Goal: Task Accomplishment & Management: Manage account settings

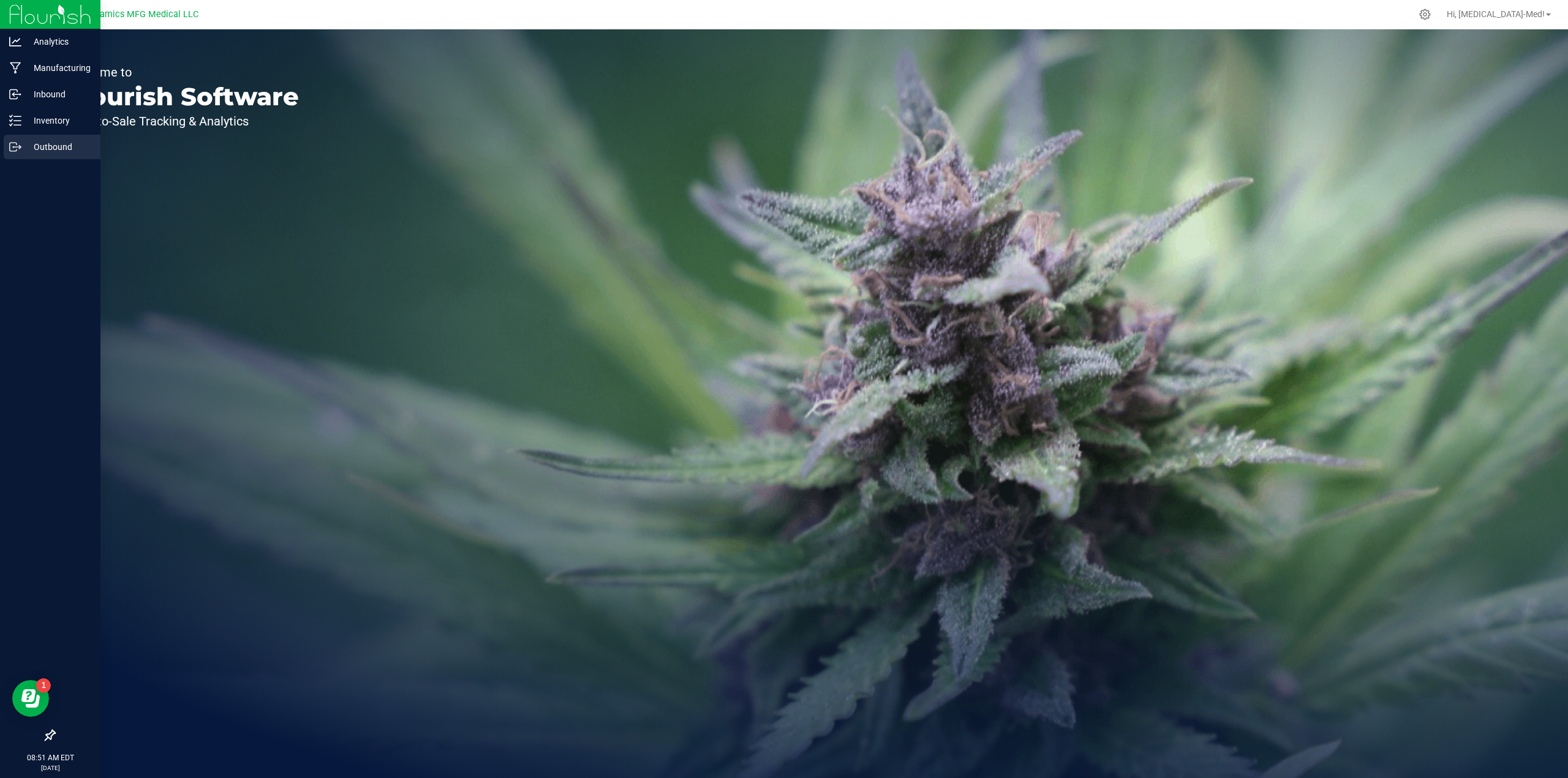
click at [32, 144] on p "Outbound" at bounding box center [58, 147] width 73 height 15
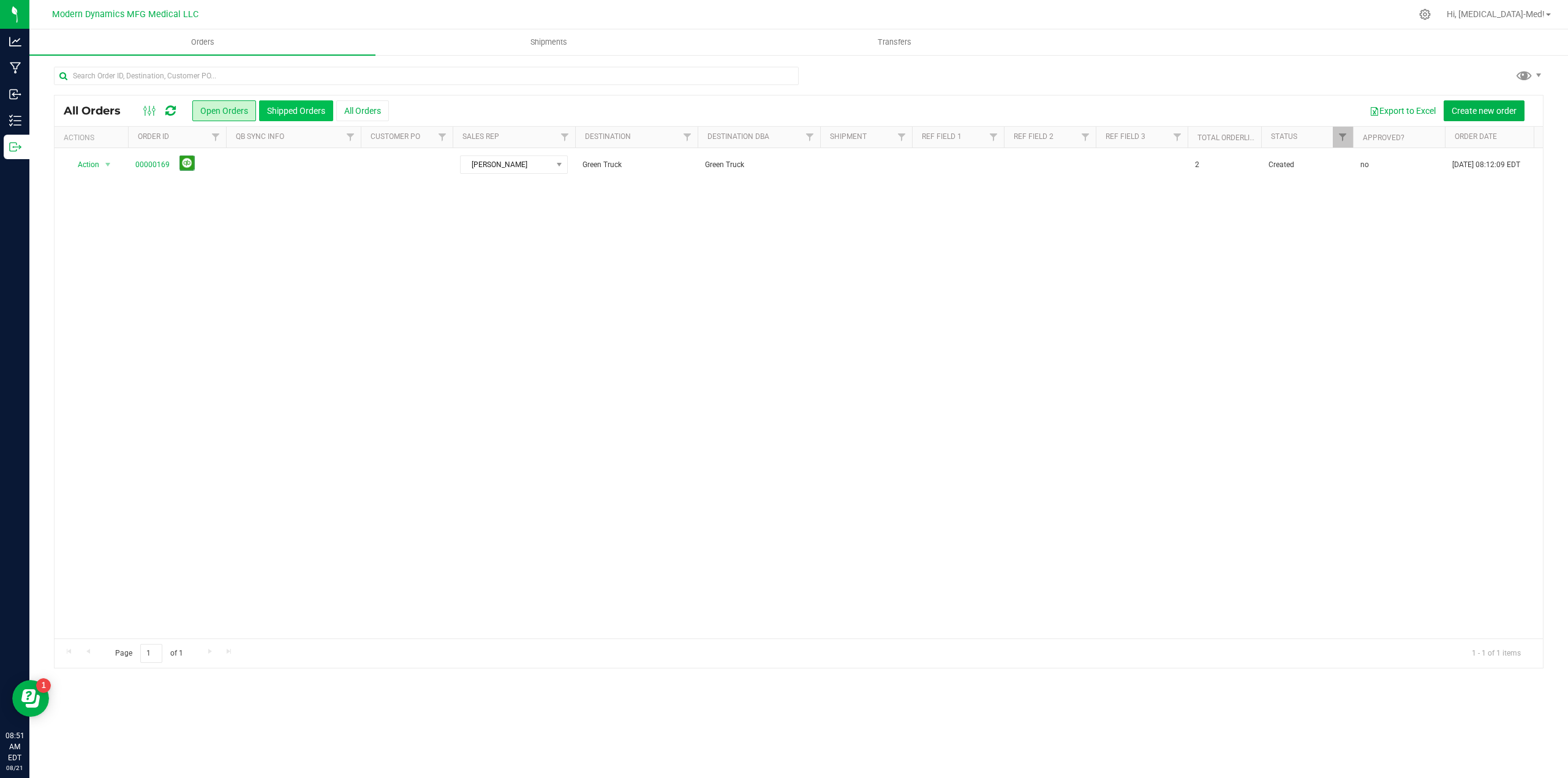
click at [300, 108] on button "Shipped Orders" at bounding box center [296, 110] width 74 height 21
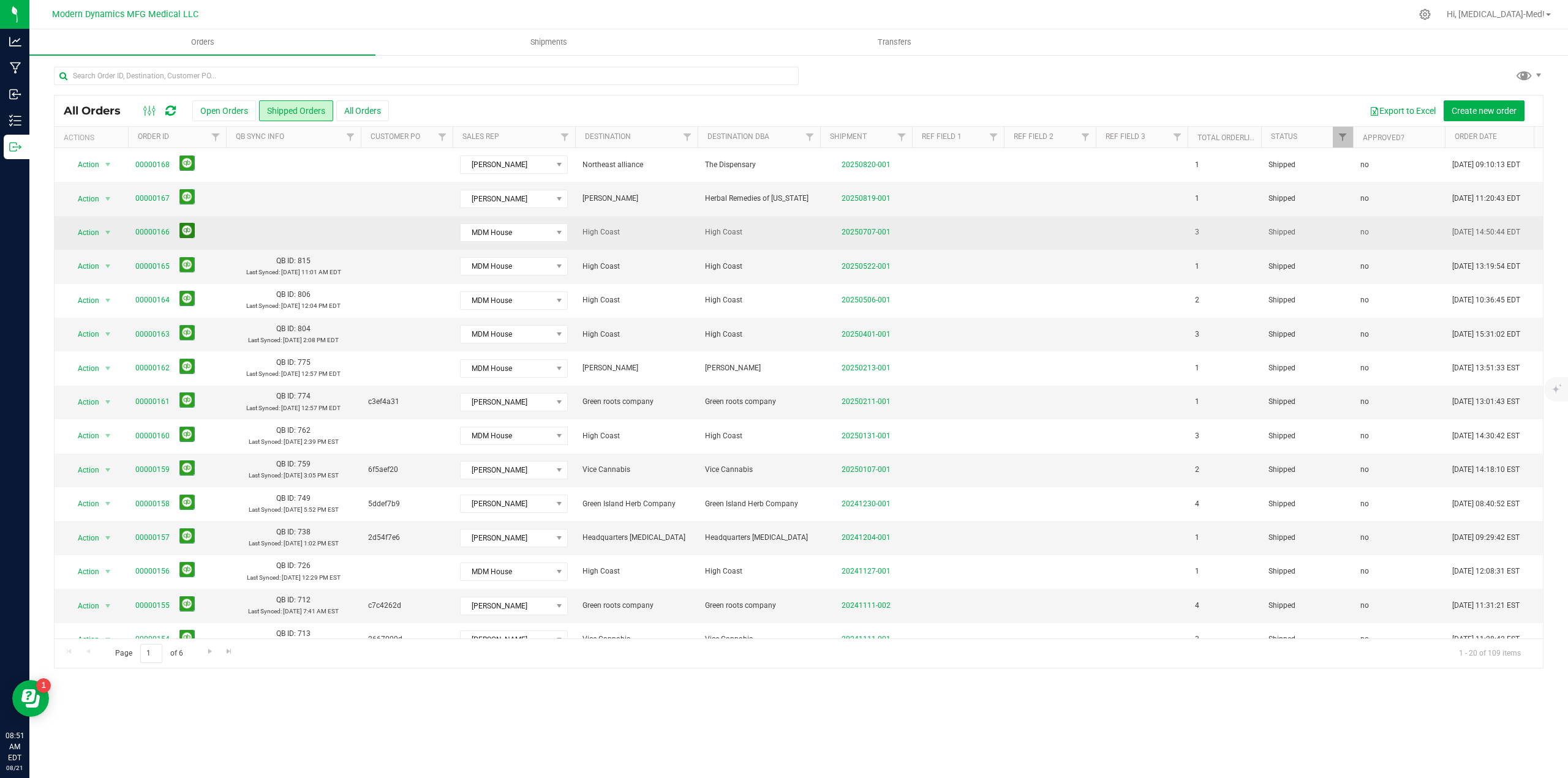
click at [189, 231] on button at bounding box center [186, 231] width 16 height 16
click at [191, 196] on button at bounding box center [186, 197] width 16 height 16
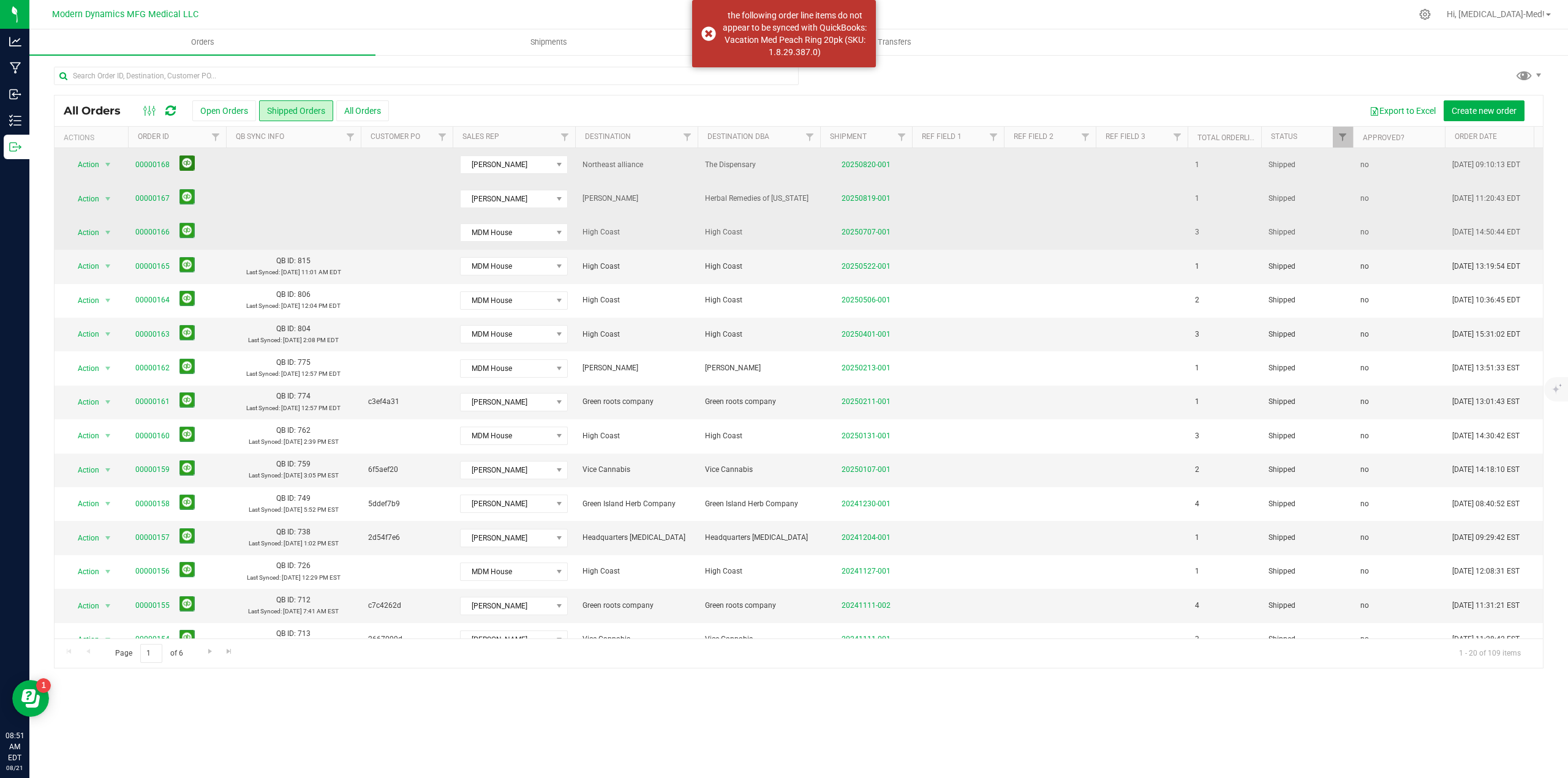
click at [192, 163] on button at bounding box center [186, 163] width 16 height 16
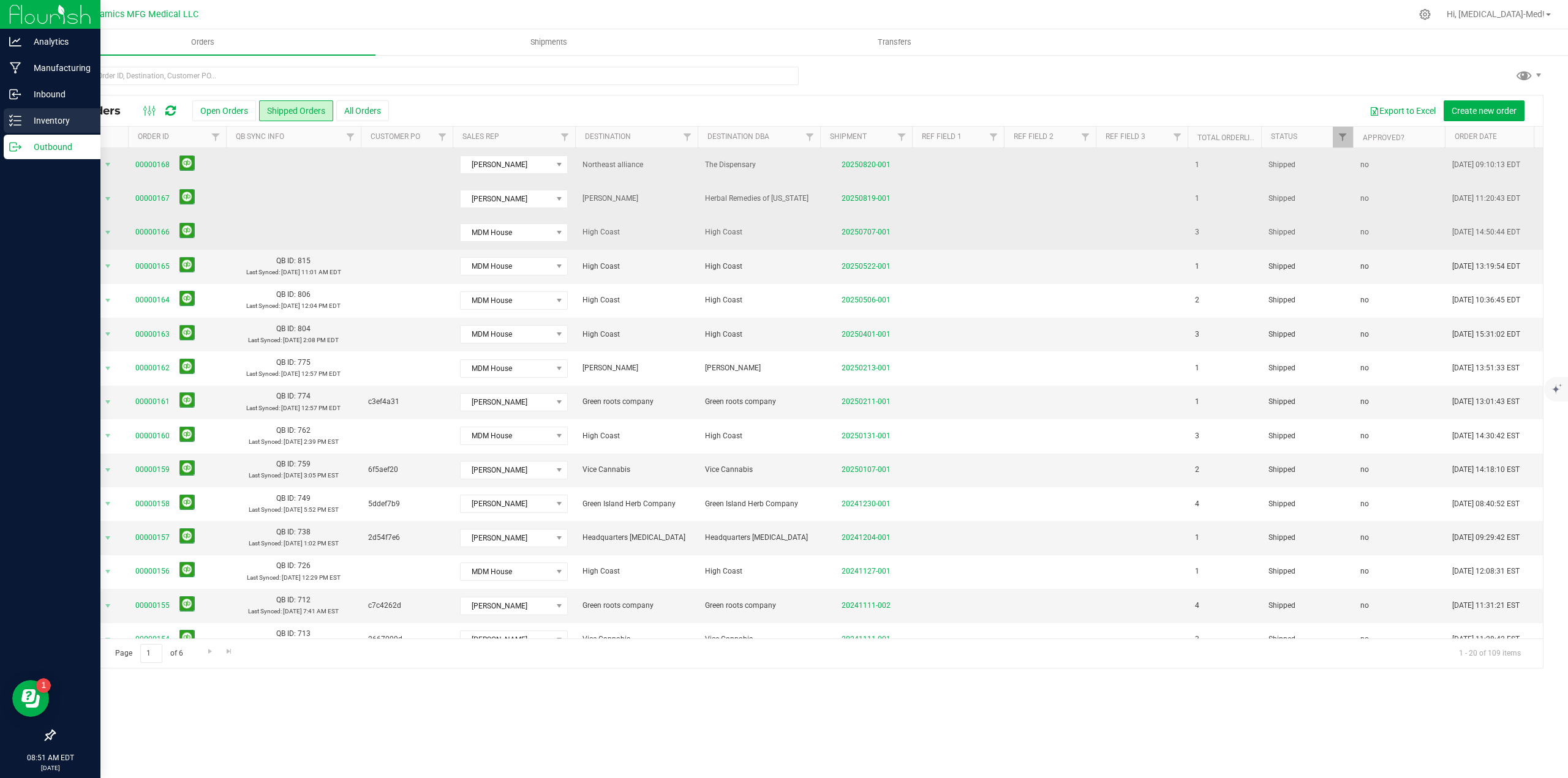
click at [51, 118] on p "Inventory" at bounding box center [58, 120] width 73 height 15
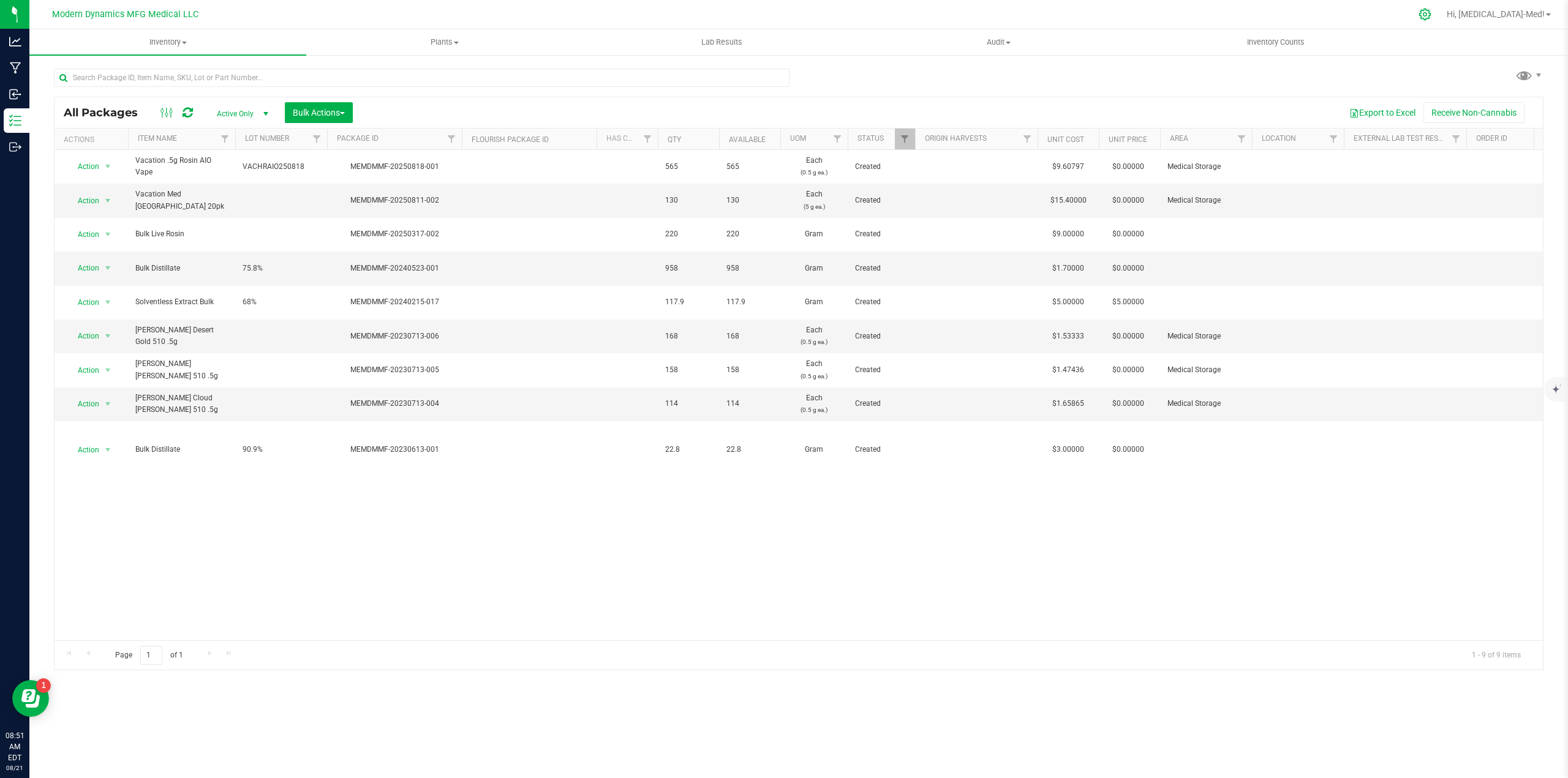
click at [1431, 17] on icon at bounding box center [1425, 15] width 13 height 13
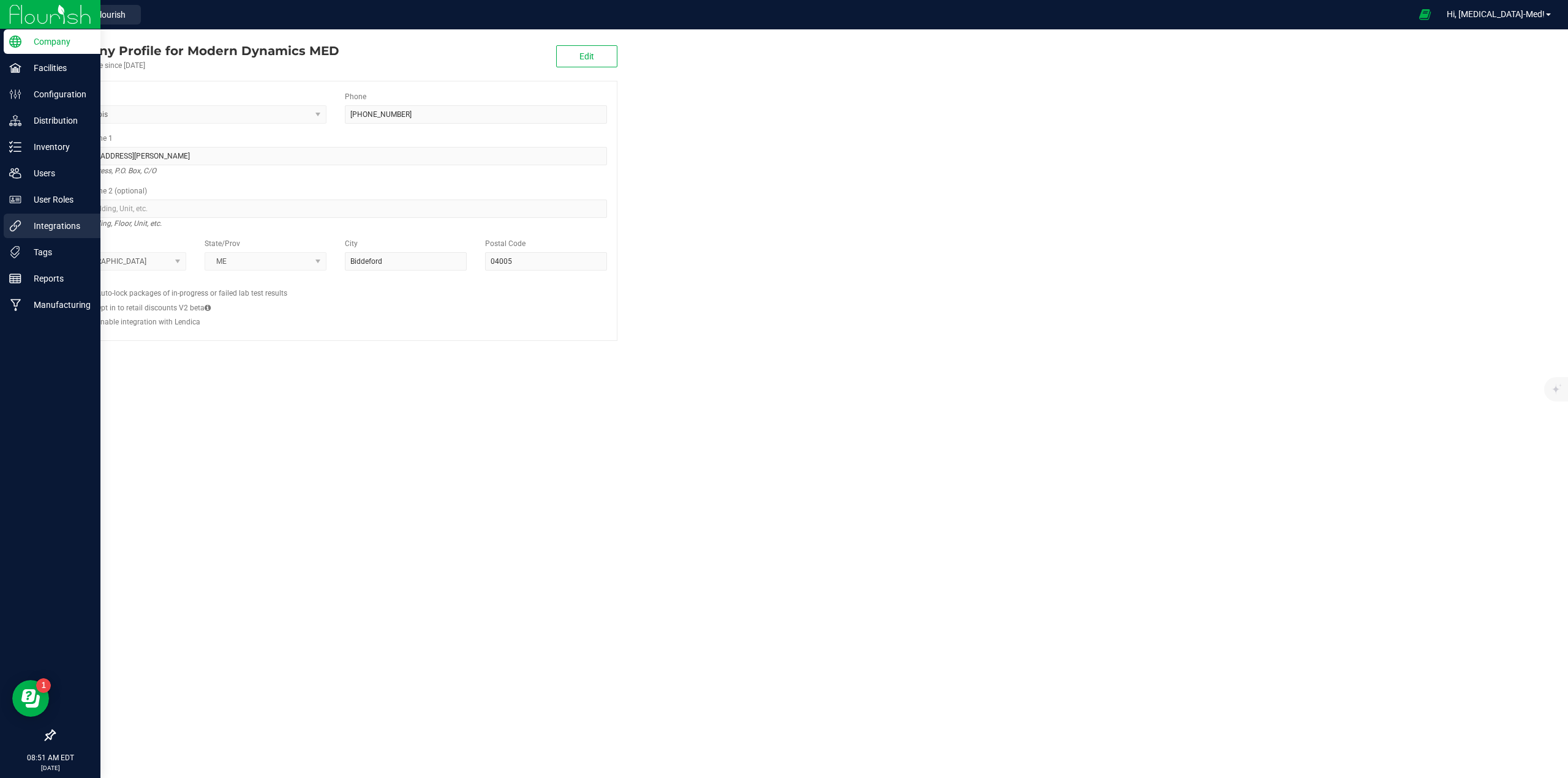
click at [50, 224] on p "Integrations" at bounding box center [58, 226] width 73 height 15
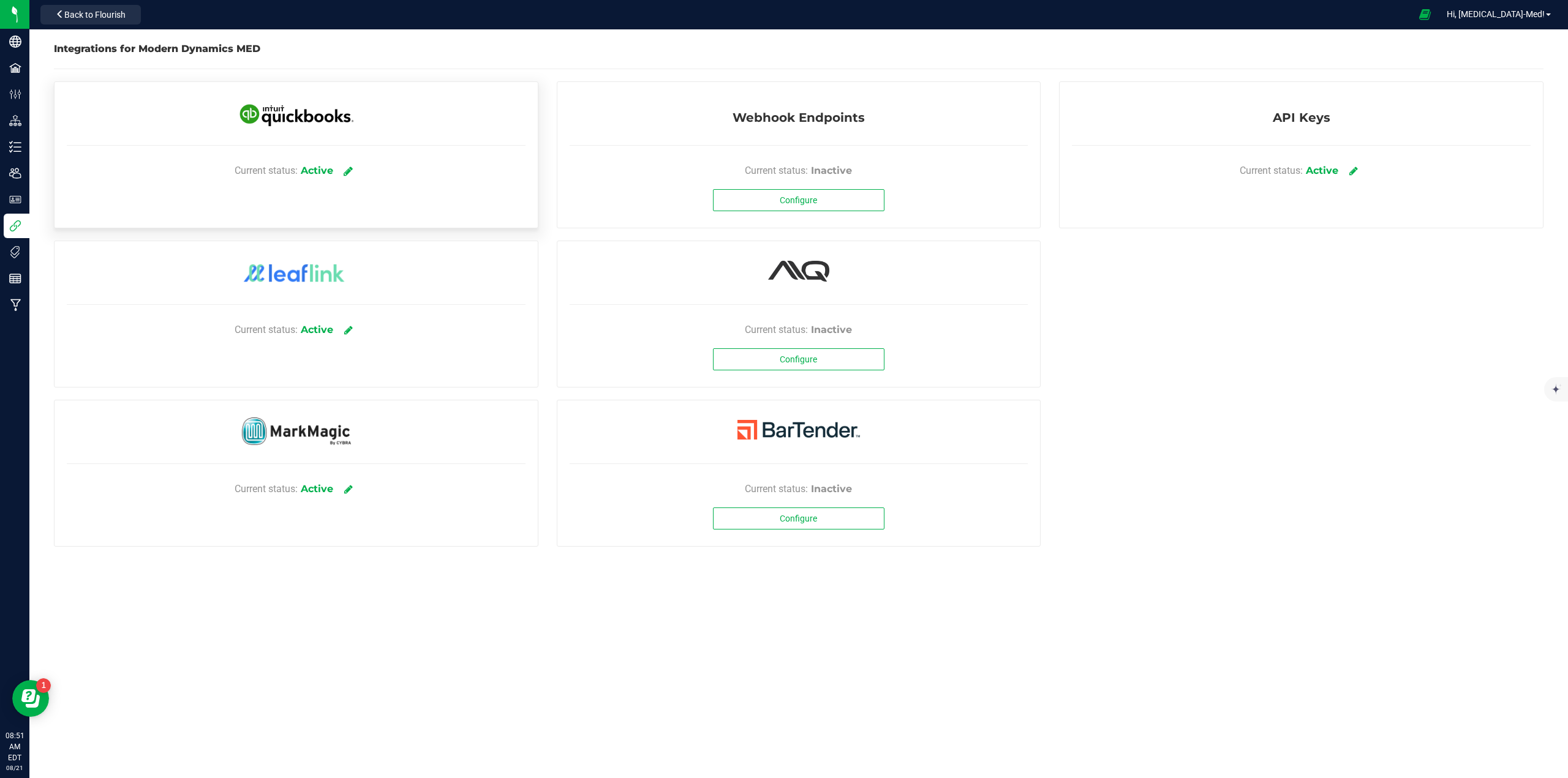
click at [351, 169] on icon at bounding box center [348, 171] width 9 height 11
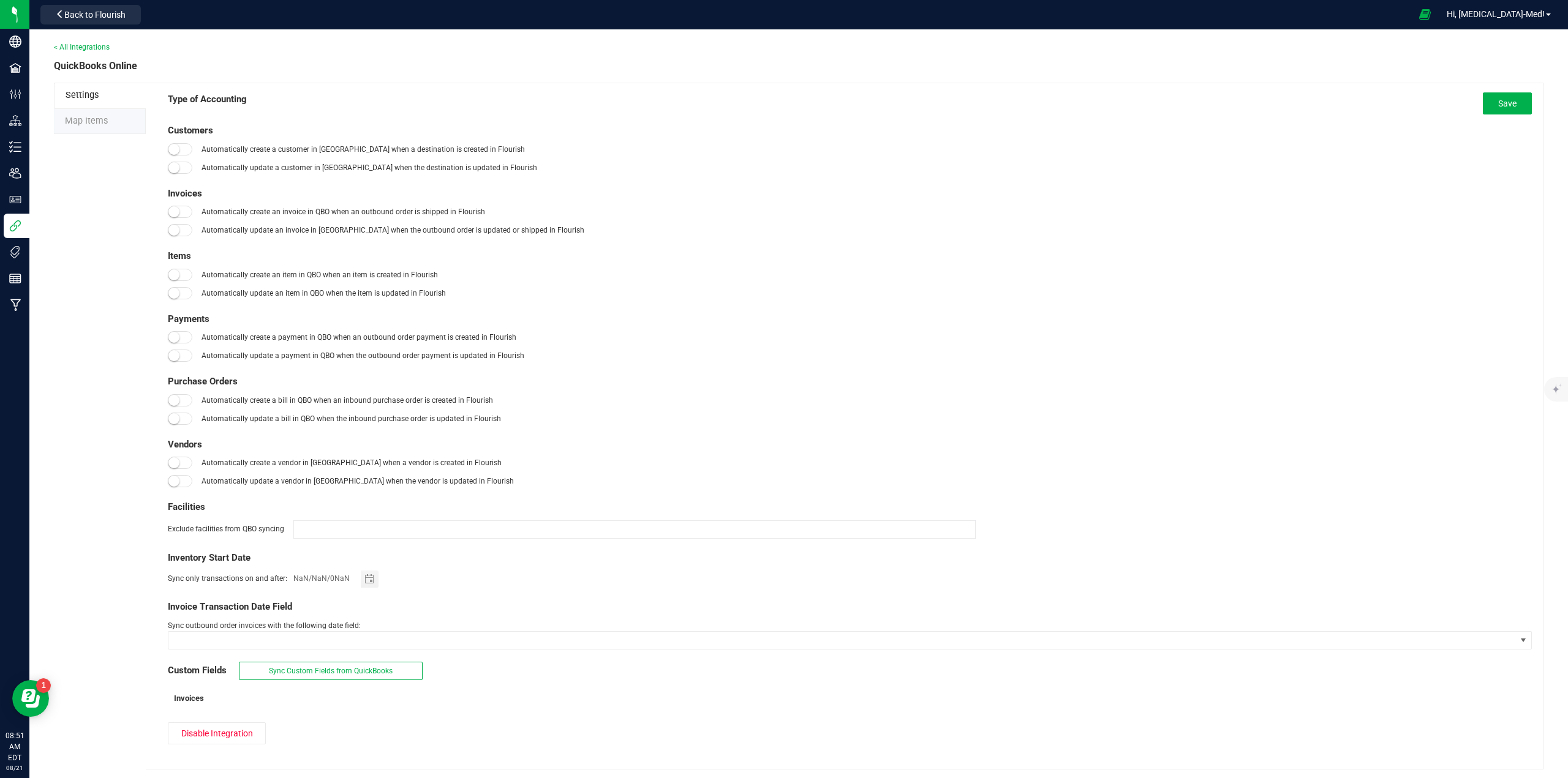
type input "[DATE]"
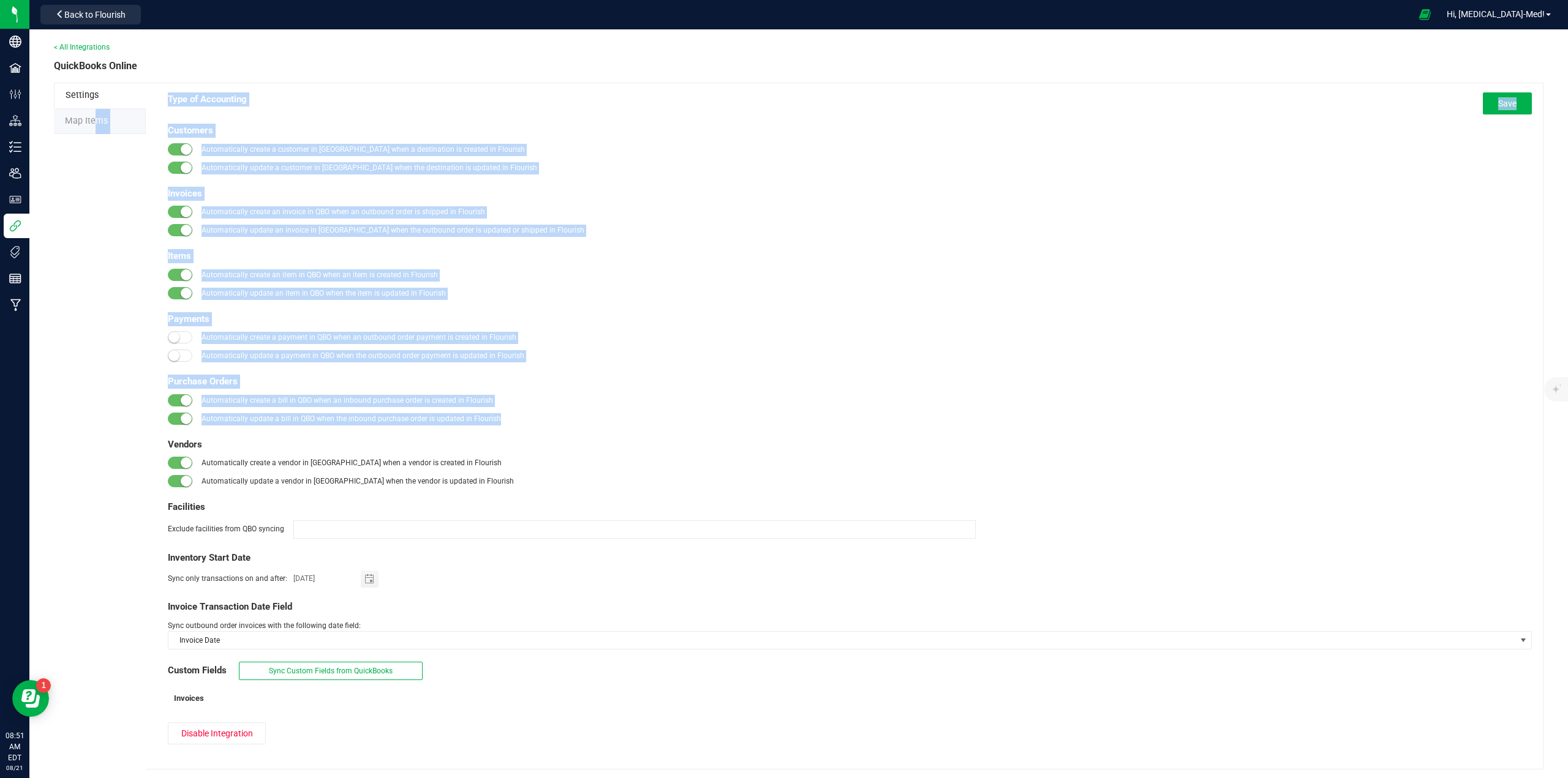
drag, startPoint x: 89, startPoint y: 122, endPoint x: 61, endPoint y: 452, distance: 331.2
click at [60, 447] on div "Settings Map Items Type of Accounting Save Customers Automatically create a cus…" at bounding box center [798, 426] width 1489 height 687
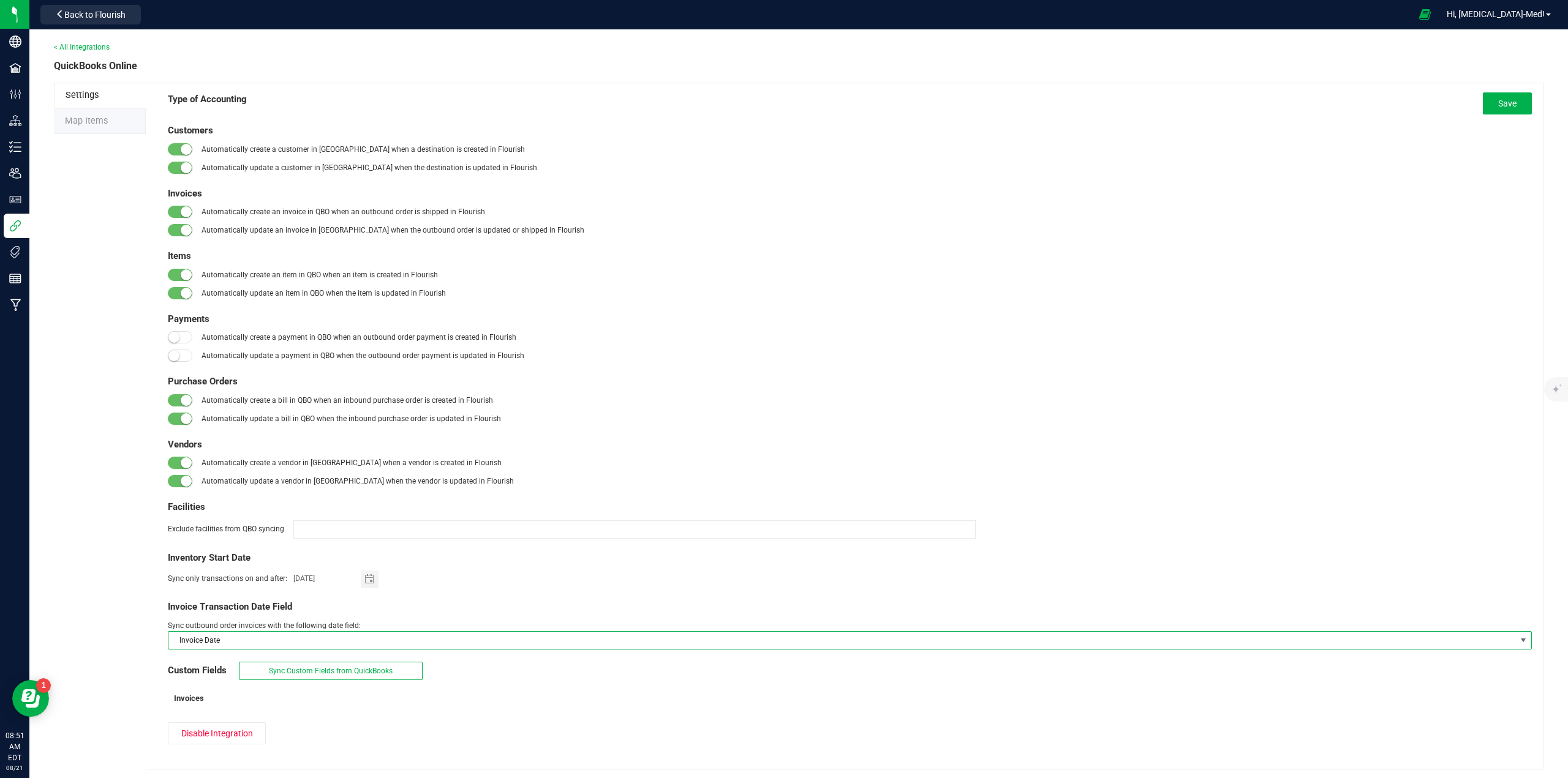
click at [219, 635] on span "Invoice Date" at bounding box center [841, 640] width 1348 height 17
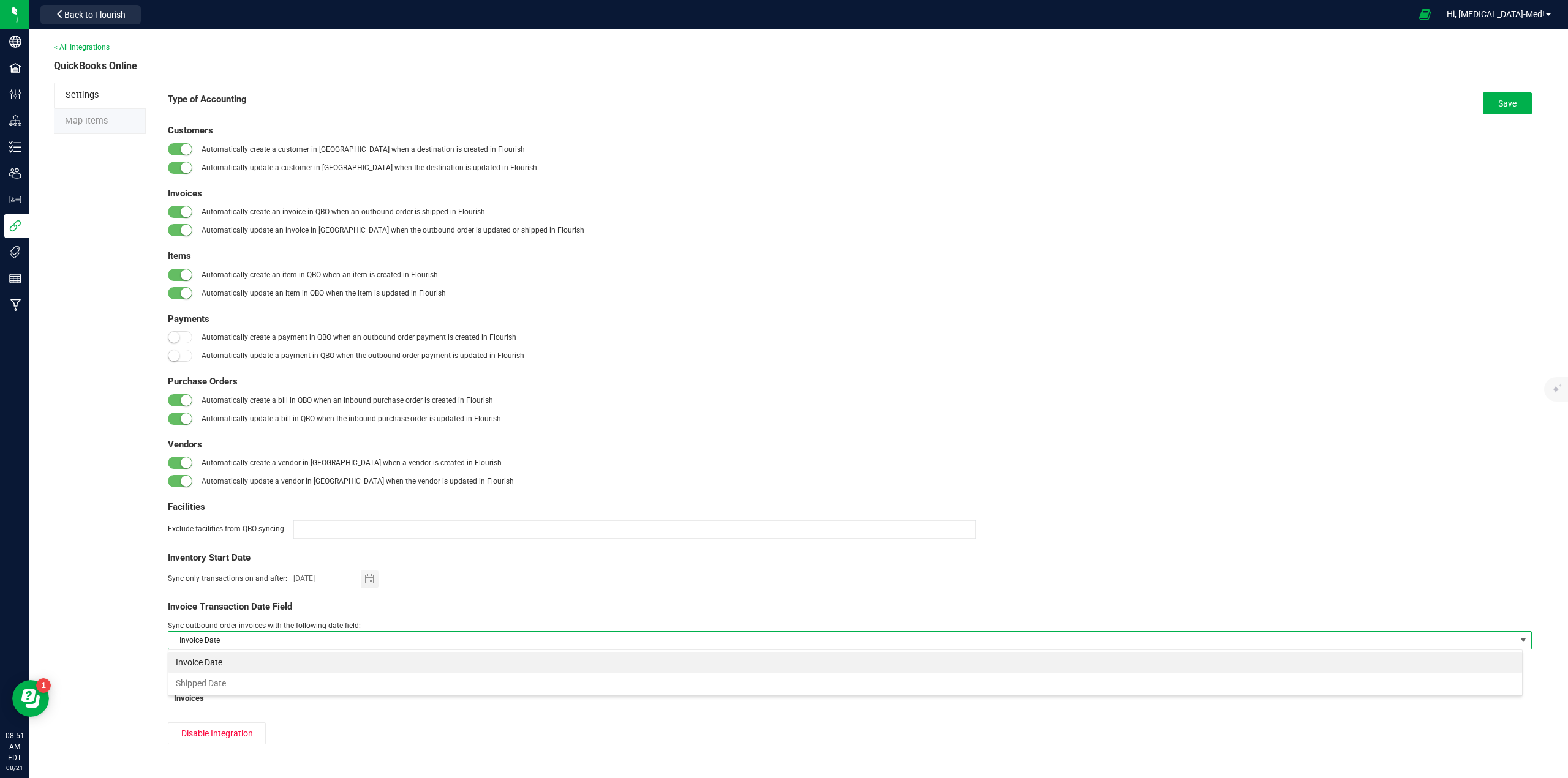
scroll to position [18, 1355]
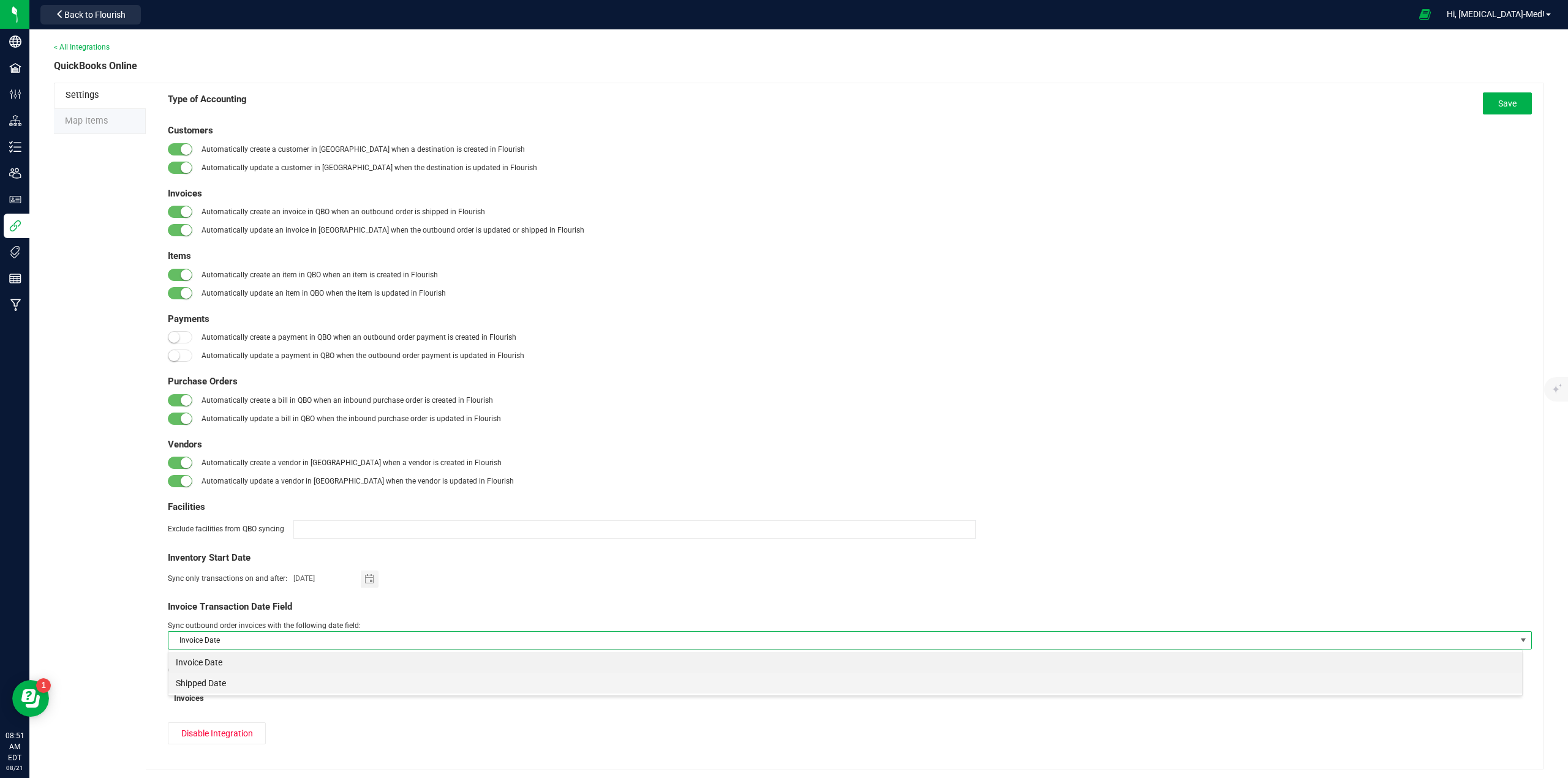
click at [200, 682] on li "Shipped Date" at bounding box center [844, 683] width 1353 height 21
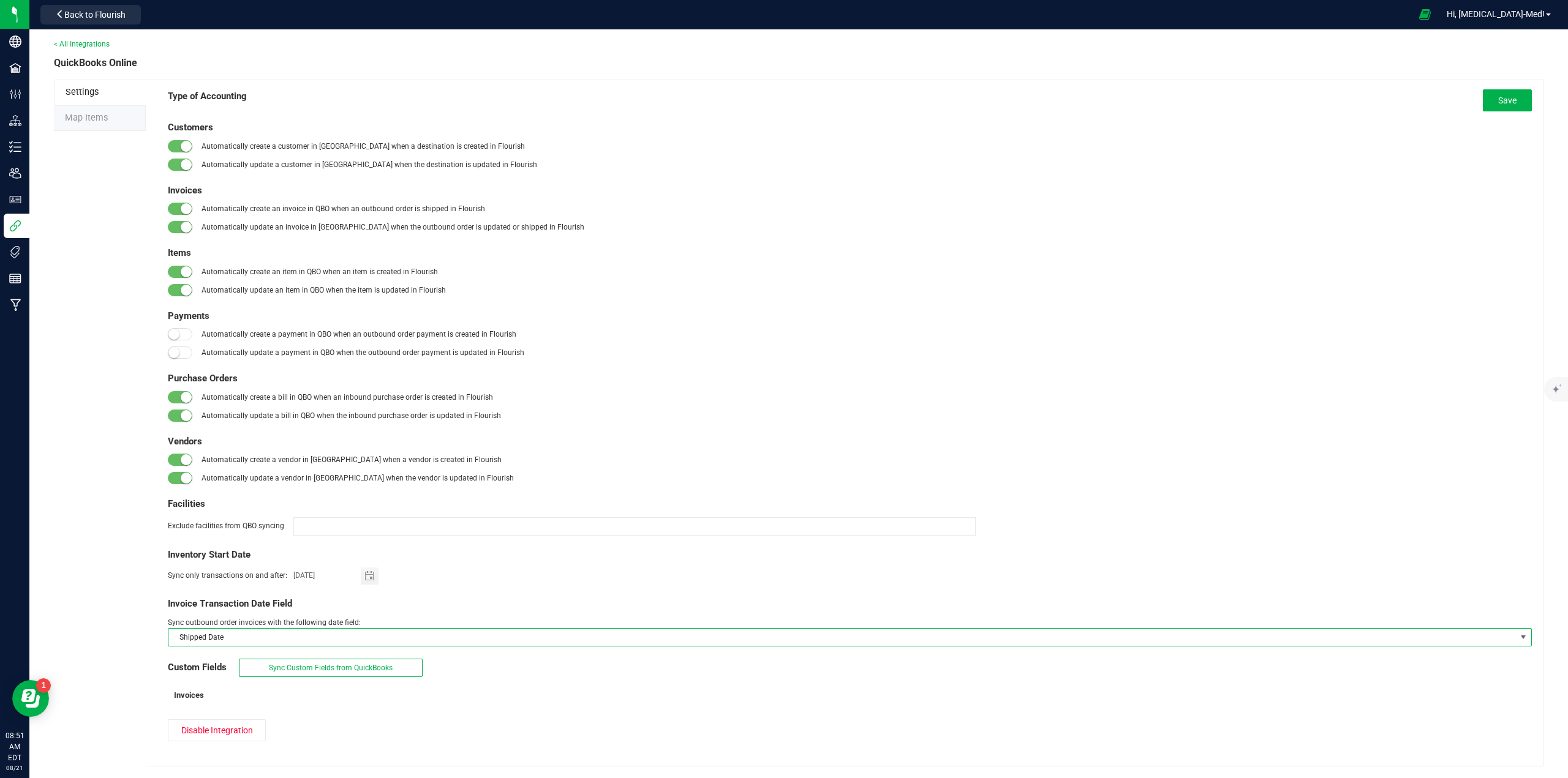
scroll to position [4, 0]
click at [1498, 103] on span "Save" at bounding box center [1507, 99] width 18 height 10
click at [95, 122] on span "Map Items" at bounding box center [86, 117] width 43 height 10
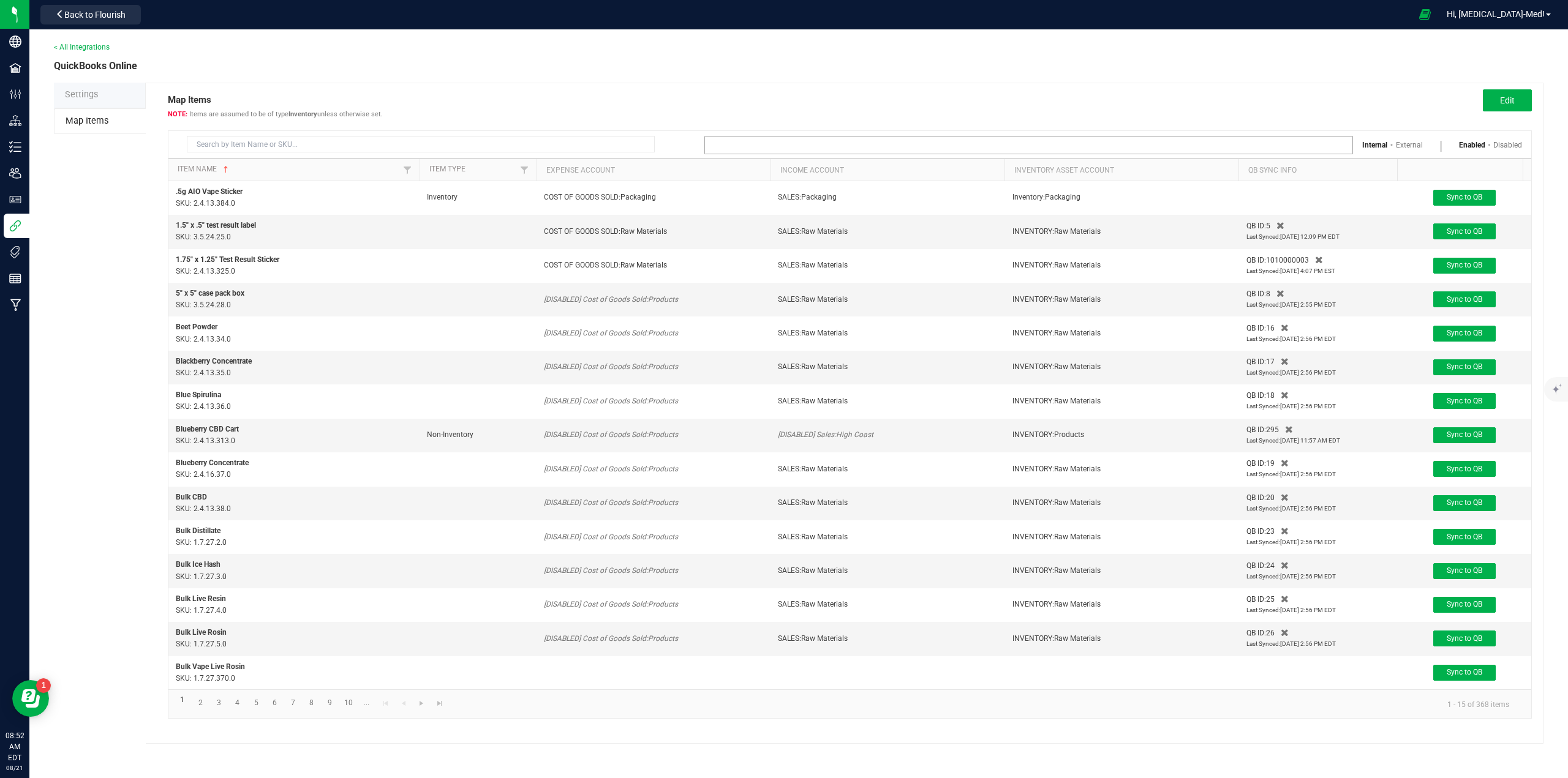
click at [761, 140] on input at bounding box center [1021, 145] width 632 height 17
click at [713, 85] on div "Map Items Items are assumed to be of type Inventory unless otherwise set. Edit" at bounding box center [850, 101] width 1382 height 35
click at [592, 171] on th "Expense Account" at bounding box center [653, 170] width 234 height 22
click at [197, 712] on link "2" at bounding box center [200, 704] width 17 height 17
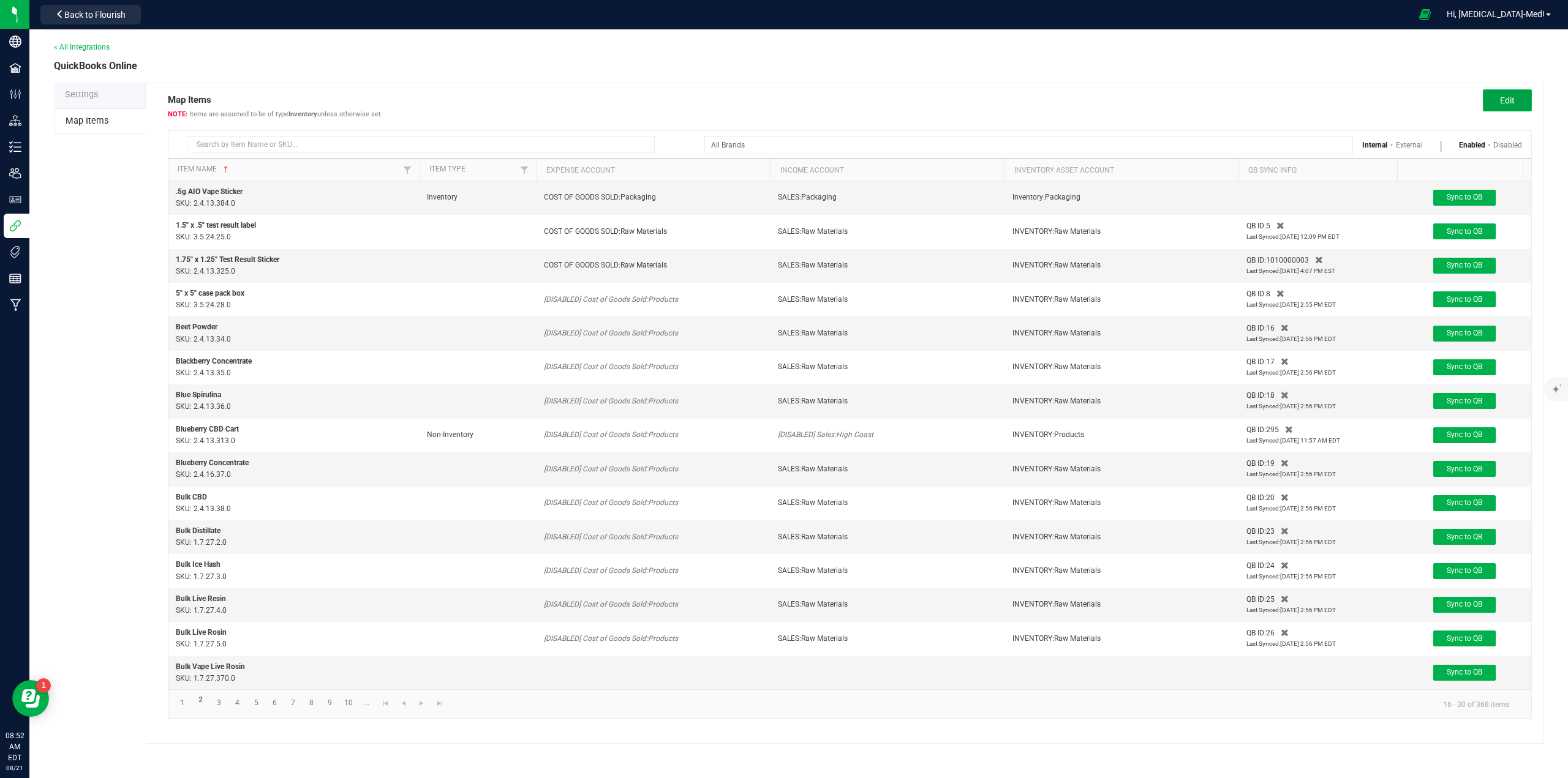
click at [1517, 98] on button "Edit" at bounding box center [1506, 100] width 49 height 22
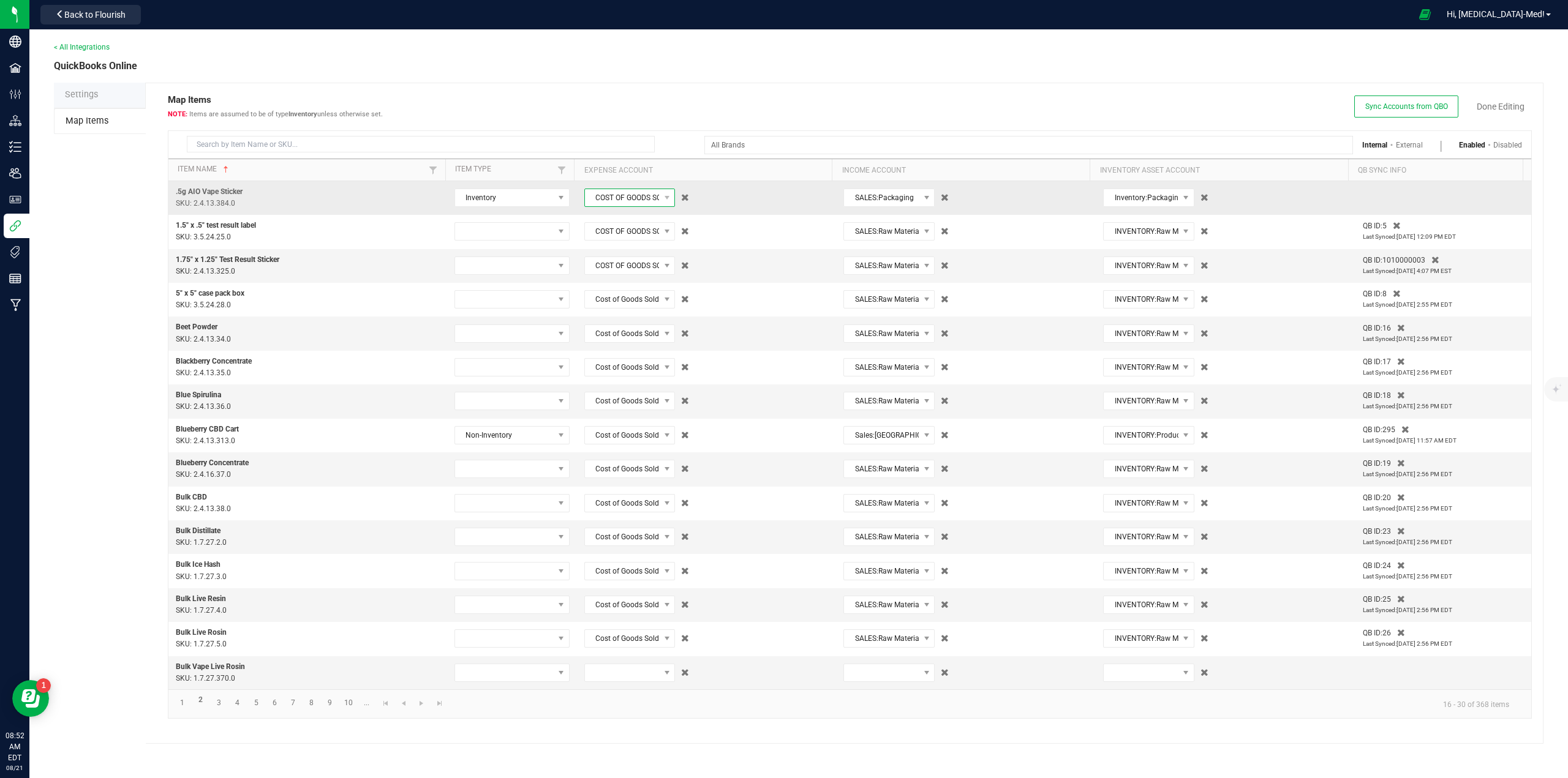
click at [611, 198] on span "COST OF GOODS SOLD:Packaging" at bounding box center [622, 197] width 74 height 17
click at [657, 79] on div "< All Integrations QuickBooks Online Settings Map Items Map Items Items are ass…" at bounding box center [798, 392] width 1489 height 703
click at [632, 673] on span at bounding box center [622, 672] width 74 height 17
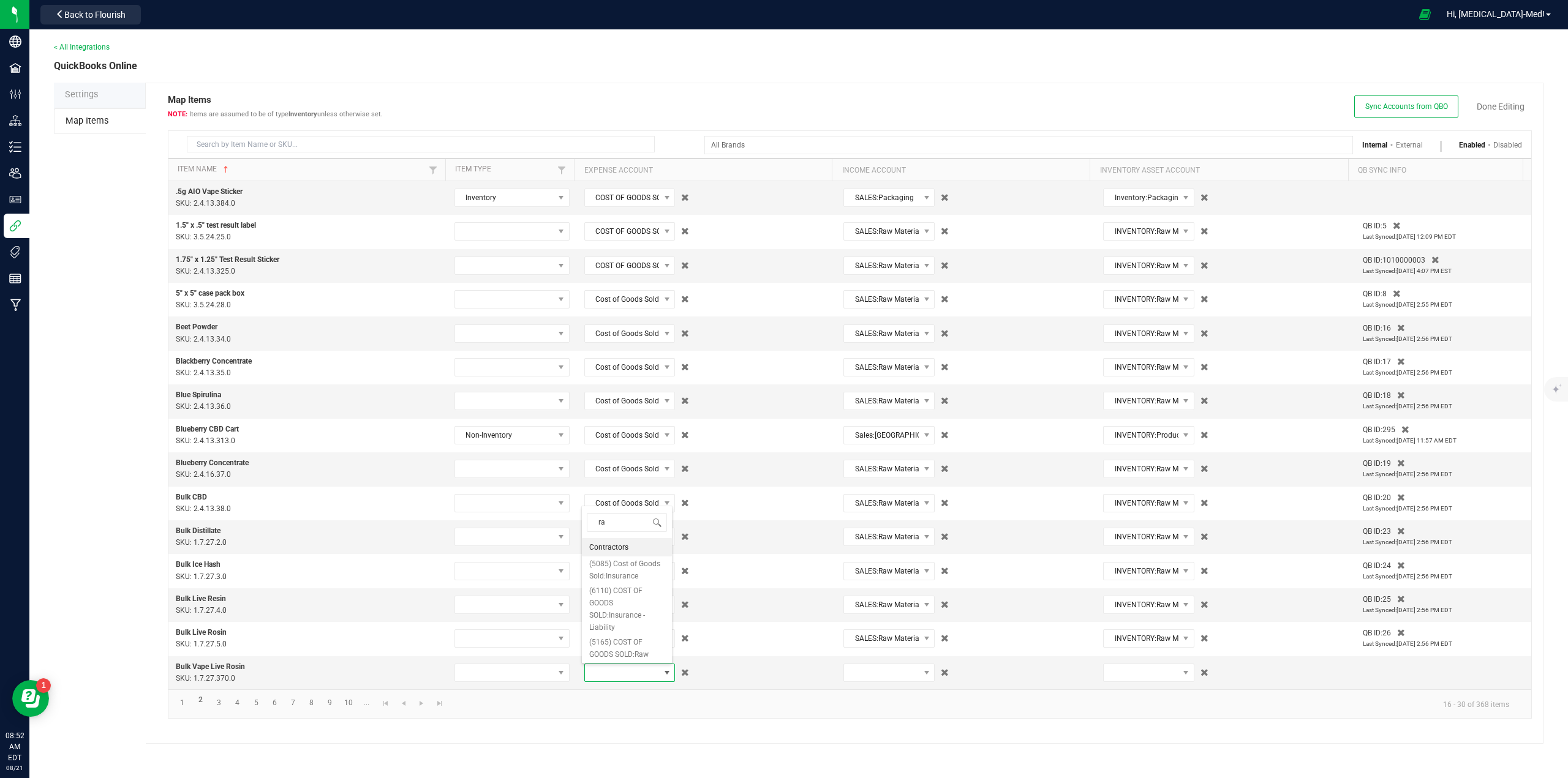
type input "raw"
click at [626, 734] on span "(5165) COST OF GOODS SOLD:Raw Materials" at bounding box center [626, 734] width 75 height 37
click at [883, 671] on span at bounding box center [881, 672] width 74 height 17
type input "raw"
click at [872, 722] on span "(4050) SALES:Raw Materials" at bounding box center [885, 727] width 75 height 25
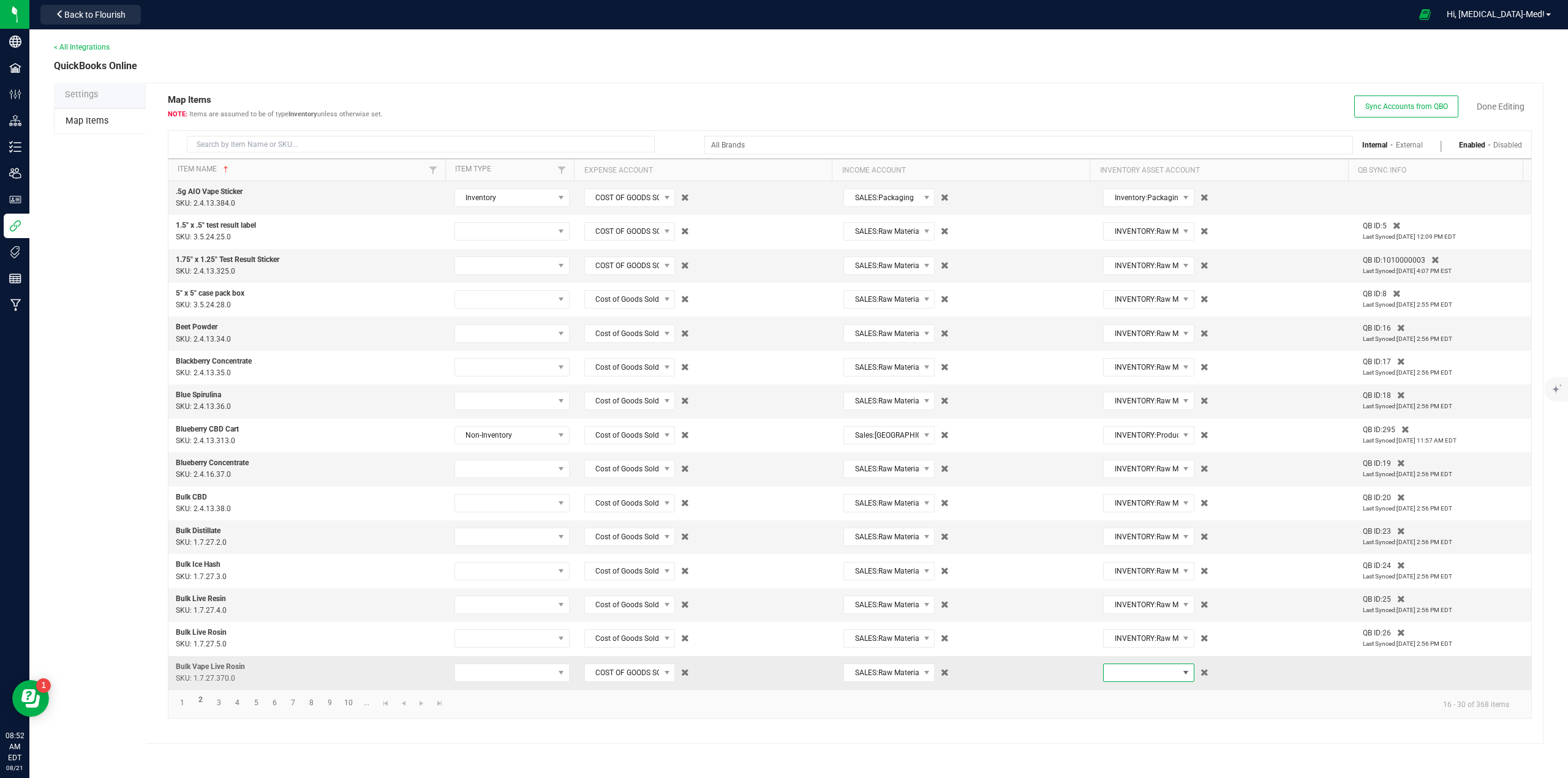
click at [1120, 680] on span at bounding box center [1140, 672] width 74 height 17
type input "raw"
click at [1125, 738] on span "(1230) INVENTORY:Raw Materials" at bounding box center [1143, 734] width 75 height 37
click at [1485, 106] on link "Done Editing" at bounding box center [1500, 106] width 48 height 12
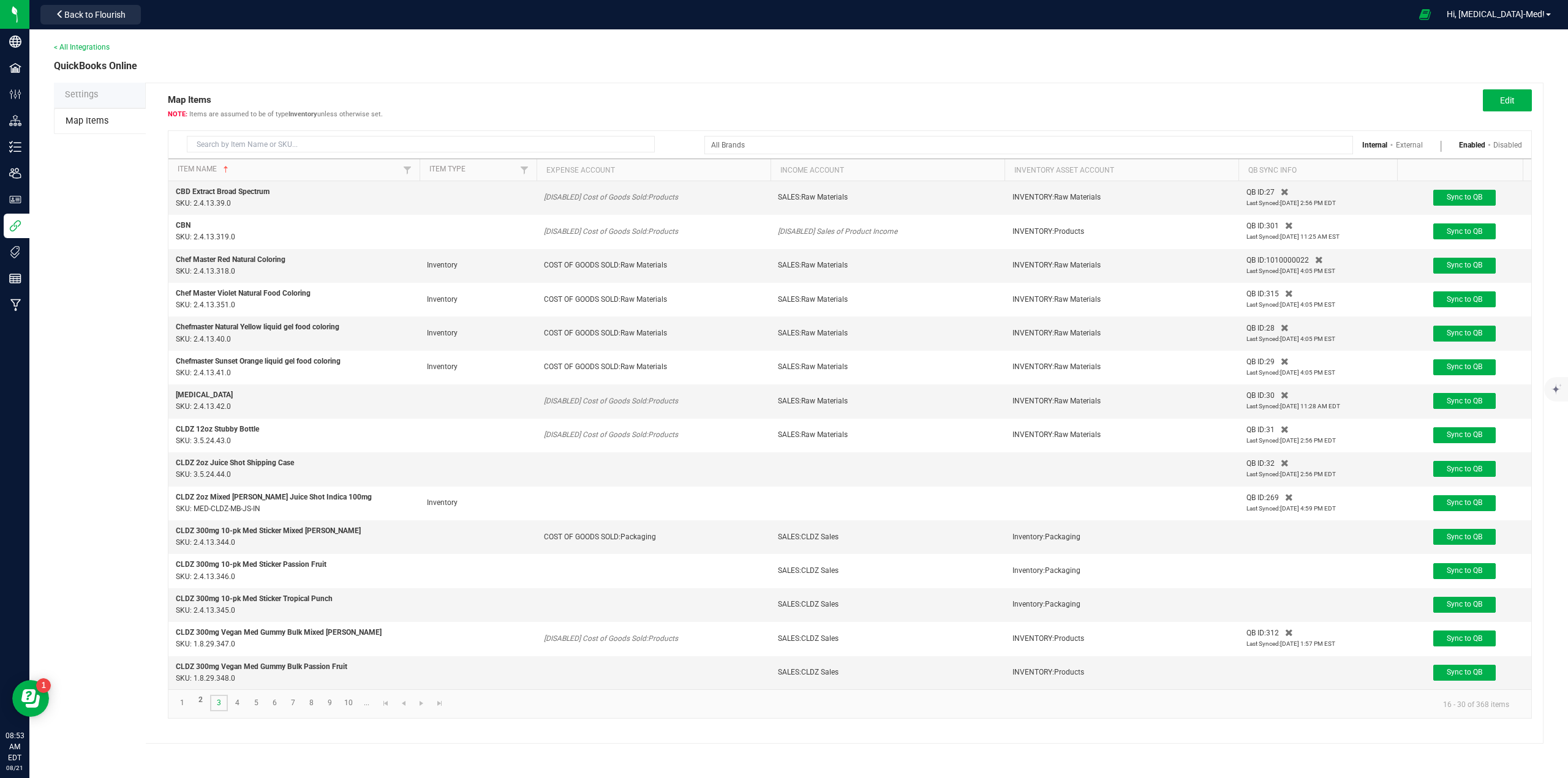
click at [220, 710] on link "3" at bounding box center [219, 704] width 17 height 17
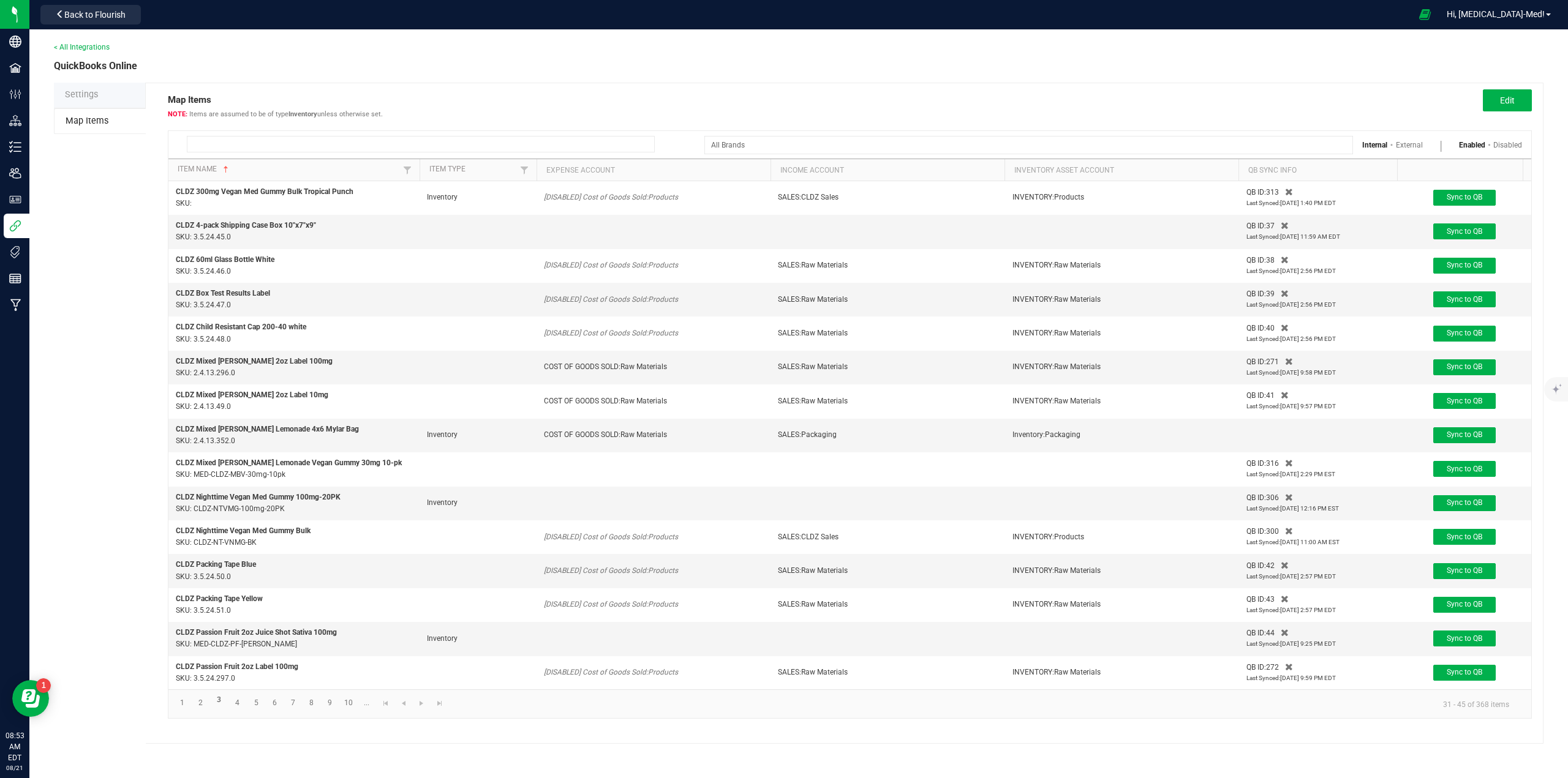
click at [278, 139] on input at bounding box center [420, 144] width 468 height 17
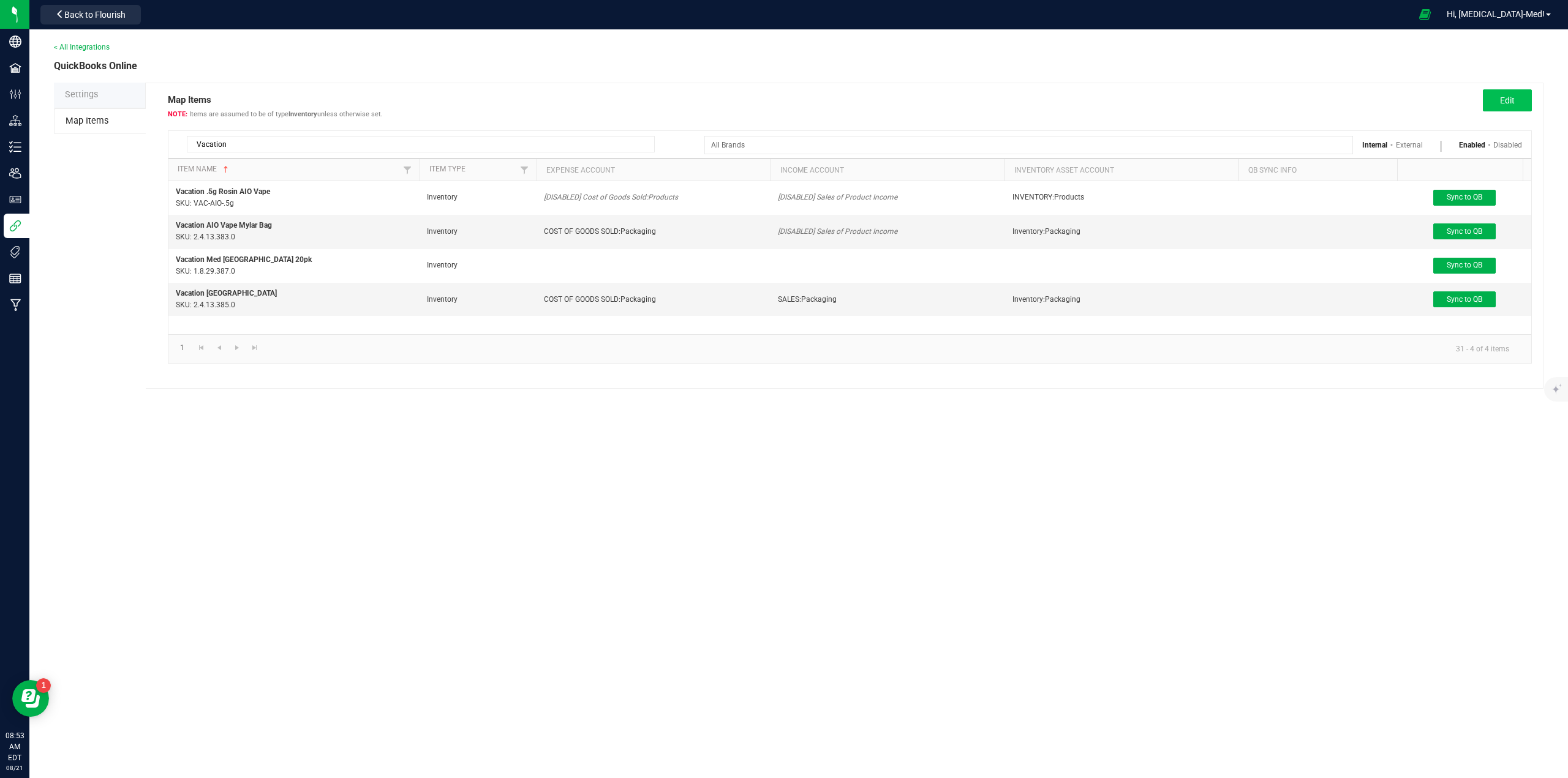
type input "Vacation"
click at [1502, 104] on span "Edit" at bounding box center [1507, 100] width 15 height 10
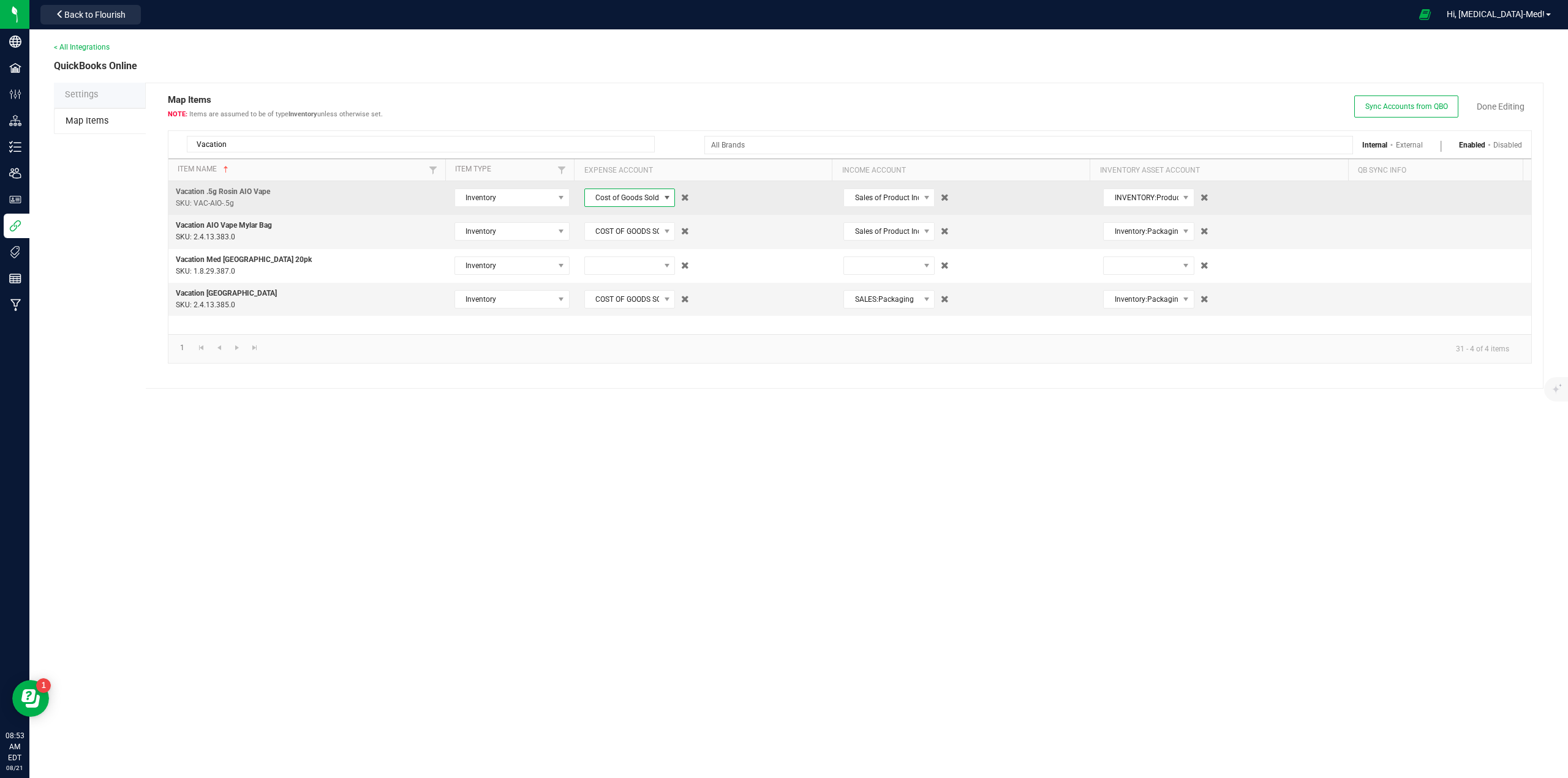
click at [616, 199] on span "Cost of Goods Sold:Products" at bounding box center [622, 197] width 74 height 17
type input "prod"
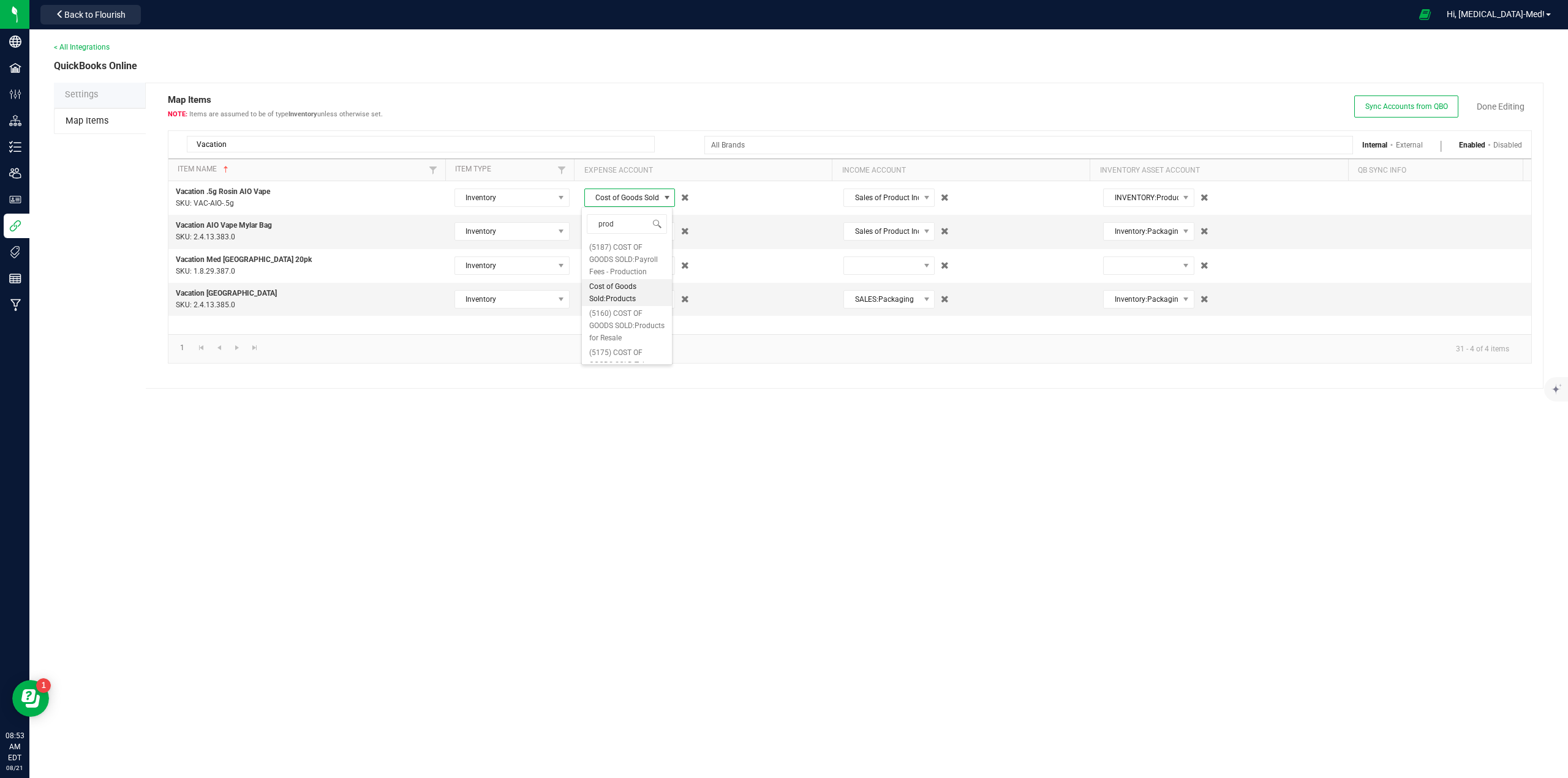
click at [622, 301] on span "Cost of Goods Sold:Products" at bounding box center [626, 292] width 75 height 25
click at [626, 233] on span "COST OF GOODS SOLD:Packaging" at bounding box center [622, 231] width 74 height 17
type input "raw"
click at [618, 291] on span "(5165) COST OF GOODS SOLD:Raw Materials" at bounding box center [626, 293] width 75 height 37
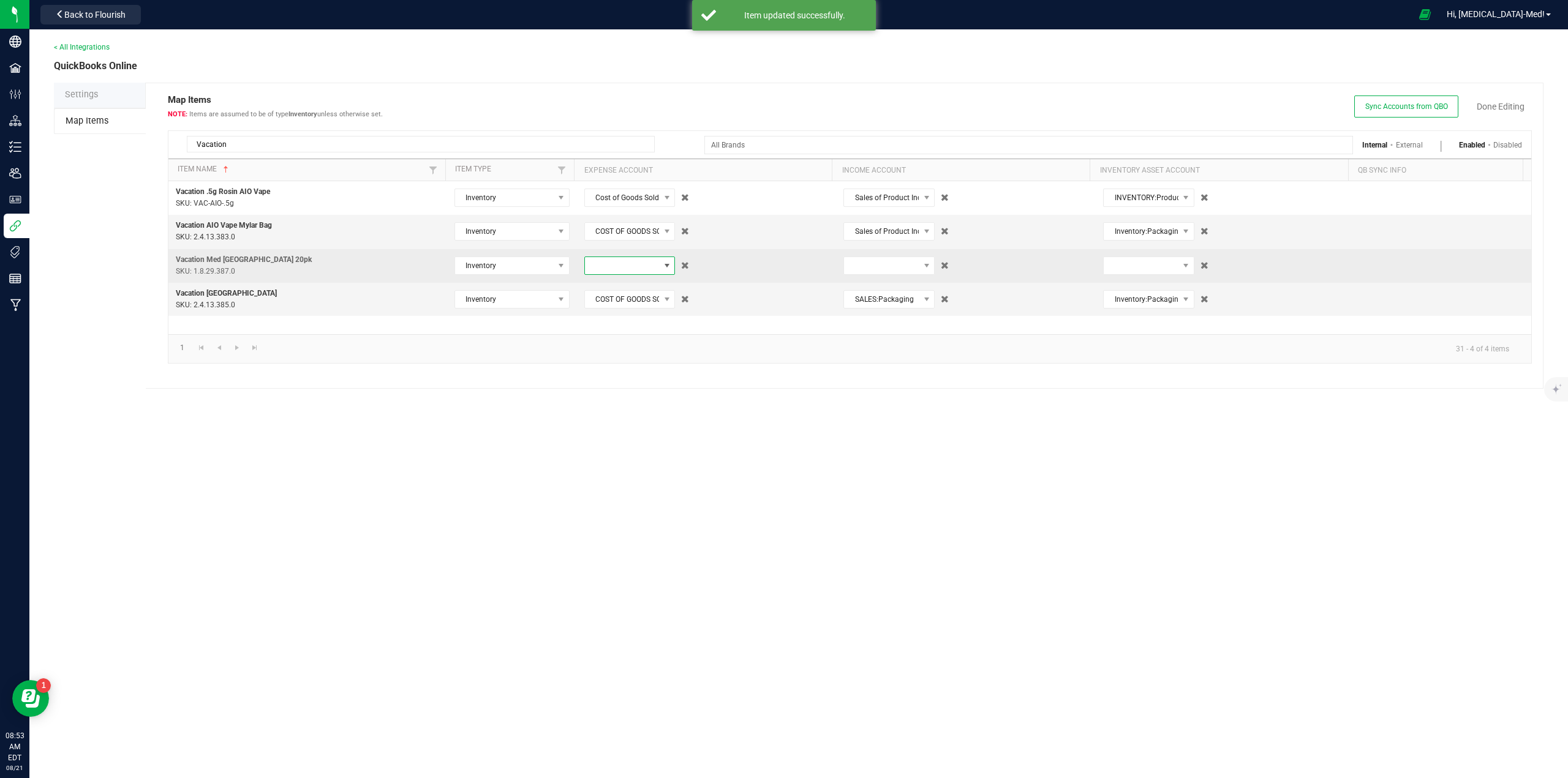
click at [609, 263] on span at bounding box center [622, 265] width 74 height 17
type input "v"
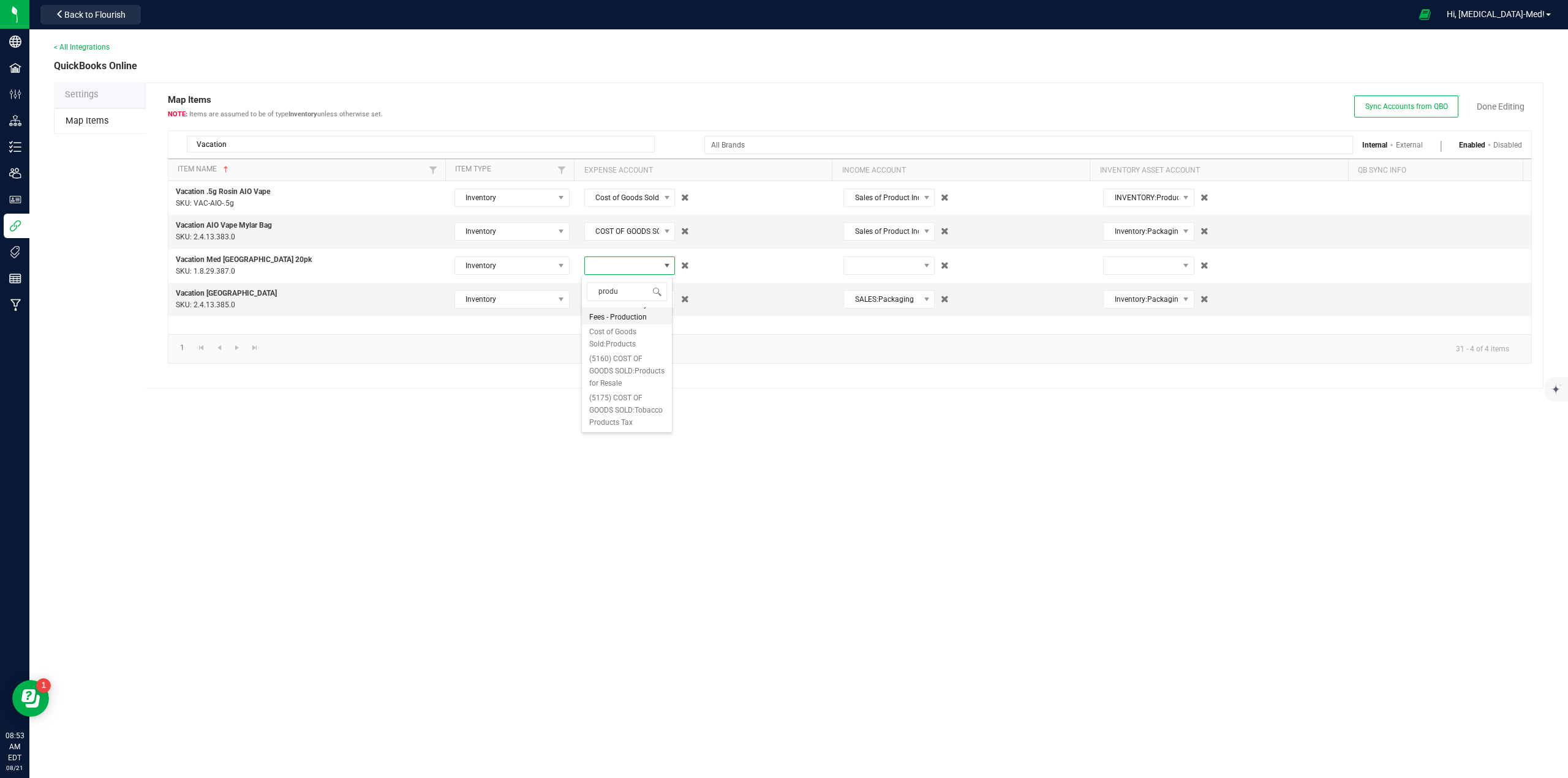
scroll to position [0, 0]
type input "product"
click at [614, 386] on span "(5160) COST OF GOODS SOLD:Products for Resale" at bounding box center [626, 371] width 75 height 37
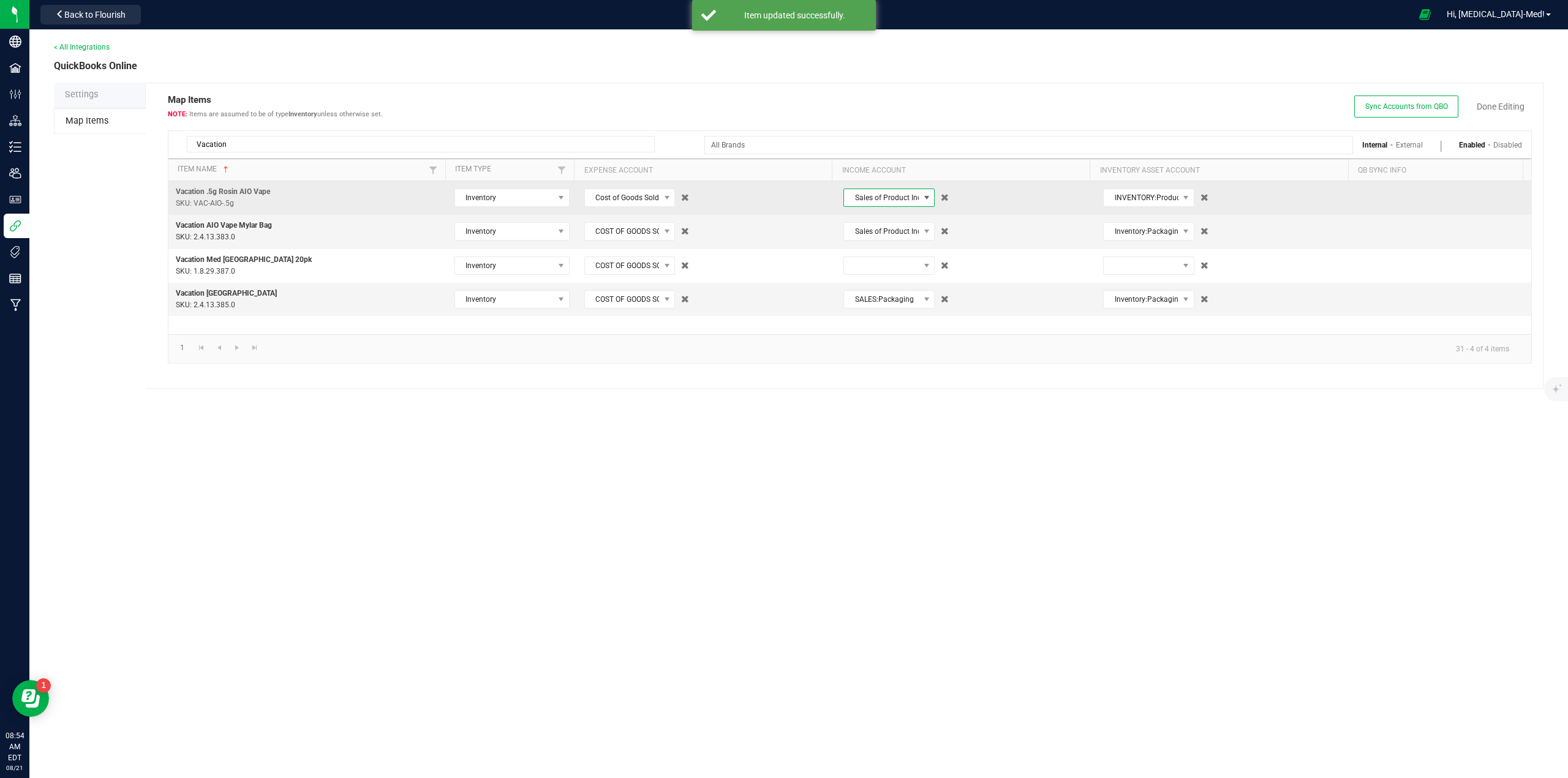
click at [872, 204] on span "Sales of Product Income" at bounding box center [881, 197] width 74 height 17
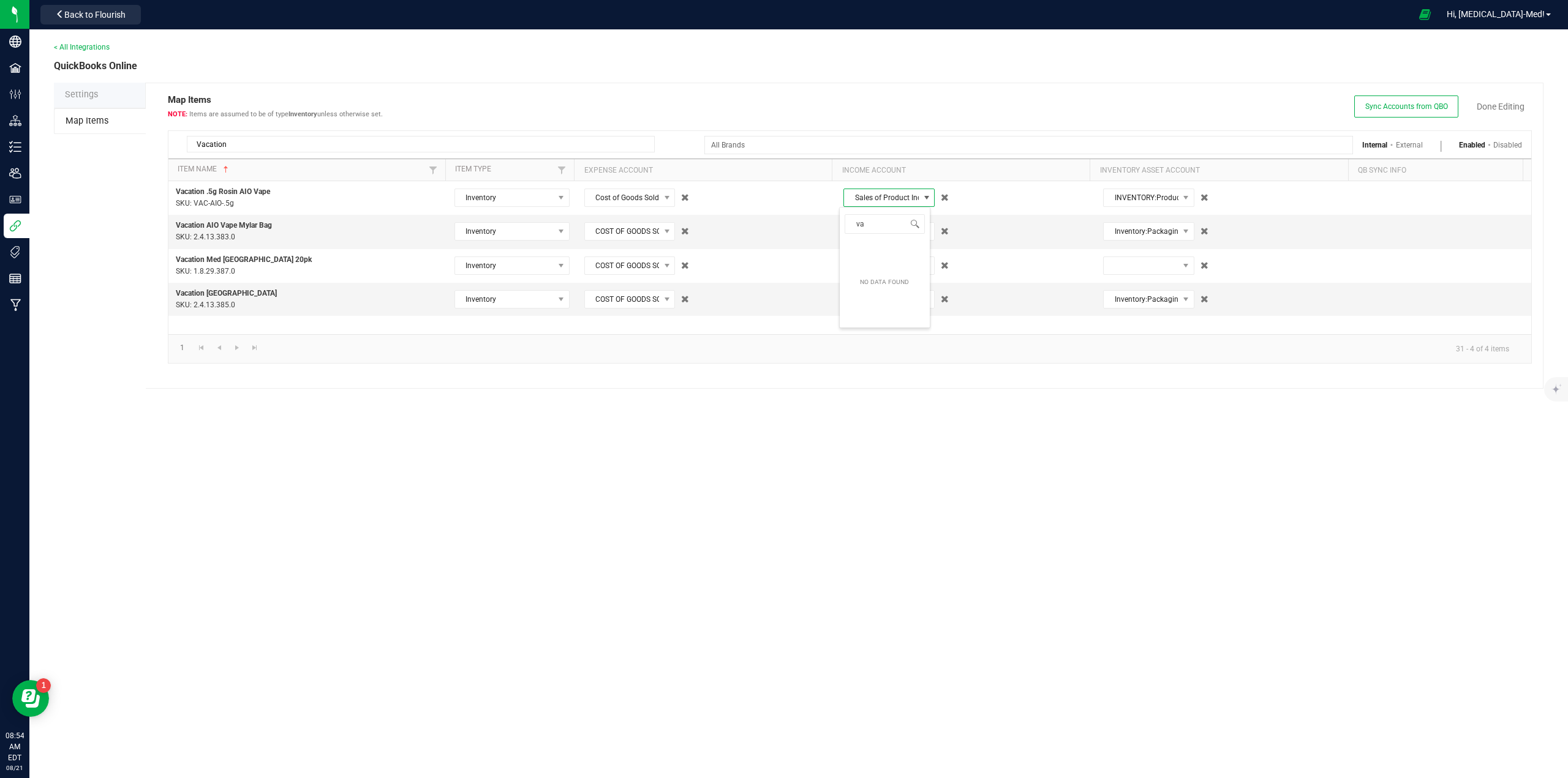
type input "vac"
click at [758, 436] on div "< All Integrations QuickBooks Online Settings Map Items Map Items Items are ass…" at bounding box center [798, 403] width 1539 height 749
click at [1408, 107] on span "Sync Accounts from QBO" at bounding box center [1406, 106] width 83 height 8
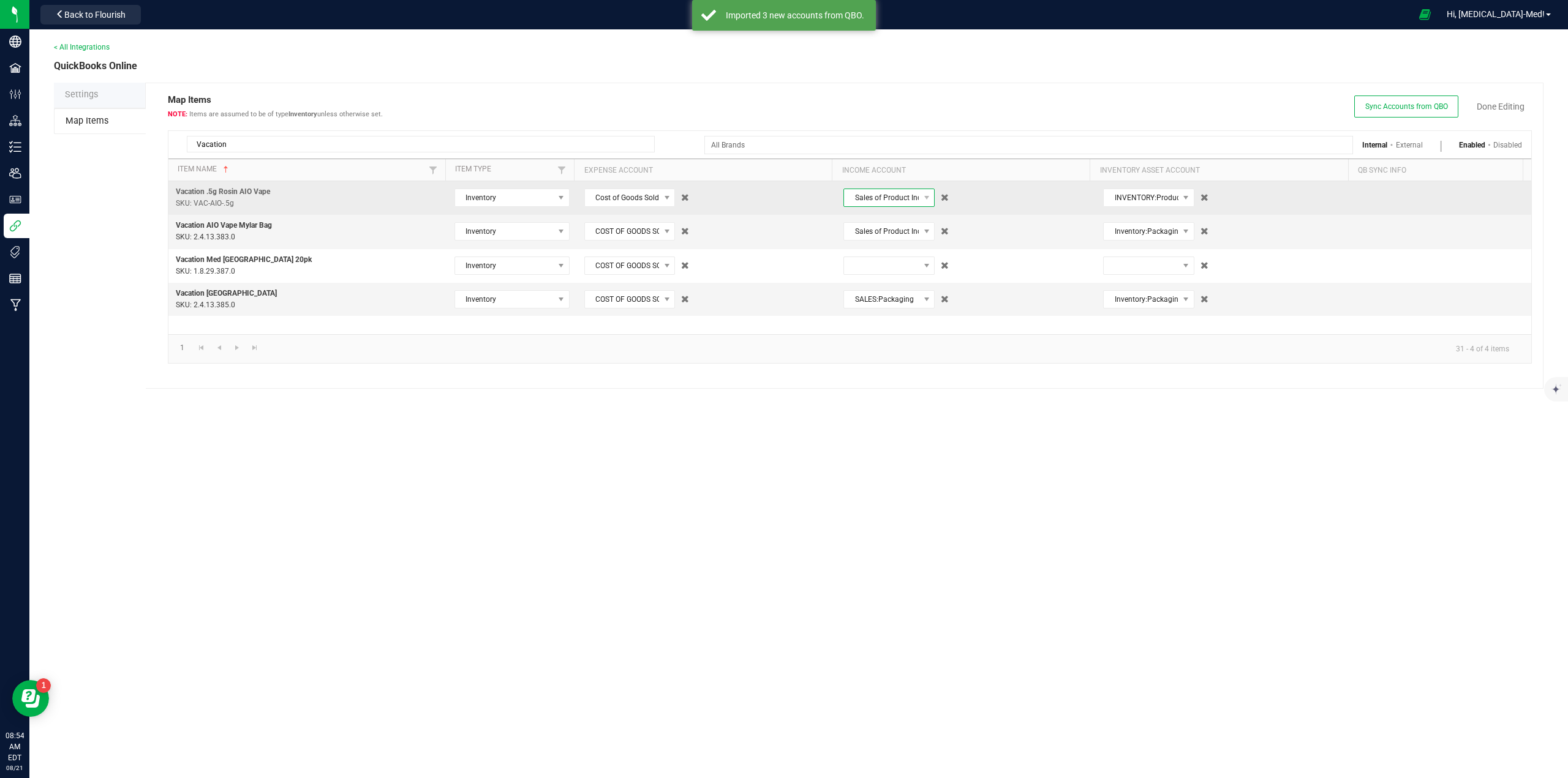
click at [871, 196] on span "Sales of Product Income" at bounding box center [881, 197] width 74 height 17
type input "vac"
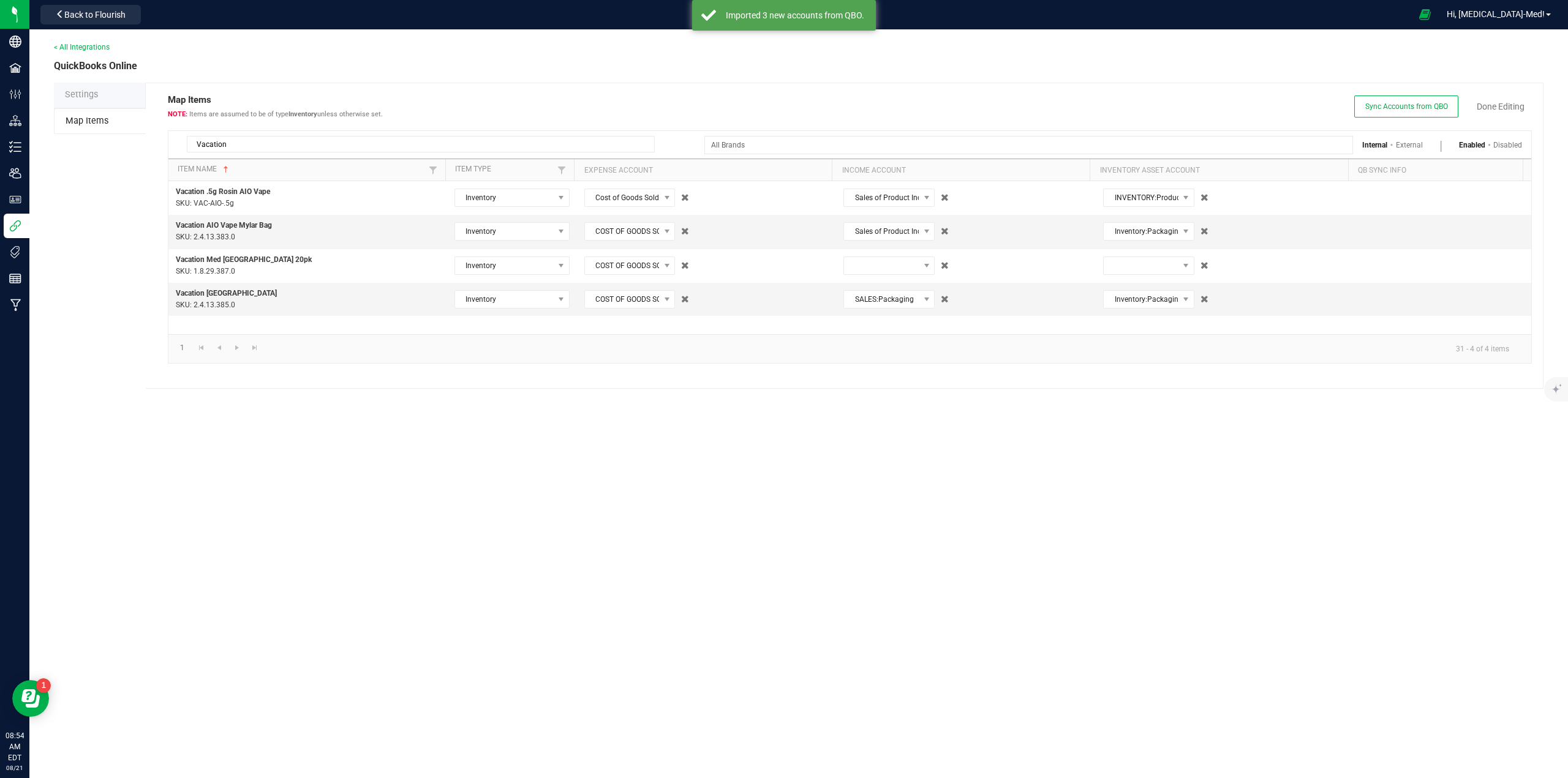
click at [745, 454] on div "< All Integrations QuickBooks Online Settings Map Items Map Items Items are ass…" at bounding box center [798, 403] width 1539 height 749
click at [1494, 103] on link "Done Editing" at bounding box center [1500, 106] width 48 height 12
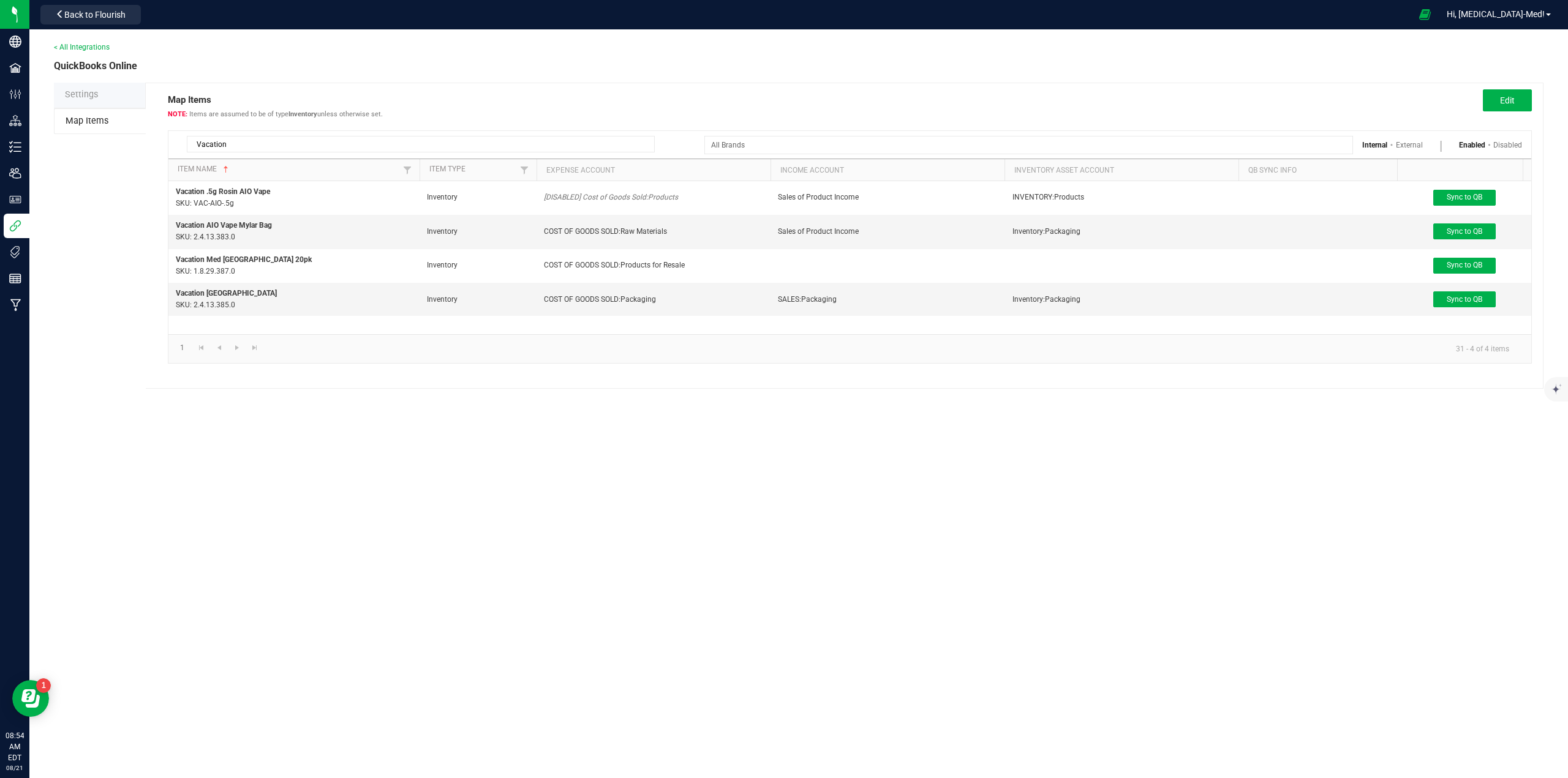
click at [637, 589] on div "< All Integrations QuickBooks Online Settings Map Items Map Items Items are ass…" at bounding box center [798, 403] width 1539 height 749
click at [205, 534] on div "< All Integrations QuickBooks Online Settings Map Items Map Items Items are ass…" at bounding box center [798, 403] width 1539 height 749
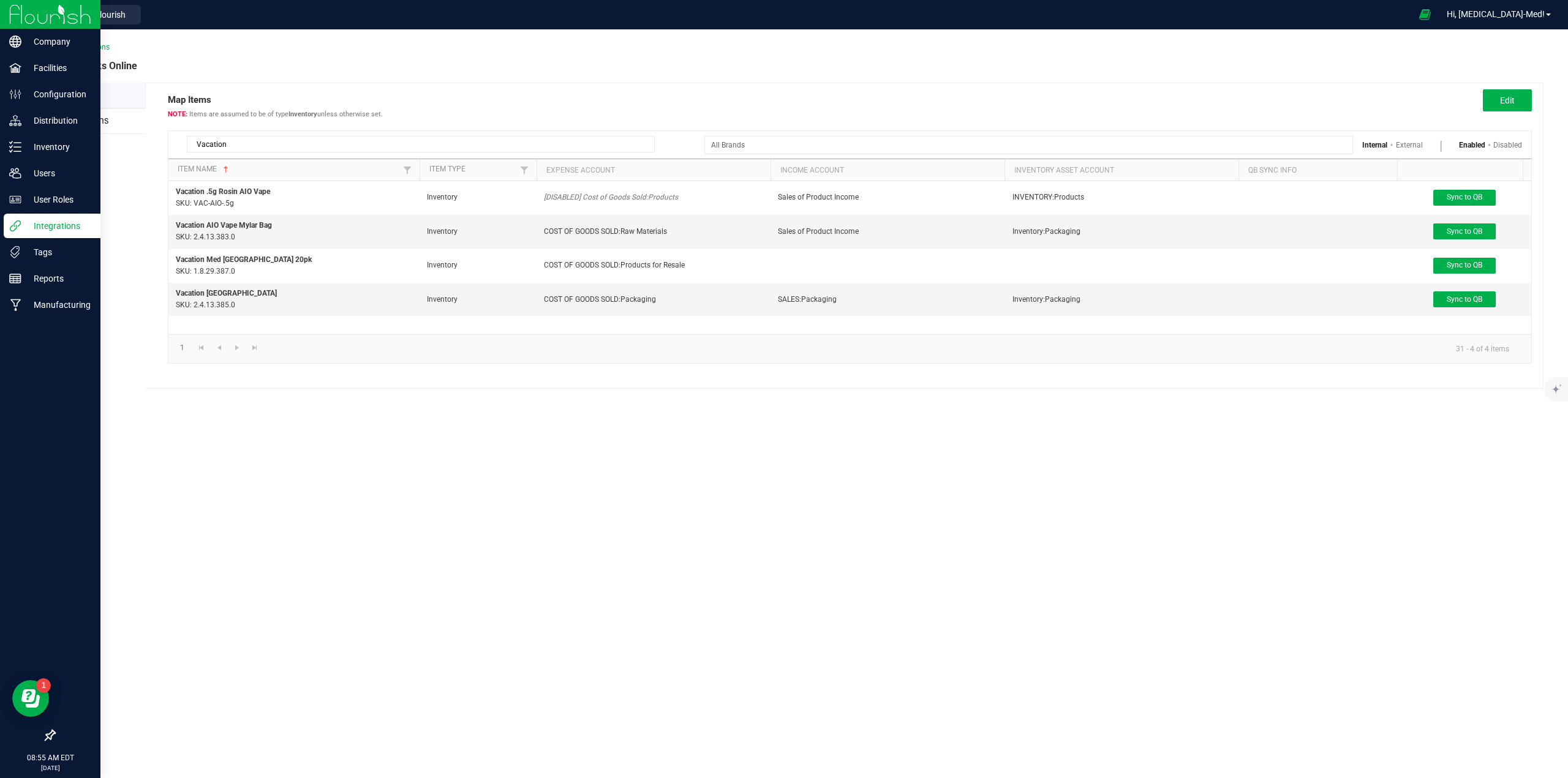
click at [58, 225] on p "Integrations" at bounding box center [58, 226] width 73 height 15
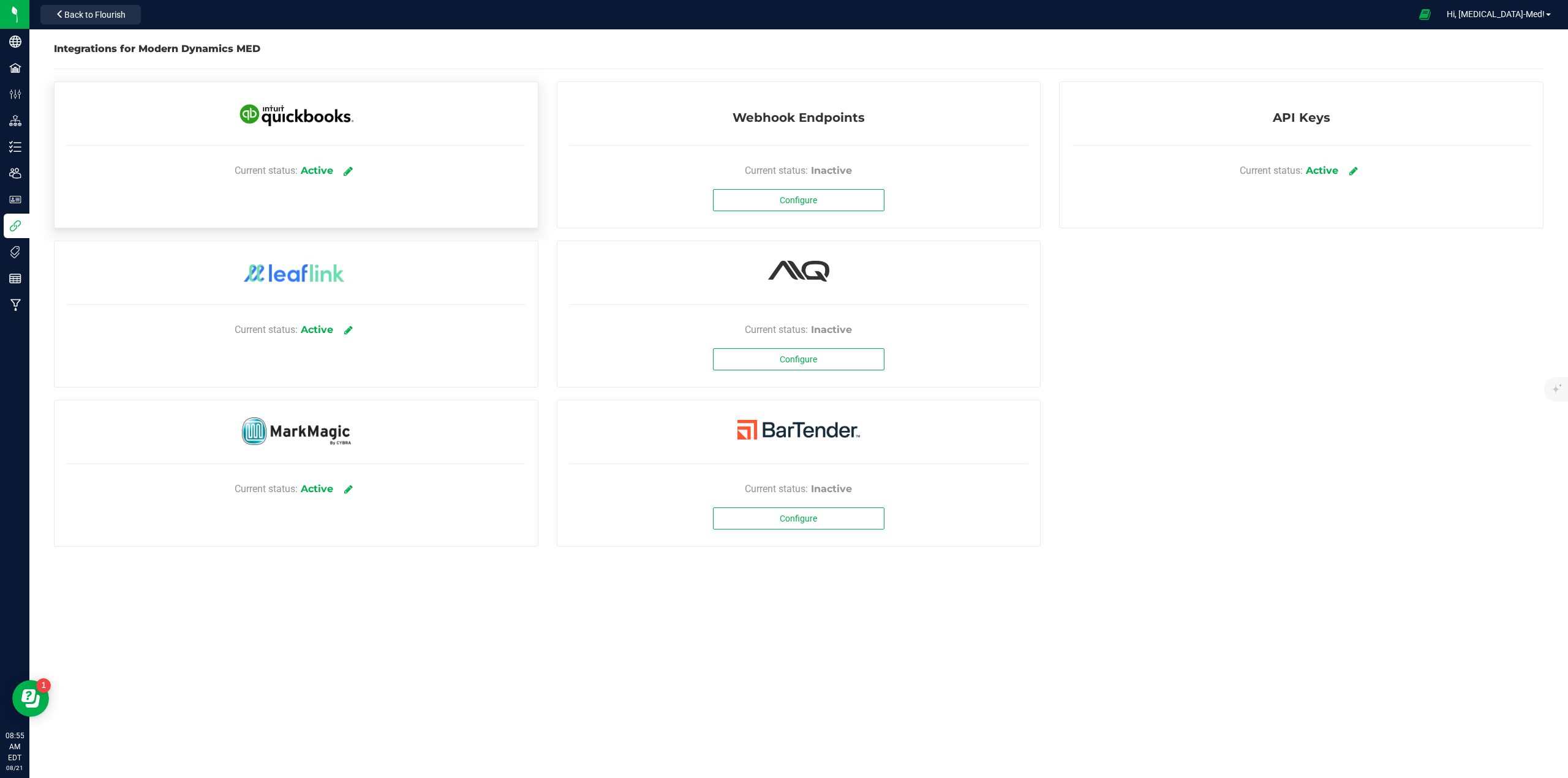
click at [344, 170] on link at bounding box center [348, 170] width 20 height 21
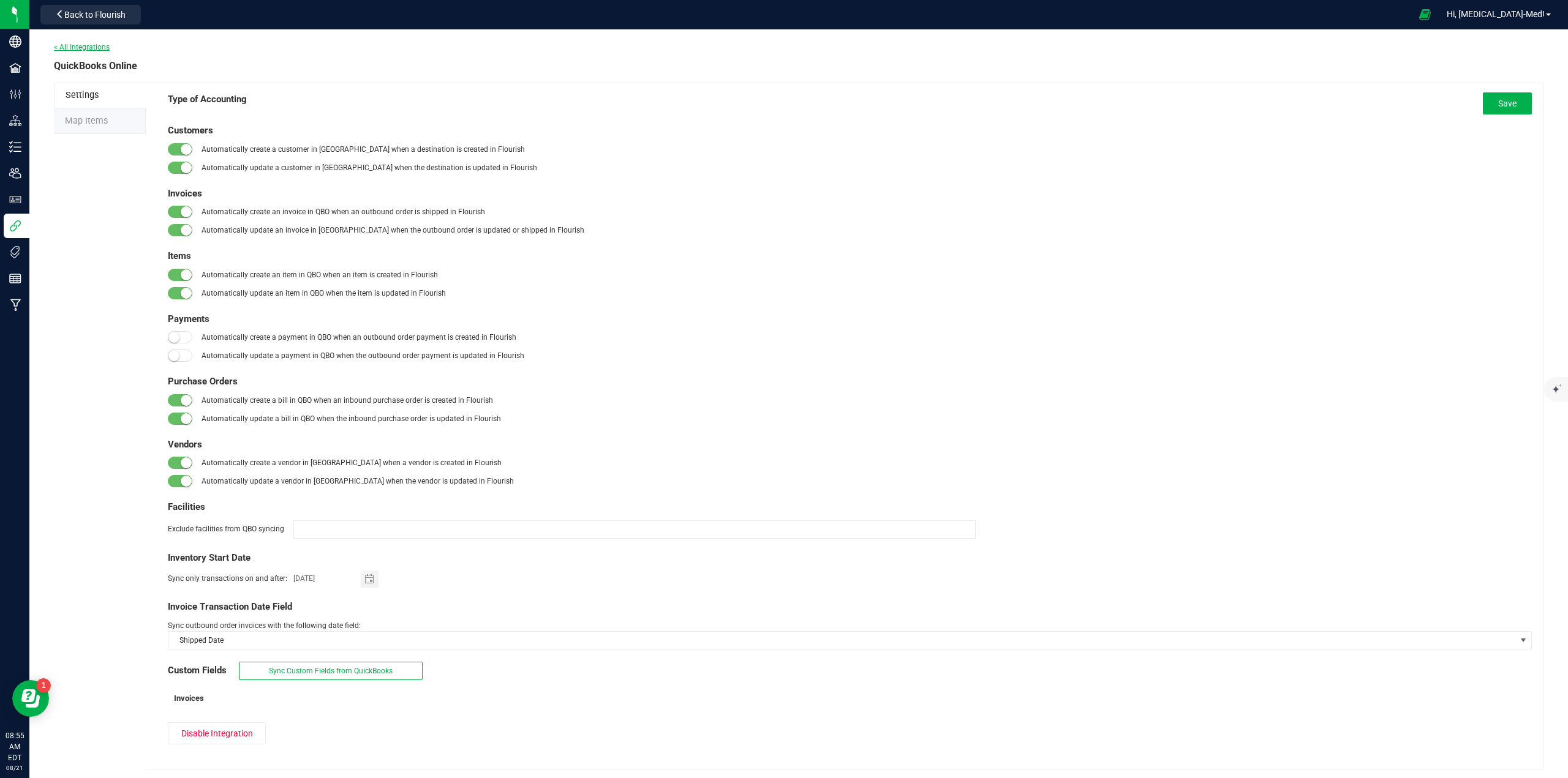
click at [77, 43] on link "< All Integrations" at bounding box center [82, 47] width 56 height 8
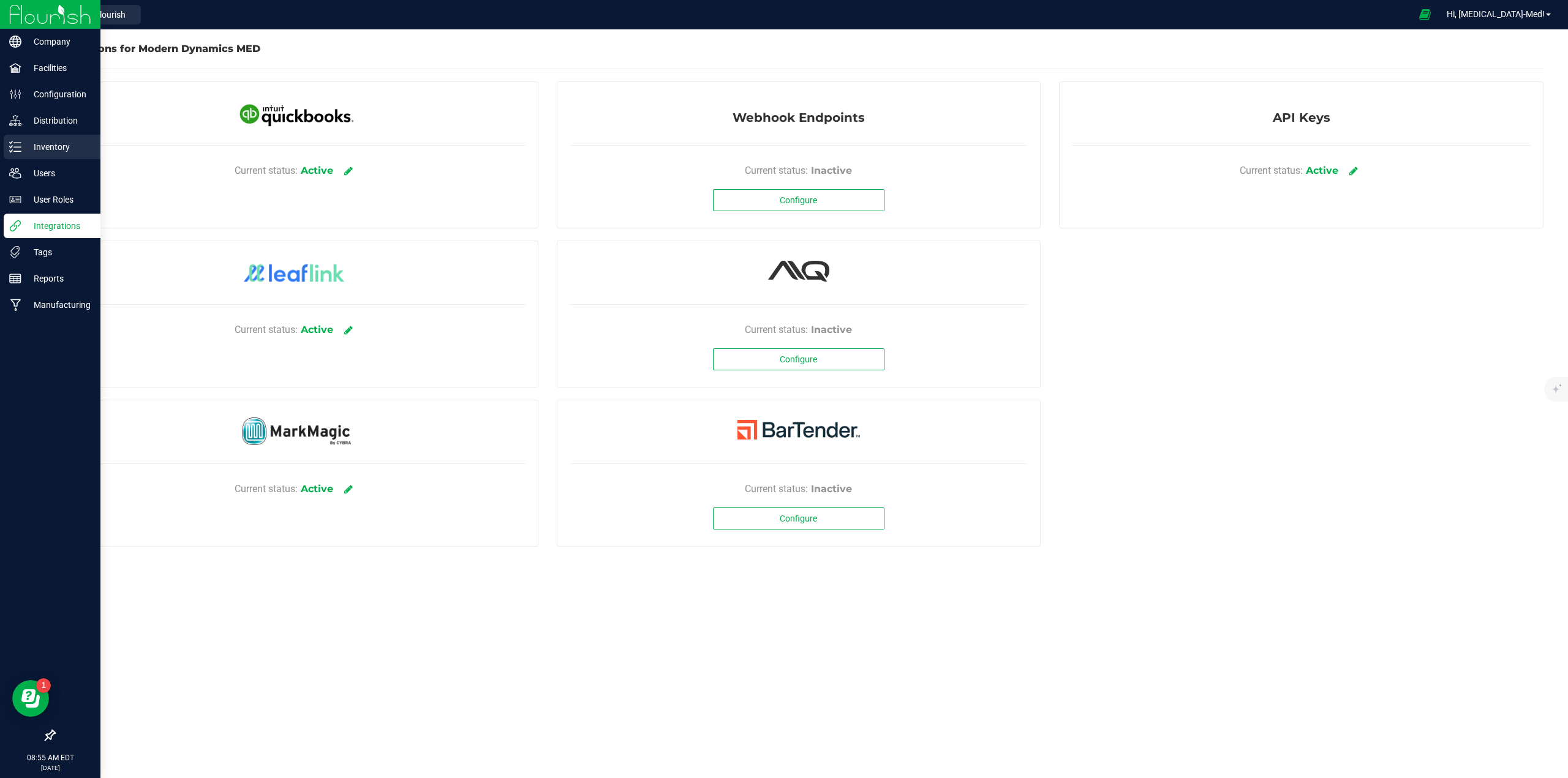
click at [41, 153] on p "Inventory" at bounding box center [58, 147] width 73 height 15
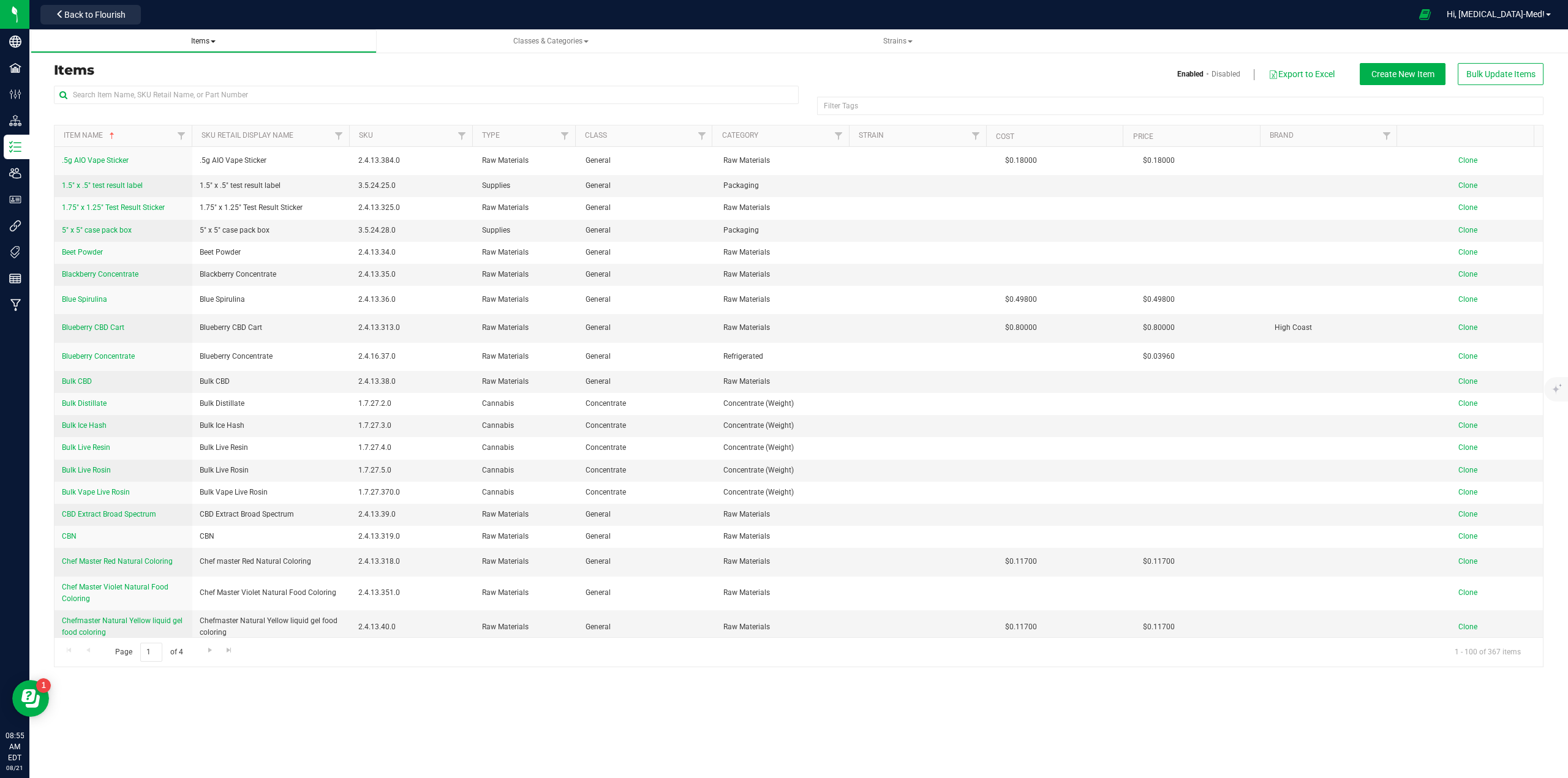
click at [207, 47] on span "Items" at bounding box center [203, 40] width 326 height 10
click at [212, 39] on span "Items" at bounding box center [203, 40] width 25 height 8
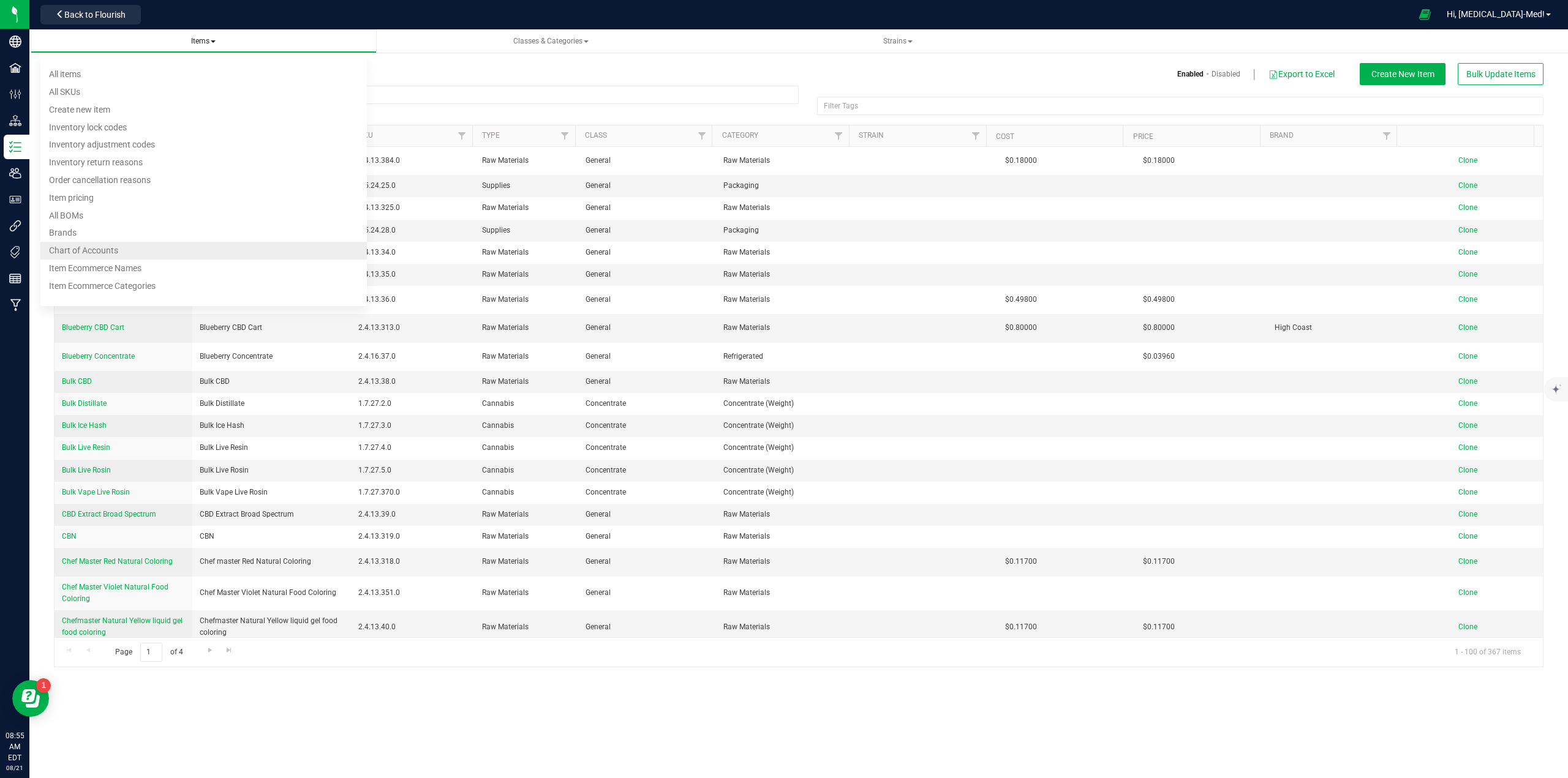
click at [68, 249] on span "Chart of Accounts" at bounding box center [83, 250] width 69 height 10
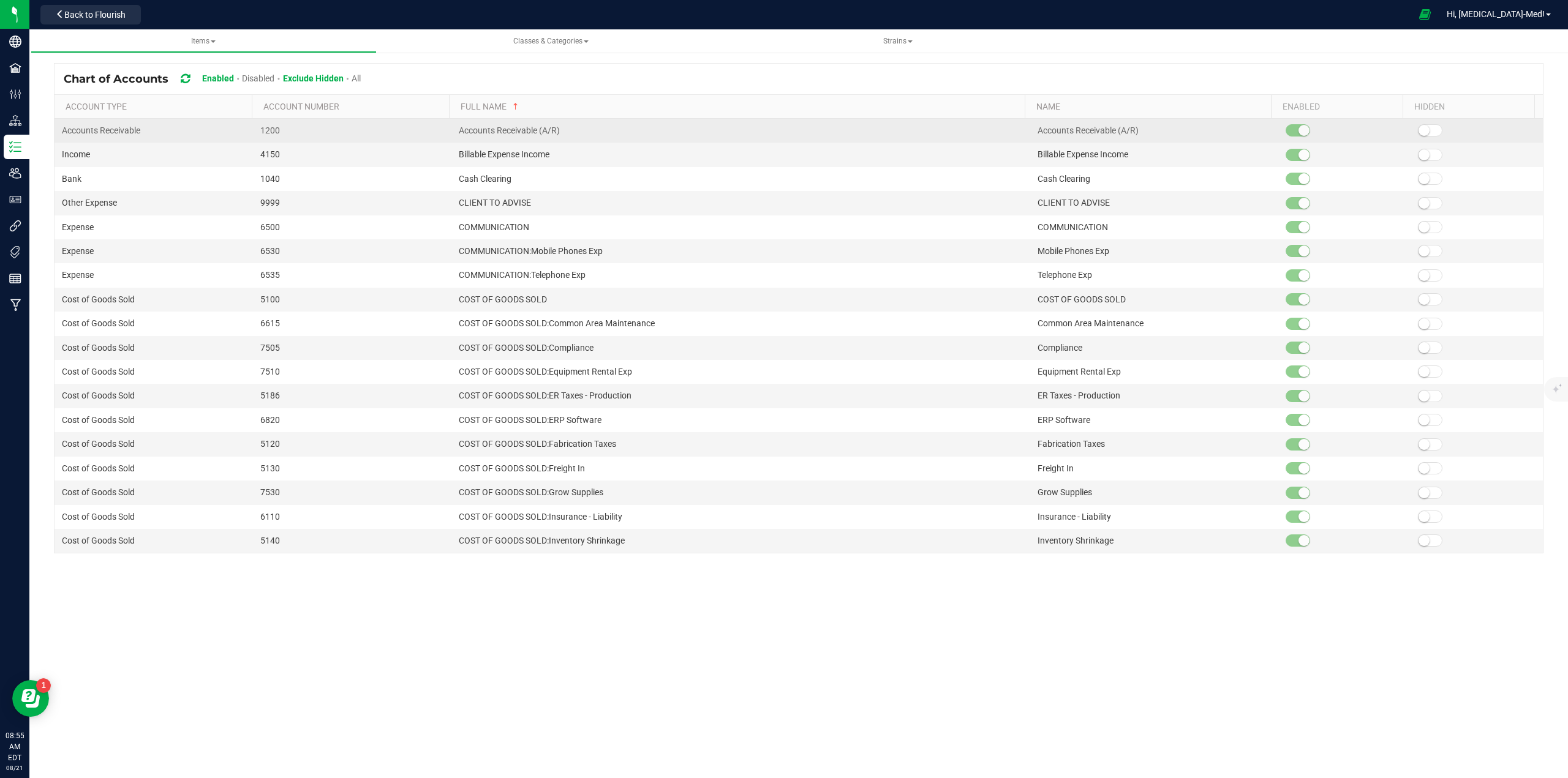
click at [1423, 133] on span at bounding box center [1429, 130] width 25 height 12
click at [1422, 152] on span at bounding box center [1429, 154] width 25 height 12
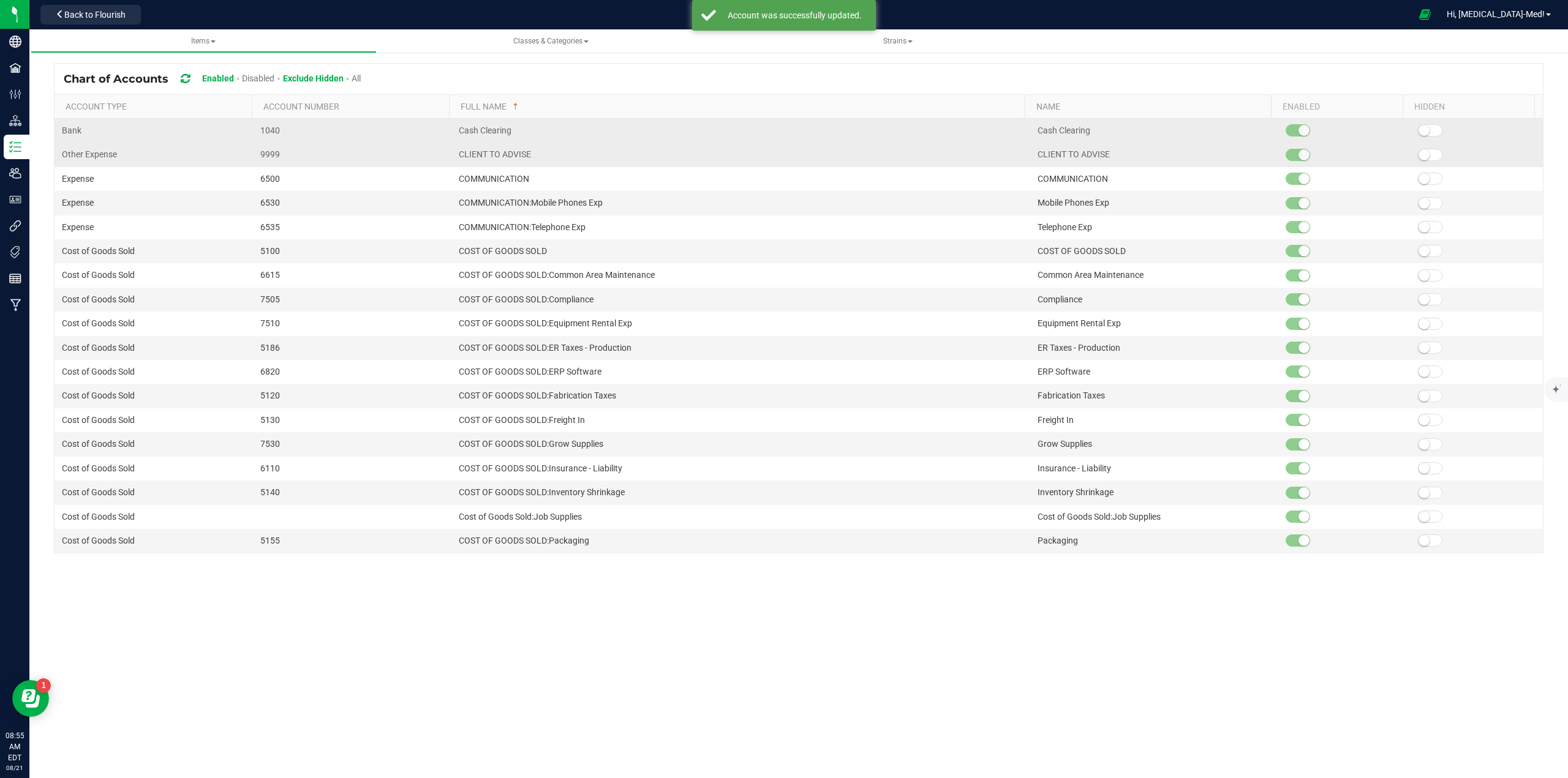
click at [1419, 159] on span at bounding box center [1429, 154] width 25 height 12
click at [1419, 136] on span at bounding box center [1429, 130] width 25 height 12
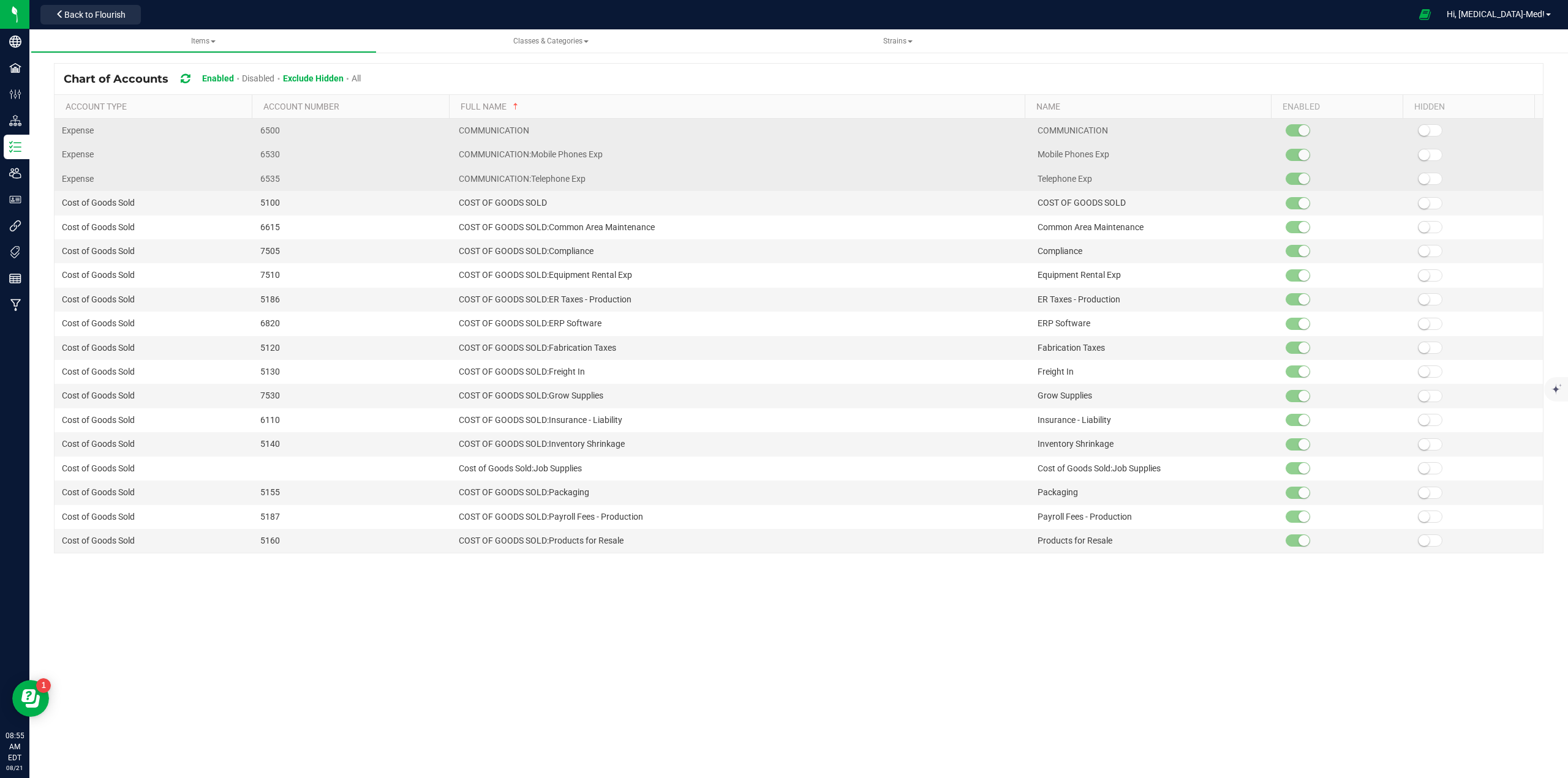
click at [1419, 175] on span at bounding box center [1429, 178] width 25 height 12
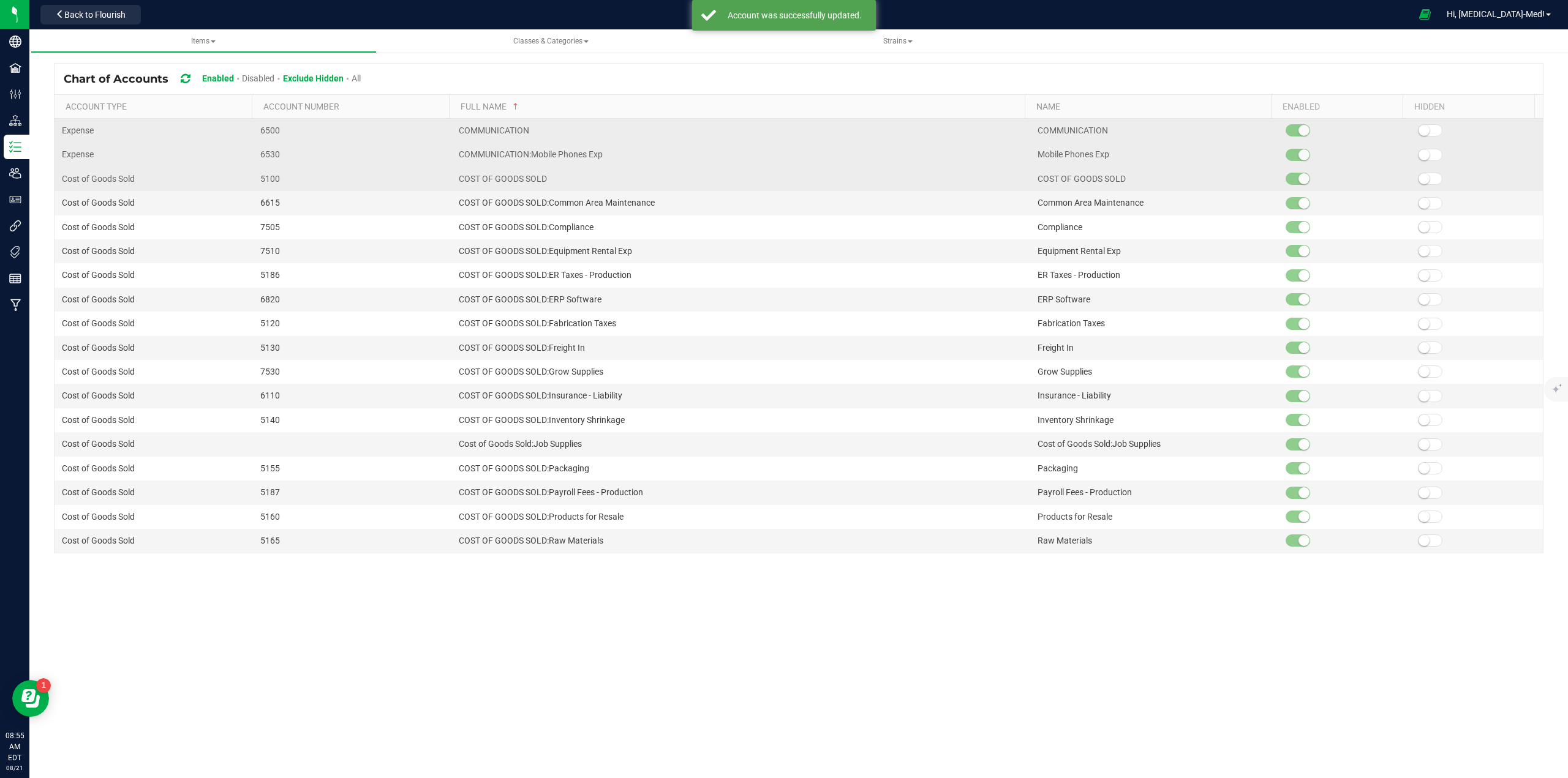
click at [1419, 175] on span at bounding box center [1429, 178] width 25 height 12
click at [1424, 132] on span at bounding box center [1429, 130] width 25 height 12
click at [1425, 153] on span at bounding box center [1429, 154] width 25 height 12
click at [1419, 130] on small at bounding box center [1424, 130] width 11 height 11
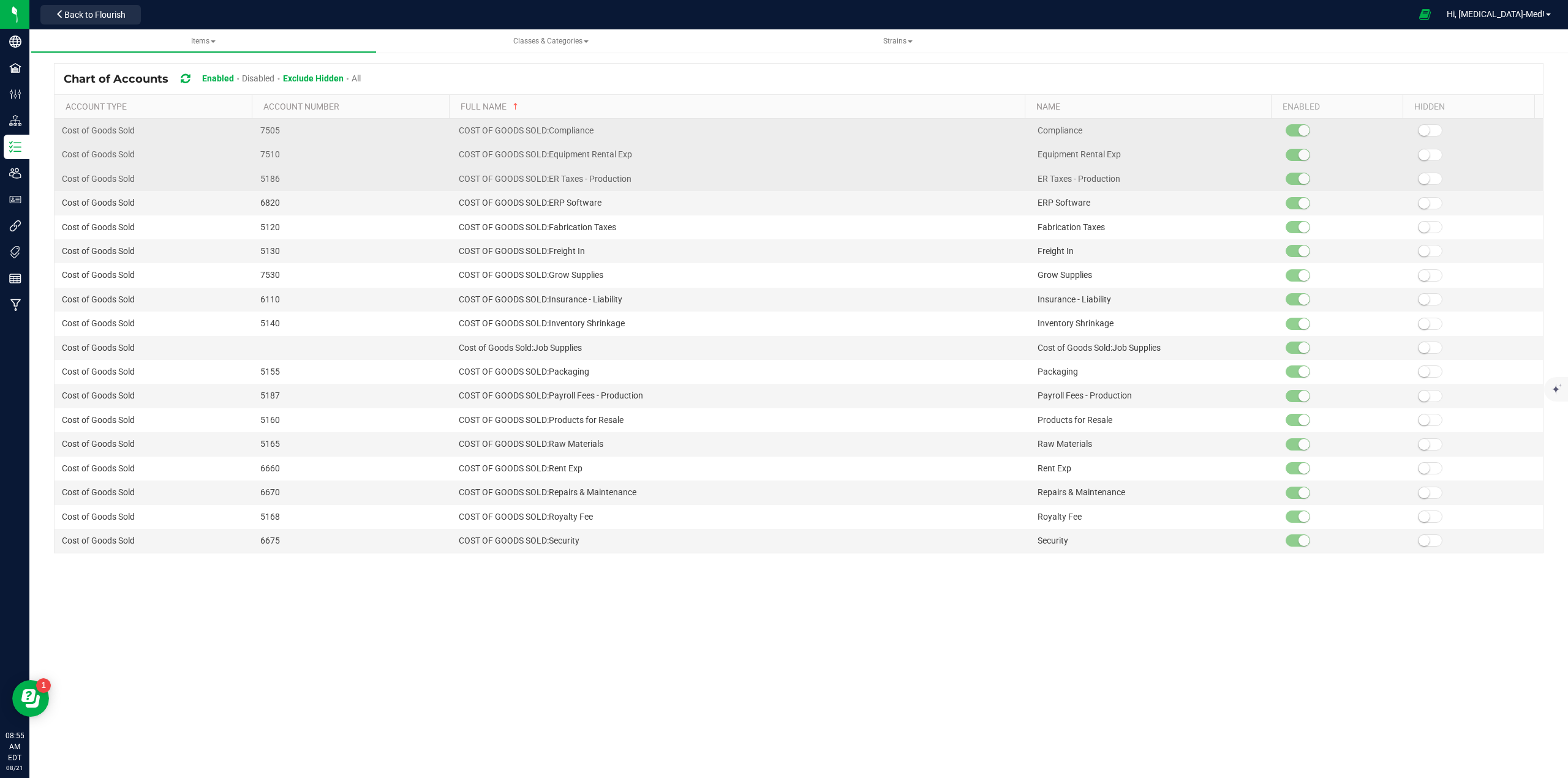
click at [1421, 129] on span at bounding box center [1429, 130] width 25 height 12
click at [1418, 130] on small at bounding box center [1424, 130] width 11 height 11
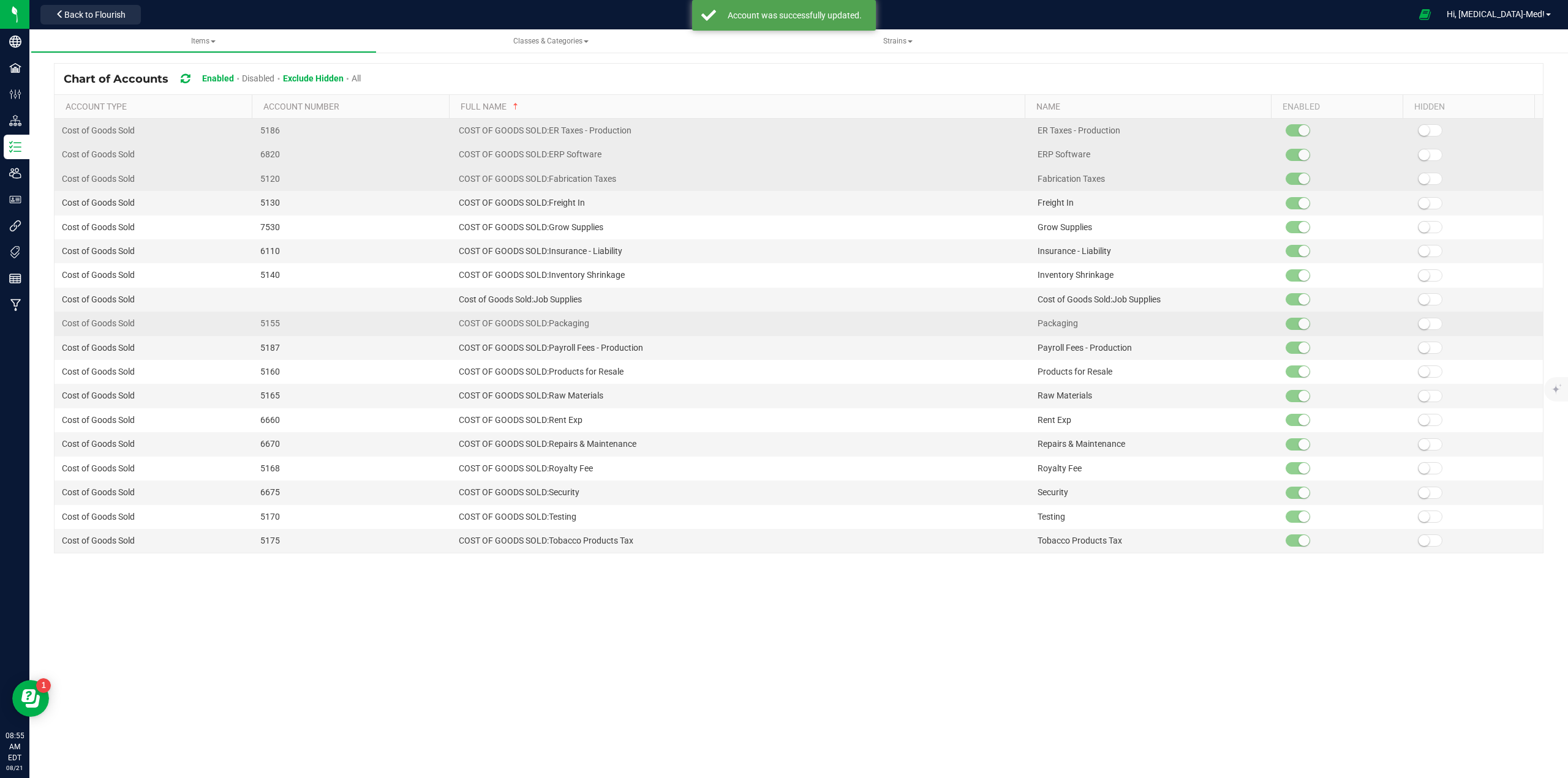
click at [1423, 328] on span at bounding box center [1429, 323] width 25 height 12
click at [1422, 322] on span at bounding box center [1429, 323] width 25 height 12
click at [1423, 536] on span at bounding box center [1429, 540] width 25 height 12
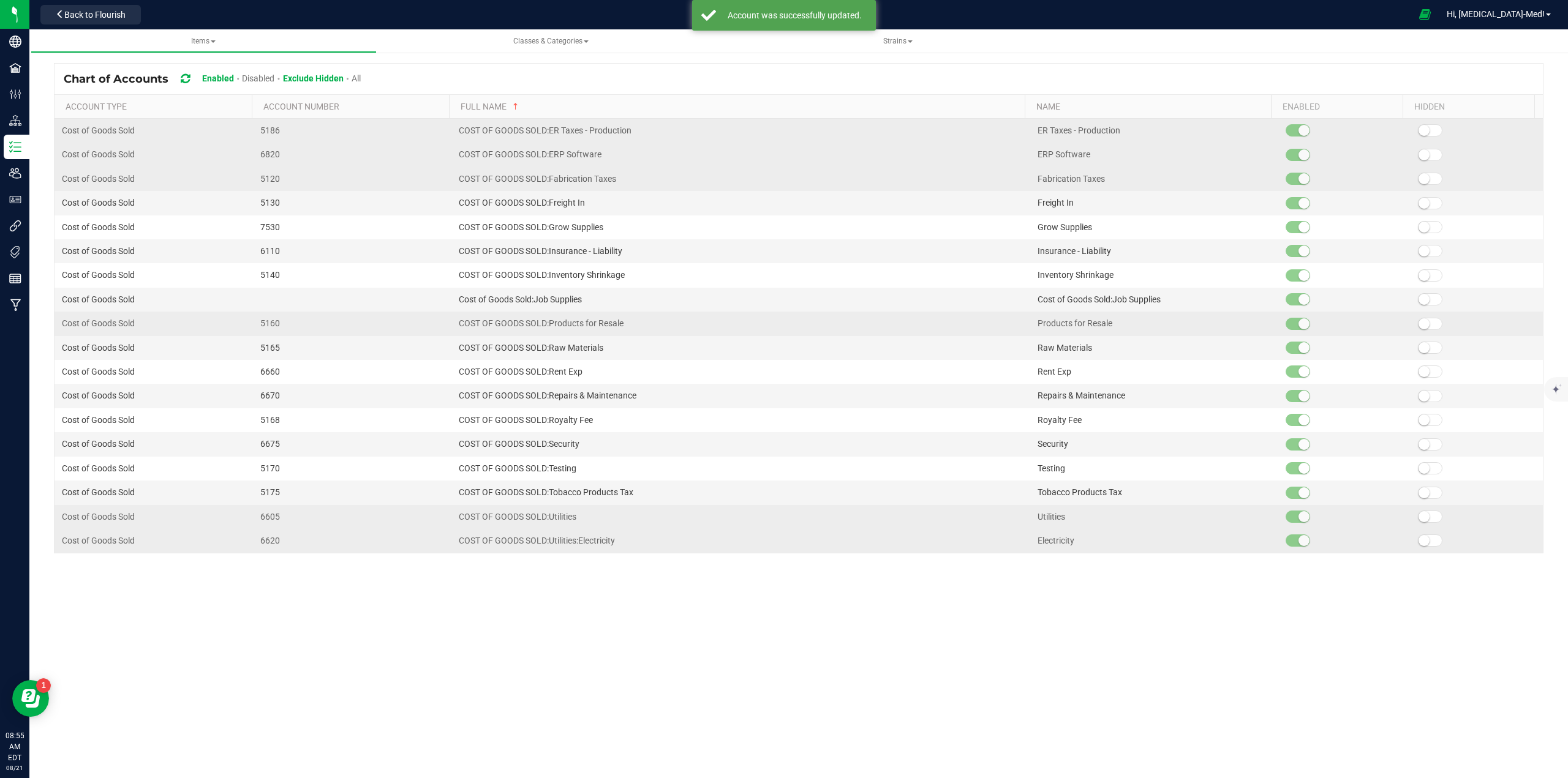
click at [1422, 523] on span at bounding box center [1429, 516] width 25 height 12
click at [1422, 522] on span at bounding box center [1429, 516] width 25 height 12
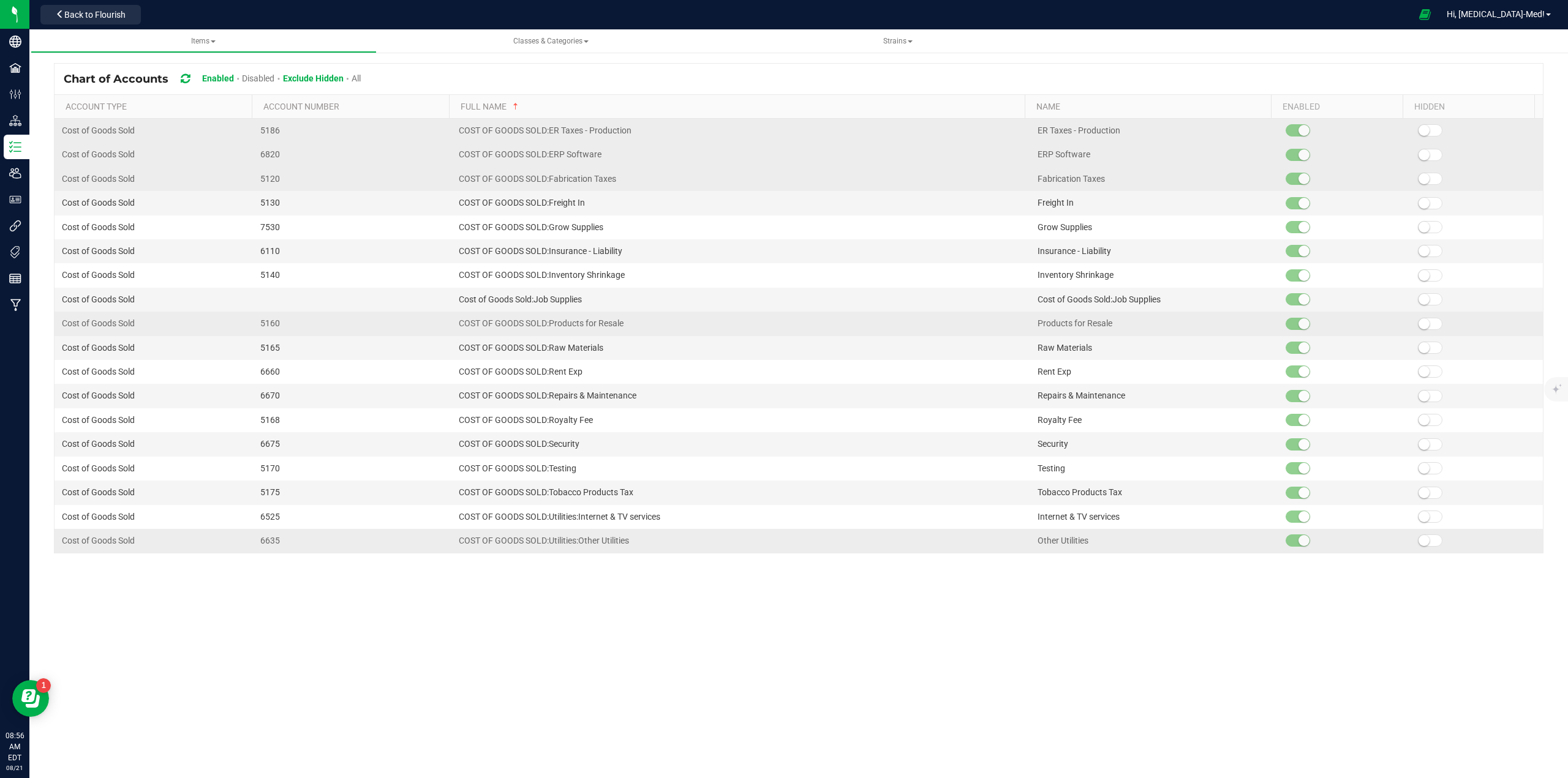
click at [1427, 131] on span at bounding box center [1429, 130] width 25 height 12
click at [1418, 152] on small at bounding box center [1424, 155] width 11 height 11
click at [1418, 180] on small at bounding box center [1424, 179] width 11 height 11
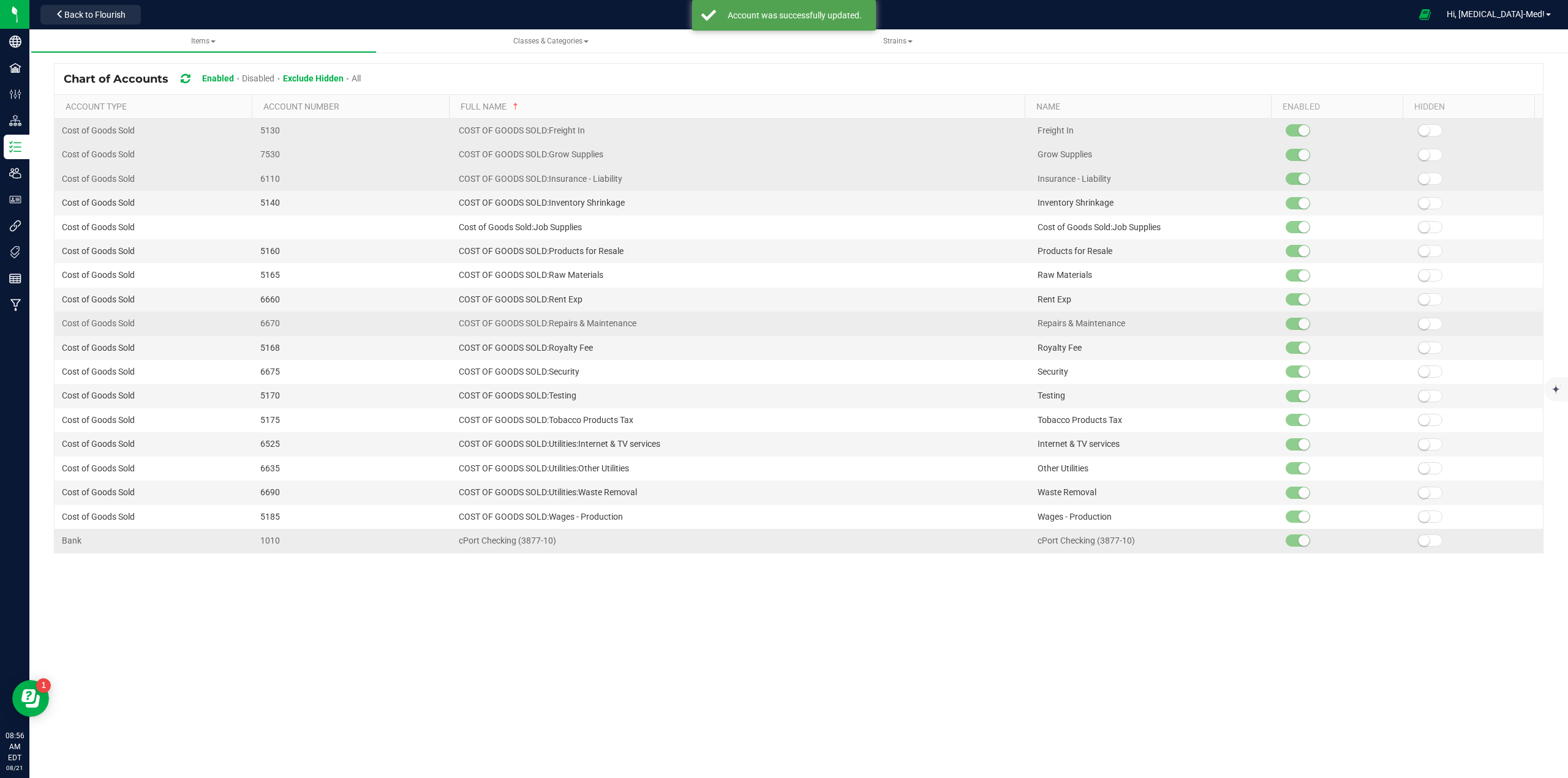
click at [1425, 135] on span at bounding box center [1429, 130] width 25 height 12
click at [1421, 152] on span at bounding box center [1429, 154] width 25 height 12
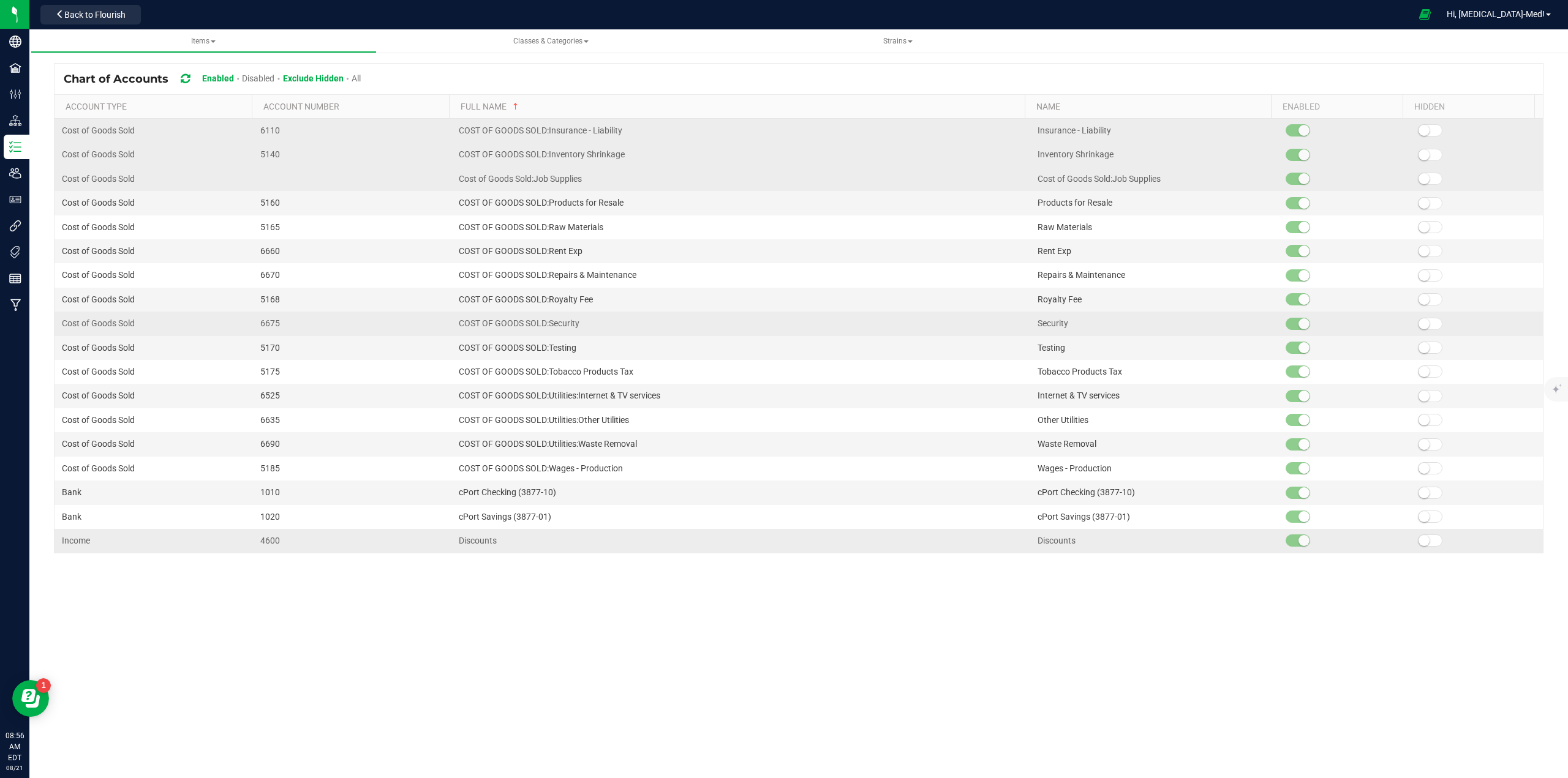
click at [1418, 131] on small at bounding box center [1424, 130] width 11 height 11
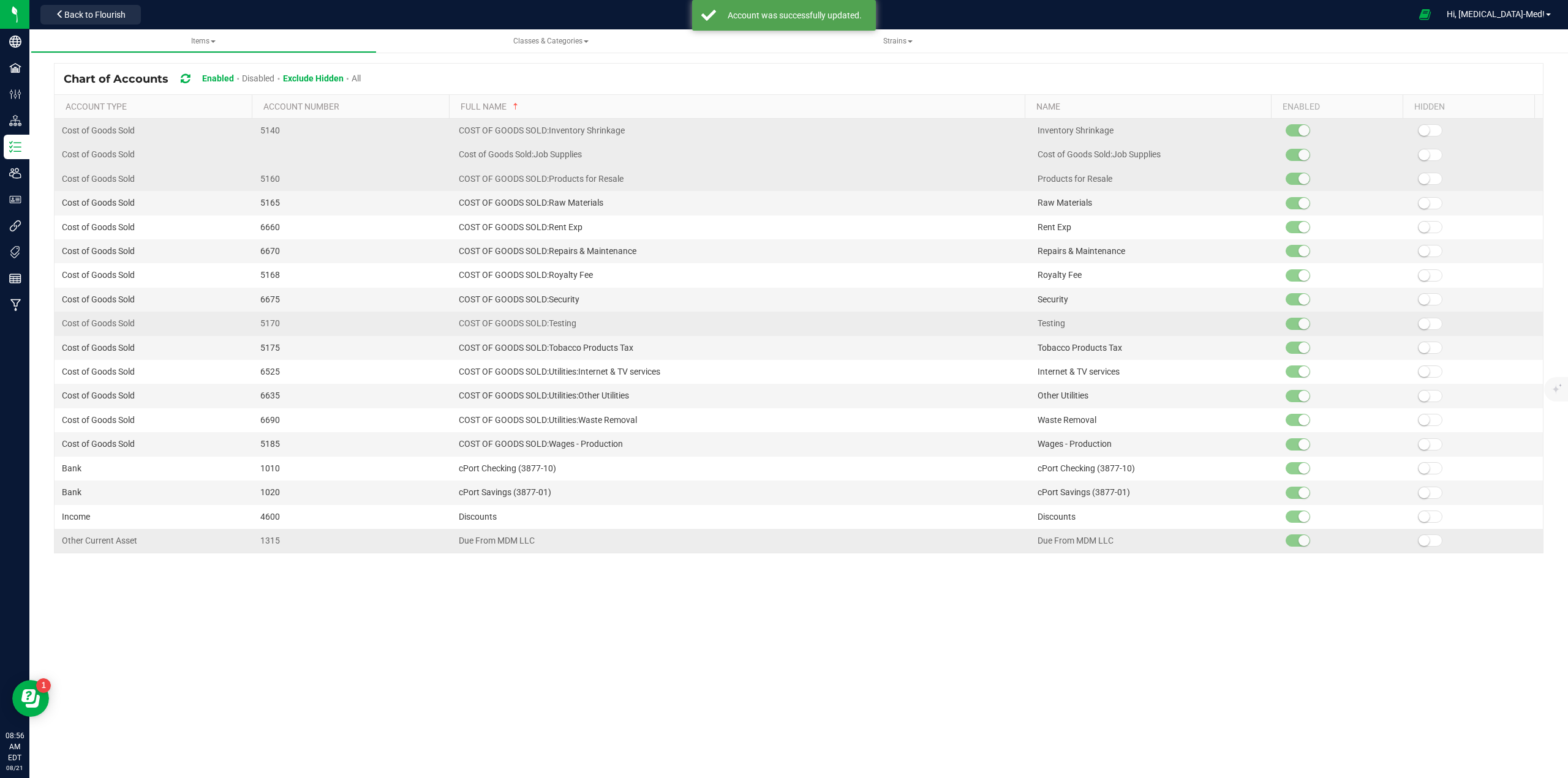
click at [1420, 129] on small at bounding box center [1424, 130] width 11 height 11
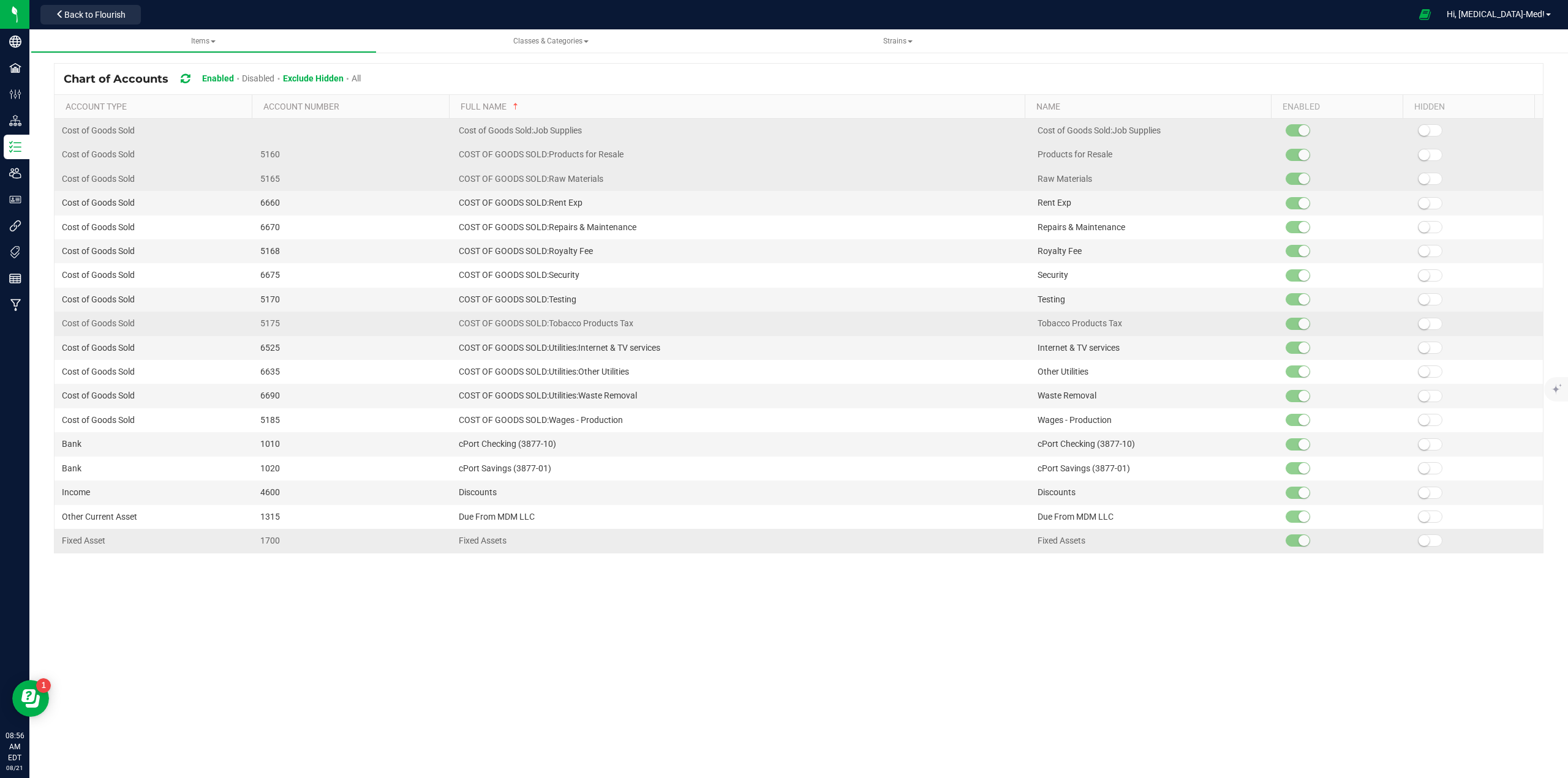
click at [1420, 126] on span at bounding box center [1429, 130] width 25 height 12
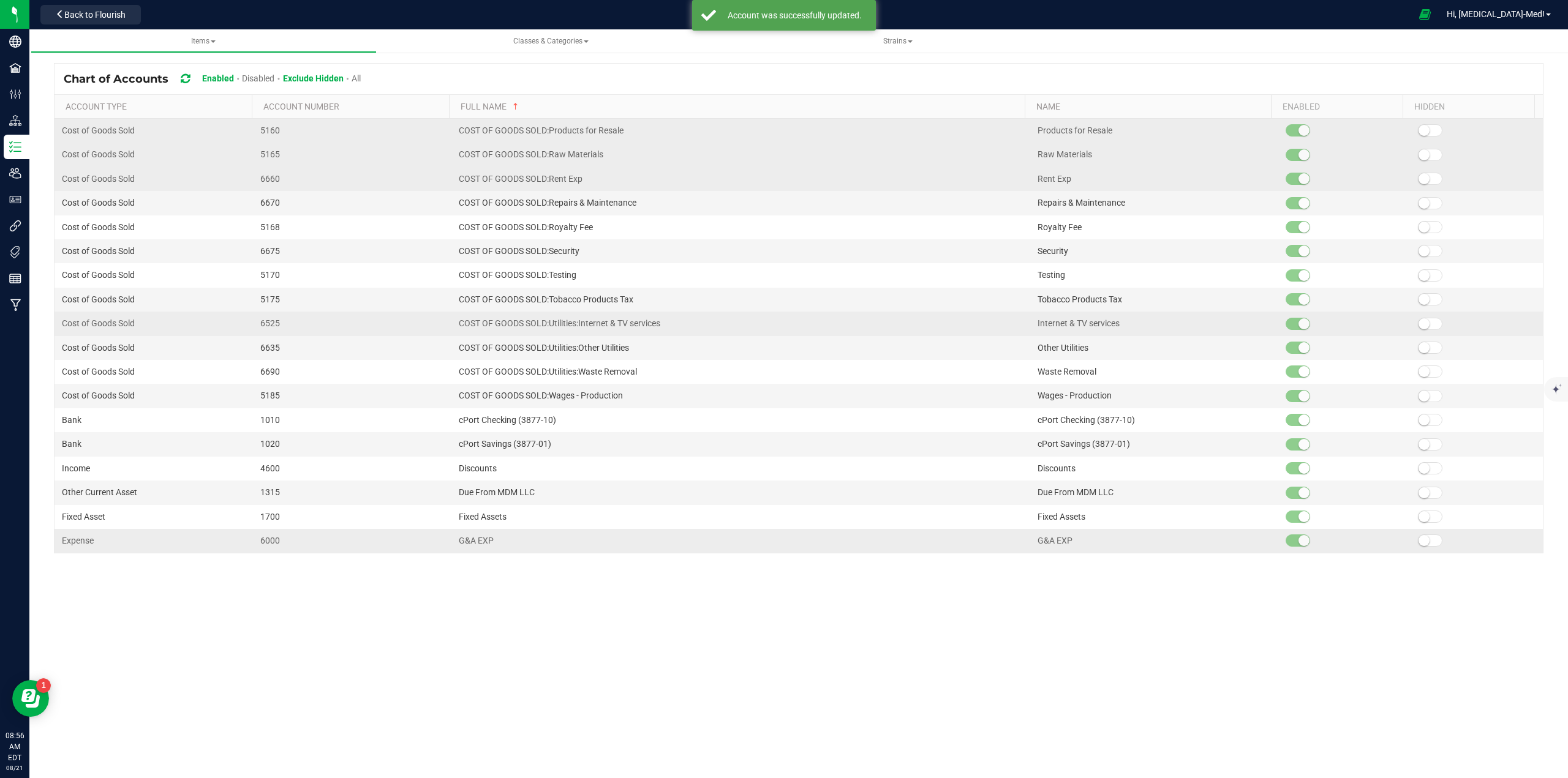
click at [1423, 186] on td at bounding box center [1476, 179] width 132 height 24
click at [1421, 183] on span at bounding box center [1429, 178] width 25 height 12
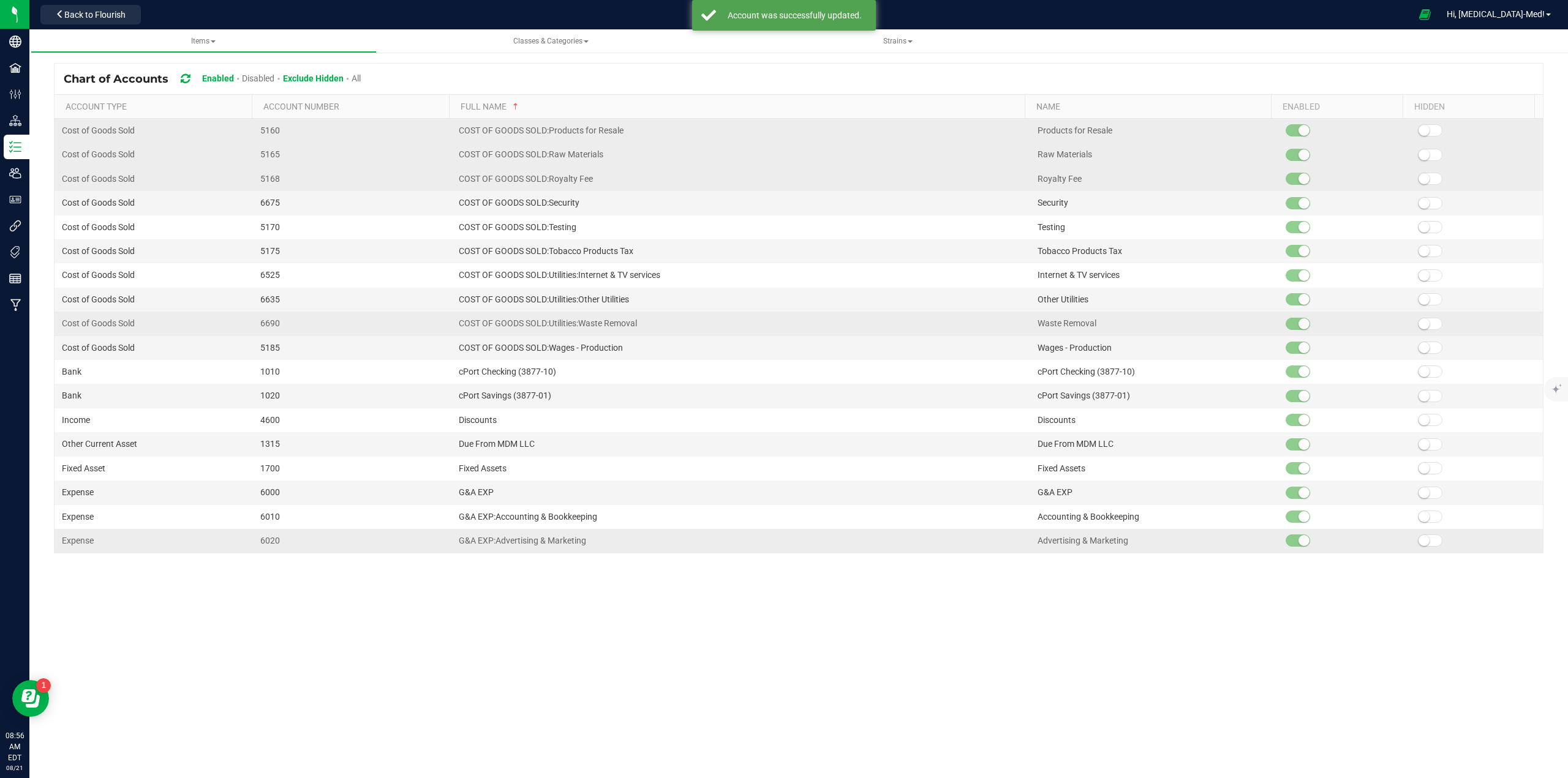
click at [1421, 183] on span at bounding box center [1429, 178] width 25 height 12
click at [1418, 205] on small at bounding box center [1424, 203] width 11 height 11
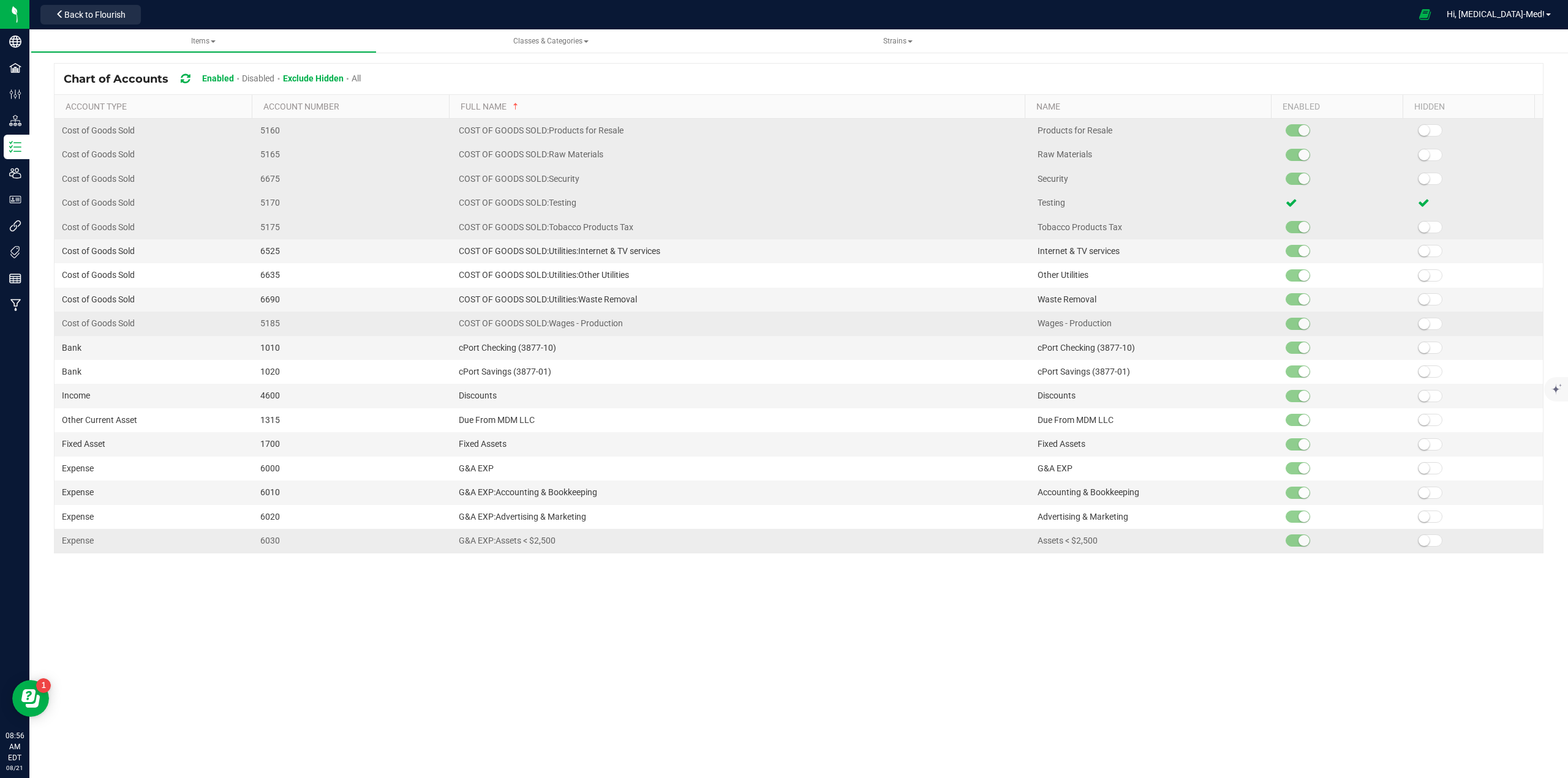
click at [1418, 228] on small at bounding box center [1424, 227] width 11 height 11
click at [1421, 255] on span at bounding box center [1429, 251] width 25 height 12
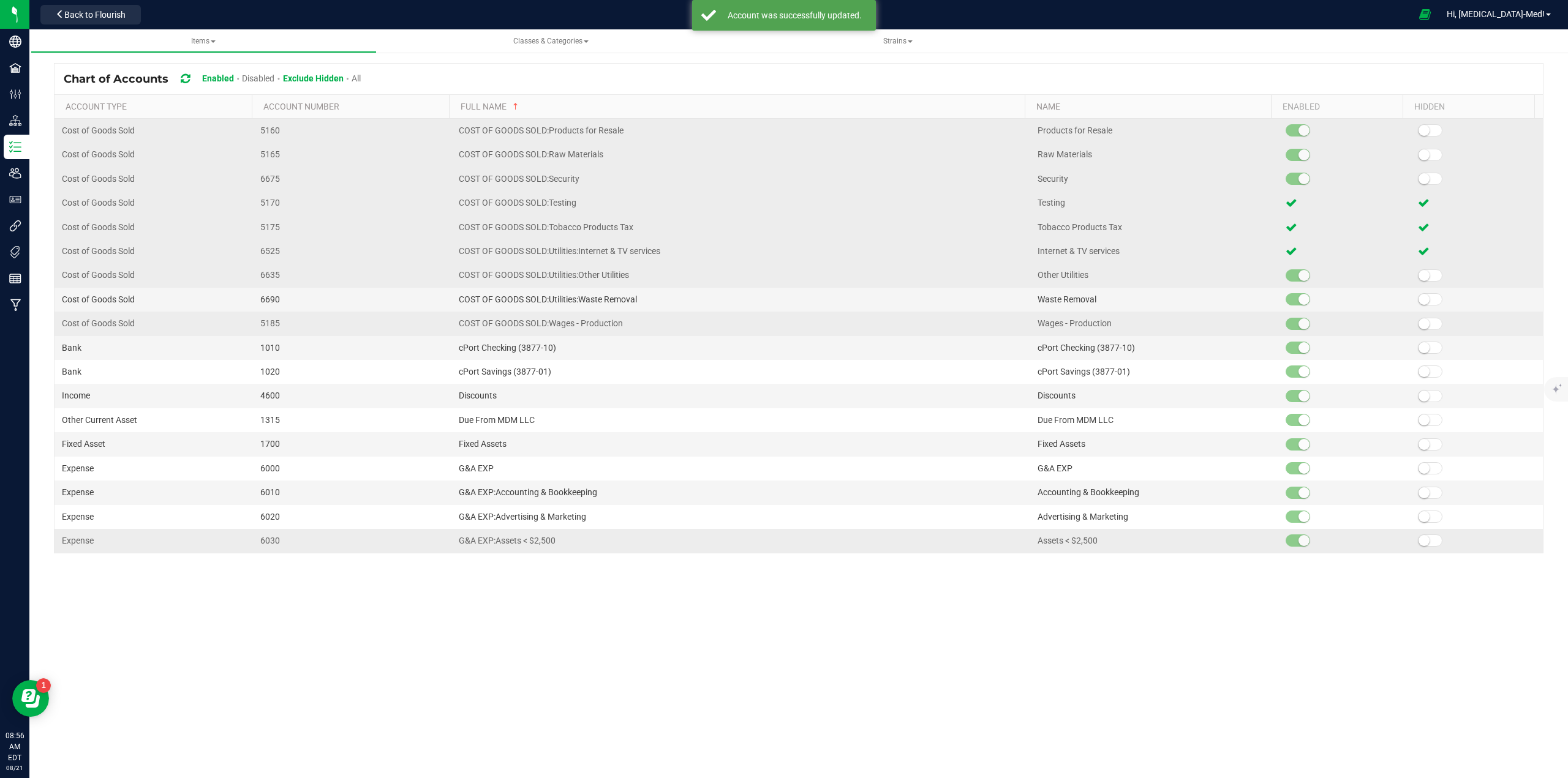
click at [1419, 276] on small at bounding box center [1424, 276] width 11 height 11
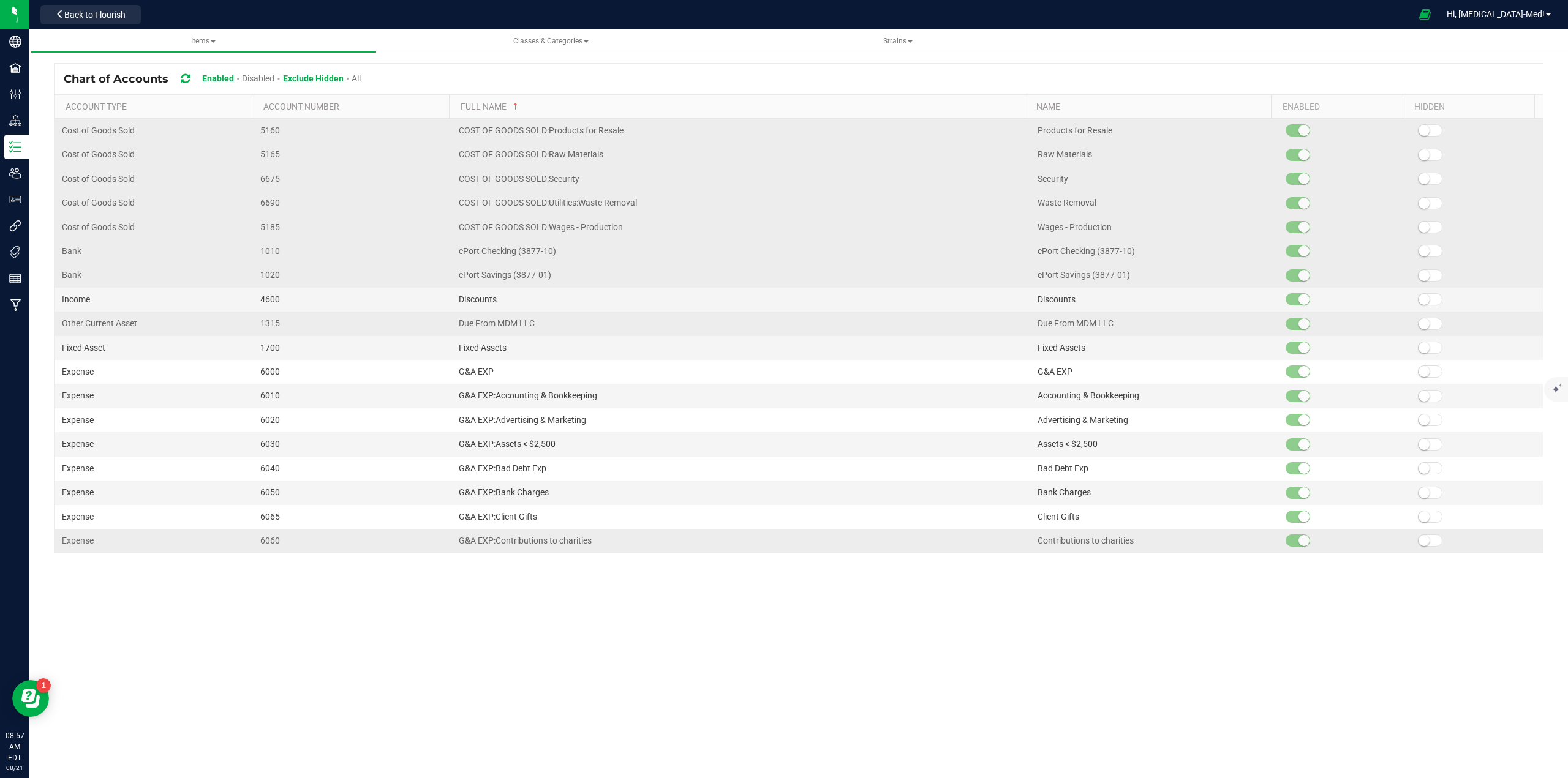
click at [1418, 276] on small at bounding box center [1424, 276] width 11 height 11
click at [1419, 256] on span at bounding box center [1429, 251] width 25 height 12
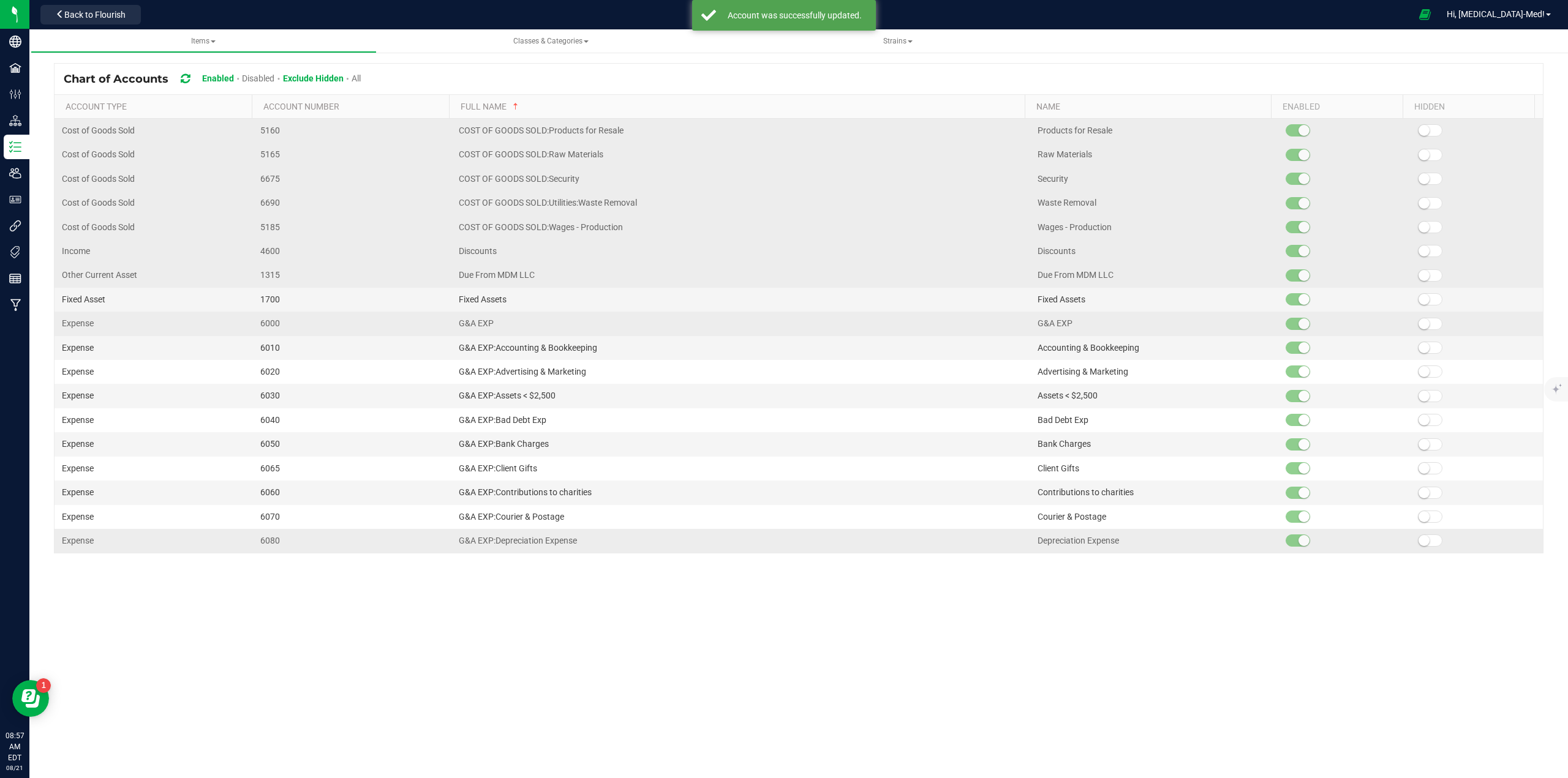
click at [1421, 179] on kendo-grid-list "Cost of Goods Sold 5160 COST OF GOODS SOLD:Products for Resale Products for Res…" at bounding box center [798, 335] width 1488 height 434
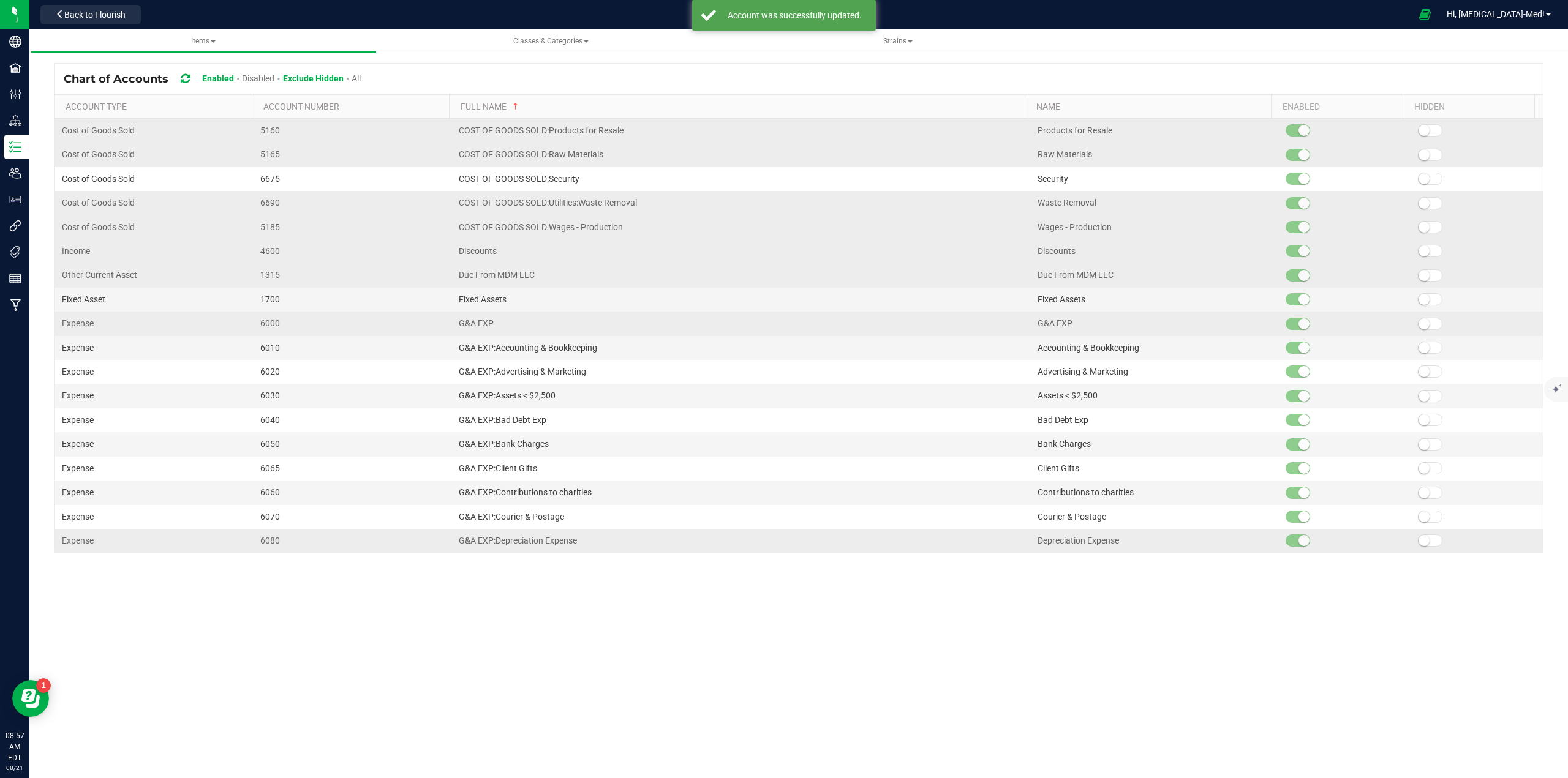
click at [1423, 202] on span at bounding box center [1429, 203] width 25 height 12
click at [1419, 220] on td at bounding box center [1476, 228] width 132 height 24
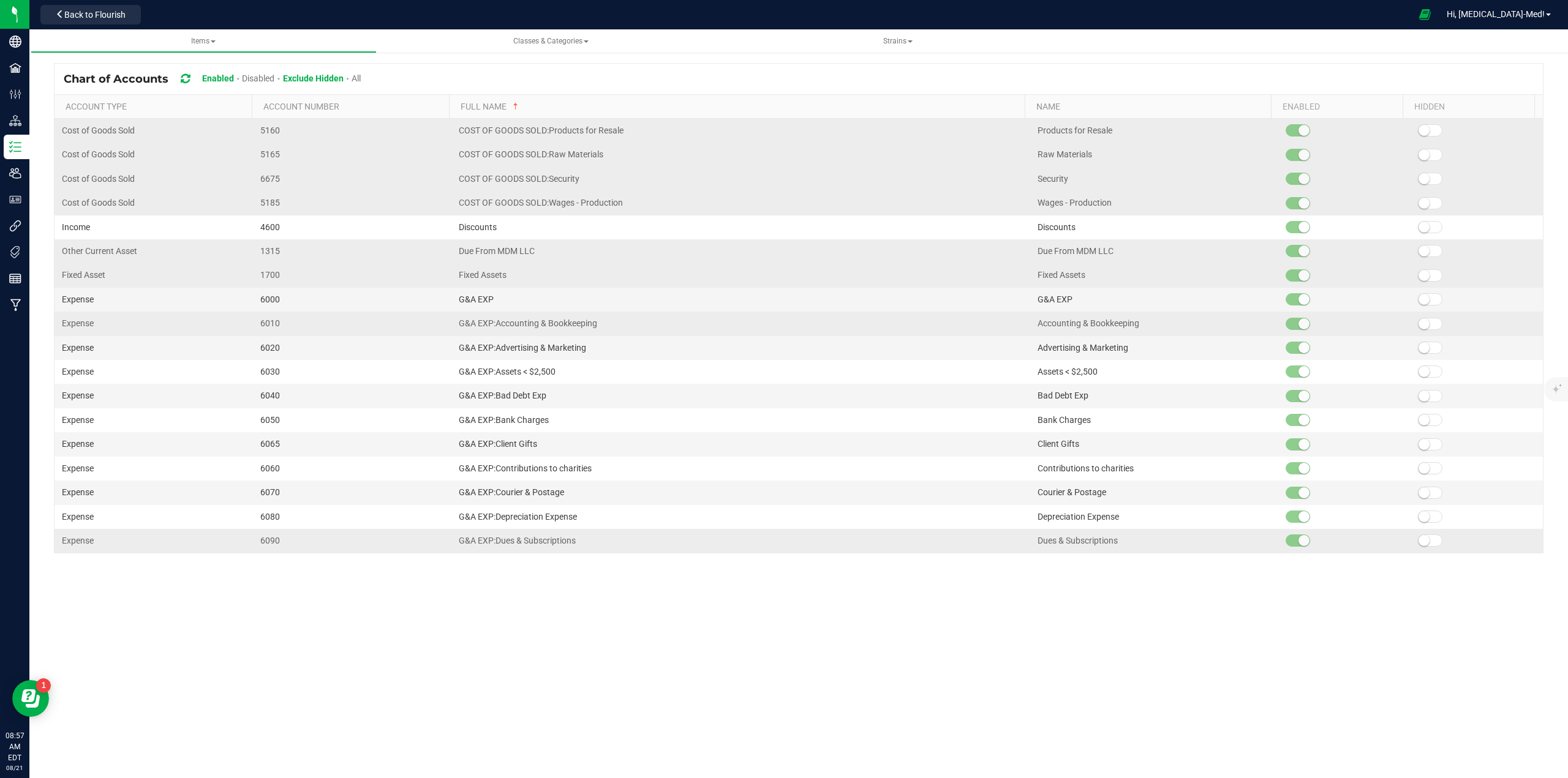
click at [1423, 183] on span at bounding box center [1429, 178] width 25 height 12
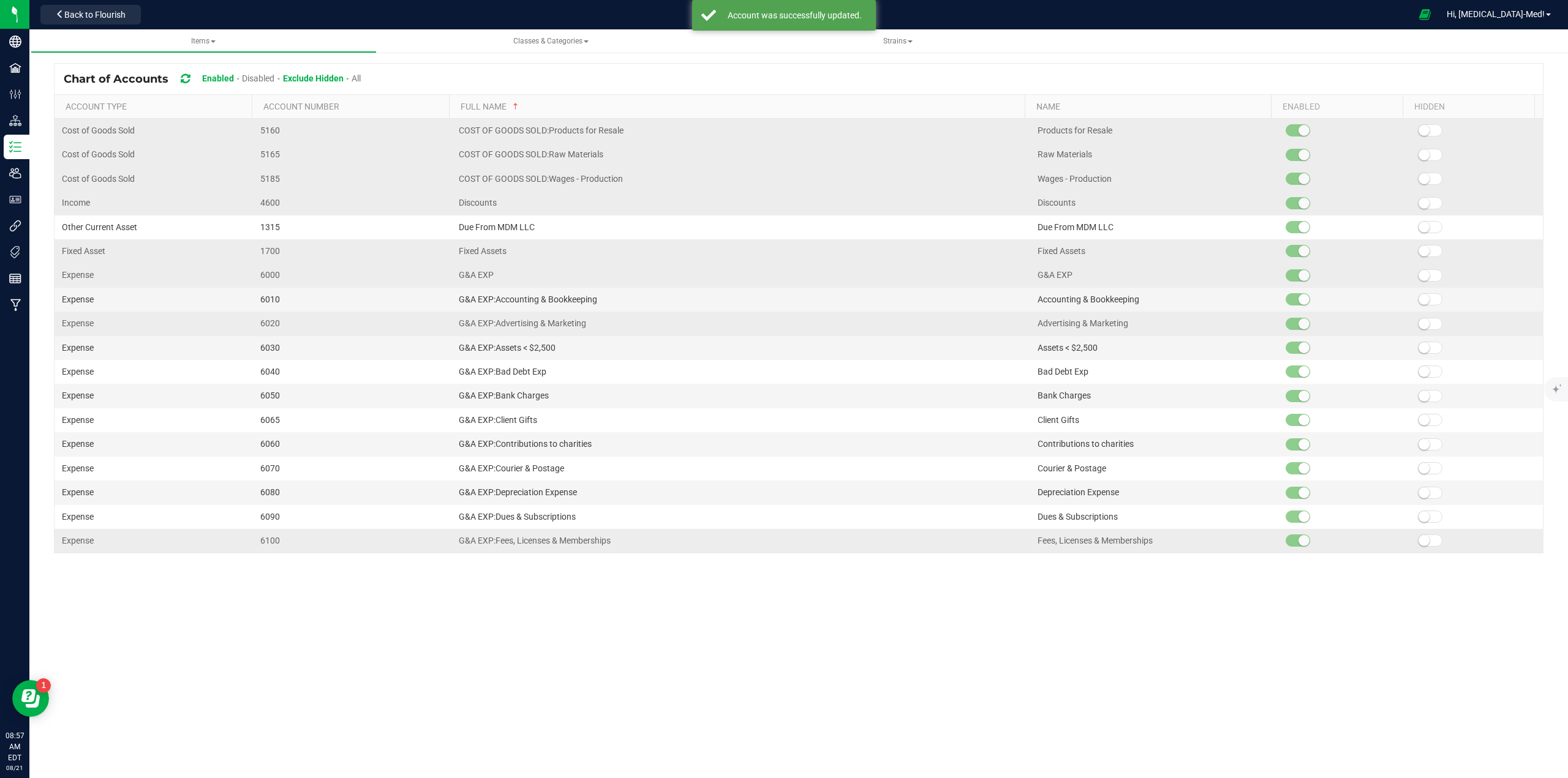
click at [1419, 203] on small at bounding box center [1424, 203] width 11 height 11
click at [183, 77] on icon at bounding box center [186, 79] width 9 height 11
click at [1419, 179] on small at bounding box center [1424, 179] width 11 height 11
click at [1423, 201] on span at bounding box center [1429, 203] width 25 height 12
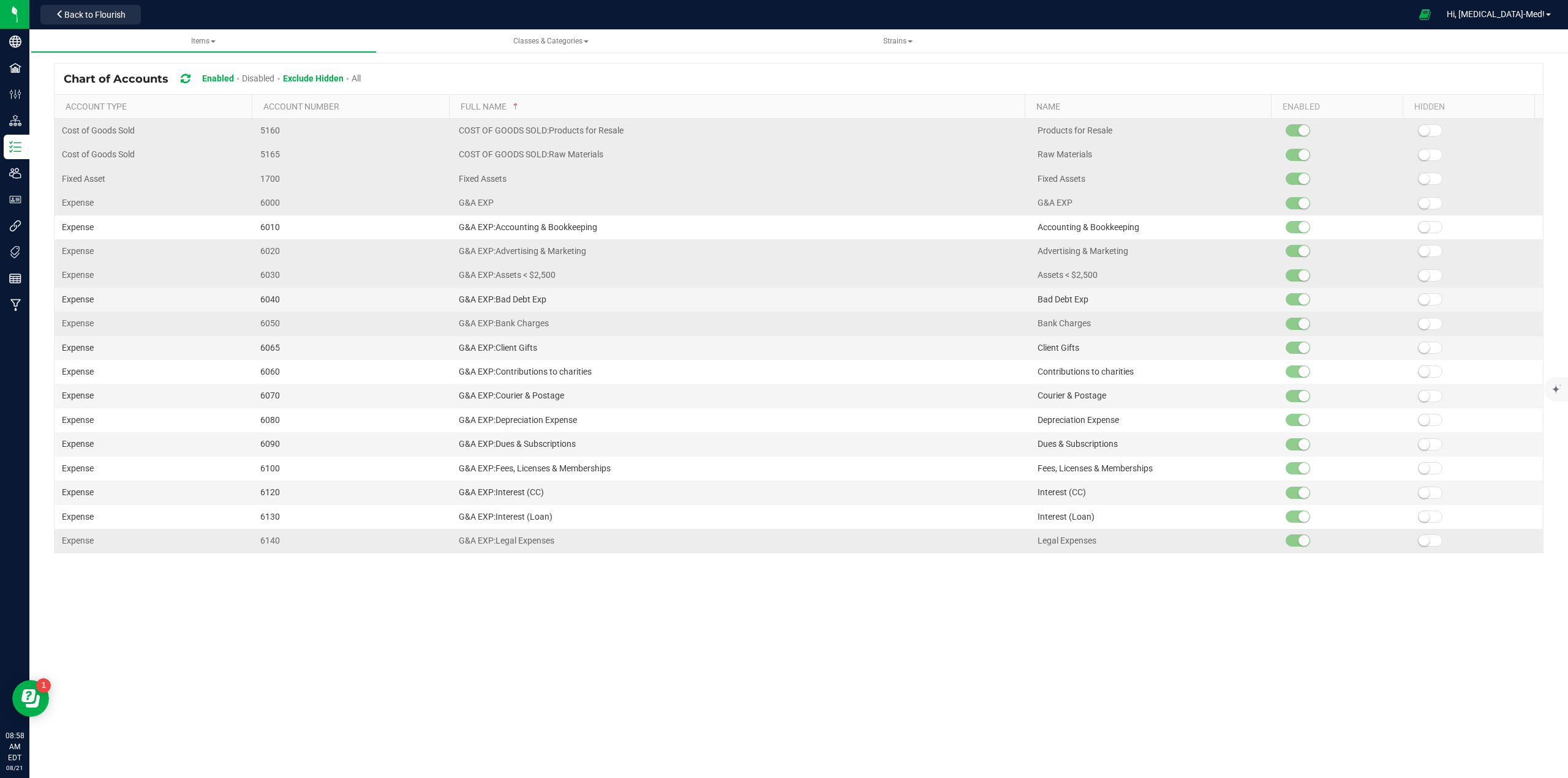
click at [1421, 181] on span at bounding box center [1429, 178] width 25 height 12
click at [1421, 204] on span at bounding box center [1429, 203] width 25 height 12
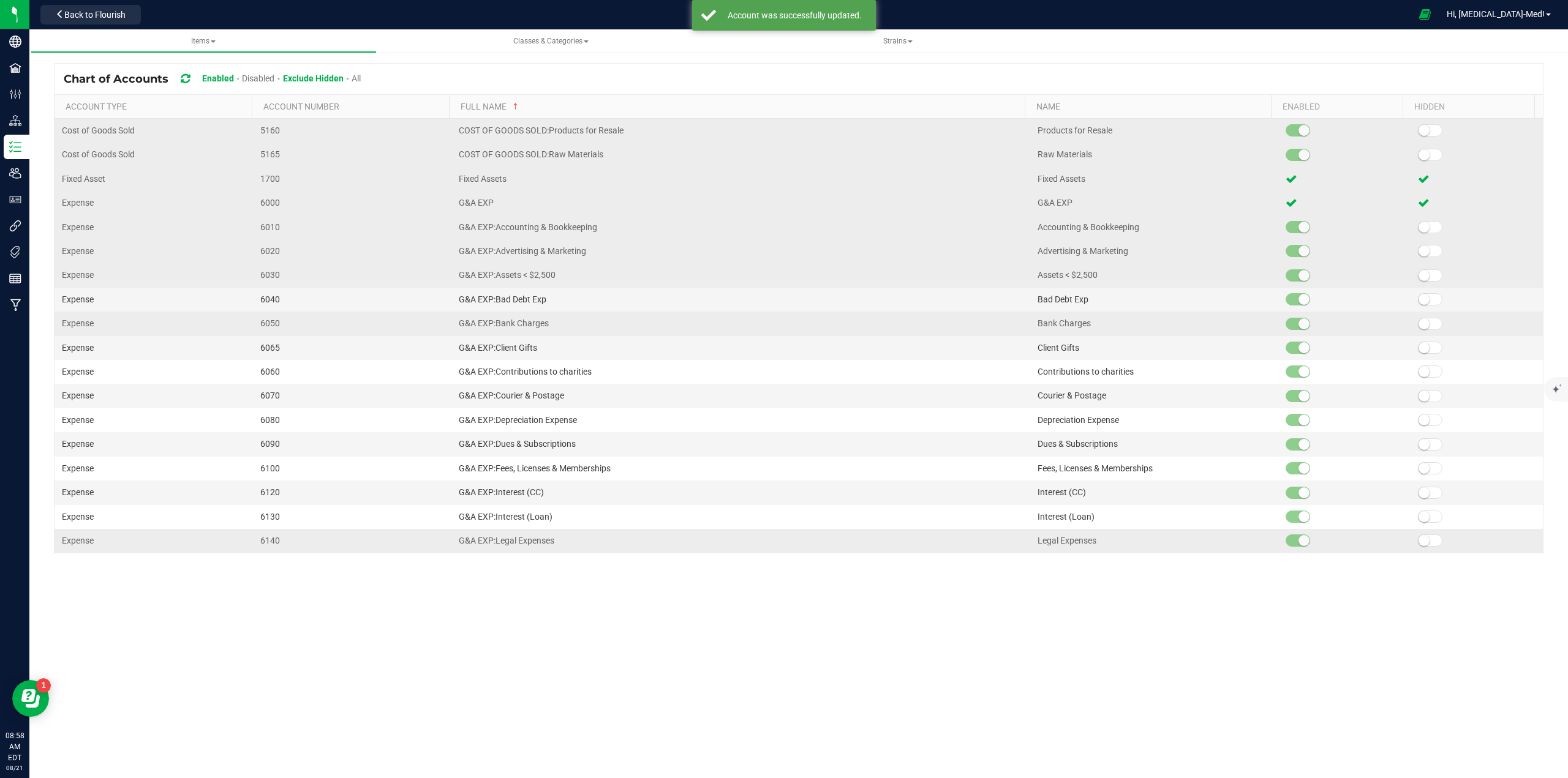
click at [1421, 227] on small at bounding box center [1424, 227] width 11 height 11
click at [1418, 253] on kendo-grid-list "Cost of Goods Sold 5160 COST OF GOODS SOLD:Products for Resale Products for Res…" at bounding box center [798, 335] width 1488 height 434
click at [1418, 277] on small at bounding box center [1424, 276] width 11 height 11
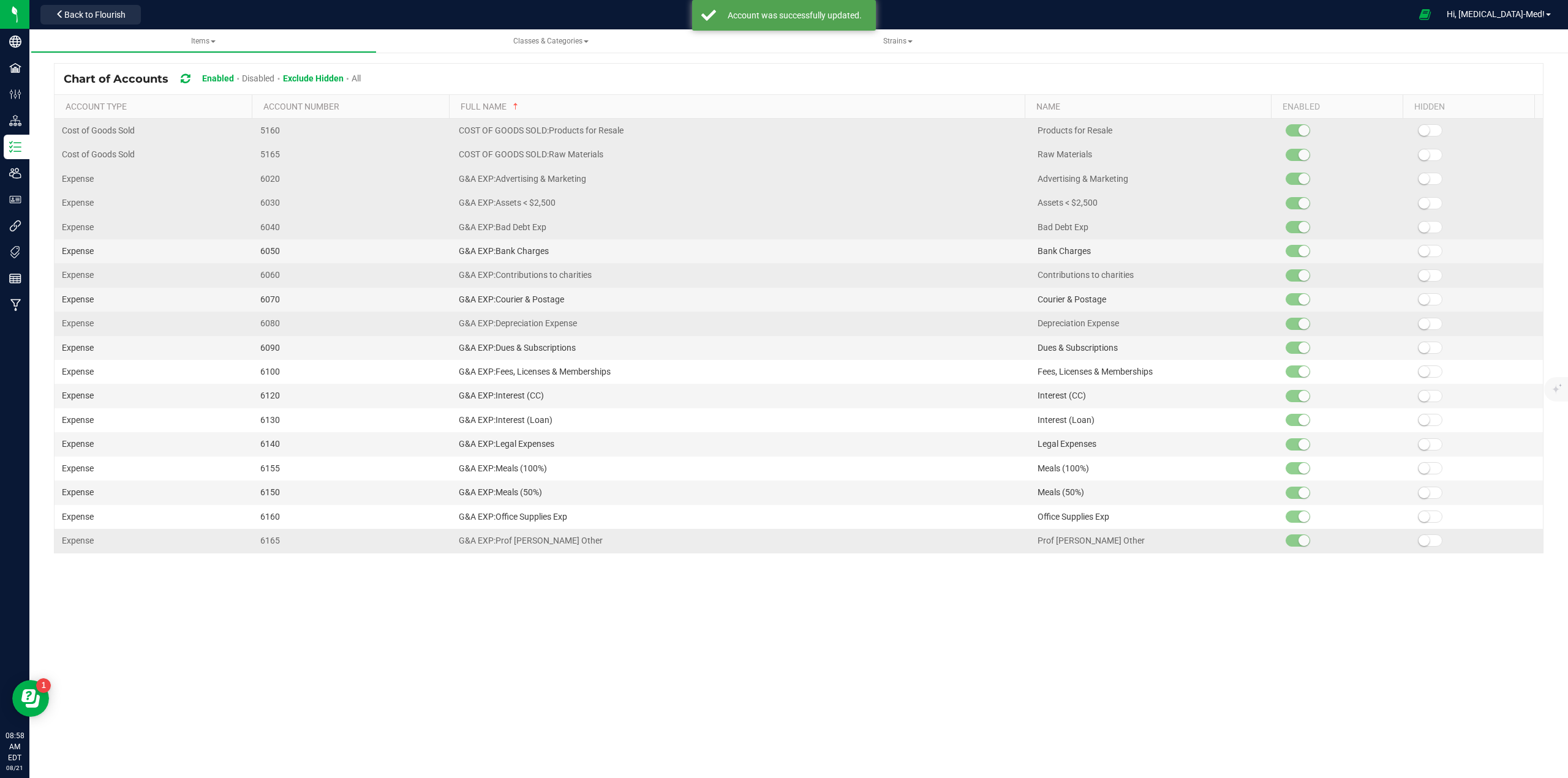
click at [1418, 277] on small at bounding box center [1424, 276] width 11 height 11
click at [1417, 277] on icon at bounding box center [1423, 276] width 12 height 8
click at [1418, 279] on small at bounding box center [1424, 276] width 11 height 11
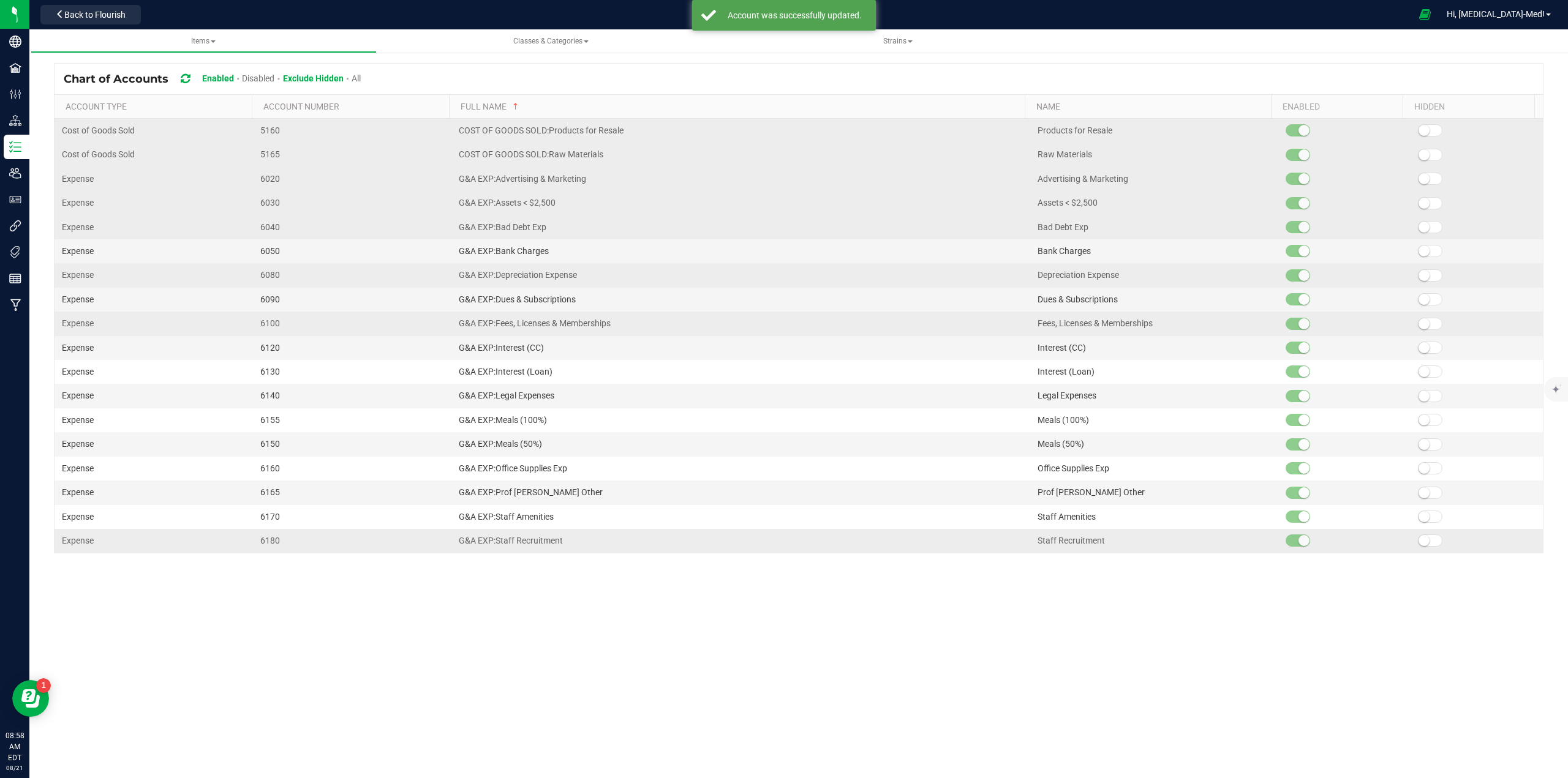
click at [1418, 279] on small at bounding box center [1424, 276] width 11 height 11
click at [1417, 279] on icon at bounding box center [1423, 276] width 12 height 8
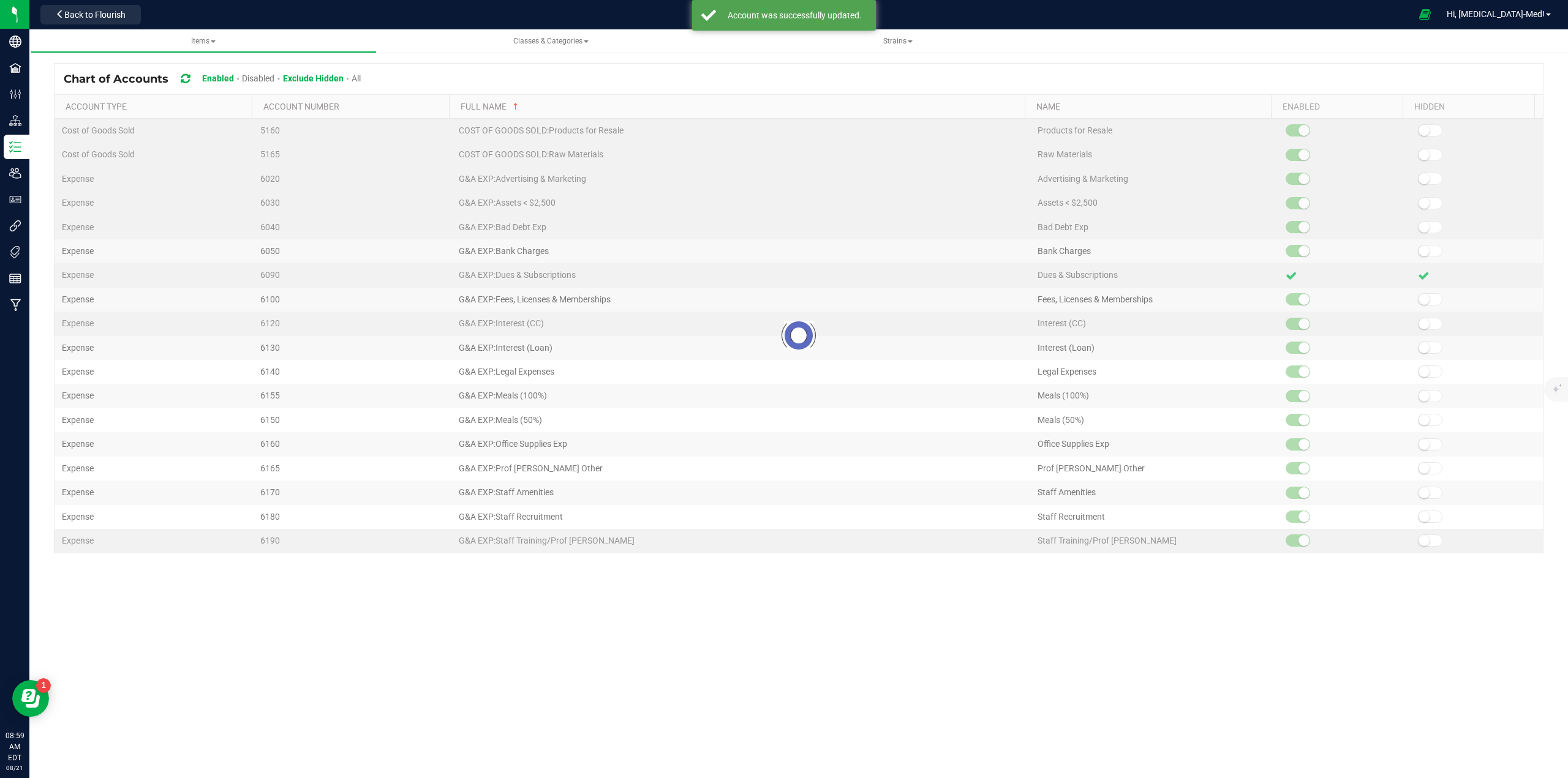
click at [1419, 281] on kendo-grid-list "Cost of Goods Sold 5160 COST OF GOODS SOLD:Products for Resale Products for Res…" at bounding box center [798, 335] width 1488 height 434
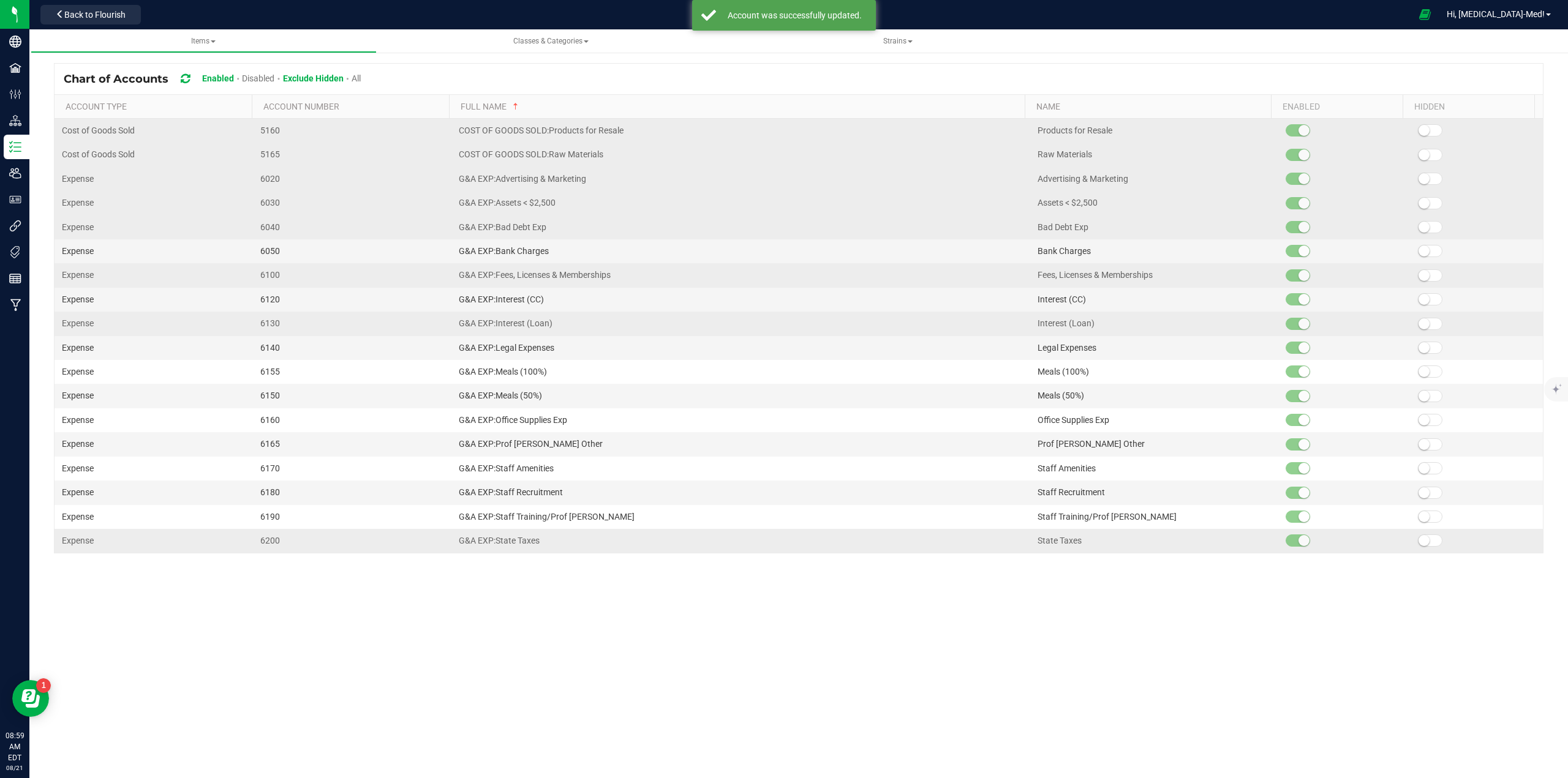
click at [1416, 293] on td at bounding box center [1476, 299] width 132 height 24
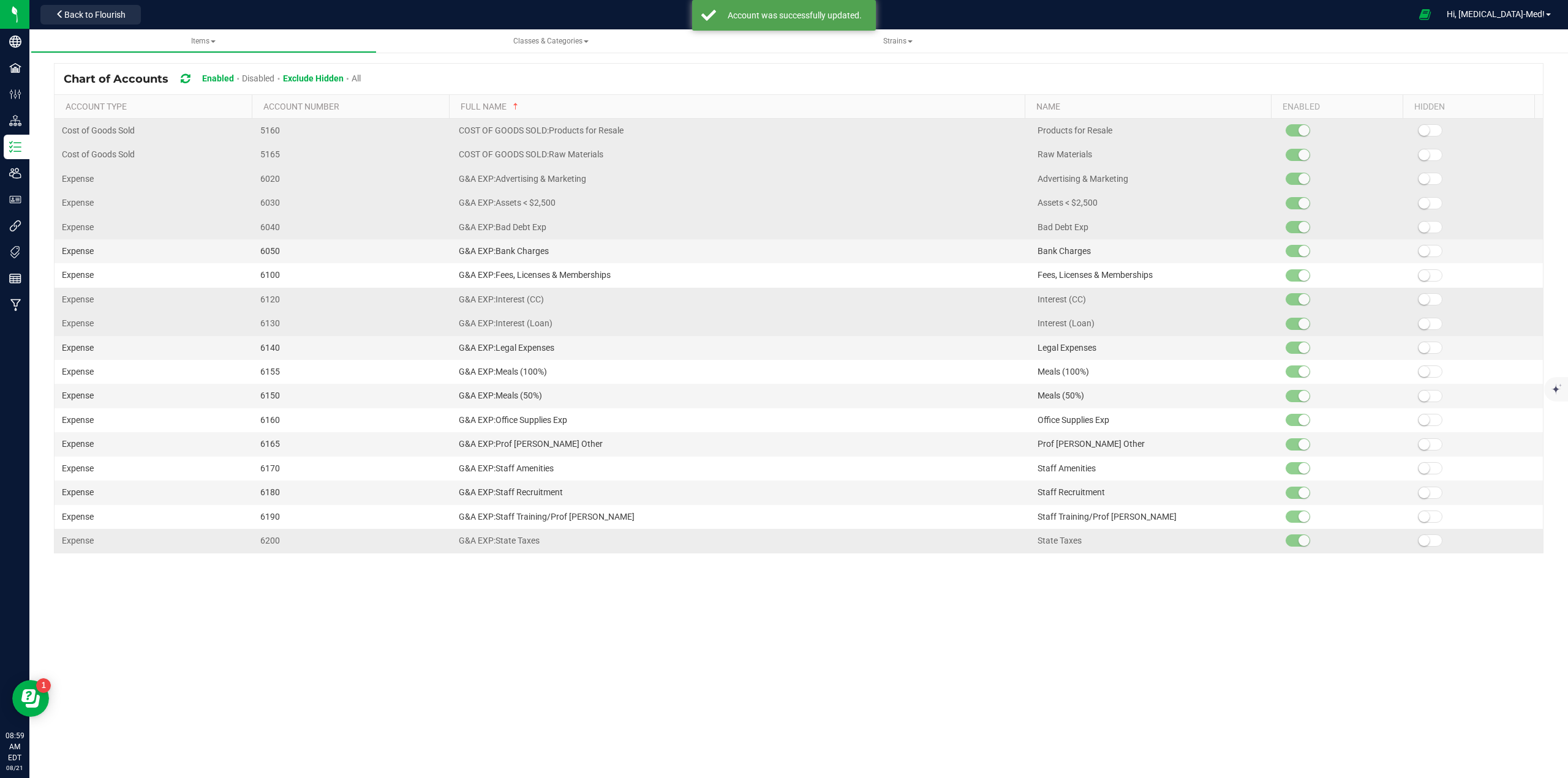
click at [1418, 295] on small at bounding box center [1424, 299] width 11 height 11
click at [1418, 299] on icon at bounding box center [1423, 299] width 12 height 8
click at [1421, 321] on span at bounding box center [1429, 323] width 25 height 12
click at [1419, 344] on small at bounding box center [1424, 348] width 11 height 11
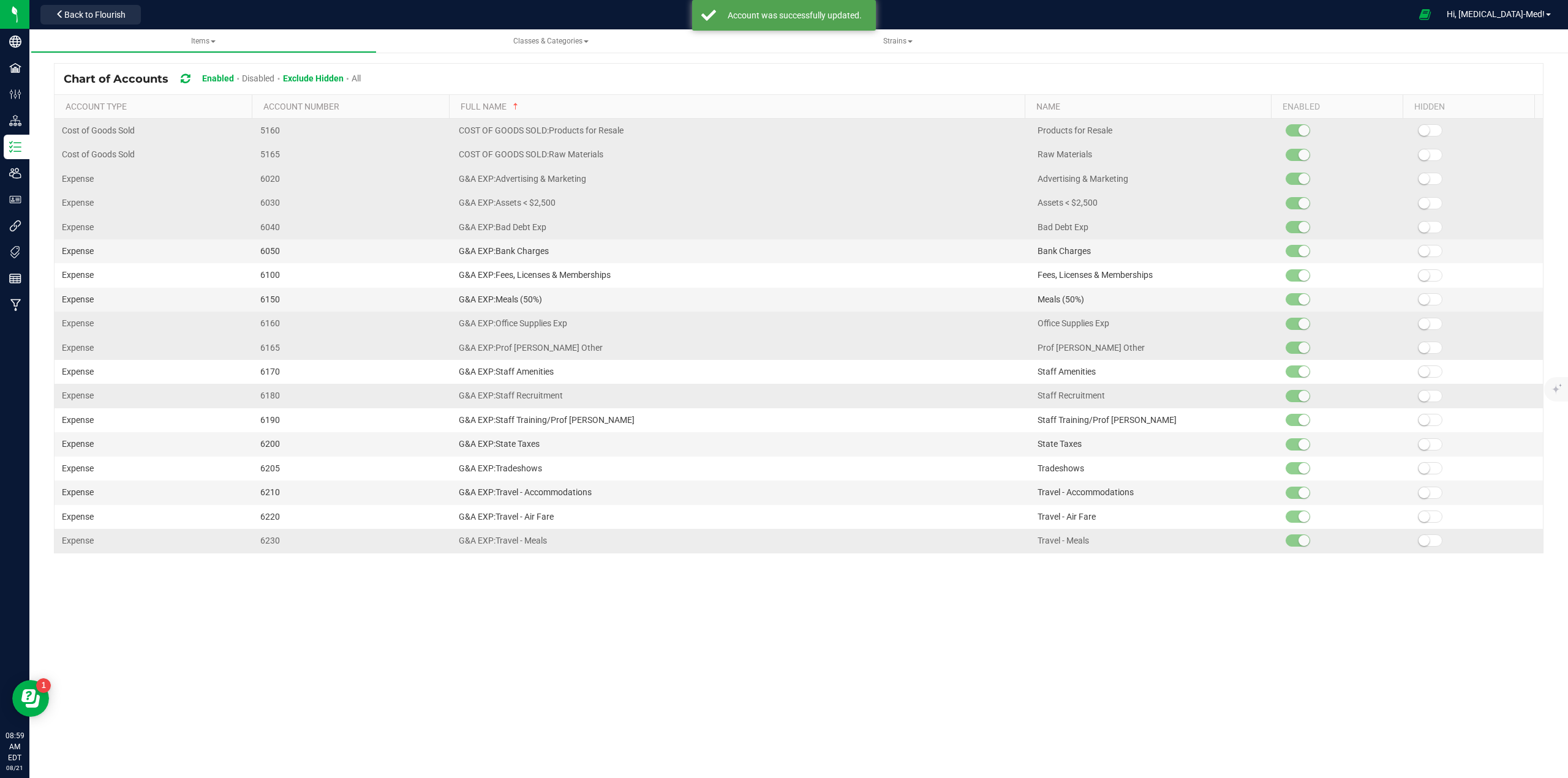
click at [1416, 402] on td at bounding box center [1476, 396] width 132 height 24
click at [1418, 324] on small at bounding box center [1424, 324] width 11 height 11
click at [1419, 299] on small at bounding box center [1424, 299] width 11 height 11
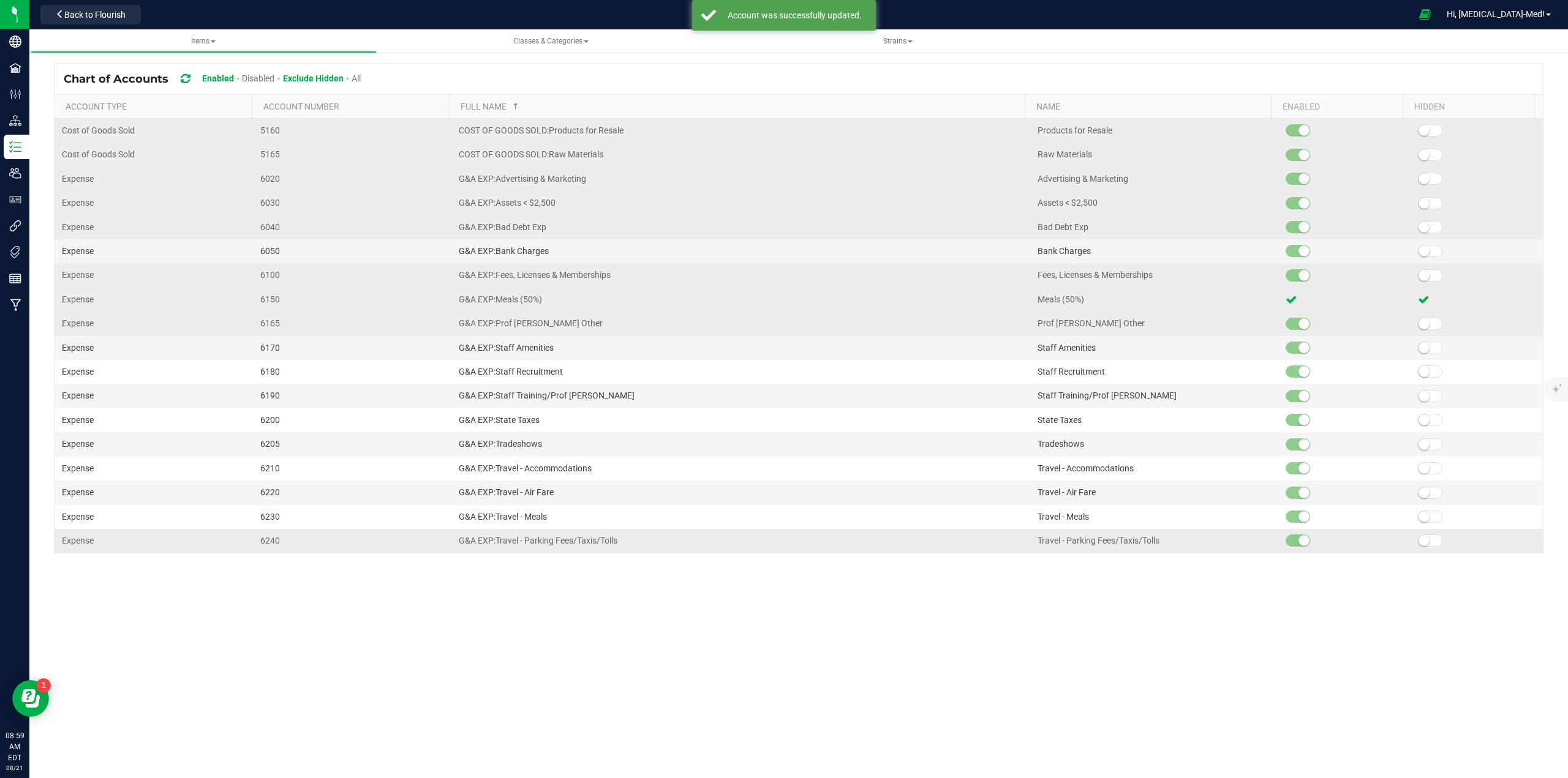
click at [1421, 273] on span at bounding box center [1429, 275] width 25 height 12
click at [1422, 248] on span at bounding box center [1429, 251] width 25 height 12
click at [1421, 229] on span at bounding box center [1429, 227] width 25 height 12
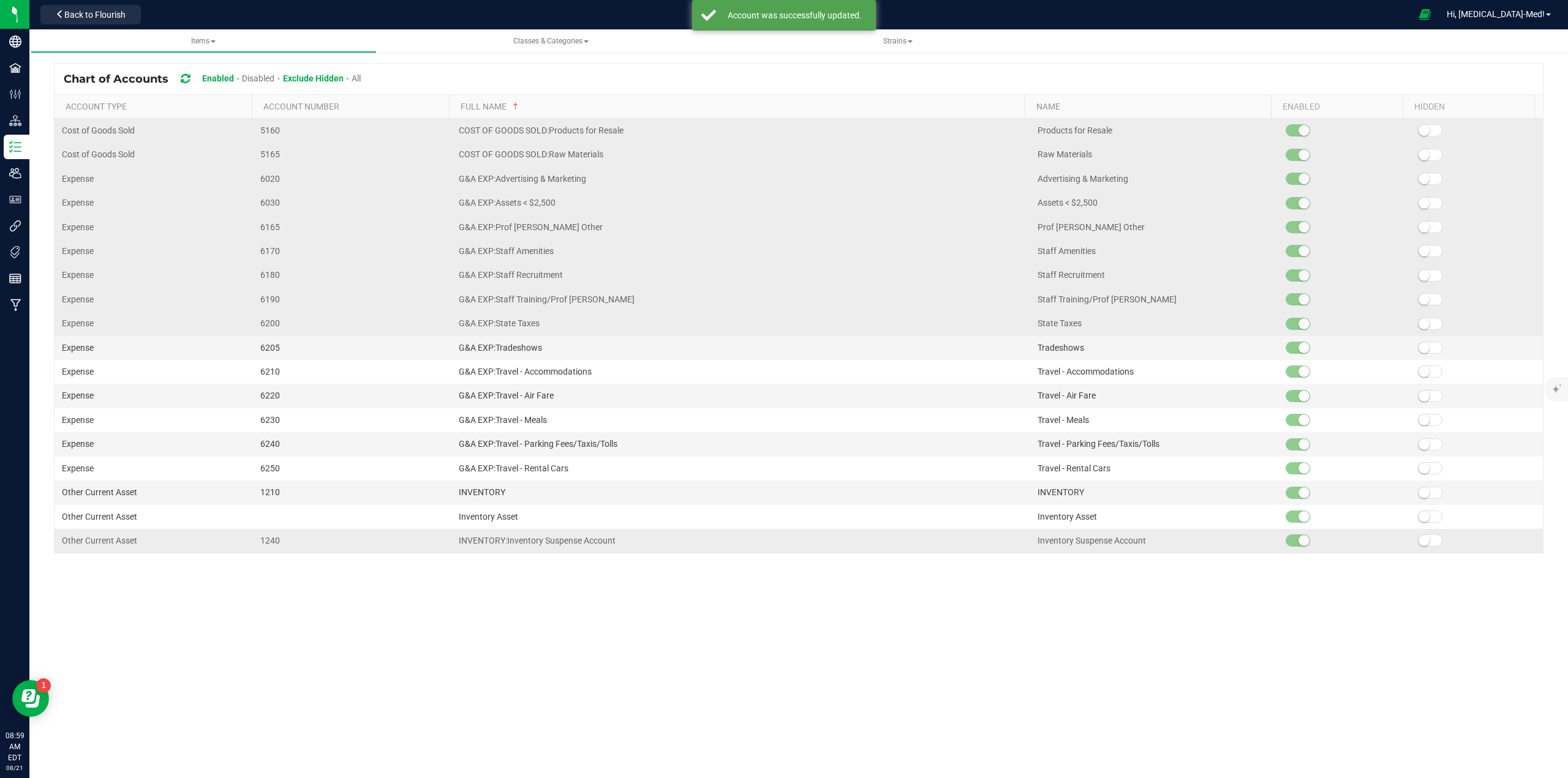
click at [1420, 282] on td at bounding box center [1476, 276] width 132 height 24
click at [1417, 328] on span at bounding box center [1429, 323] width 25 height 12
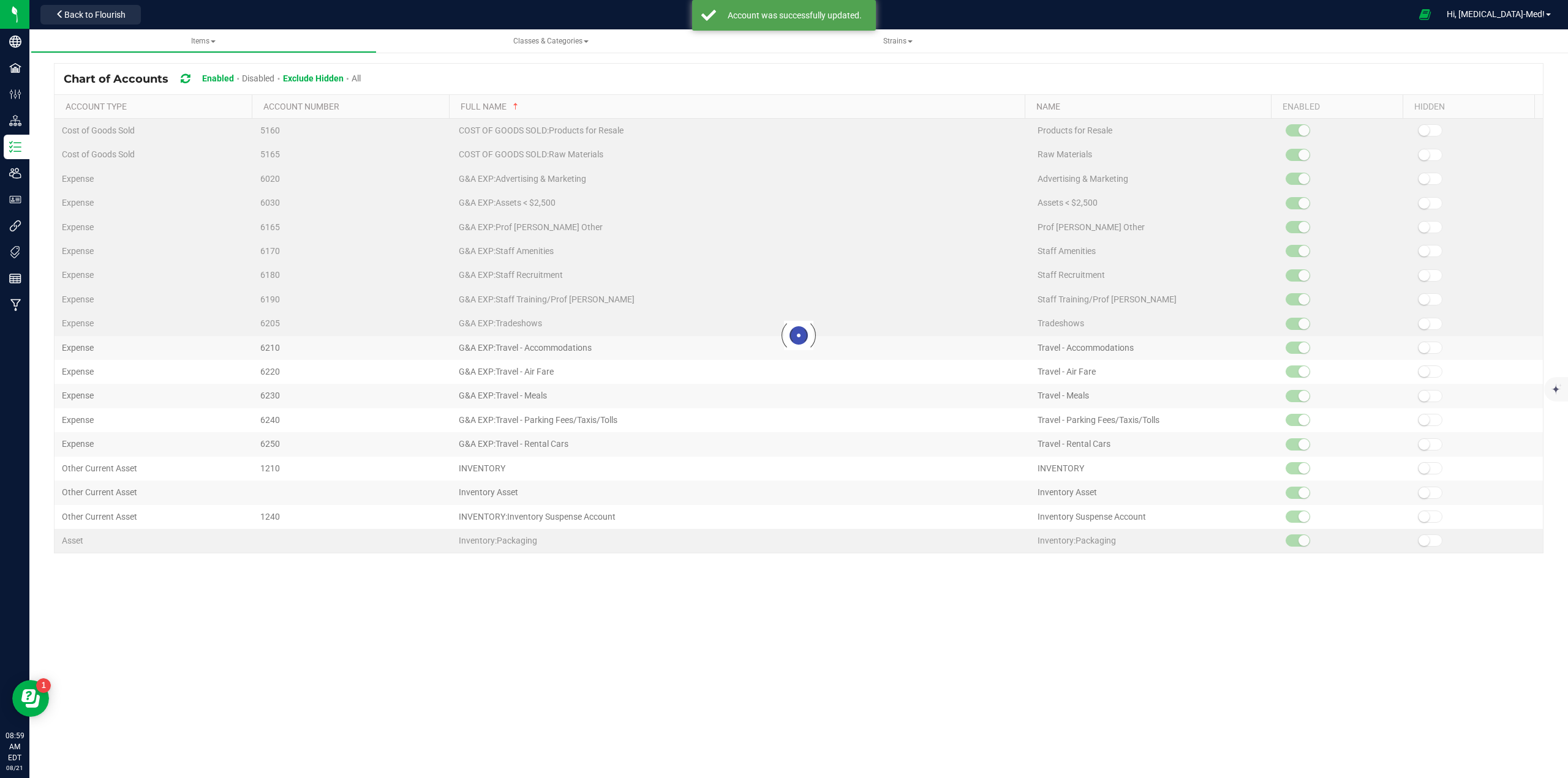
click at [1417, 315] on kendo-grid-list "Cost of Goods Sold 5160 COST OF GOODS SOLD:Products for Resale Products for Res…" at bounding box center [798, 335] width 1488 height 434
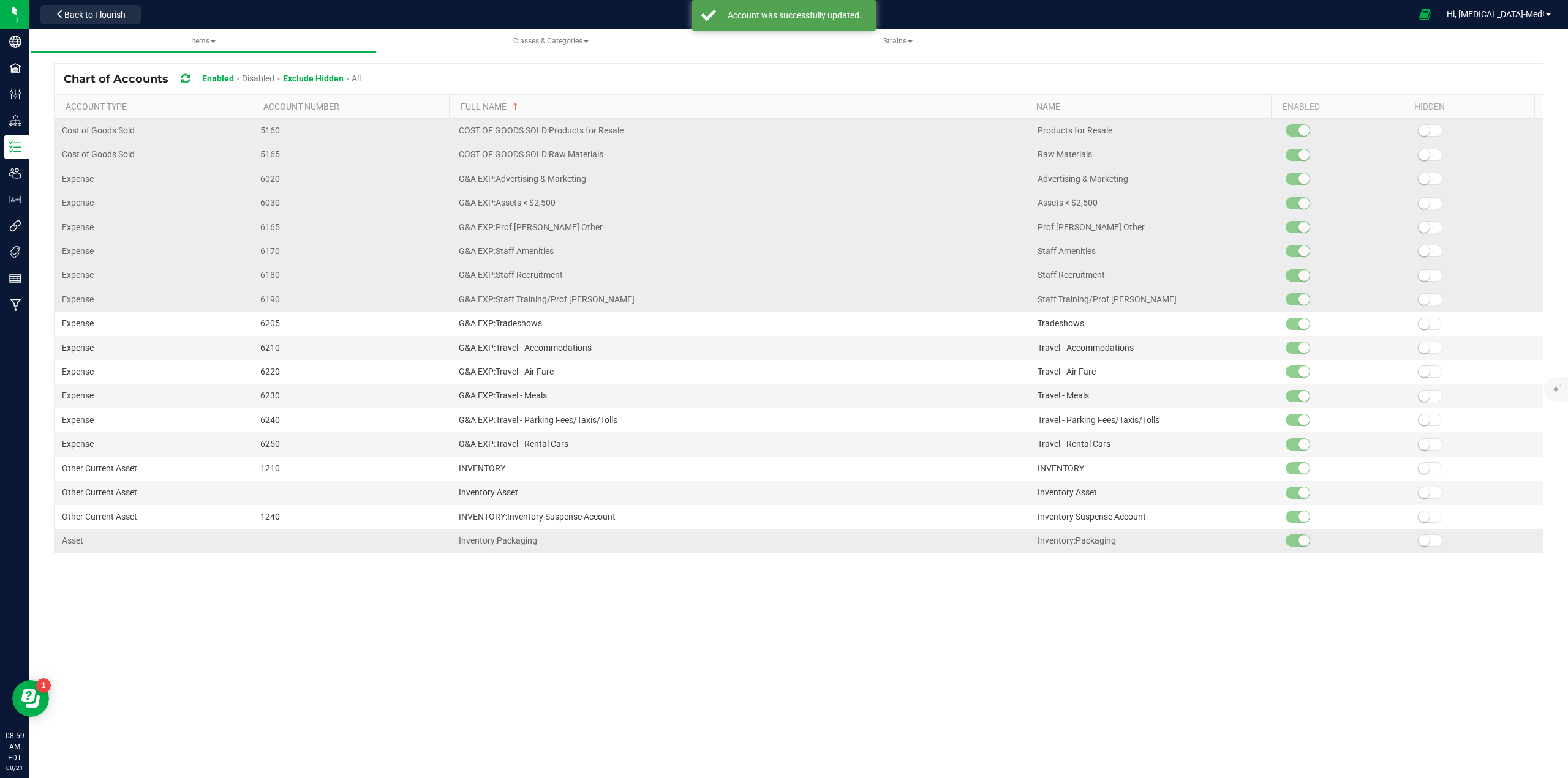
click at [1418, 282] on td at bounding box center [1476, 276] width 132 height 24
click at [1419, 270] on kendo-grid-list "Cost of Goods Sold 5160 COST OF GOODS SOLD:Products for Resale Products for Res…" at bounding box center [798, 335] width 1488 height 434
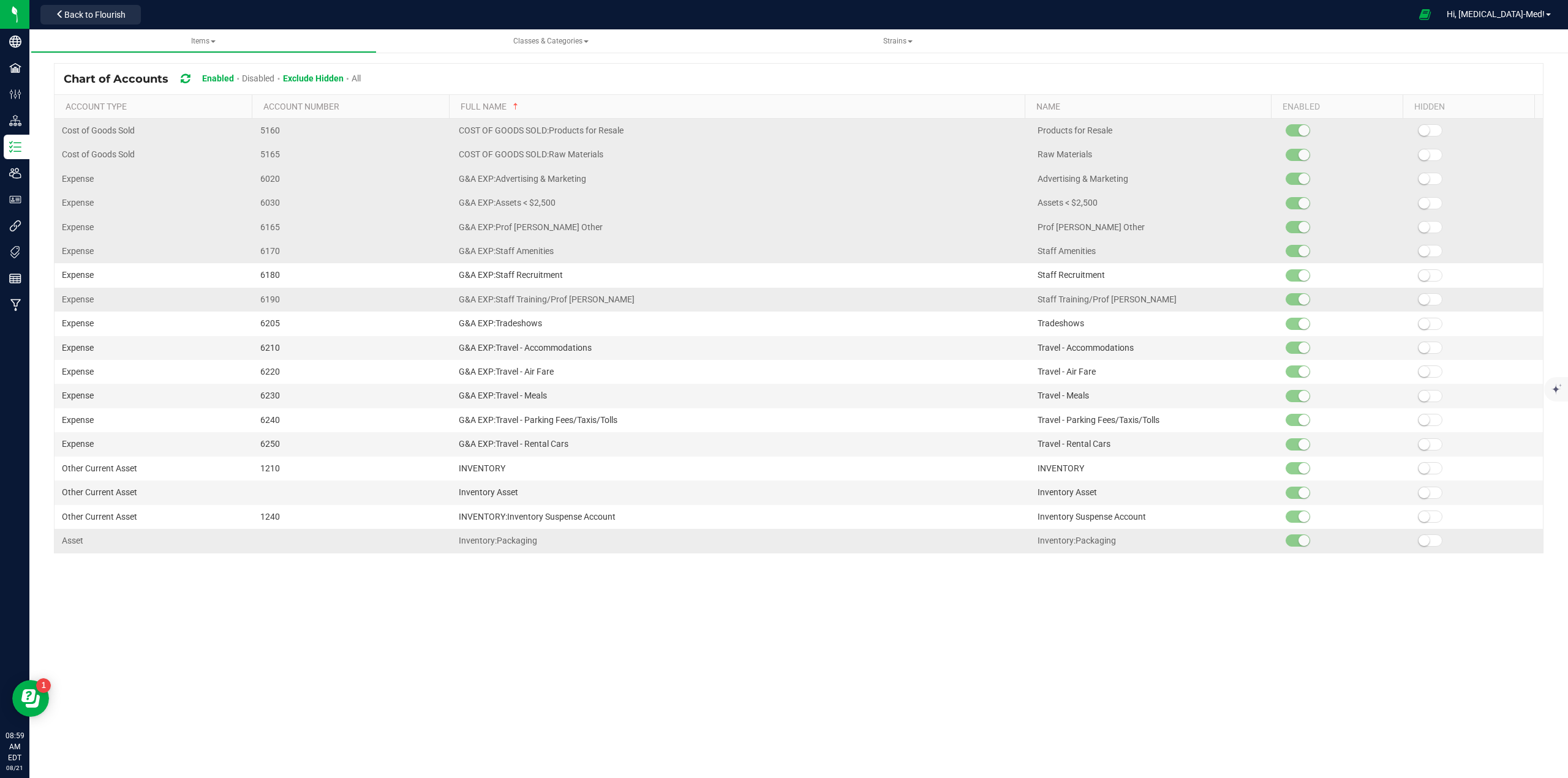
click at [1422, 172] on td at bounding box center [1476, 179] width 132 height 24
click at [1420, 179] on small at bounding box center [1424, 179] width 11 height 11
click at [1421, 195] on td at bounding box center [1476, 203] width 132 height 24
click at [1421, 205] on span at bounding box center [1429, 203] width 25 height 12
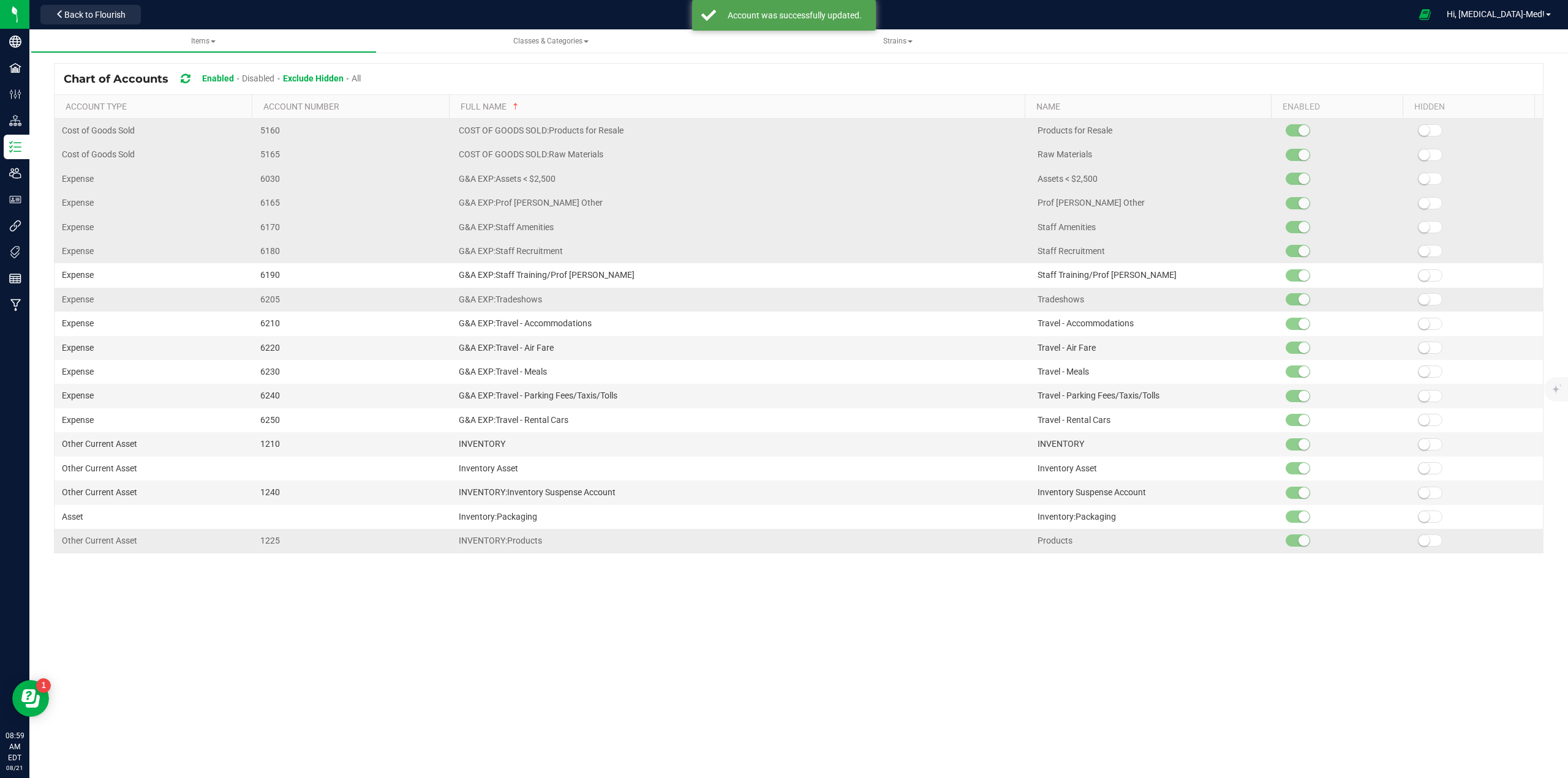
click at [1420, 210] on td at bounding box center [1476, 203] width 132 height 24
click at [1418, 234] on td at bounding box center [1476, 228] width 132 height 24
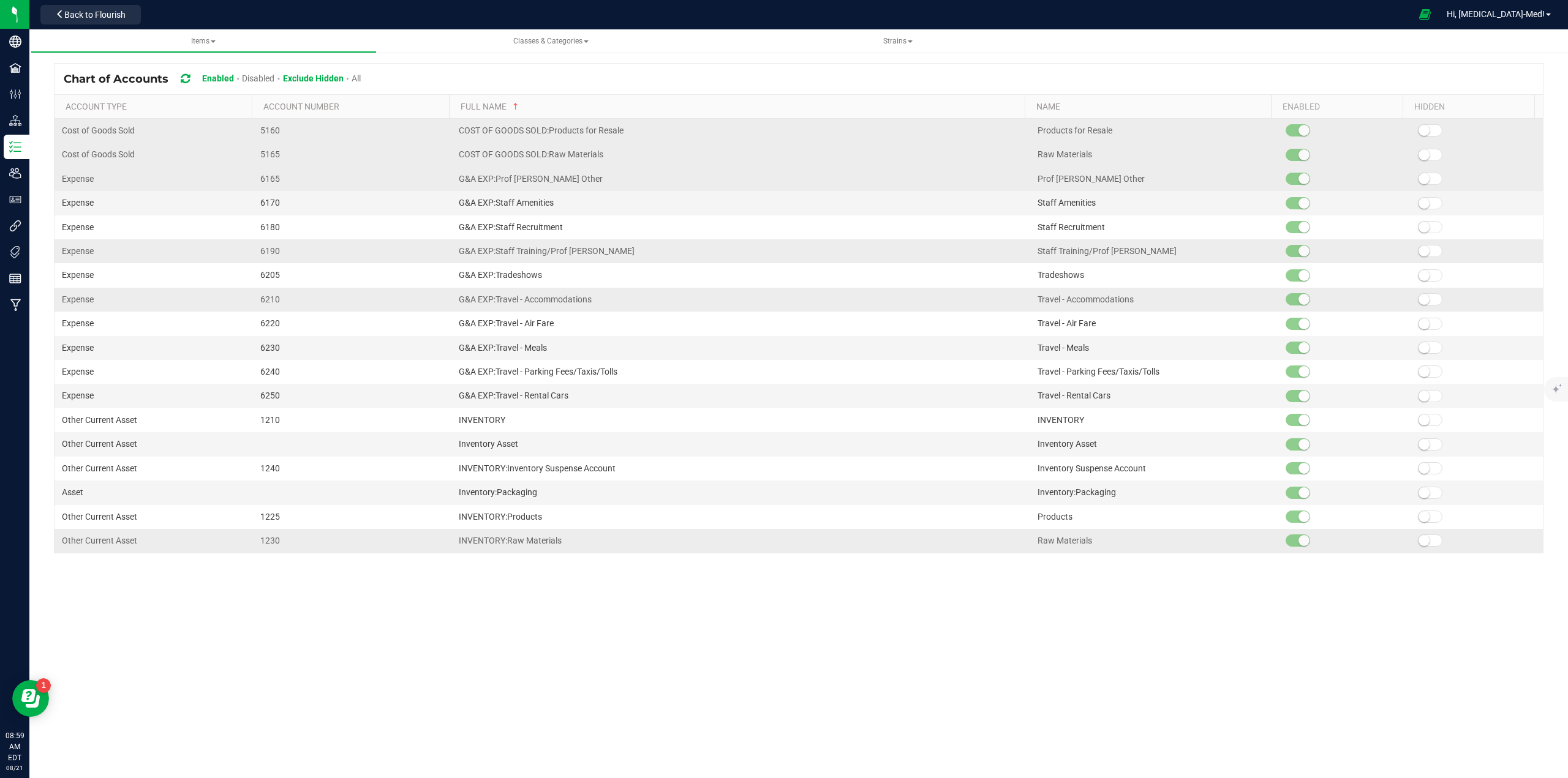
click at [1421, 178] on small at bounding box center [1424, 179] width 11 height 11
click at [1421, 203] on small at bounding box center [1424, 203] width 11 height 11
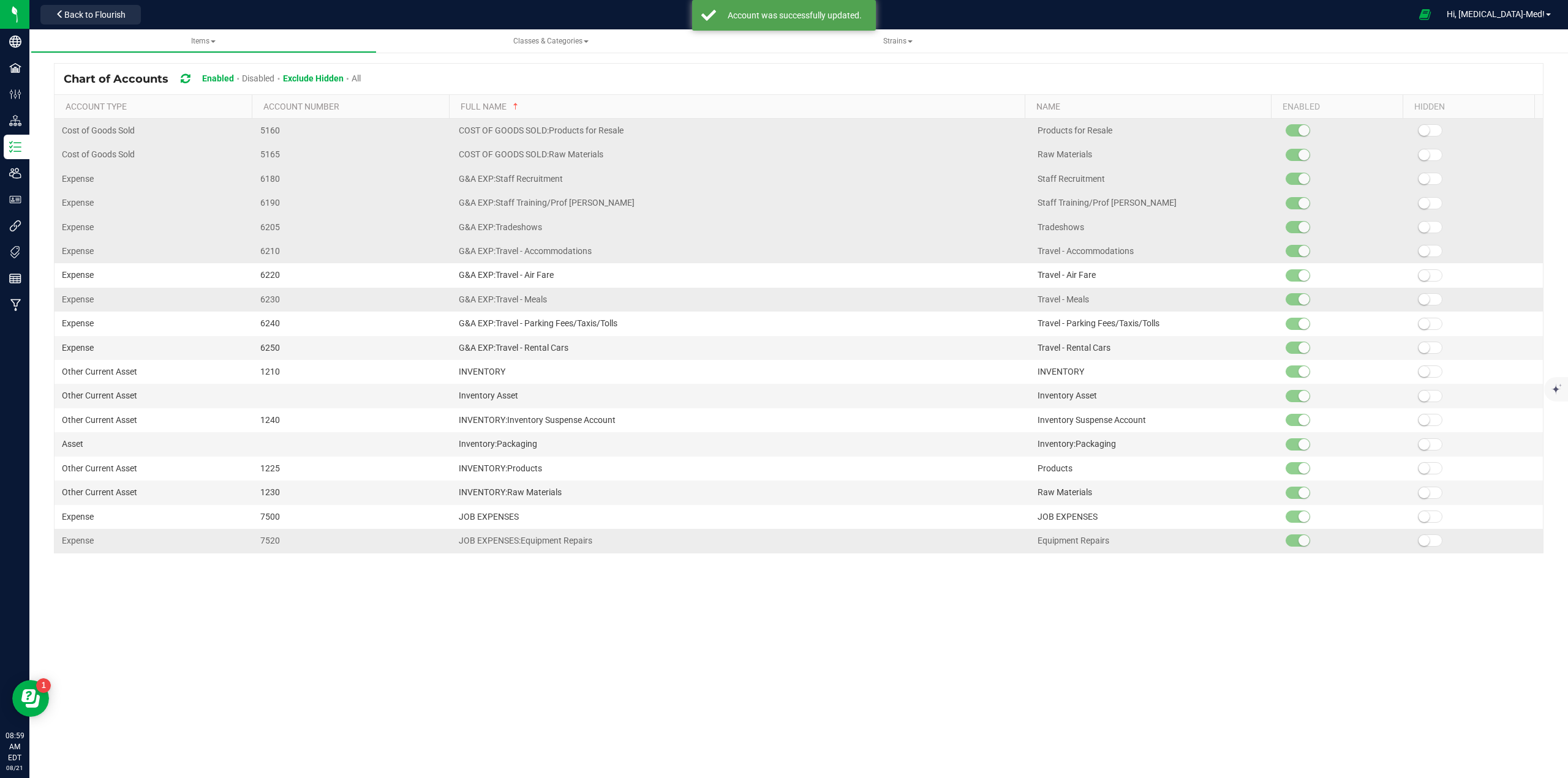
click at [1420, 231] on span at bounding box center [1429, 227] width 25 height 12
click at [1420, 251] on small at bounding box center [1424, 251] width 11 height 11
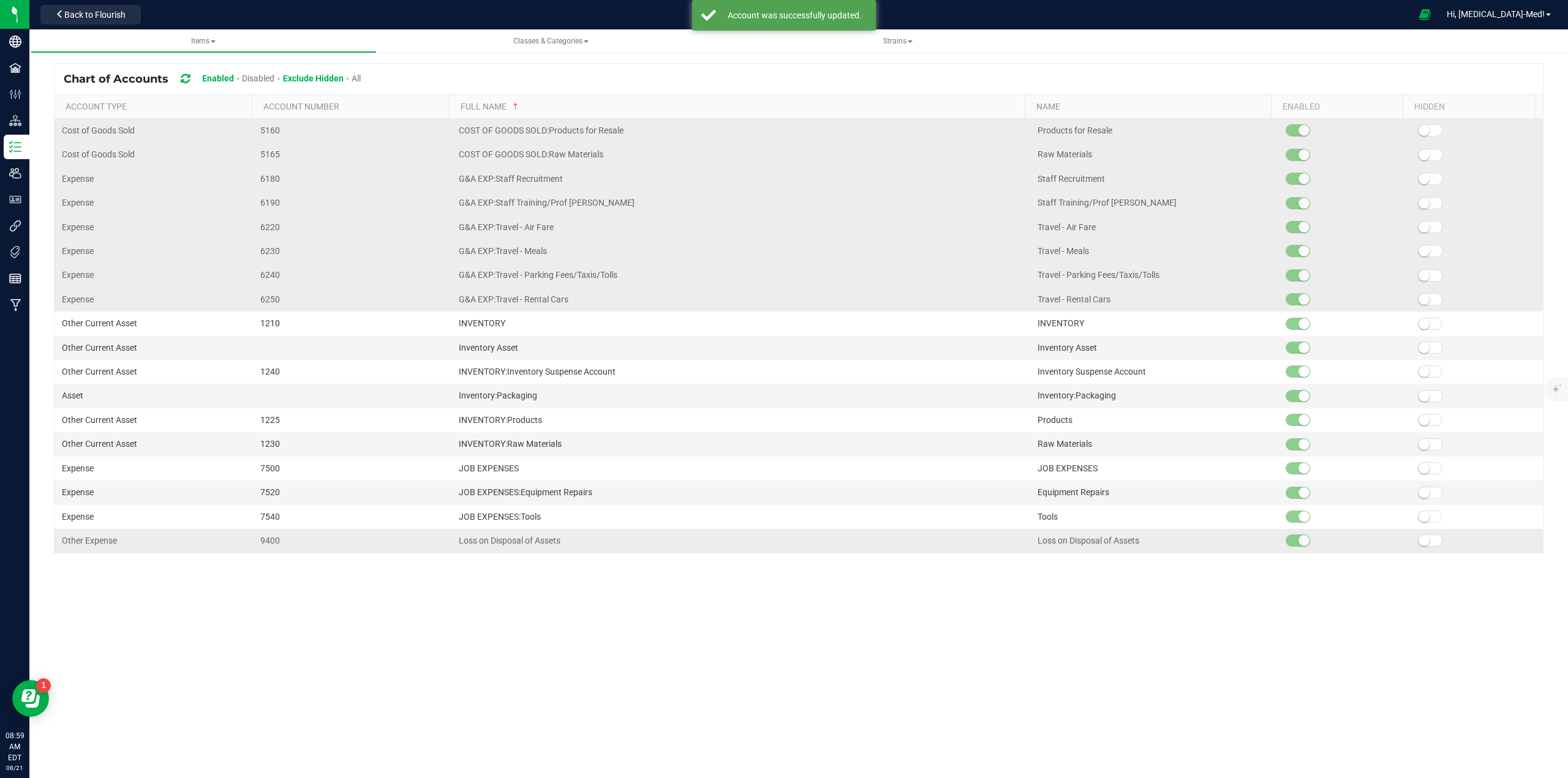
click at [1419, 269] on span at bounding box center [1429, 275] width 25 height 12
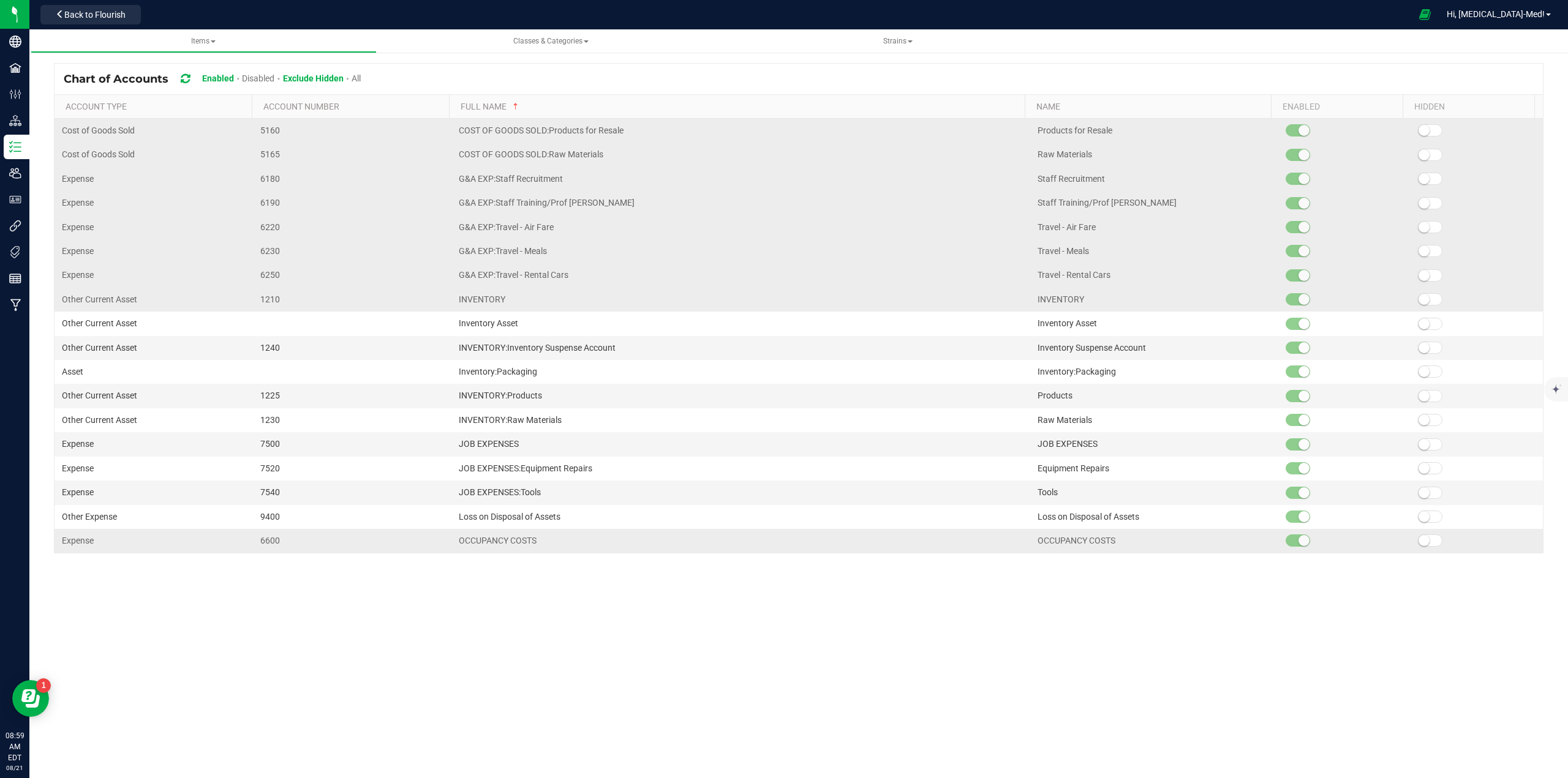
click at [1417, 291] on td at bounding box center [1476, 299] width 132 height 24
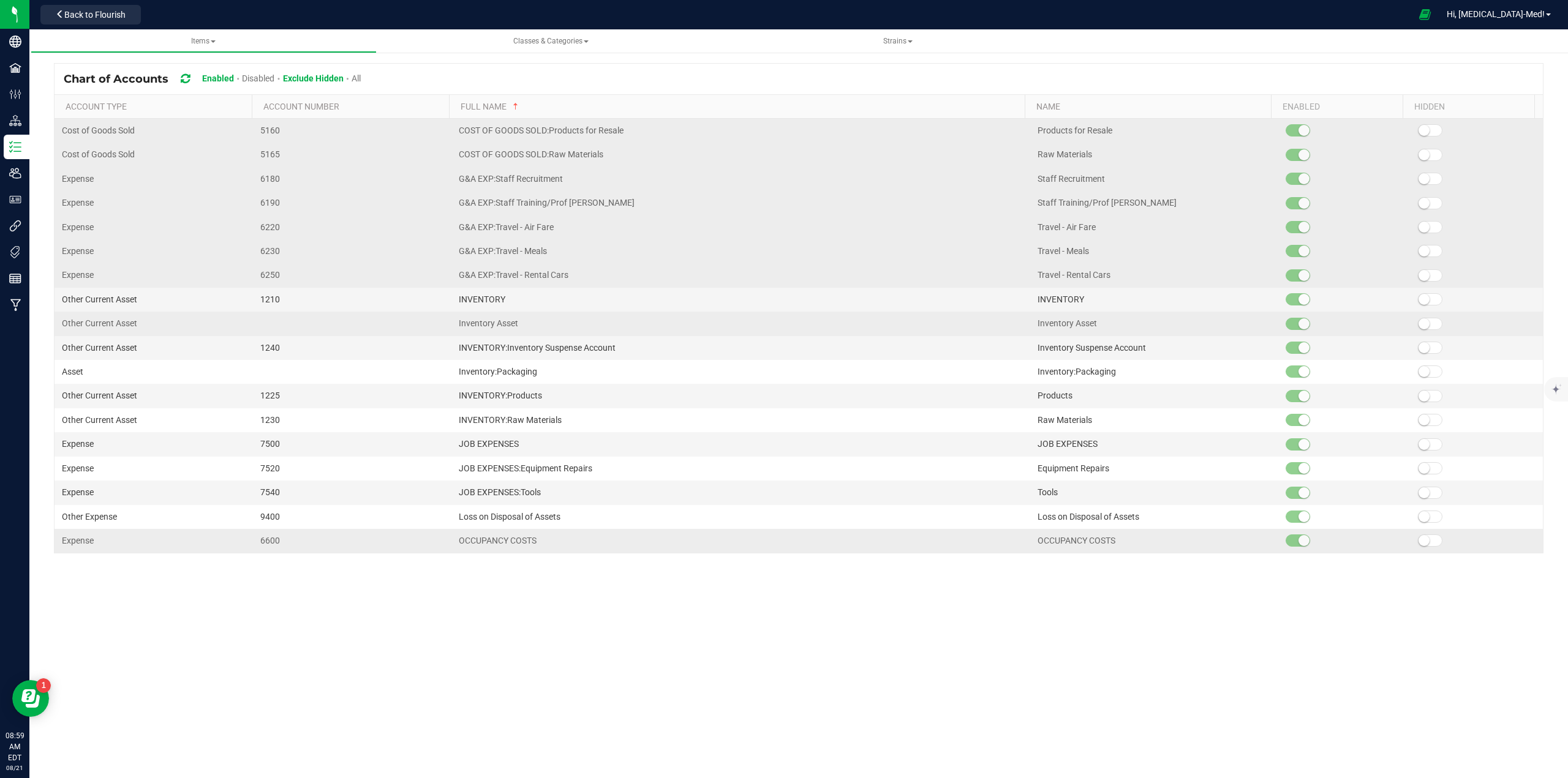
click at [1418, 322] on small at bounding box center [1424, 324] width 11 height 11
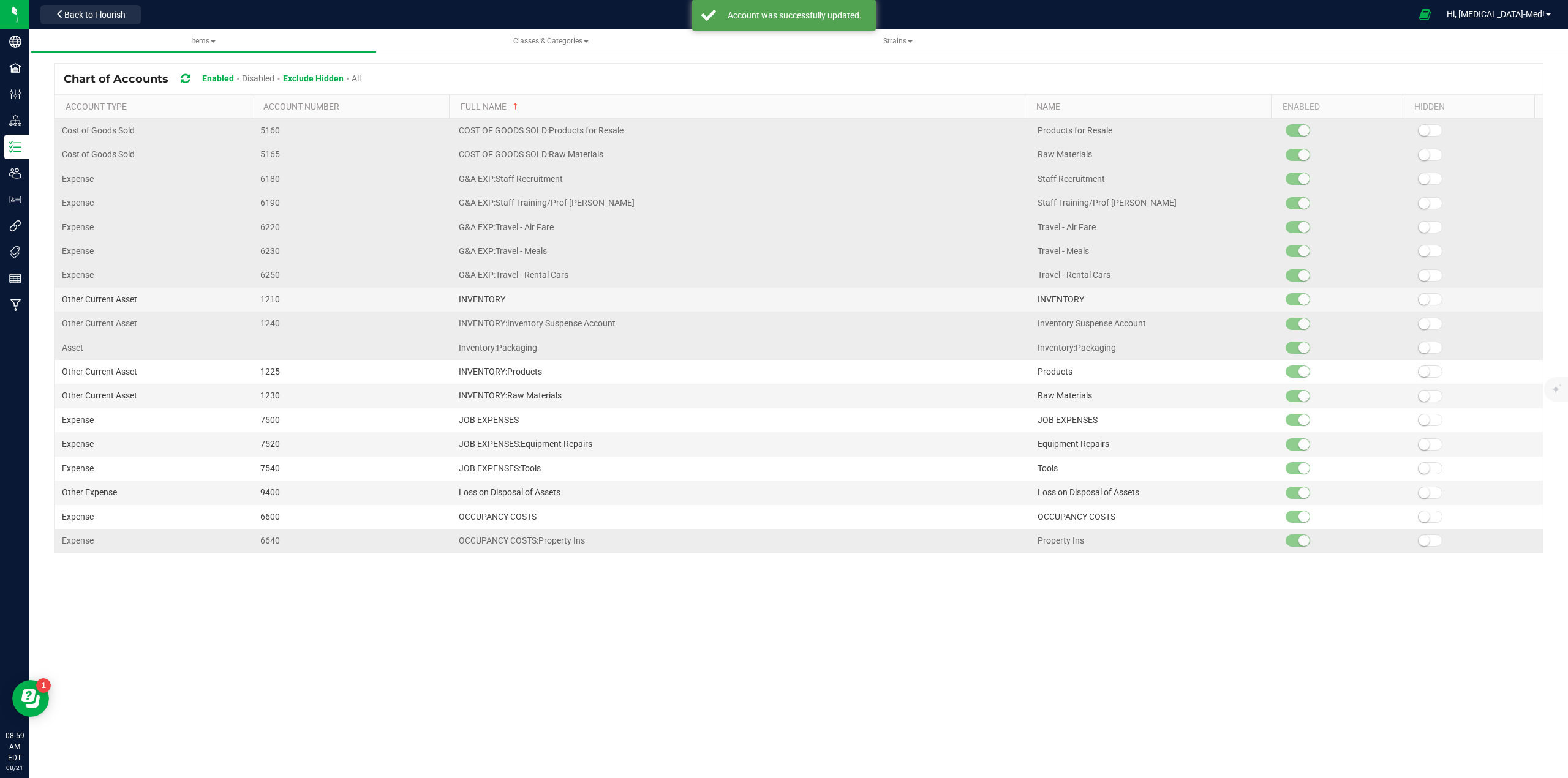
click at [1418, 350] on small at bounding box center [1424, 348] width 11 height 11
click at [1423, 323] on span at bounding box center [1429, 323] width 25 height 12
click at [1424, 181] on span at bounding box center [1429, 178] width 25 height 12
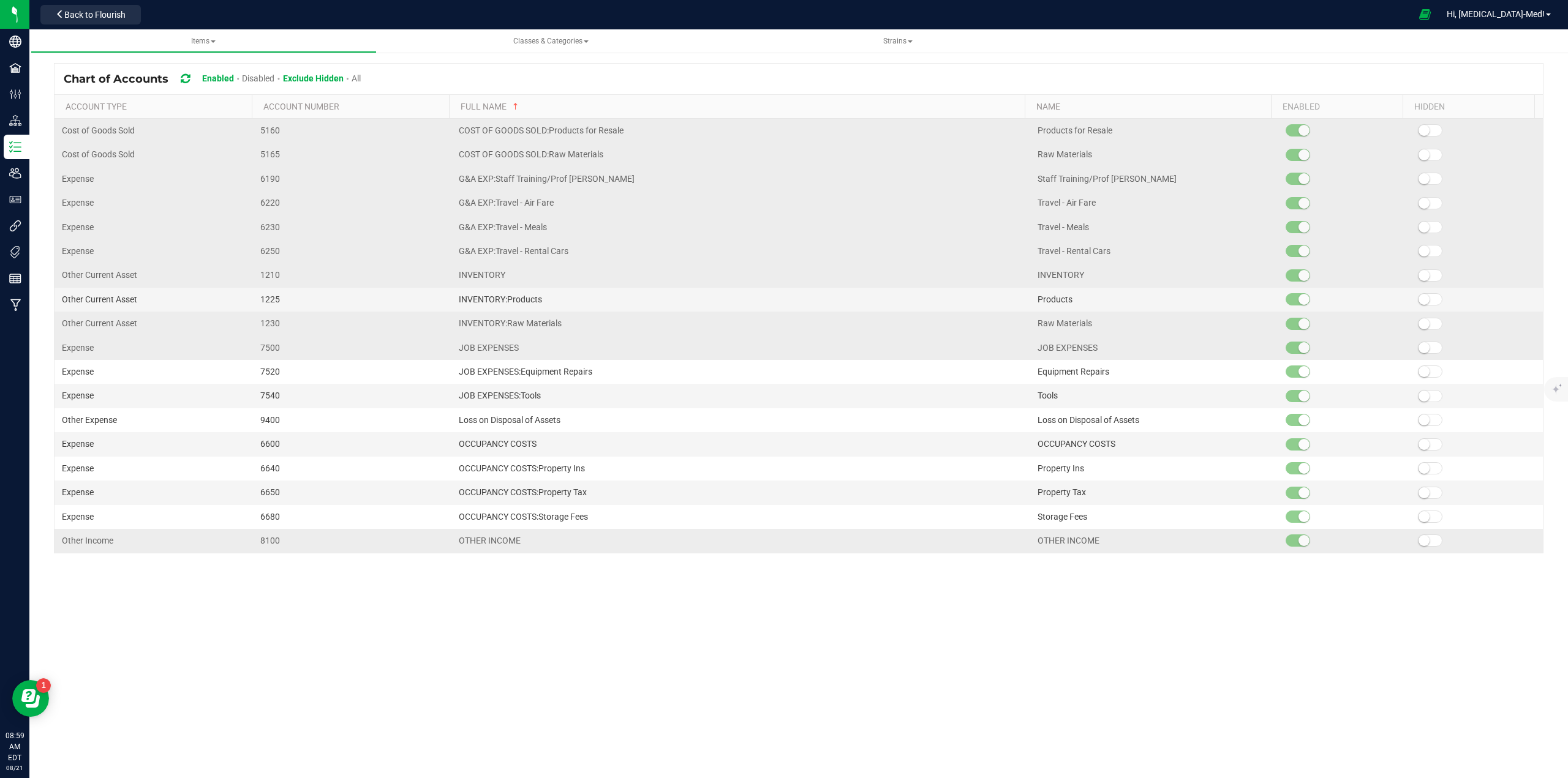
click at [1423, 185] on span at bounding box center [1429, 178] width 25 height 12
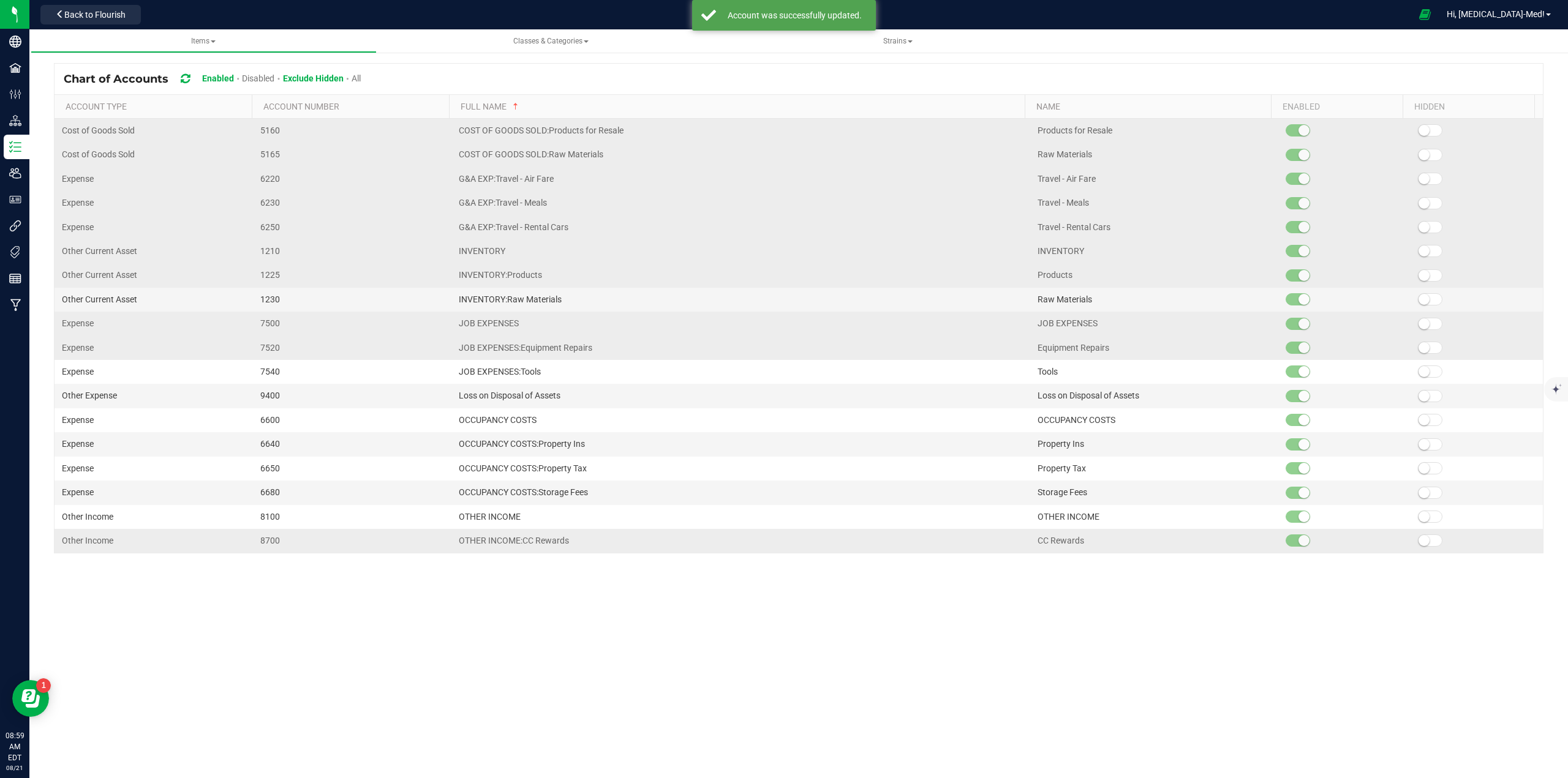
click at [1420, 175] on small at bounding box center [1424, 179] width 11 height 11
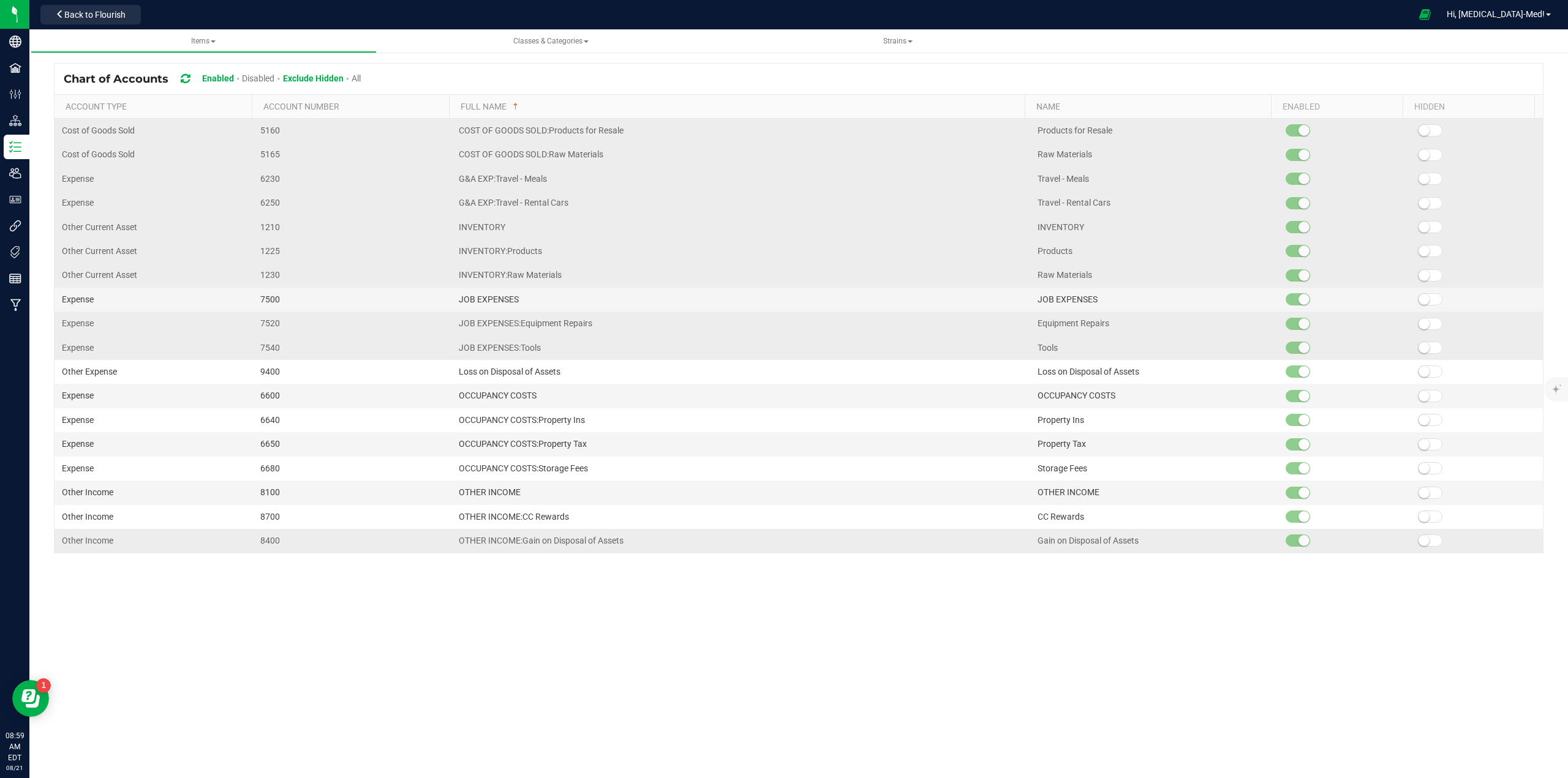
click at [1419, 183] on small at bounding box center [1424, 179] width 11 height 11
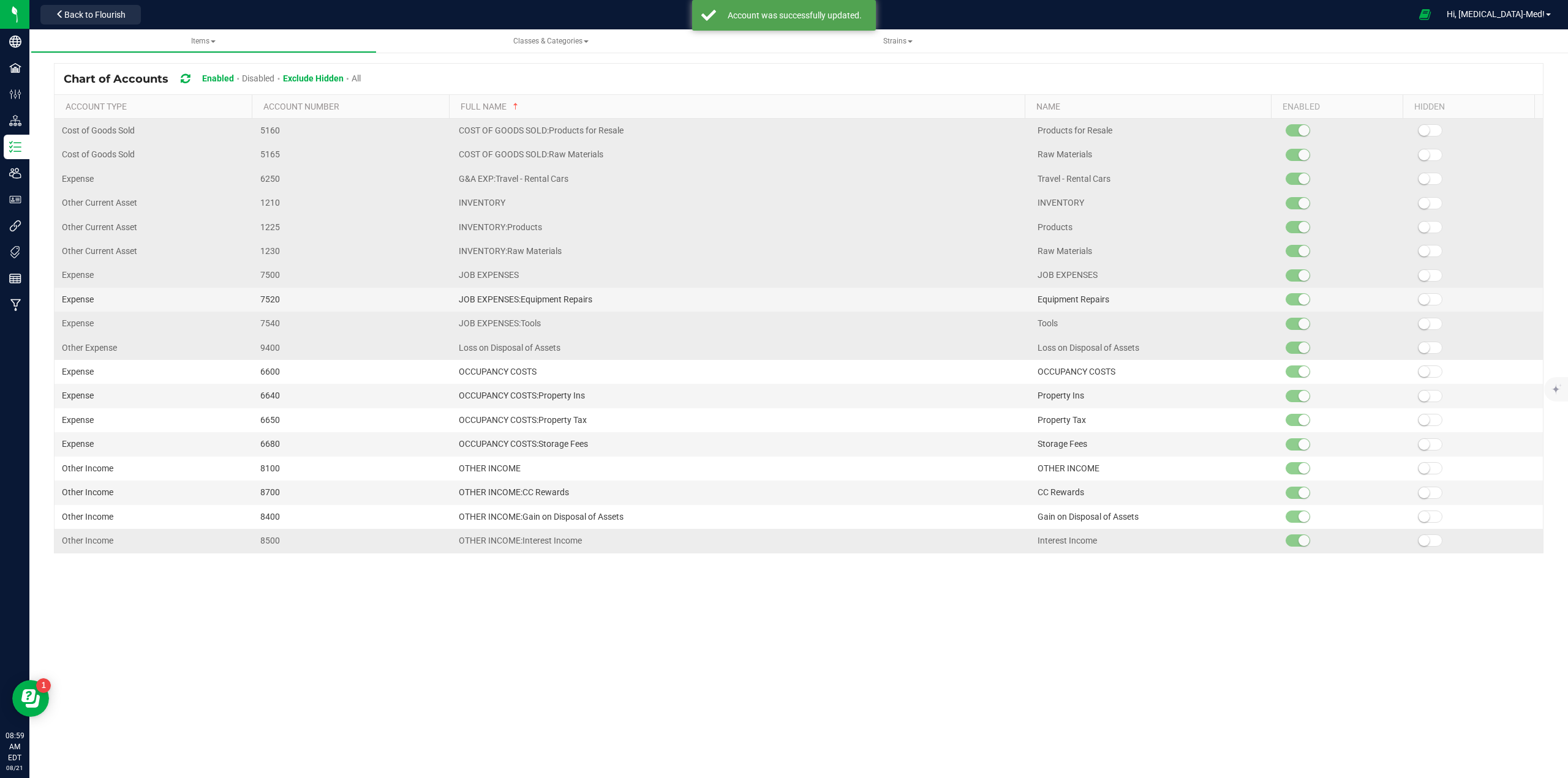
click at [1419, 179] on small at bounding box center [1424, 179] width 11 height 11
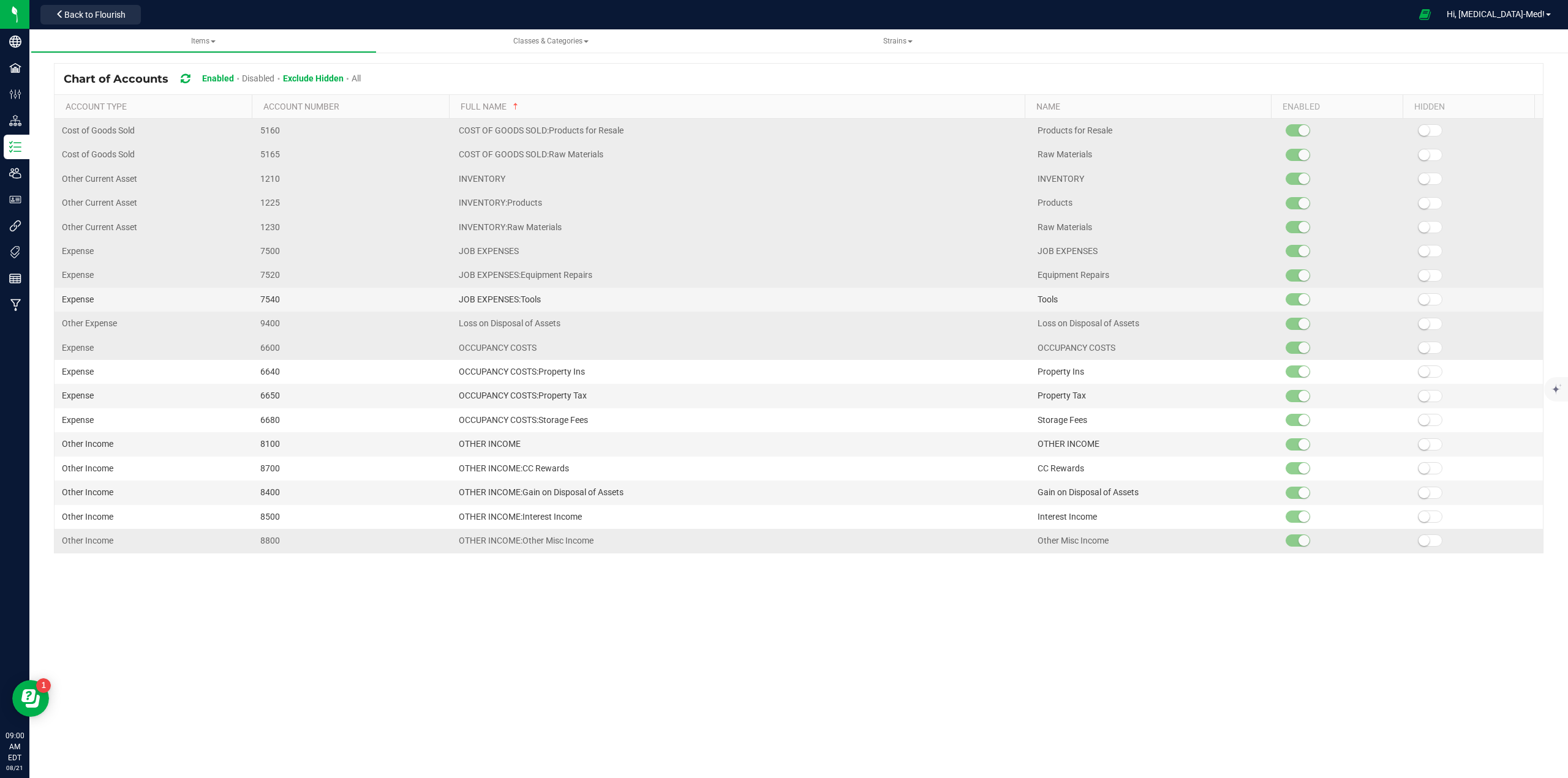
click at [1419, 179] on small at bounding box center [1424, 179] width 11 height 11
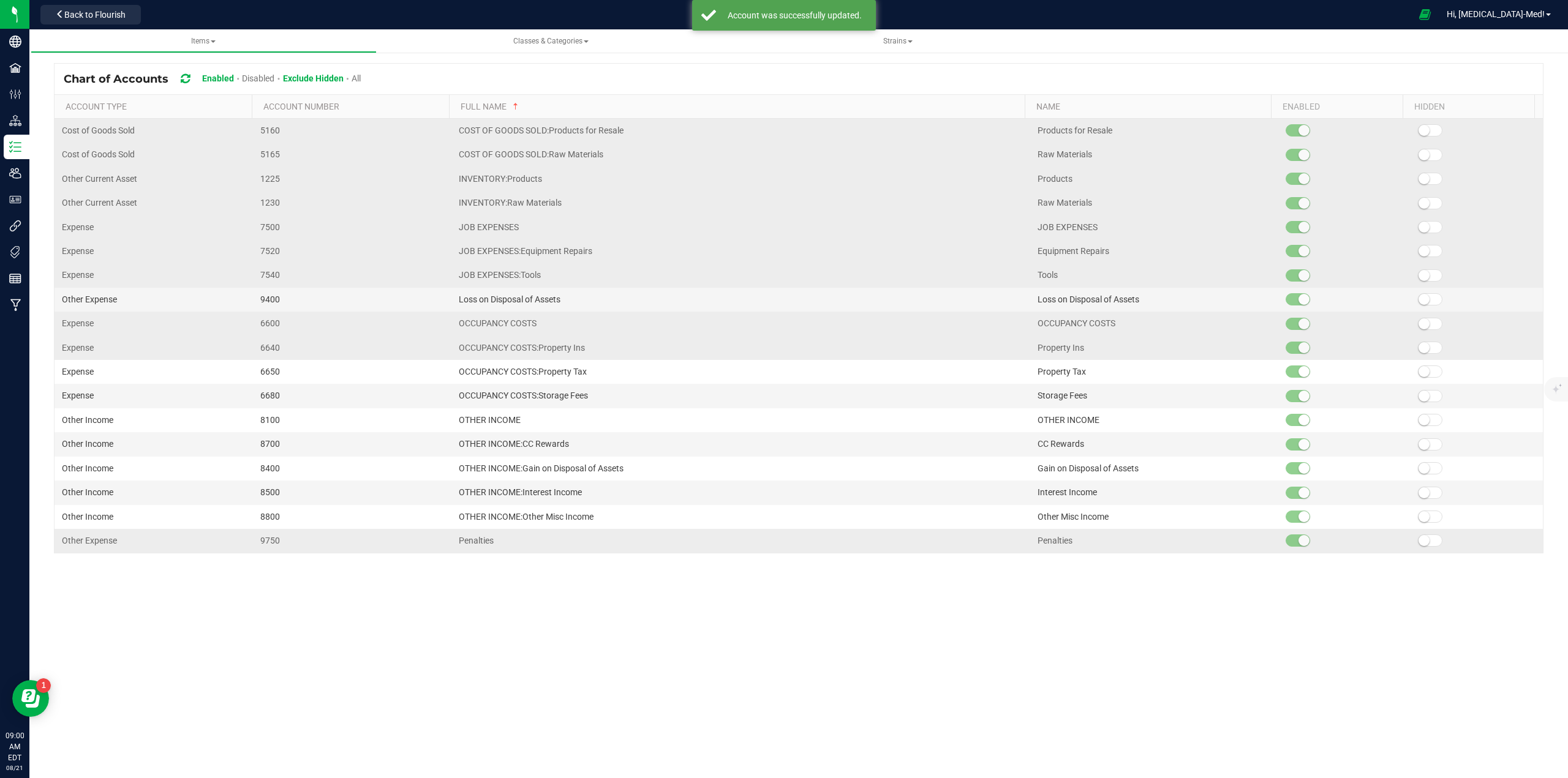
click at [1417, 234] on td at bounding box center [1476, 228] width 132 height 24
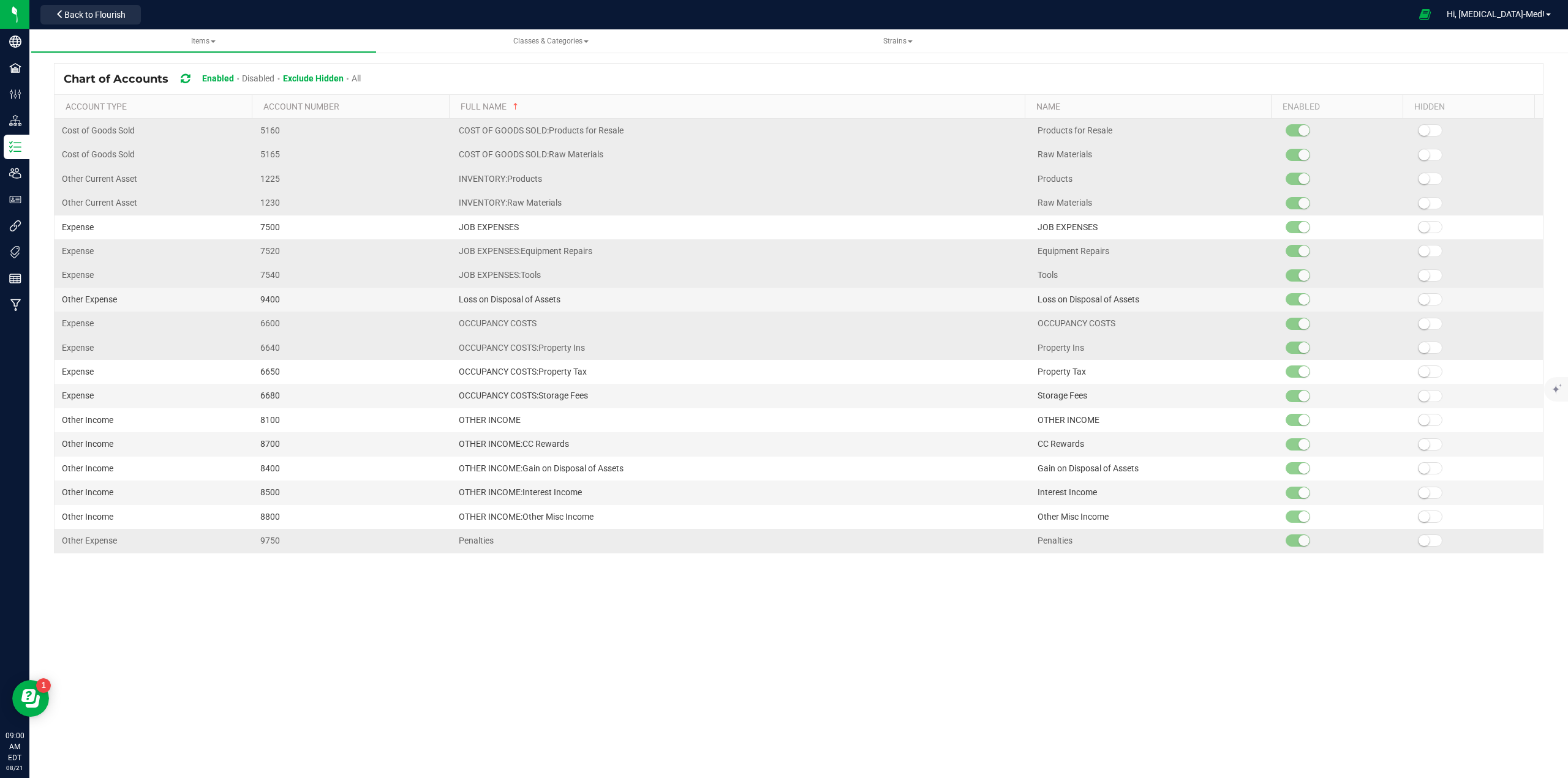
click at [1418, 253] on small at bounding box center [1424, 251] width 11 height 11
click at [1423, 329] on span at bounding box center [1429, 323] width 25 height 12
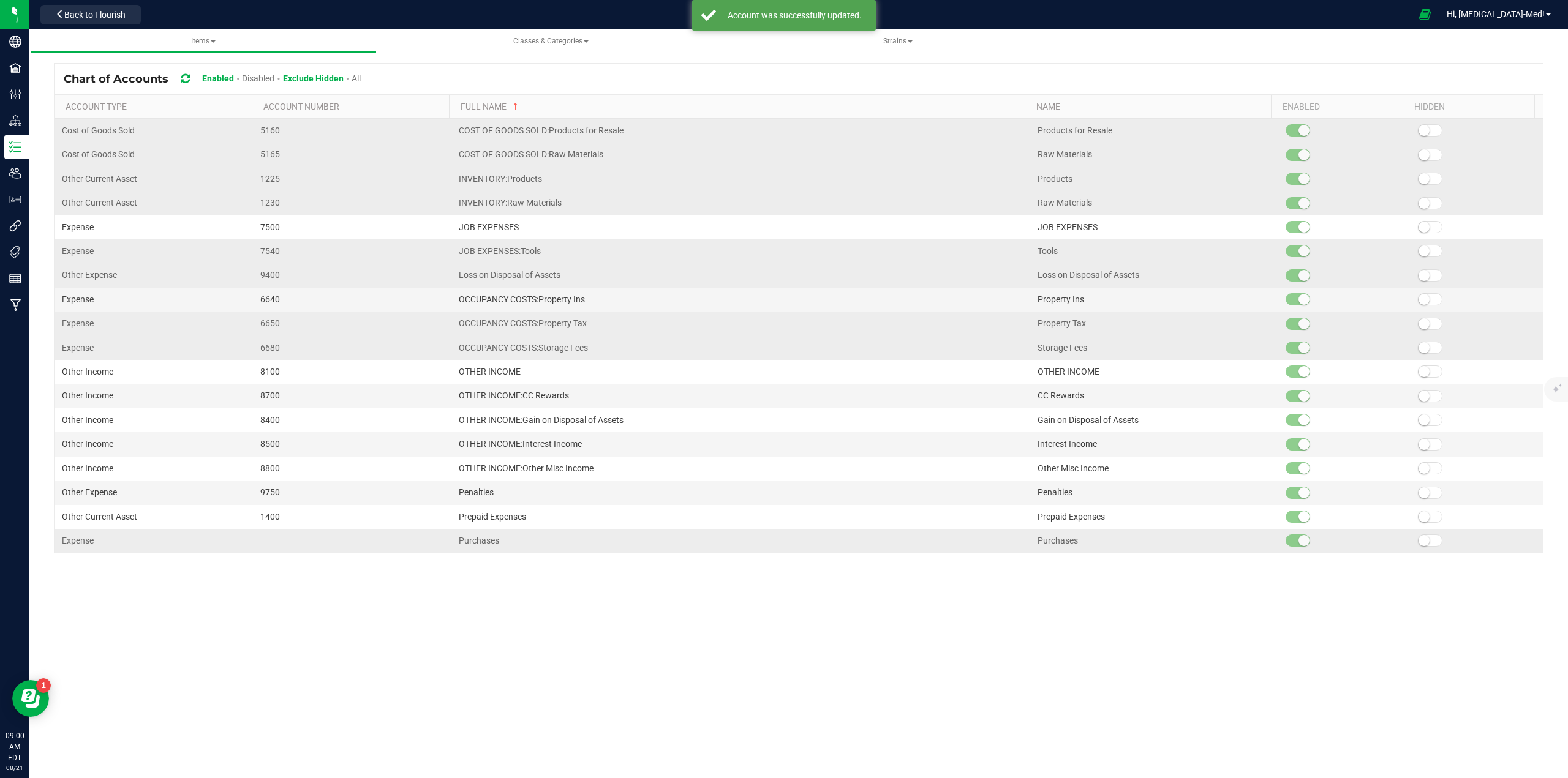
click at [1419, 342] on span at bounding box center [1429, 347] width 25 height 12
click at [1418, 358] on kendo-grid-list "Cost of Goods Sold 5160 COST OF GOODS SOLD:Products for Resale Products for Res…" at bounding box center [798, 335] width 1488 height 434
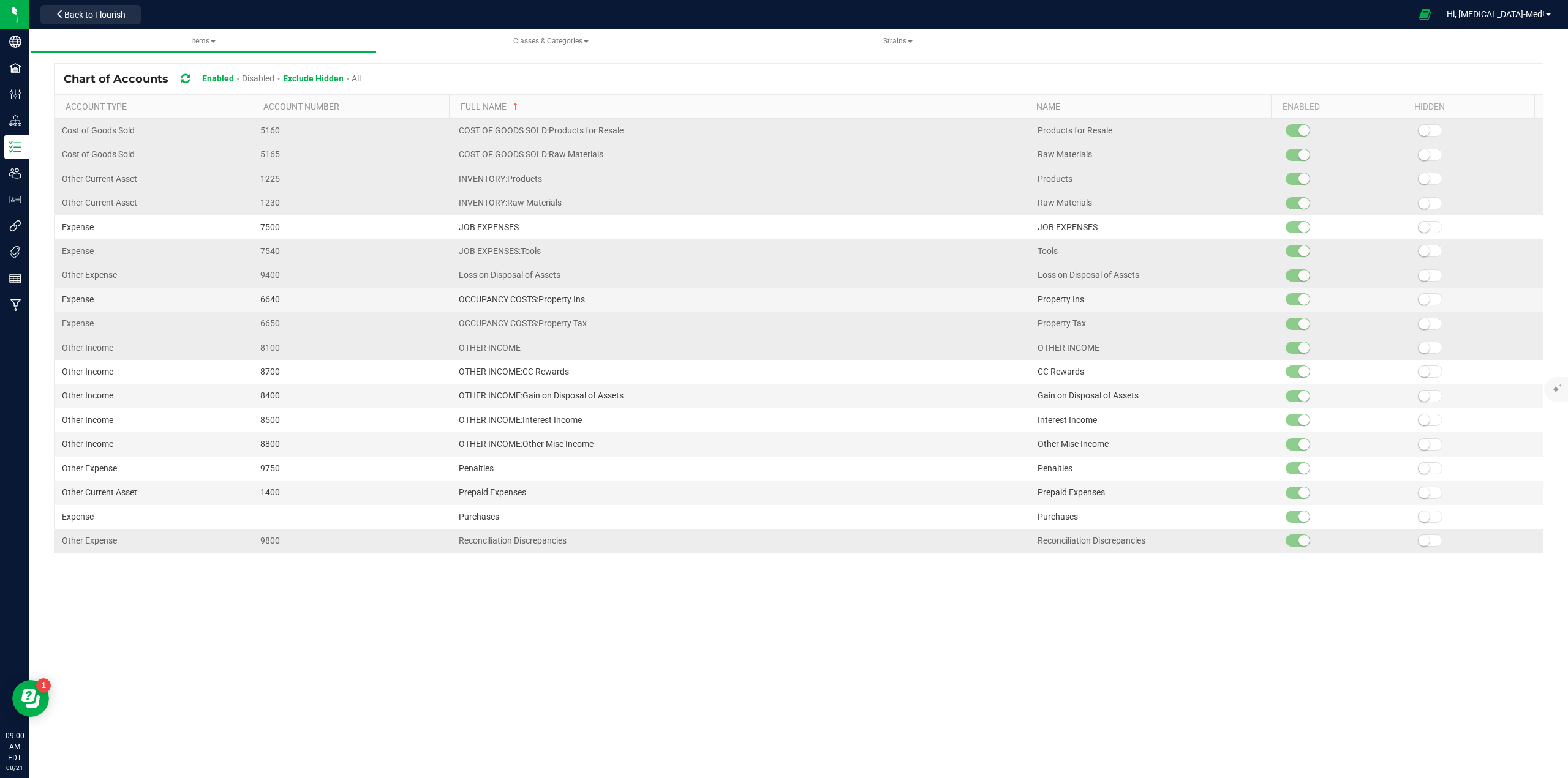
click at [1418, 358] on td at bounding box center [1476, 348] width 132 height 24
click at [1418, 343] on small at bounding box center [1424, 348] width 11 height 11
click at [1420, 326] on small at bounding box center [1424, 324] width 11 height 11
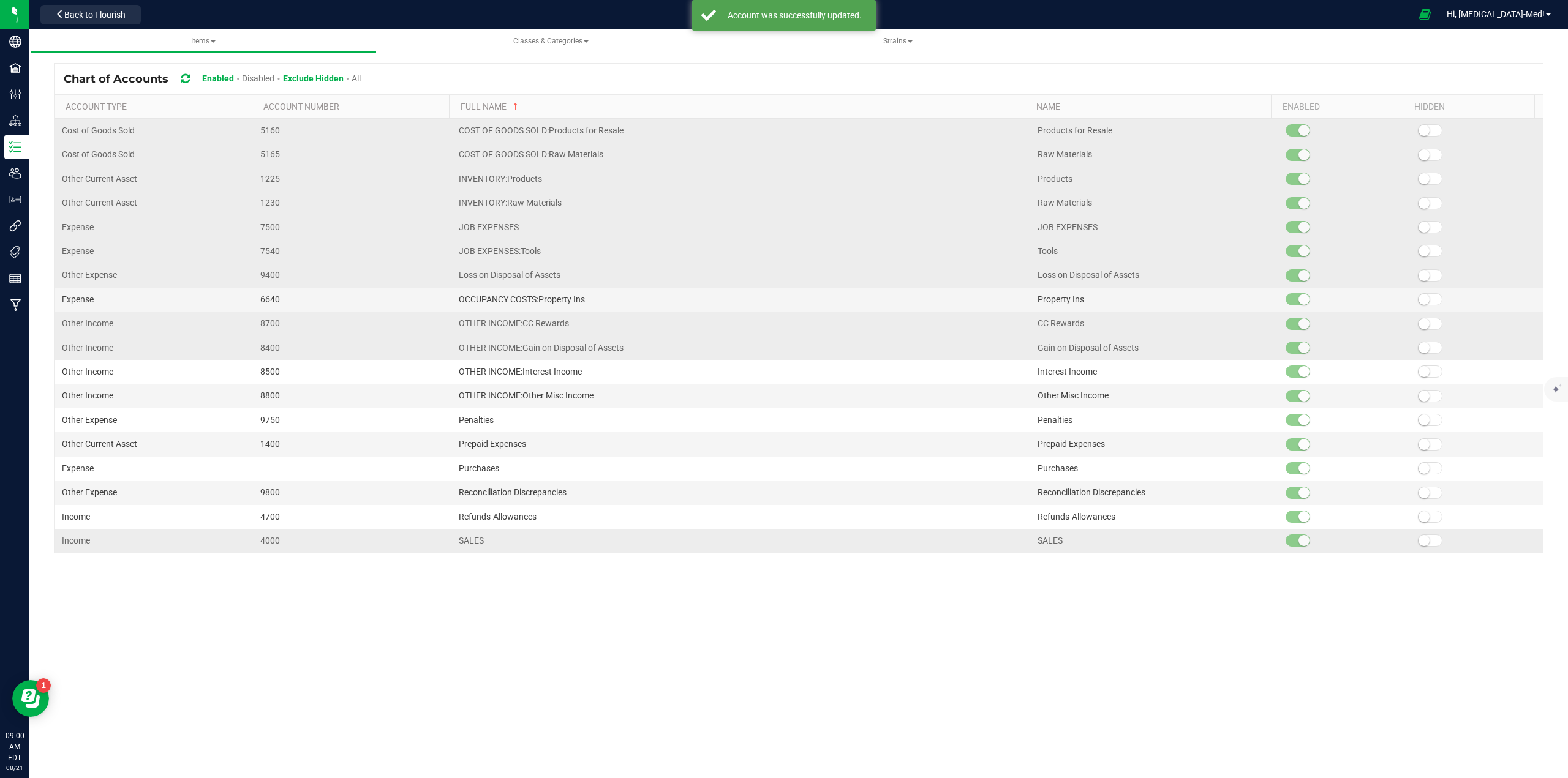
click at [1419, 228] on small at bounding box center [1424, 227] width 11 height 11
click at [1418, 249] on small at bounding box center [1424, 251] width 11 height 11
click at [1418, 271] on small at bounding box center [1424, 276] width 11 height 11
click at [1416, 300] on kendo-grid-list "Cost of Goods Sold 5160 COST OF GOODS SOLD:Products for Resale Products for Res…" at bounding box center [798, 335] width 1488 height 434
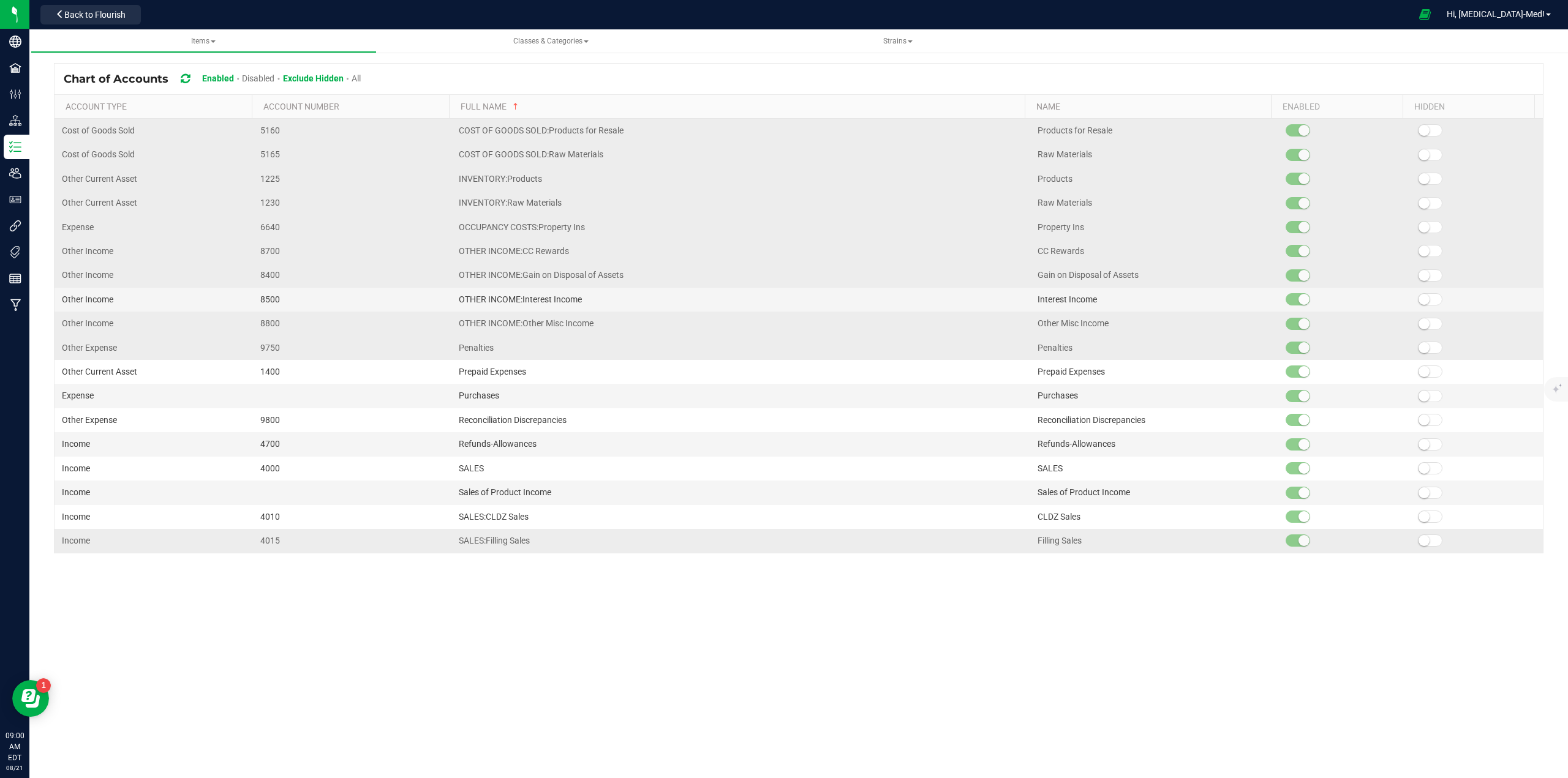
click at [1419, 229] on small at bounding box center [1424, 227] width 11 height 11
click at [1422, 253] on span at bounding box center [1429, 251] width 25 height 12
click at [1423, 275] on span at bounding box center [1429, 275] width 25 height 12
drag, startPoint x: 1423, startPoint y: 299, endPoint x: 1423, endPoint y: 309, distance: 10.0
click at [1423, 299] on span at bounding box center [1429, 299] width 25 height 12
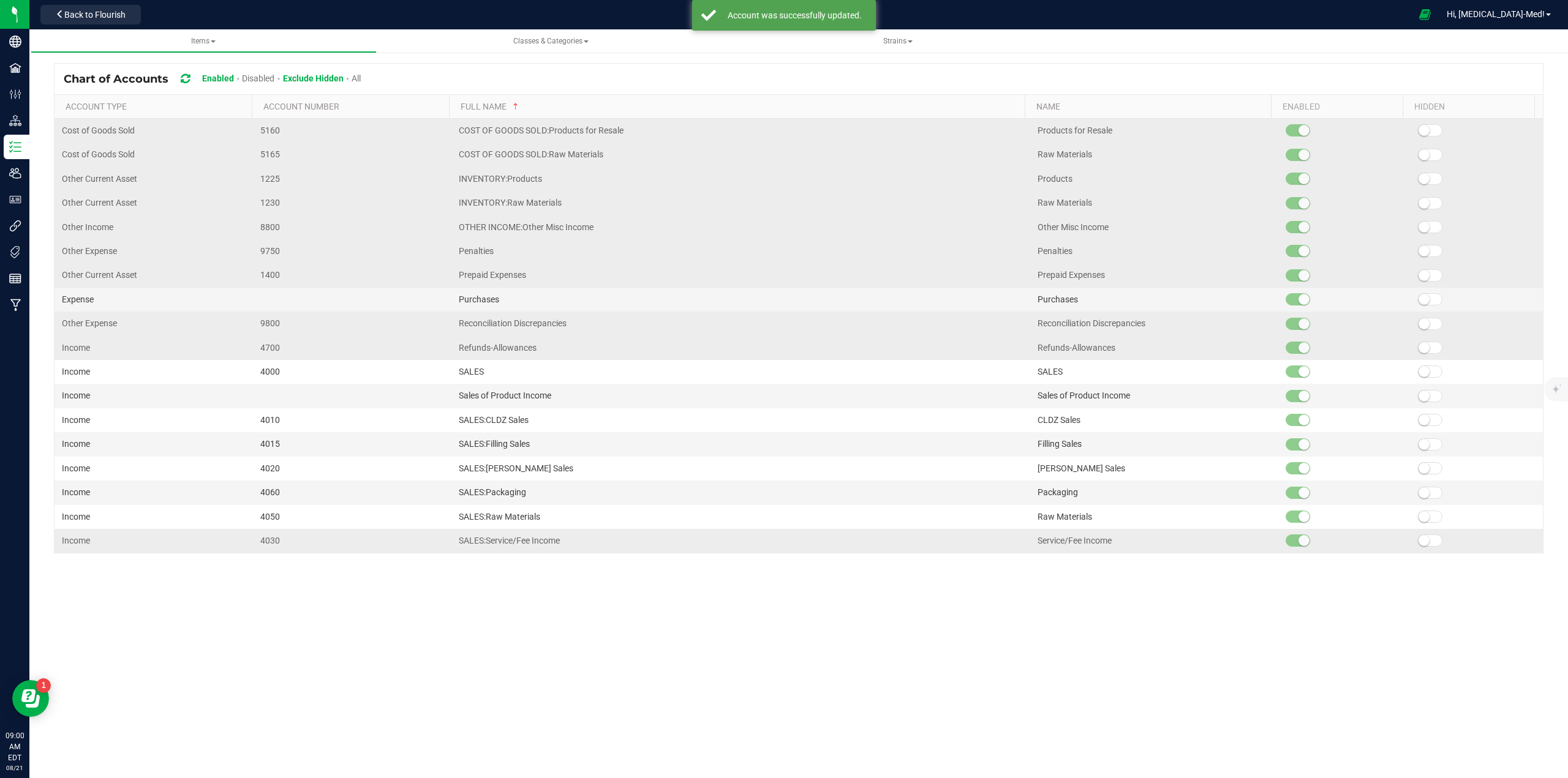
click at [1420, 328] on span at bounding box center [1429, 323] width 25 height 12
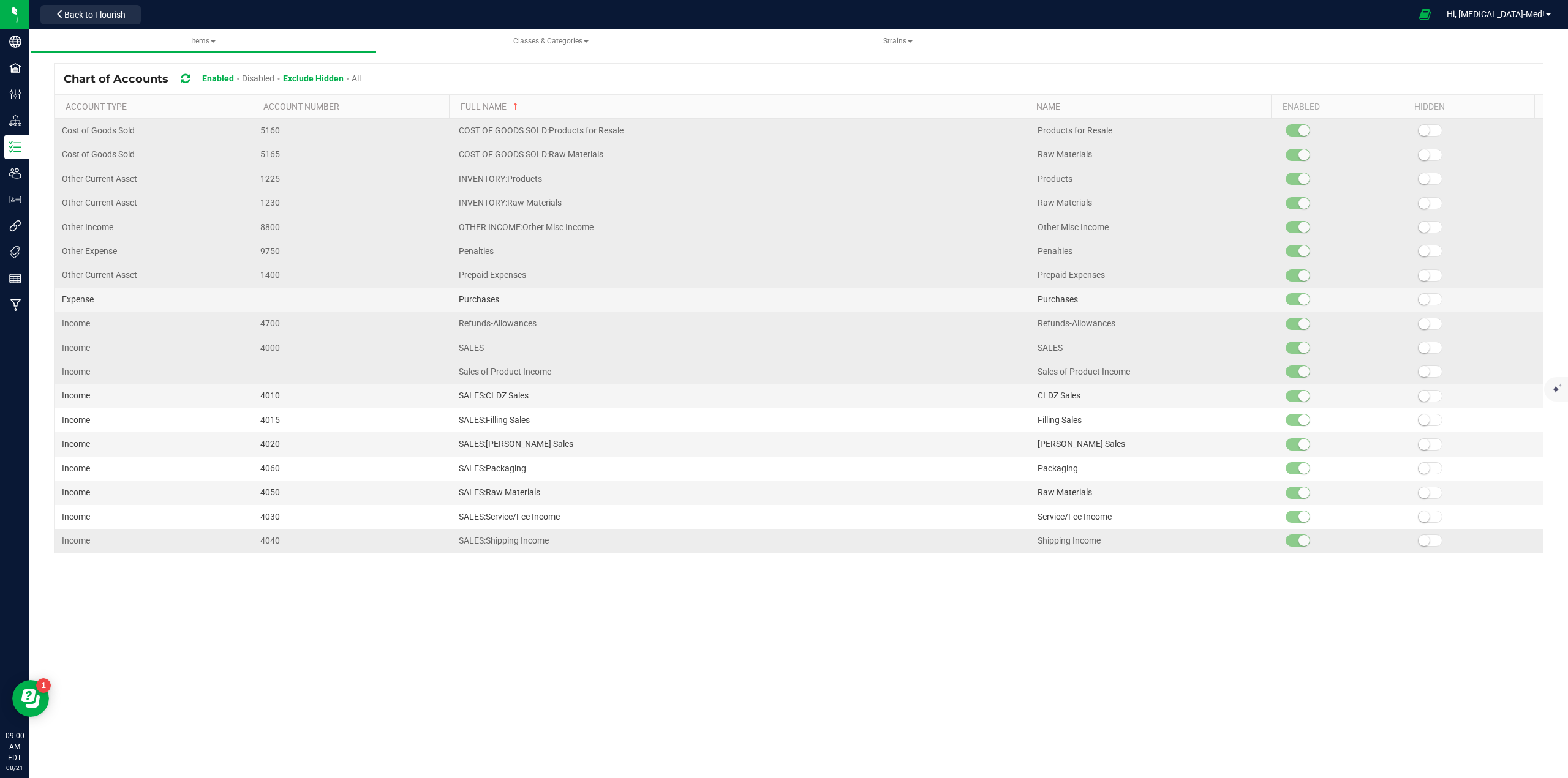
click at [1418, 370] on small at bounding box center [1424, 372] width 11 height 11
click at [1423, 344] on span at bounding box center [1429, 347] width 25 height 12
click at [1424, 297] on span at bounding box center [1429, 299] width 25 height 12
click at [1418, 229] on small at bounding box center [1424, 227] width 11 height 11
click at [1419, 541] on small at bounding box center [1424, 541] width 11 height 11
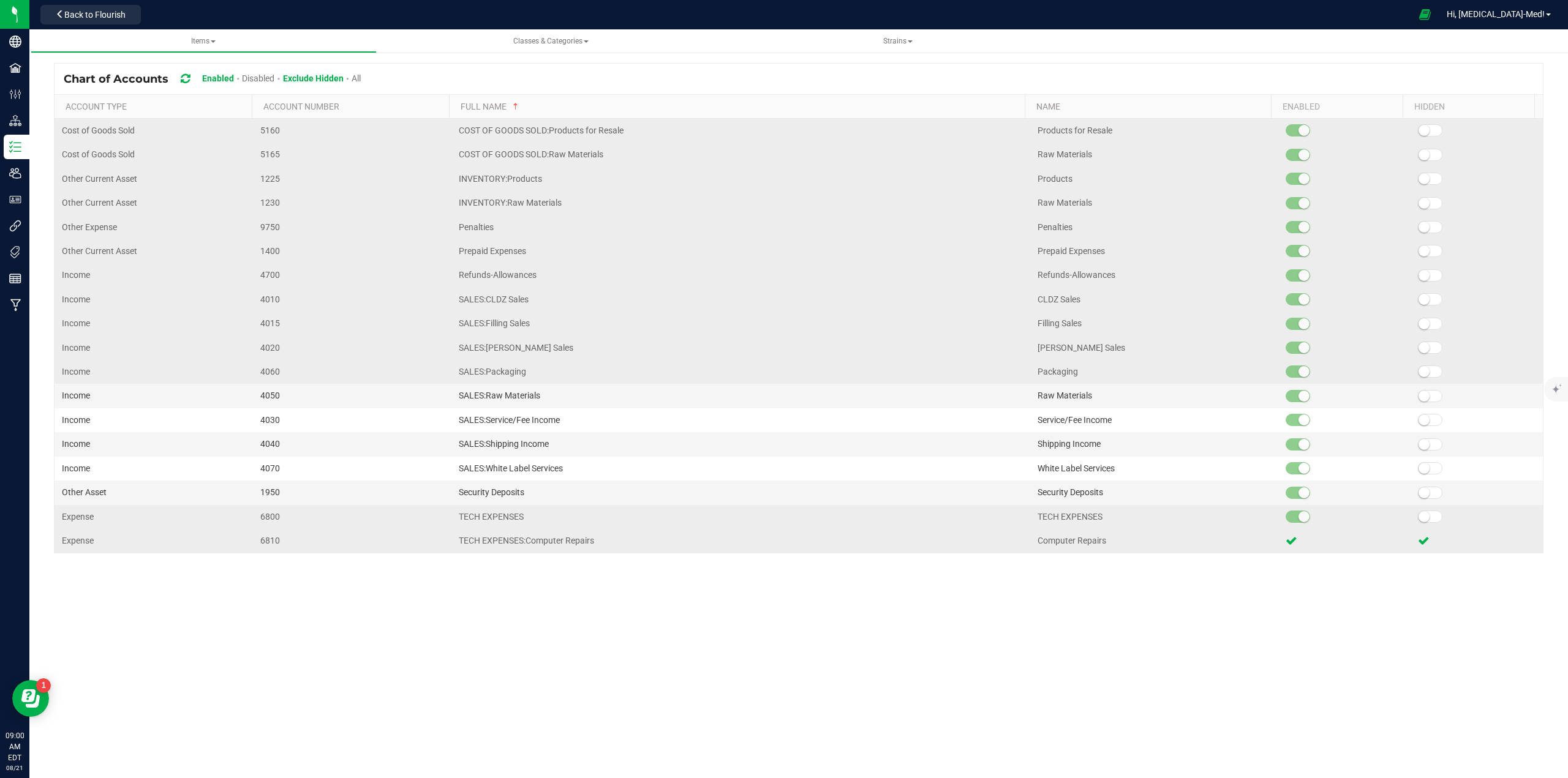
click at [1418, 519] on small at bounding box center [1424, 517] width 11 height 11
click at [1417, 501] on td at bounding box center [1476, 492] width 132 height 24
click at [1422, 521] on span at bounding box center [1429, 516] width 25 height 12
click at [1421, 535] on span at bounding box center [1429, 540] width 25 height 12
click at [1425, 225] on span at bounding box center [1429, 227] width 25 height 12
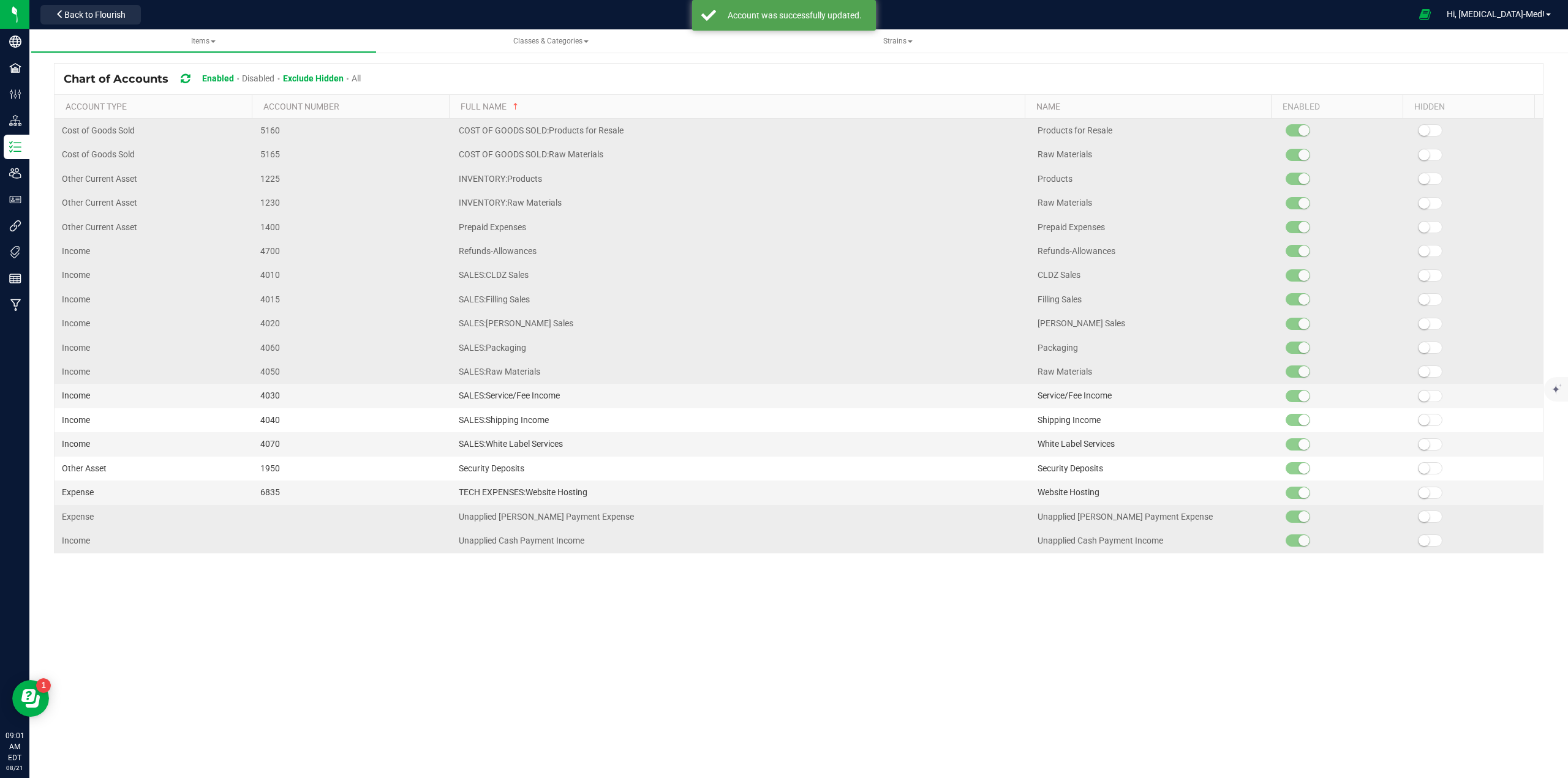
click at [1421, 251] on span at bounding box center [1429, 251] width 25 height 12
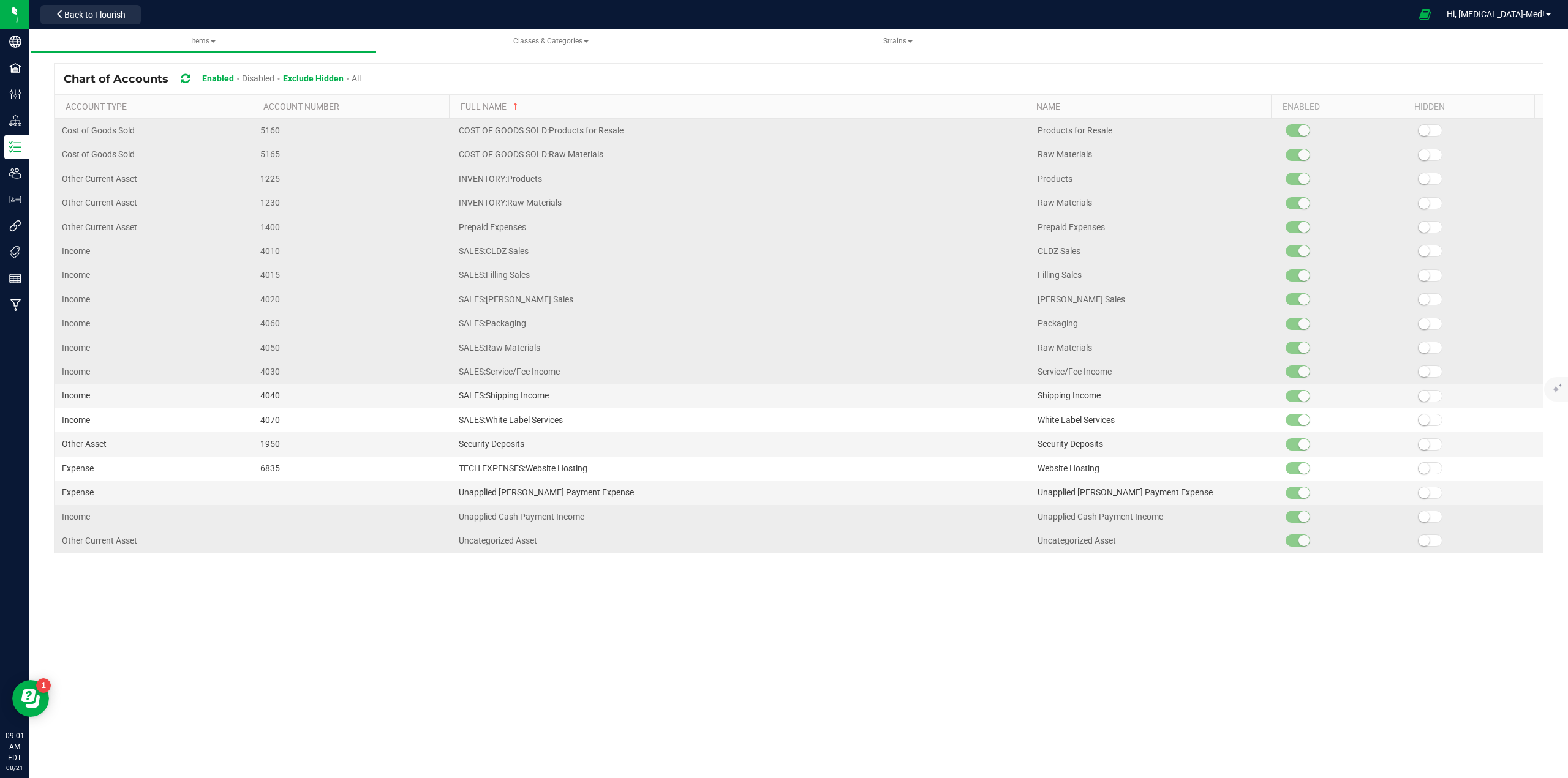
click at [1423, 228] on span at bounding box center [1429, 227] width 25 height 12
click at [1428, 538] on span at bounding box center [1429, 540] width 25 height 12
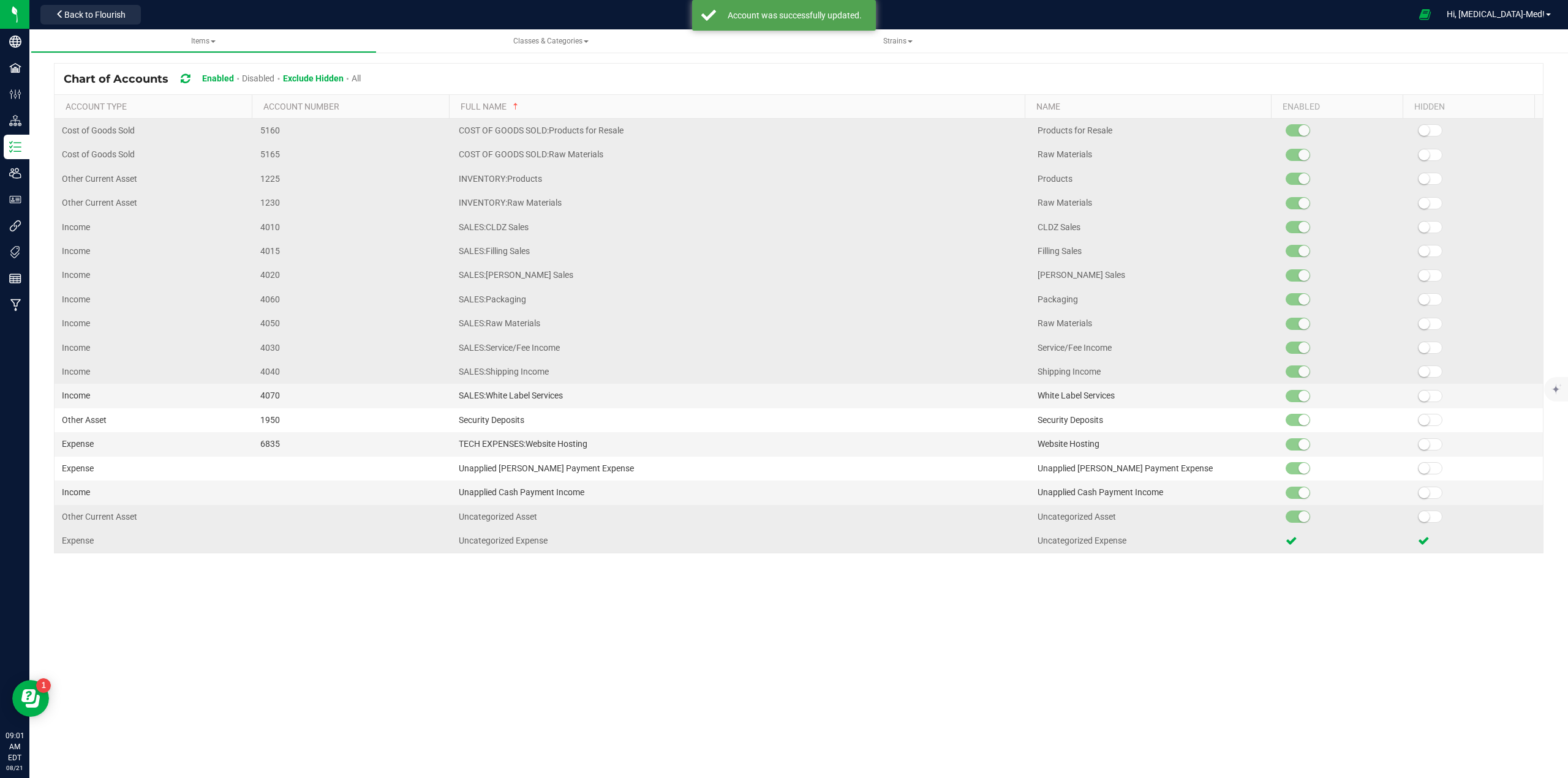
click at [1422, 520] on span at bounding box center [1429, 516] width 25 height 12
click at [1422, 497] on kendo-grid-list "Cost of Goods Sold 5160 COST OF GOODS SOLD:Products for Resale Products for Res…" at bounding box center [798, 335] width 1488 height 434
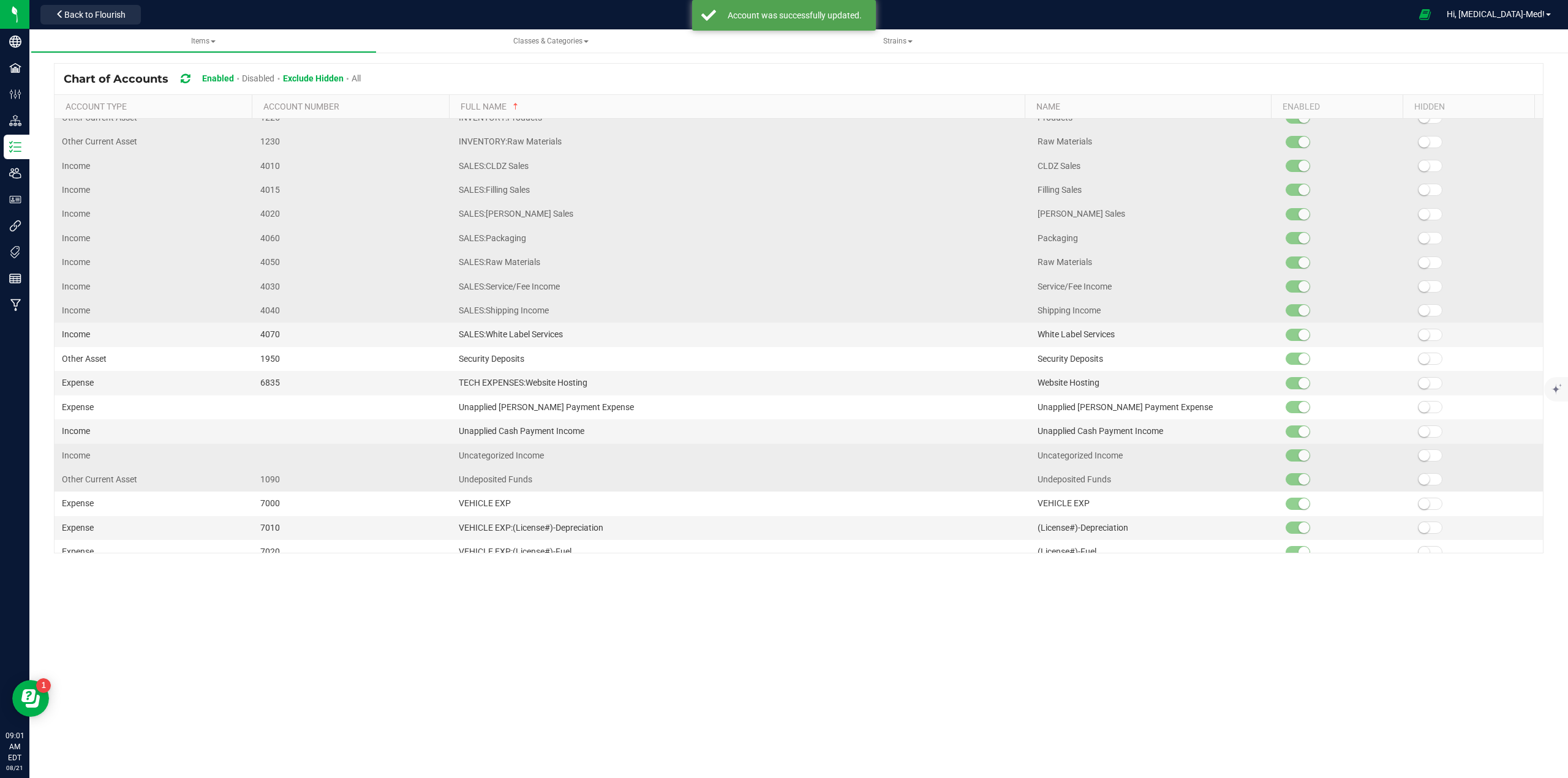
scroll to position [120, 0]
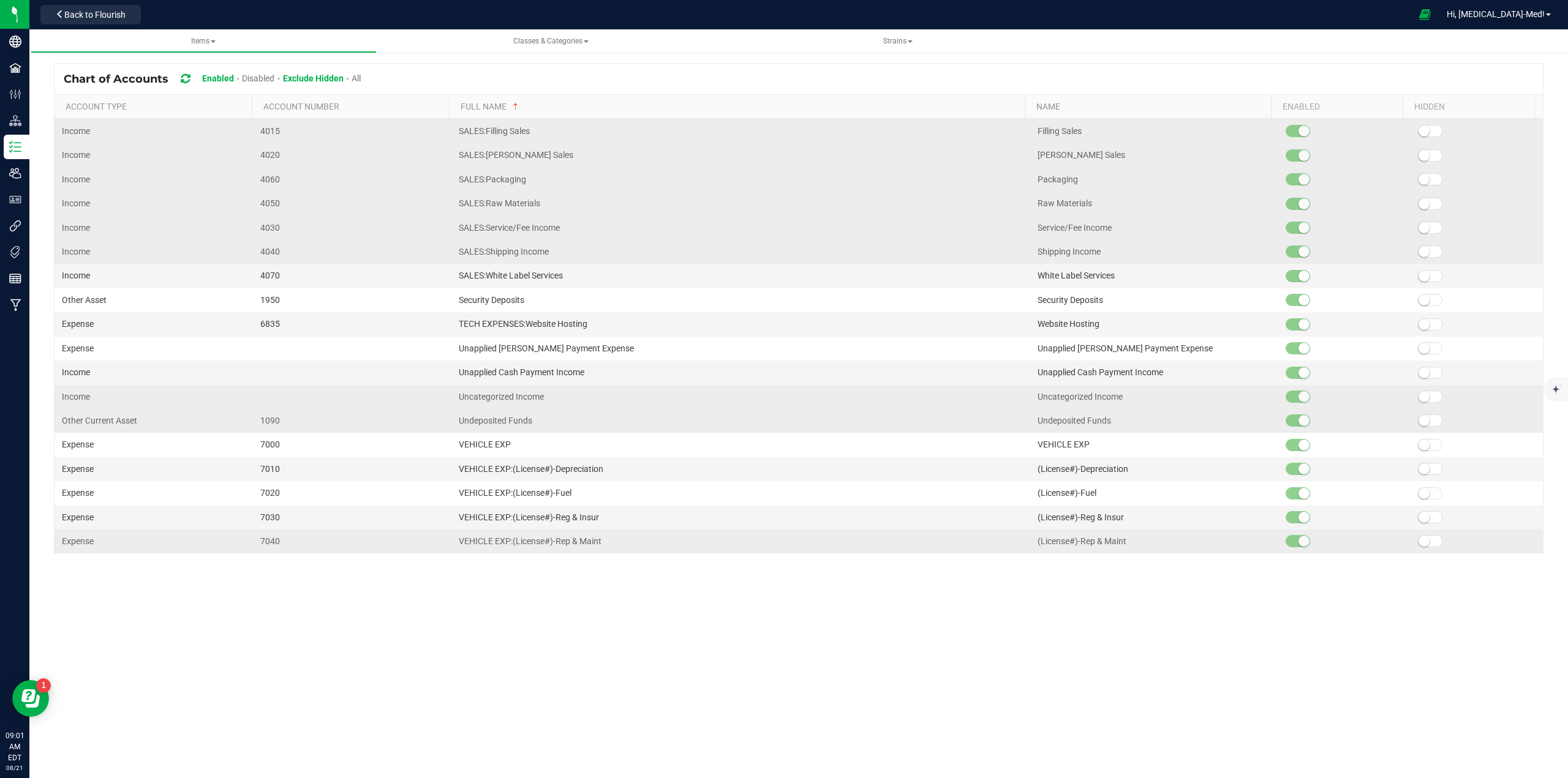
click at [1422, 538] on span at bounding box center [1429, 541] width 25 height 12
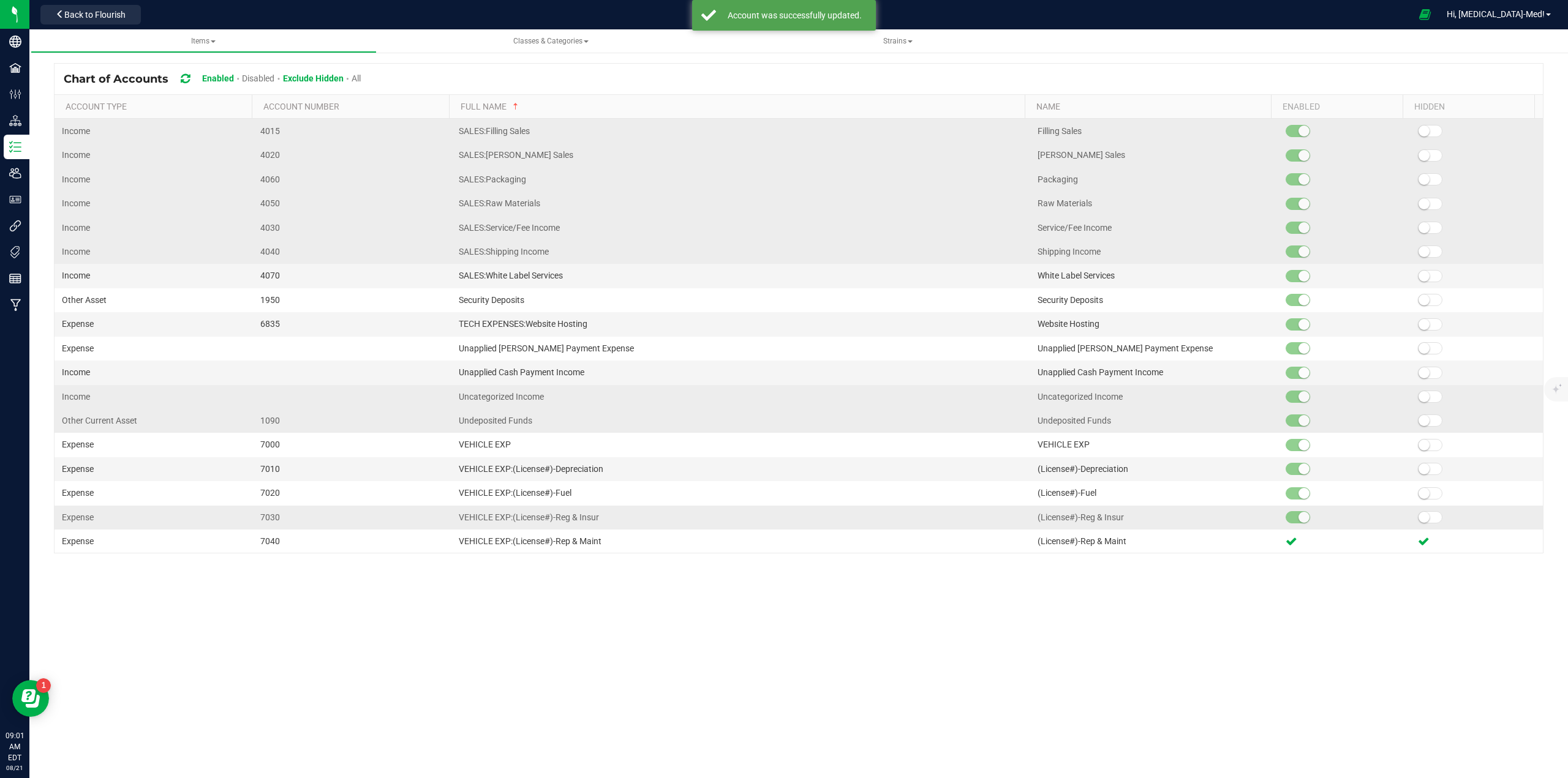
click at [1421, 519] on span at bounding box center [1429, 517] width 25 height 12
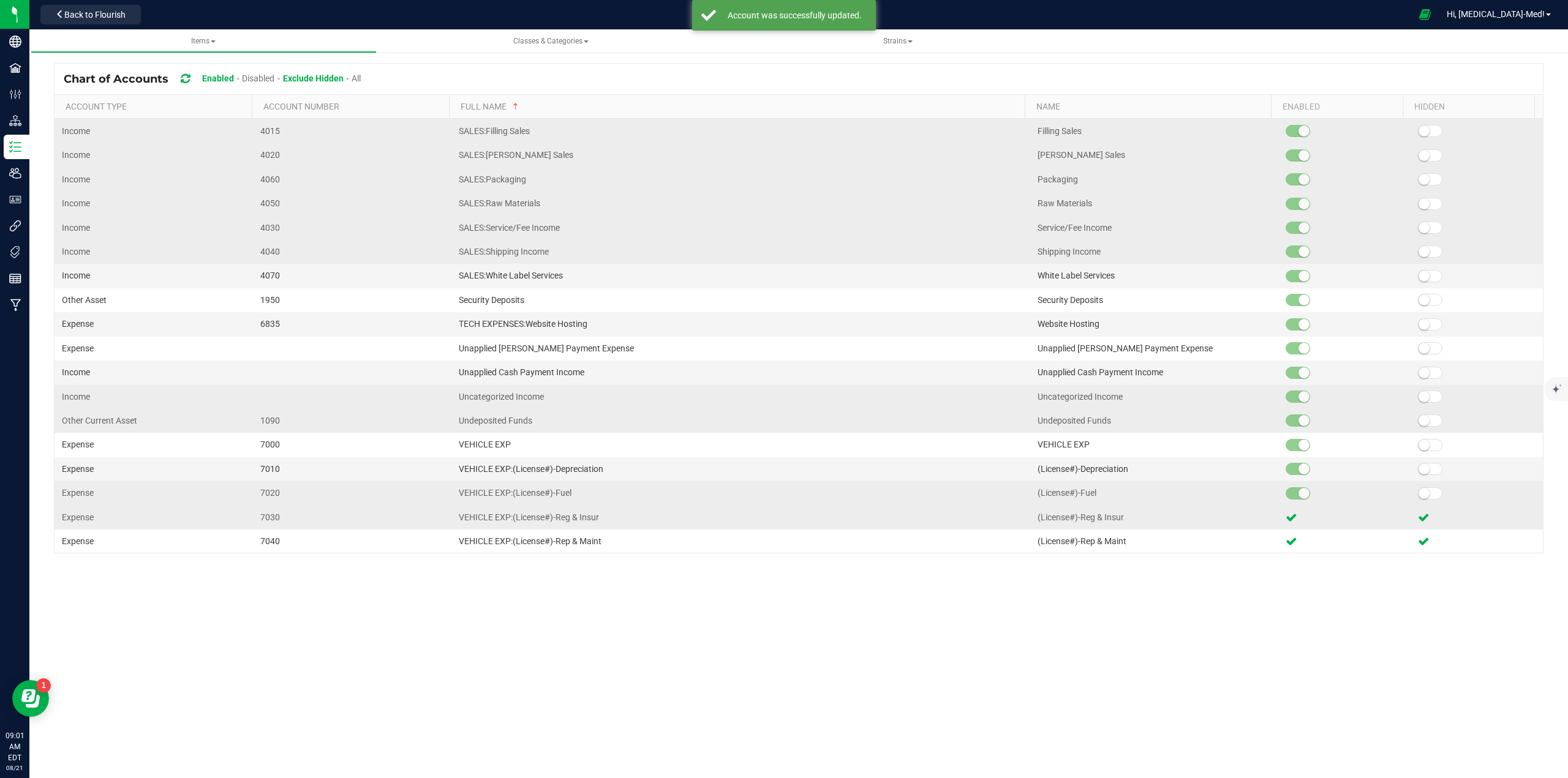
click at [1418, 499] on span at bounding box center [1429, 493] width 25 height 12
click at [1423, 472] on span at bounding box center [1429, 468] width 25 height 12
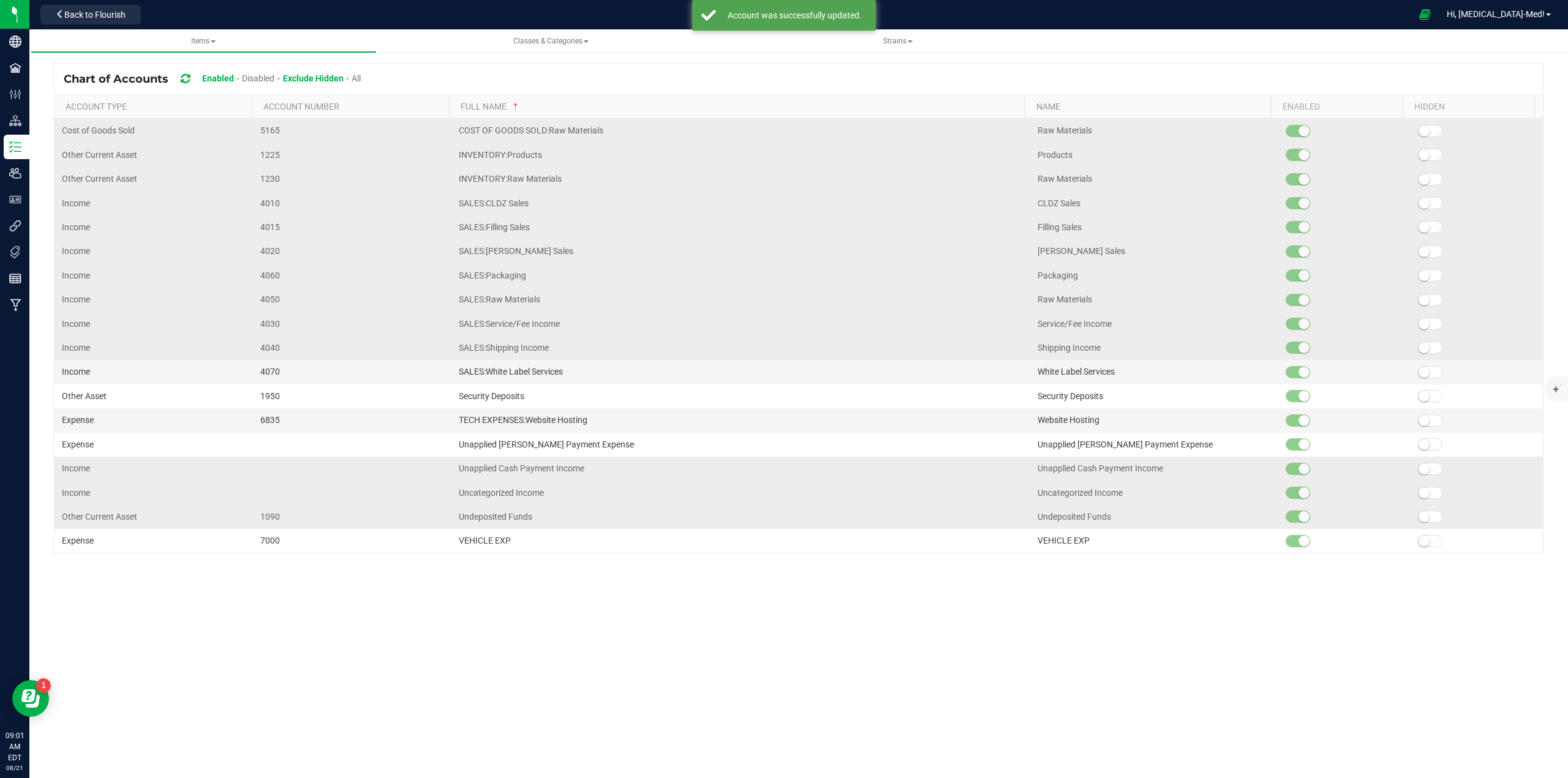
scroll to position [25, 0]
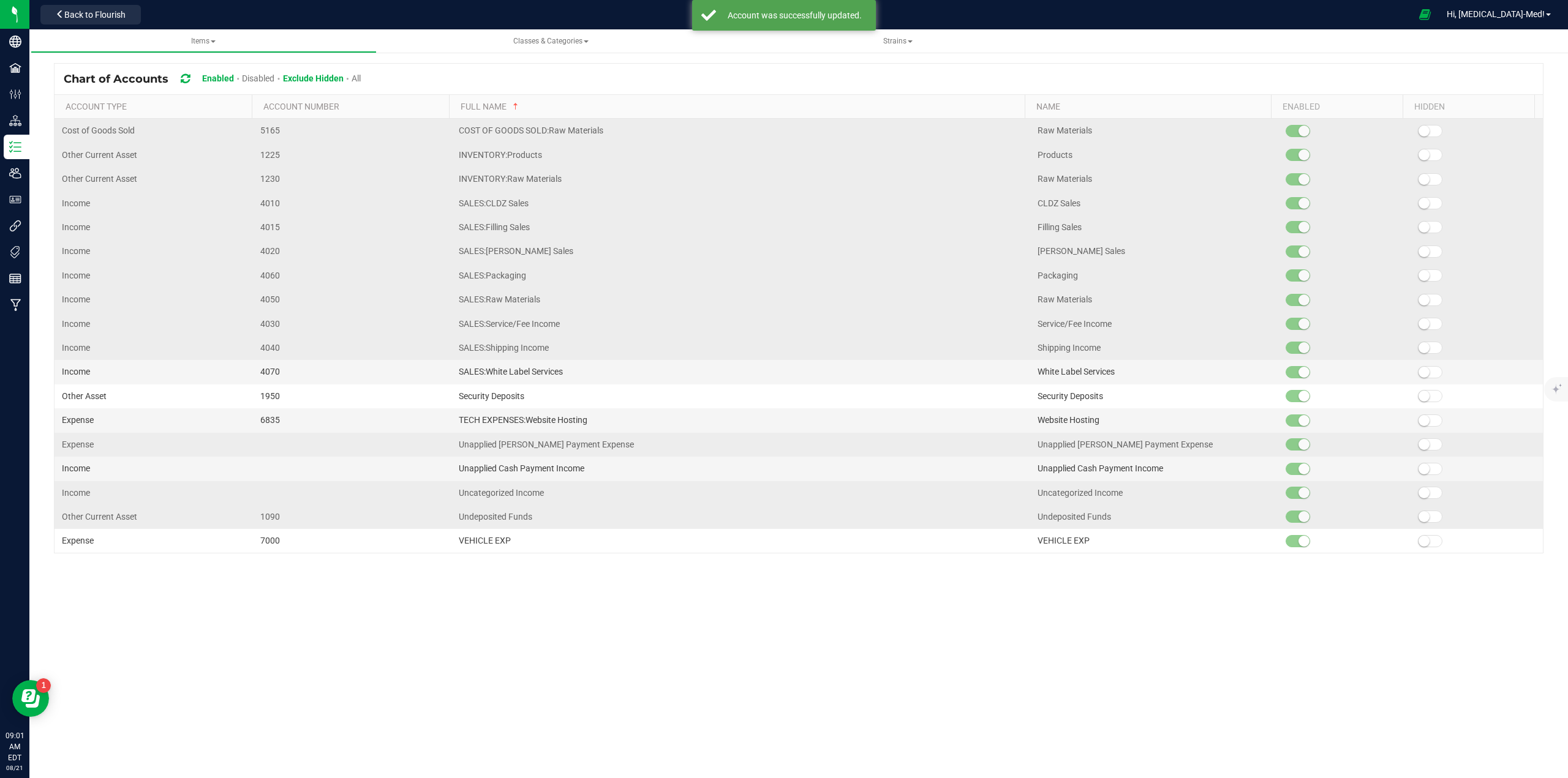
click at [1420, 449] on kendo-grid-list "Cost of Goods Sold 5160 COST OF GOODS SOLD:Products for Resale Products for Res…" at bounding box center [798, 335] width 1488 height 434
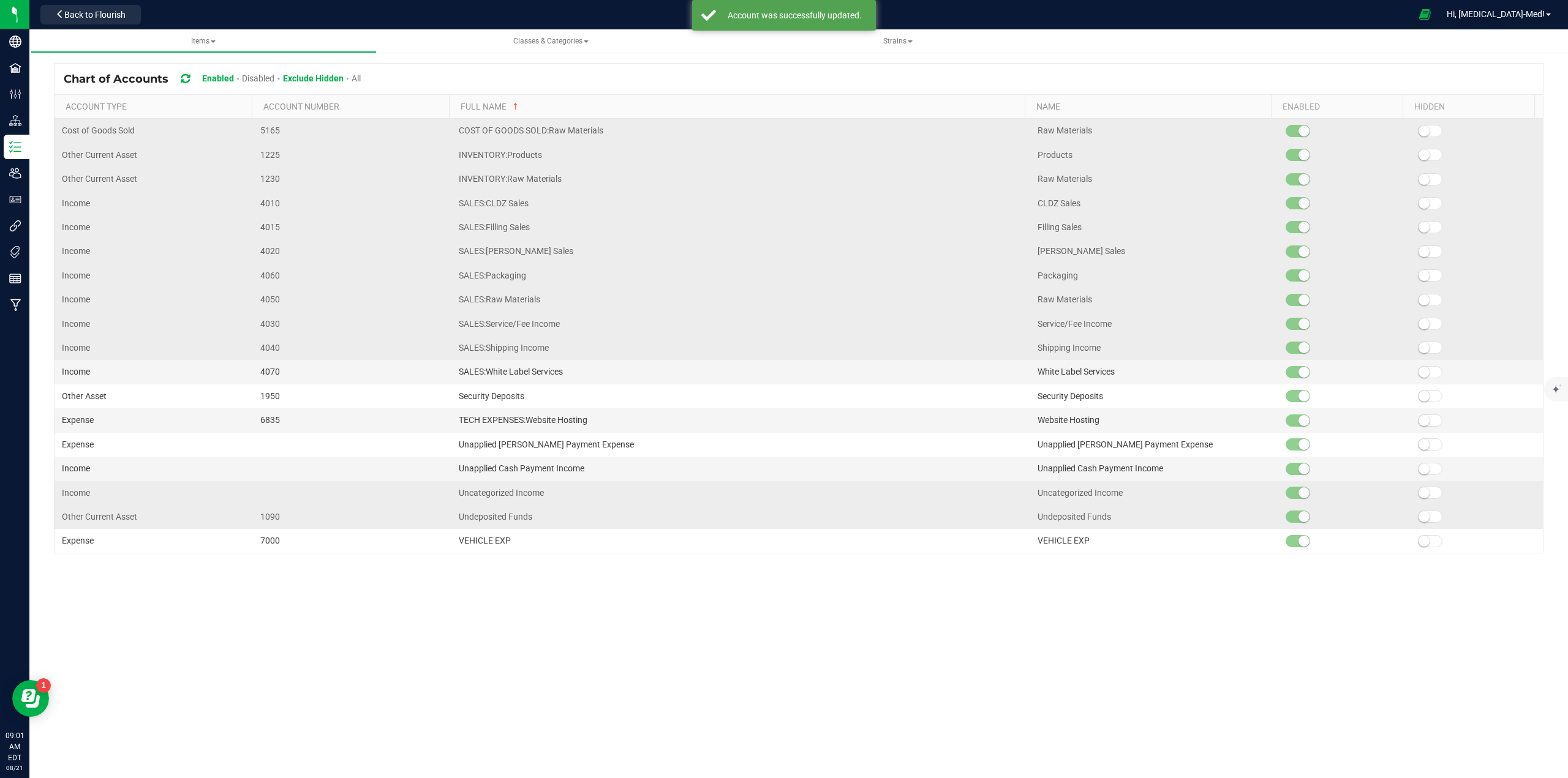
click at [1418, 497] on small at bounding box center [1424, 493] width 11 height 11
click at [1419, 512] on span at bounding box center [1429, 516] width 25 height 12
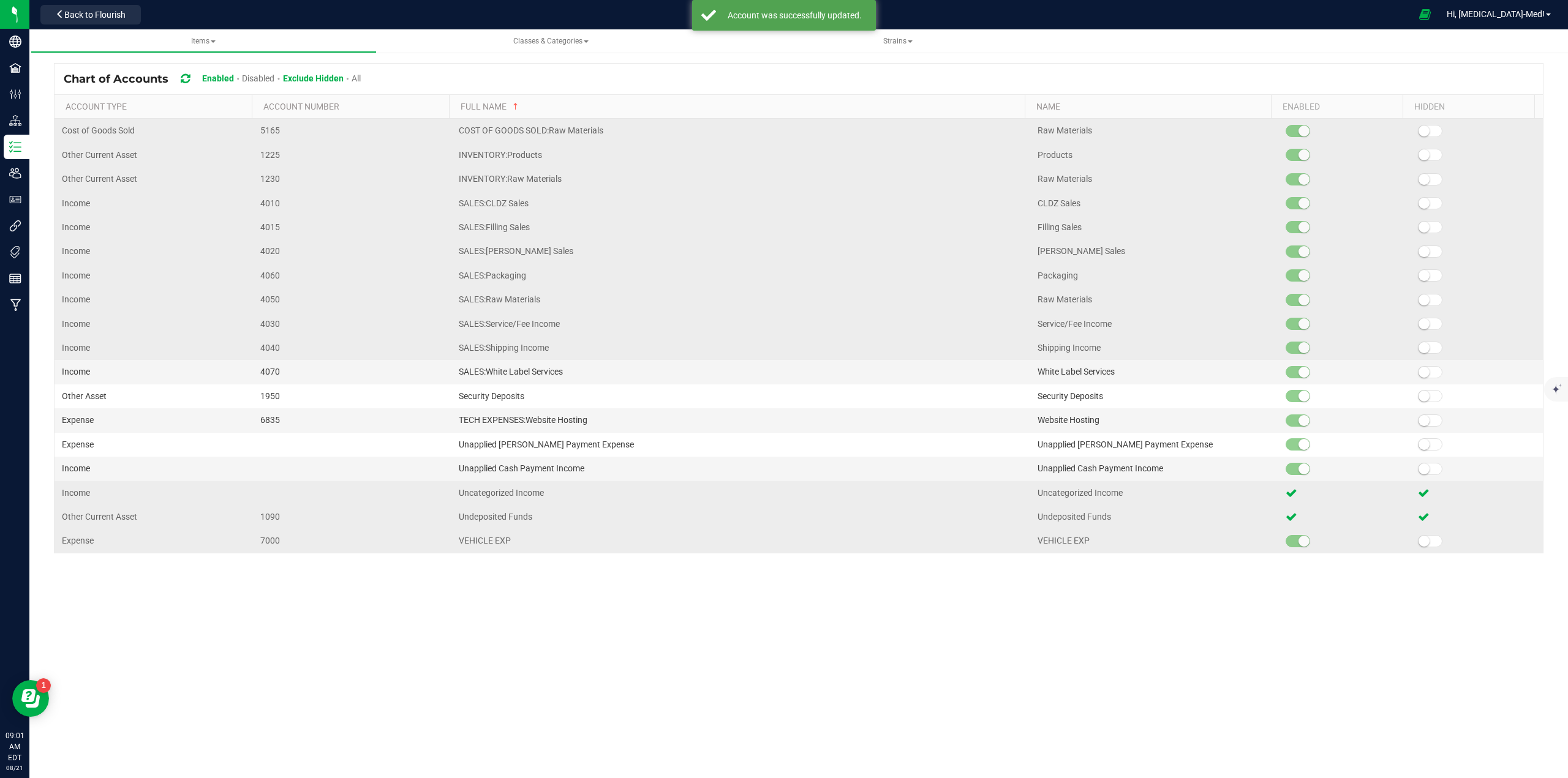
click at [1418, 536] on small at bounding box center [1424, 541] width 11 height 11
click at [1421, 470] on span at bounding box center [1429, 468] width 25 height 12
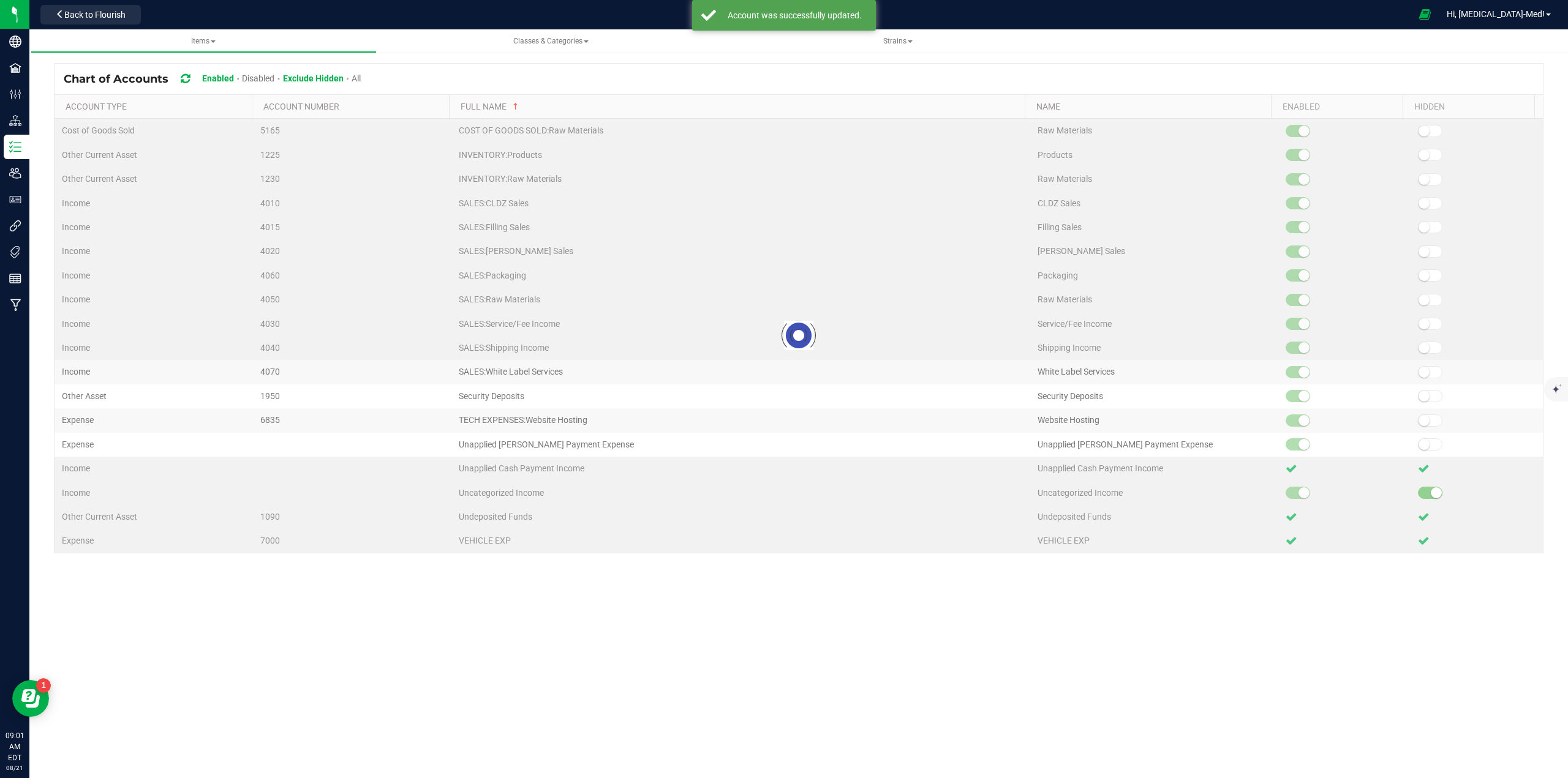
scroll to position [0, 0]
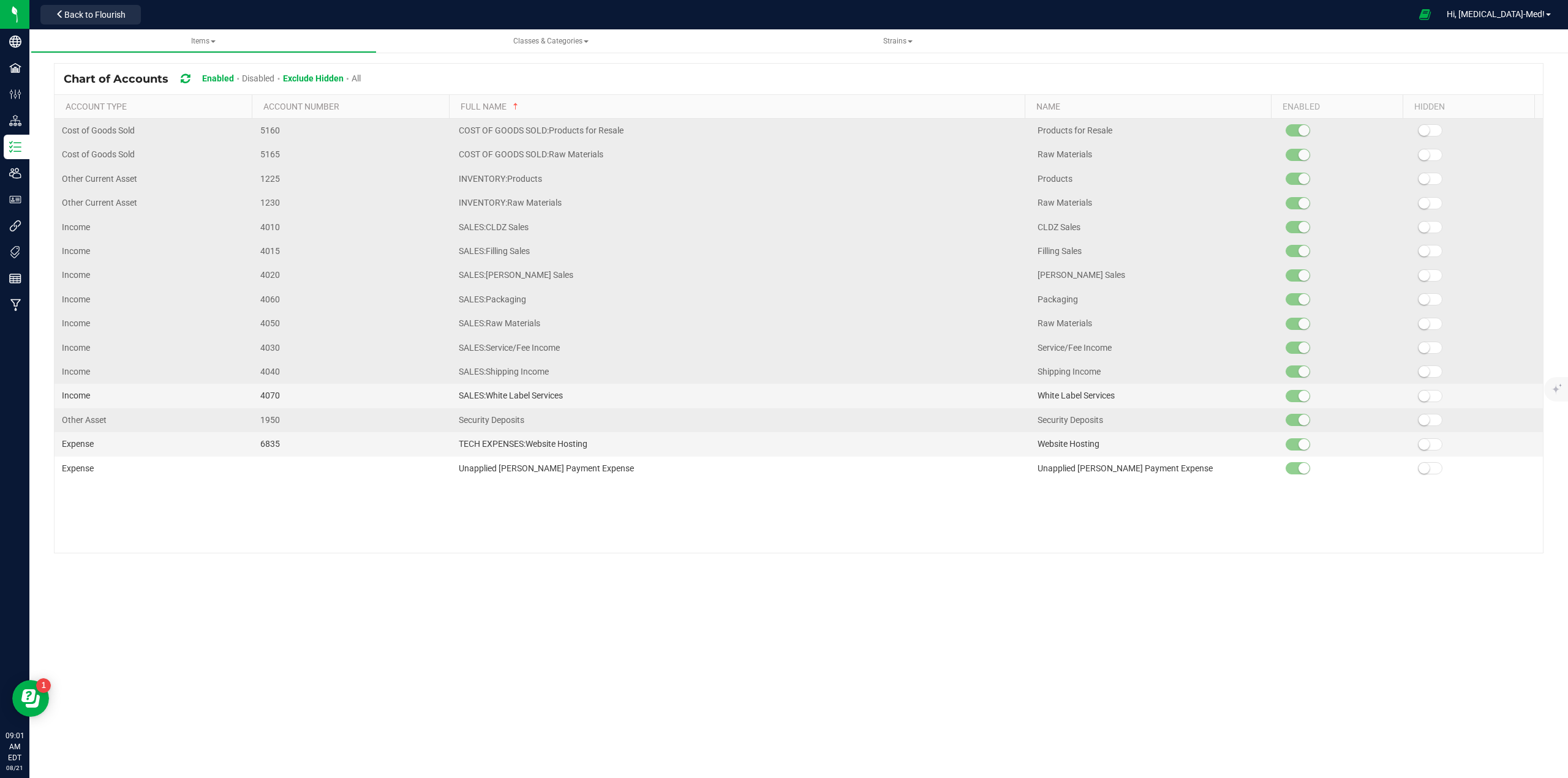
click at [1419, 423] on small at bounding box center [1424, 420] width 11 height 11
click at [1420, 442] on small at bounding box center [1424, 445] width 11 height 11
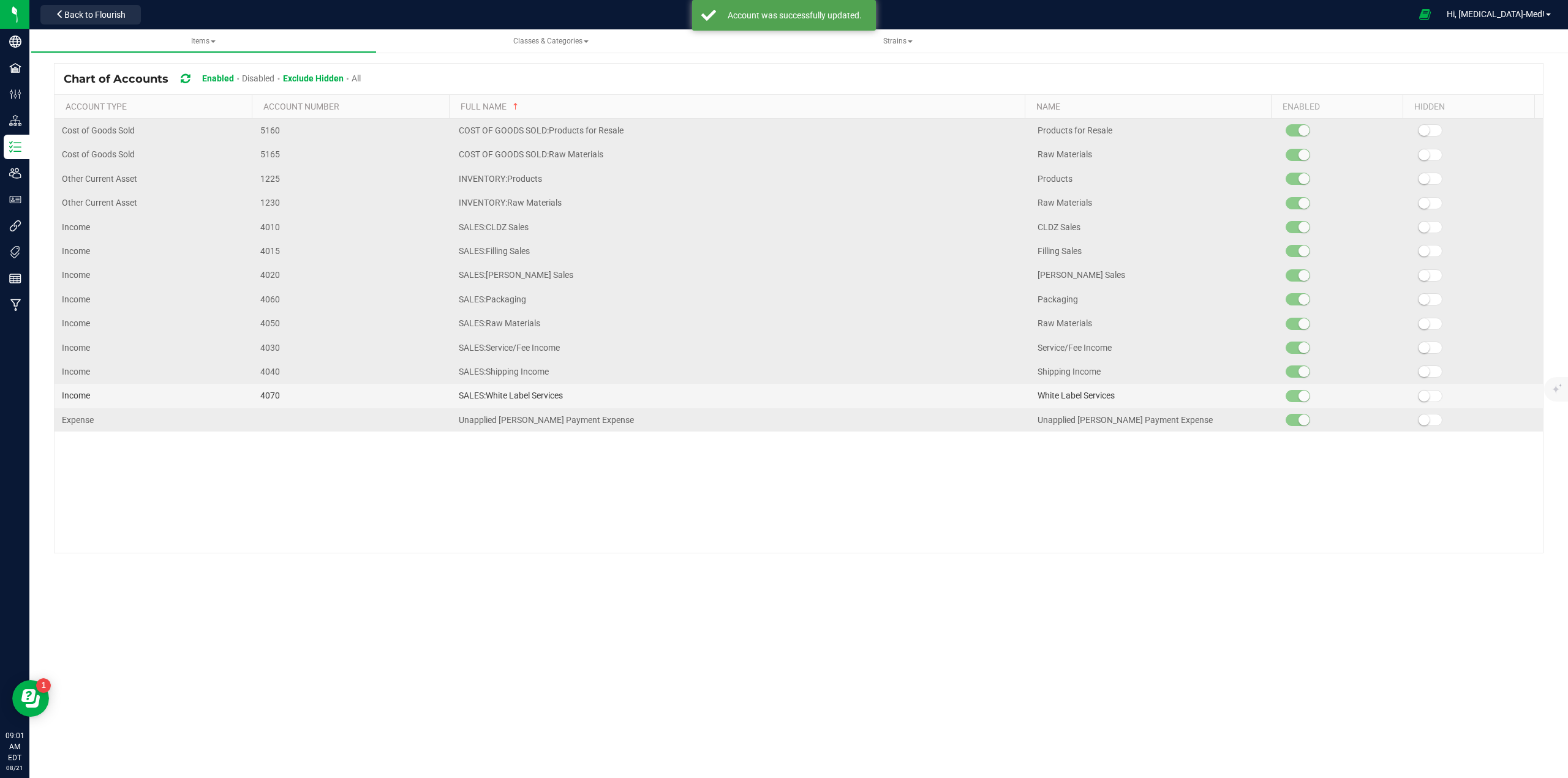
click at [1421, 423] on span at bounding box center [1429, 420] width 25 height 12
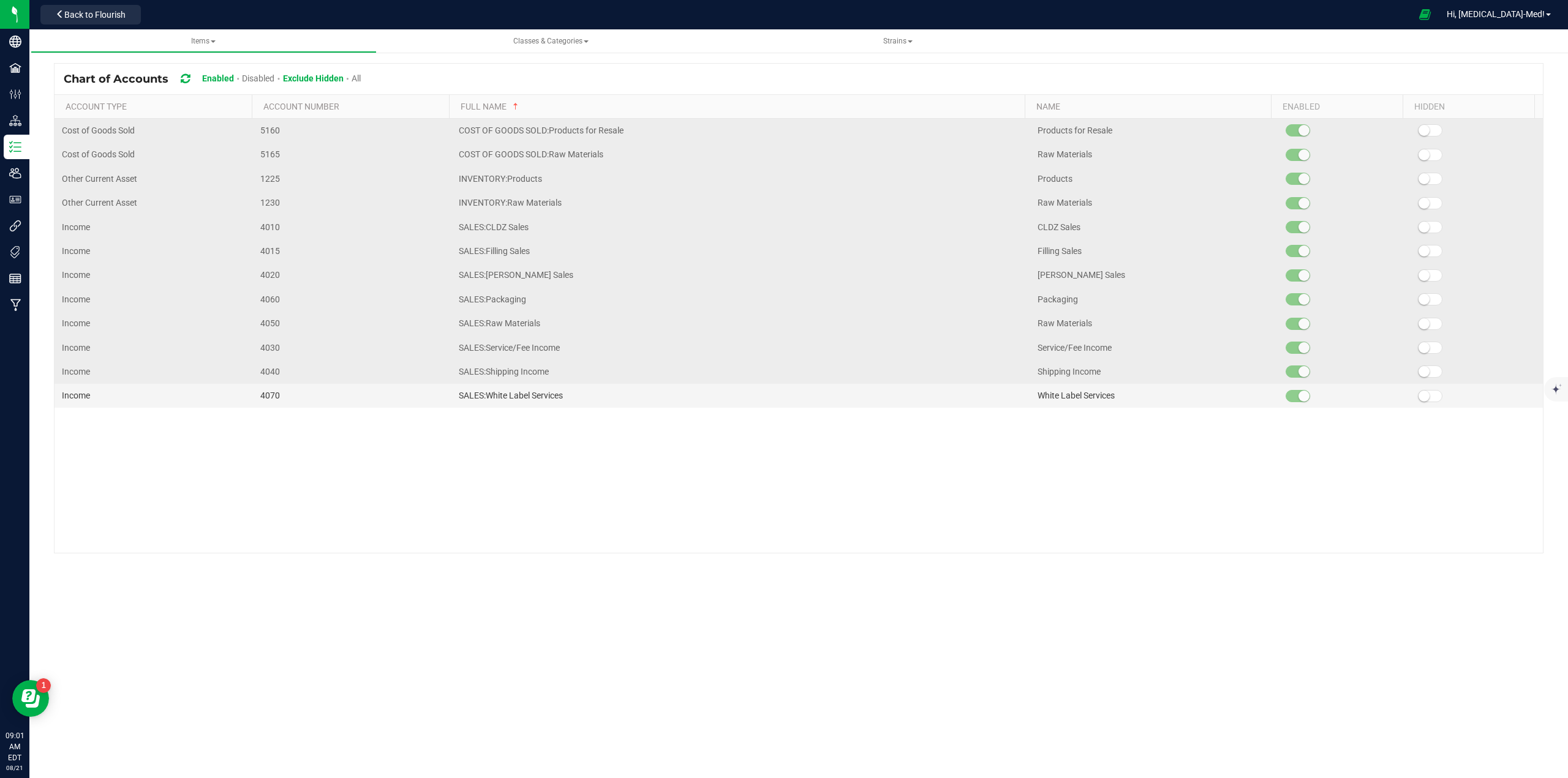
click at [186, 73] on icon at bounding box center [186, 79] width 9 height 11
click at [89, 10] on span "Back to Flourish" at bounding box center [95, 15] width 62 height 10
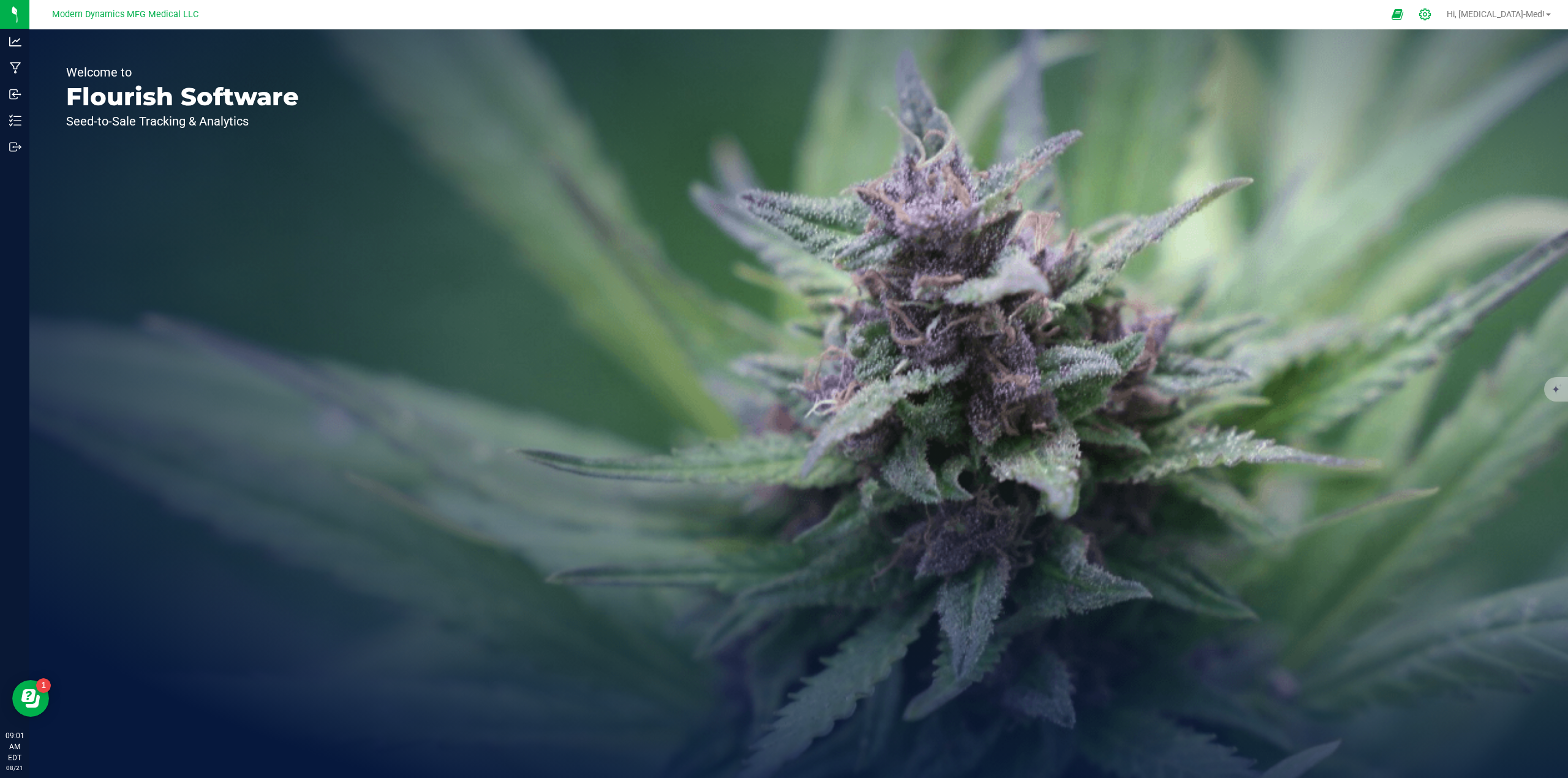
click at [1431, 12] on icon at bounding box center [1425, 15] width 13 height 13
click at [1430, 16] on icon at bounding box center [1425, 14] width 12 height 12
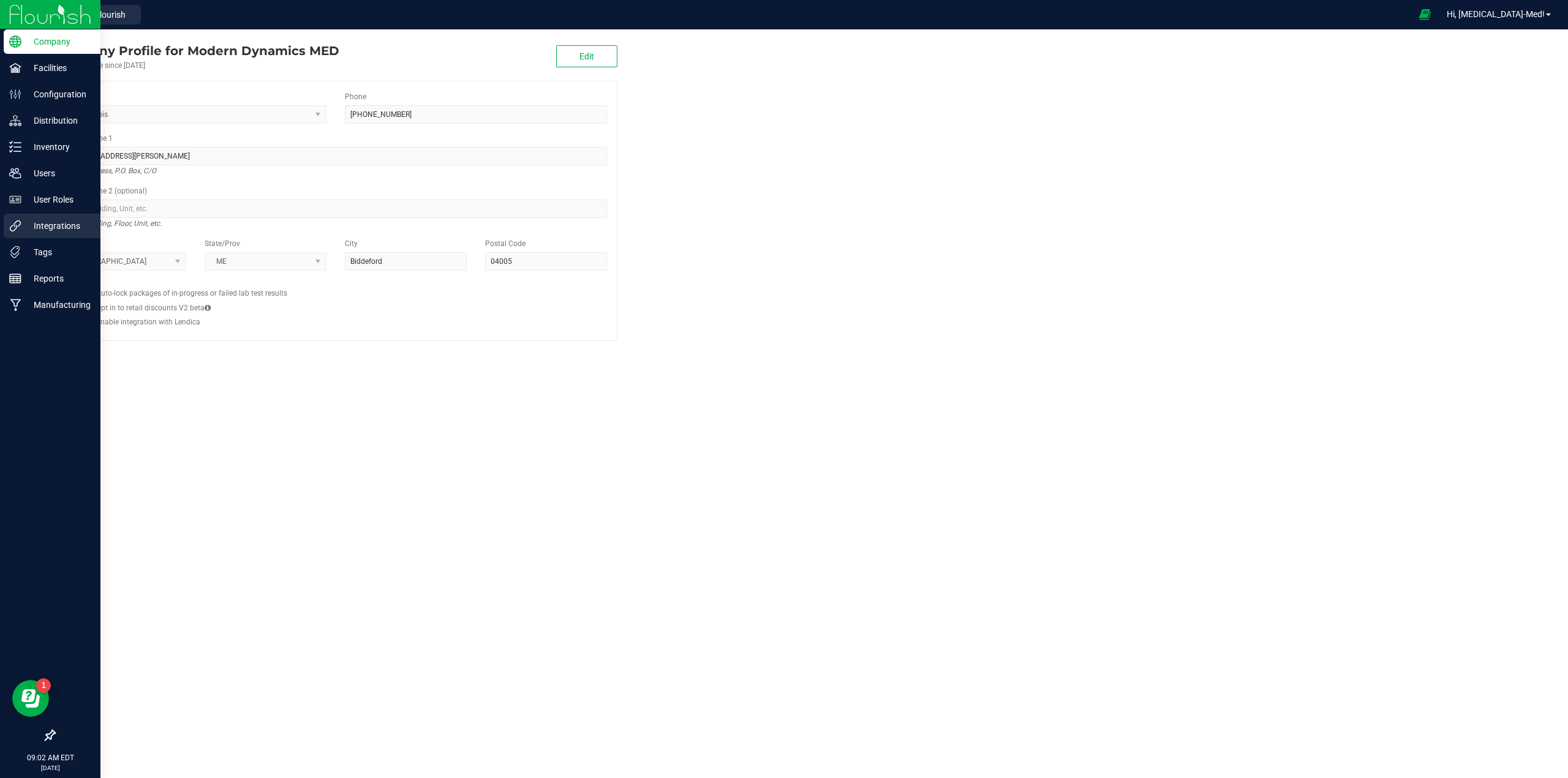
click at [47, 223] on p "Integrations" at bounding box center [58, 226] width 73 height 15
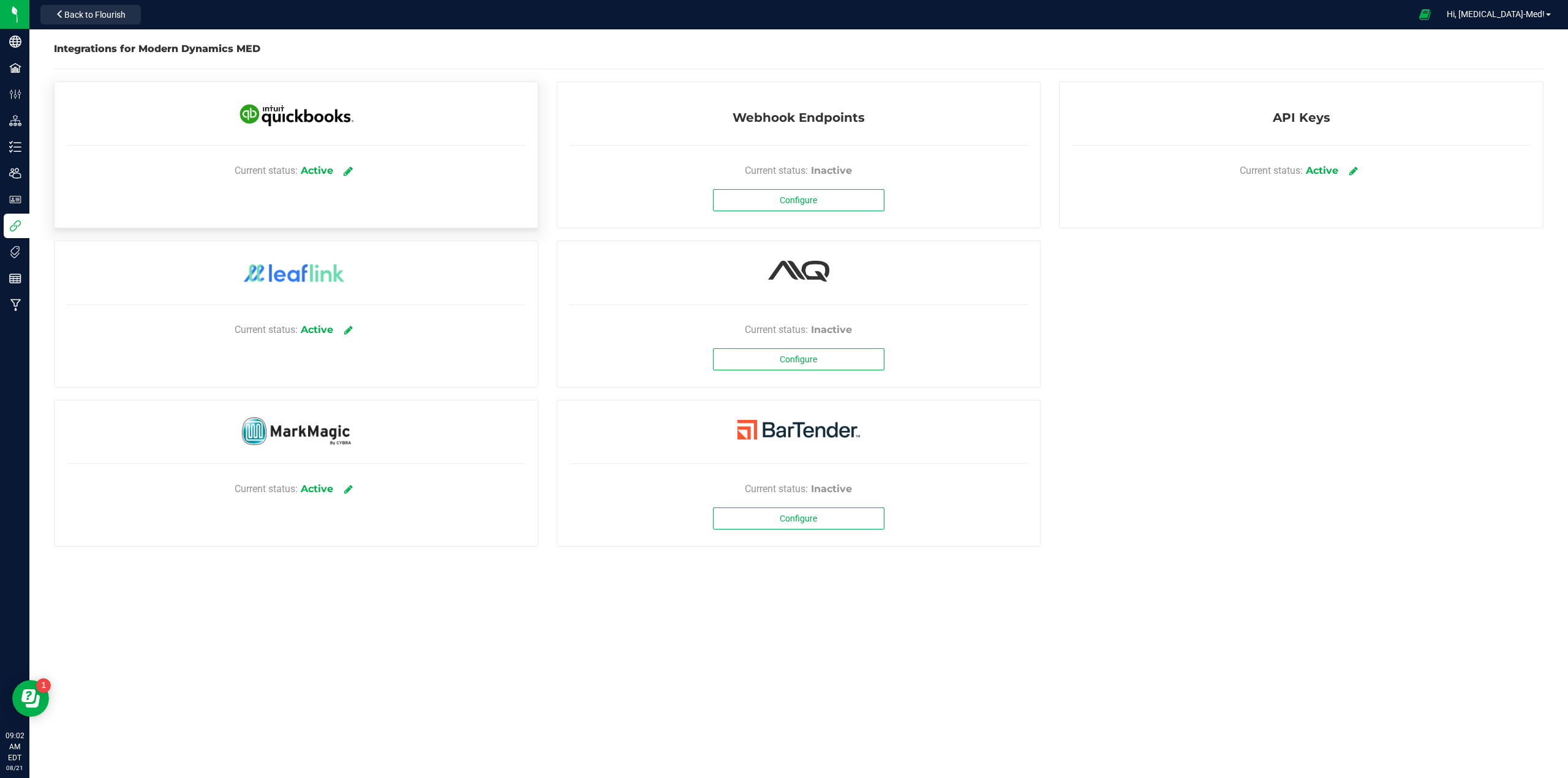
click at [348, 171] on icon at bounding box center [348, 171] width 9 height 11
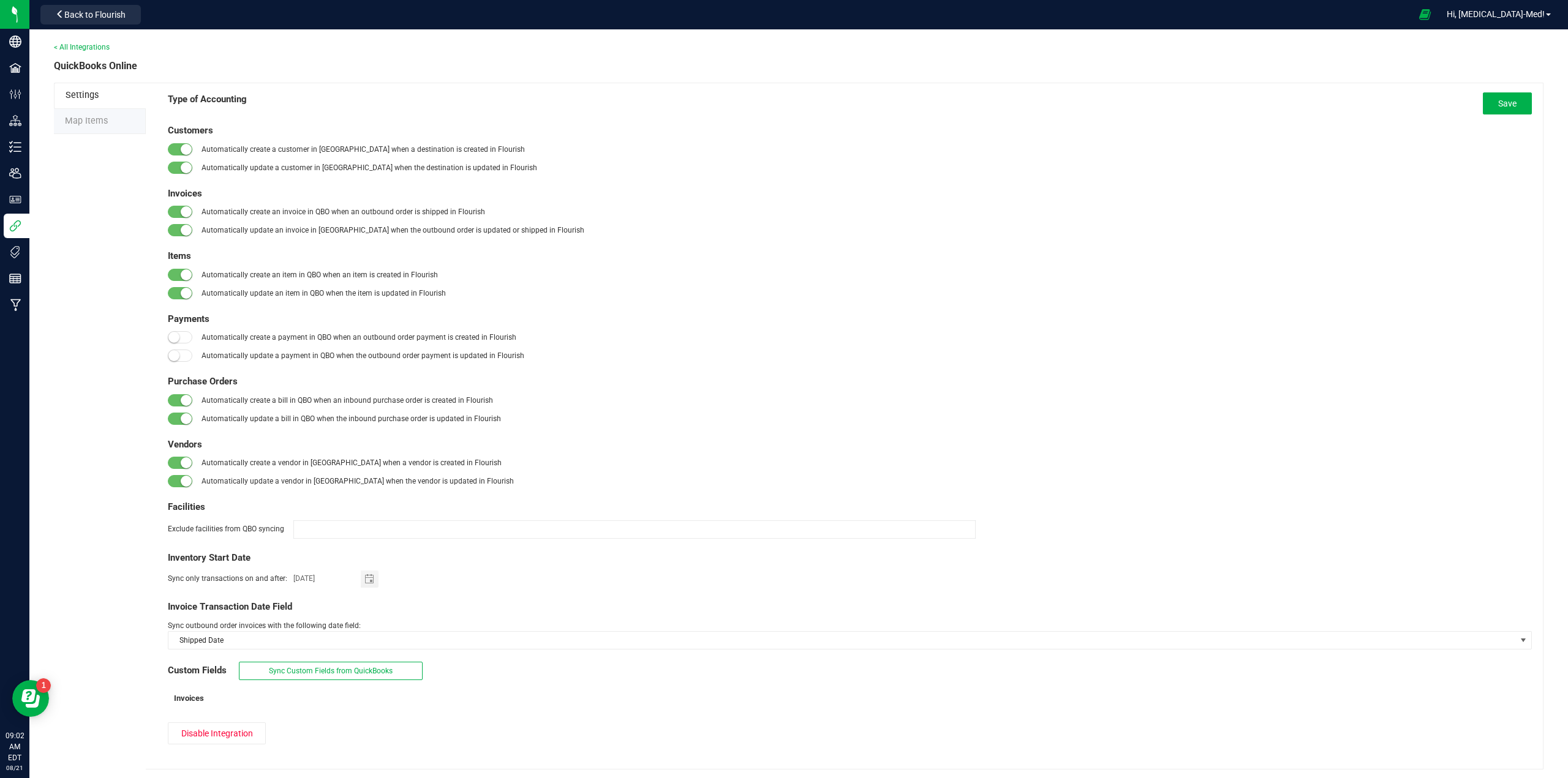
click at [79, 130] on li "Map Items" at bounding box center [100, 122] width 92 height 26
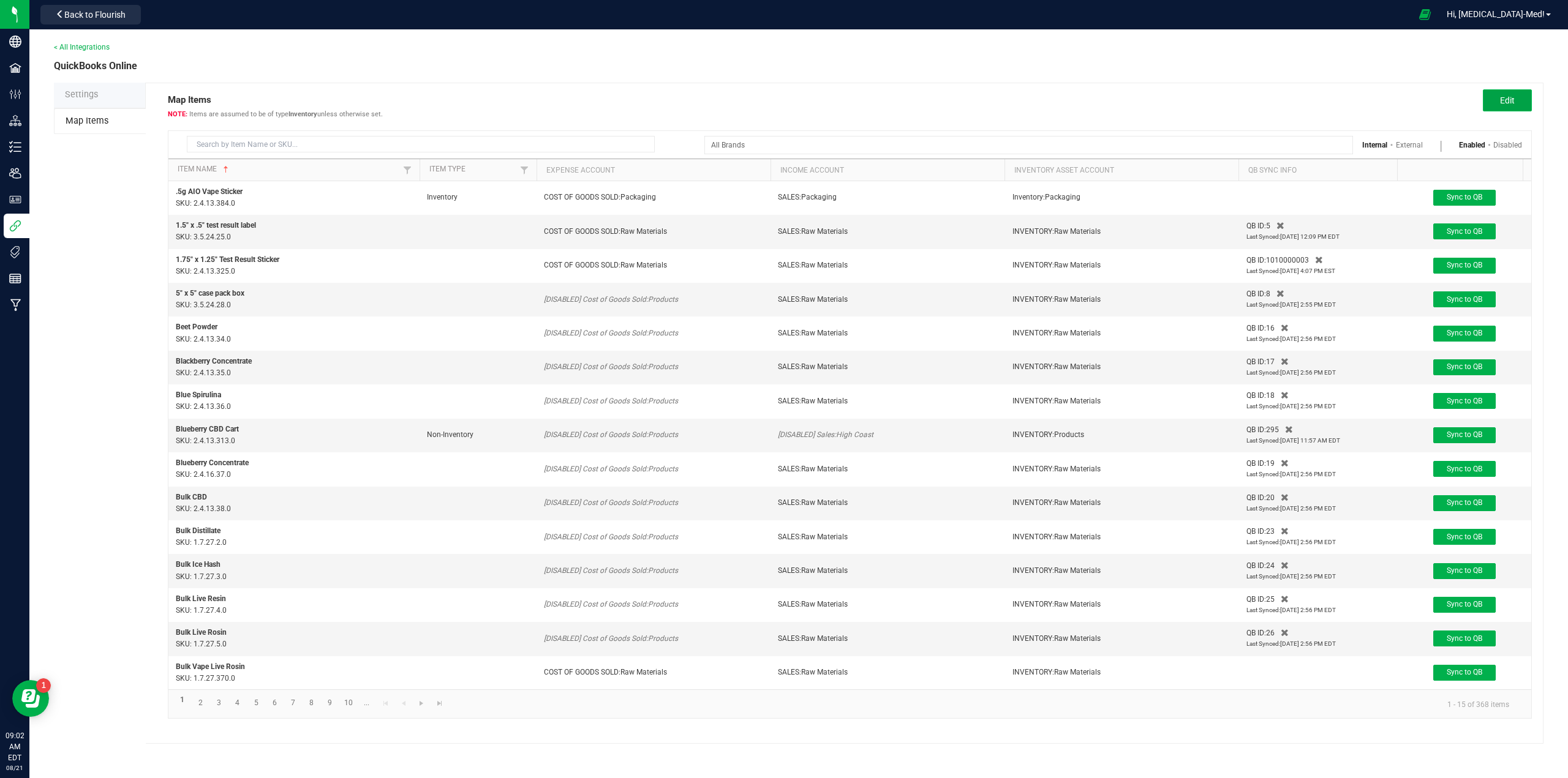
click at [1525, 99] on button "Edit" at bounding box center [1506, 100] width 49 height 22
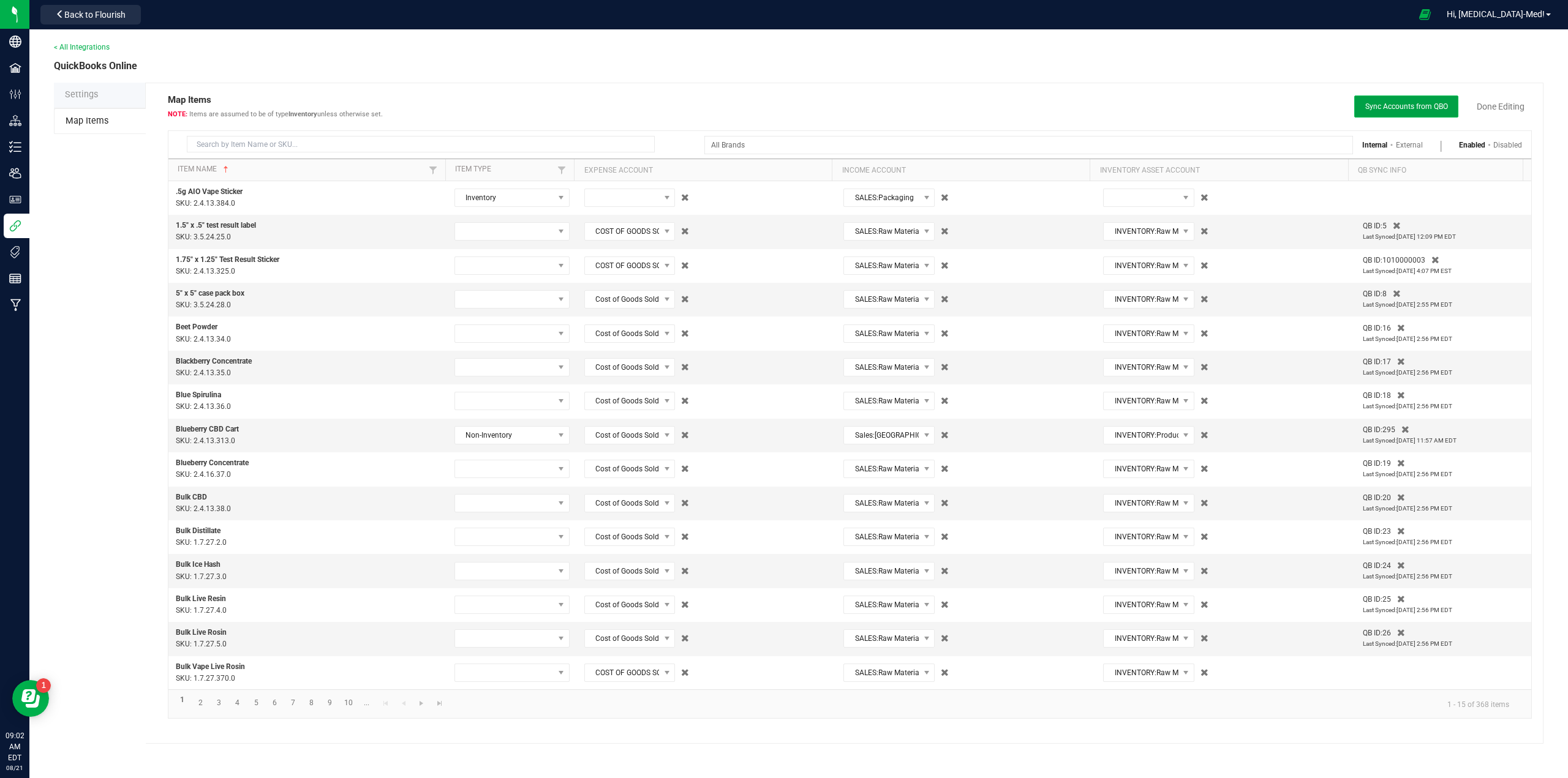
click at [1388, 102] on span "Sync Accounts from QBO" at bounding box center [1406, 106] width 83 height 8
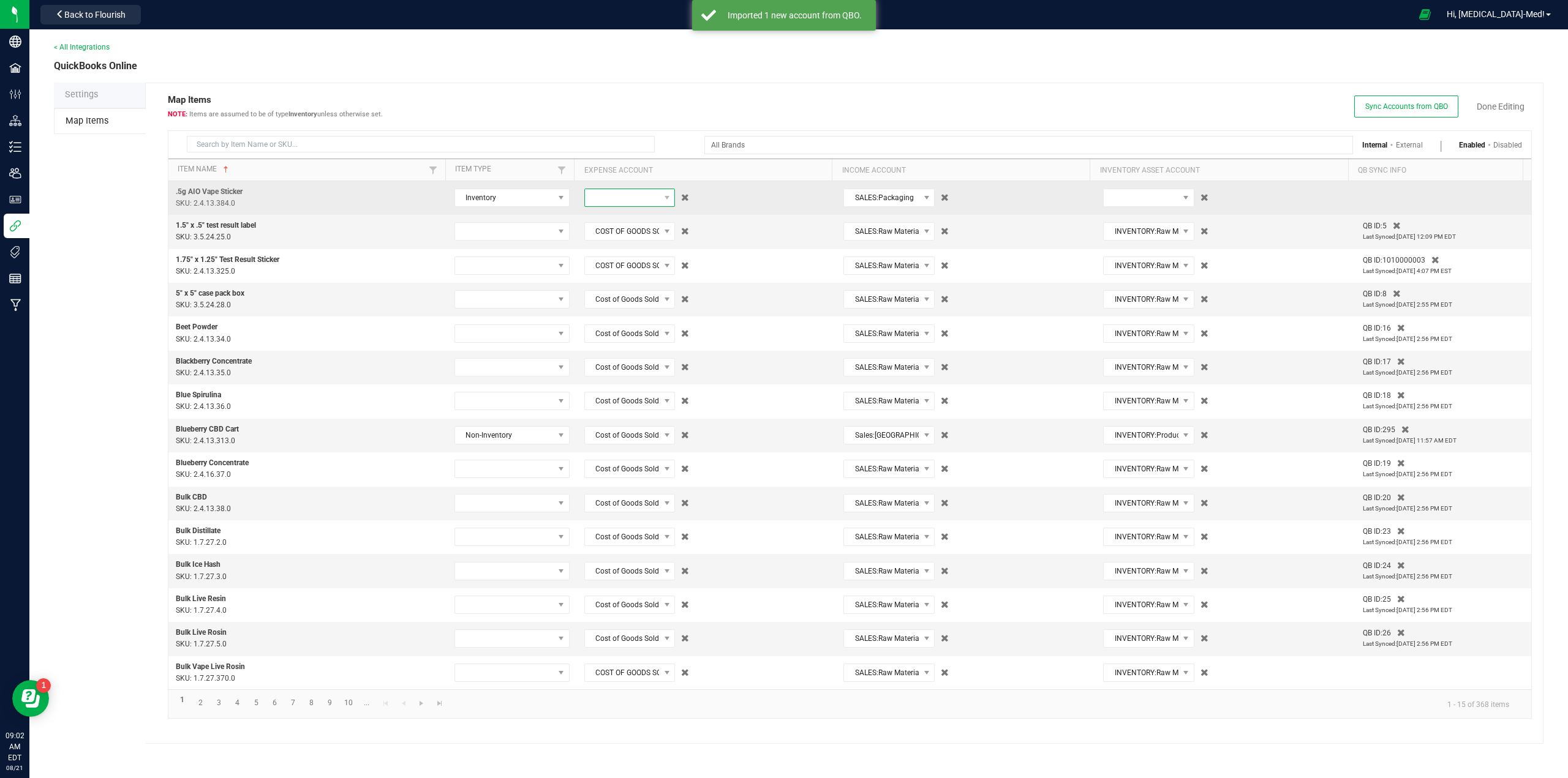
click at [616, 204] on span at bounding box center [622, 197] width 74 height 17
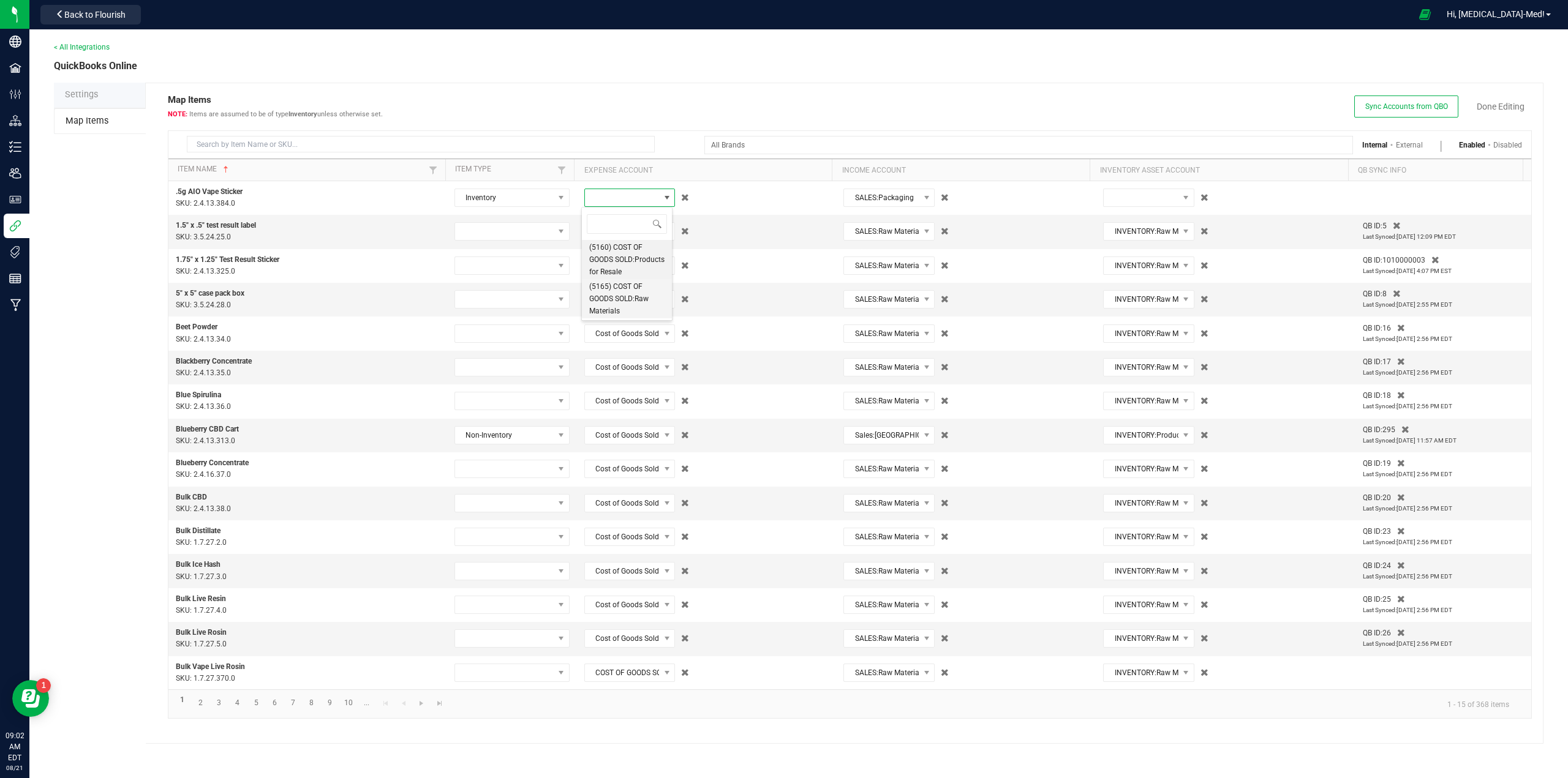
click at [616, 316] on span "(5165) COST OF GOODS SOLD:Raw Materials" at bounding box center [626, 299] width 75 height 37
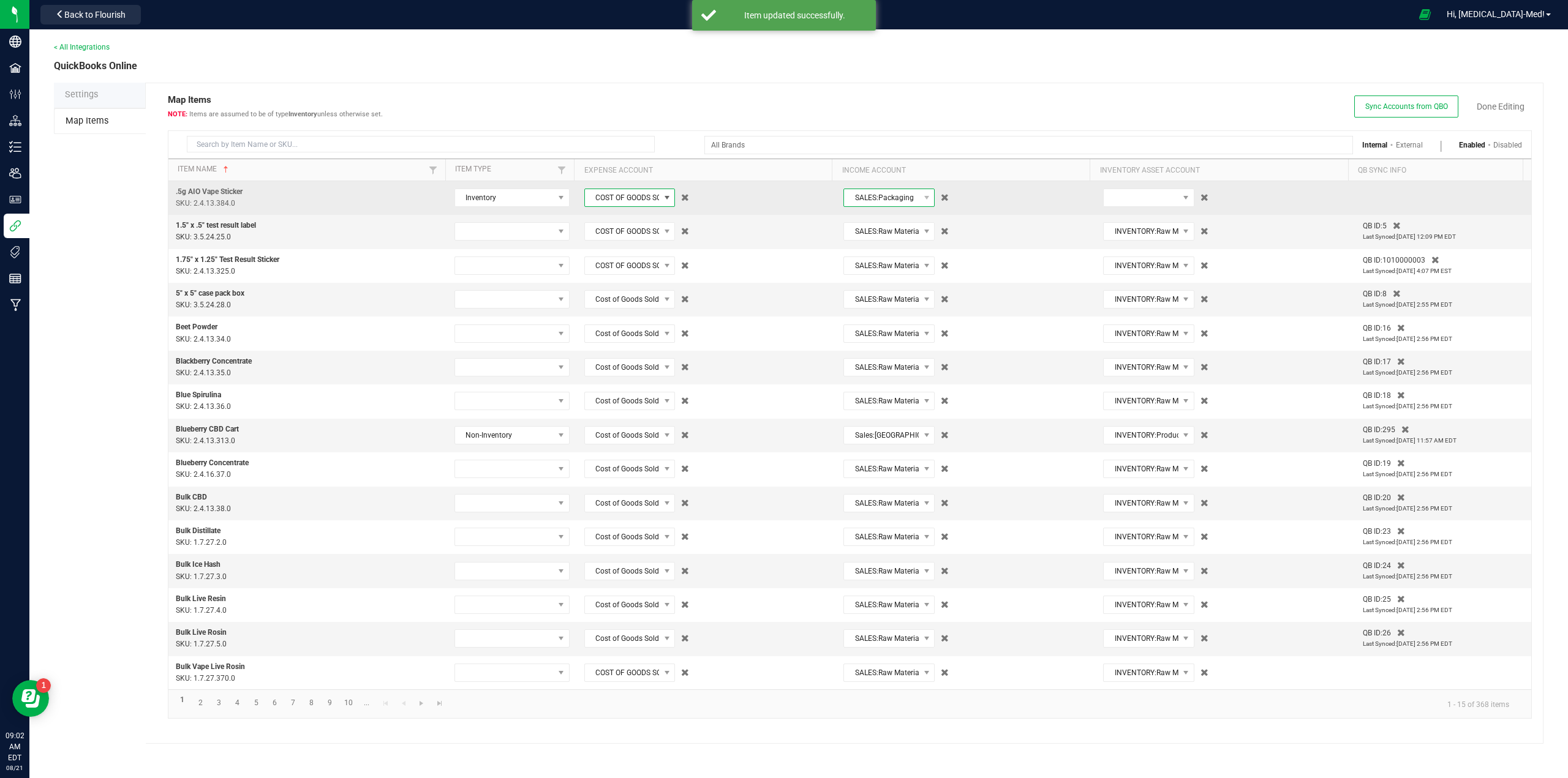
click at [902, 197] on span "SALES:Packaging" at bounding box center [881, 197] width 74 height 17
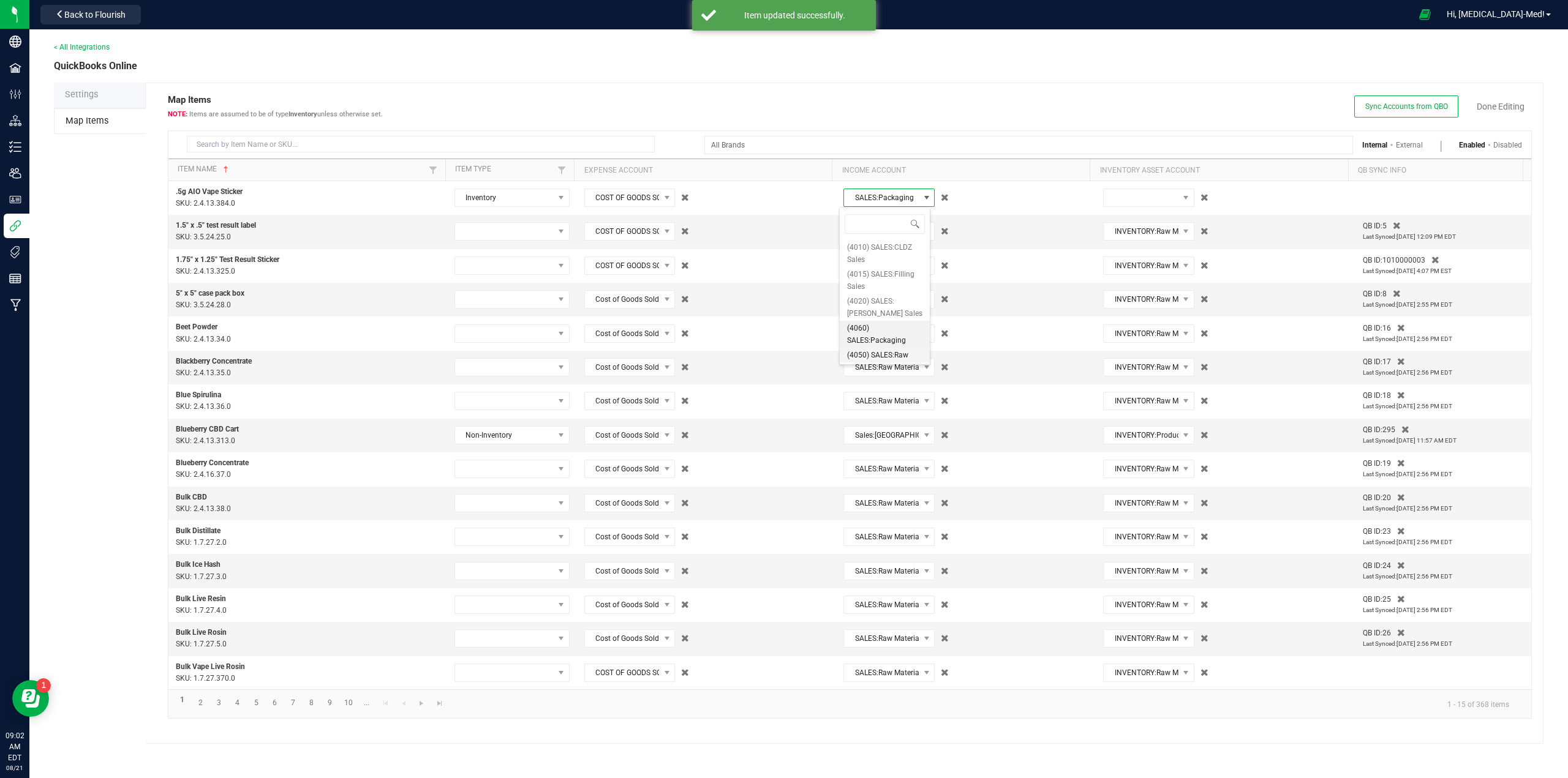
click at [874, 362] on span "(4050) SALES:Raw Materials" at bounding box center [885, 361] width 75 height 25
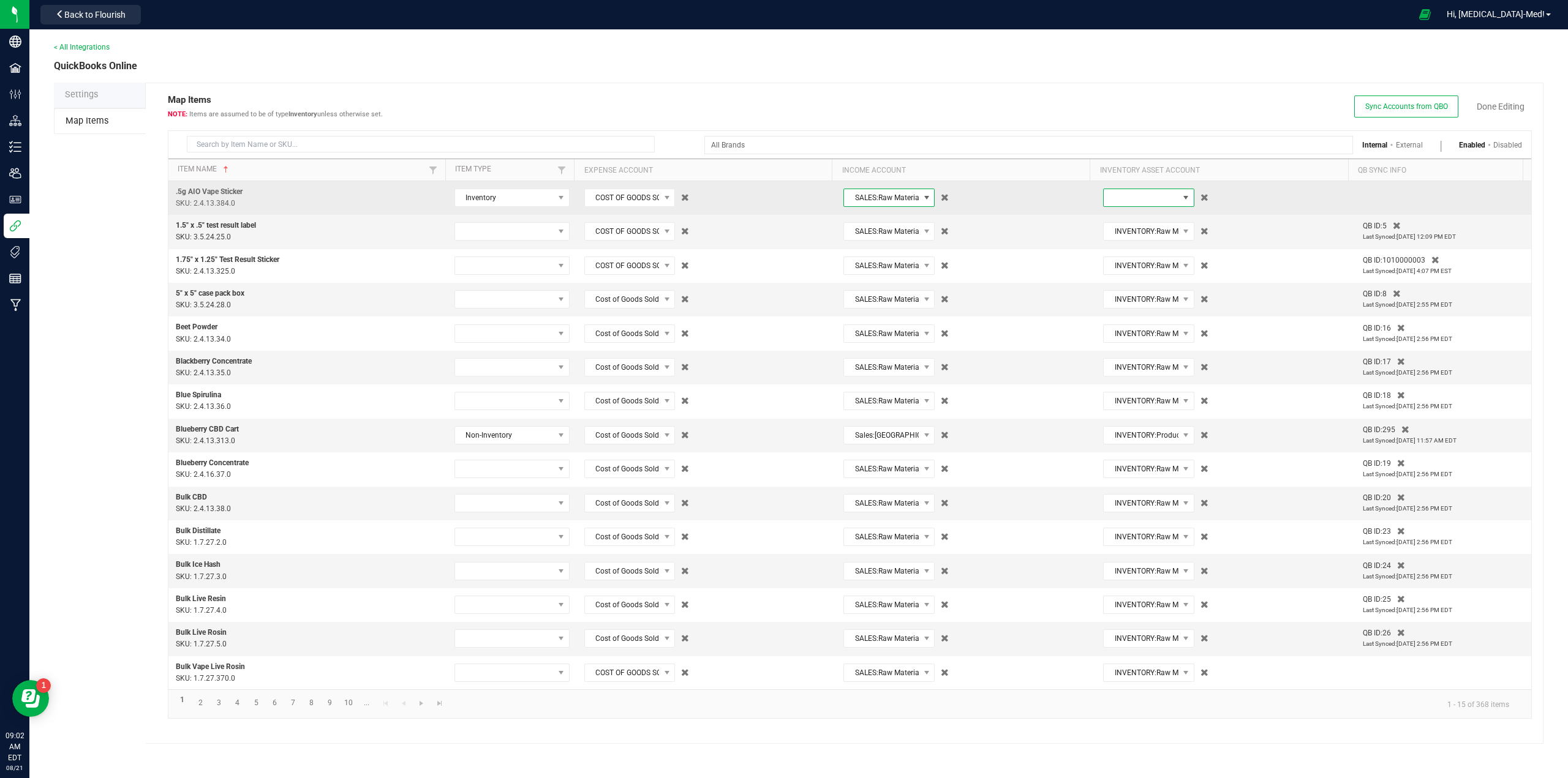
click at [1153, 197] on span at bounding box center [1140, 197] width 74 height 17
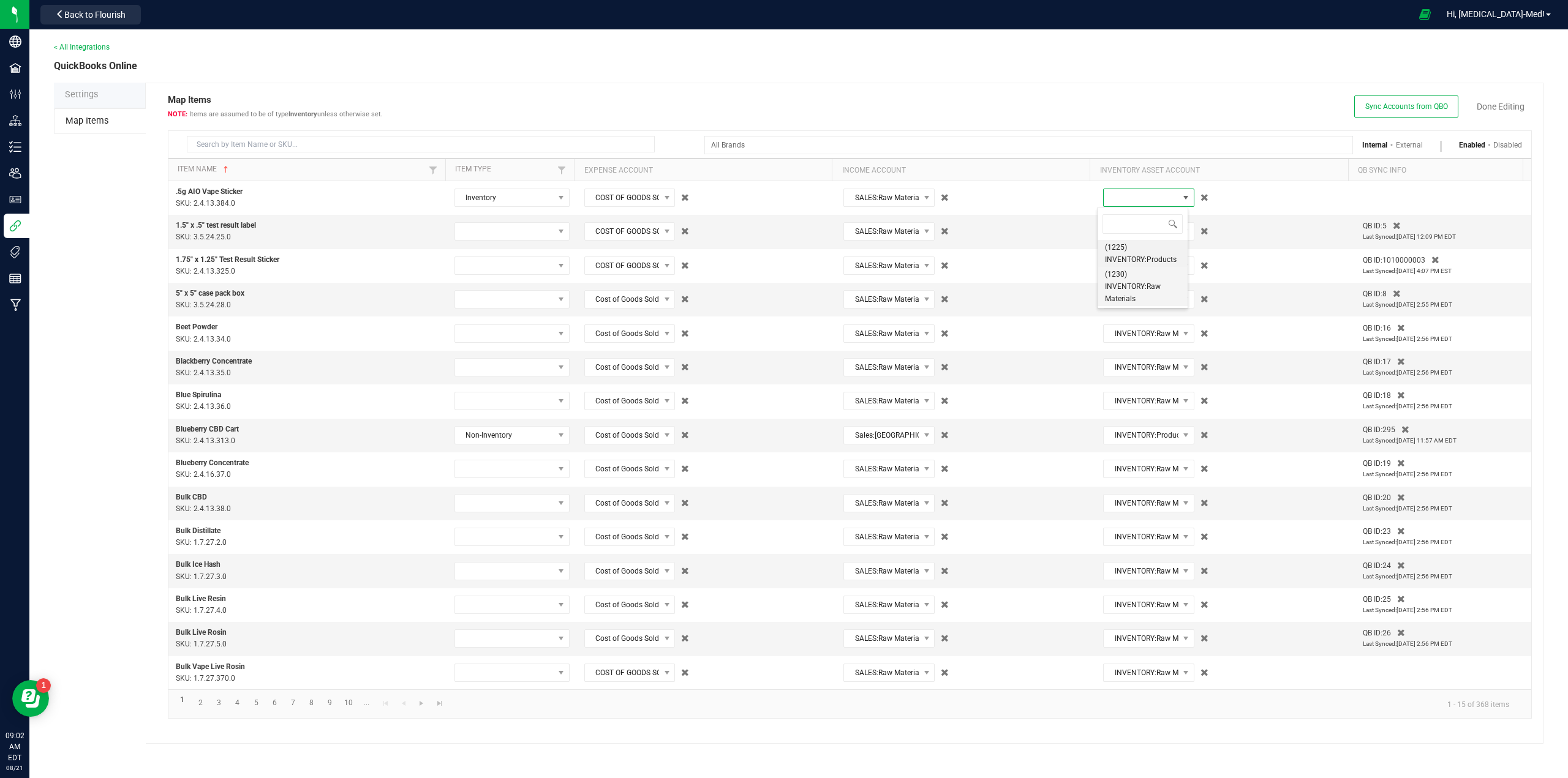
click at [1123, 290] on span "(1230) INVENTORY:Raw Materials" at bounding box center [1143, 287] width 75 height 37
click at [1495, 111] on link "Done Editing" at bounding box center [1500, 106] width 48 height 12
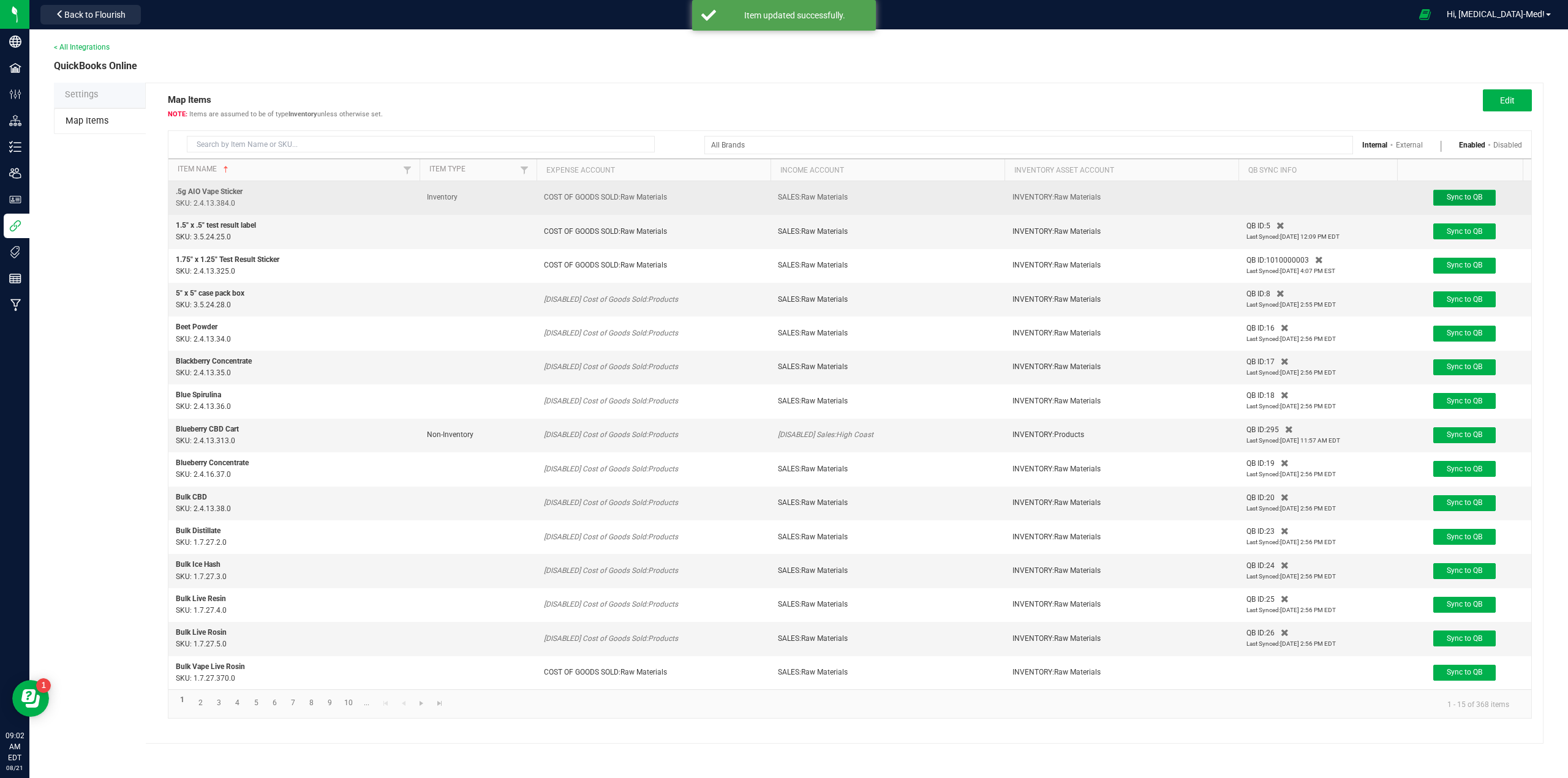
click at [1458, 194] on span "Sync to QB" at bounding box center [1464, 197] width 36 height 8
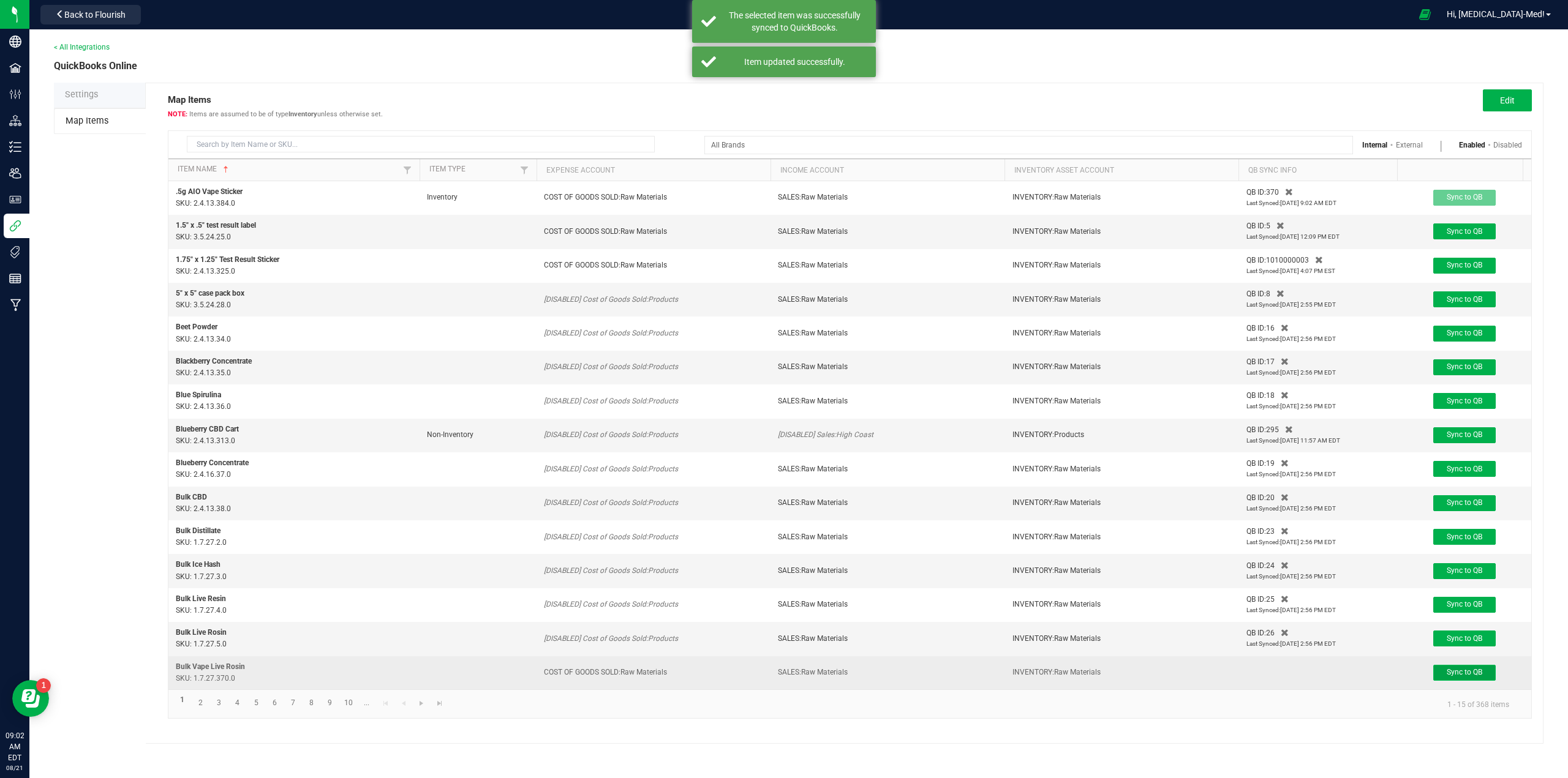
click at [1461, 675] on span "Sync to QB" at bounding box center [1464, 671] width 36 height 8
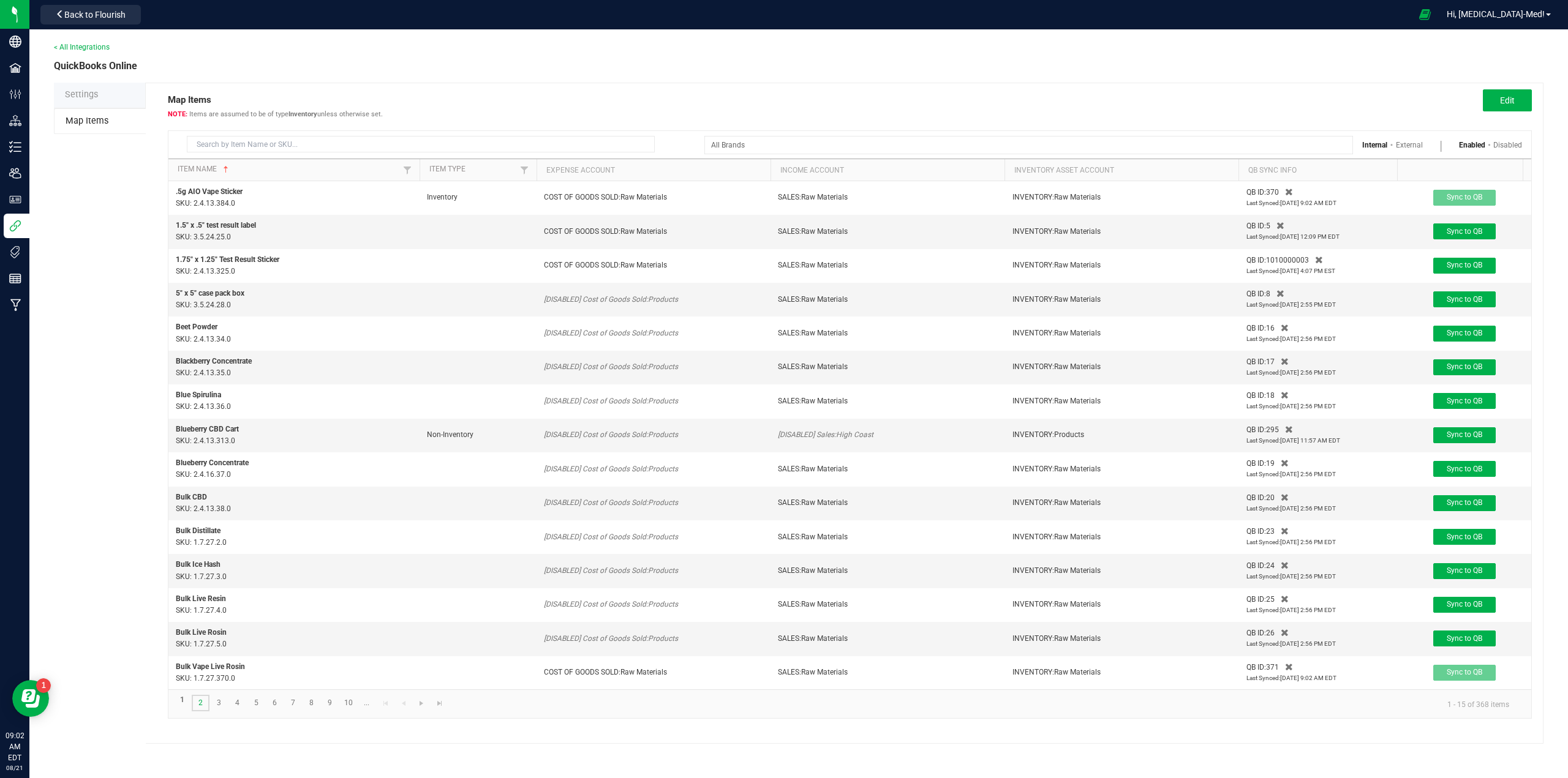
click at [197, 711] on link "2" at bounding box center [200, 704] width 17 height 17
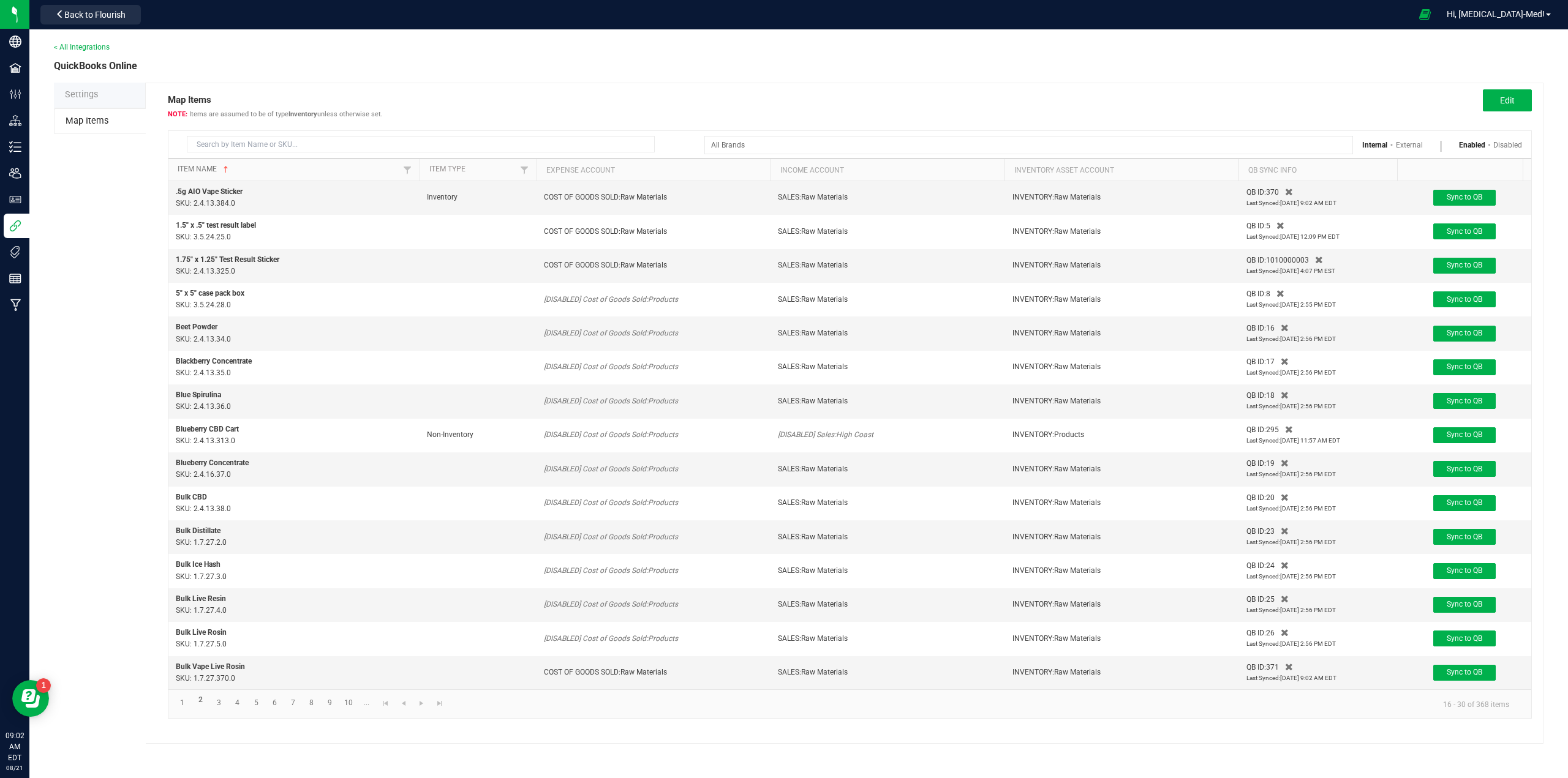
click at [225, 166] on span "Sortable" at bounding box center [226, 169] width 10 height 10
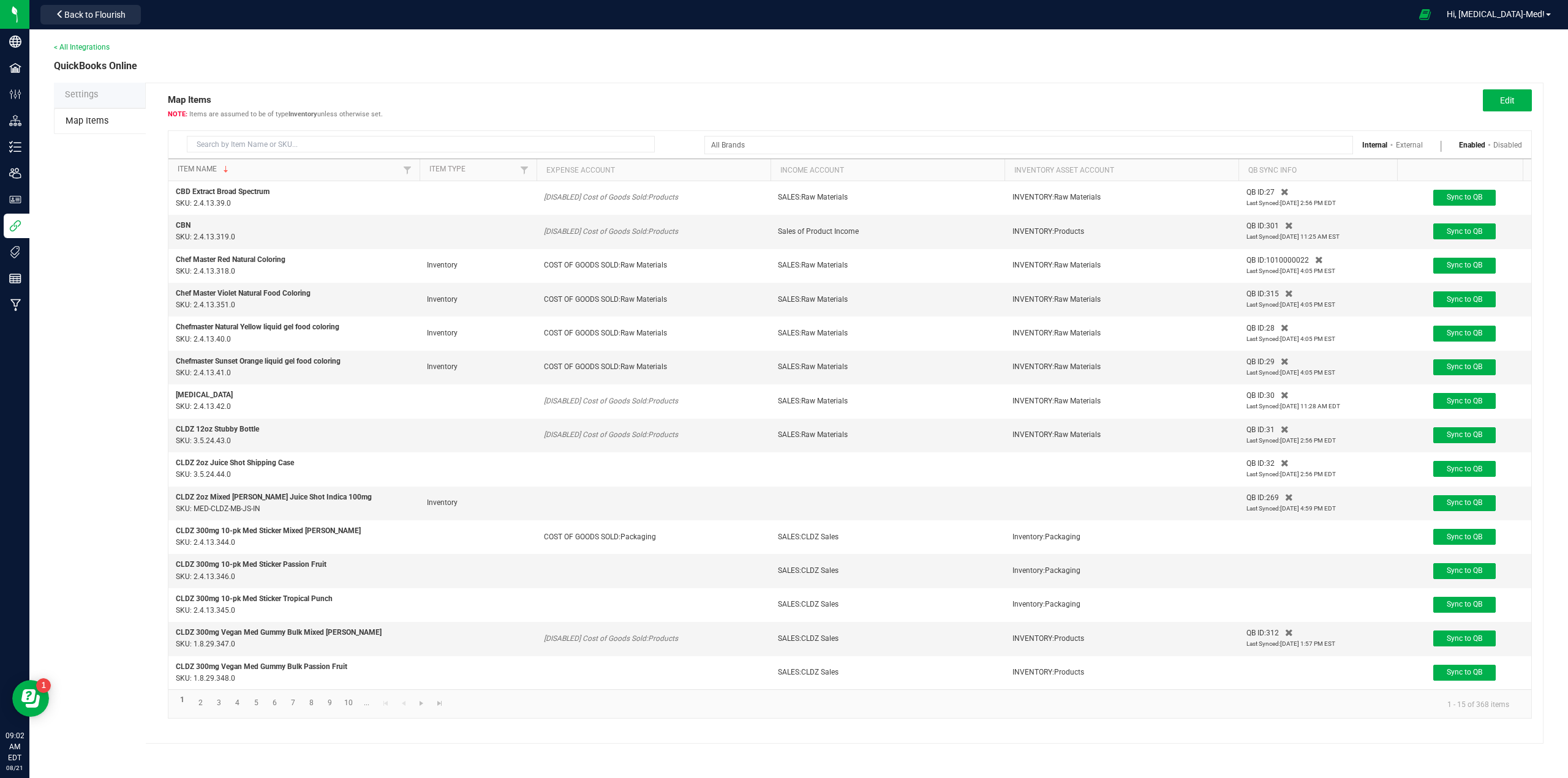
click at [231, 170] on link "Item Name" at bounding box center [288, 169] width 221 height 10
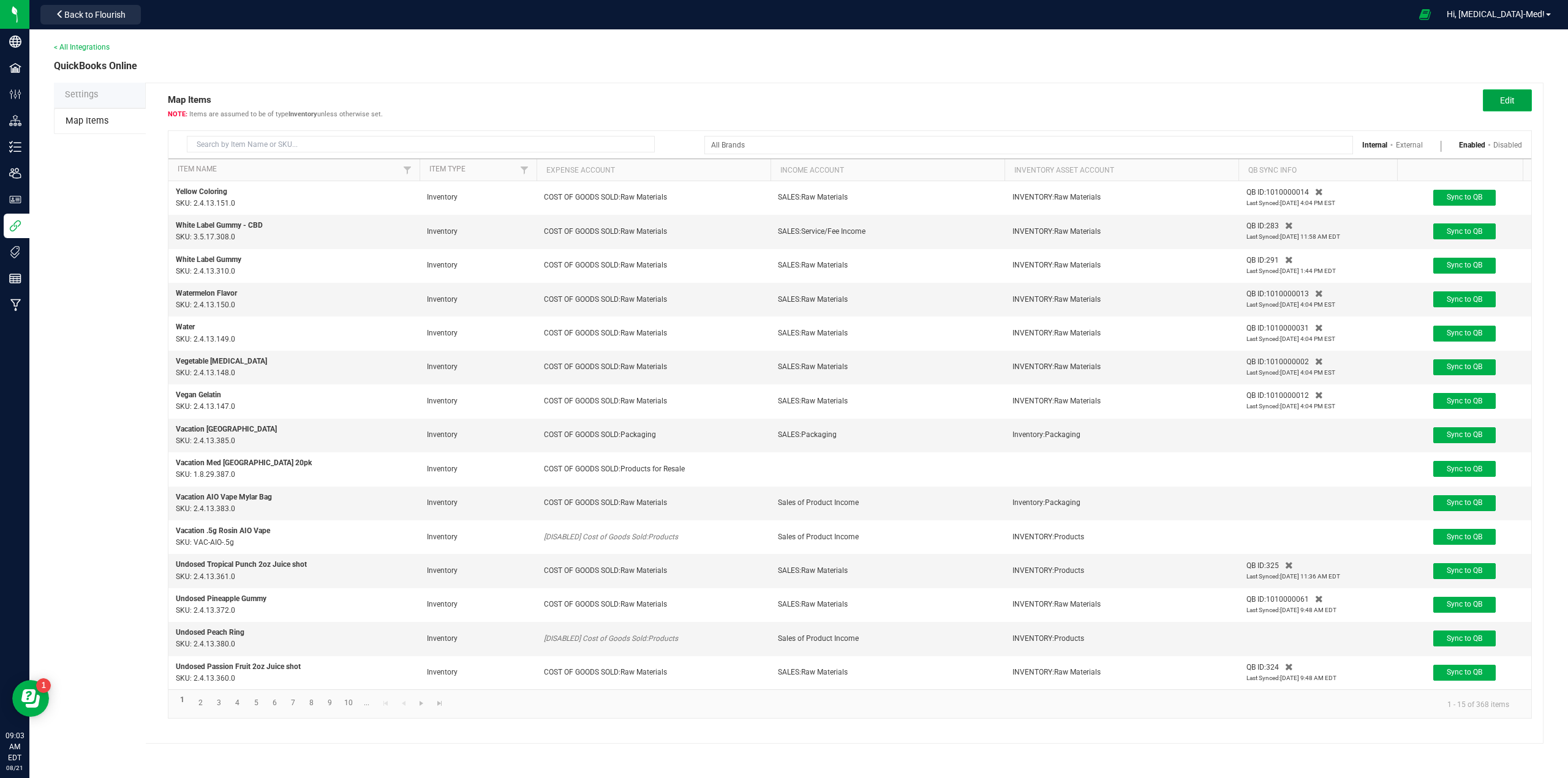
click at [1511, 100] on span "Edit" at bounding box center [1507, 100] width 15 height 10
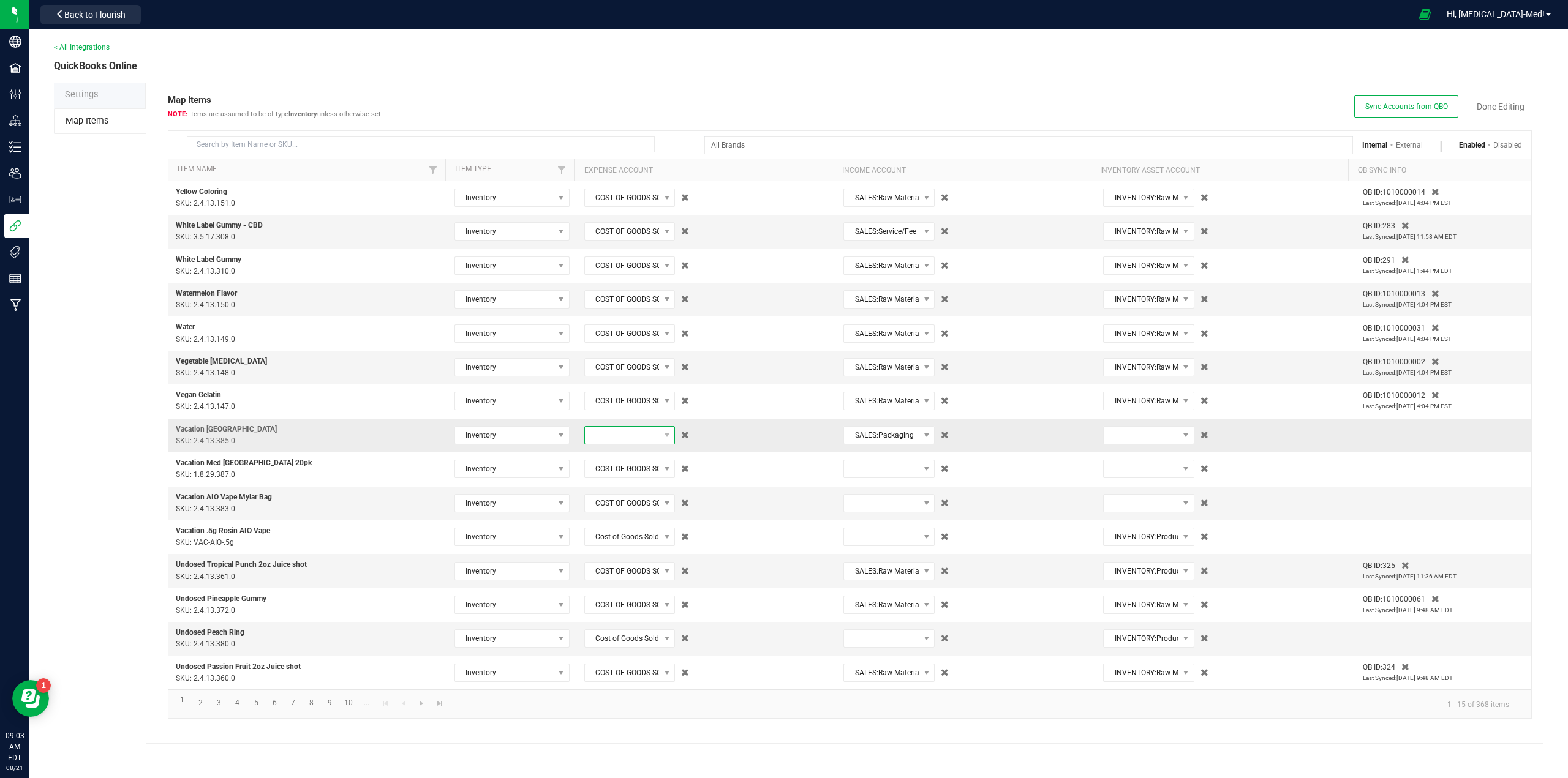
click at [621, 440] on span at bounding box center [622, 435] width 74 height 17
click at [620, 554] on span "(5165) COST OF GOODS SOLD:Raw Materials" at bounding box center [626, 536] width 75 height 37
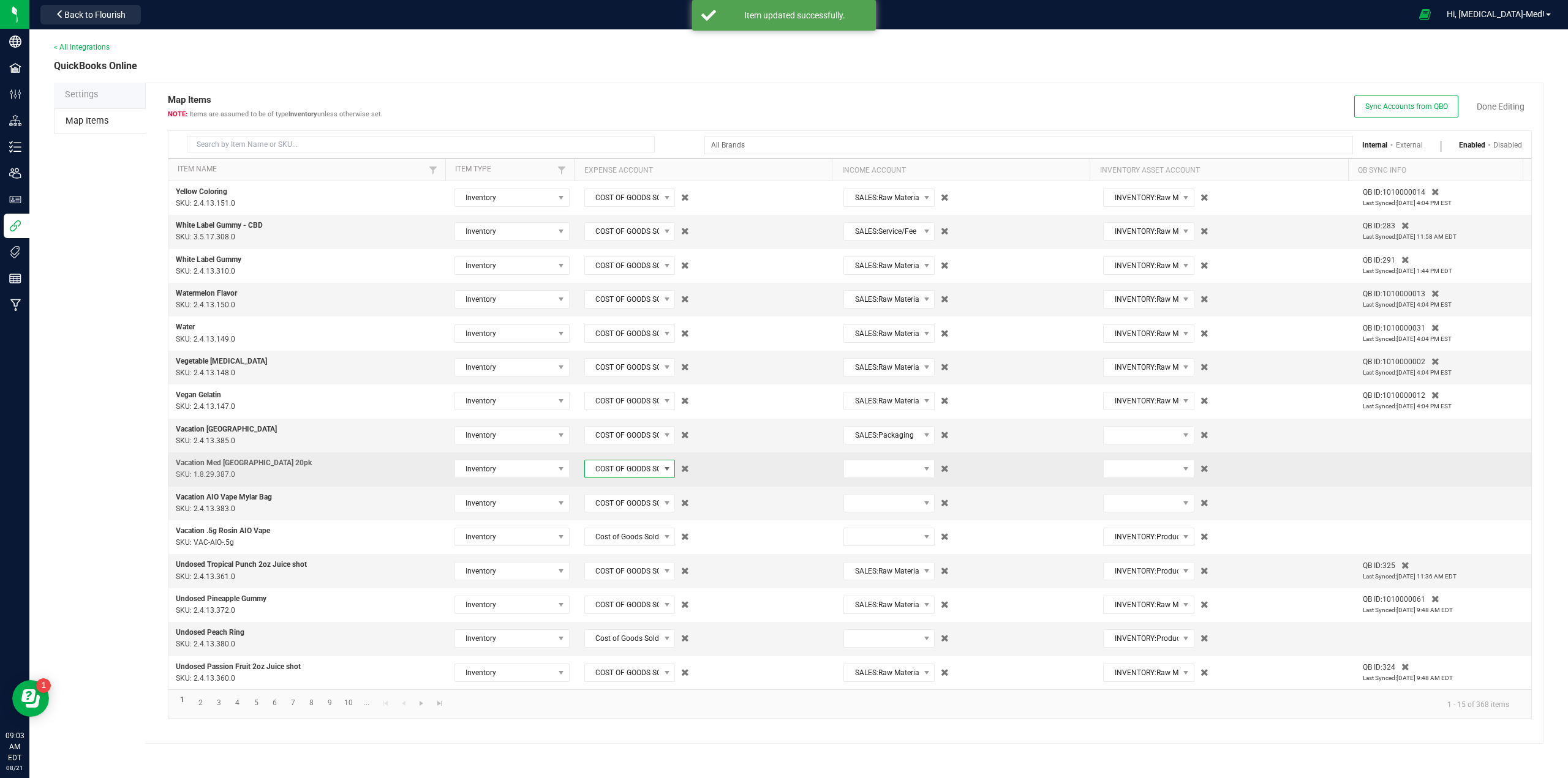
click at [618, 469] on span "COST OF GOODS SOLD:Products for Resale" at bounding box center [622, 468] width 74 height 17
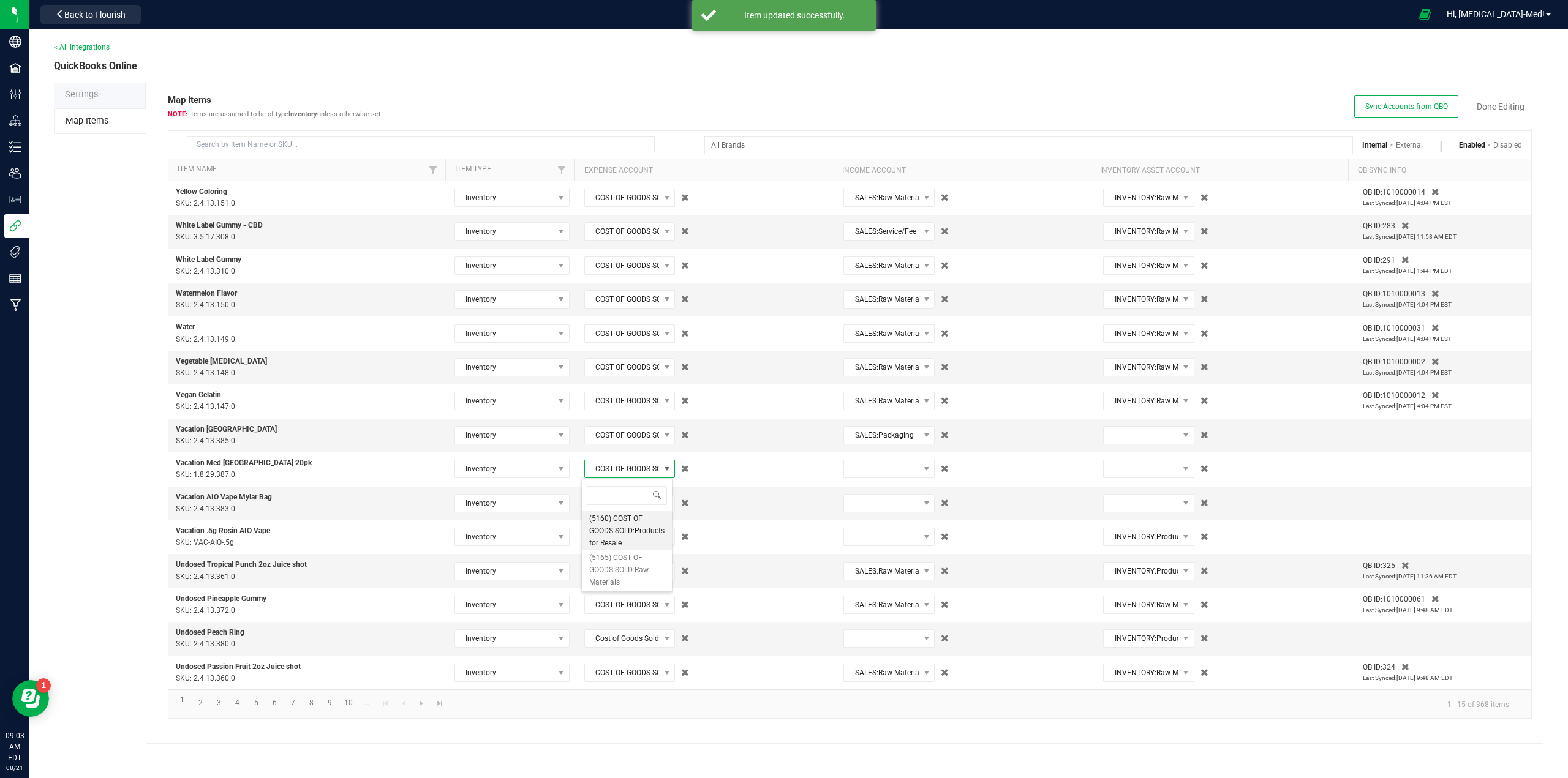
click at [610, 539] on span "(5160) COST OF GOODS SOLD:Products for Resale" at bounding box center [626, 531] width 75 height 37
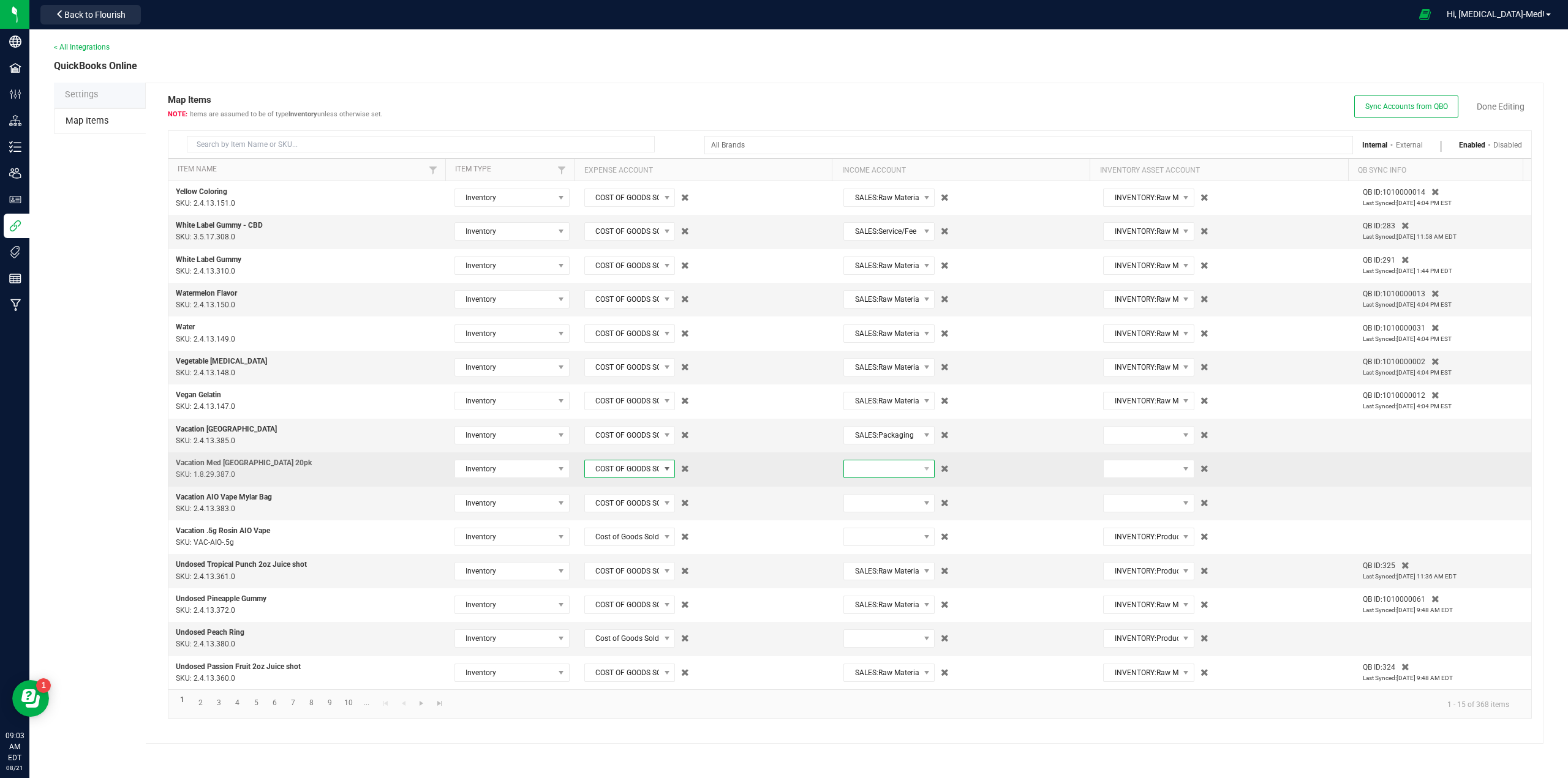
click at [885, 467] on span at bounding box center [881, 468] width 74 height 17
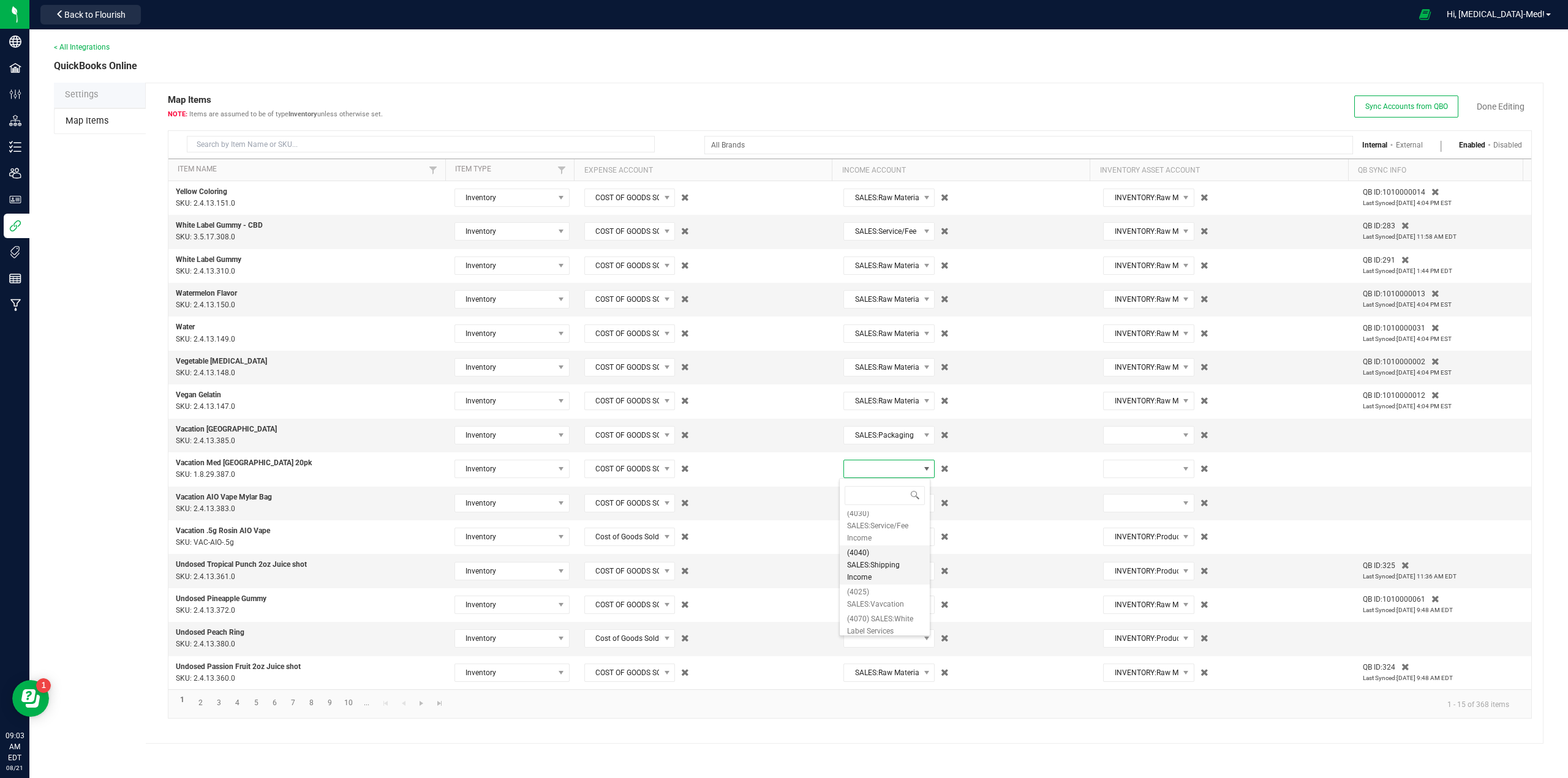
scroll to position [144, 0]
click at [869, 597] on span "(4025) SALES:Vavcation" at bounding box center [885, 593] width 75 height 25
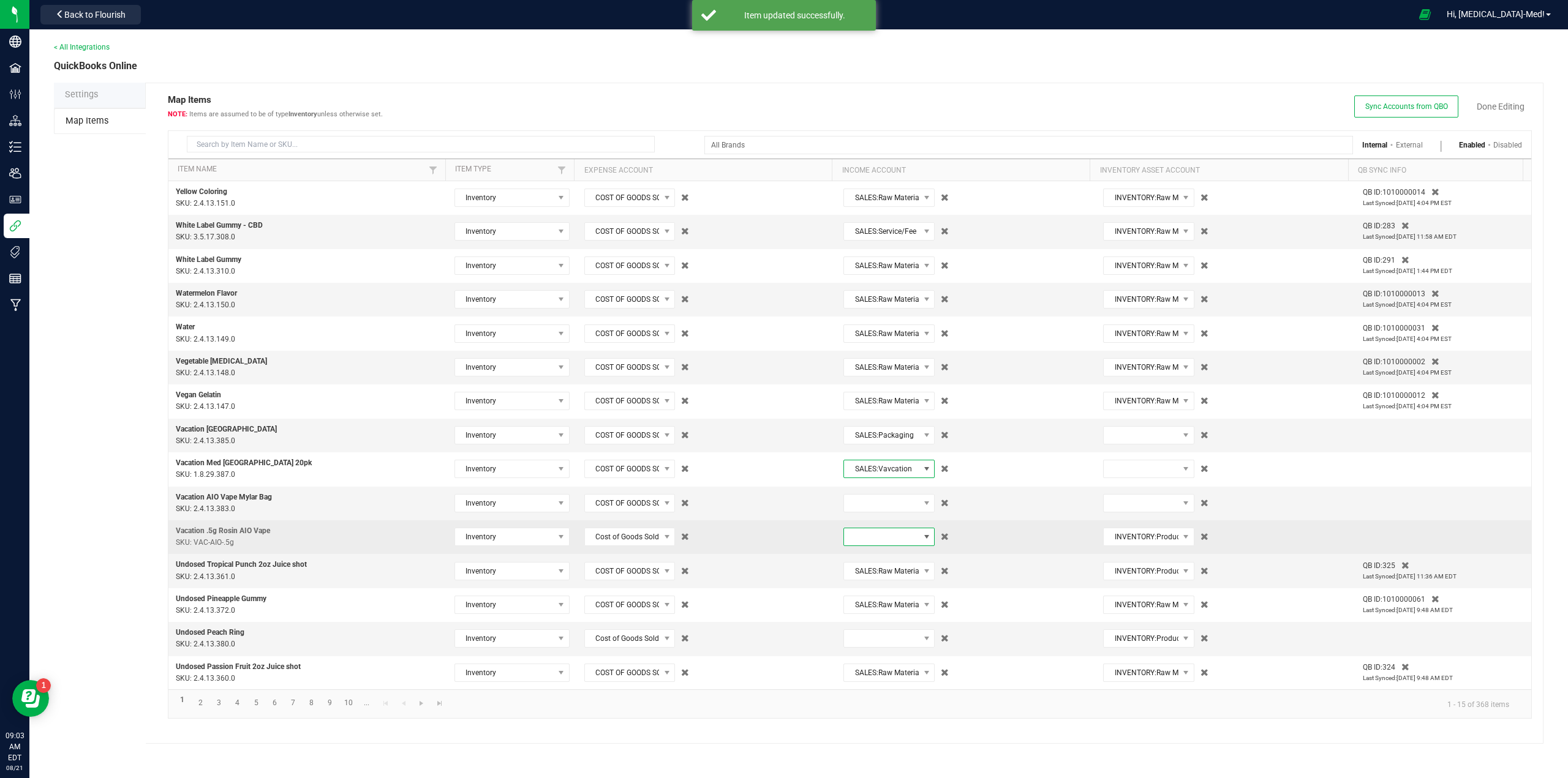
click at [874, 541] on span at bounding box center [881, 536] width 74 height 17
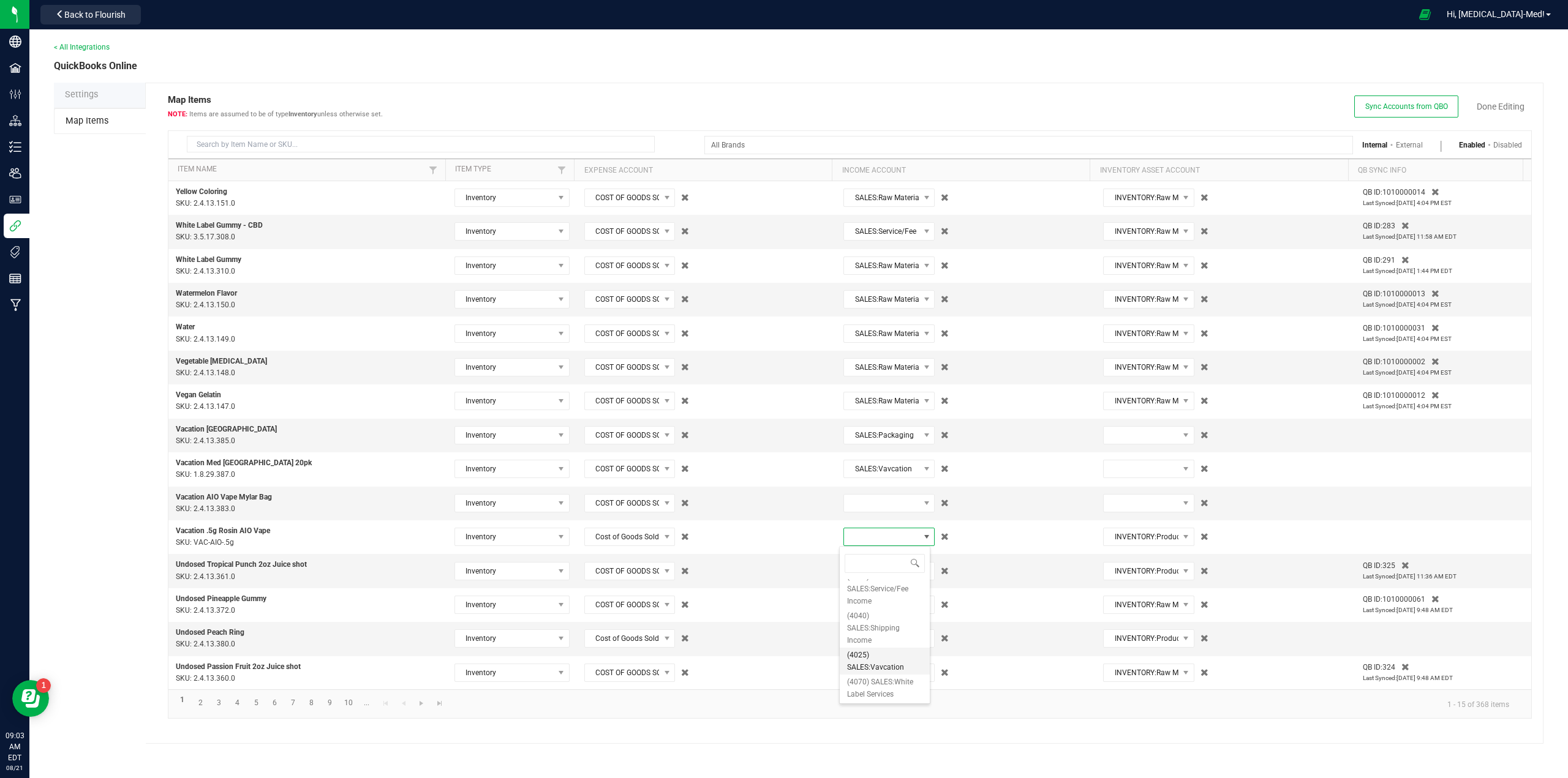
click at [871, 664] on span "(4025) SALES:Vavcation" at bounding box center [885, 661] width 75 height 25
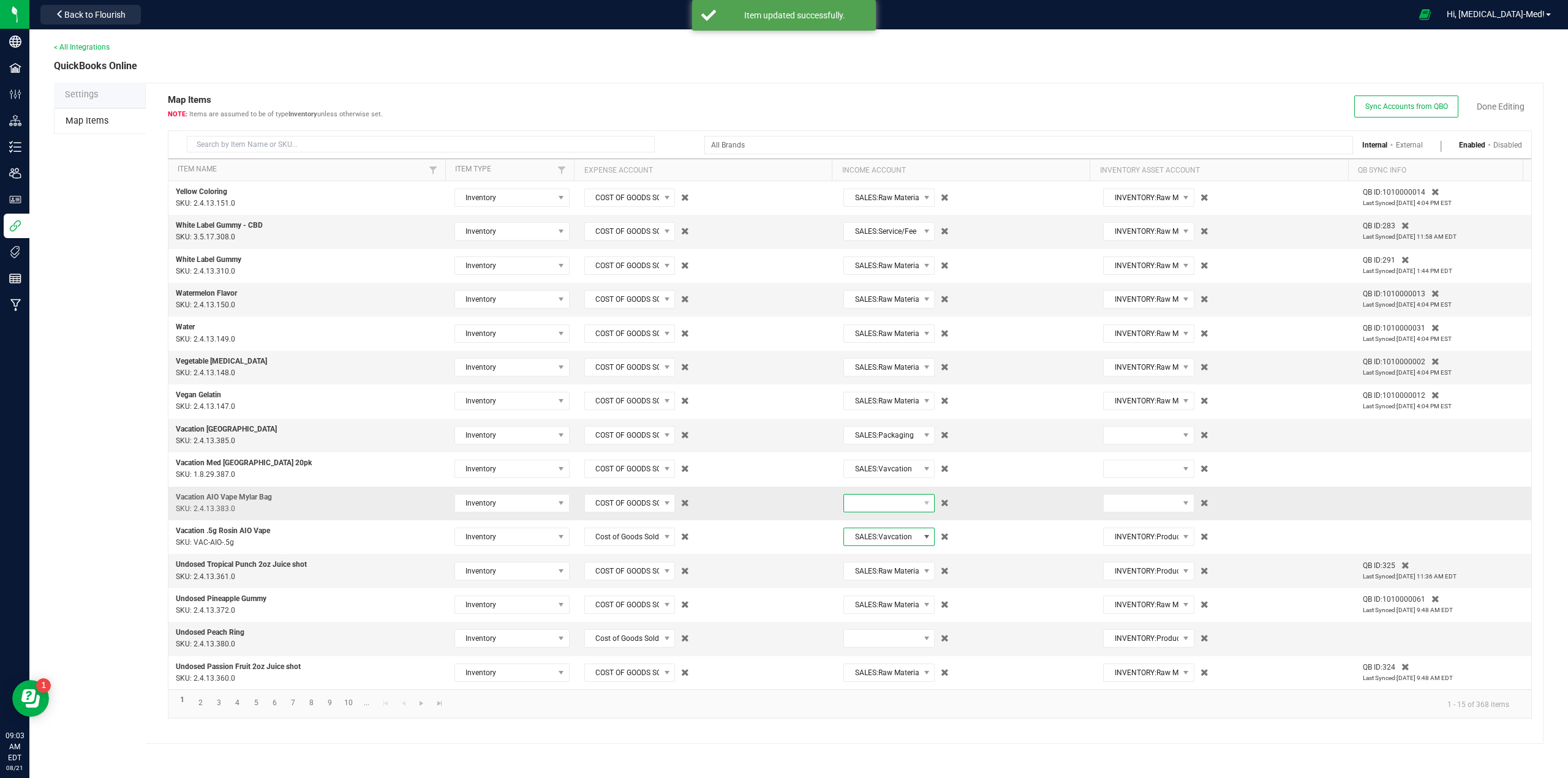
click at [878, 506] on span at bounding box center [881, 503] width 74 height 17
click at [871, 607] on span "(4050) SALES:Raw Materials" at bounding box center [885, 604] width 75 height 25
click at [1140, 433] on span at bounding box center [1140, 435] width 74 height 17
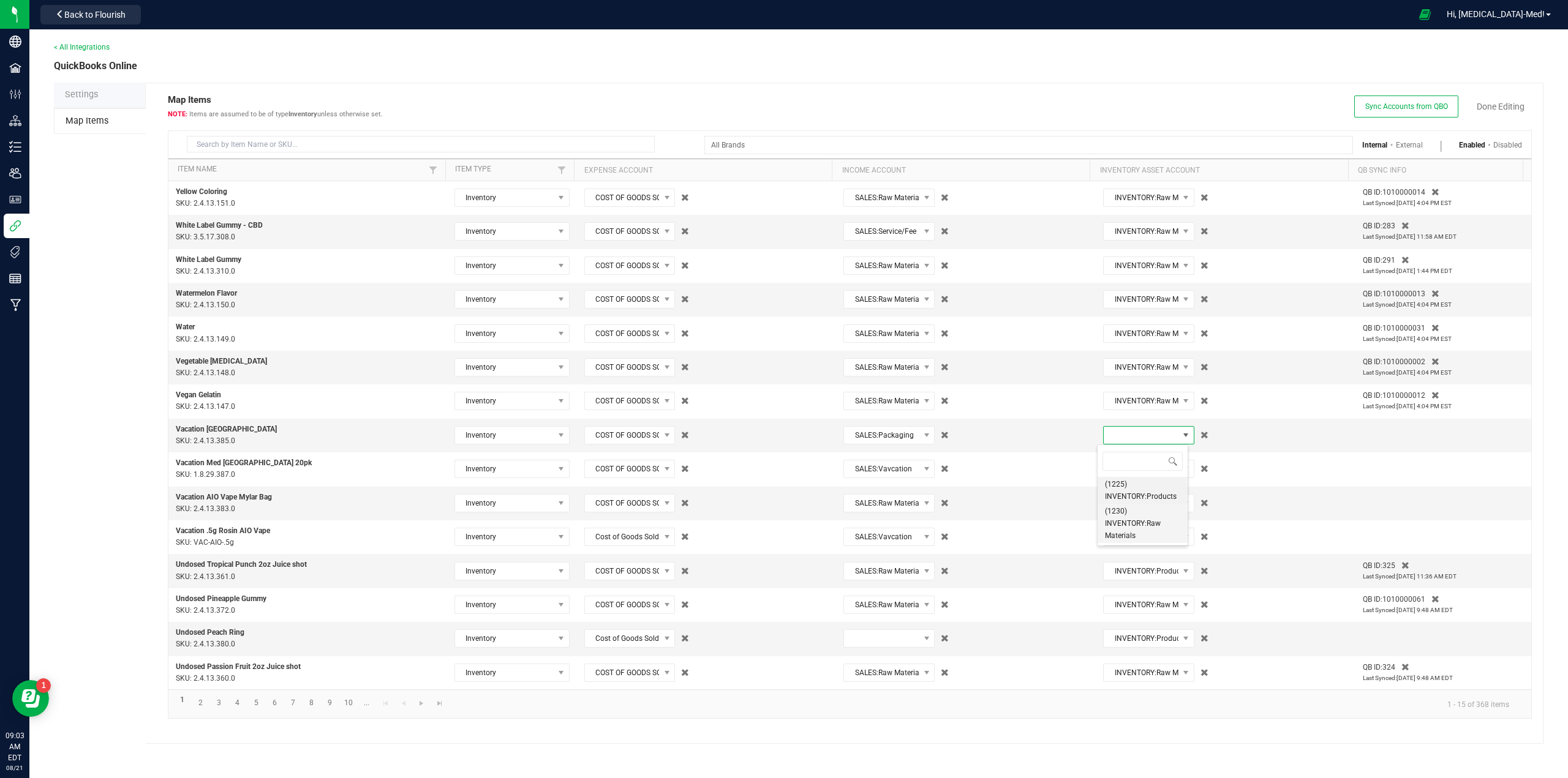
click at [1124, 526] on span "(1230) INVENTORY:Raw Materials" at bounding box center [1143, 524] width 75 height 37
click at [896, 434] on span "SALES:Packaging" at bounding box center [881, 435] width 74 height 17
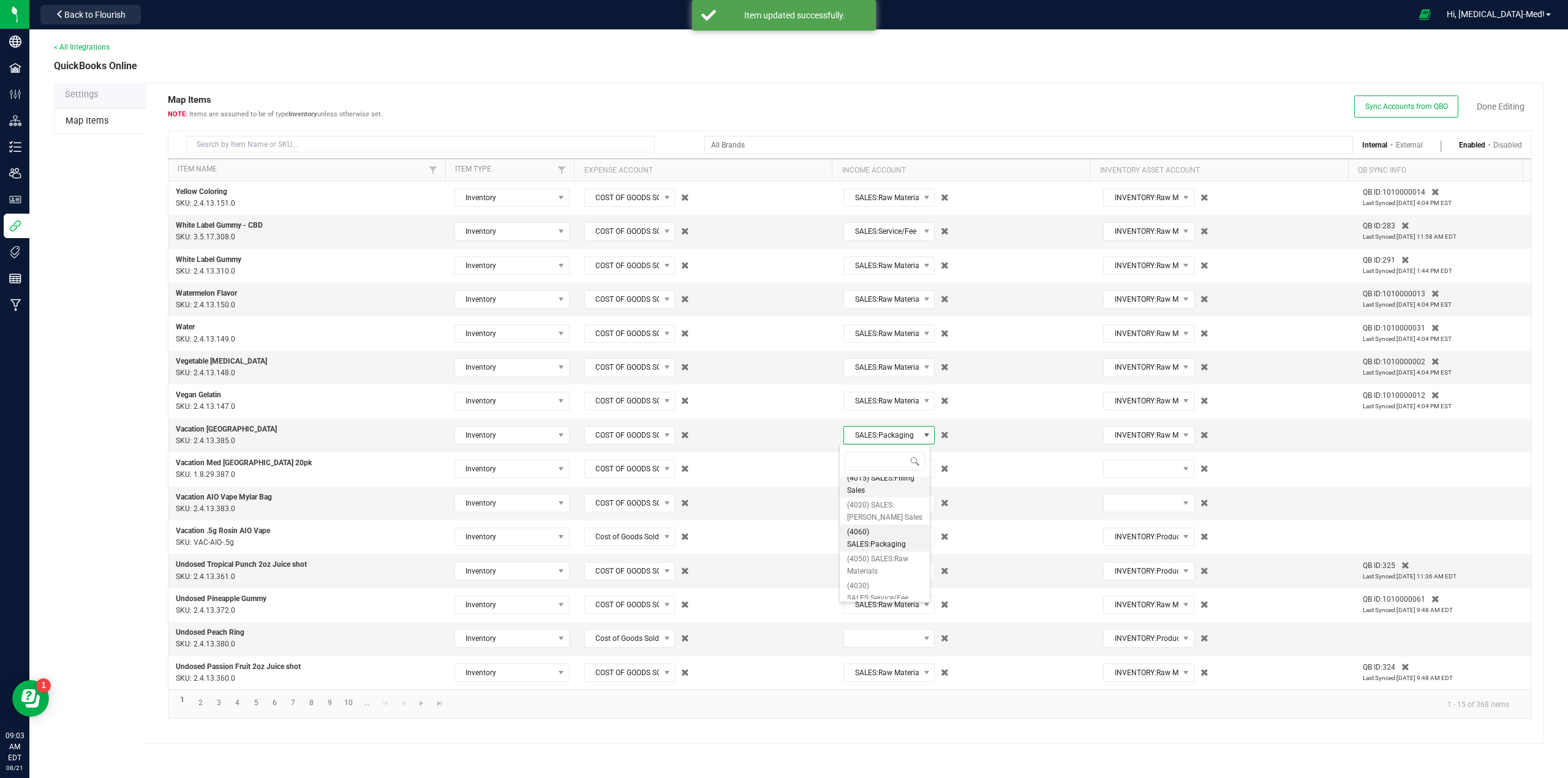
scroll to position [62, 0]
click at [878, 533] on span "(4050) SALES:Raw Materials" at bounding box center [885, 536] width 75 height 25
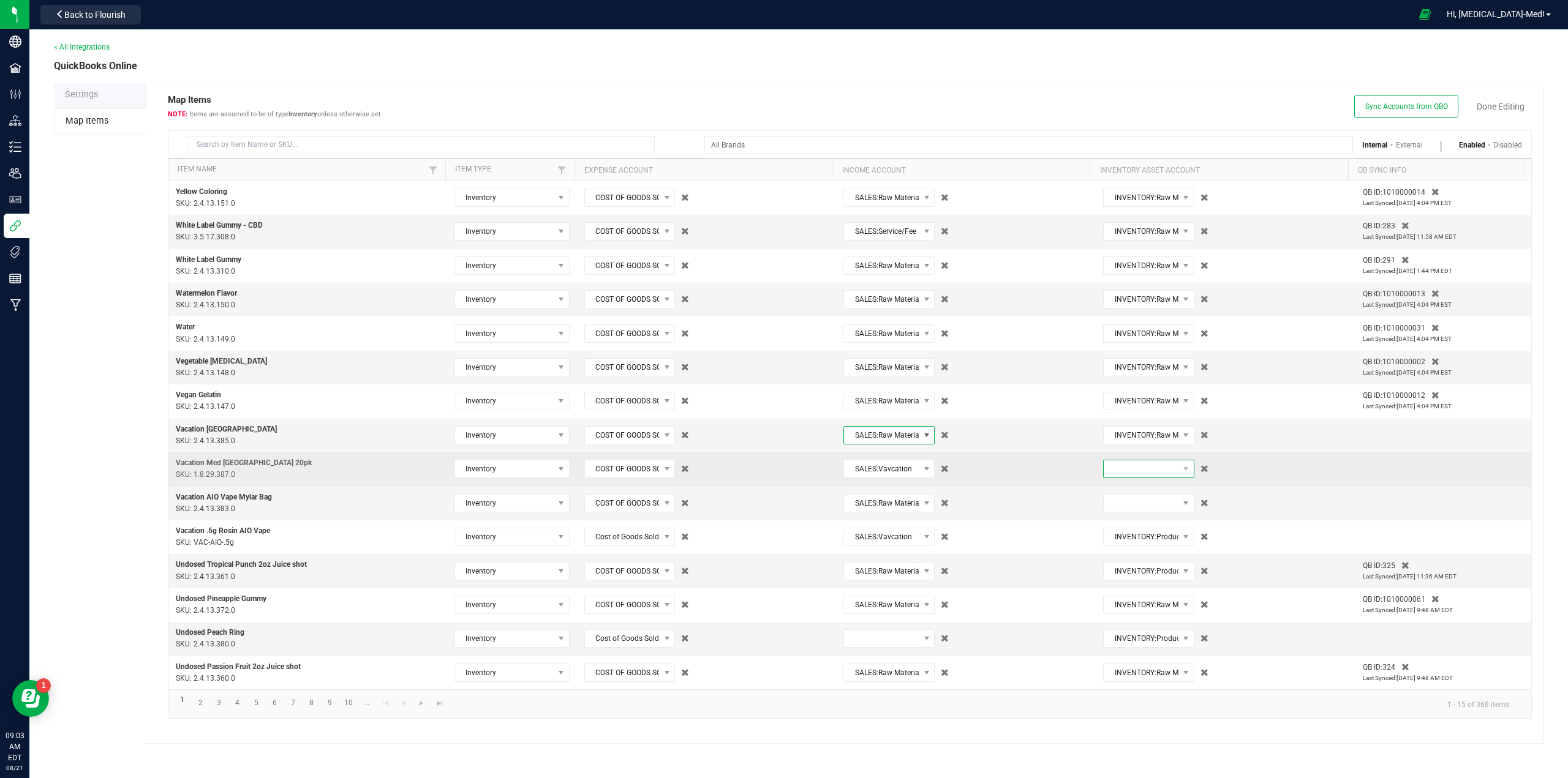
click at [1136, 475] on span at bounding box center [1140, 468] width 74 height 17
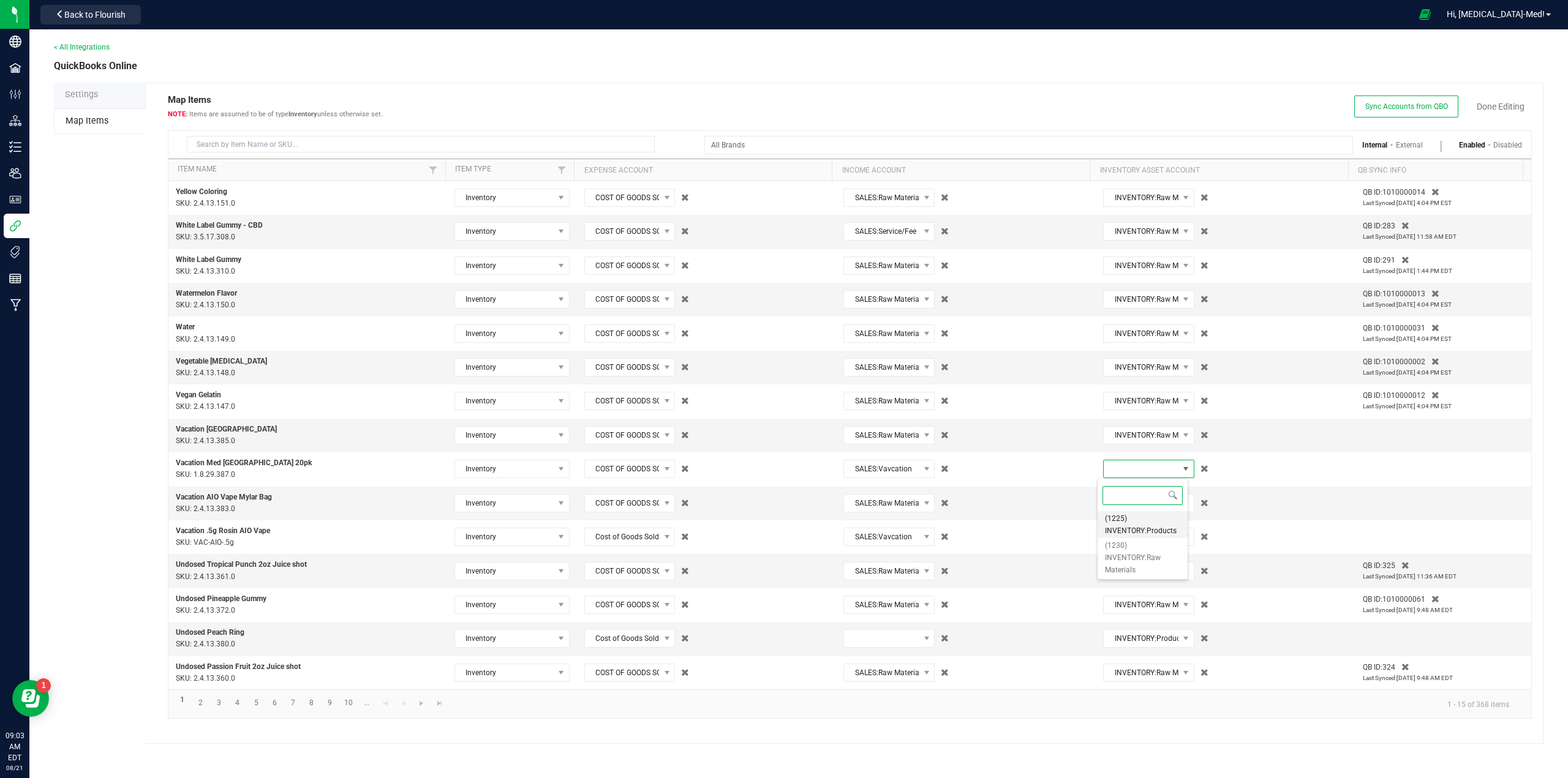
click at [1118, 532] on span "(1225) INVENTORY:Products" at bounding box center [1143, 524] width 75 height 25
click at [1149, 508] on span at bounding box center [1140, 503] width 74 height 17
click at [1138, 600] on span "(1230) INVENTORY:Raw Materials" at bounding box center [1143, 592] width 75 height 37
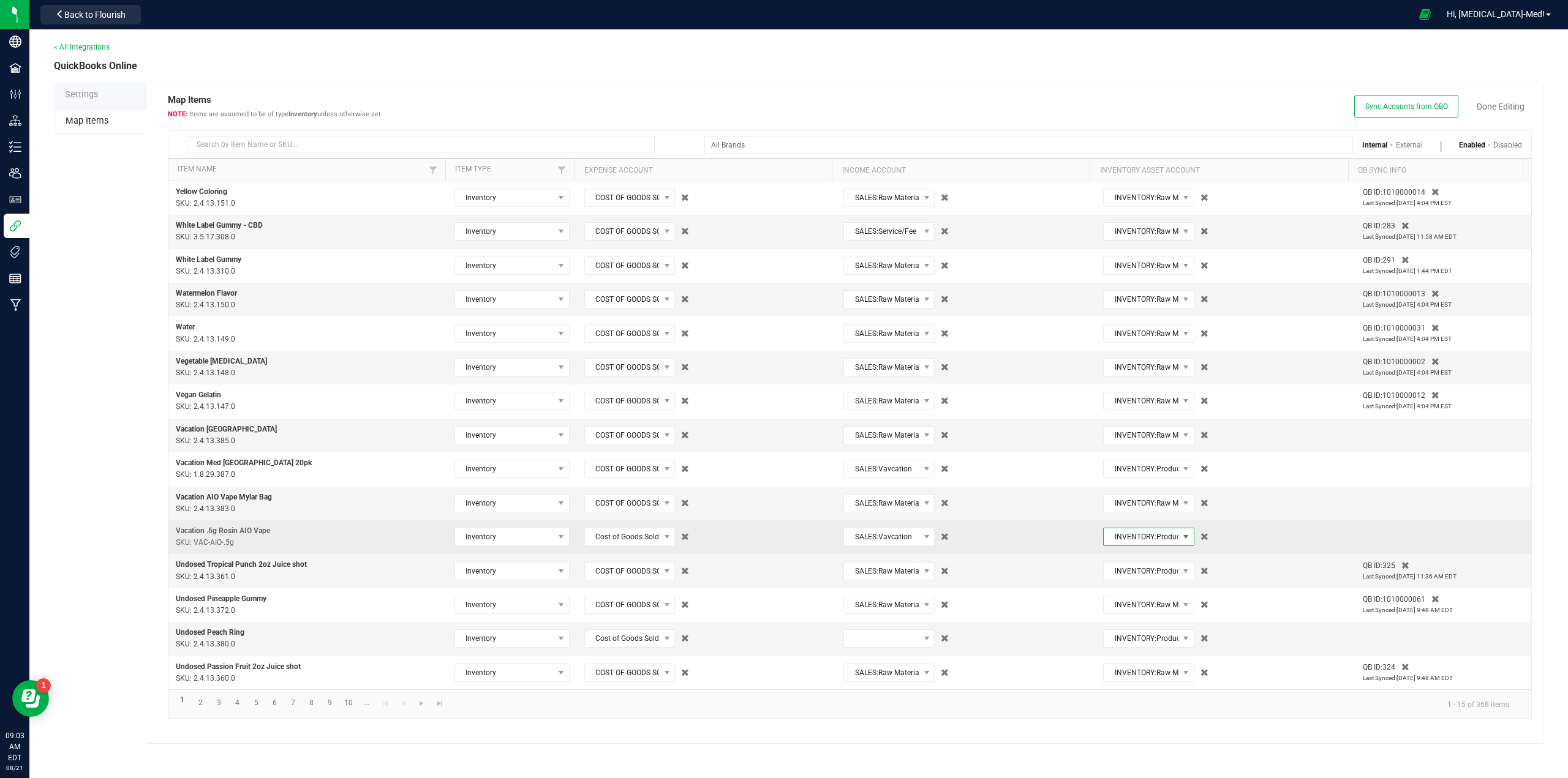
click at [1142, 536] on span "INVENTORY:Products" at bounding box center [1140, 536] width 74 height 17
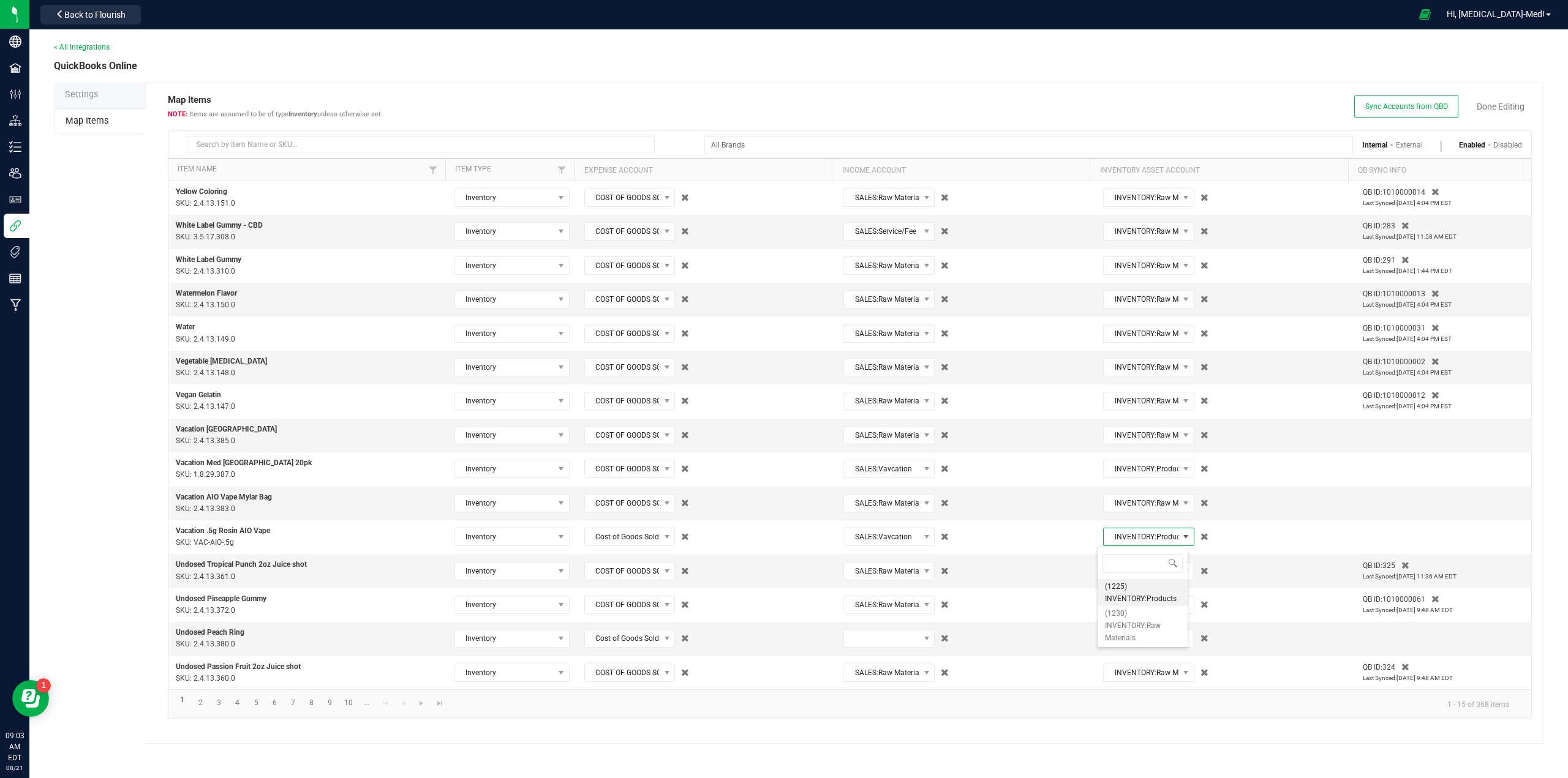
click at [1122, 596] on span "(1225) INVENTORY:Products" at bounding box center [1143, 592] width 75 height 25
click at [1504, 107] on link "Done Editing" at bounding box center [1500, 106] width 48 height 12
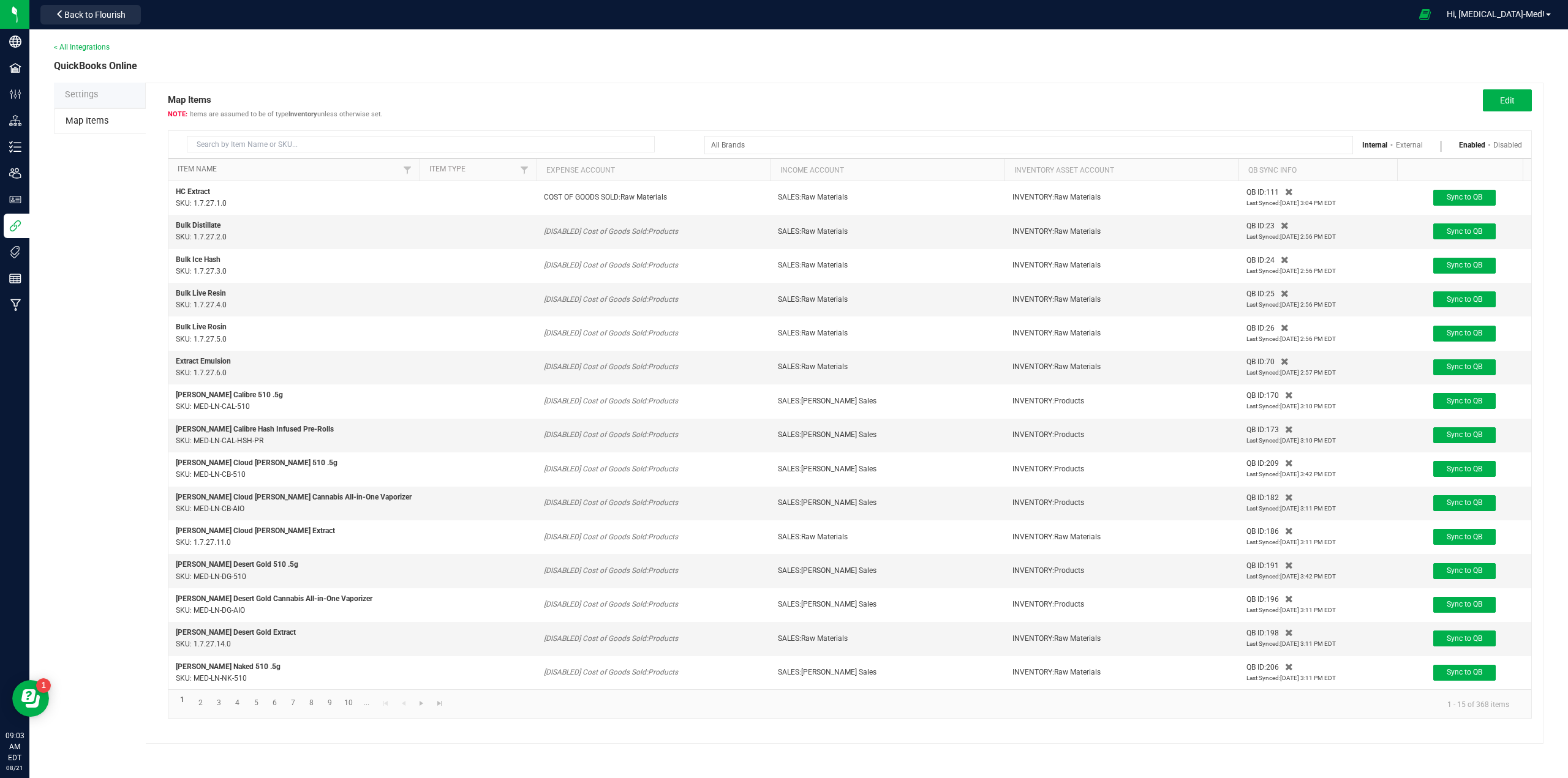
click at [190, 172] on link "Item Name" at bounding box center [288, 169] width 221 height 10
click at [205, 167] on link "Item Name" at bounding box center [288, 169] width 221 height 10
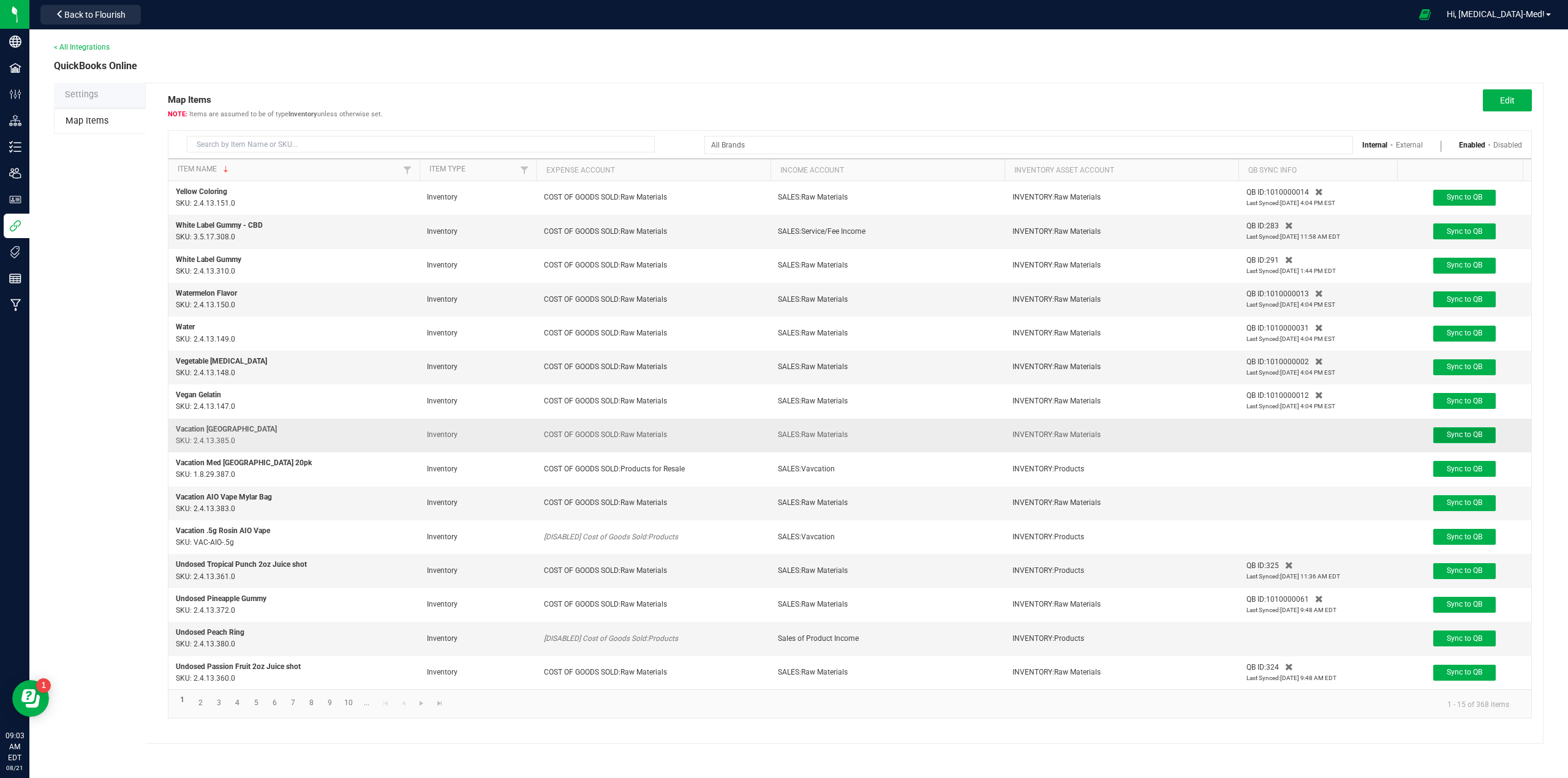
click at [1458, 434] on span "Sync to QB" at bounding box center [1464, 434] width 36 height 8
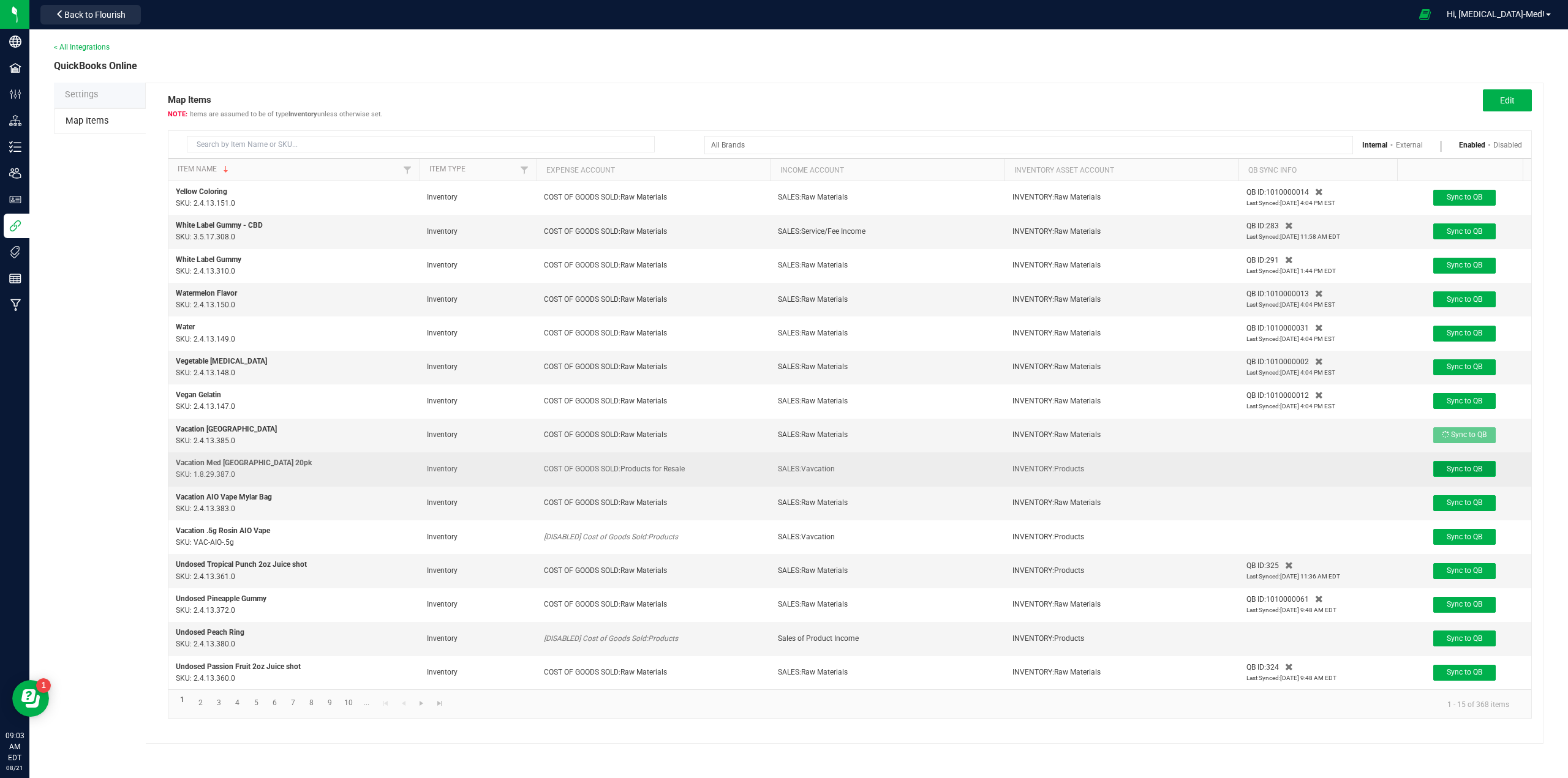
click at [1454, 465] on span "Sync to QB" at bounding box center [1464, 468] width 36 height 8
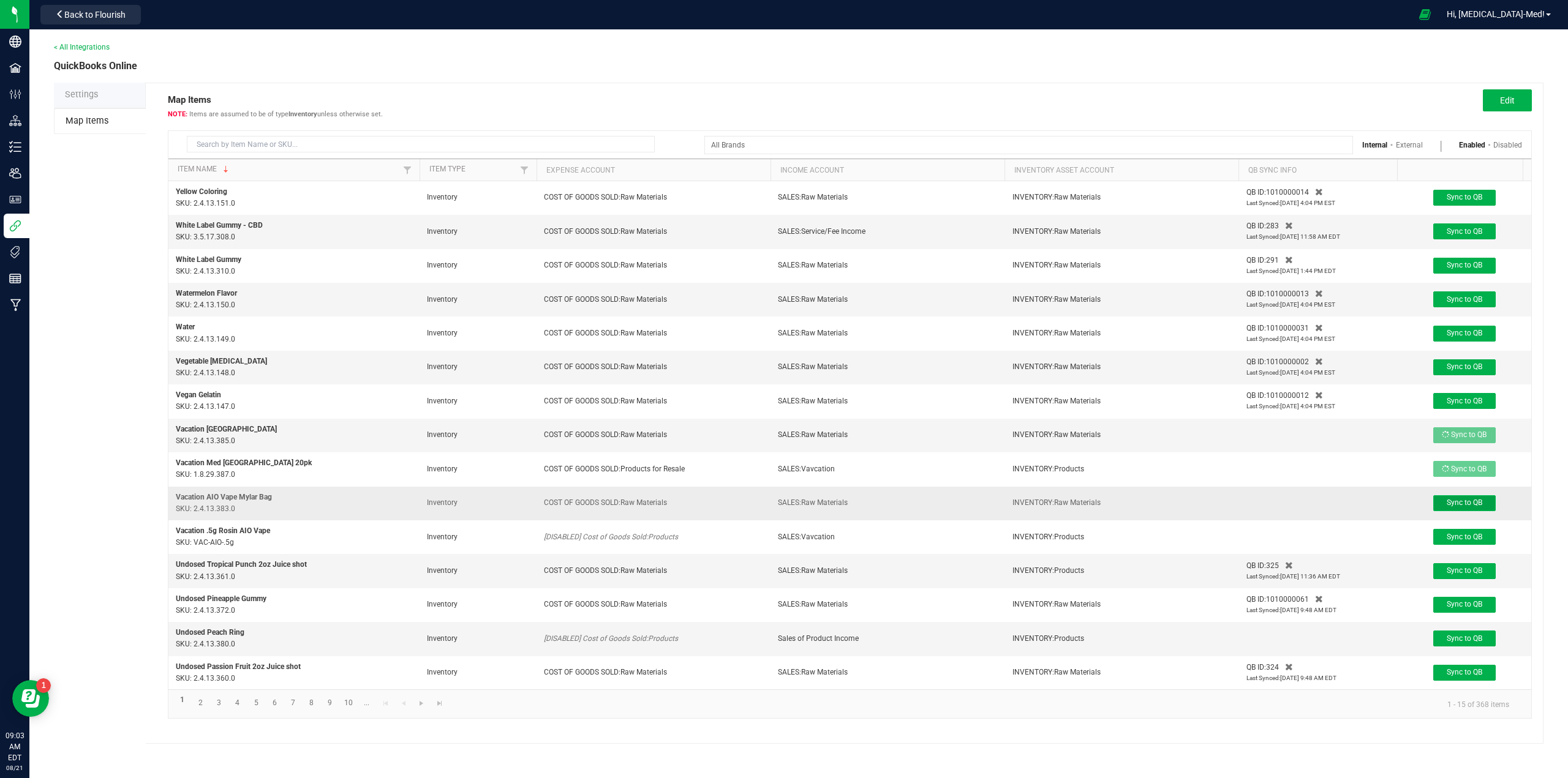
click at [1462, 502] on span "Sync to QB" at bounding box center [1464, 502] width 36 height 8
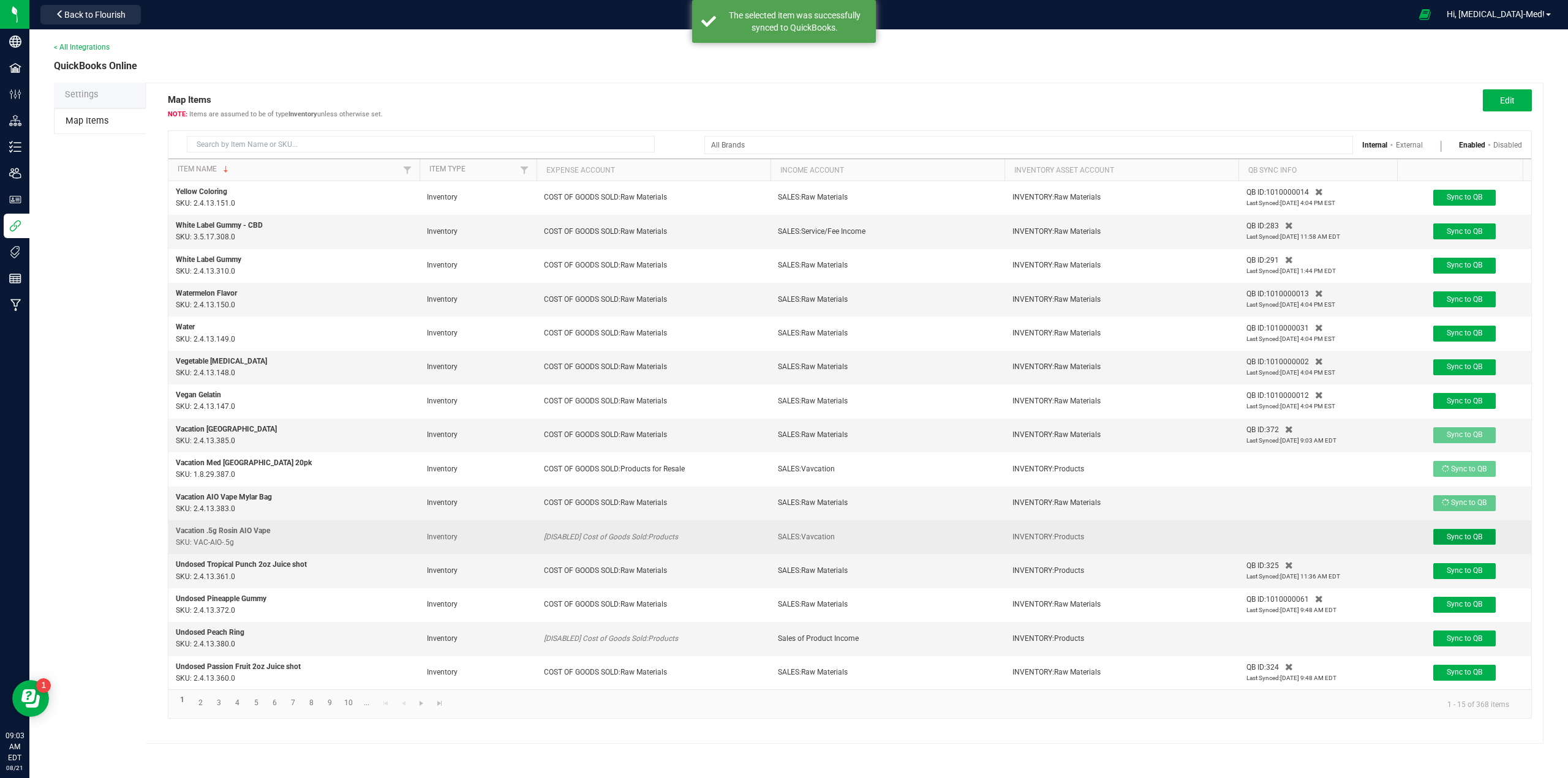
click at [1464, 538] on span "Sync to QB" at bounding box center [1464, 536] width 36 height 8
click at [1476, 534] on span "Sync to QB" at bounding box center [1464, 536] width 36 height 8
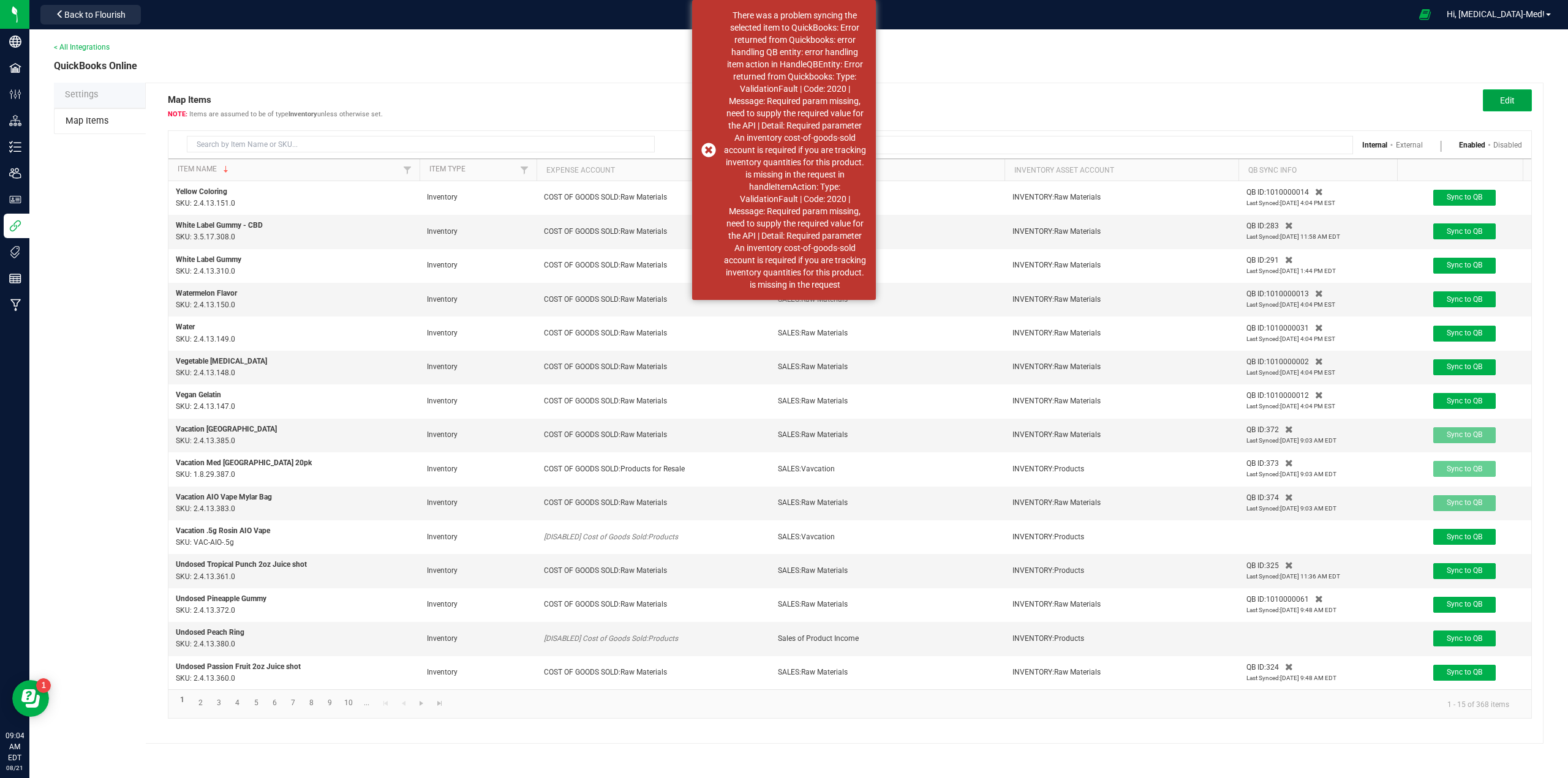
click at [1515, 96] on button "Edit" at bounding box center [1506, 100] width 49 height 22
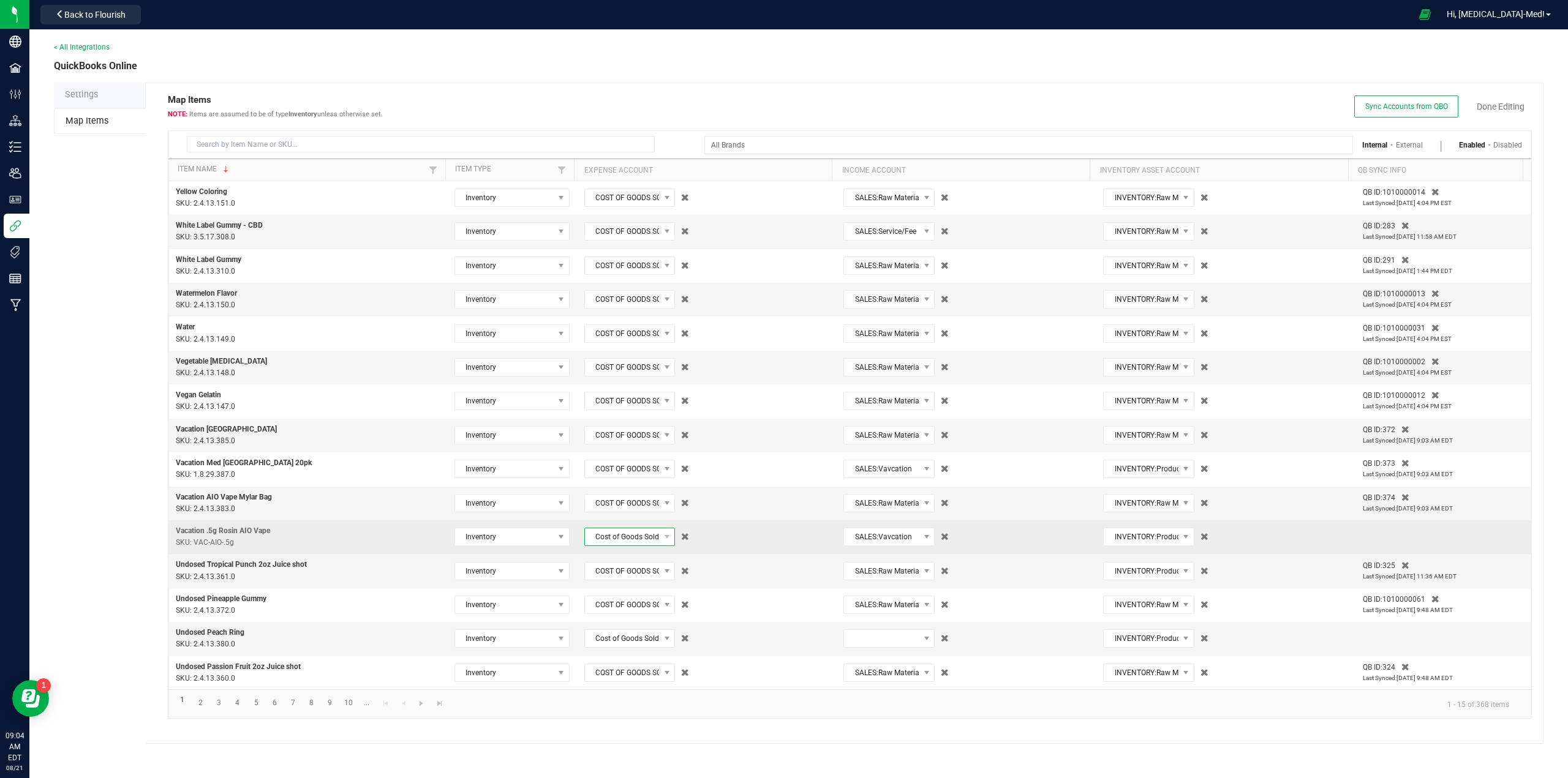
click at [617, 542] on span "Cost of Goods Sold:Products" at bounding box center [622, 536] width 74 height 17
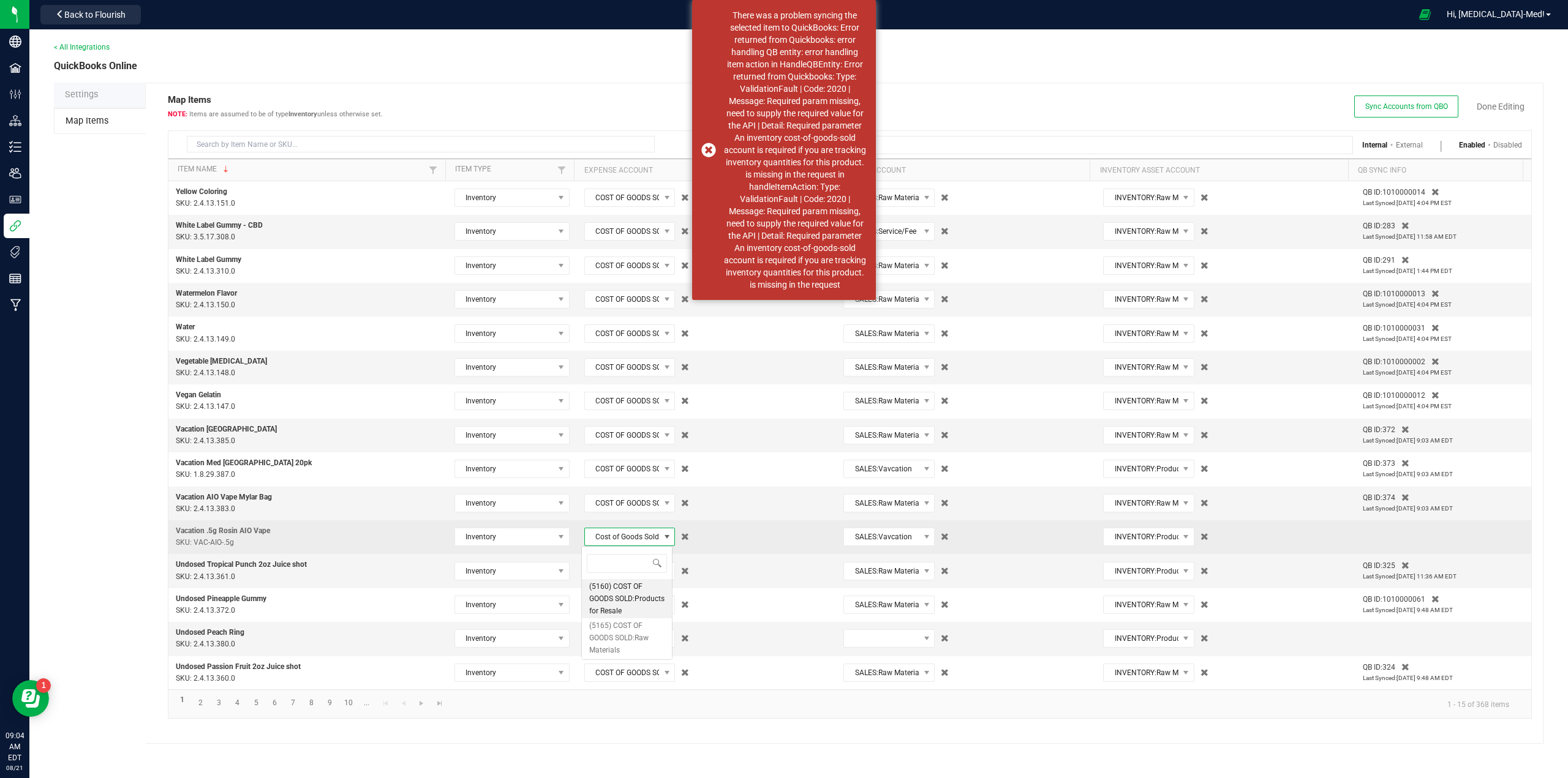
scroll to position [18, 91]
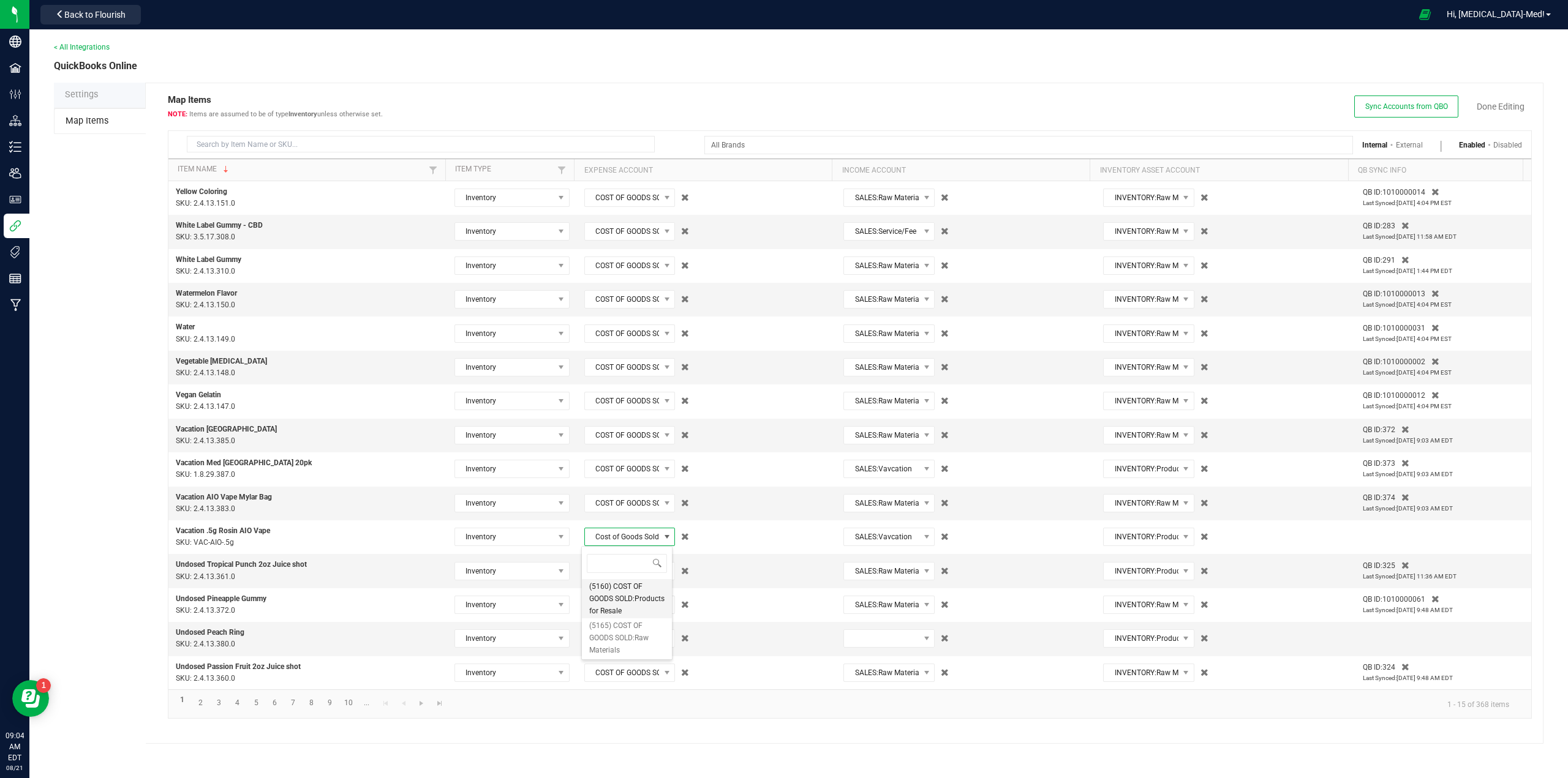
click at [611, 607] on span "(5160) COST OF GOODS SOLD:Products for Resale" at bounding box center [626, 599] width 75 height 37
click at [1500, 108] on link "Done Editing" at bounding box center [1500, 106] width 48 height 12
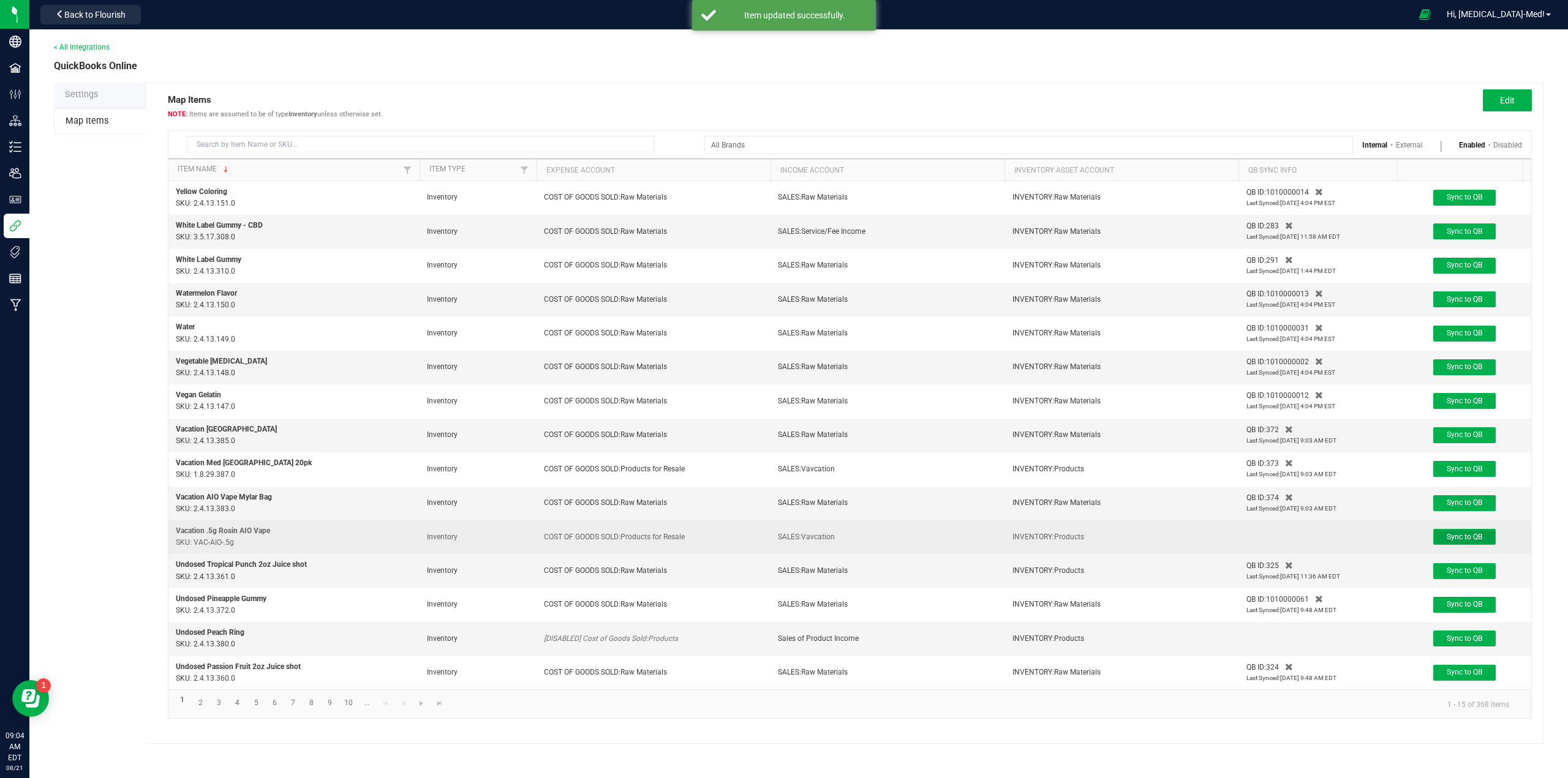
click at [1440, 536] on button "Sync to QB" at bounding box center [1464, 536] width 62 height 16
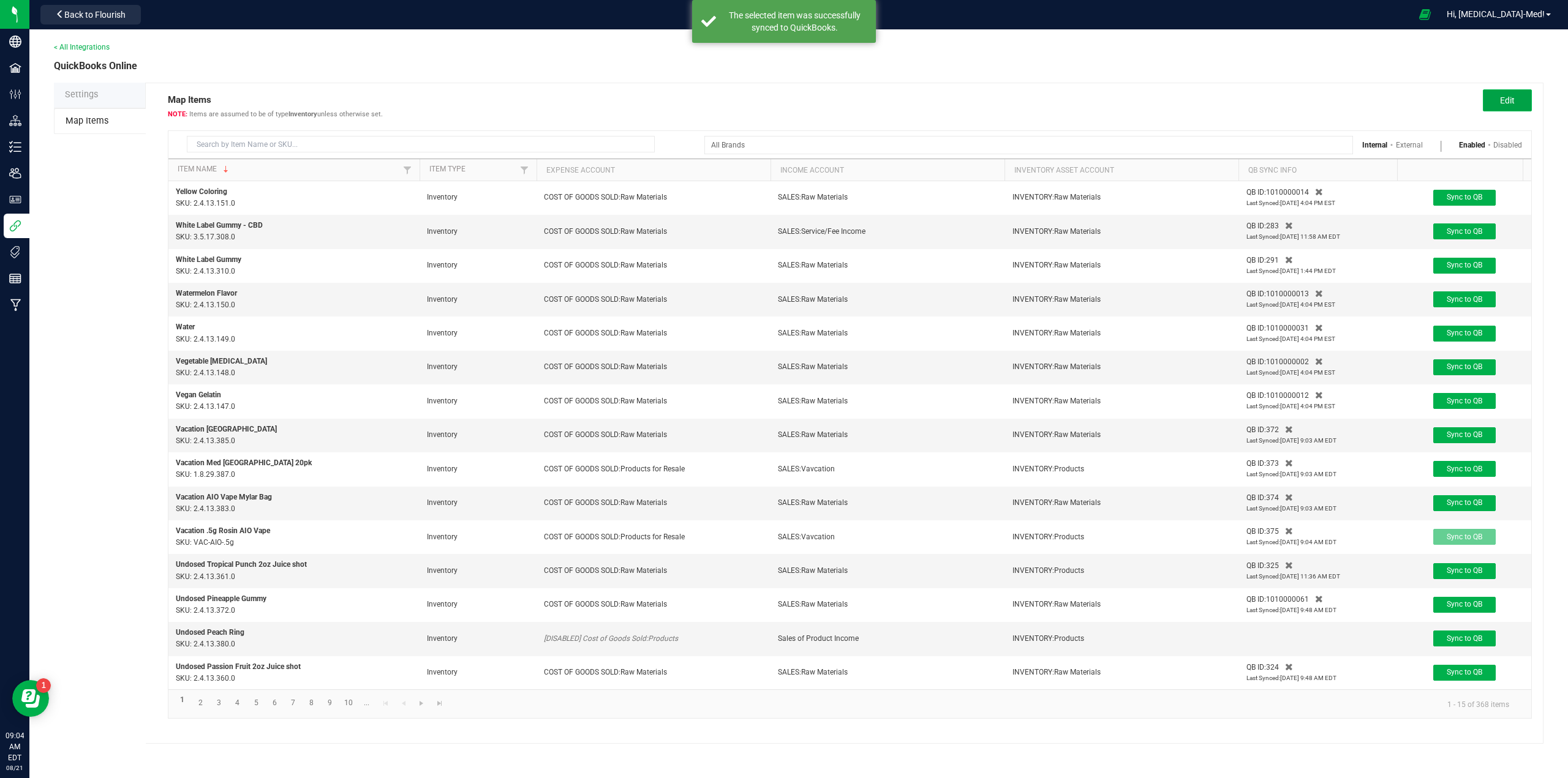
click at [1504, 104] on span "Edit" at bounding box center [1507, 100] width 15 height 10
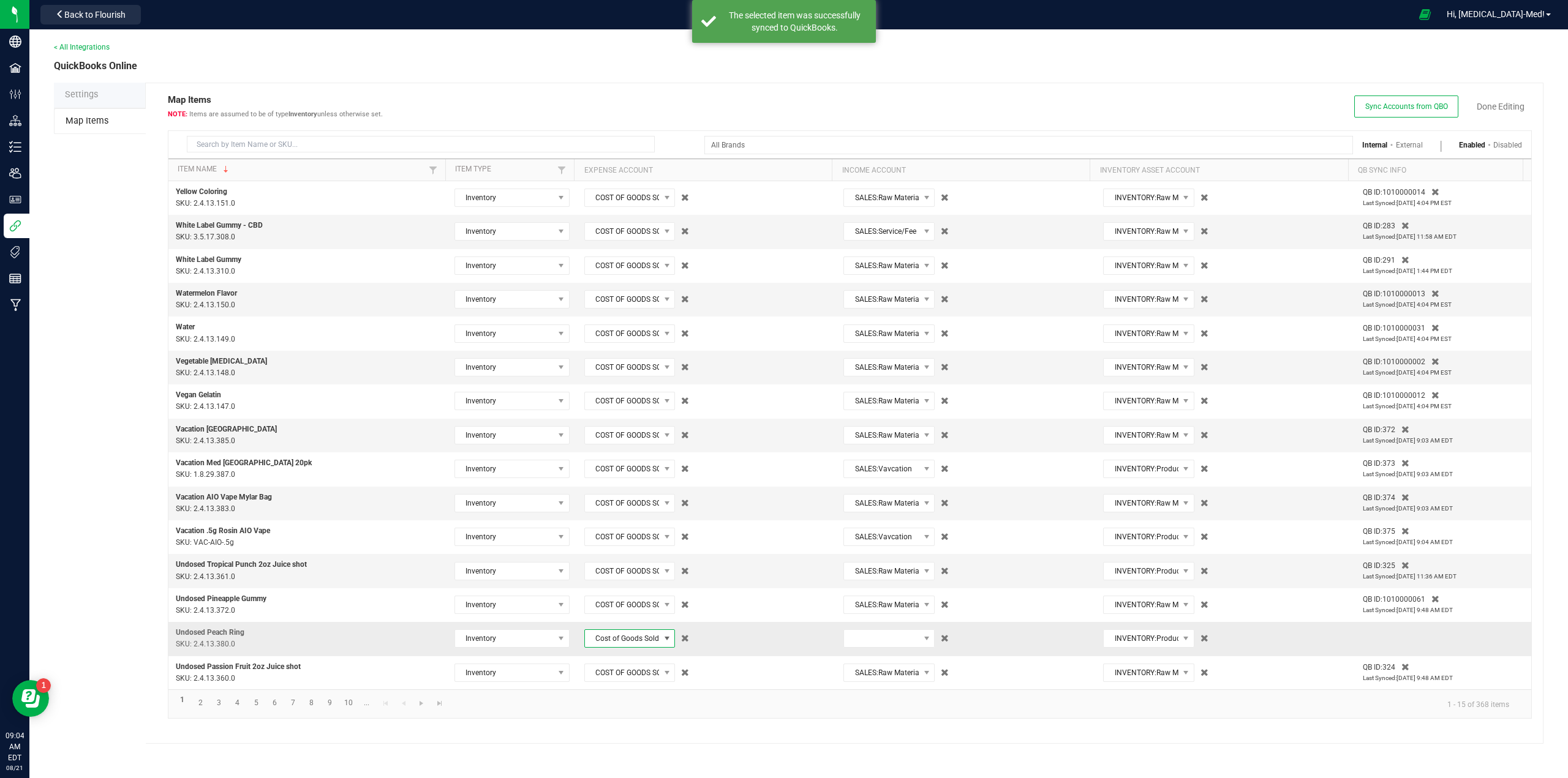
click at [617, 639] on span "Cost of Goods Sold:Products" at bounding box center [622, 638] width 74 height 17
click at [600, 708] on span "(5160) COST OF GOODS SOLD:Products for Resale" at bounding box center [626, 701] width 75 height 37
click at [879, 636] on span at bounding box center [881, 638] width 74 height 17
click at [872, 616] on span "(4050) SALES:Raw Materials" at bounding box center [885, 626] width 75 height 25
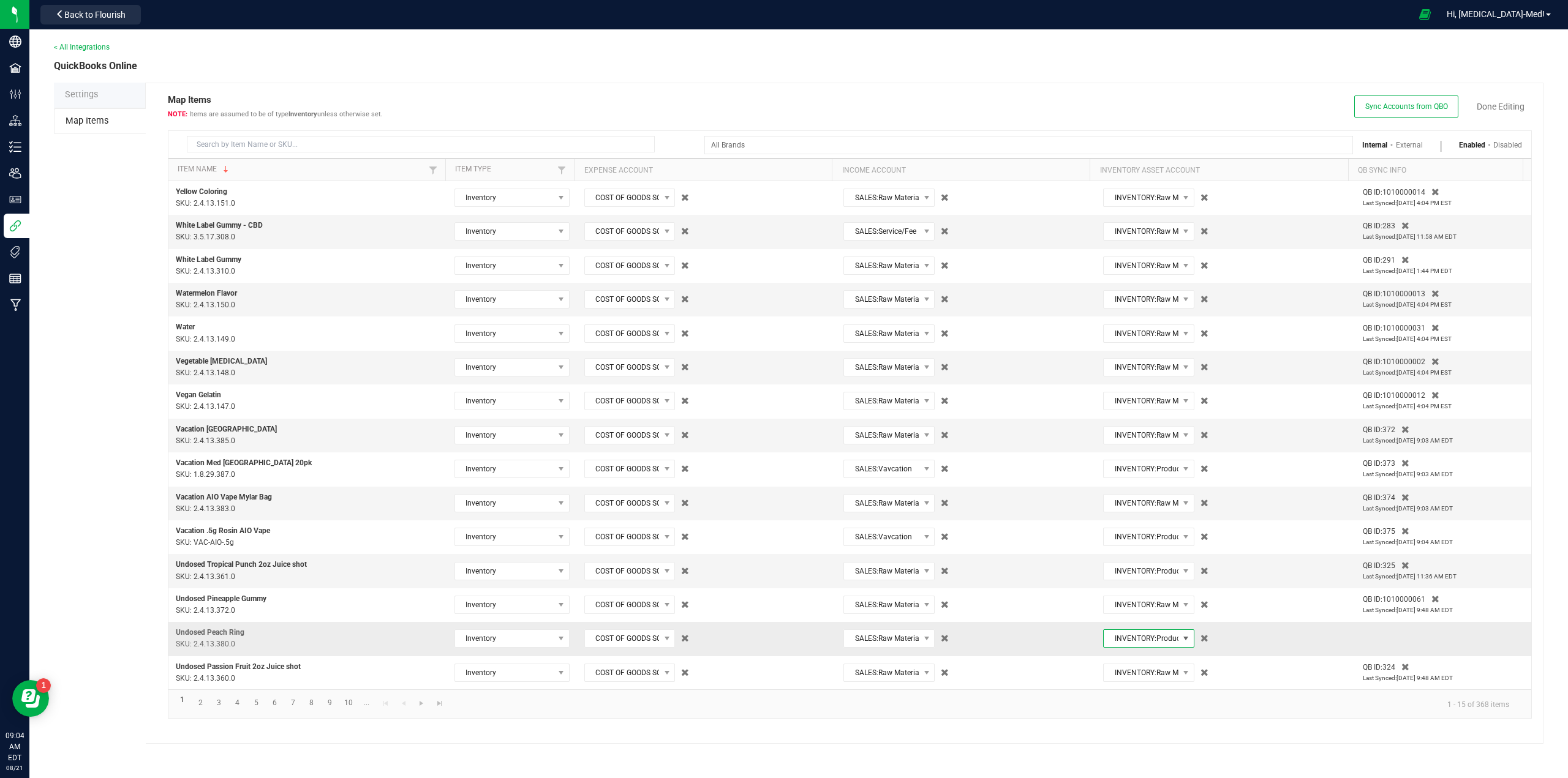
click at [1123, 640] on span "INVENTORY:Products" at bounding box center [1140, 638] width 74 height 17
click at [1120, 728] on span "(1230) INVENTORY:Raw Materials" at bounding box center [1143, 727] width 75 height 37
click at [1507, 102] on link "Done Editing" at bounding box center [1500, 106] width 48 height 12
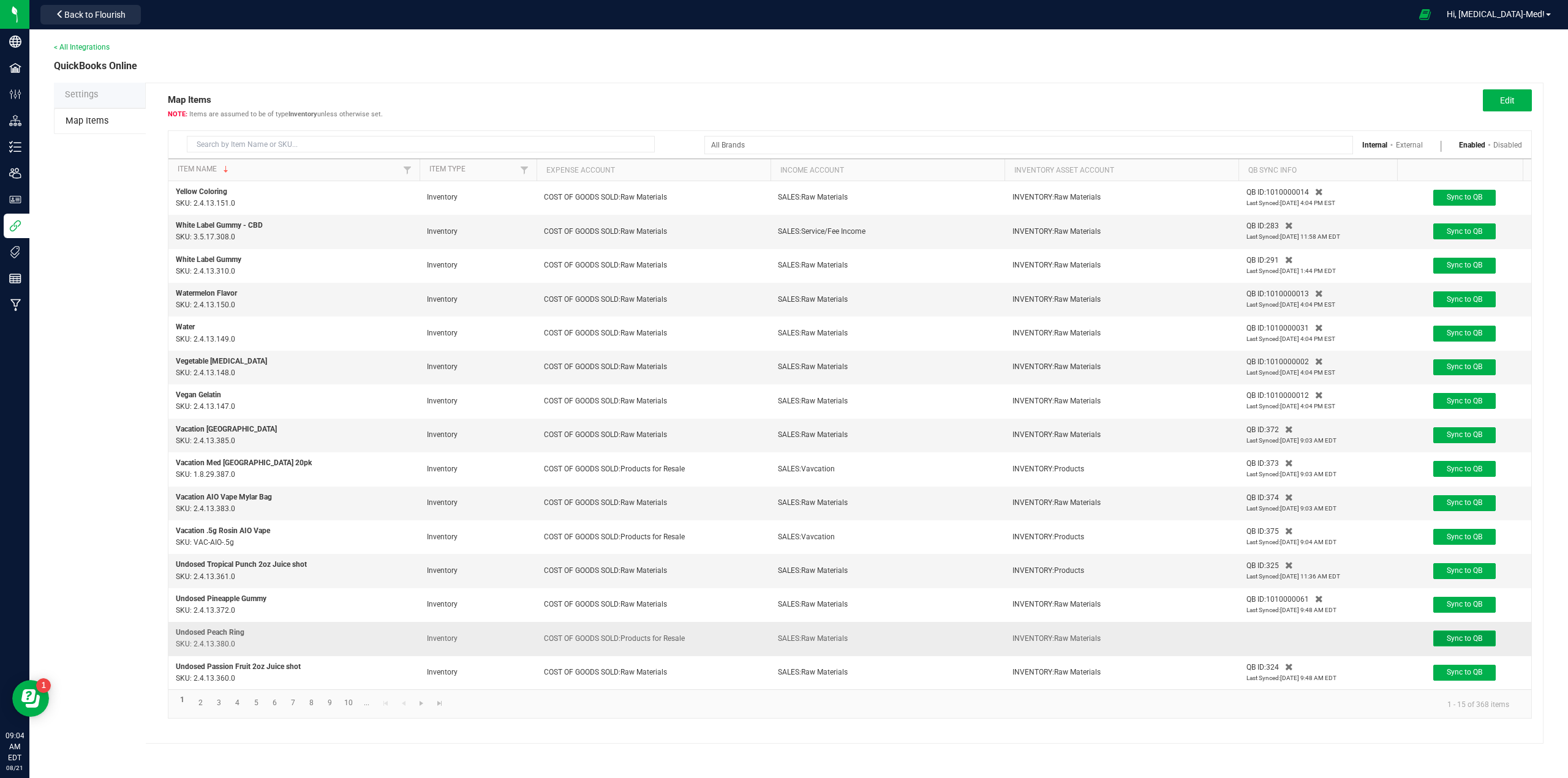
click at [1457, 638] on span "Sync to QB" at bounding box center [1464, 638] width 36 height 8
click at [230, 142] on input at bounding box center [420, 144] width 468 height 17
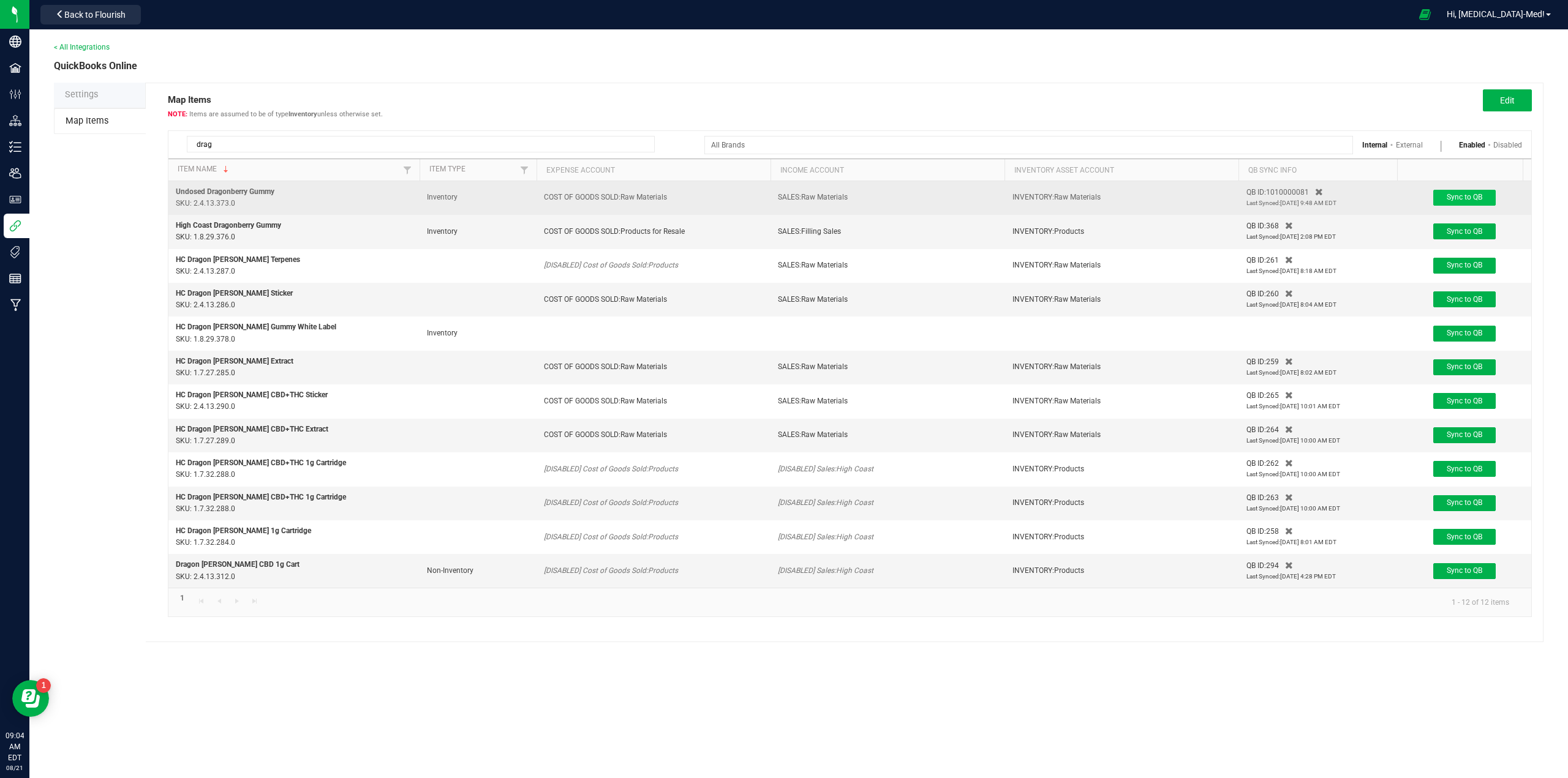
type input "drag"
click at [1480, 197] on span "Sync to QB" at bounding box center [1464, 197] width 36 height 8
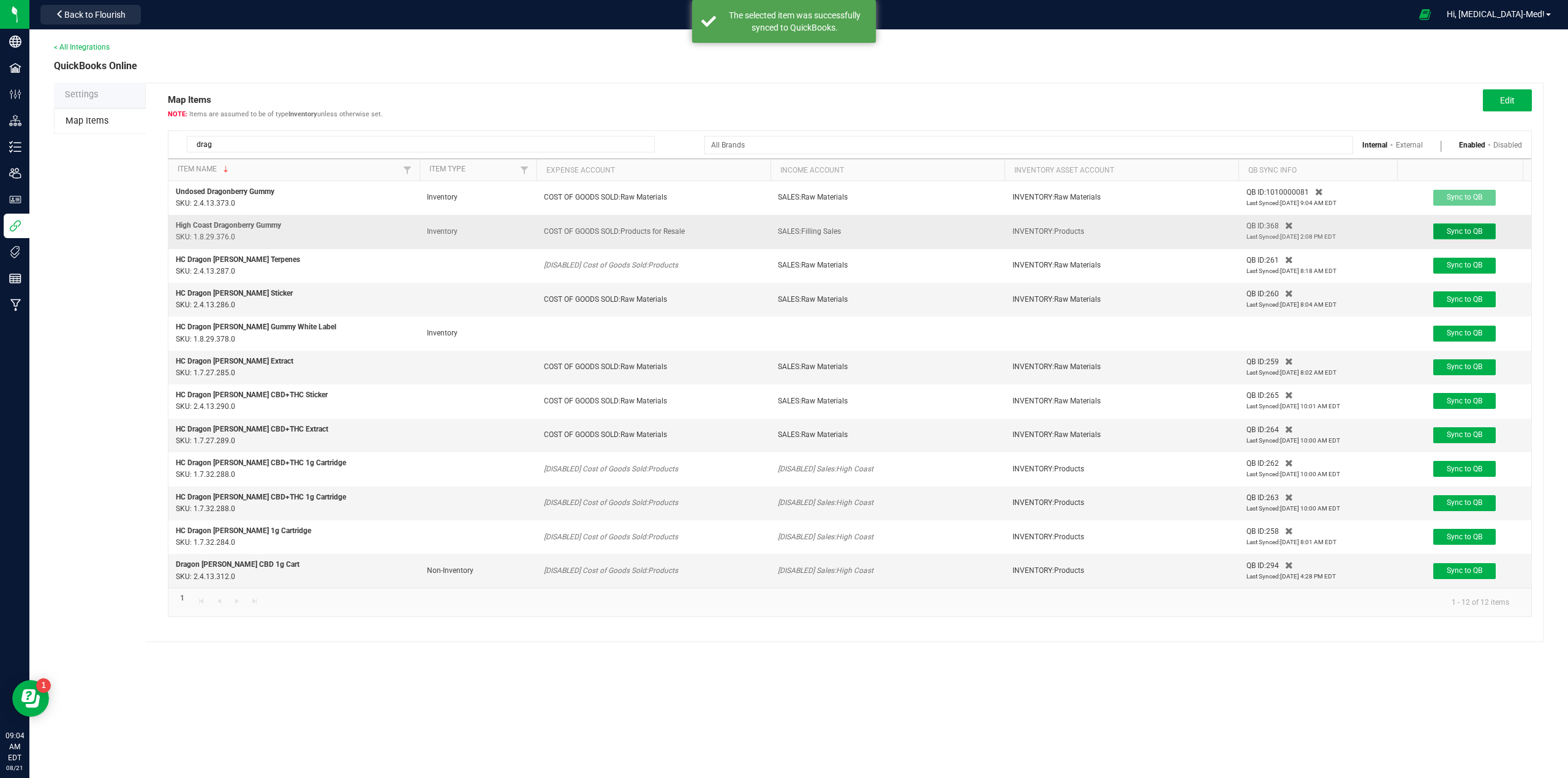
click at [1467, 231] on span "Sync to QB" at bounding box center [1464, 231] width 36 height 8
click at [1506, 102] on span "Edit" at bounding box center [1507, 100] width 15 height 10
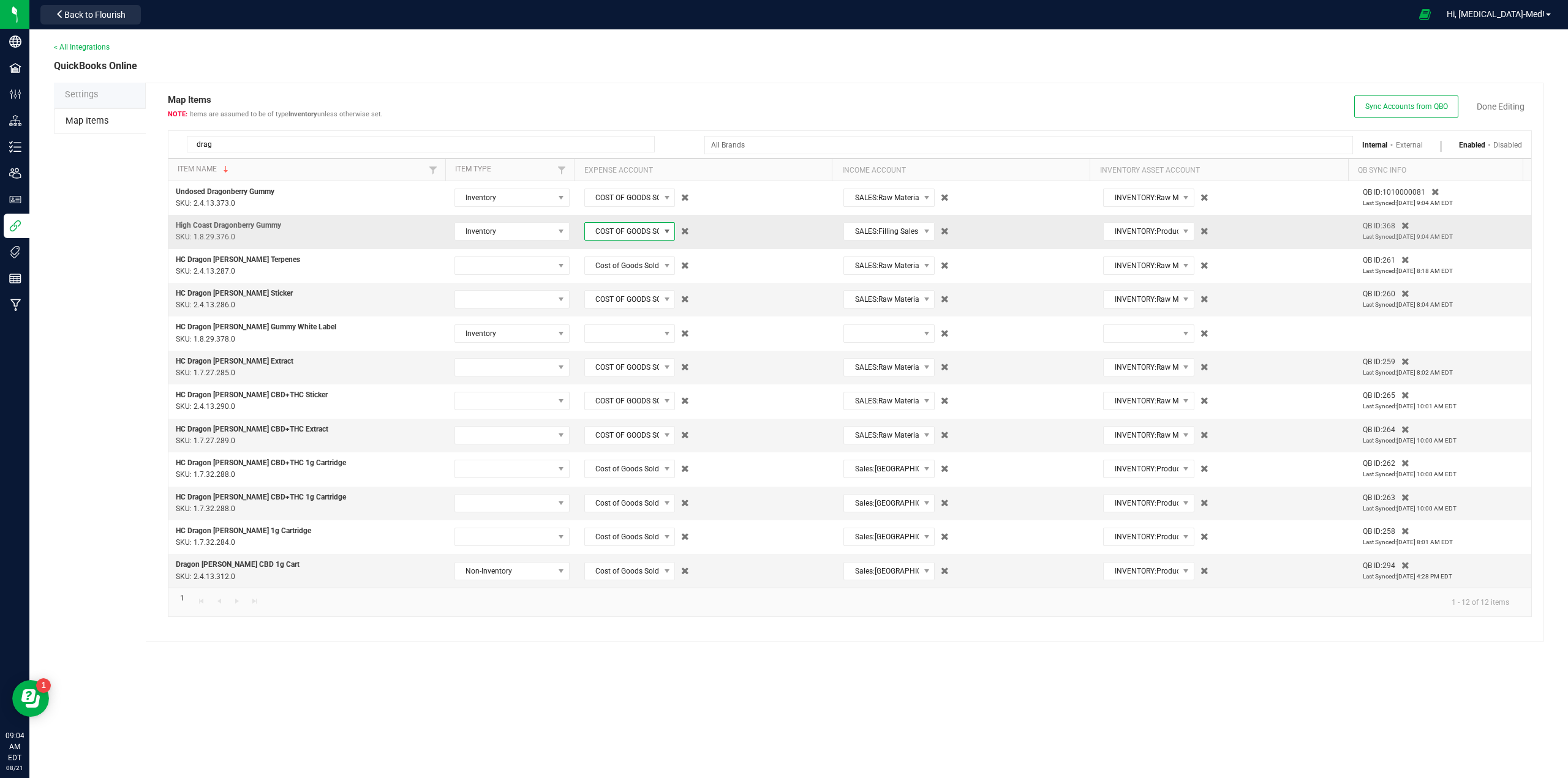
click at [620, 240] on span "COST OF GOODS SOLD:Products for Resale" at bounding box center [622, 231] width 74 height 17
click at [607, 343] on span "(5165) COST OF GOODS SOLD:Raw Materials" at bounding box center [626, 333] width 75 height 37
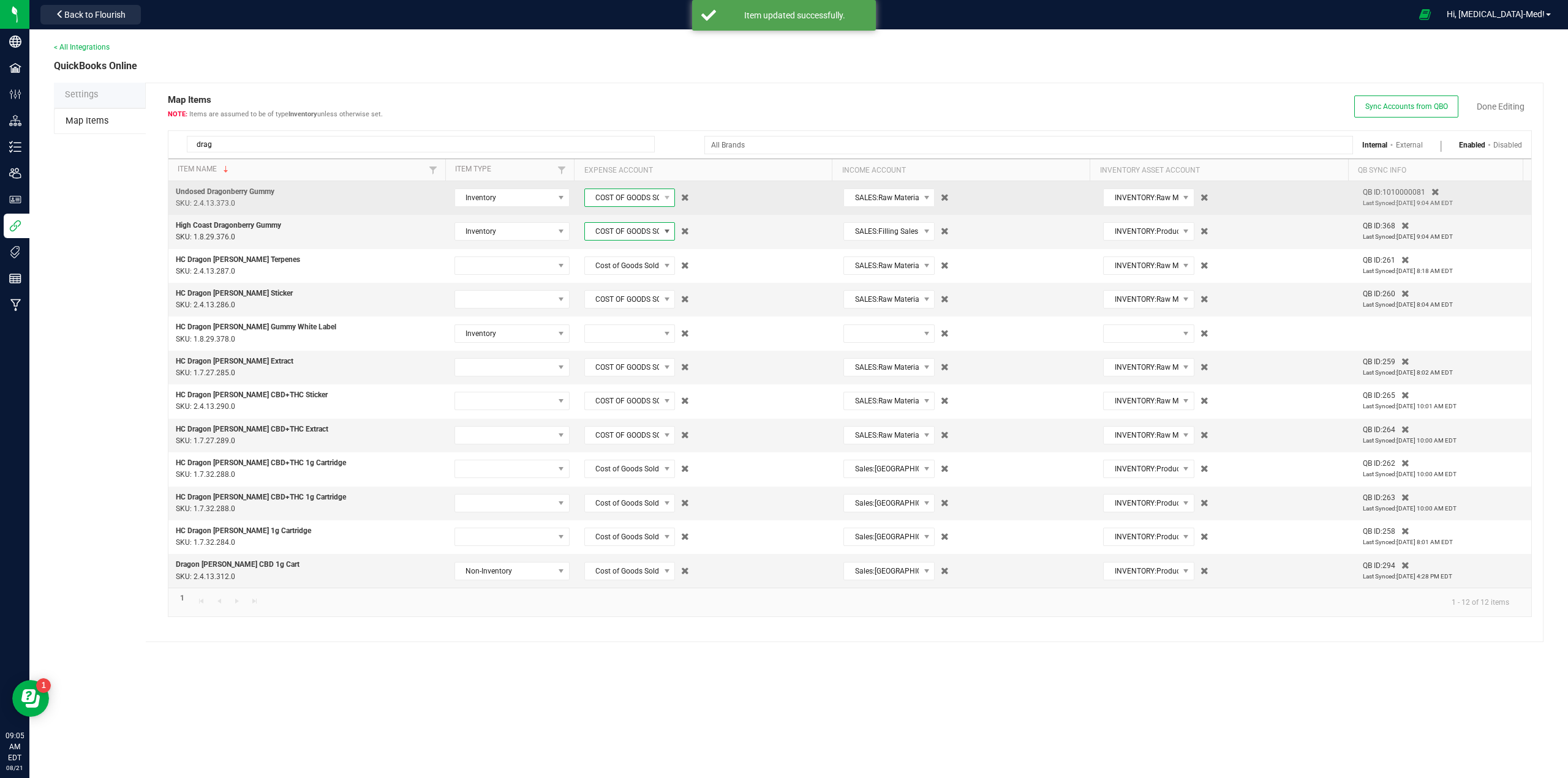
click at [627, 197] on span "COST OF GOODS SOLD:Raw Materials" at bounding box center [622, 197] width 74 height 17
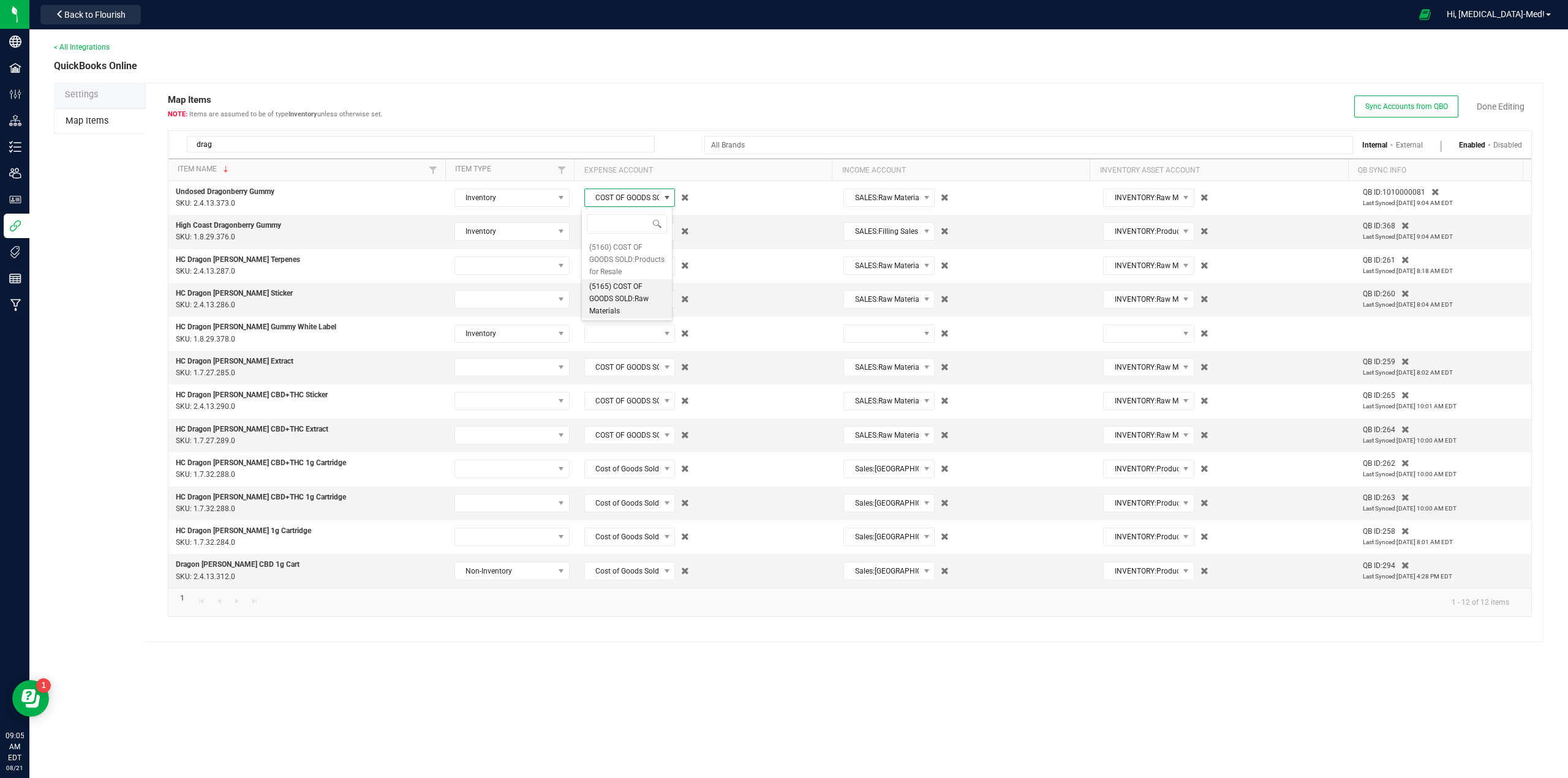
click at [632, 117] on div "Map Items Items are assumed to be of type Inventory unless otherwise set. Sync …" at bounding box center [850, 101] width 1382 height 35
click at [609, 231] on span "COST OF GOODS SOLD:Raw Materials" at bounding box center [622, 231] width 74 height 17
click at [614, 297] on span "(5160) COST OF GOODS SOLD:Products for Resale" at bounding box center [626, 293] width 75 height 37
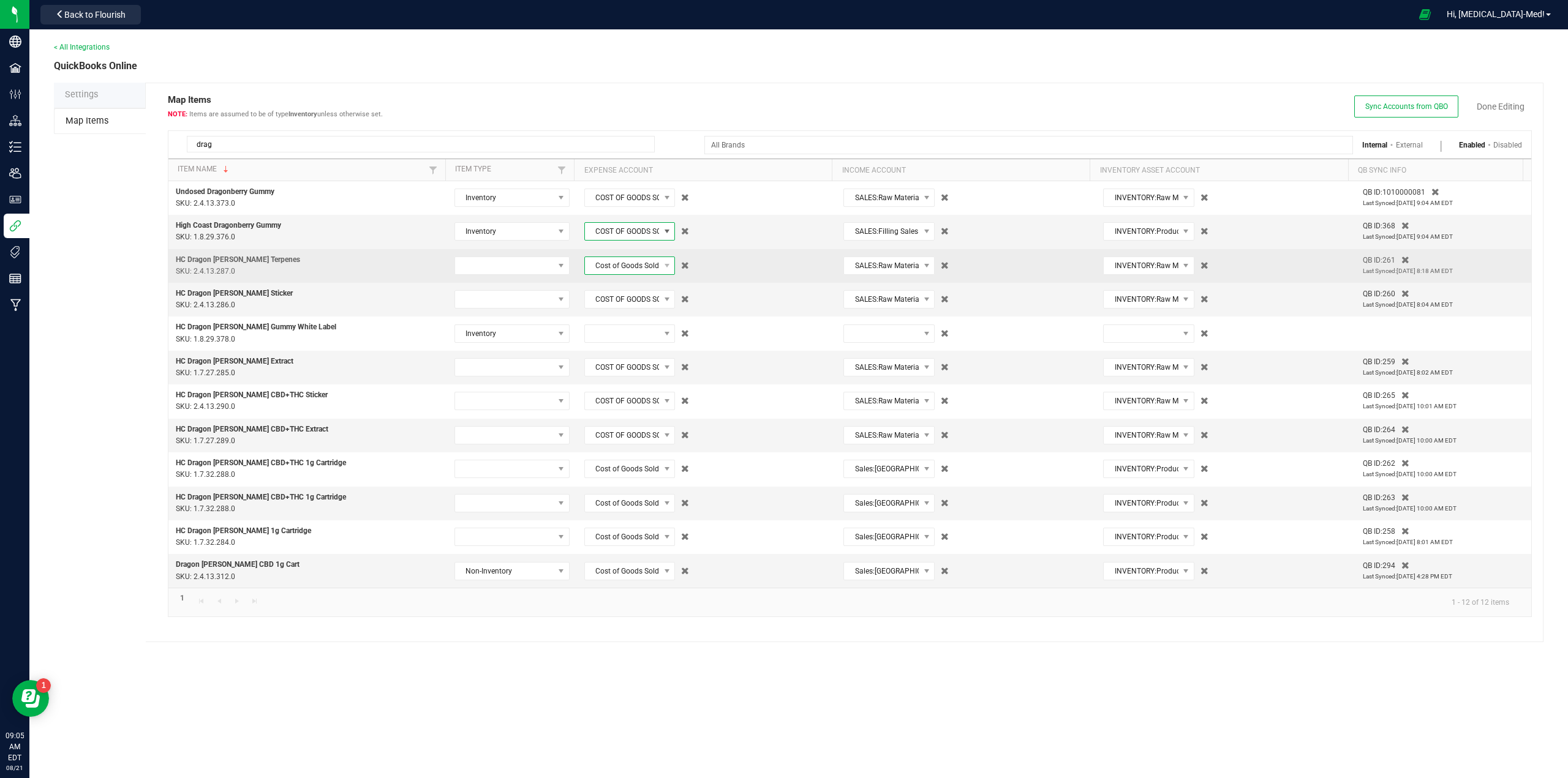
click at [620, 267] on span "Cost of Goods Sold:Products" at bounding box center [622, 265] width 74 height 17
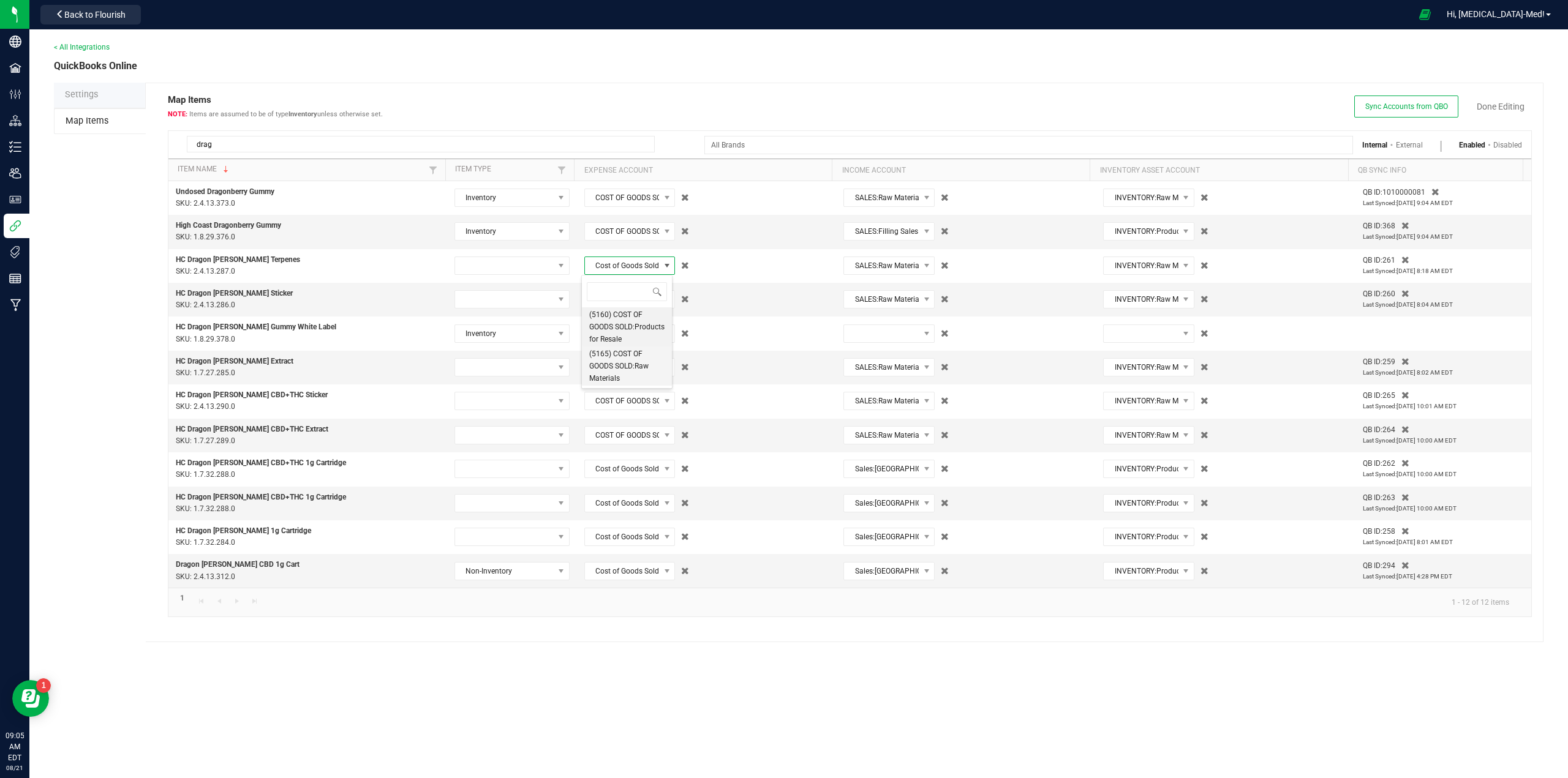
click at [600, 381] on span "(5165) COST OF GOODS SOLD:Raw Materials" at bounding box center [626, 366] width 75 height 37
click at [607, 299] on span "COST OF GOODS SOLD:Raw Materials" at bounding box center [622, 299] width 74 height 17
click at [607, 419] on span "(5165) COST OF GOODS SOLD:Raw Materials" at bounding box center [626, 400] width 75 height 37
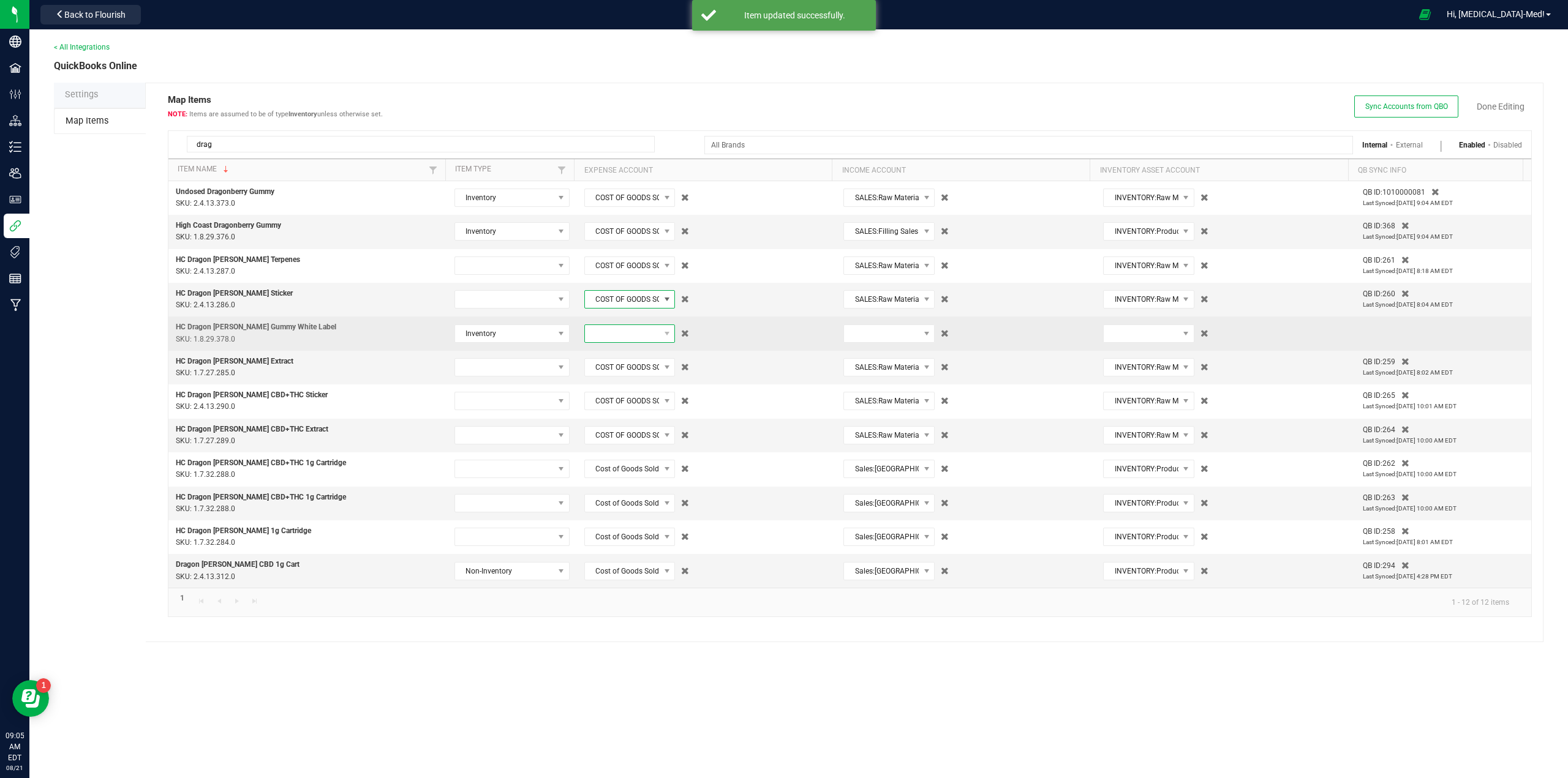
click at [607, 338] on span at bounding box center [622, 333] width 74 height 17
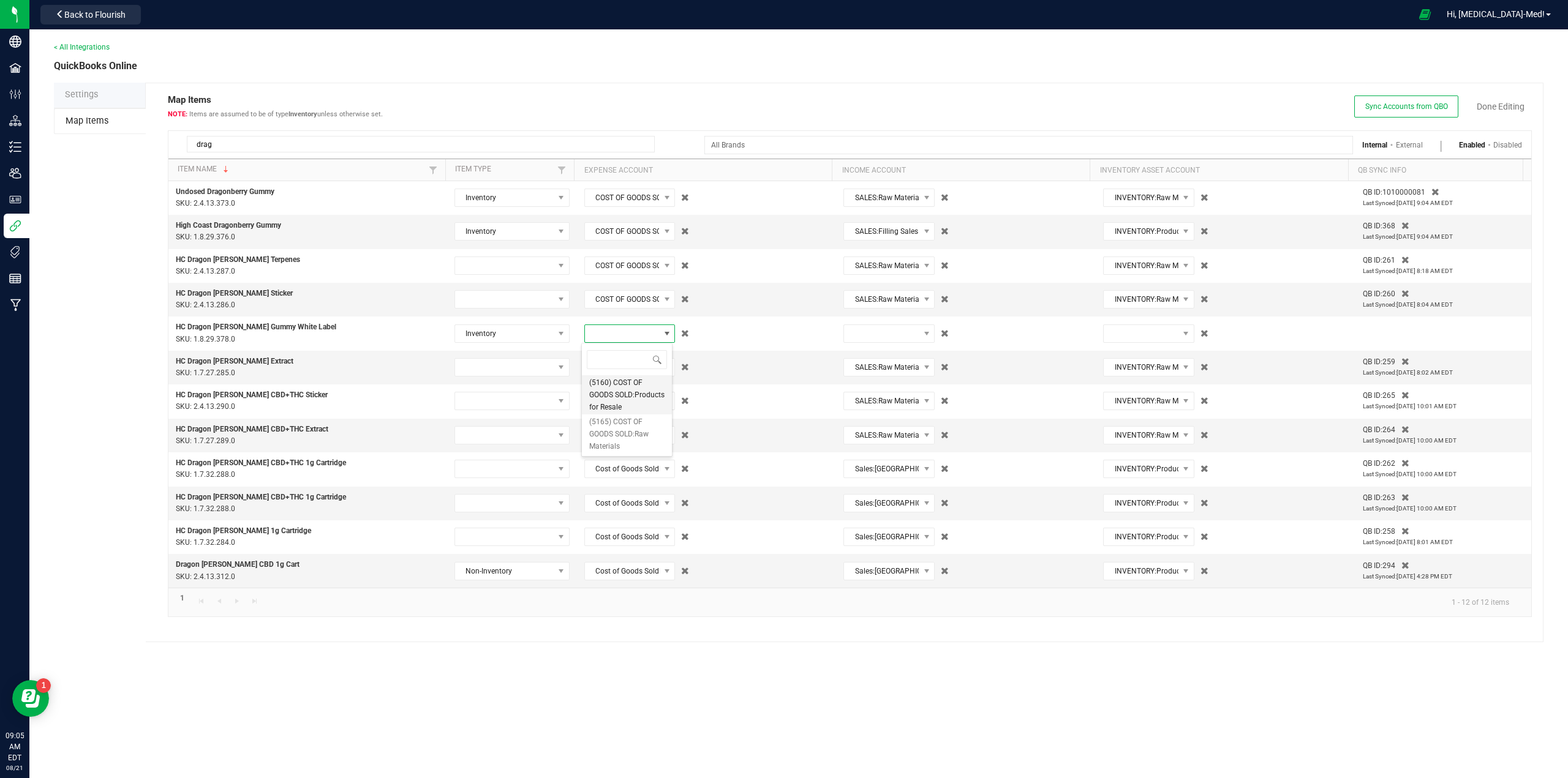
click at [617, 405] on span "(5160) COST OF GOODS SOLD:Products for Resale" at bounding box center [626, 395] width 75 height 37
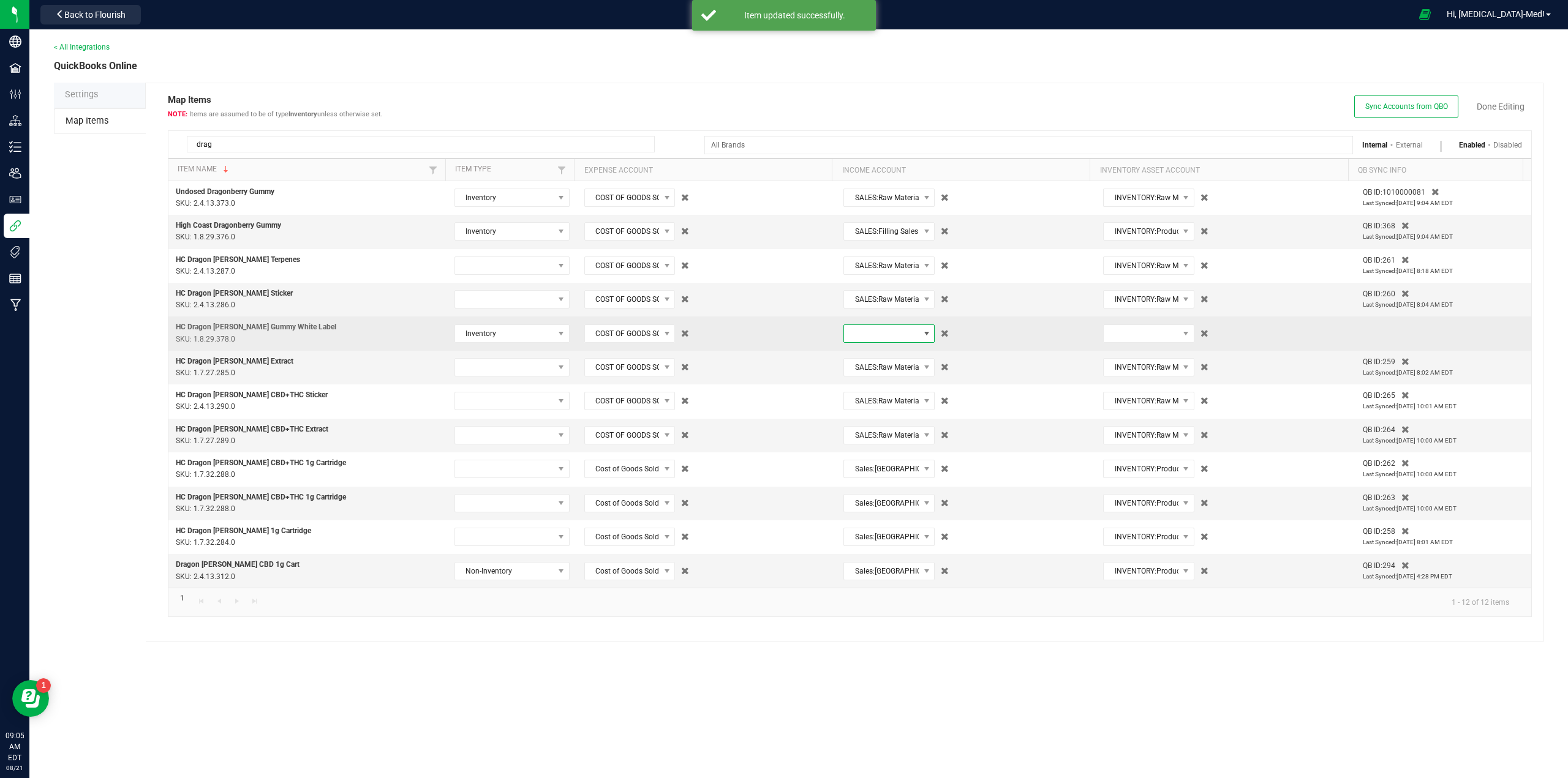
click at [876, 332] on span at bounding box center [881, 333] width 74 height 17
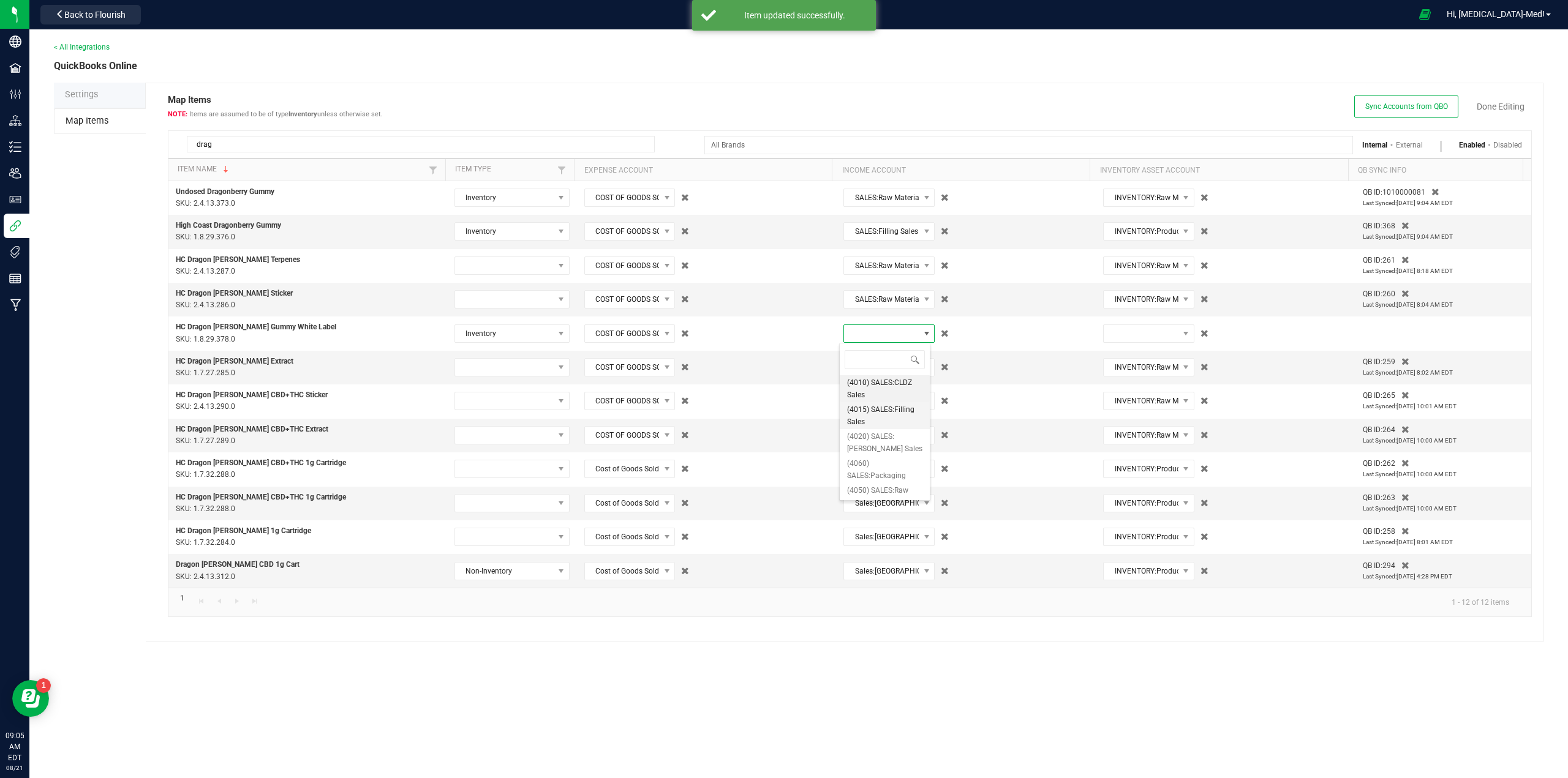
click at [875, 420] on span "(4015) SALES:Filling Sales" at bounding box center [885, 415] width 75 height 25
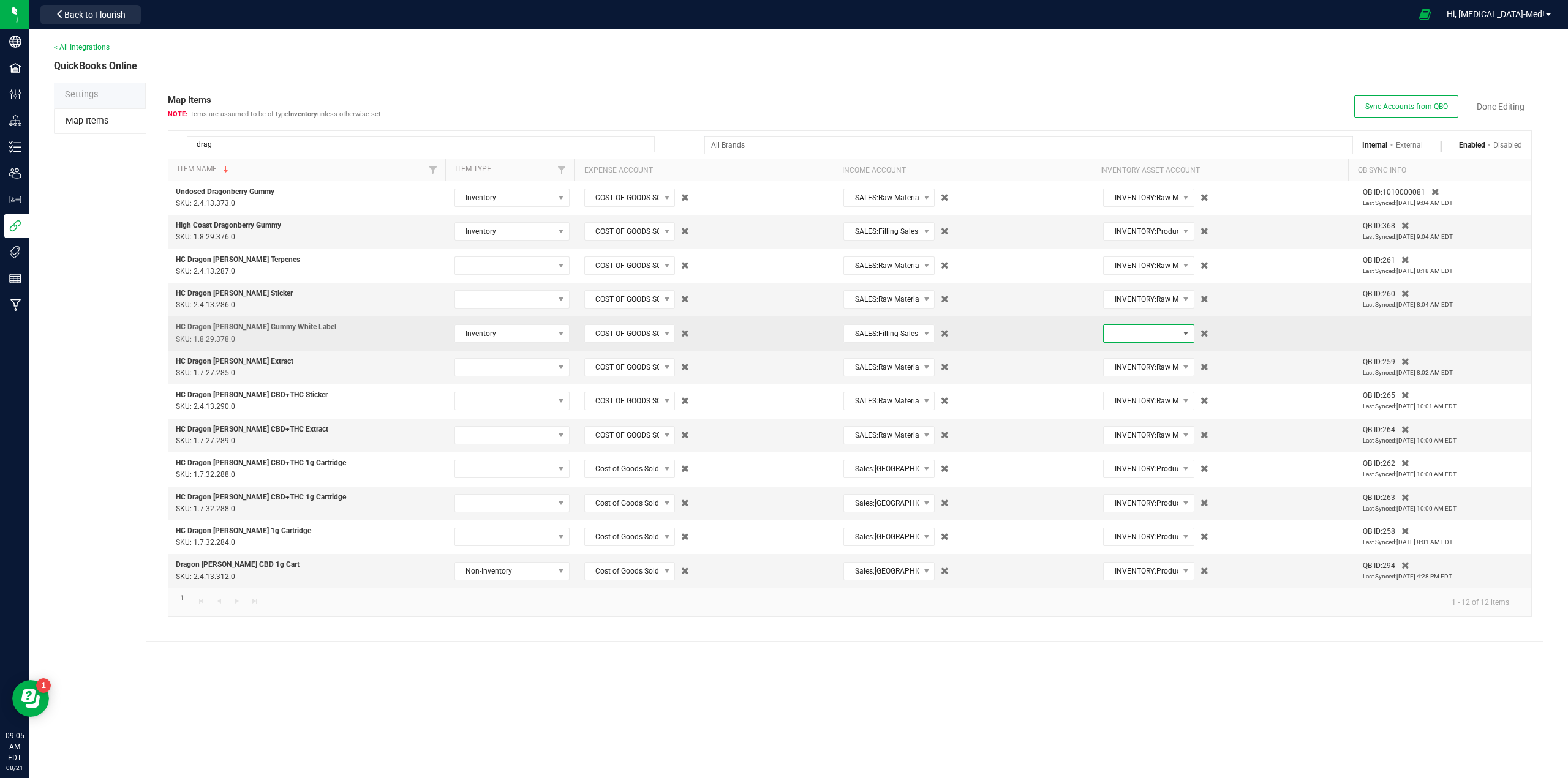
click at [1128, 337] on span at bounding box center [1140, 333] width 74 height 17
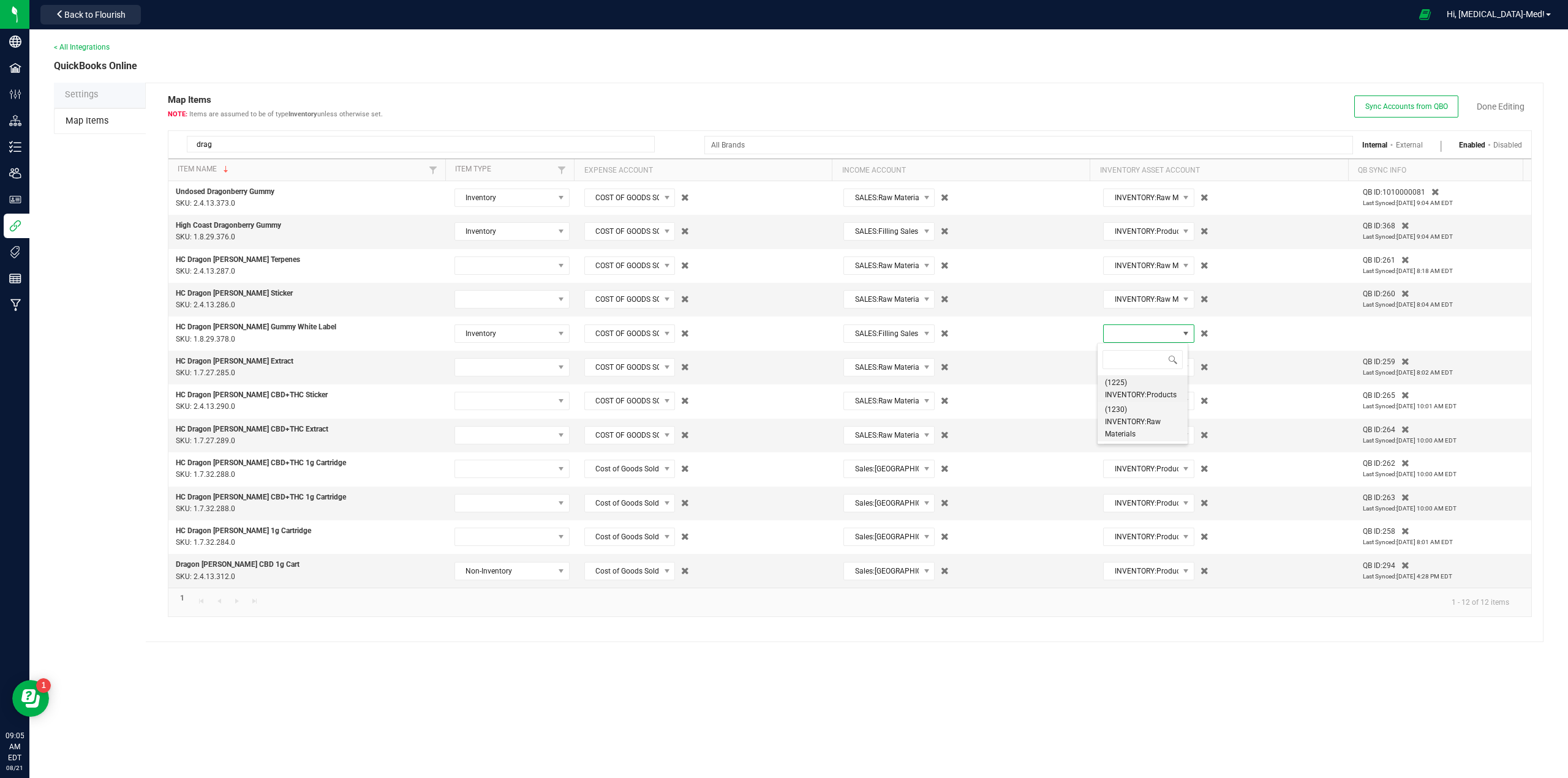
click at [1121, 423] on span "(1230) INVENTORY:Raw Materials" at bounding box center [1143, 422] width 75 height 37
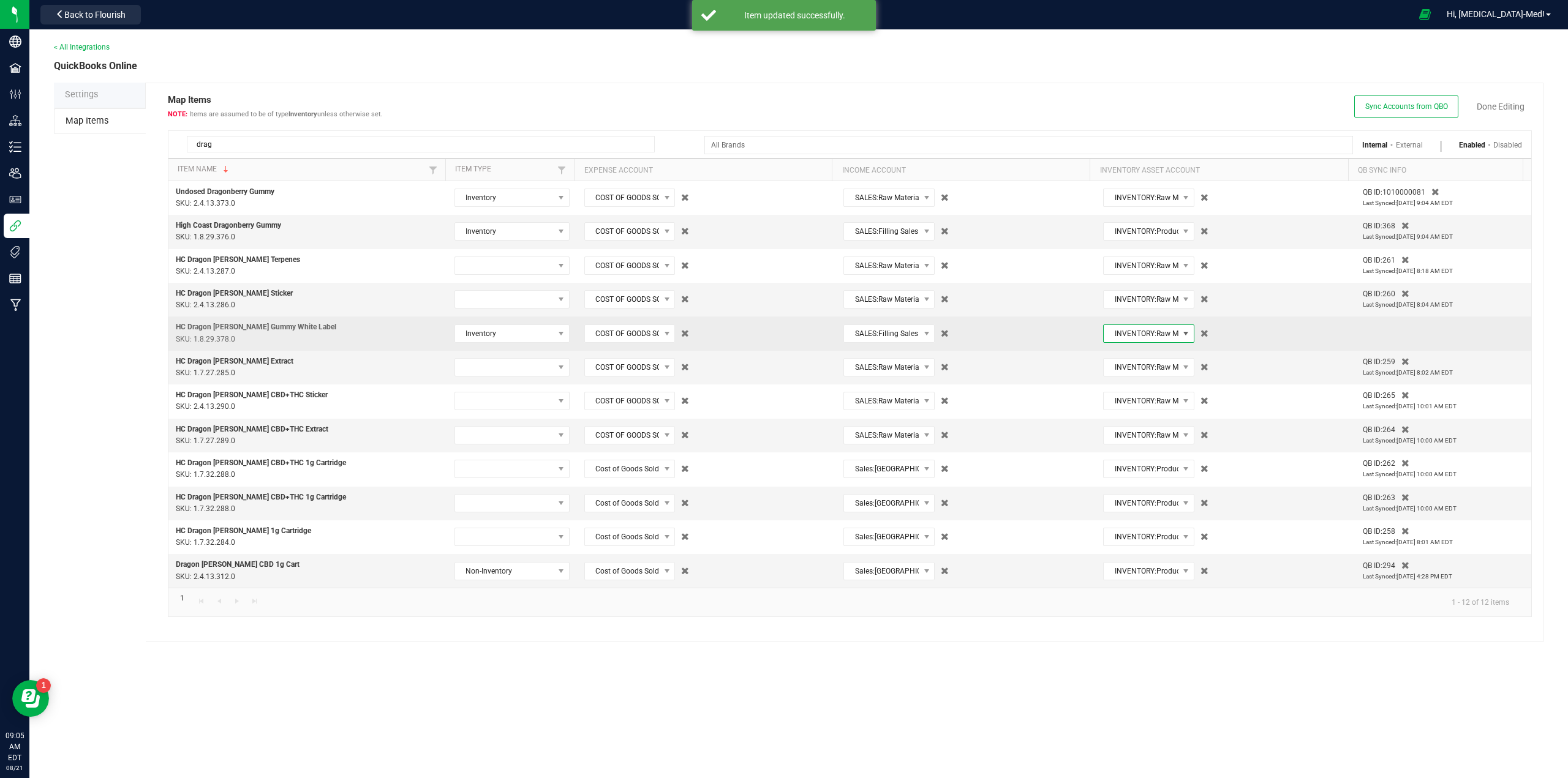
click at [1141, 337] on span "INVENTORY:Raw Materials" at bounding box center [1140, 333] width 74 height 17
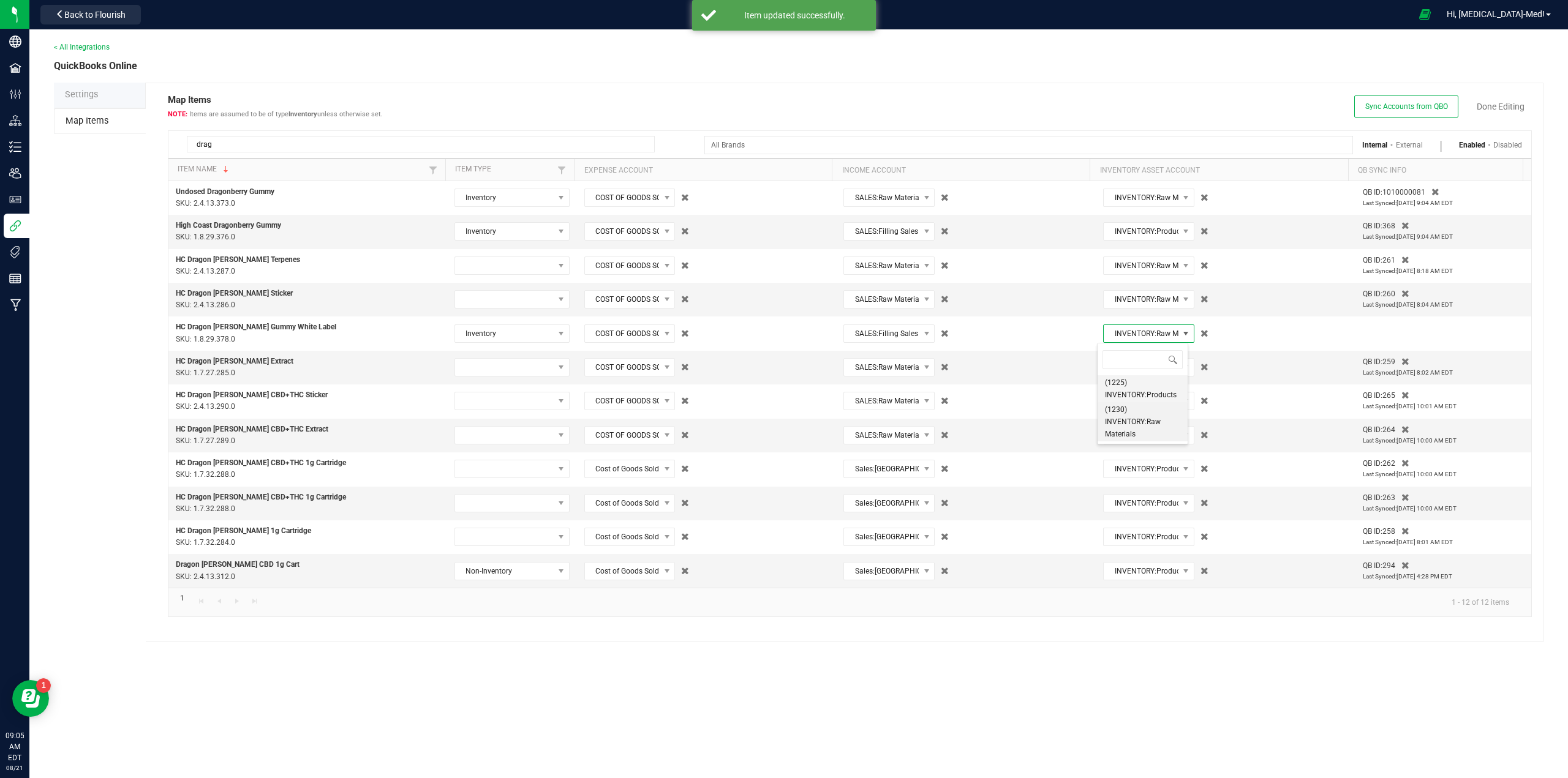
click at [1136, 384] on span "(1225) INVENTORY:Products" at bounding box center [1143, 389] width 75 height 25
click at [1500, 106] on link "Done Editing" at bounding box center [1500, 106] width 48 height 12
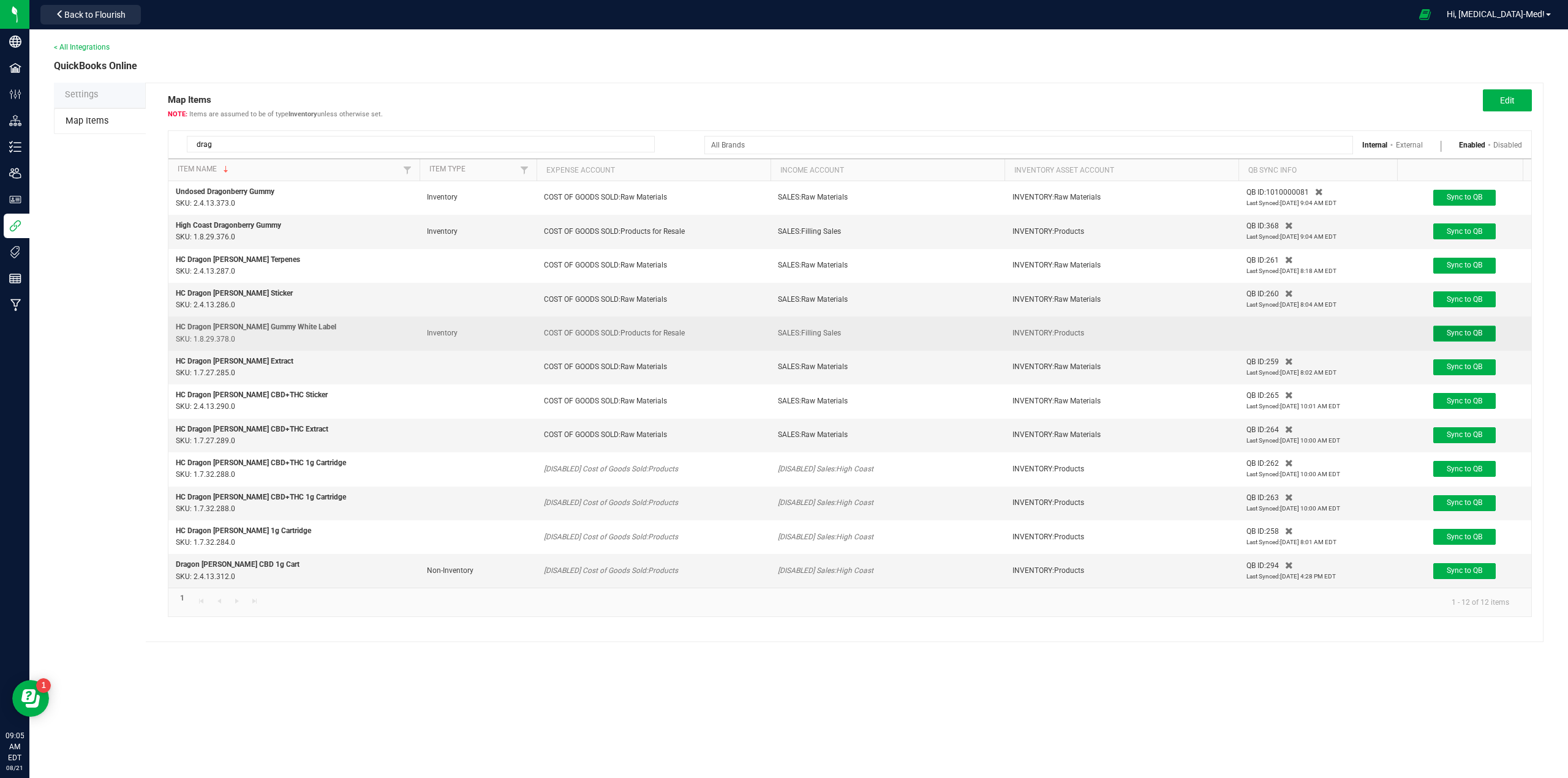
click at [1460, 337] on span "Sync to QB" at bounding box center [1464, 333] width 36 height 8
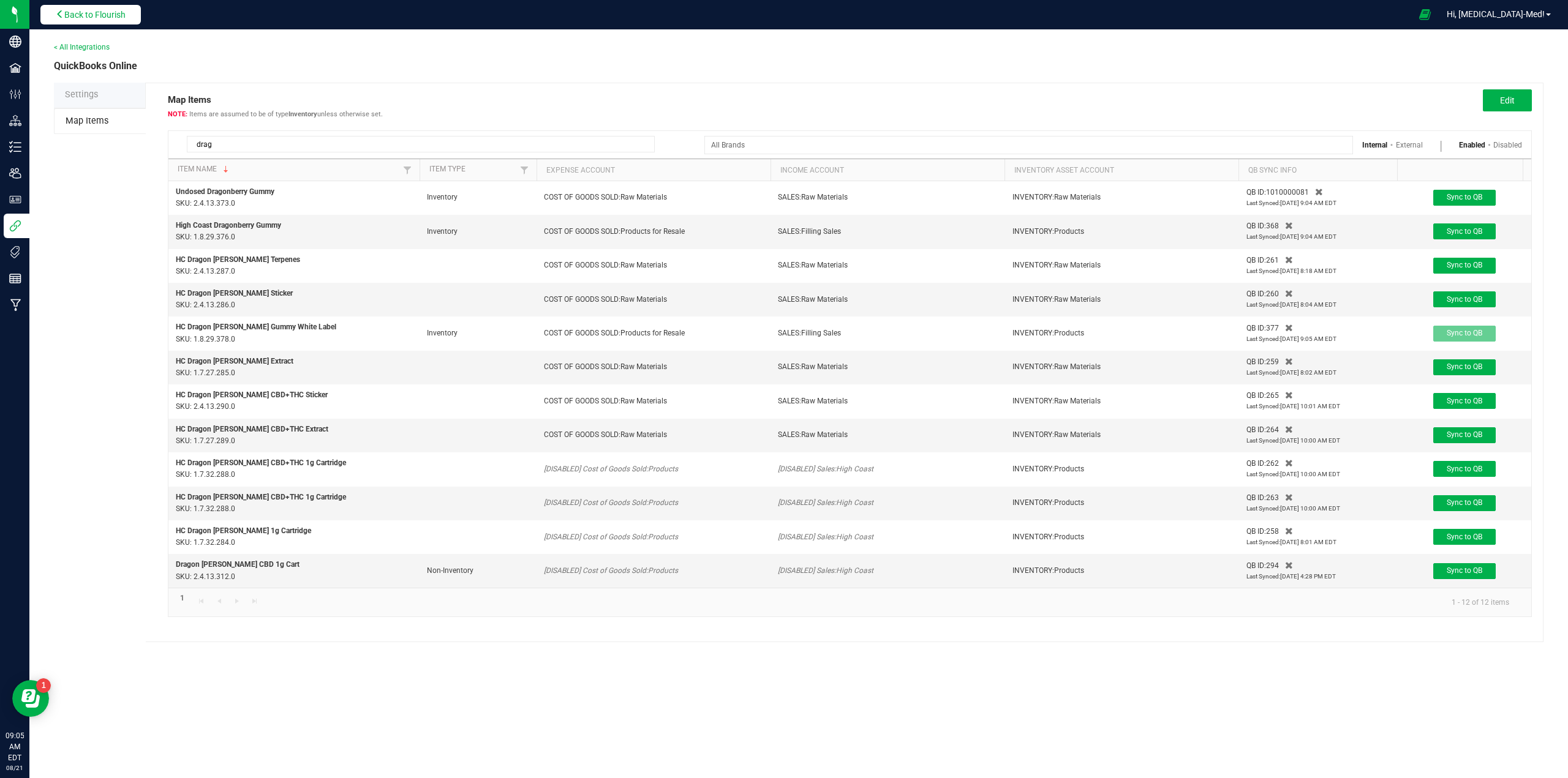
click at [94, 19] on span "Back to Flourish" at bounding box center [95, 15] width 62 height 10
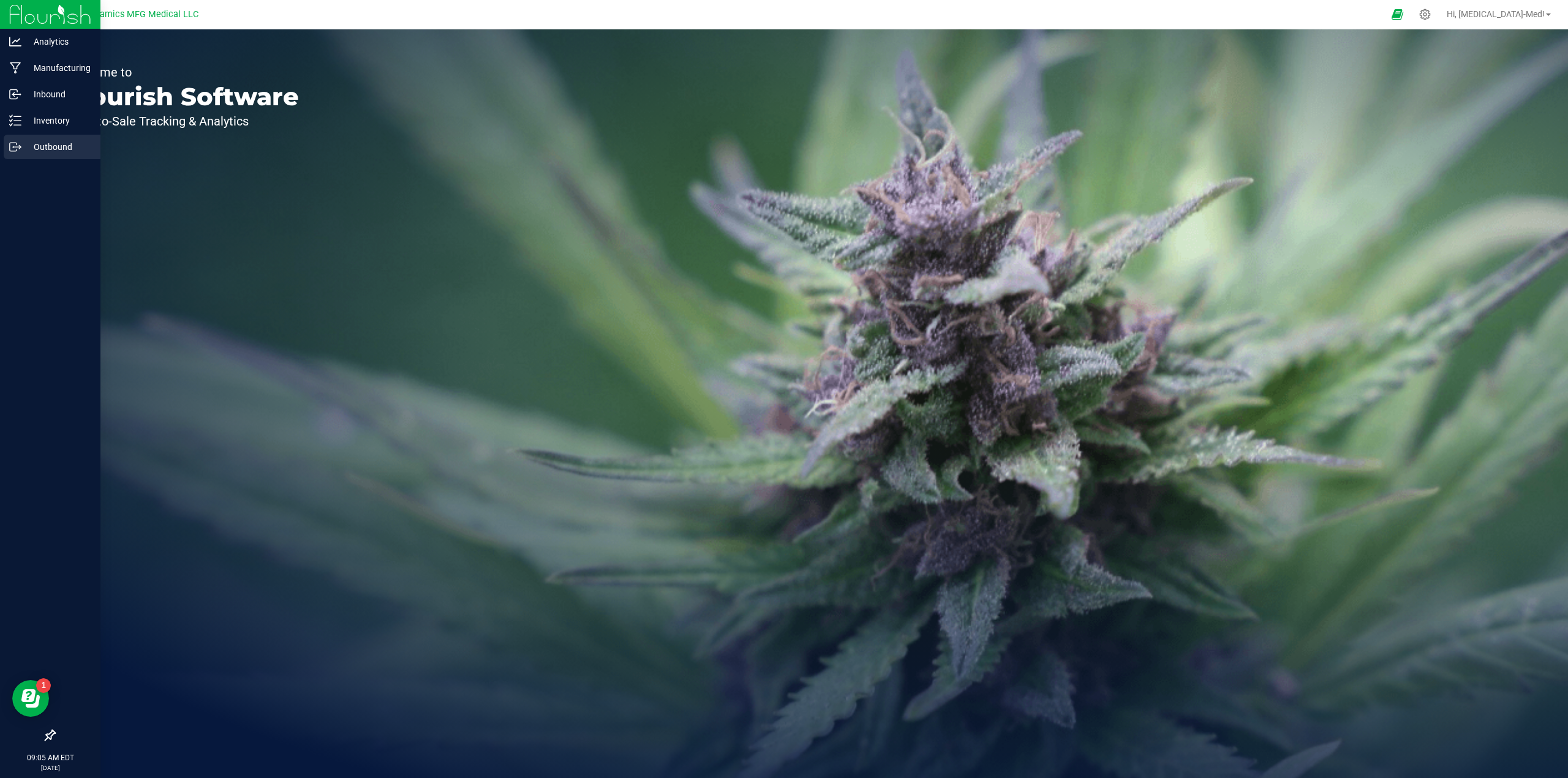
click at [50, 148] on p "Outbound" at bounding box center [58, 147] width 73 height 15
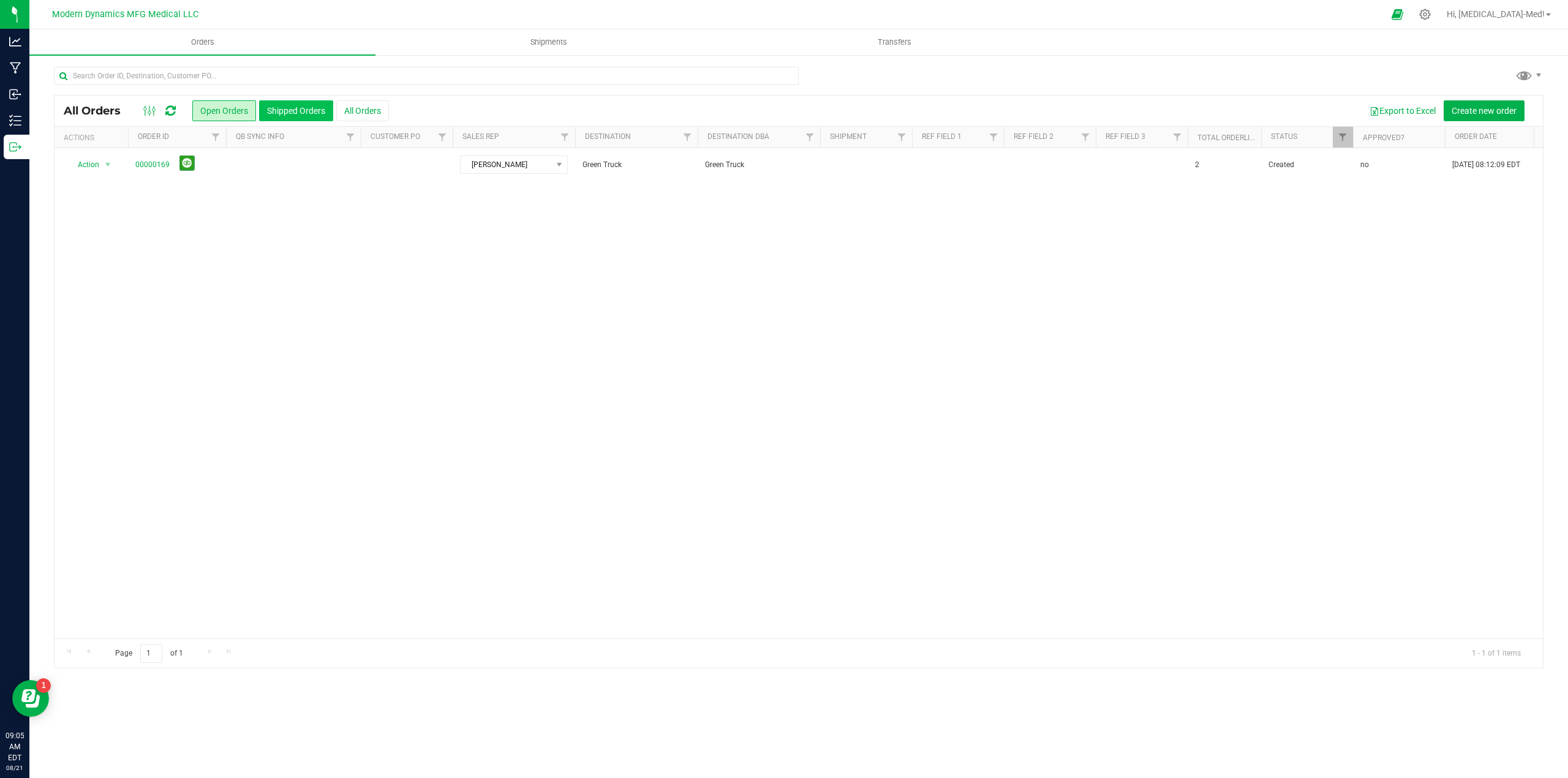
click at [288, 104] on button "Shipped Orders" at bounding box center [296, 110] width 74 height 21
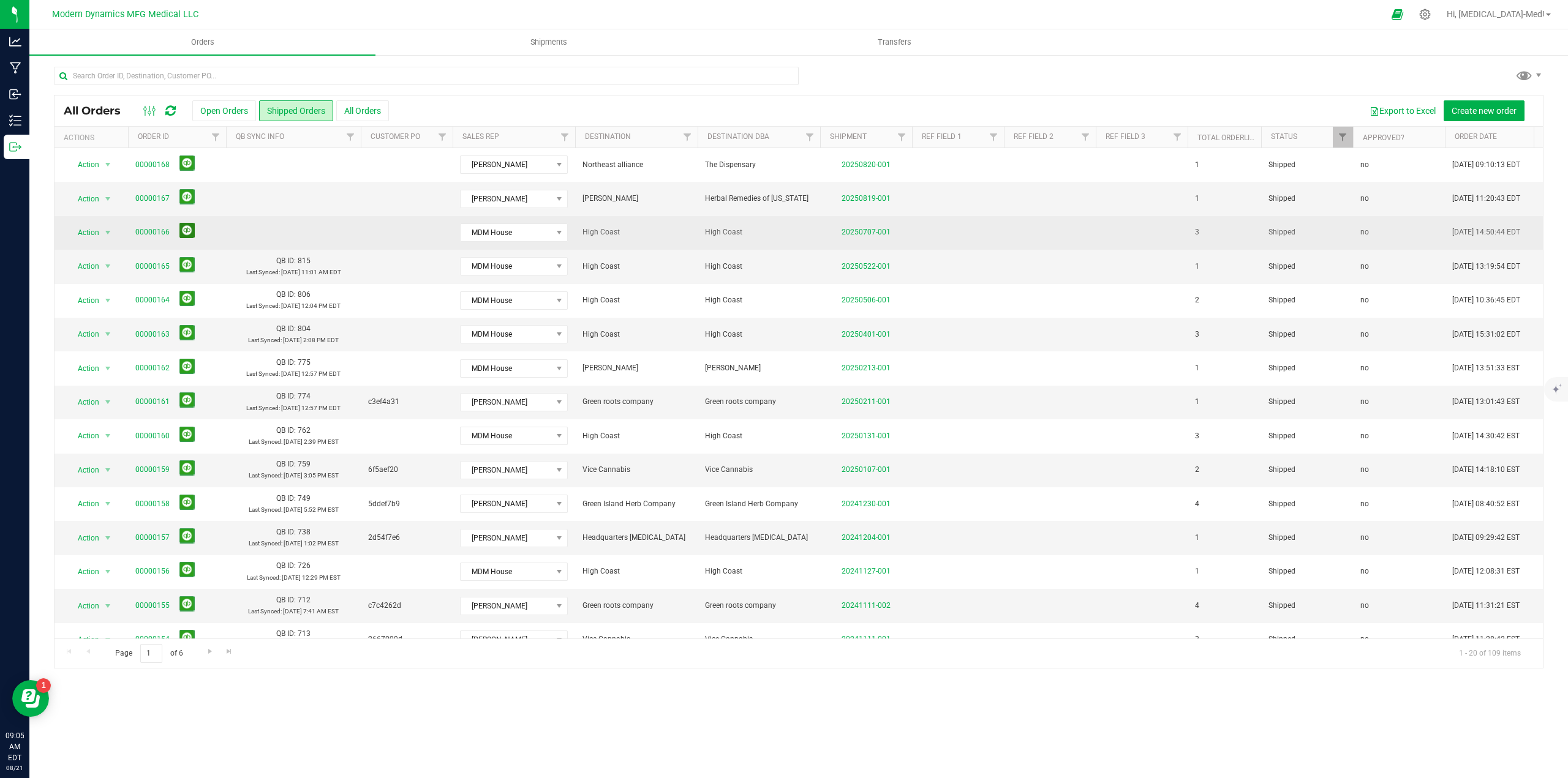
click at [185, 232] on button at bounding box center [186, 231] width 16 height 16
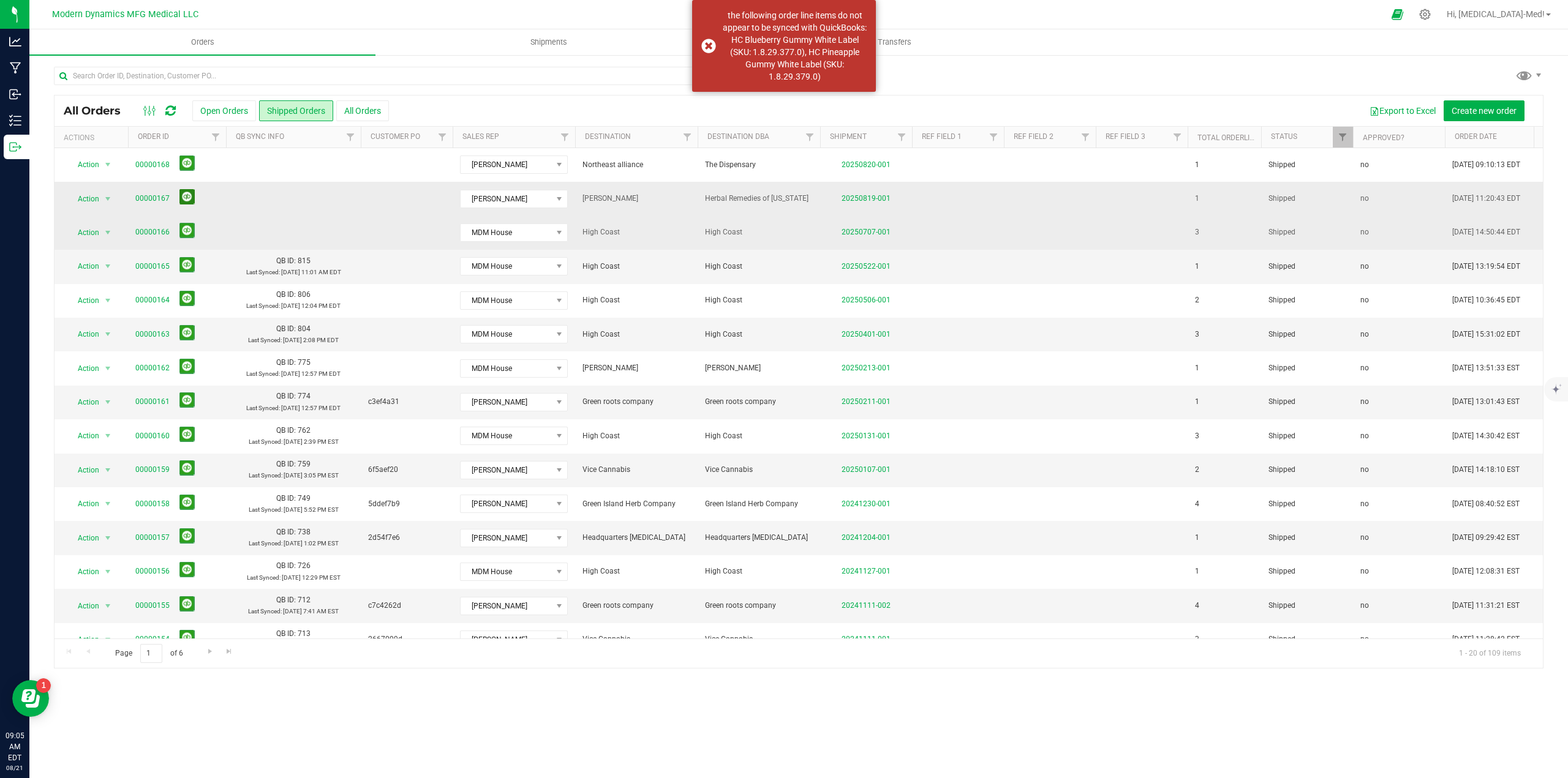
click at [186, 197] on button at bounding box center [186, 197] width 16 height 16
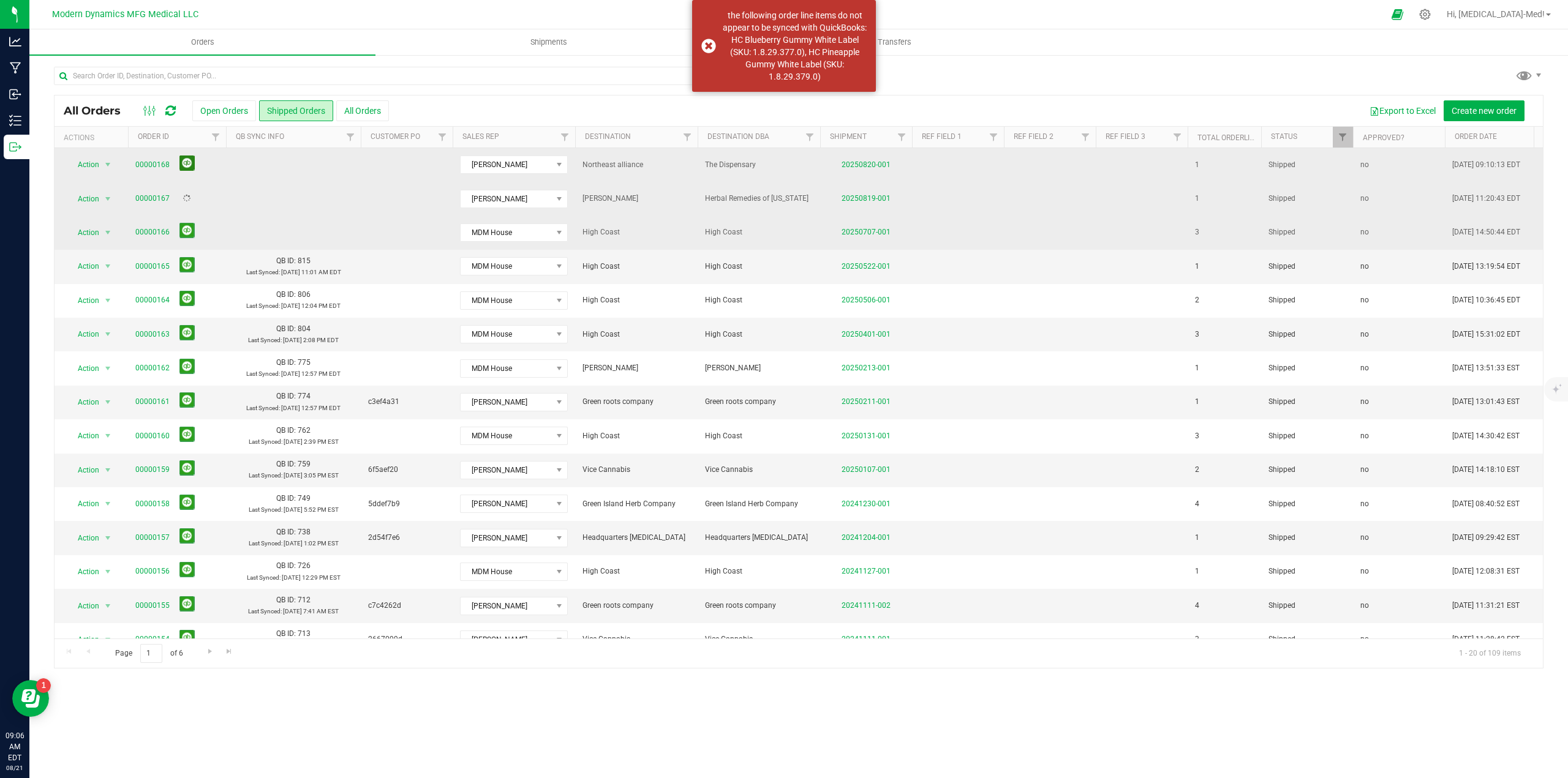
click at [185, 163] on button at bounding box center [186, 163] width 16 height 16
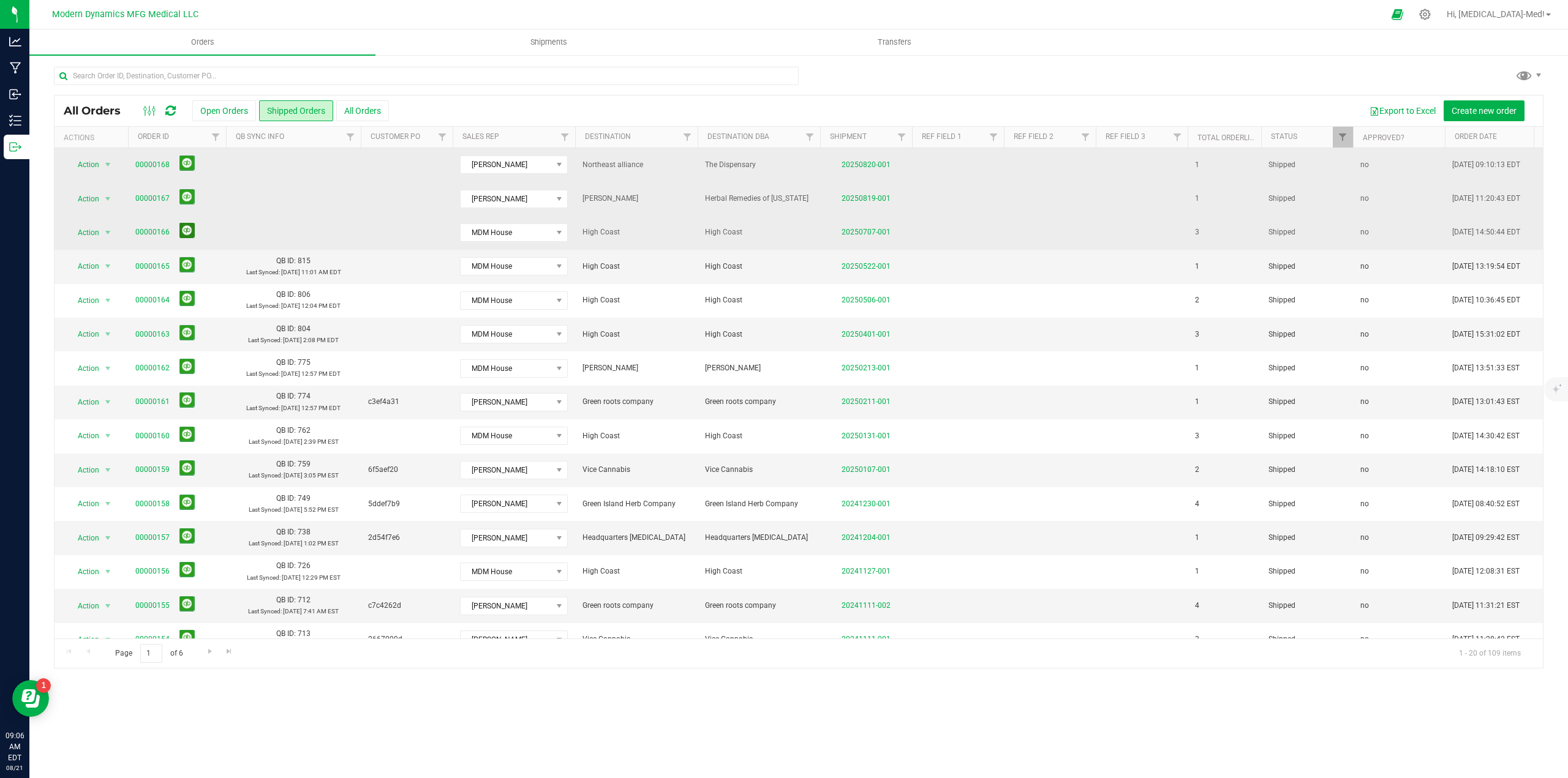
click at [190, 231] on button at bounding box center [186, 231] width 16 height 16
click at [1431, 16] on icon at bounding box center [1425, 15] width 13 height 13
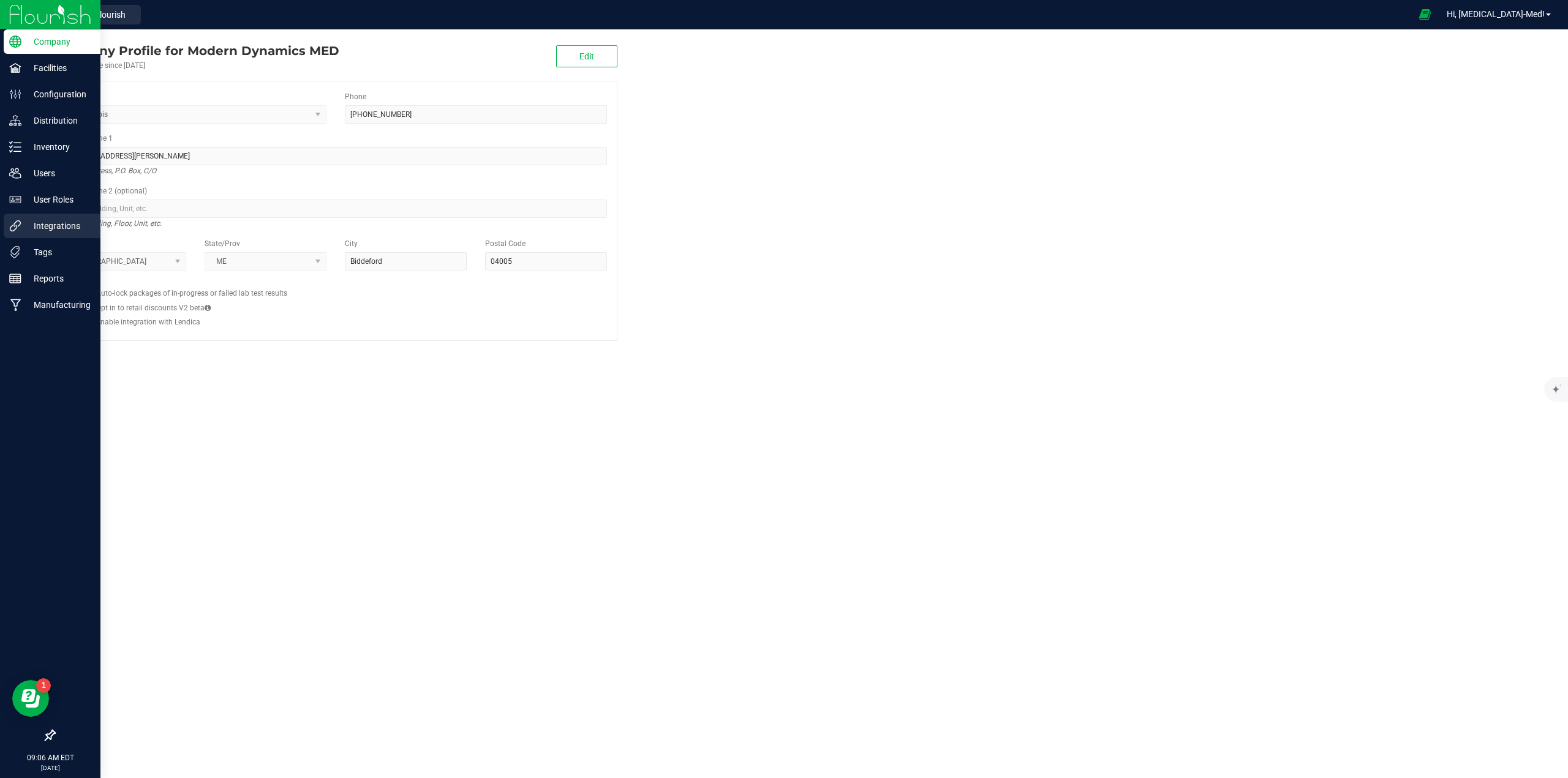
click at [38, 223] on p "Integrations" at bounding box center [58, 226] width 73 height 15
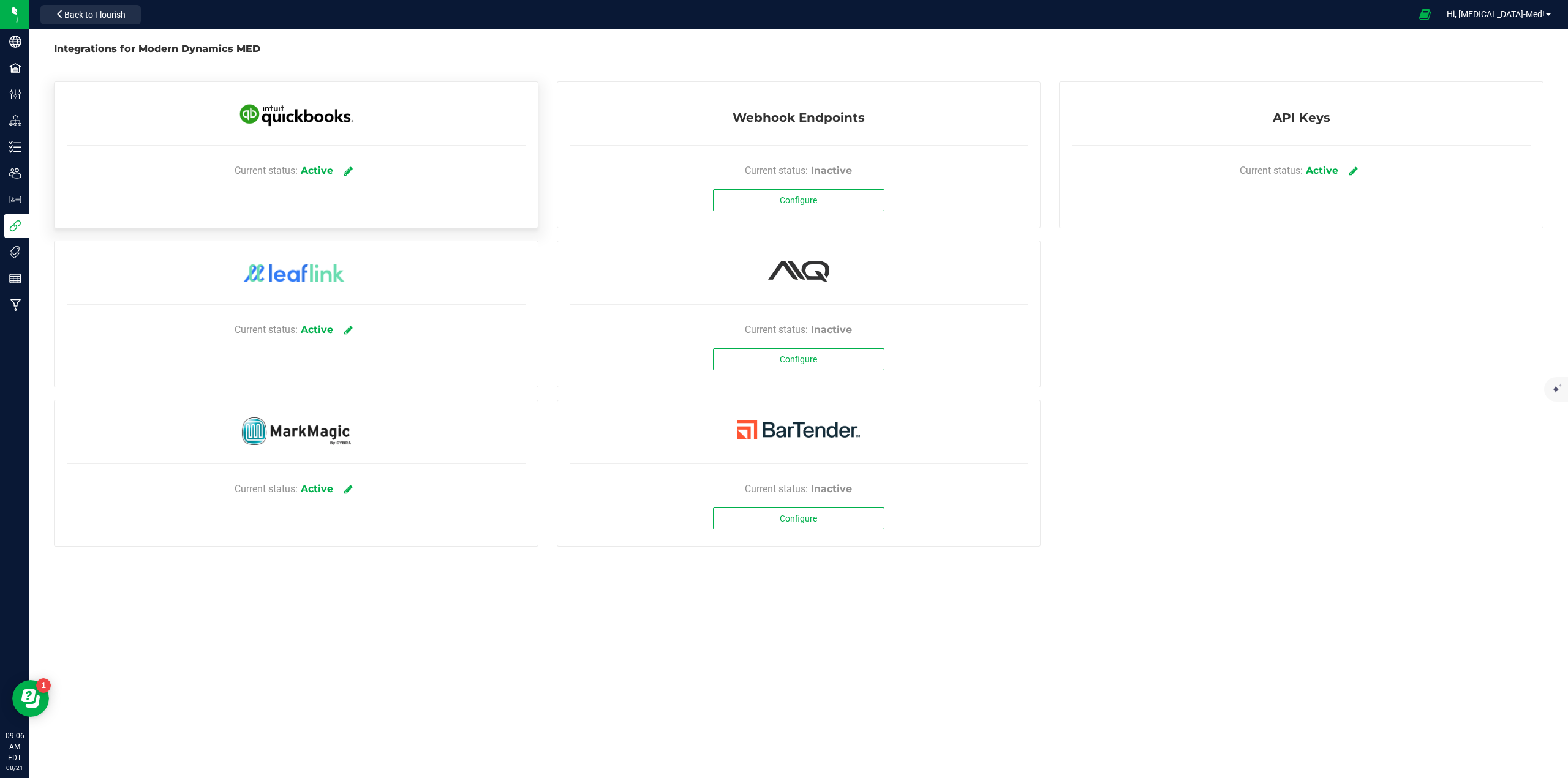
click at [351, 174] on icon at bounding box center [348, 171] width 9 height 11
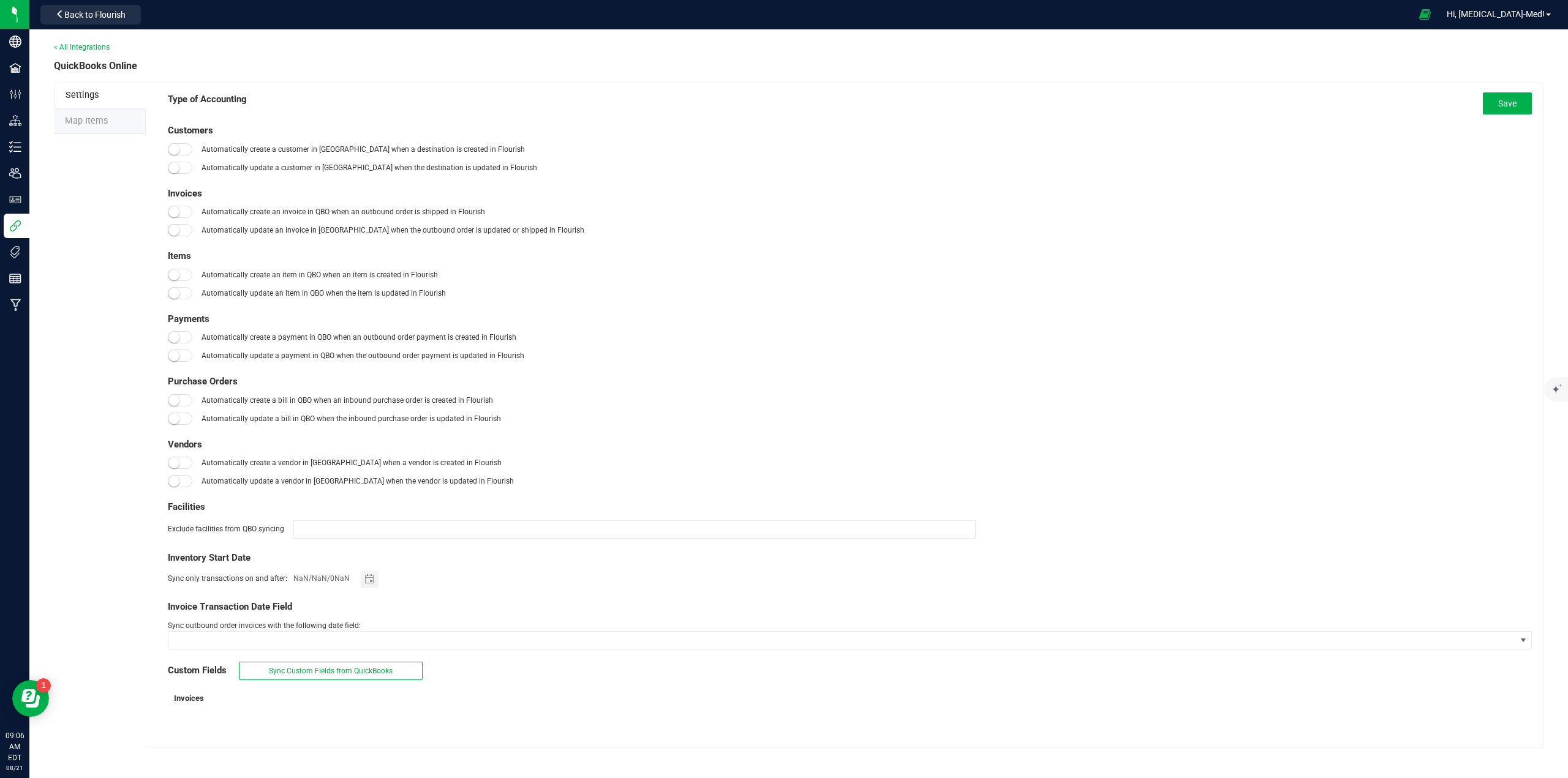
type input "[DATE]"
click at [89, 128] on li "Map Items" at bounding box center [100, 122] width 92 height 26
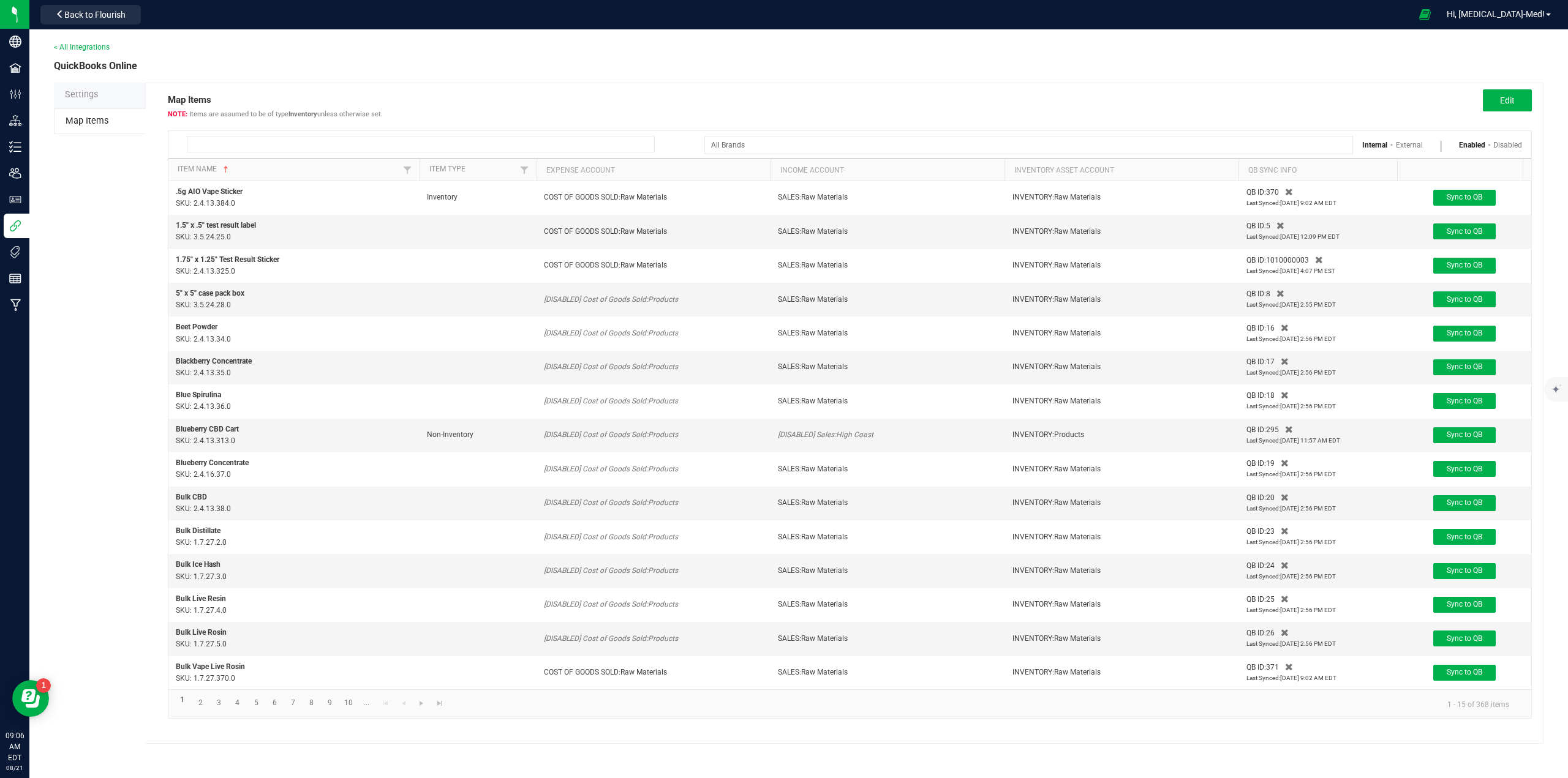
click at [225, 143] on input at bounding box center [420, 144] width 468 height 17
type input "gummy"
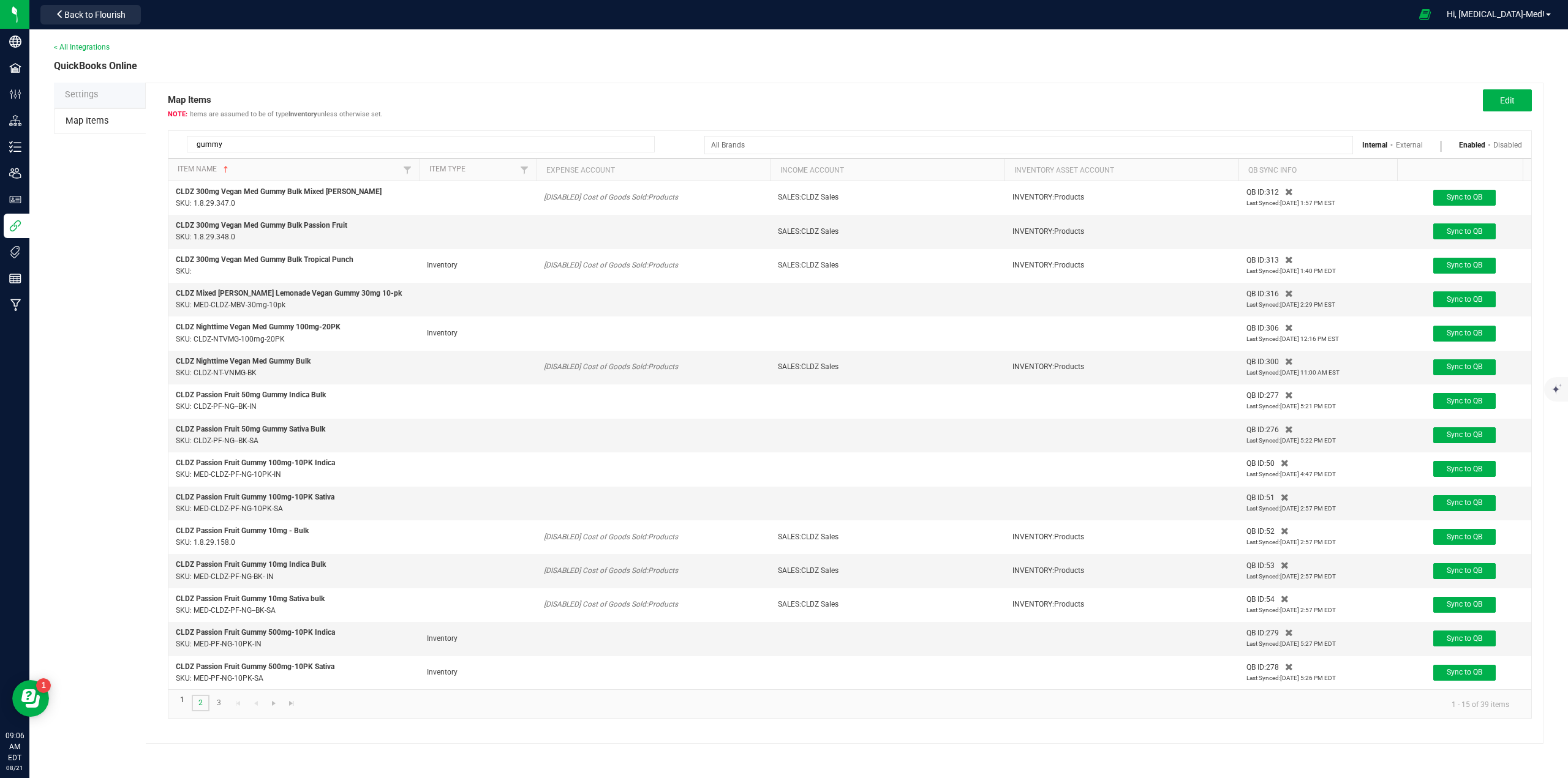
click at [203, 712] on link "2" at bounding box center [200, 704] width 17 height 17
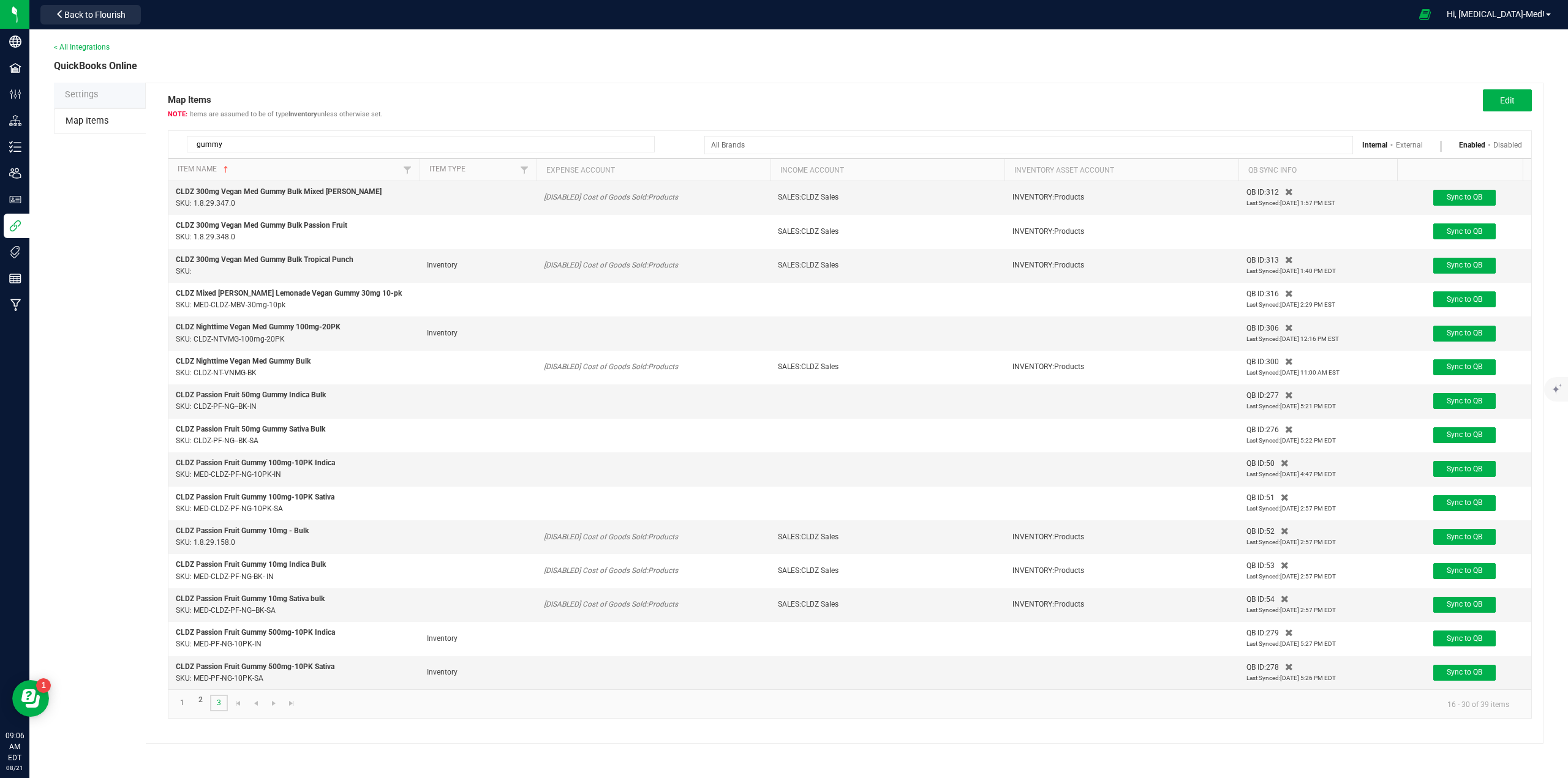
click at [217, 712] on link "3" at bounding box center [219, 704] width 17 height 17
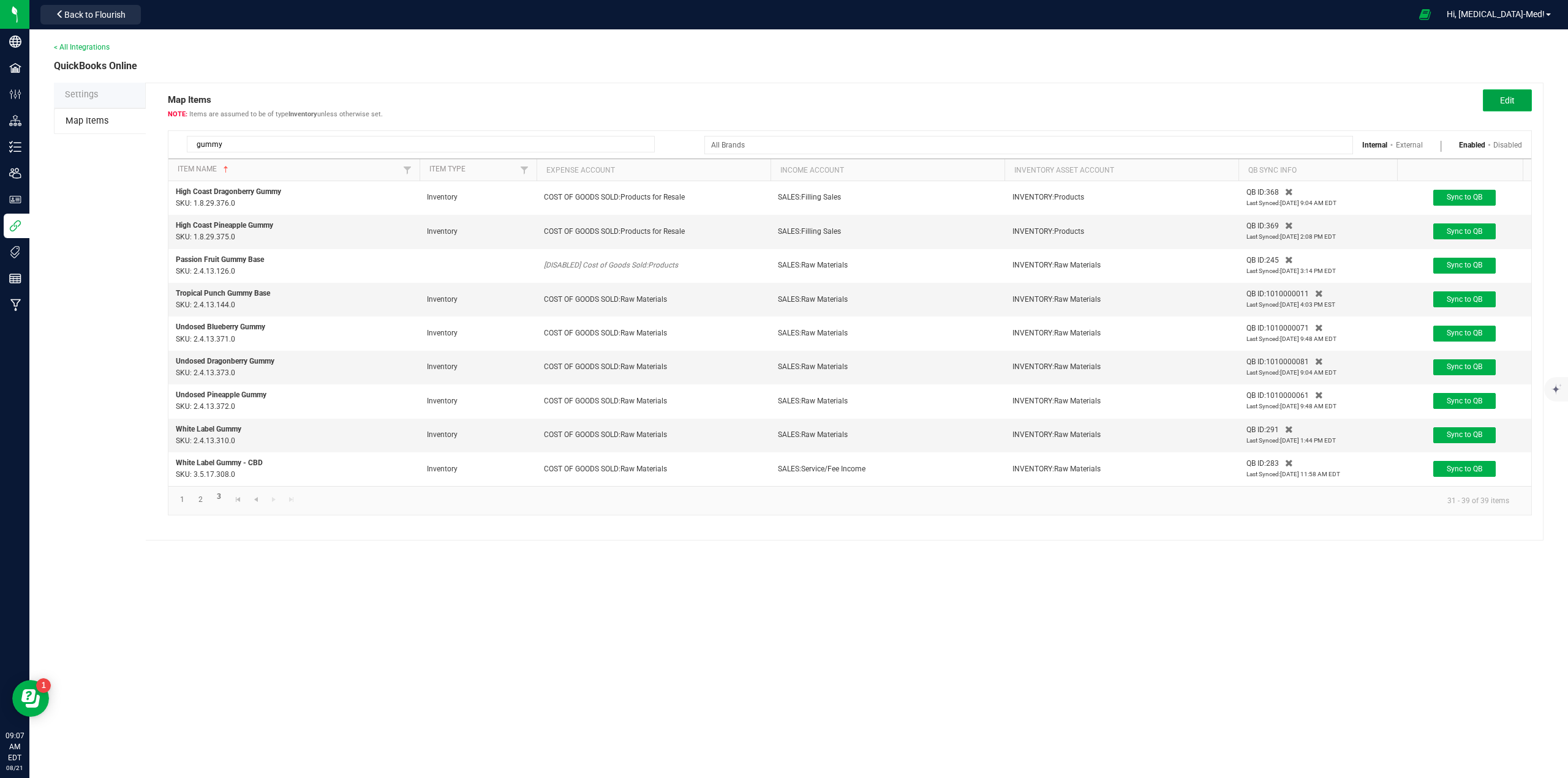
click at [1506, 102] on span "Edit" at bounding box center [1507, 100] width 15 height 10
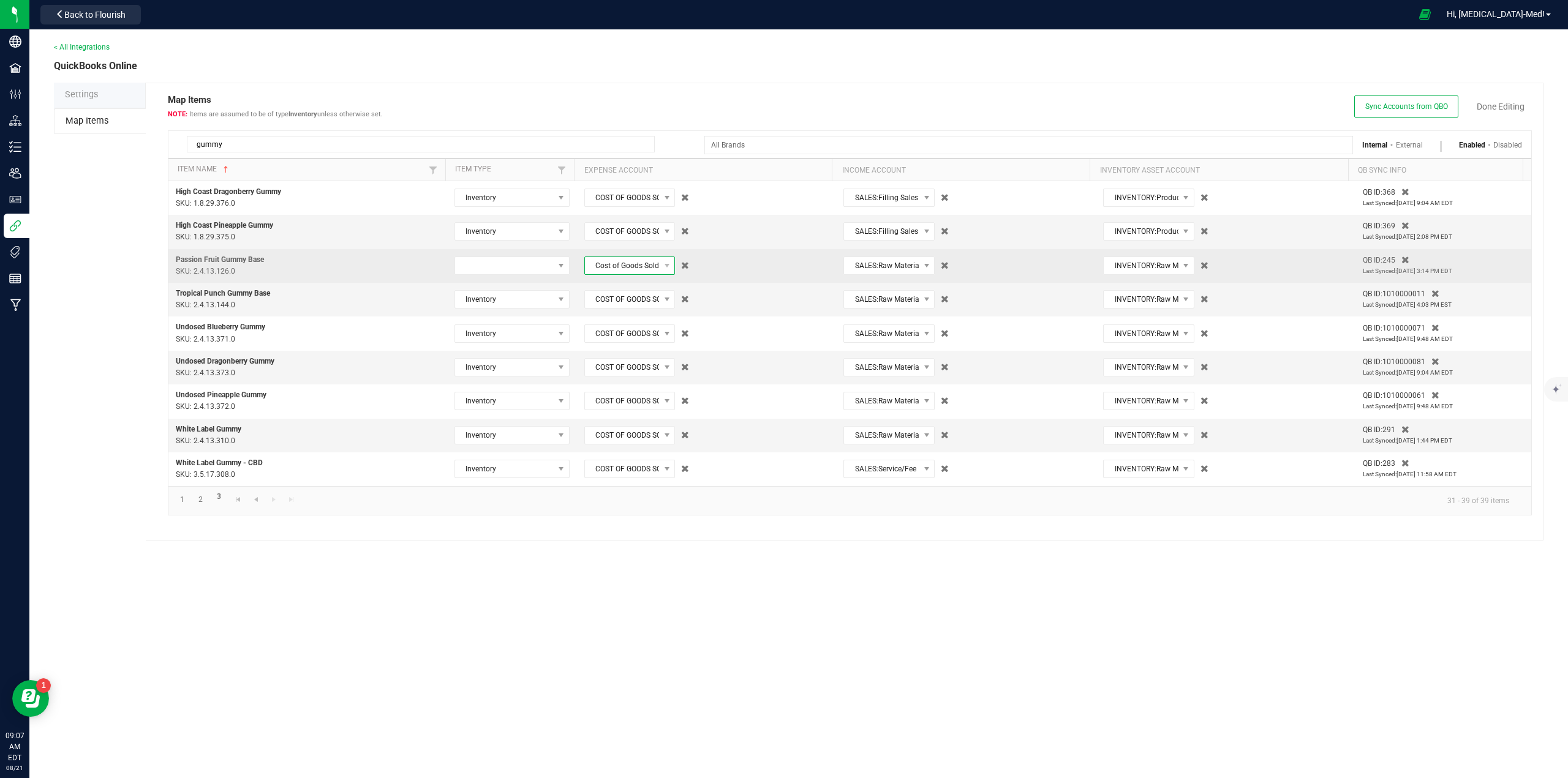
click at [615, 266] on span "Cost of Goods Sold:Products" at bounding box center [622, 265] width 74 height 17
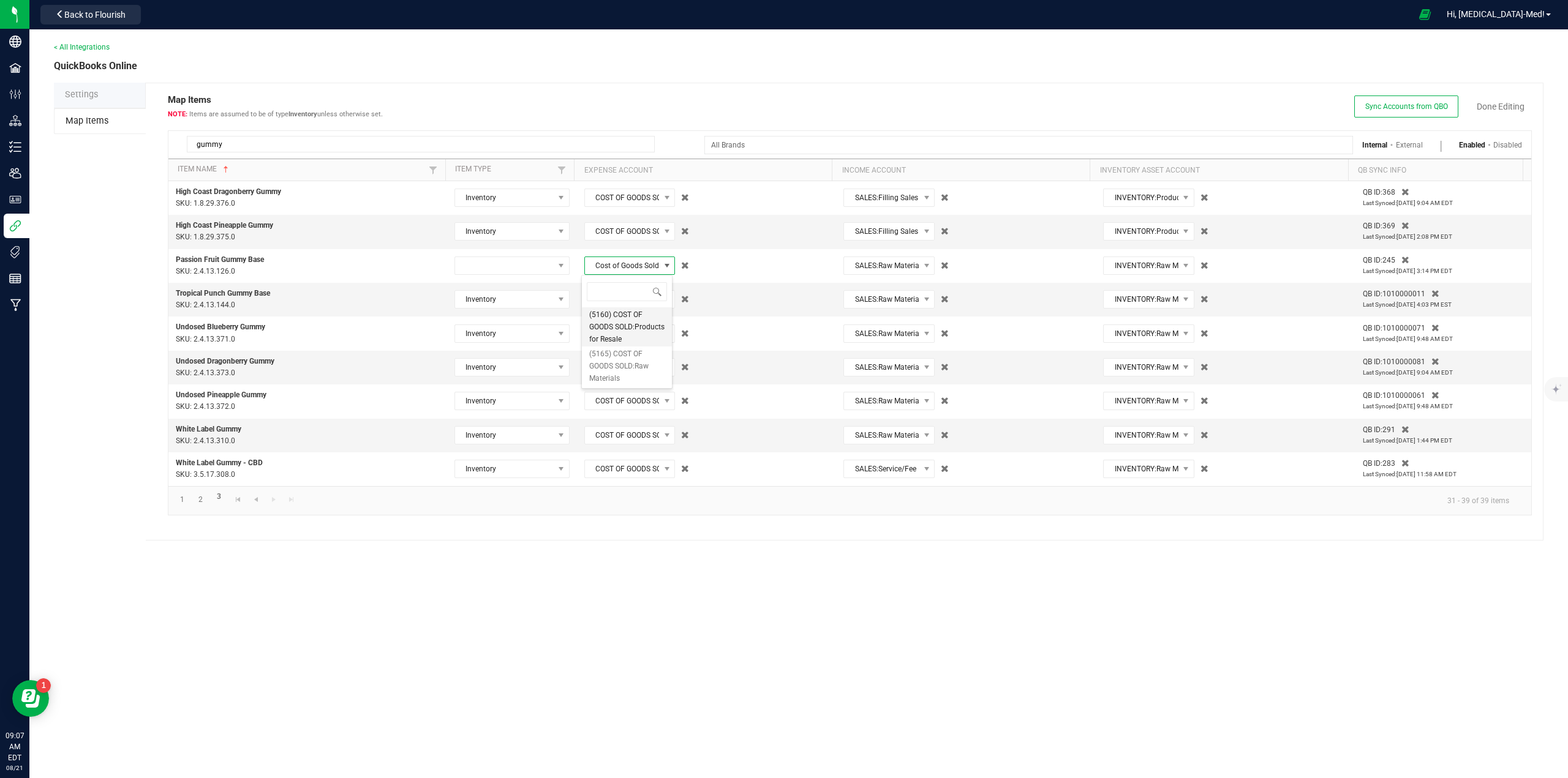
click at [605, 341] on span "(5160) COST OF GOODS SOLD:Products for Resale" at bounding box center [626, 327] width 75 height 37
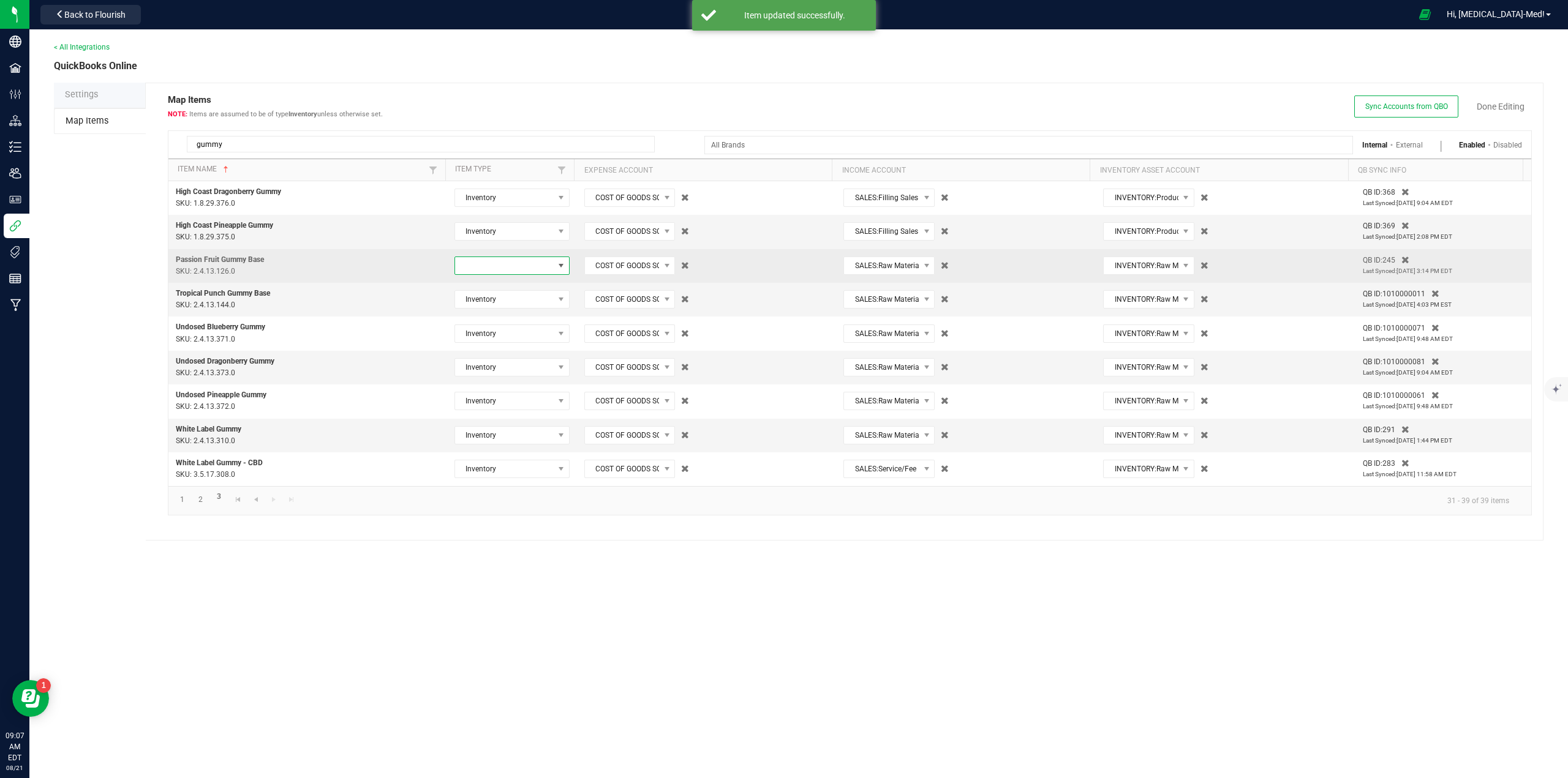
click at [513, 269] on span at bounding box center [503, 265] width 98 height 17
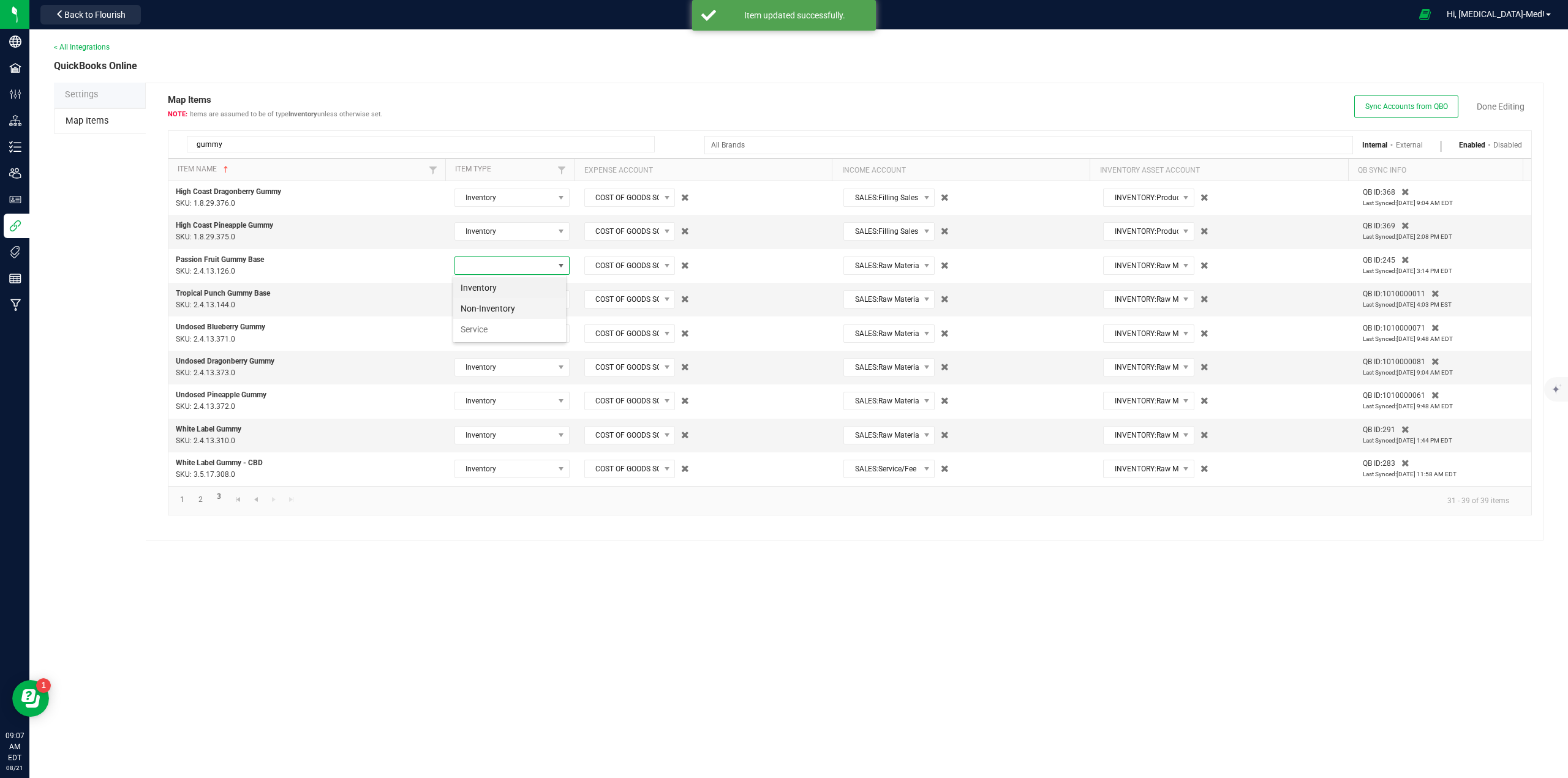
scroll to position [18, 115]
click at [488, 288] on li "Inventory" at bounding box center [509, 288] width 113 height 21
click at [1502, 106] on link "Done Editing" at bounding box center [1500, 106] width 48 height 12
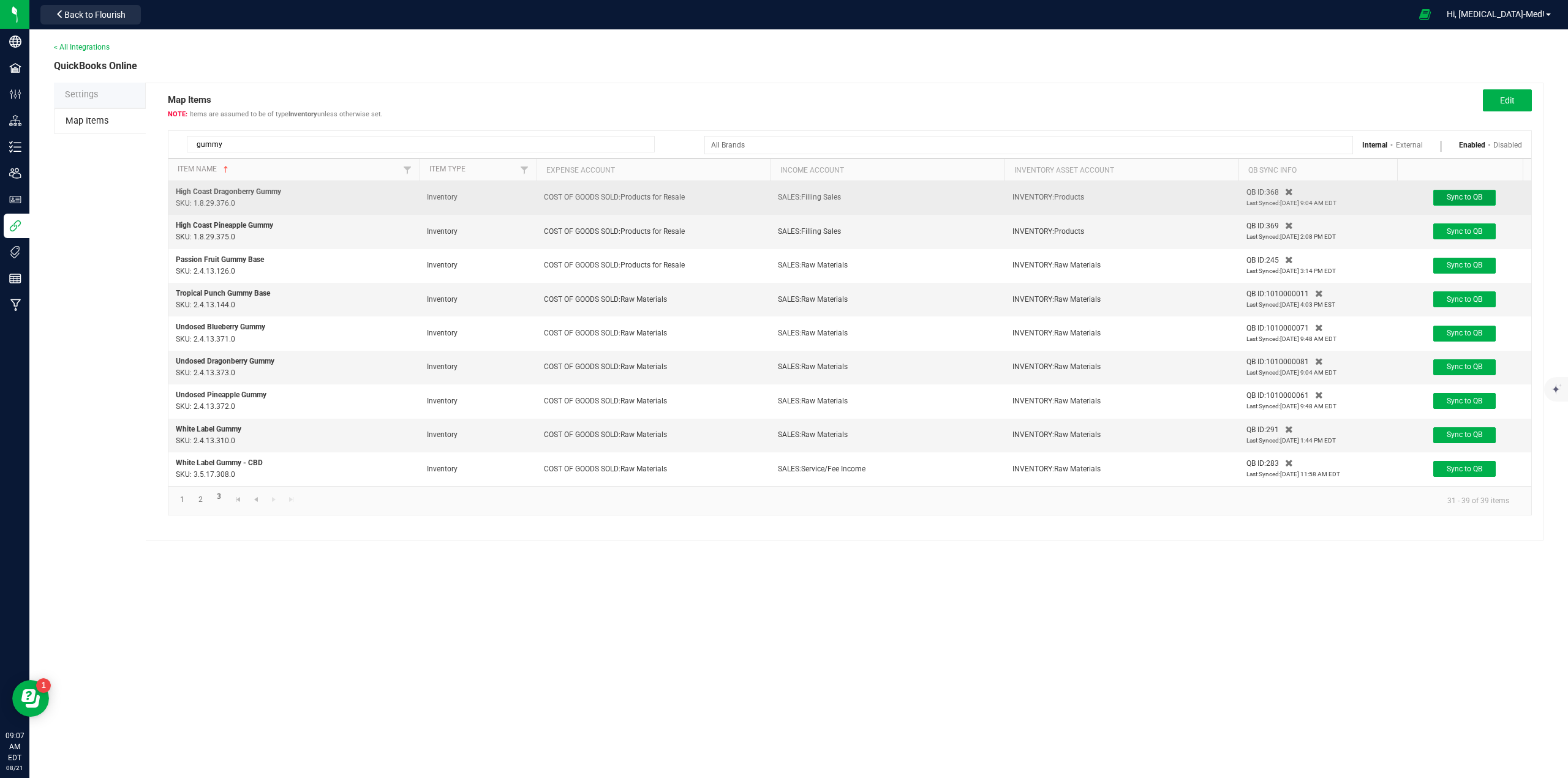
click at [1483, 197] on button "Sync to QB" at bounding box center [1464, 197] width 62 height 16
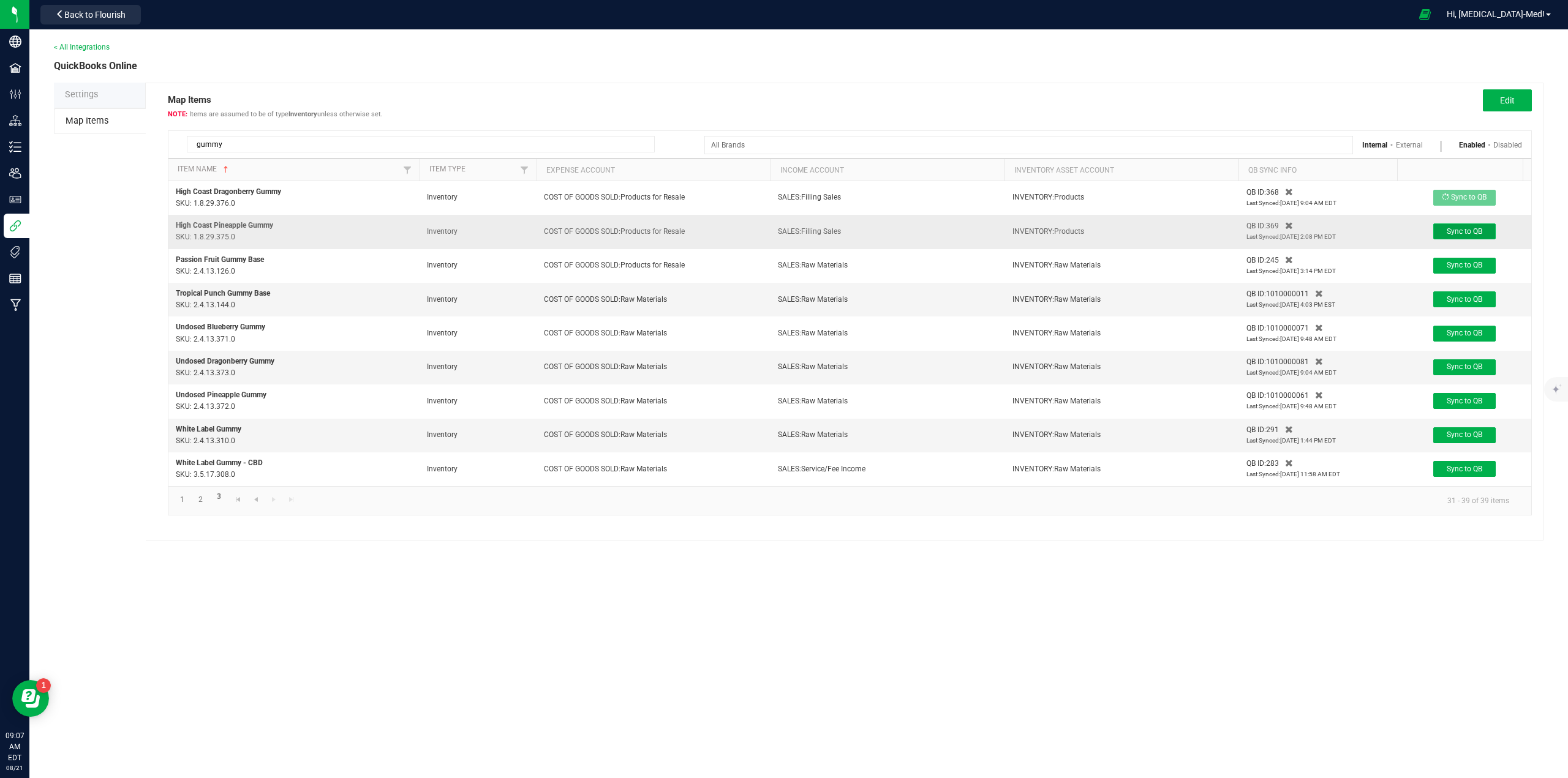
click at [1465, 232] on span "Sync to QB" at bounding box center [1464, 231] width 36 height 8
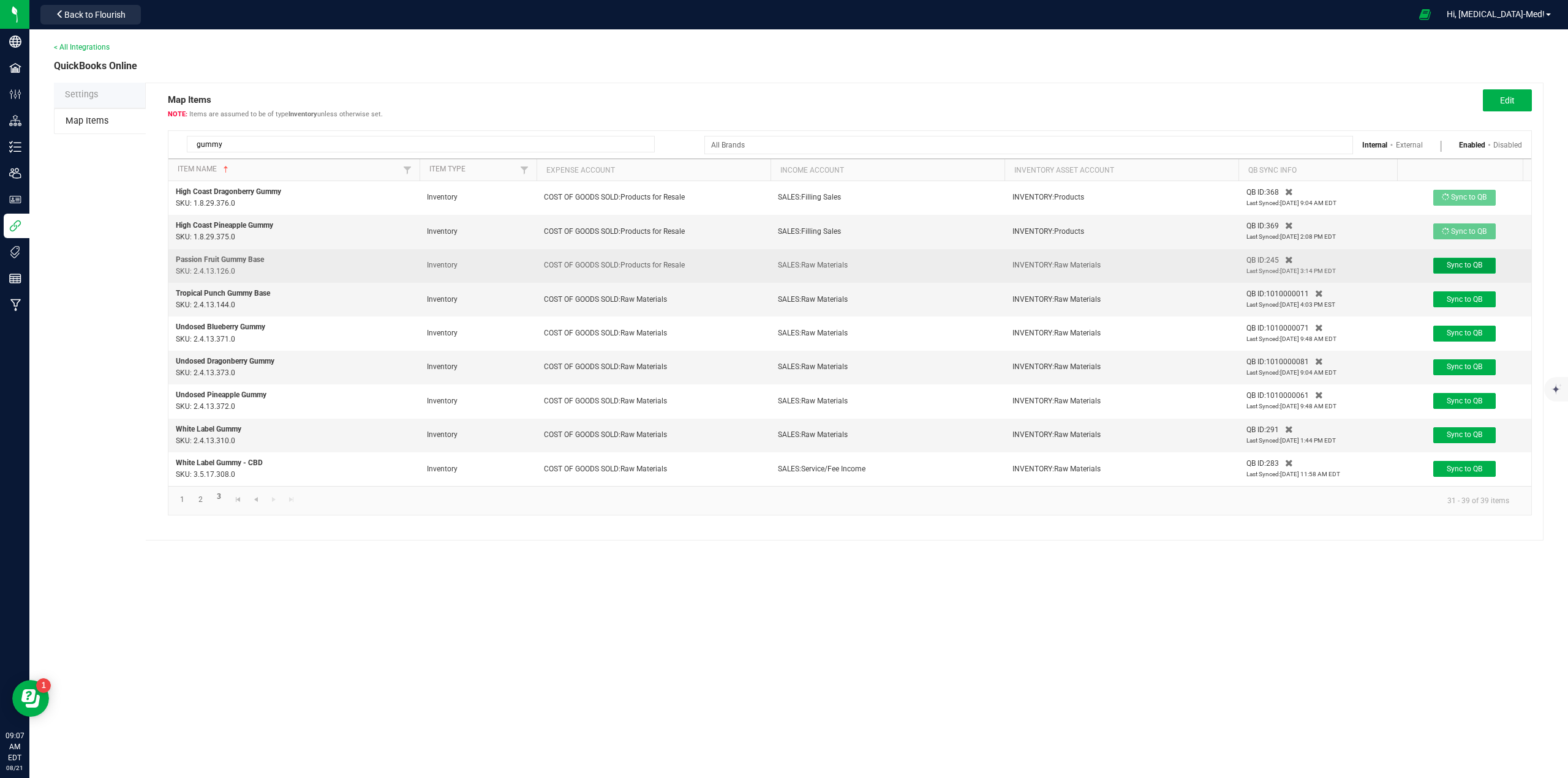
click at [1462, 265] on span "Sync to QB" at bounding box center [1464, 265] width 36 height 8
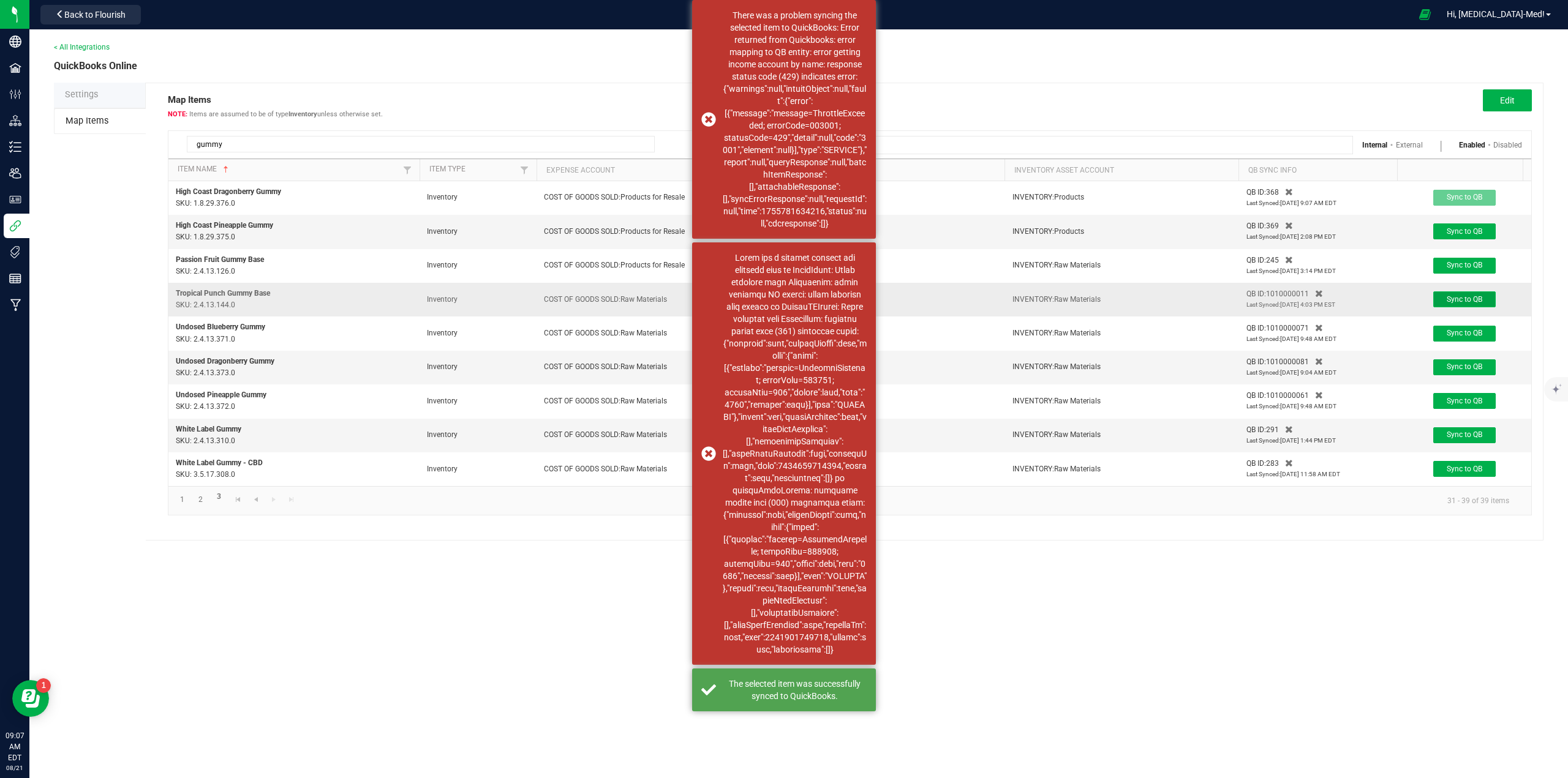
click at [1462, 300] on span "Sync to QB" at bounding box center [1464, 299] width 36 height 8
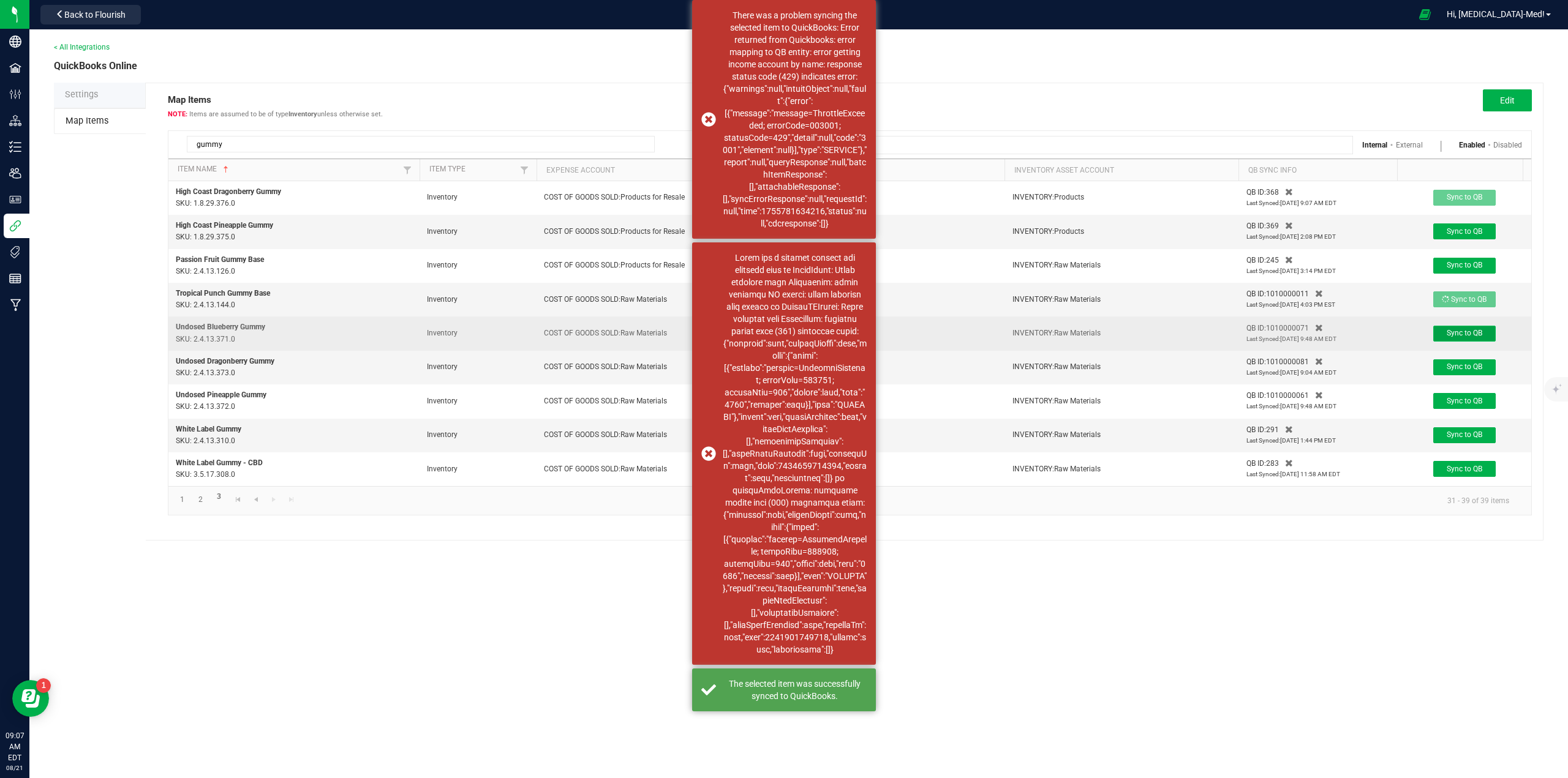
click at [1461, 332] on span "Sync to QB" at bounding box center [1464, 333] width 36 height 8
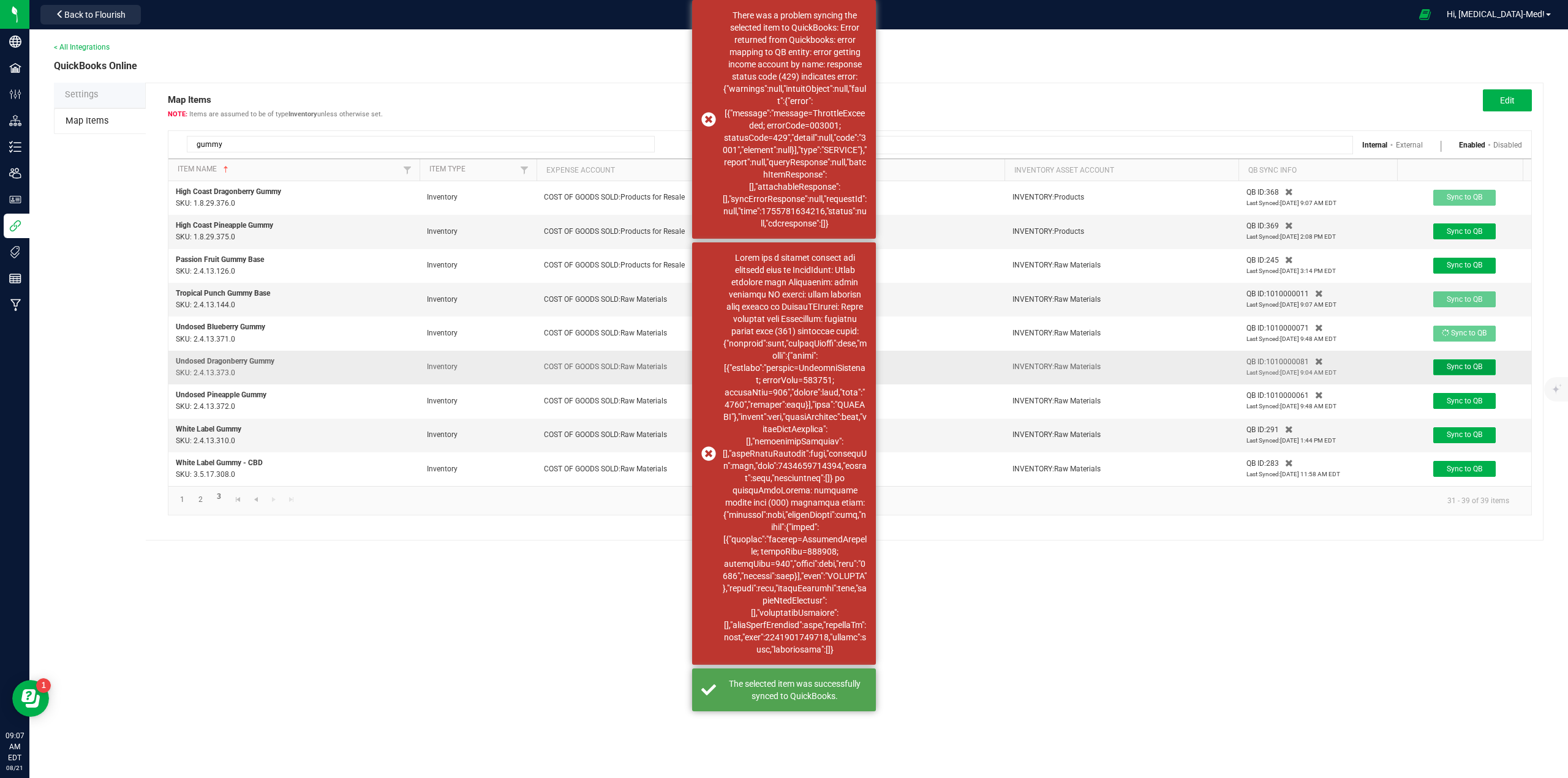
click at [1461, 366] on span "Sync to QB" at bounding box center [1464, 366] width 36 height 8
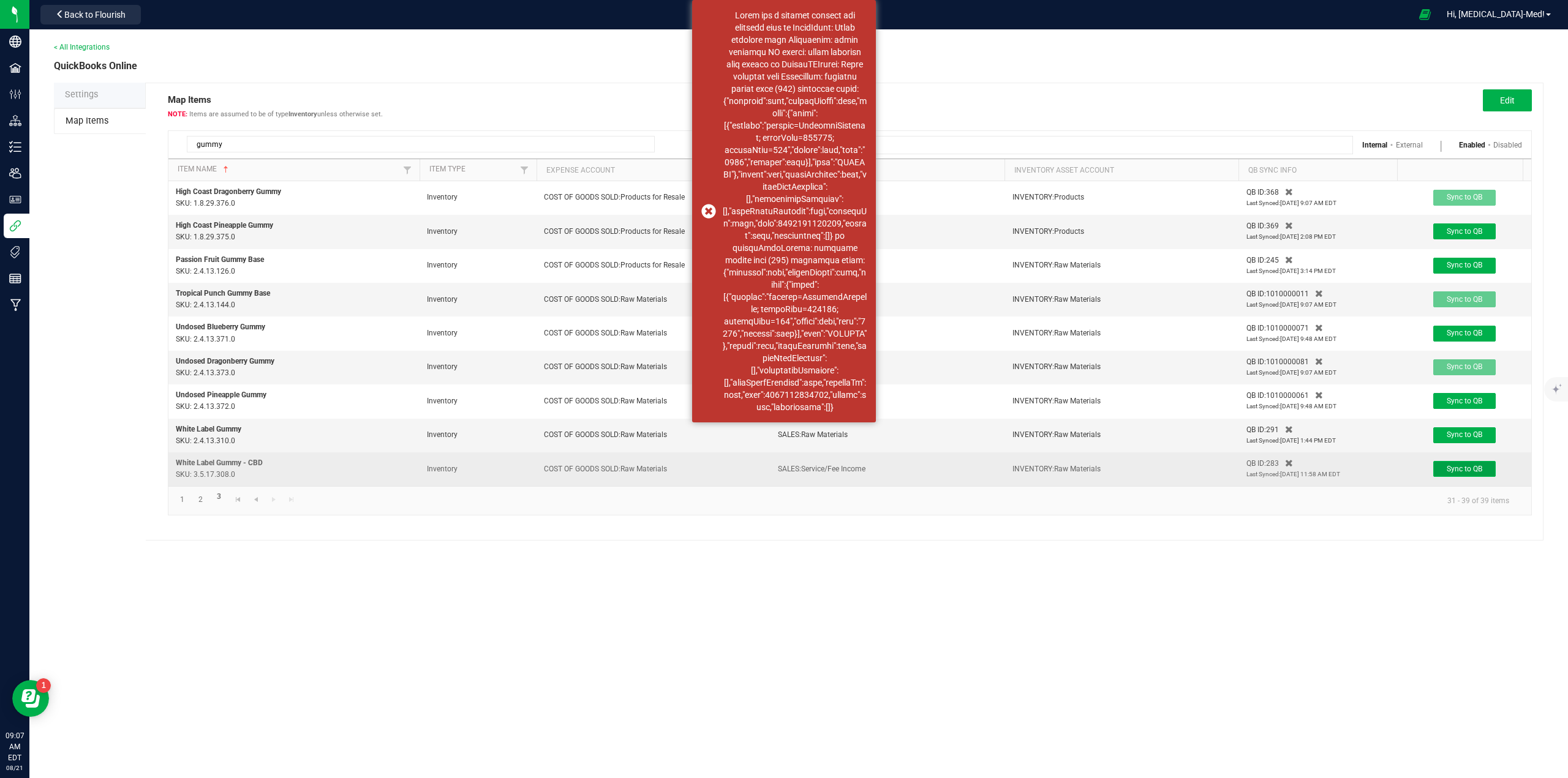
click at [1463, 466] on span "Sync to QB" at bounding box center [1464, 468] width 36 height 8
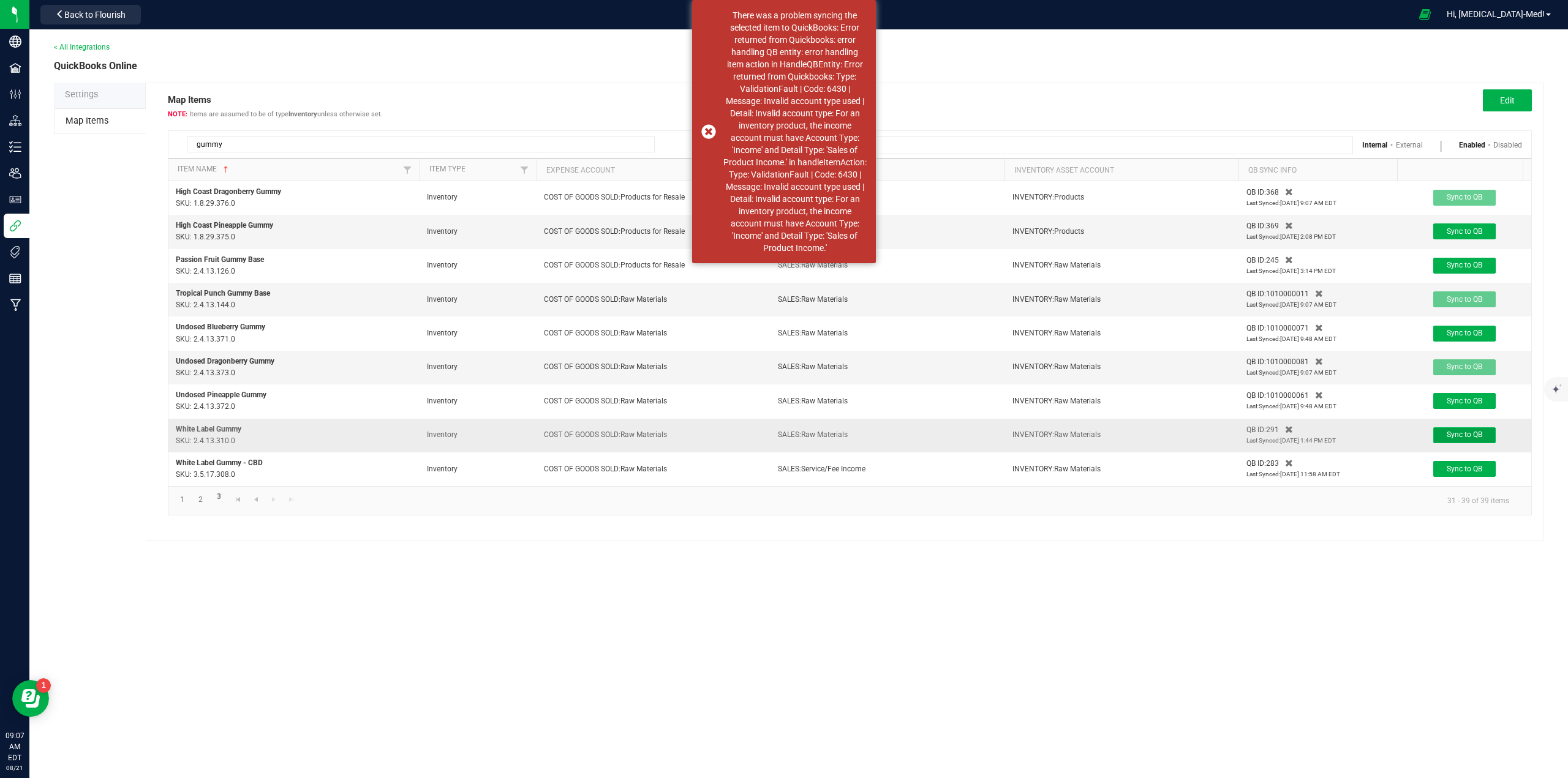
click at [1463, 438] on span "Sync to QB" at bounding box center [1464, 434] width 36 height 8
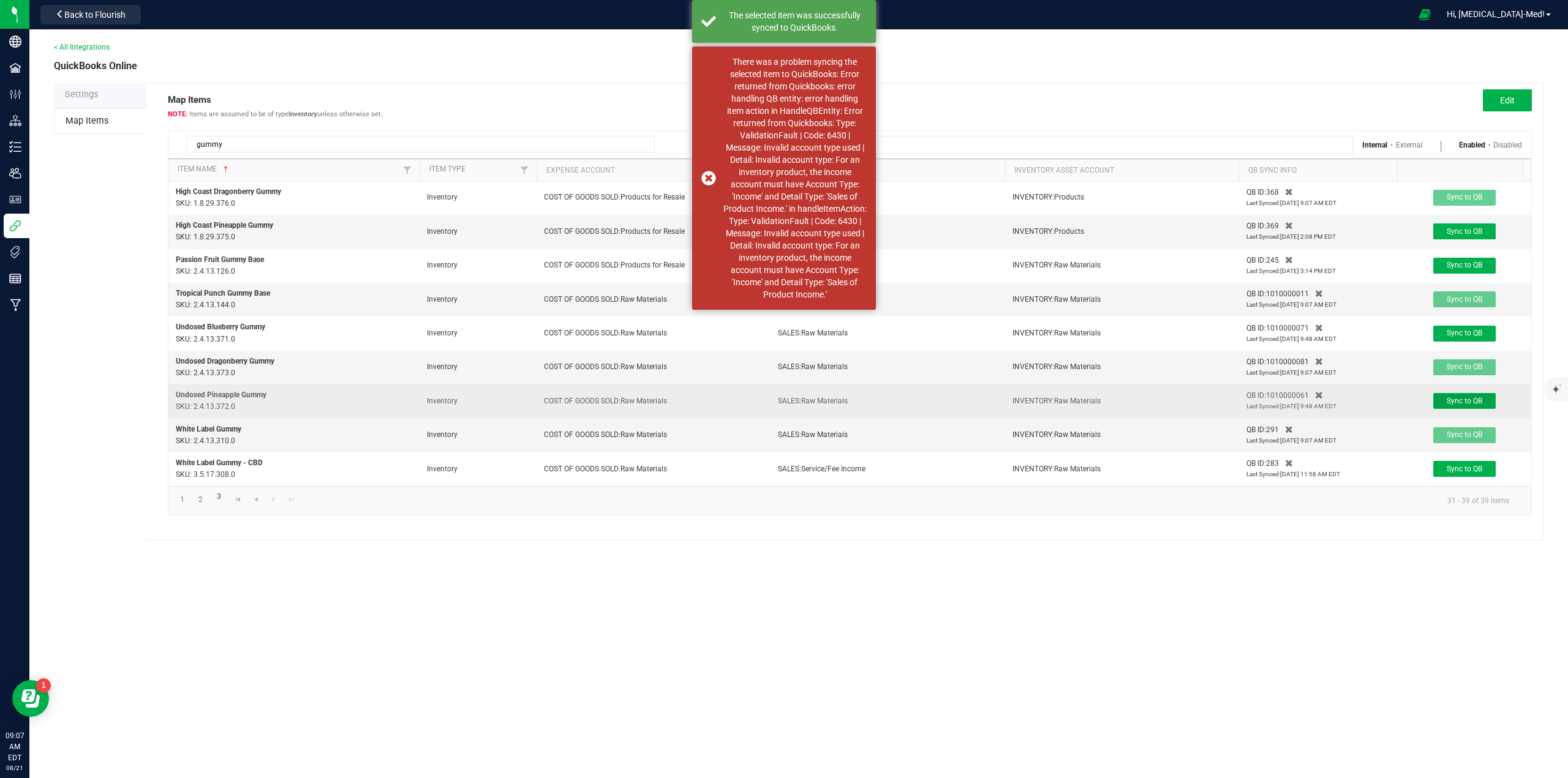
click at [1461, 401] on span "Sync to QB" at bounding box center [1464, 400] width 36 height 8
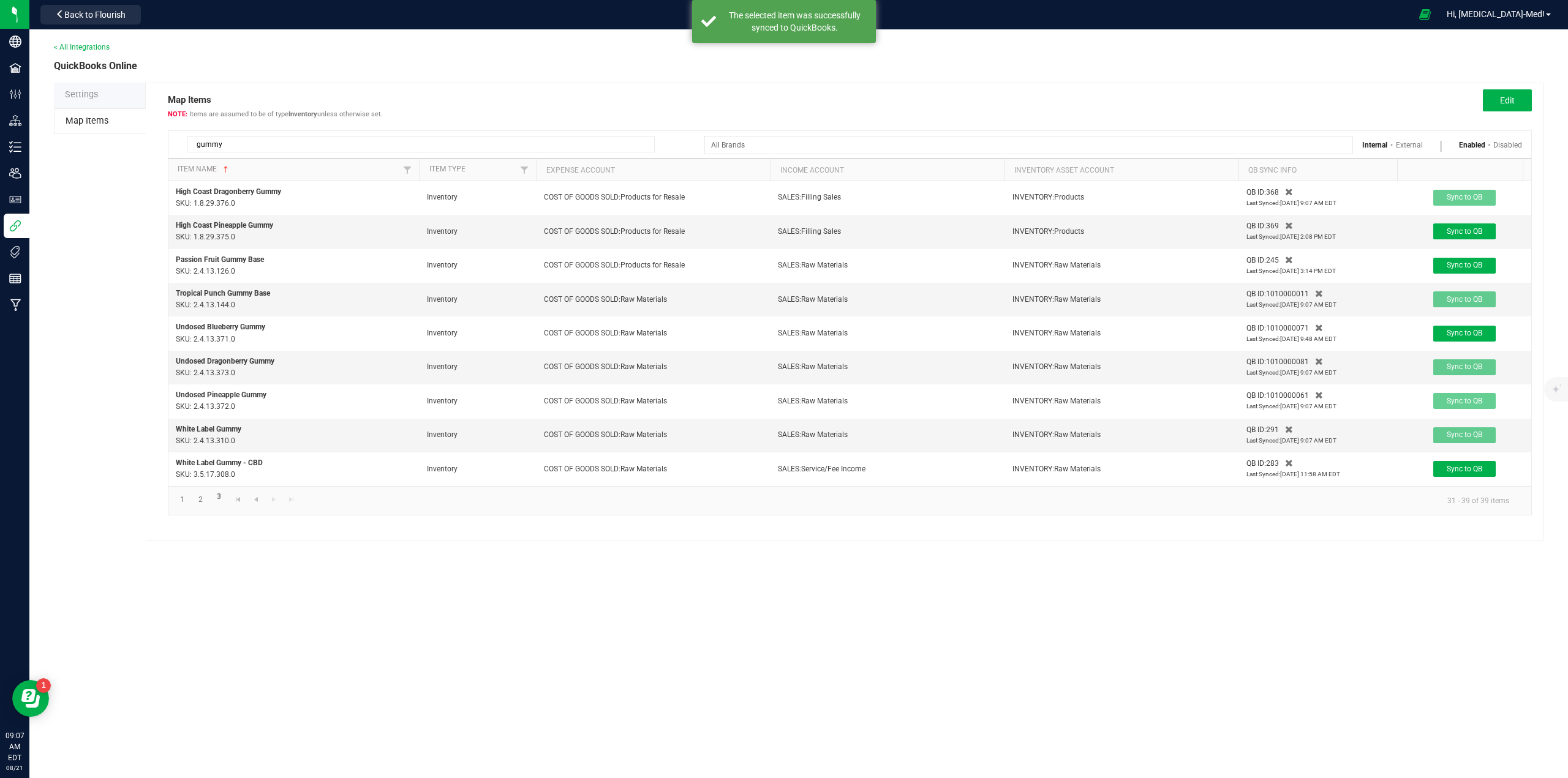
click at [1280, 171] on th "QB Sync Info" at bounding box center [1317, 170] width 159 height 22
click at [1463, 236] on button "Sync to QB" at bounding box center [1464, 231] width 62 height 16
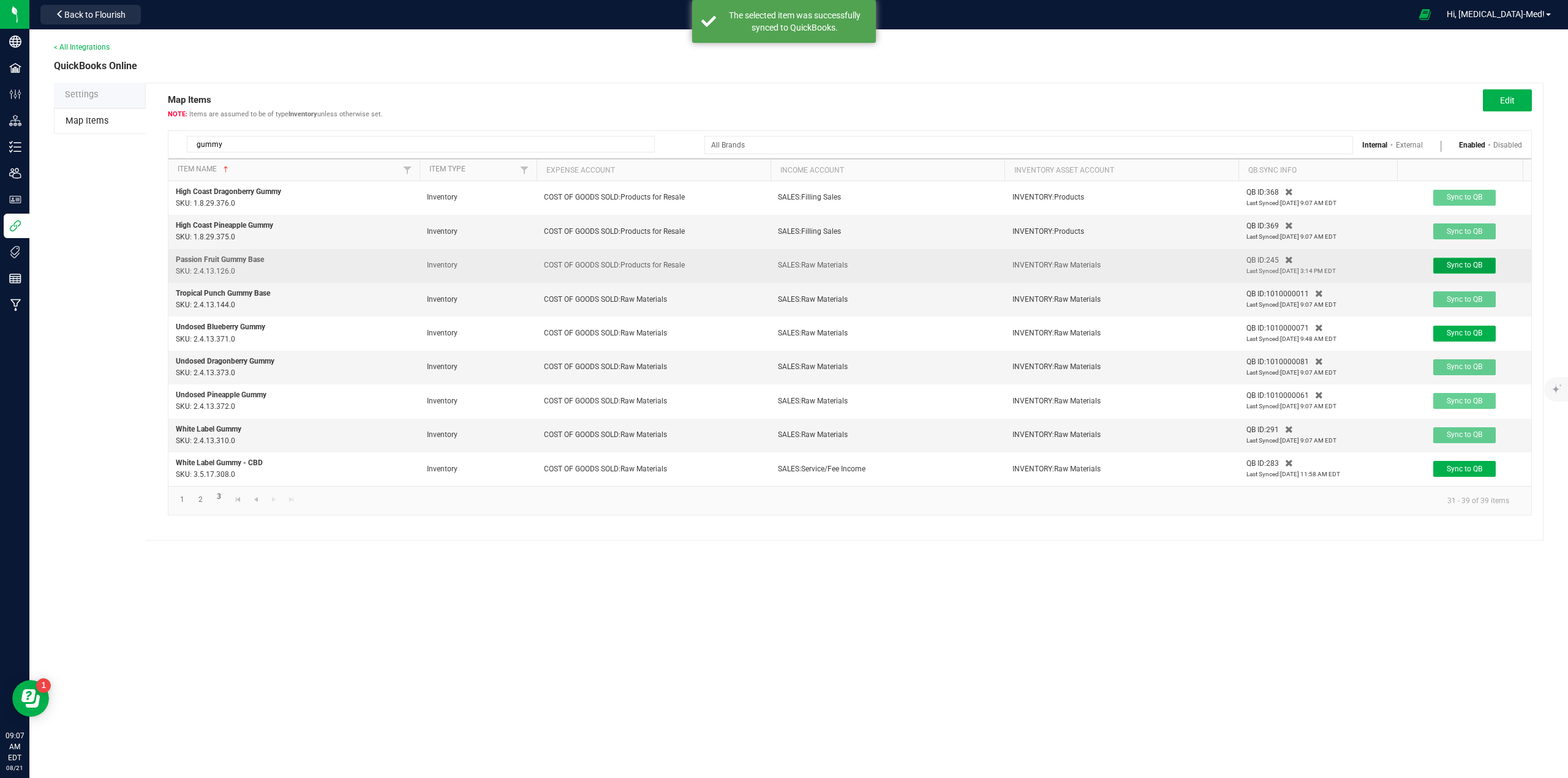
click at [1467, 265] on span "Sync to QB" at bounding box center [1464, 265] width 36 height 8
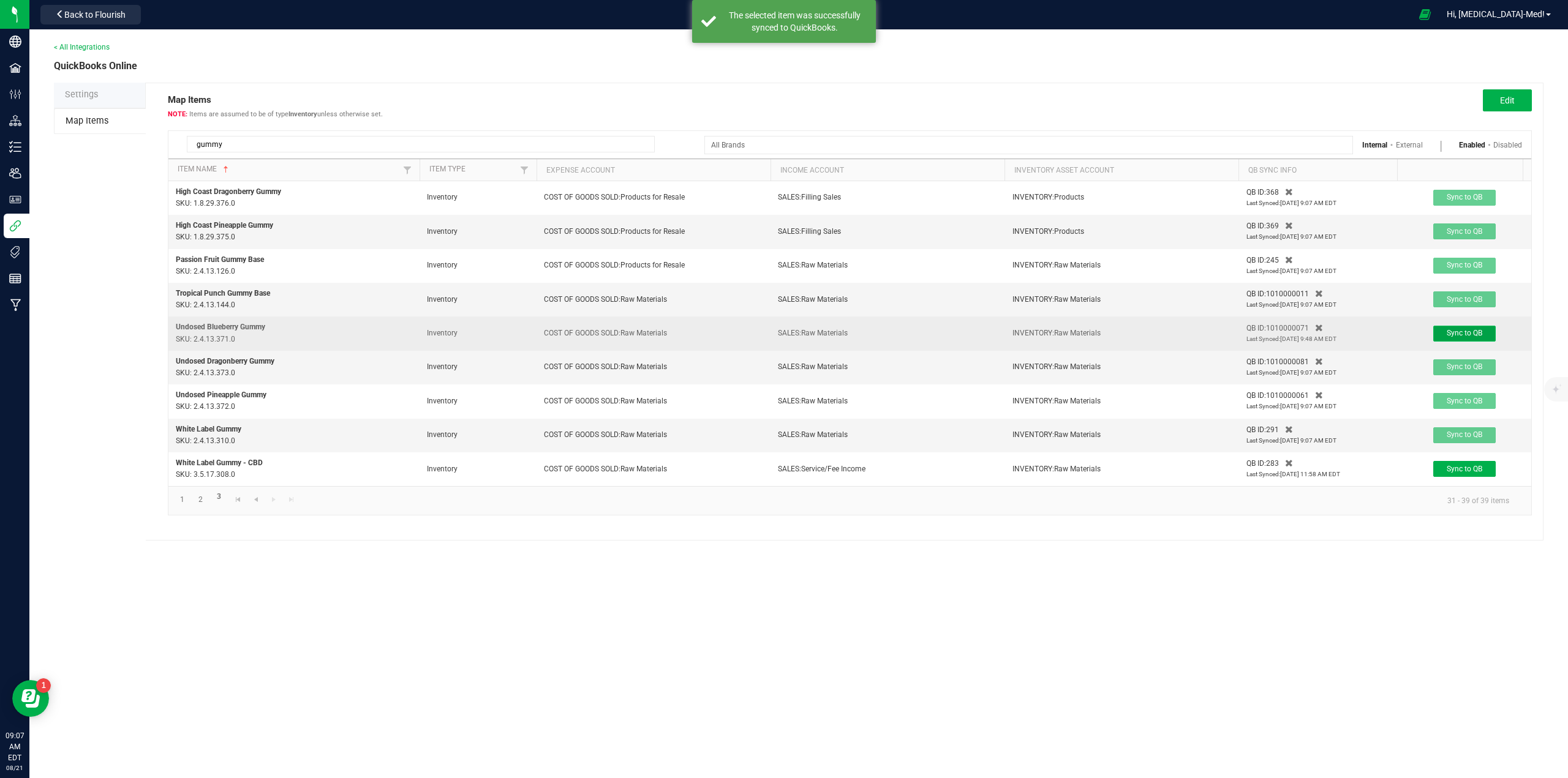
click at [1469, 333] on span "Sync to QB" at bounding box center [1464, 333] width 36 height 8
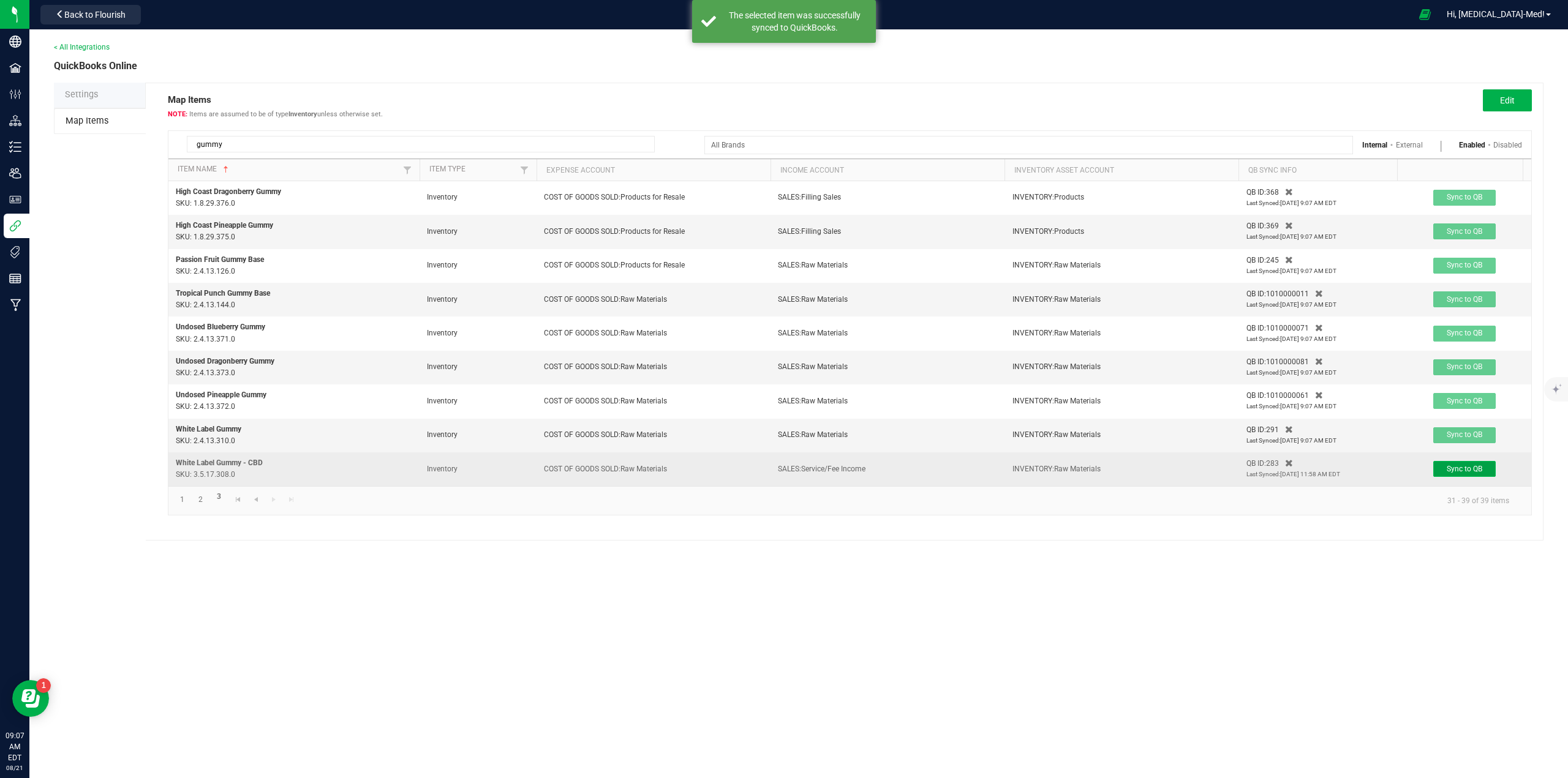
click at [1460, 467] on span "Sync to QB" at bounding box center [1464, 468] width 36 height 8
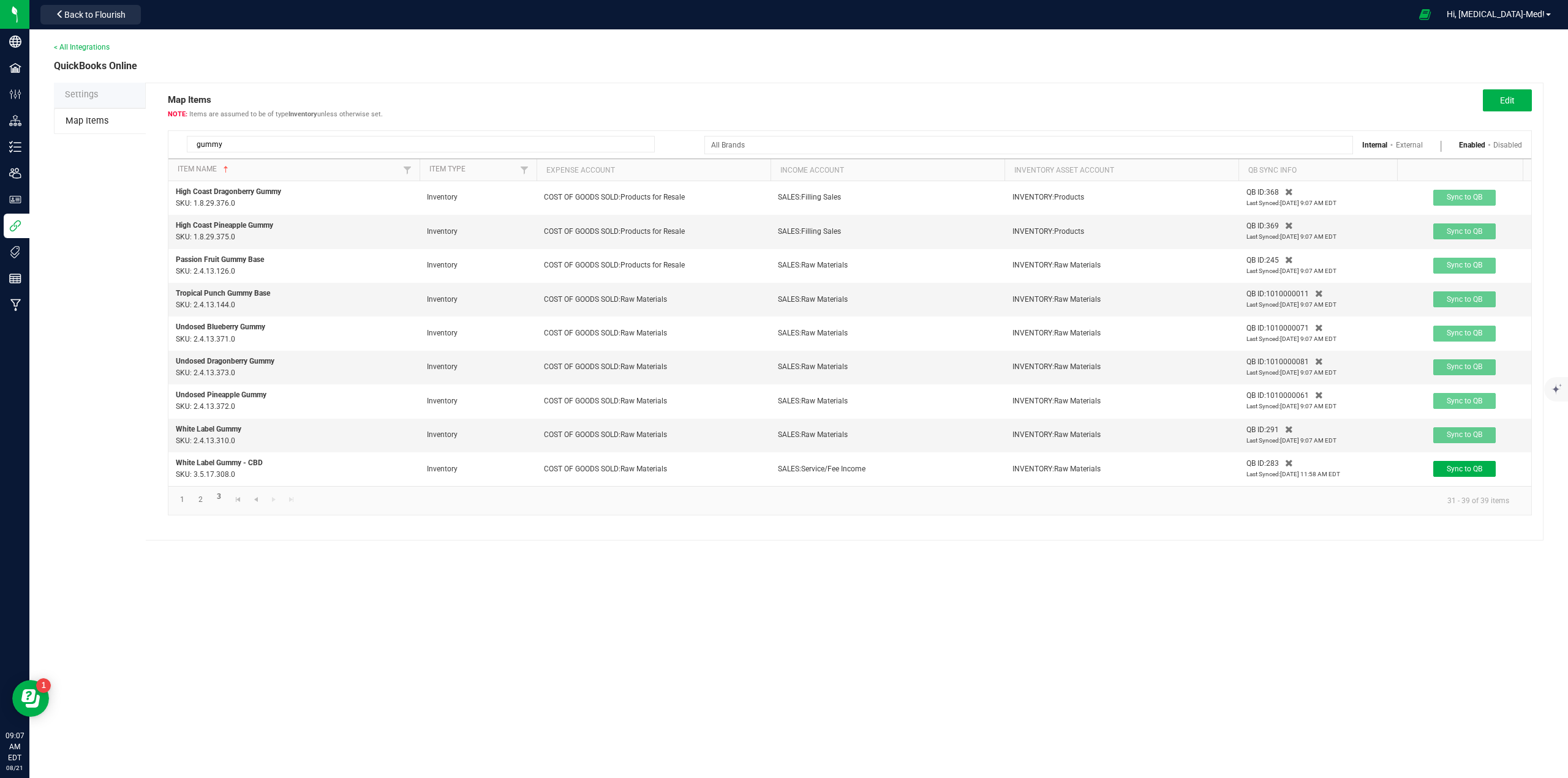
click at [514, 593] on div "< All Integrations QuickBooks Online Settings Map Items Map Items Items are ass…" at bounding box center [798, 403] width 1539 height 749
click at [1520, 99] on button "Edit" at bounding box center [1506, 100] width 49 height 22
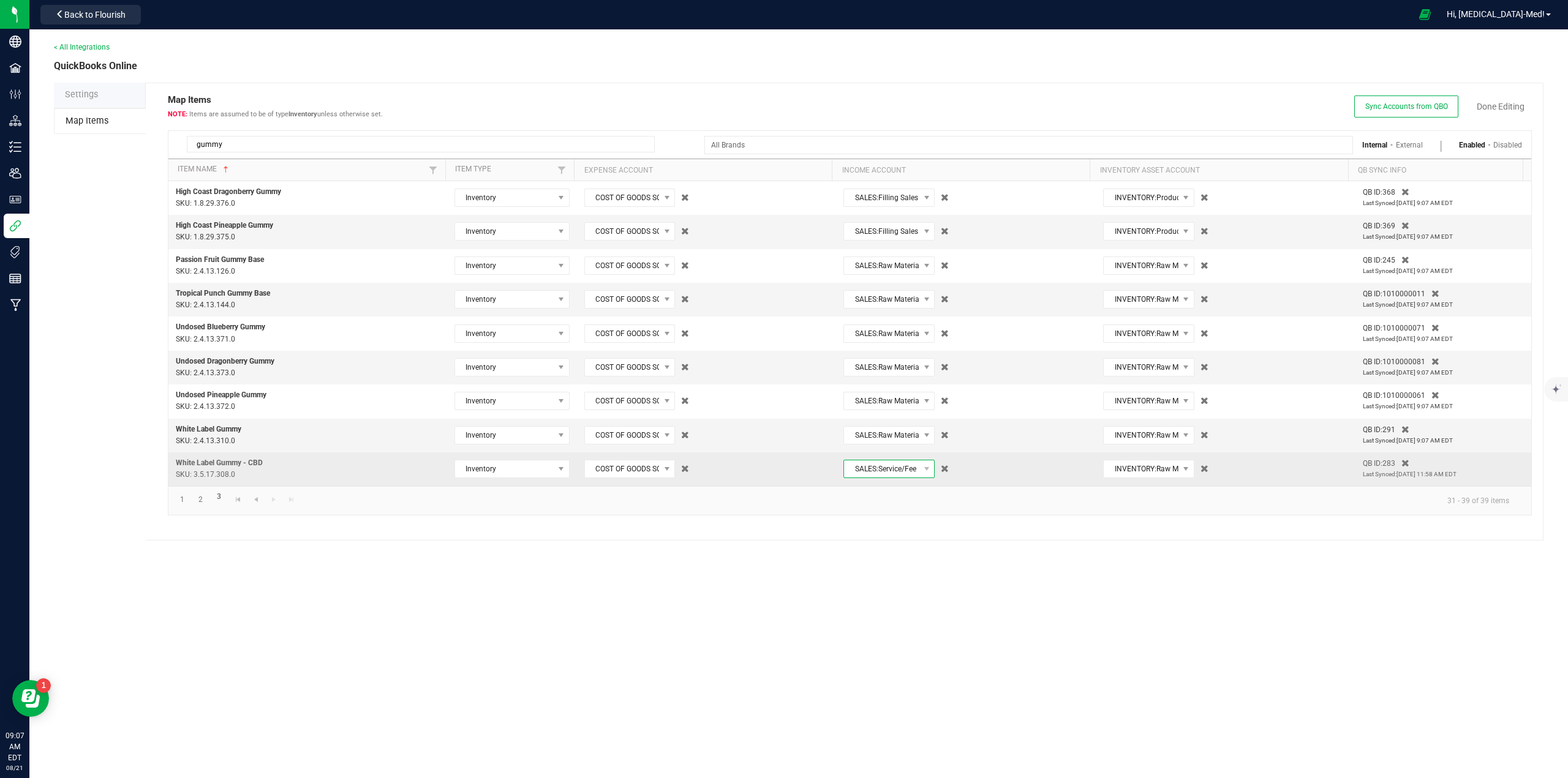
click at [867, 467] on span "SALES:Service/Fee Income" at bounding box center [881, 468] width 74 height 17
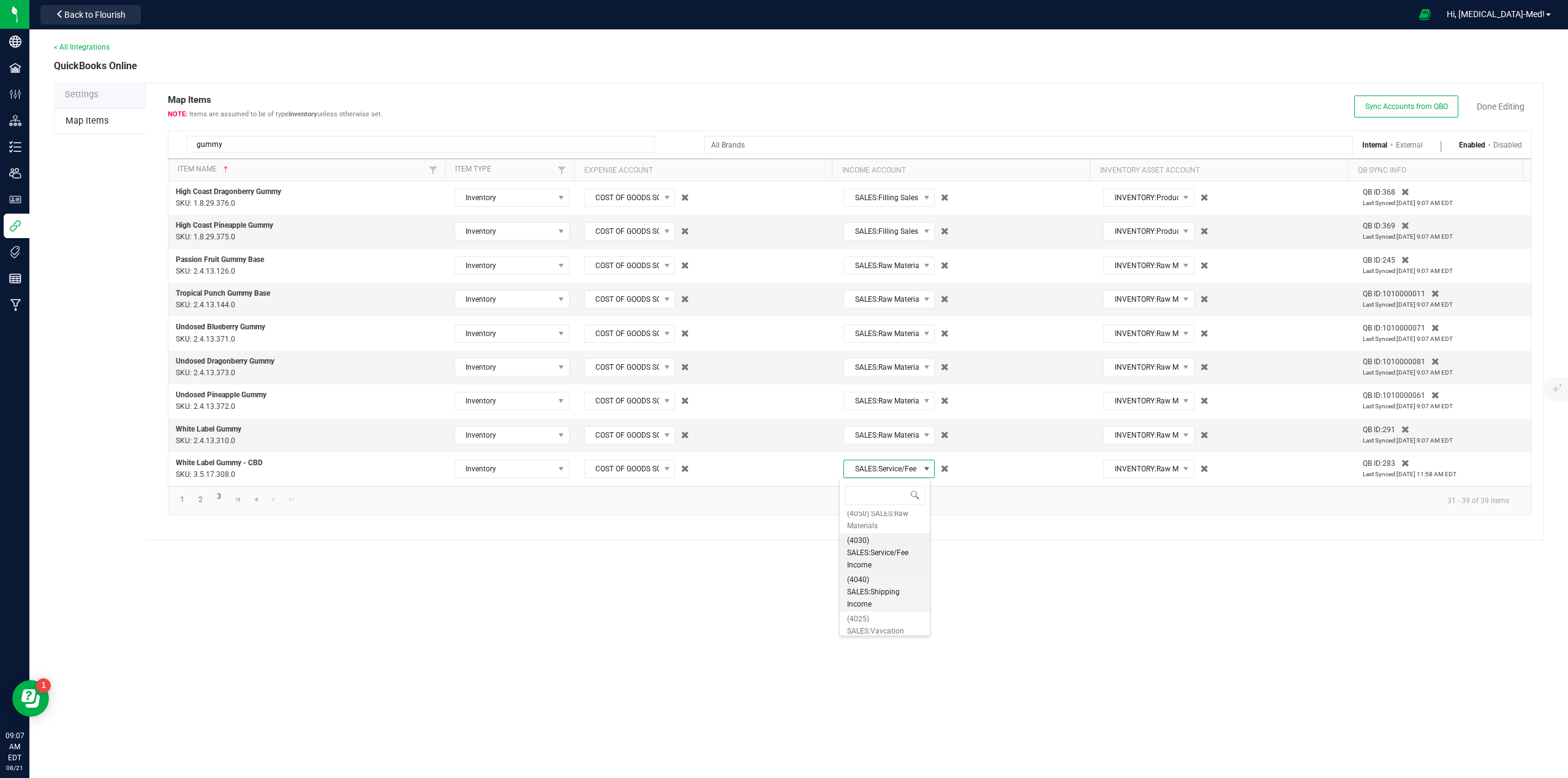
scroll to position [144, 0]
click at [883, 624] on span "(4070) SALES:White Label Services" at bounding box center [885, 620] width 75 height 25
click at [1504, 107] on link "Done Editing" at bounding box center [1500, 106] width 48 height 12
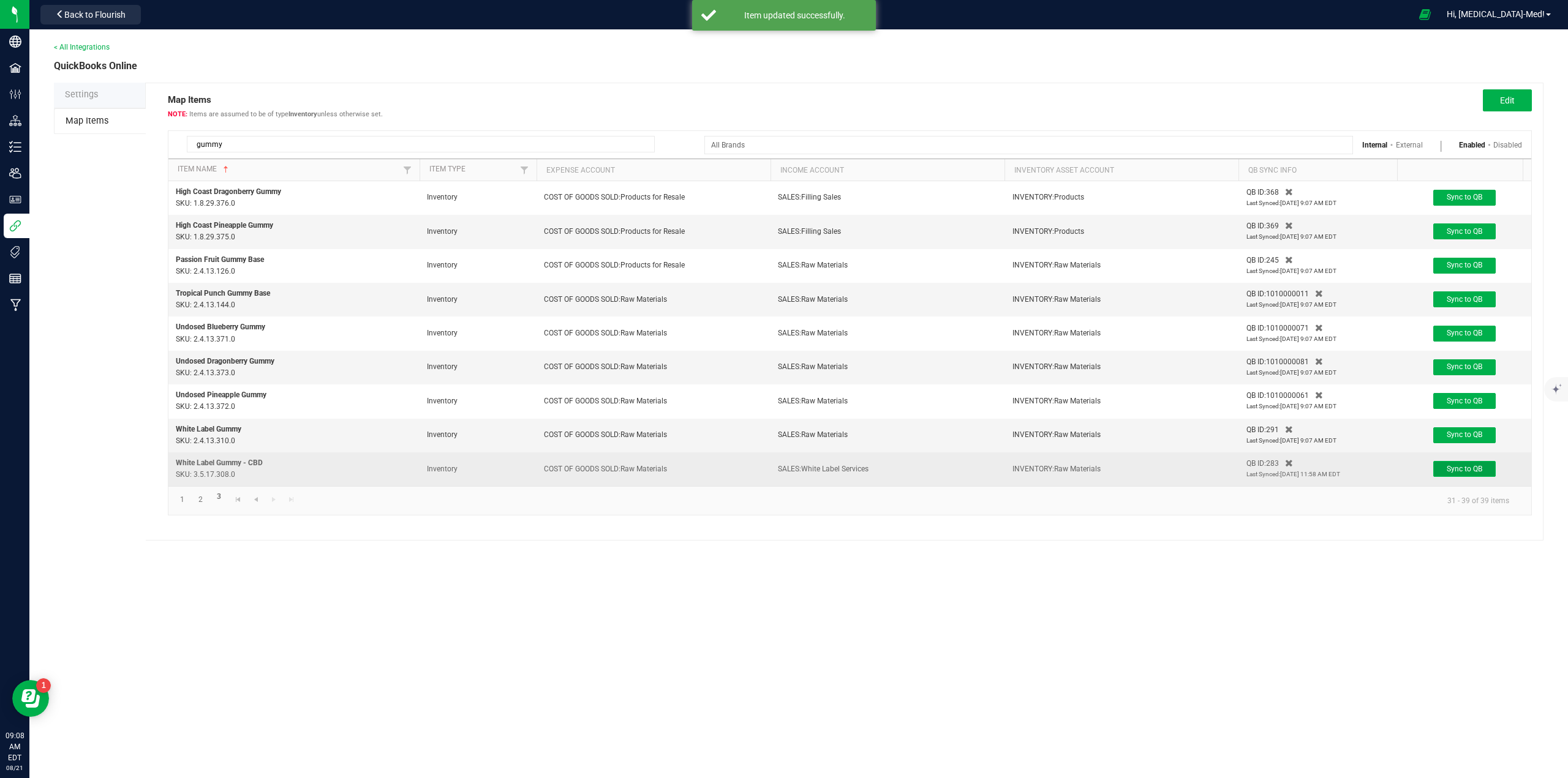
click at [1467, 468] on span "Sync to QB" at bounding box center [1464, 468] width 36 height 8
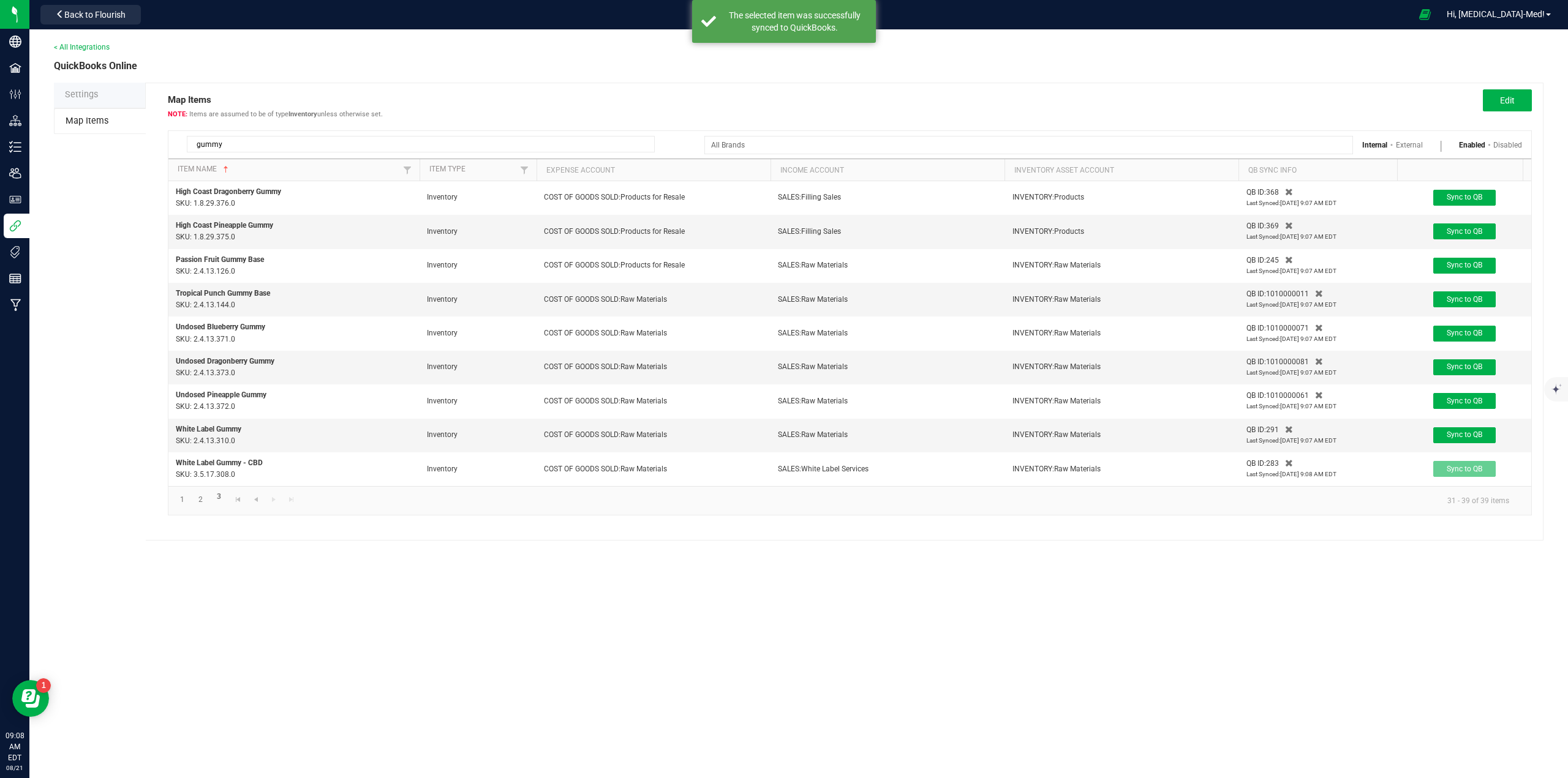
click at [1122, 570] on div "< All Integrations QuickBooks Online Settings Map Items Map Items Items are ass…" at bounding box center [798, 403] width 1539 height 749
drag, startPoint x: 247, startPoint y: 144, endPoint x: 168, endPoint y: 139, distance: 79.2
click at [168, 139] on div "gummy" at bounding box center [411, 141] width 486 height 21
click at [78, 14] on span "Back to Flourish" at bounding box center [95, 15] width 62 height 10
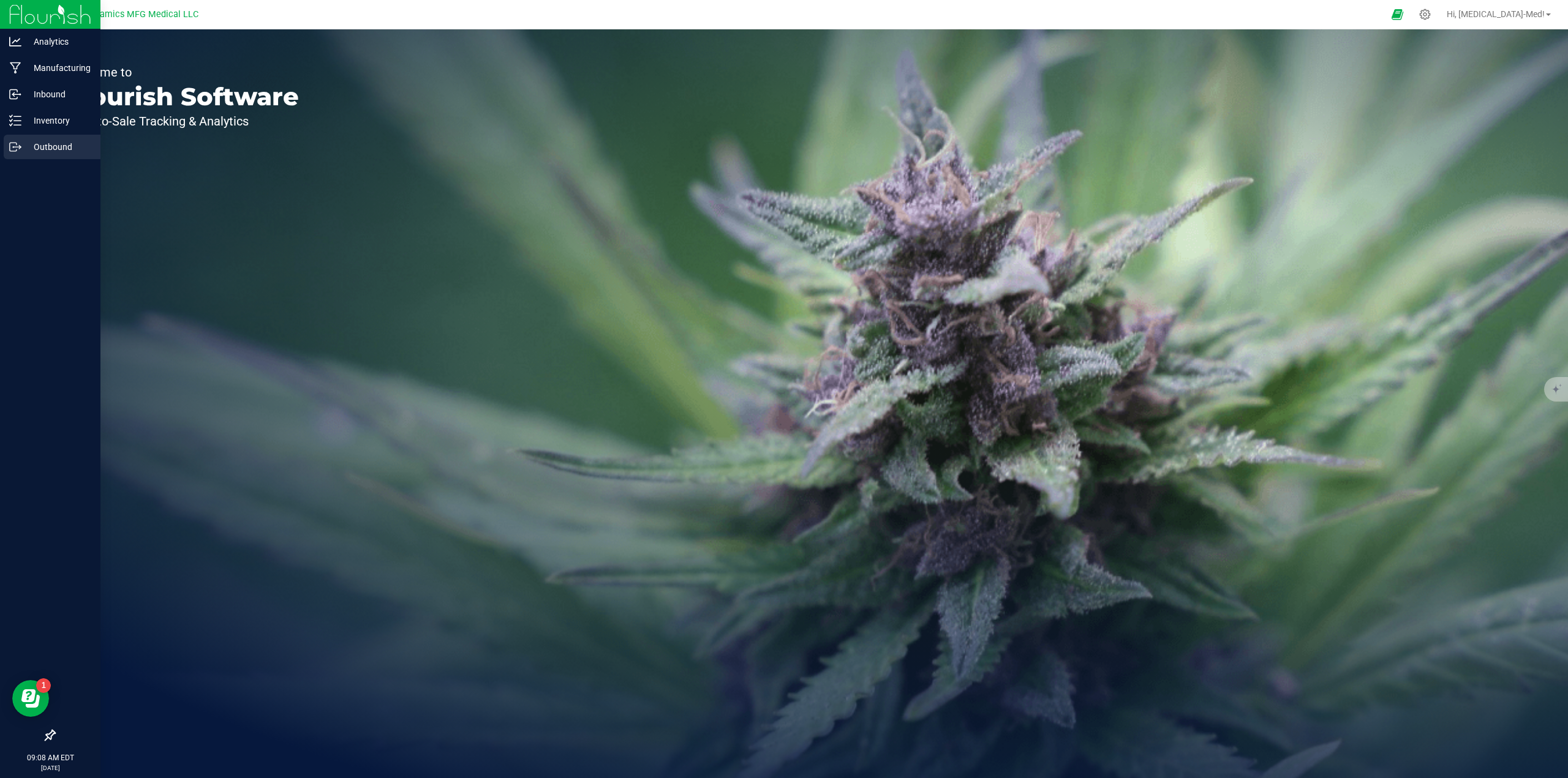
click at [56, 149] on p "Outbound" at bounding box center [58, 147] width 73 height 15
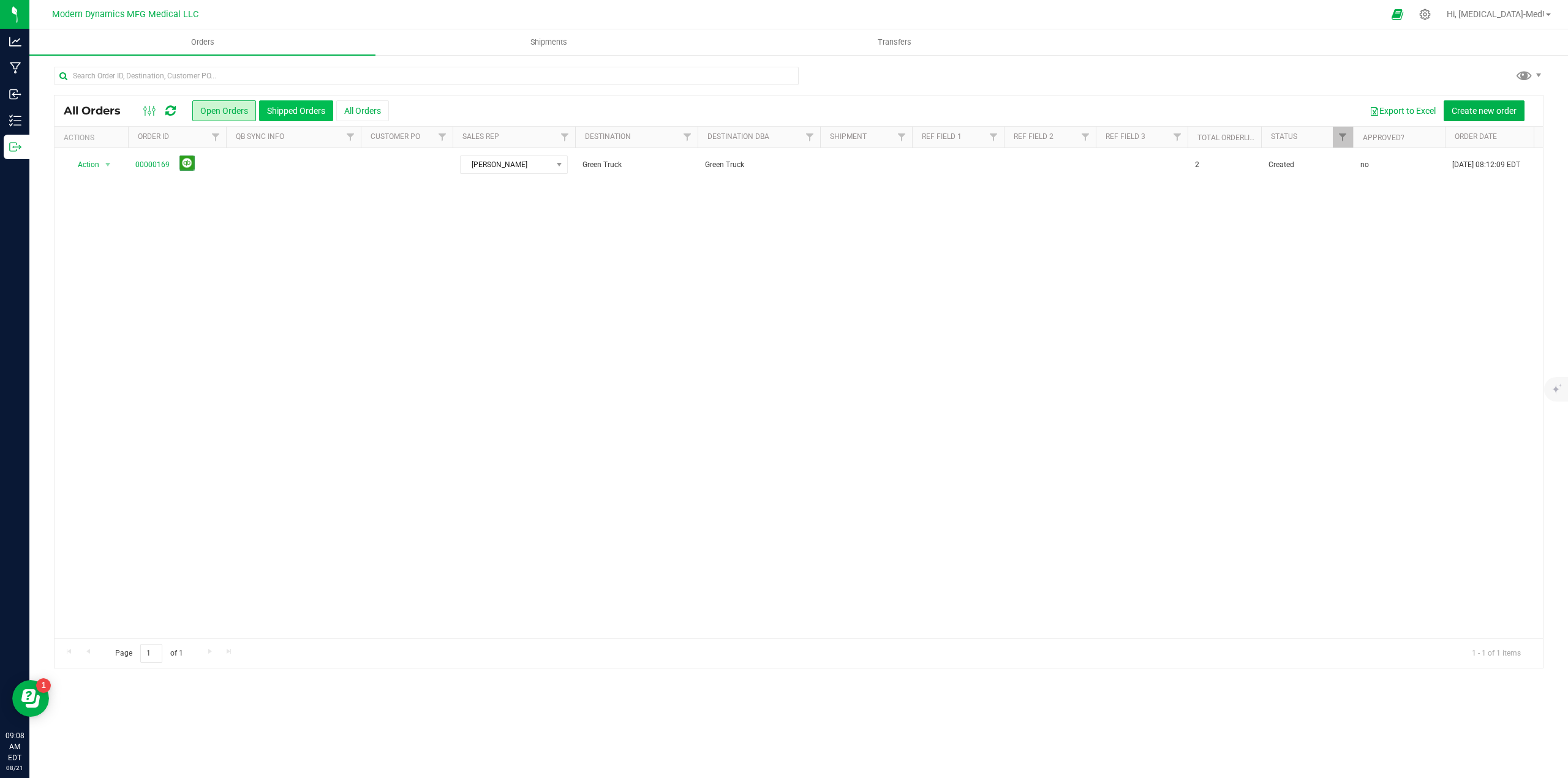
click at [293, 112] on button "Shipped Orders" at bounding box center [296, 110] width 74 height 21
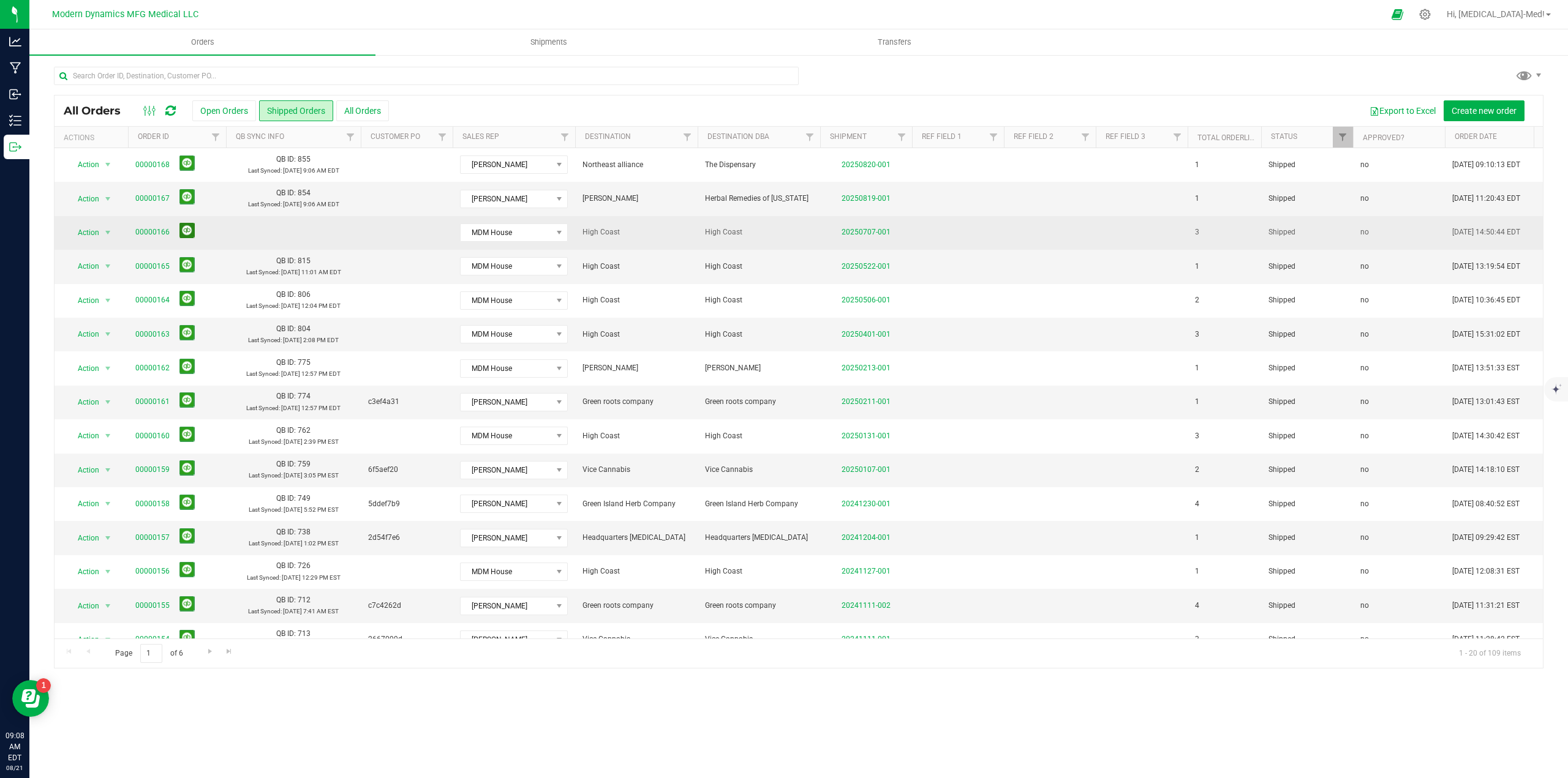
click at [185, 231] on button at bounding box center [186, 231] width 16 height 16
click at [1431, 11] on icon at bounding box center [1425, 15] width 13 height 13
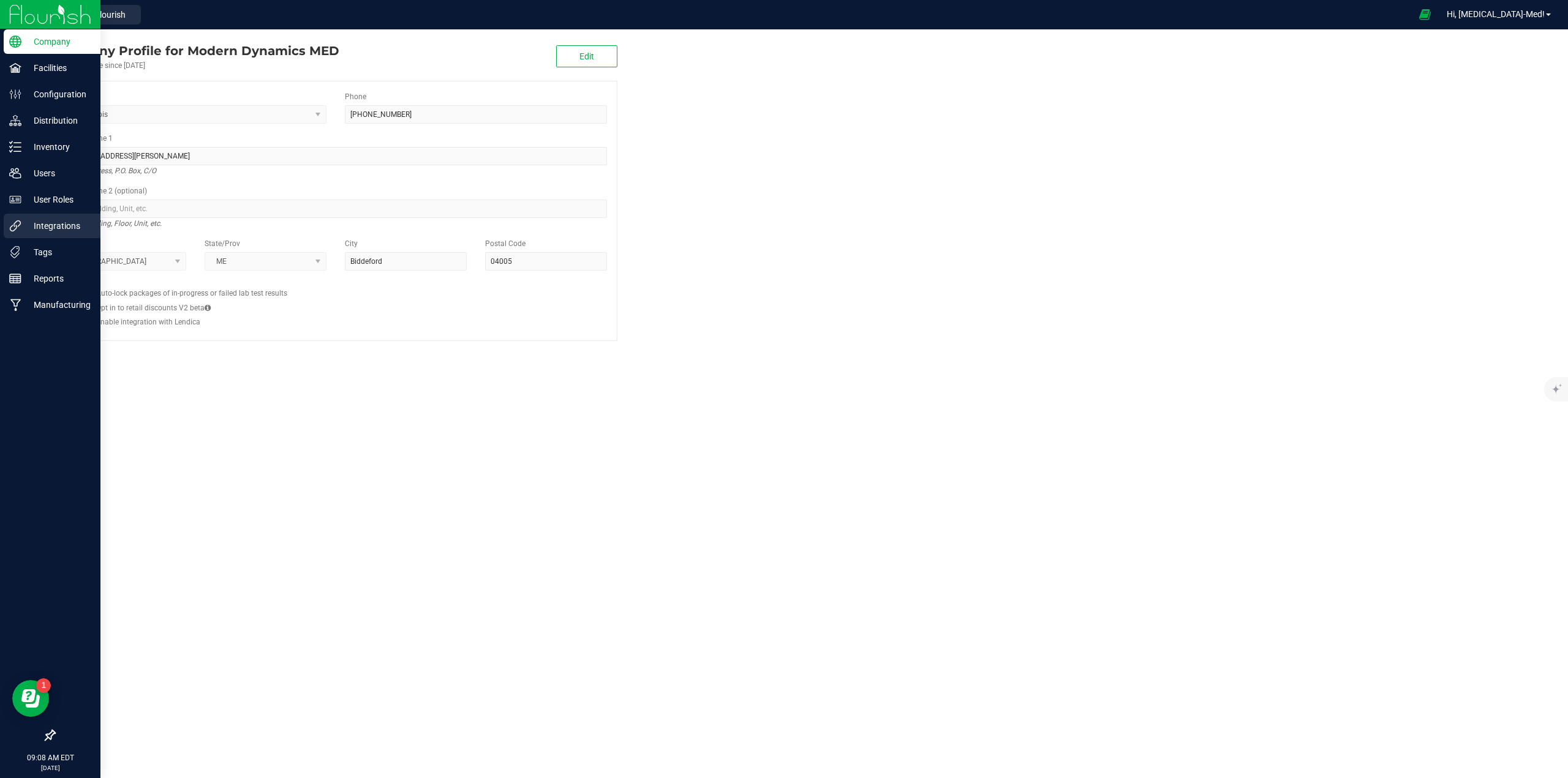
click at [47, 221] on p "Integrations" at bounding box center [58, 226] width 73 height 15
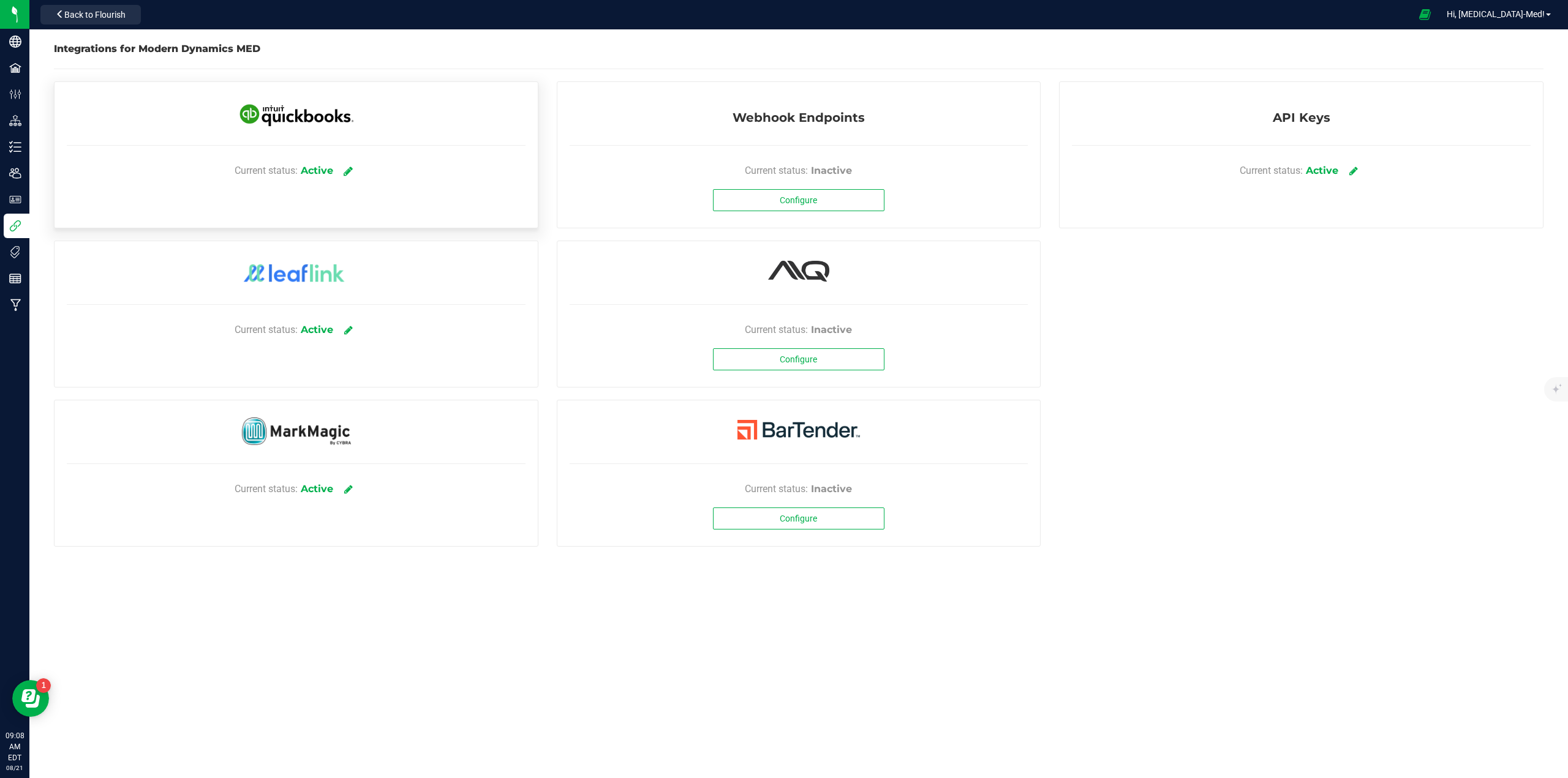
click at [345, 171] on icon at bounding box center [348, 171] width 9 height 11
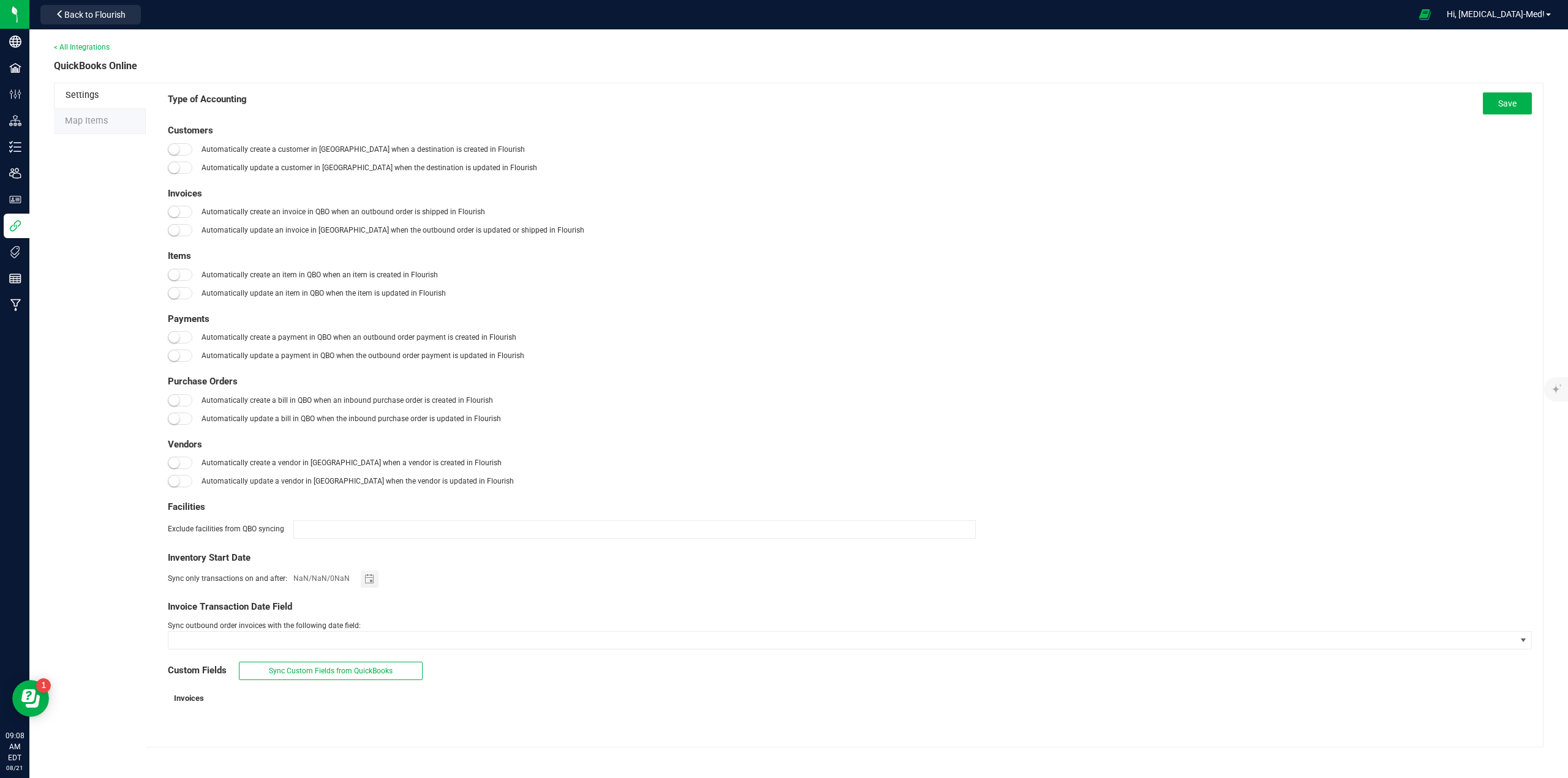
type input "[DATE]"
click at [105, 128] on li "Map Items" at bounding box center [100, 122] width 92 height 26
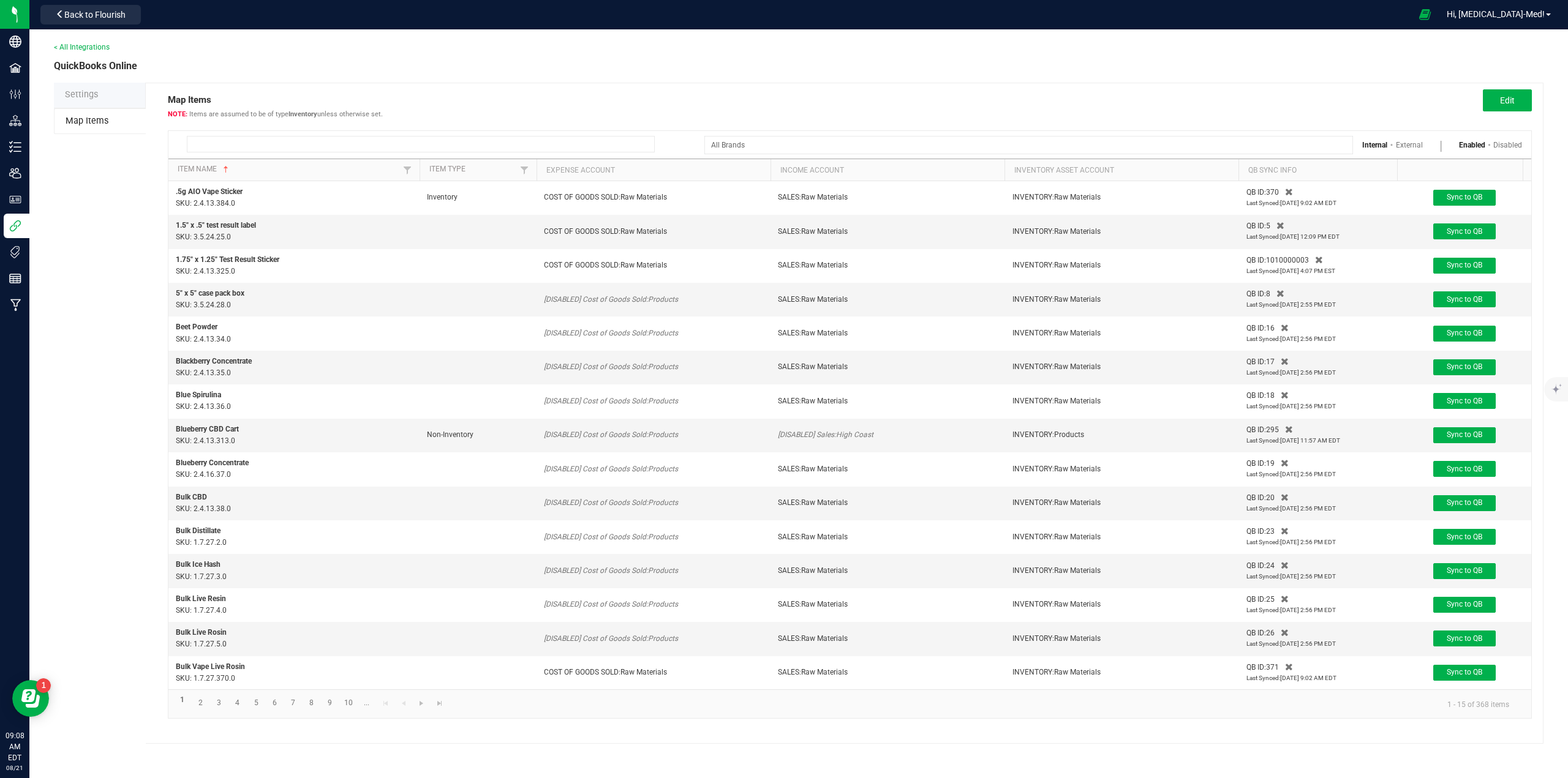
click at [255, 143] on input at bounding box center [420, 144] width 468 height 17
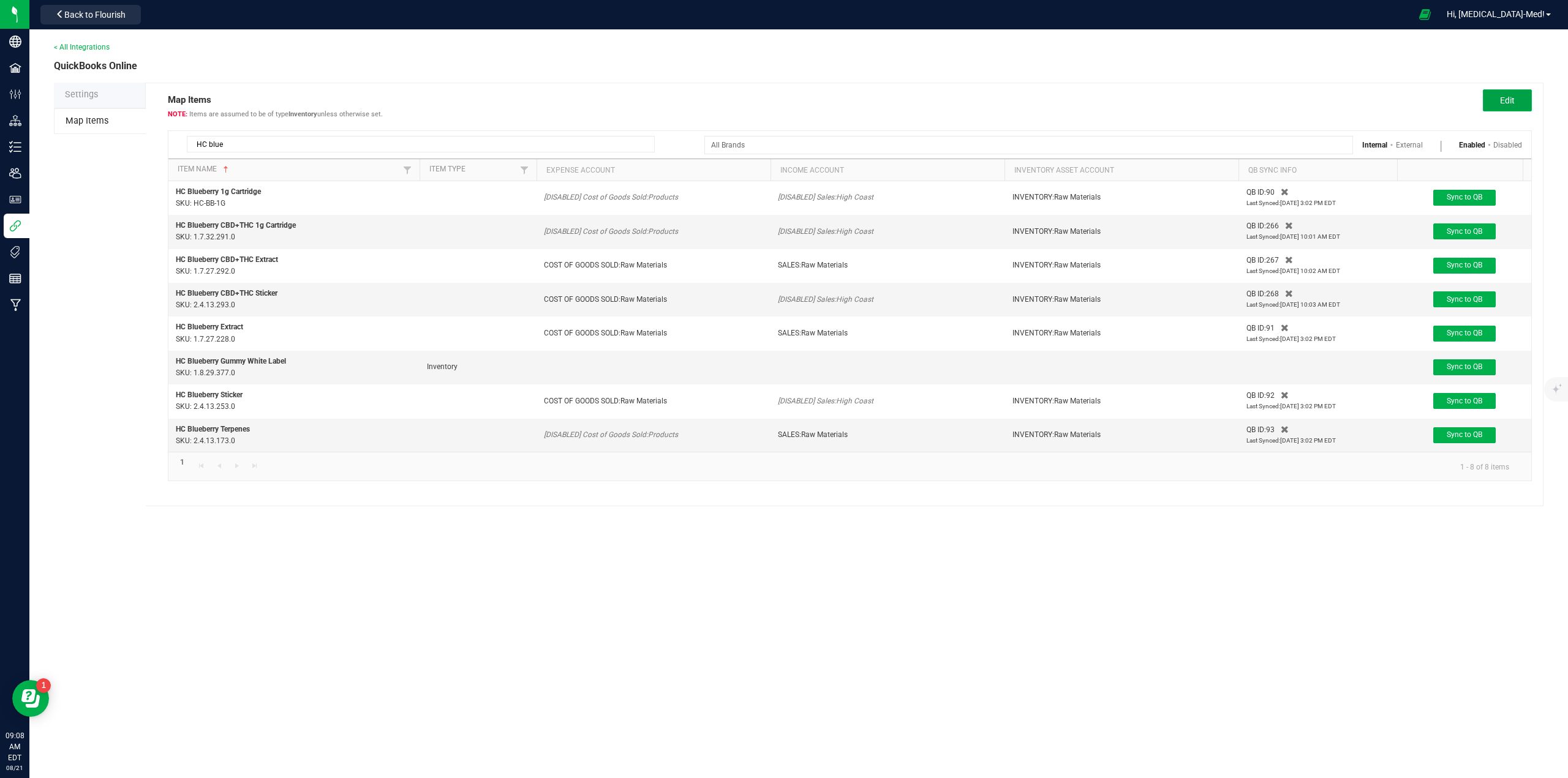
click at [1506, 104] on span "Edit" at bounding box center [1507, 100] width 15 height 10
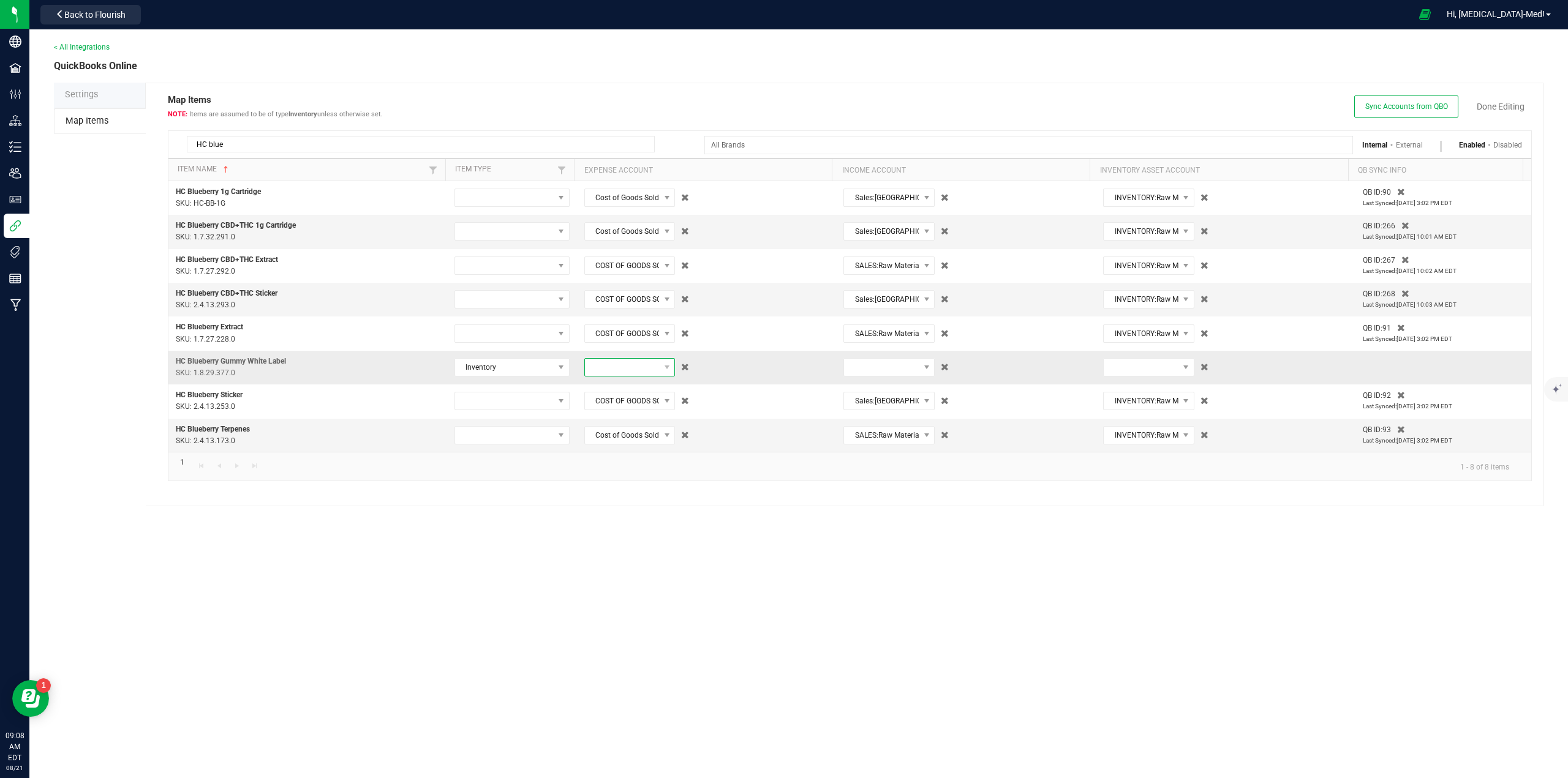
click at [632, 361] on span at bounding box center [622, 367] width 74 height 17
click at [606, 487] on span "(5165) COST OF GOODS SOLD:Raw Materials" at bounding box center [626, 468] width 75 height 37
click at [868, 371] on span at bounding box center [881, 367] width 74 height 17
click at [866, 451] on span "(4015) SALES:Filling Sales" at bounding box center [885, 450] width 75 height 25
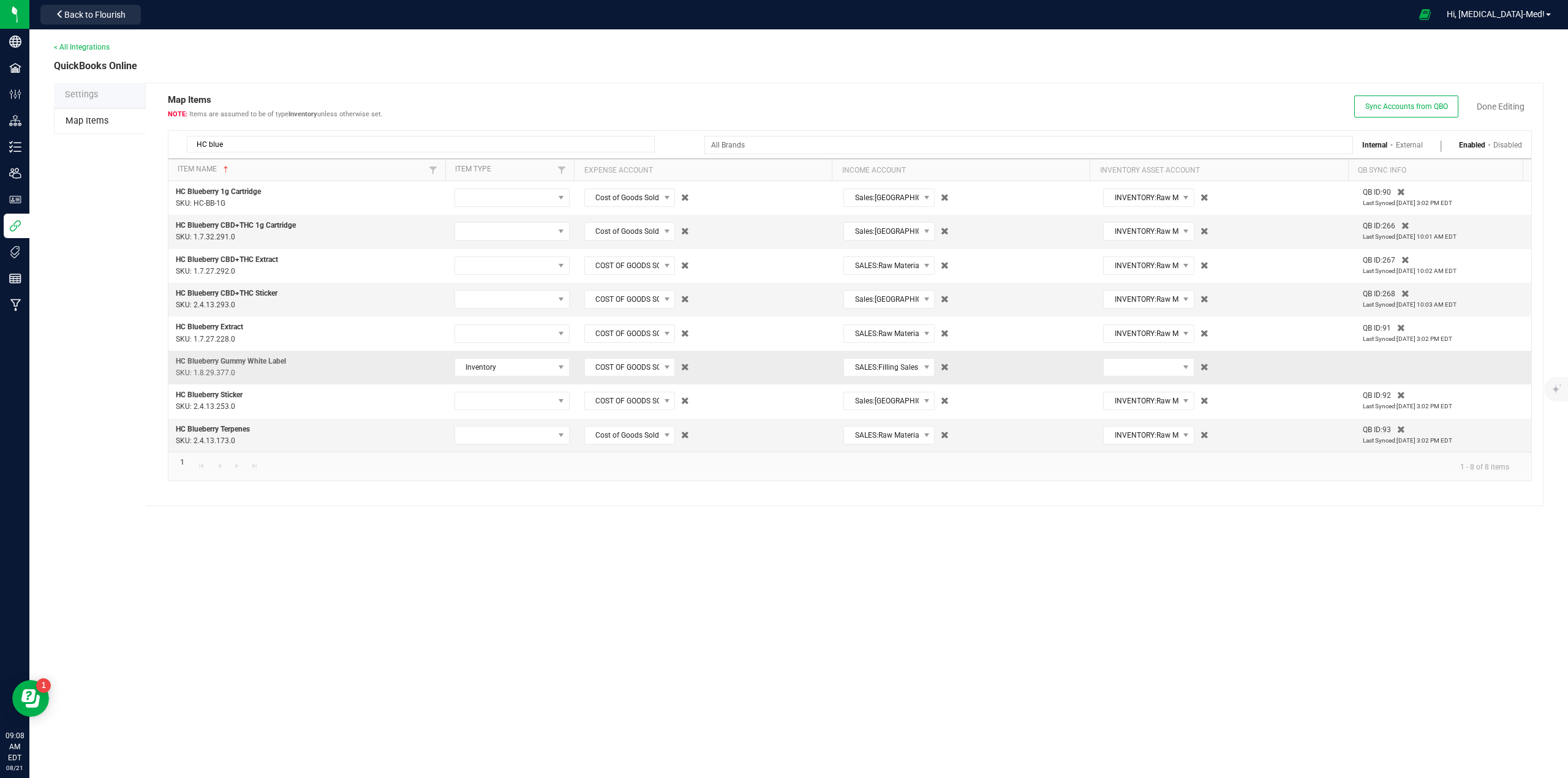
click at [1123, 355] on td at bounding box center [1225, 367] width 260 height 34
click at [1129, 363] on span at bounding box center [1140, 367] width 74 height 17
click at [1107, 468] on span "(1230) INVENTORY:Raw Materials" at bounding box center [1143, 457] width 75 height 37
click at [1504, 99] on span "Sync Accounts from QBO Done Editing" at bounding box center [1442, 107] width 177 height 22
click at [1509, 106] on link "Done Editing" at bounding box center [1500, 106] width 48 height 12
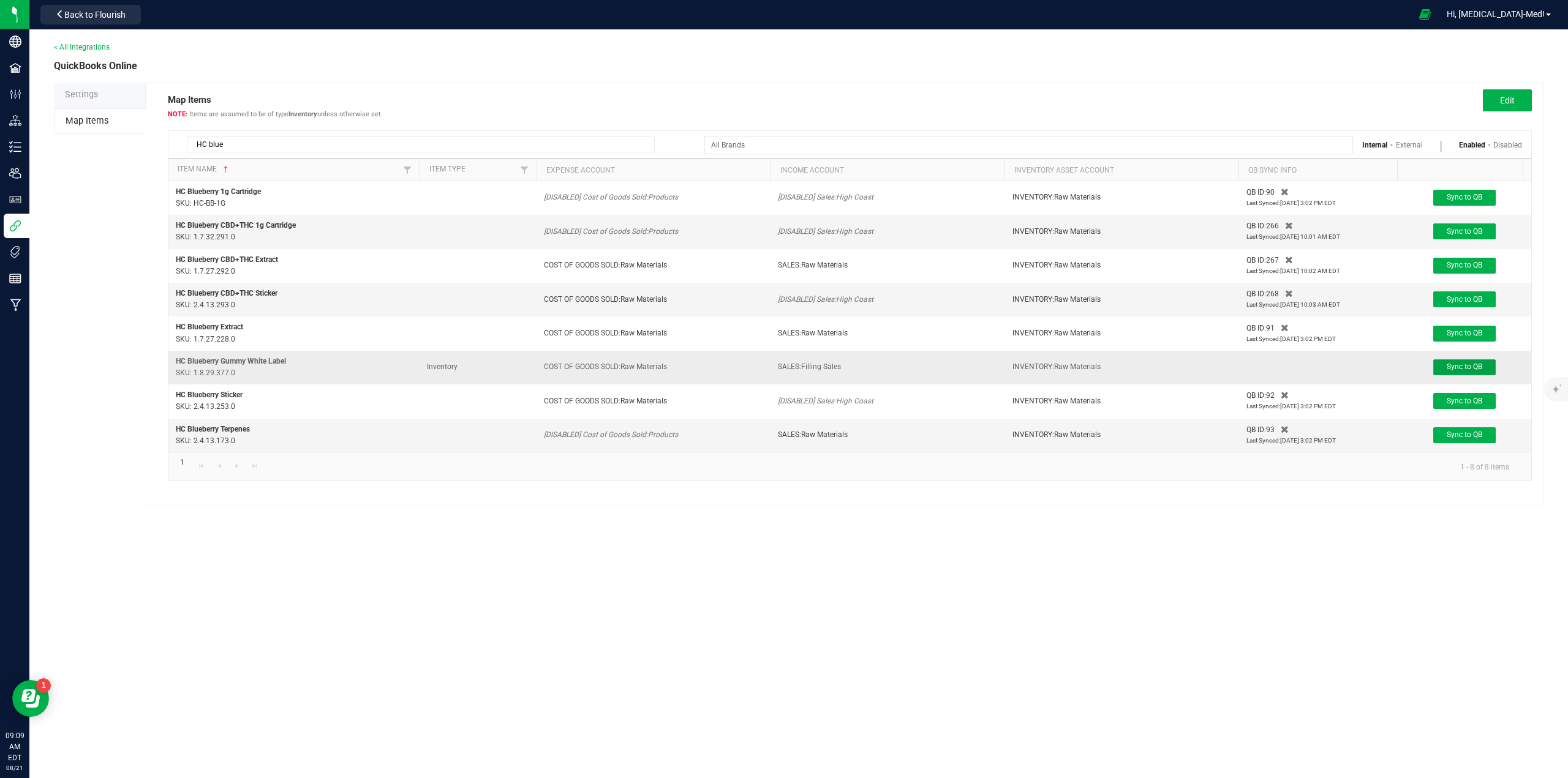
click at [1474, 369] on span "Sync to QB" at bounding box center [1464, 366] width 36 height 8
drag, startPoint x: 231, startPoint y: 142, endPoint x: 209, endPoint y: 141, distance: 22.0
click at [209, 141] on input "HC blue" at bounding box center [420, 144] width 468 height 17
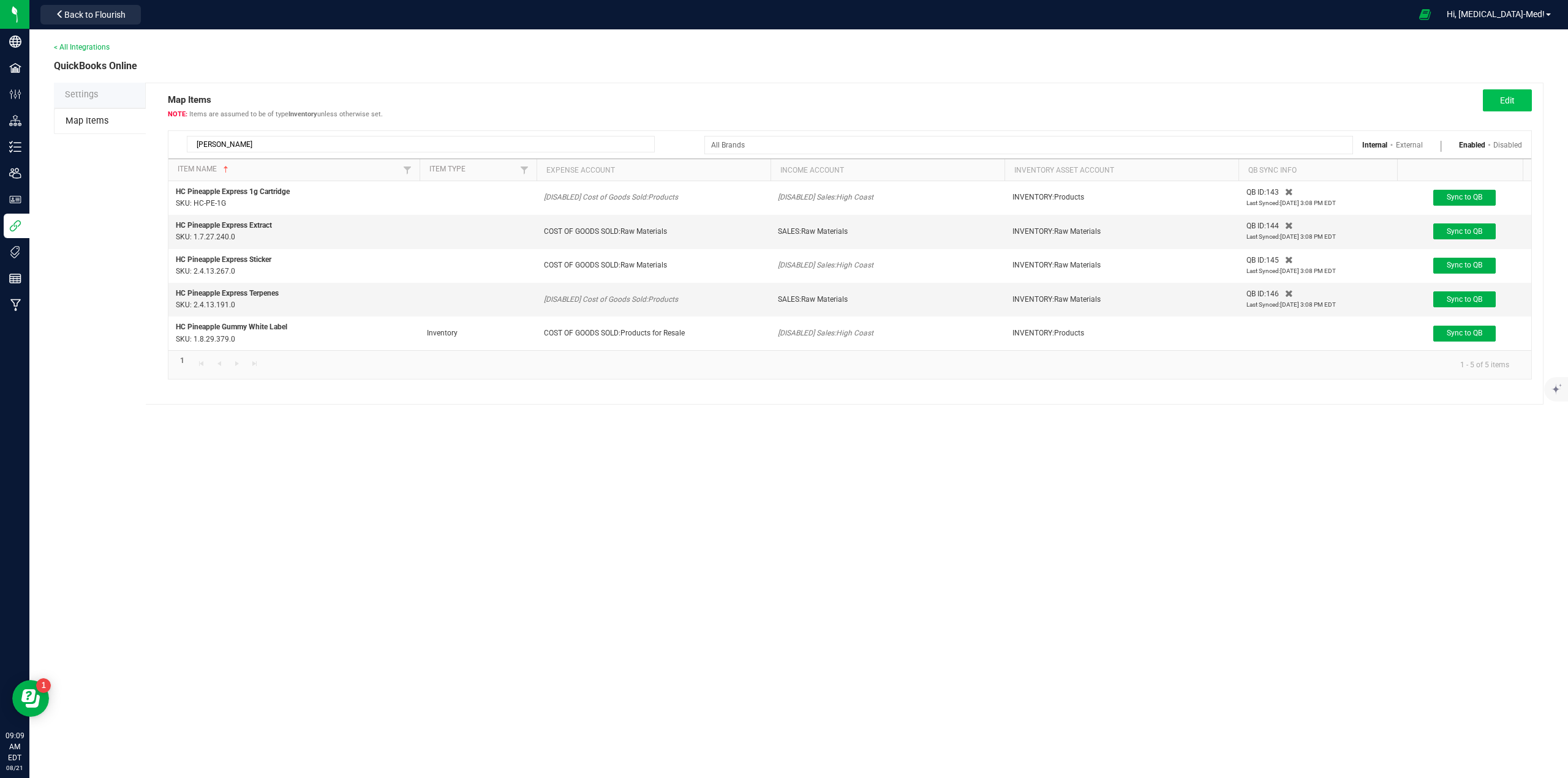
type input "[PERSON_NAME]"
click at [1504, 102] on span "Edit" at bounding box center [1507, 100] width 15 height 10
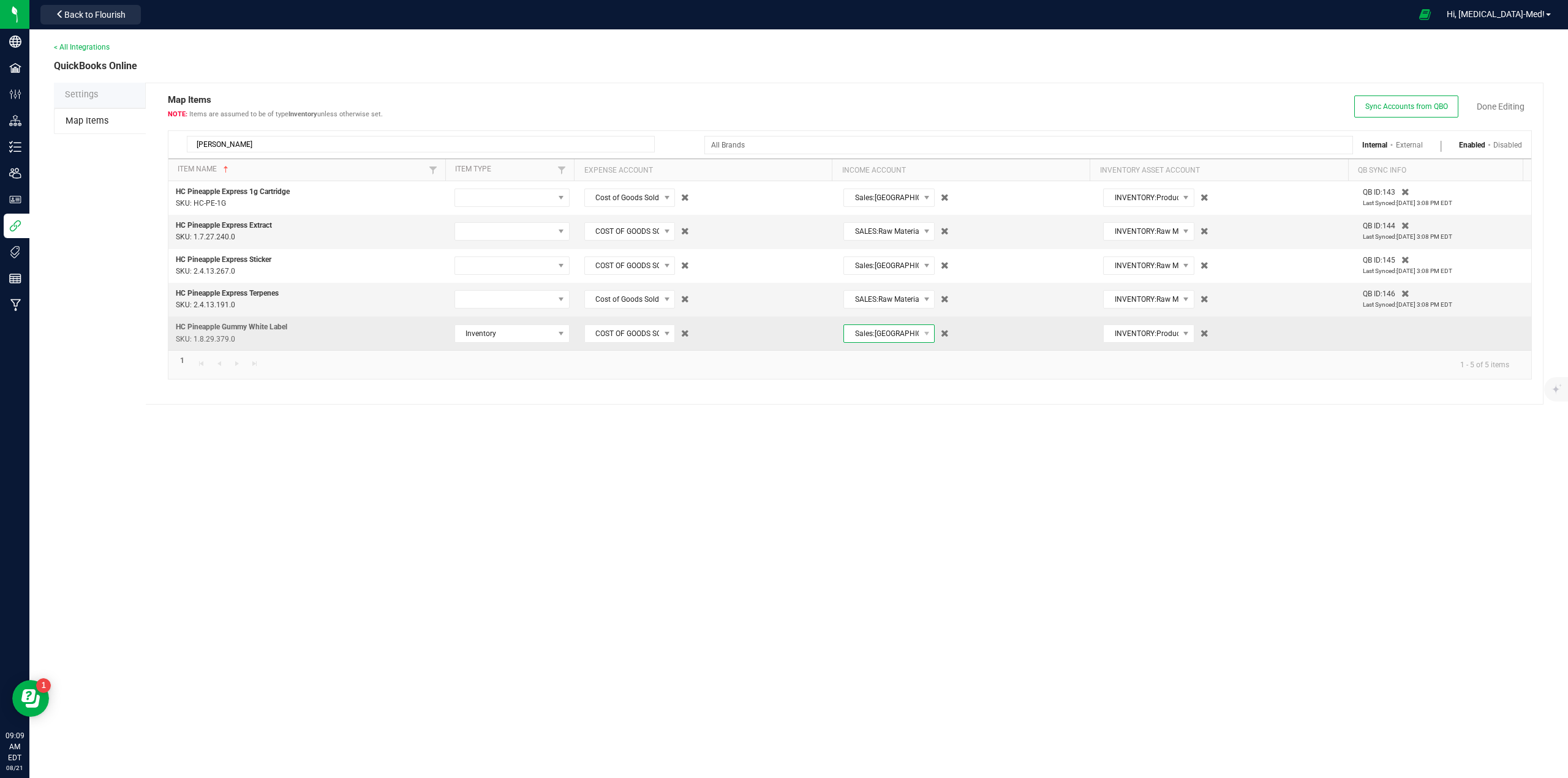
click at [875, 335] on span "Sales:[GEOGRAPHIC_DATA]" at bounding box center [881, 333] width 74 height 17
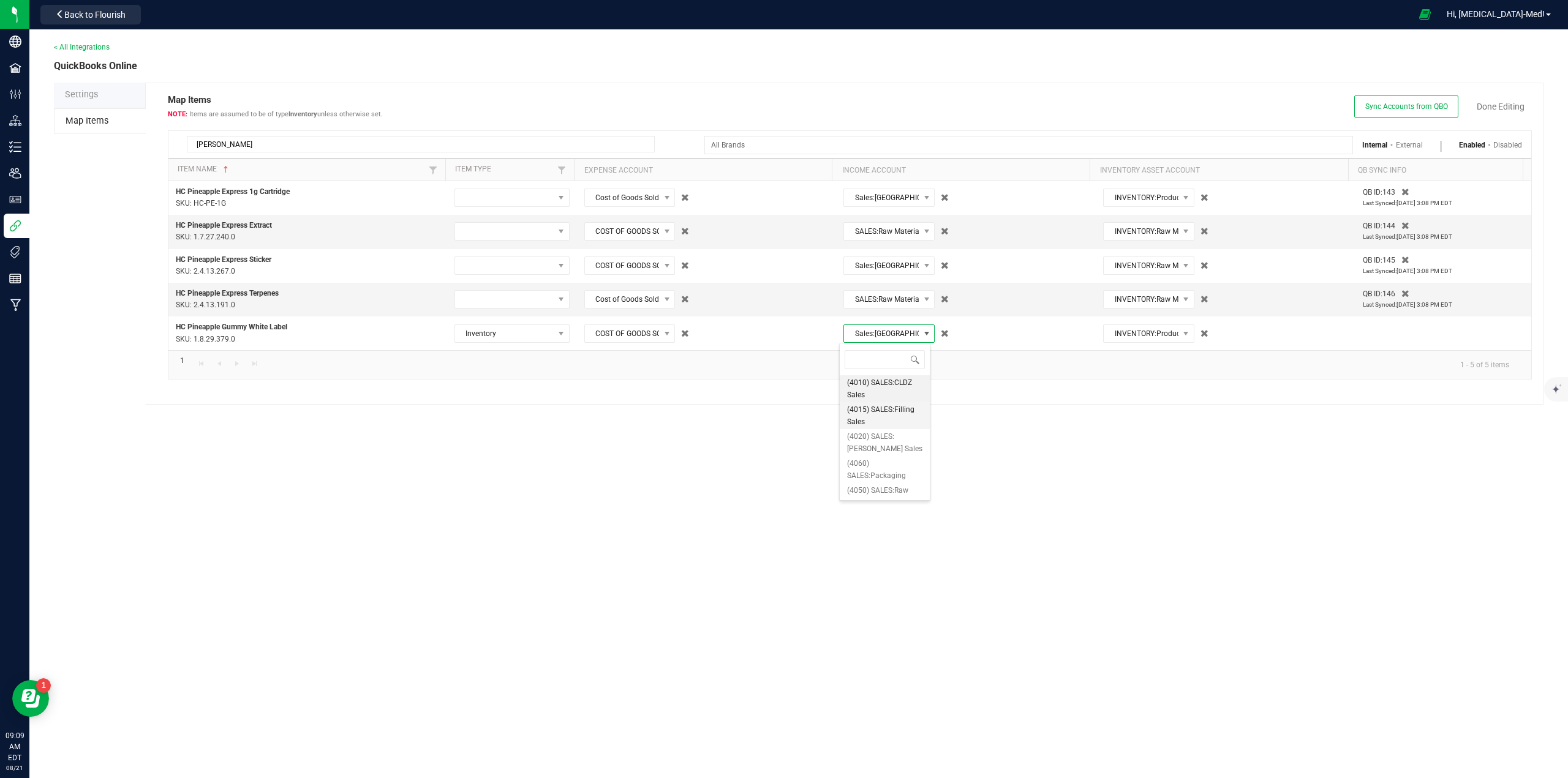
click at [891, 420] on span "(4015) SALES:Filling Sales" at bounding box center [885, 415] width 75 height 25
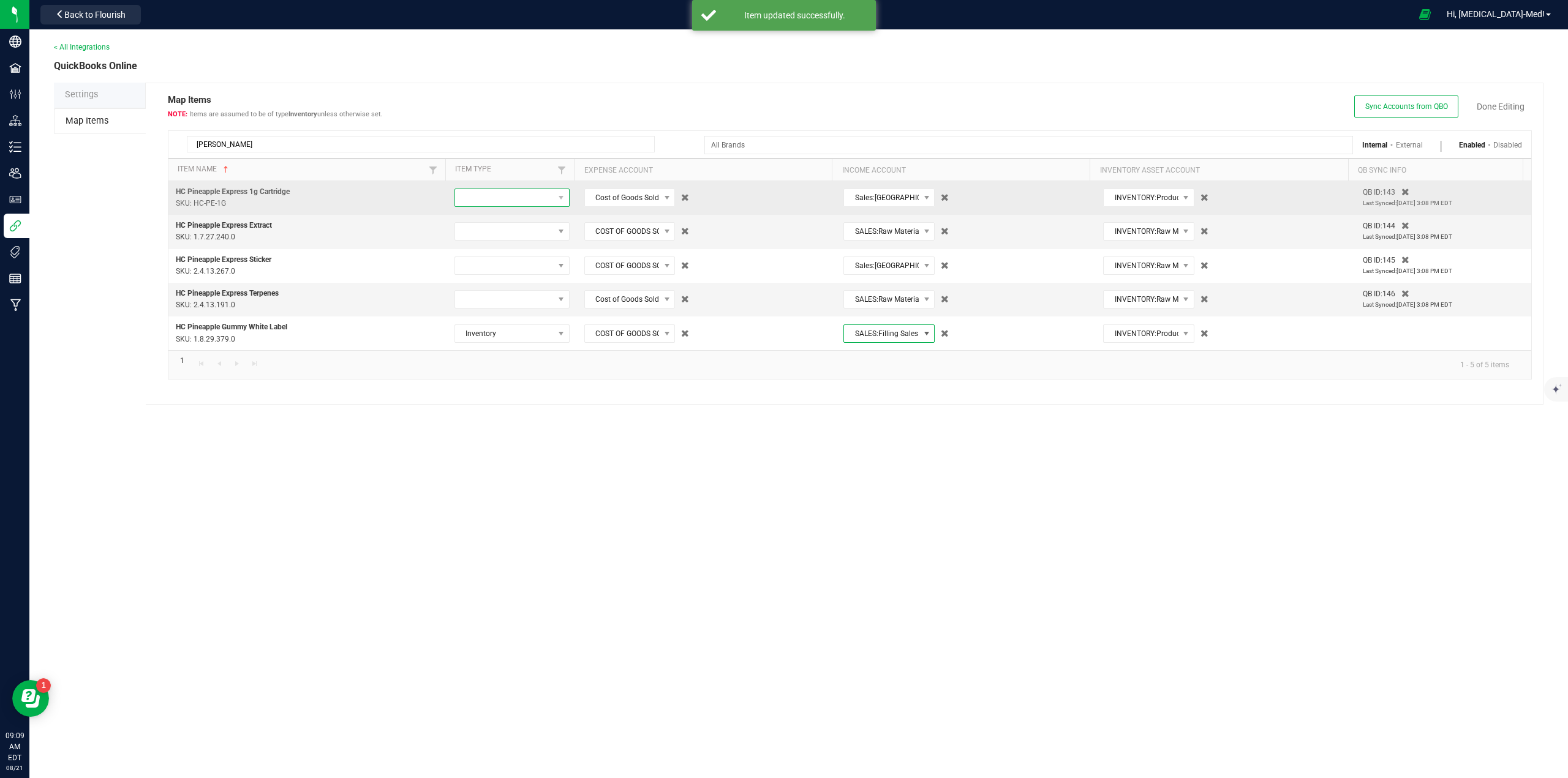
click at [504, 202] on span at bounding box center [503, 197] width 98 height 17
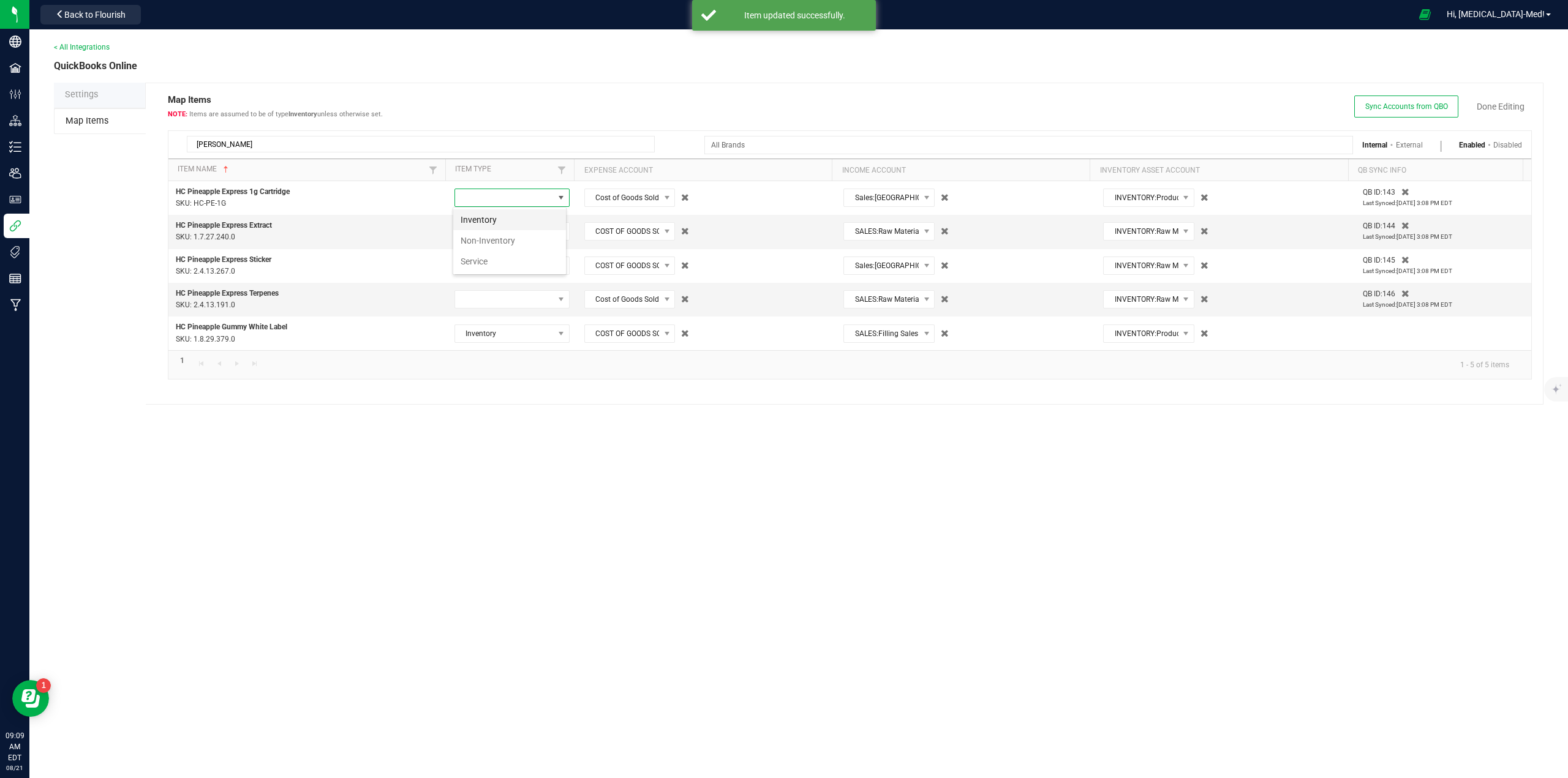
scroll to position [18, 115]
click at [494, 226] on li "Inventory" at bounding box center [509, 220] width 113 height 21
click at [494, 226] on span at bounding box center [503, 231] width 98 height 17
click at [486, 251] on li "Inventory" at bounding box center [509, 254] width 113 height 21
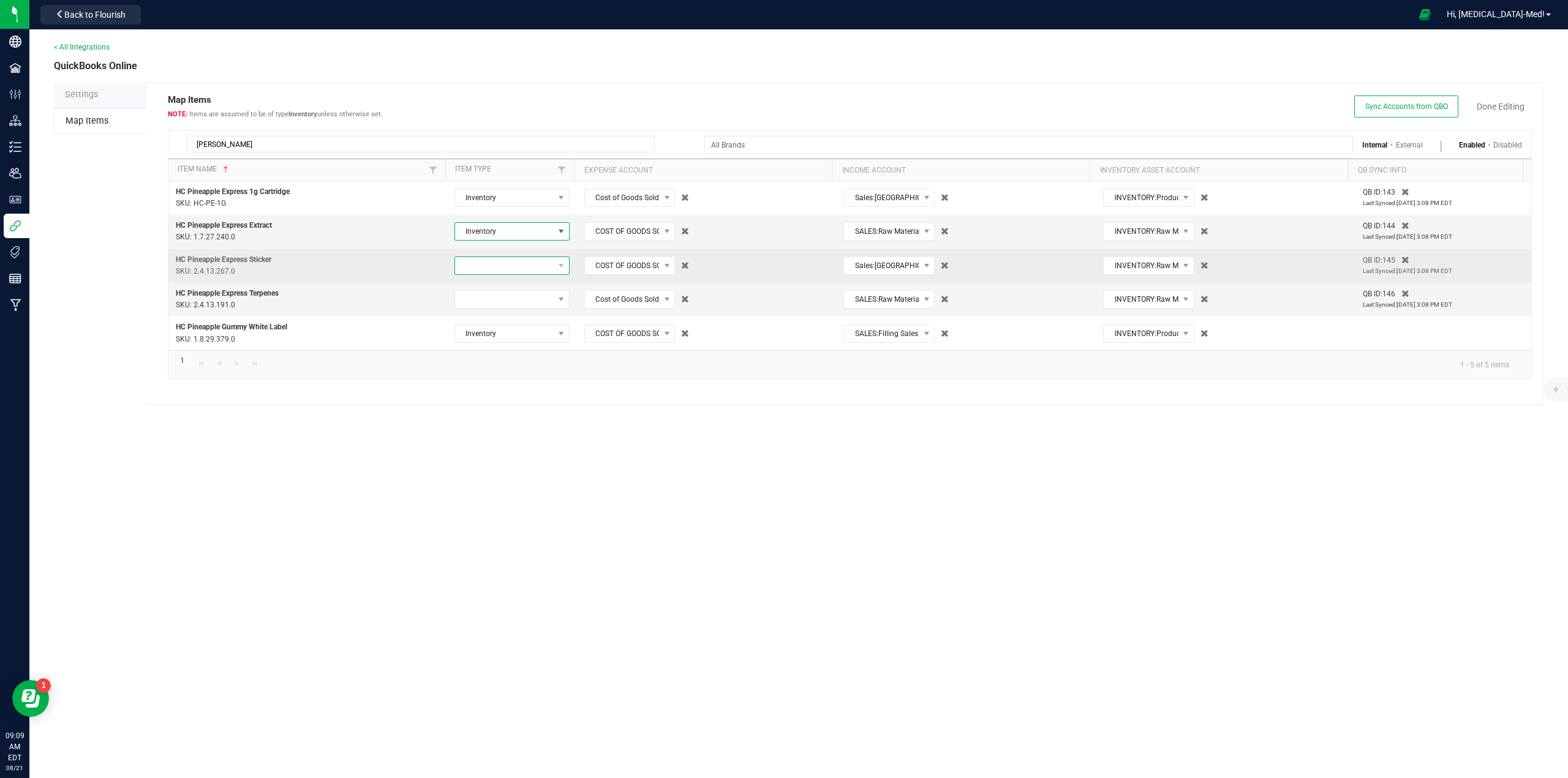
click at [482, 260] on span at bounding box center [503, 265] width 98 height 17
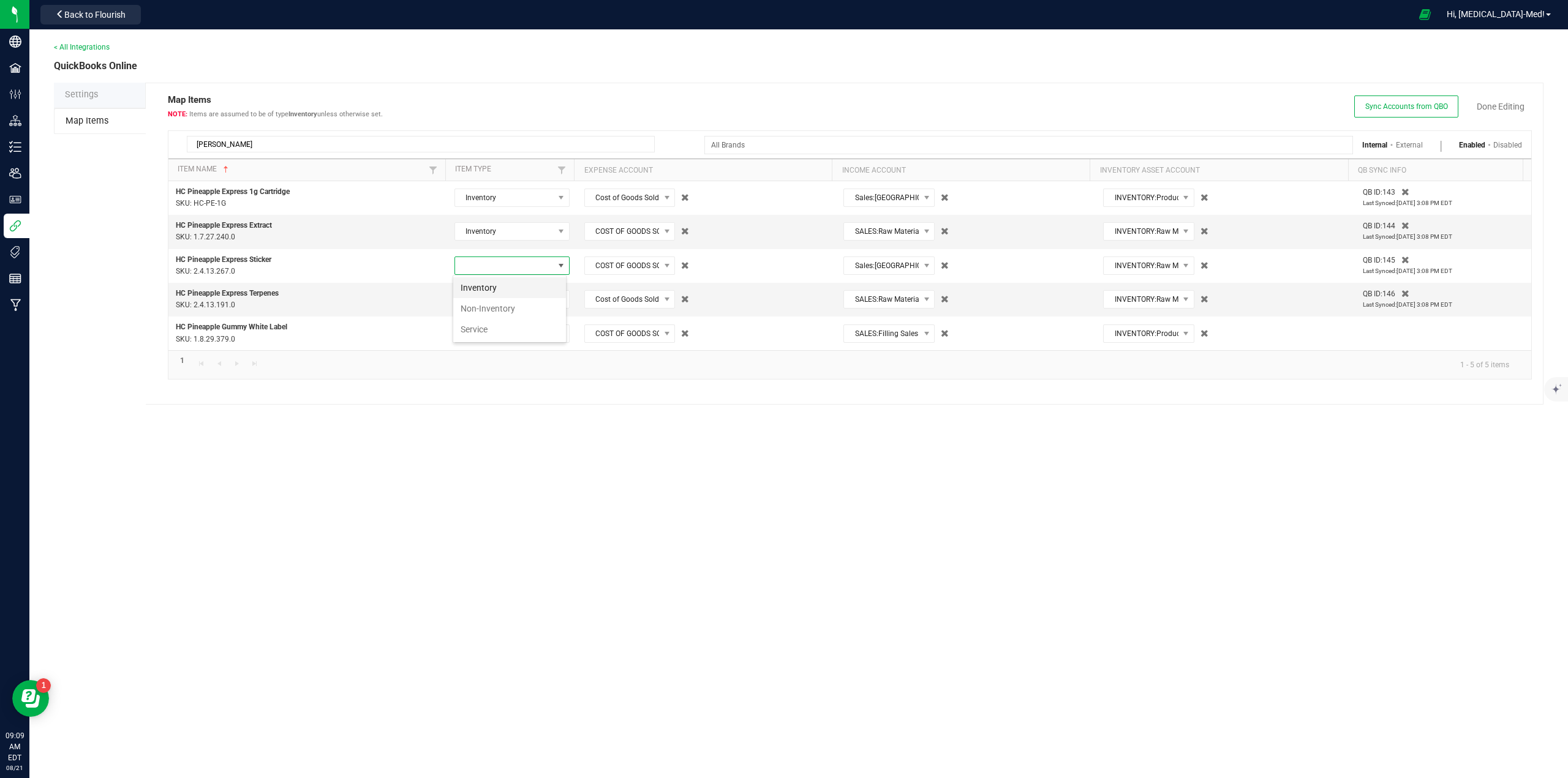
click at [468, 292] on li "Inventory" at bounding box center [509, 288] width 113 height 21
click at [470, 296] on span at bounding box center [503, 299] width 98 height 17
click at [472, 323] on li "Inventory" at bounding box center [509, 321] width 113 height 21
click at [1500, 106] on link "Done Editing" at bounding box center [1500, 106] width 48 height 12
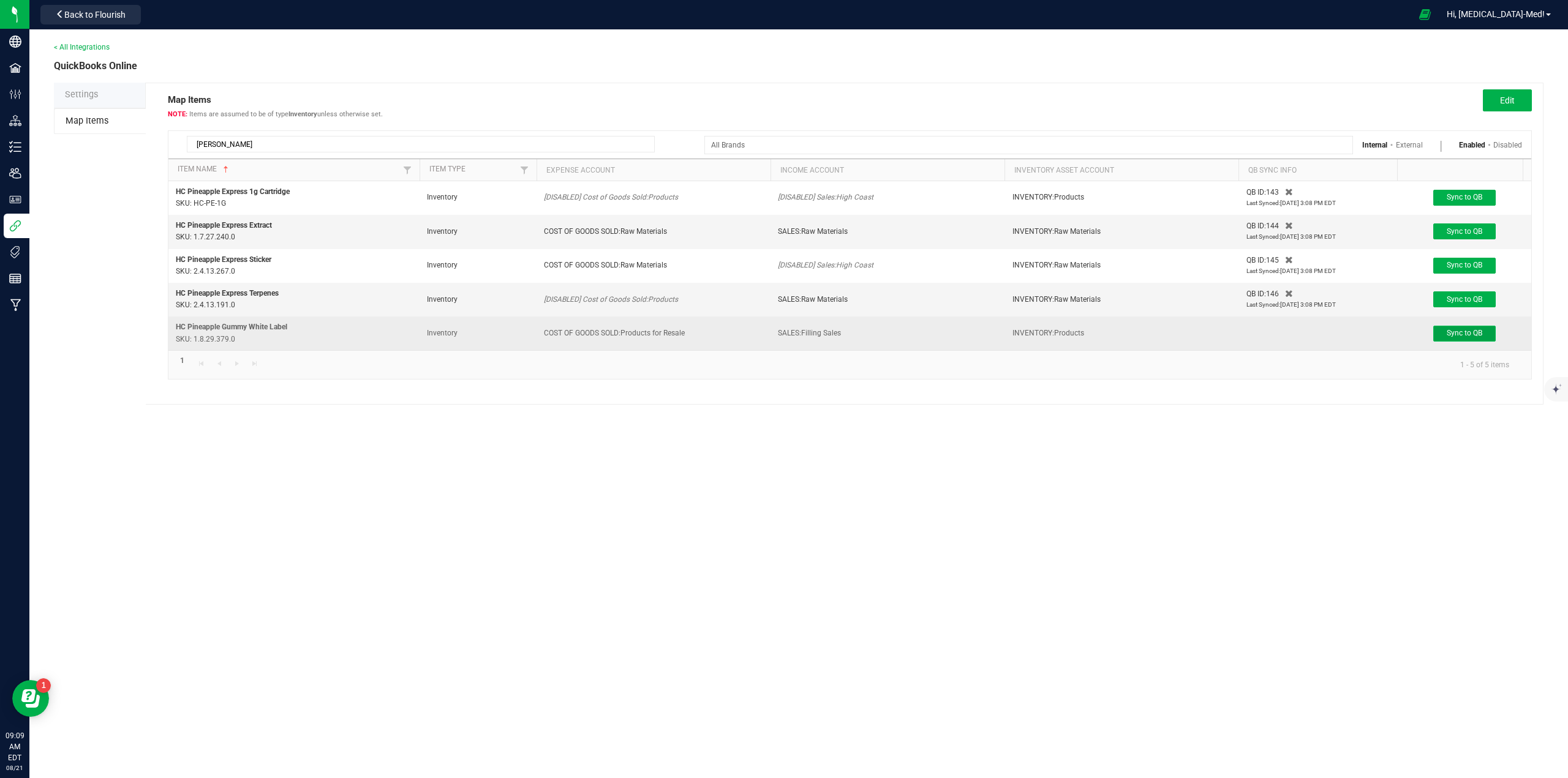
click at [1465, 333] on span "Sync to QB" at bounding box center [1464, 333] width 36 height 8
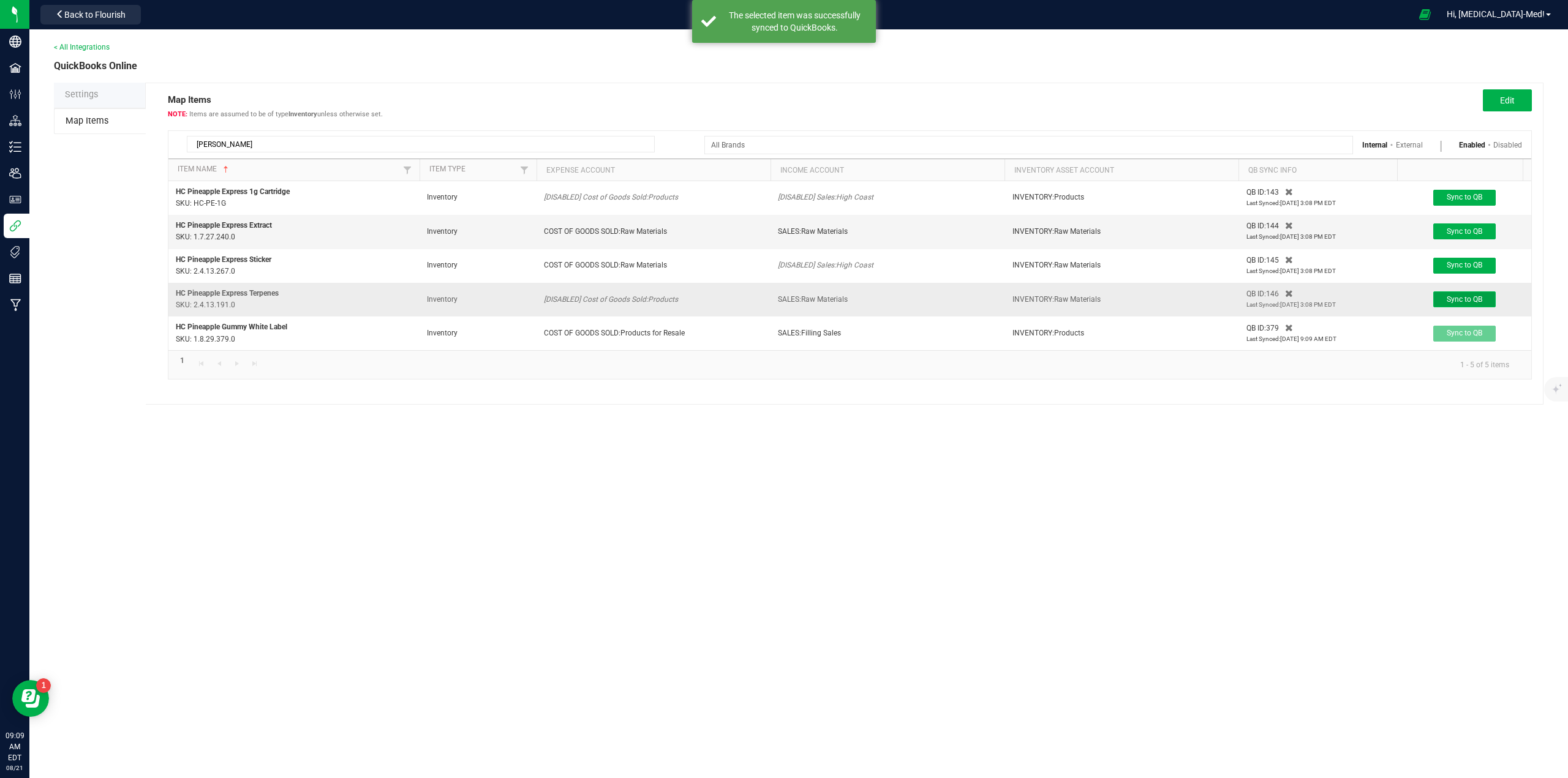
click at [1460, 300] on span "Sync to QB" at bounding box center [1464, 299] width 36 height 8
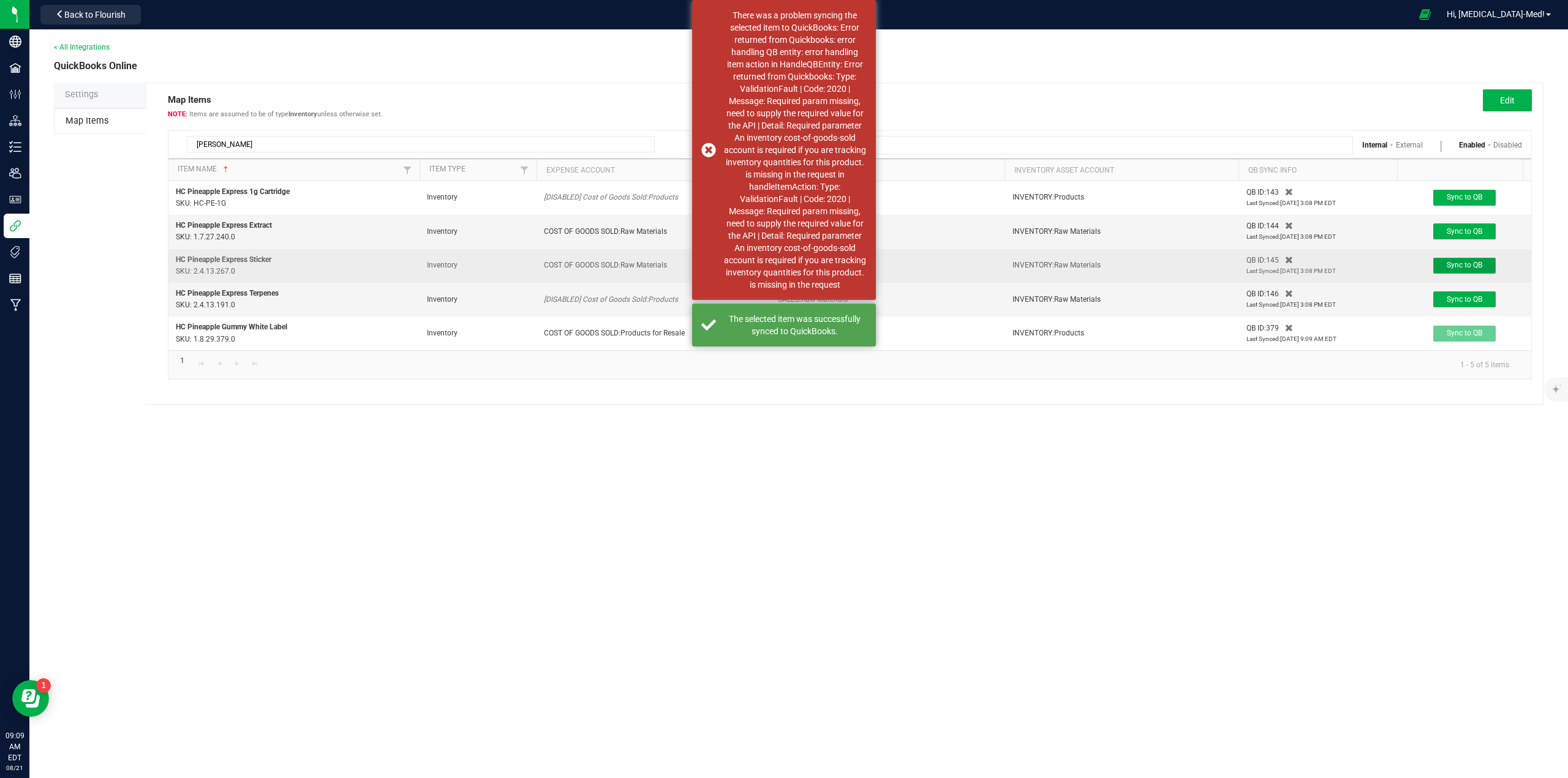
click at [1461, 264] on span "Sync to QB" at bounding box center [1464, 265] width 36 height 8
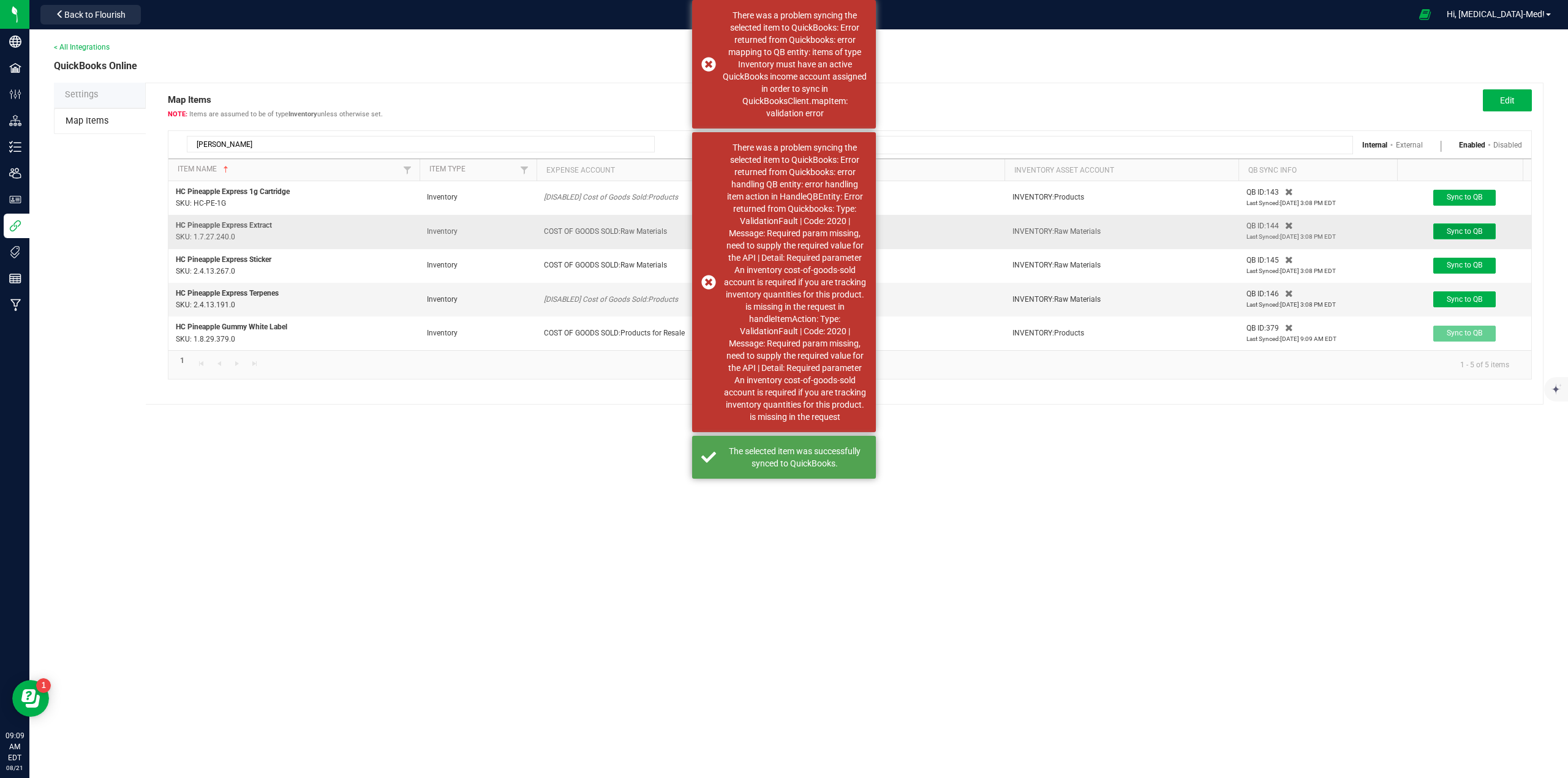
click at [1461, 232] on span "Sync to QB" at bounding box center [1464, 231] width 36 height 8
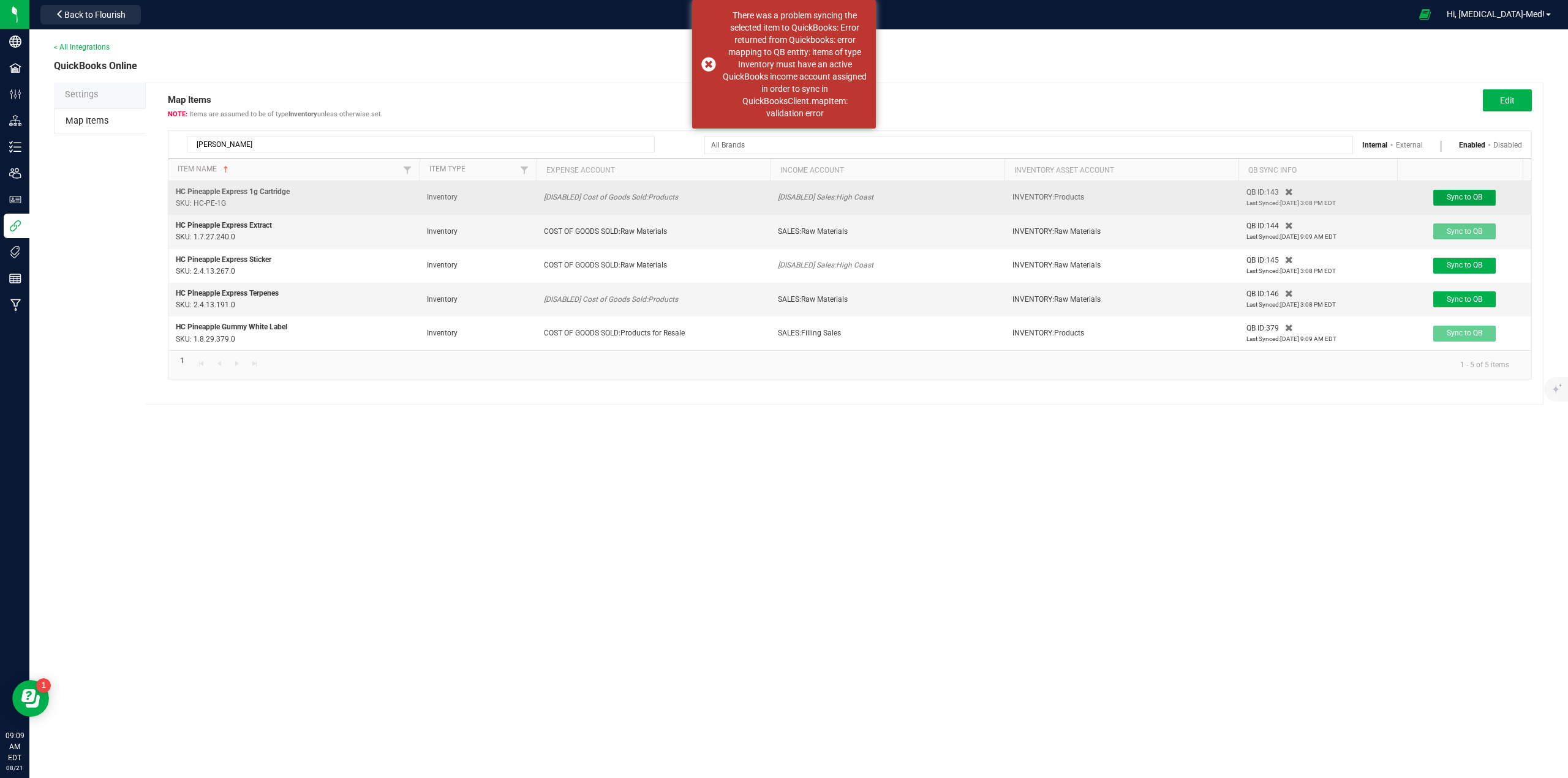
click at [1461, 195] on span "Sync to QB" at bounding box center [1464, 197] width 36 height 8
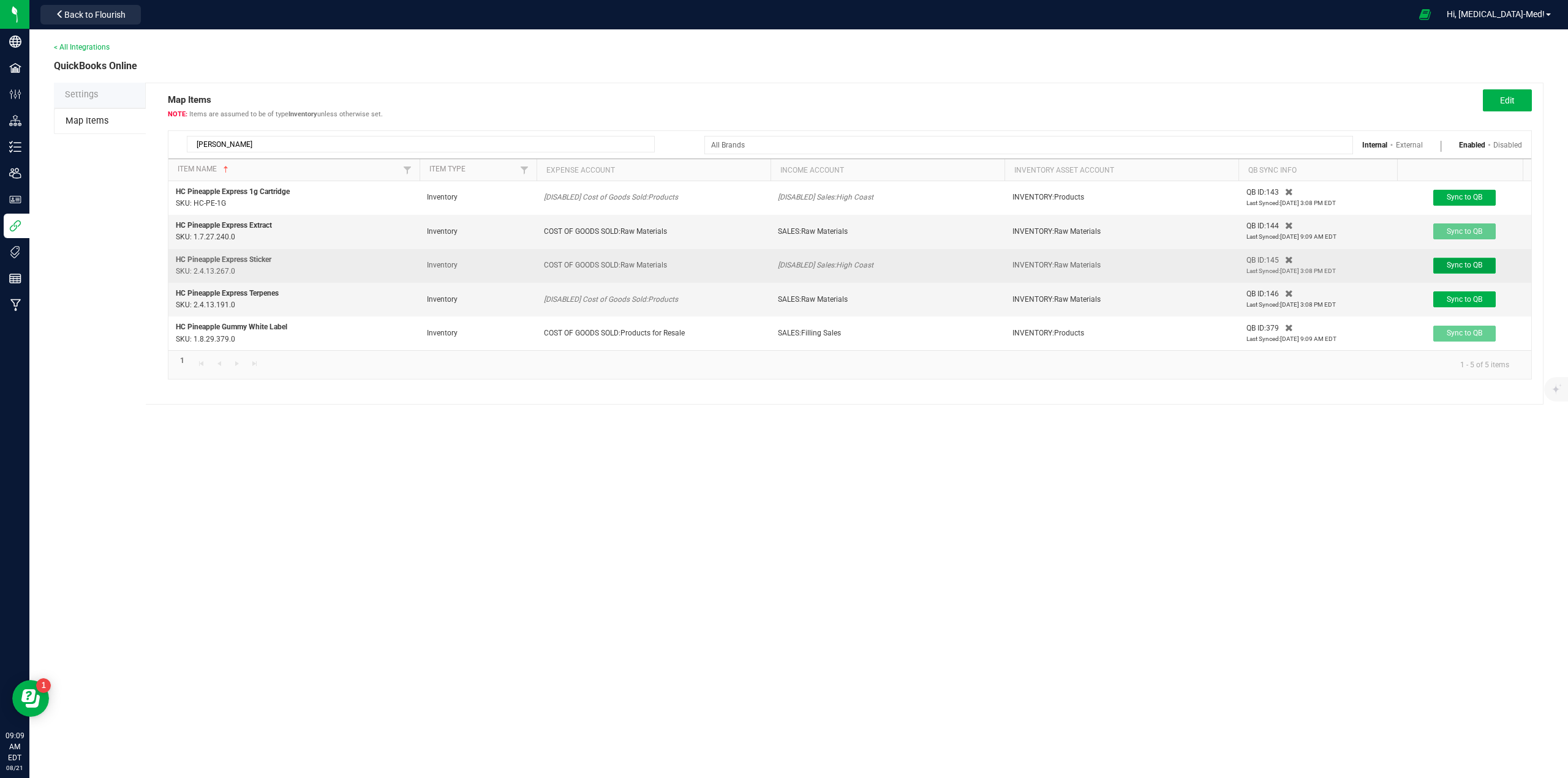
click at [1460, 264] on span "Sync to QB" at bounding box center [1464, 265] width 36 height 8
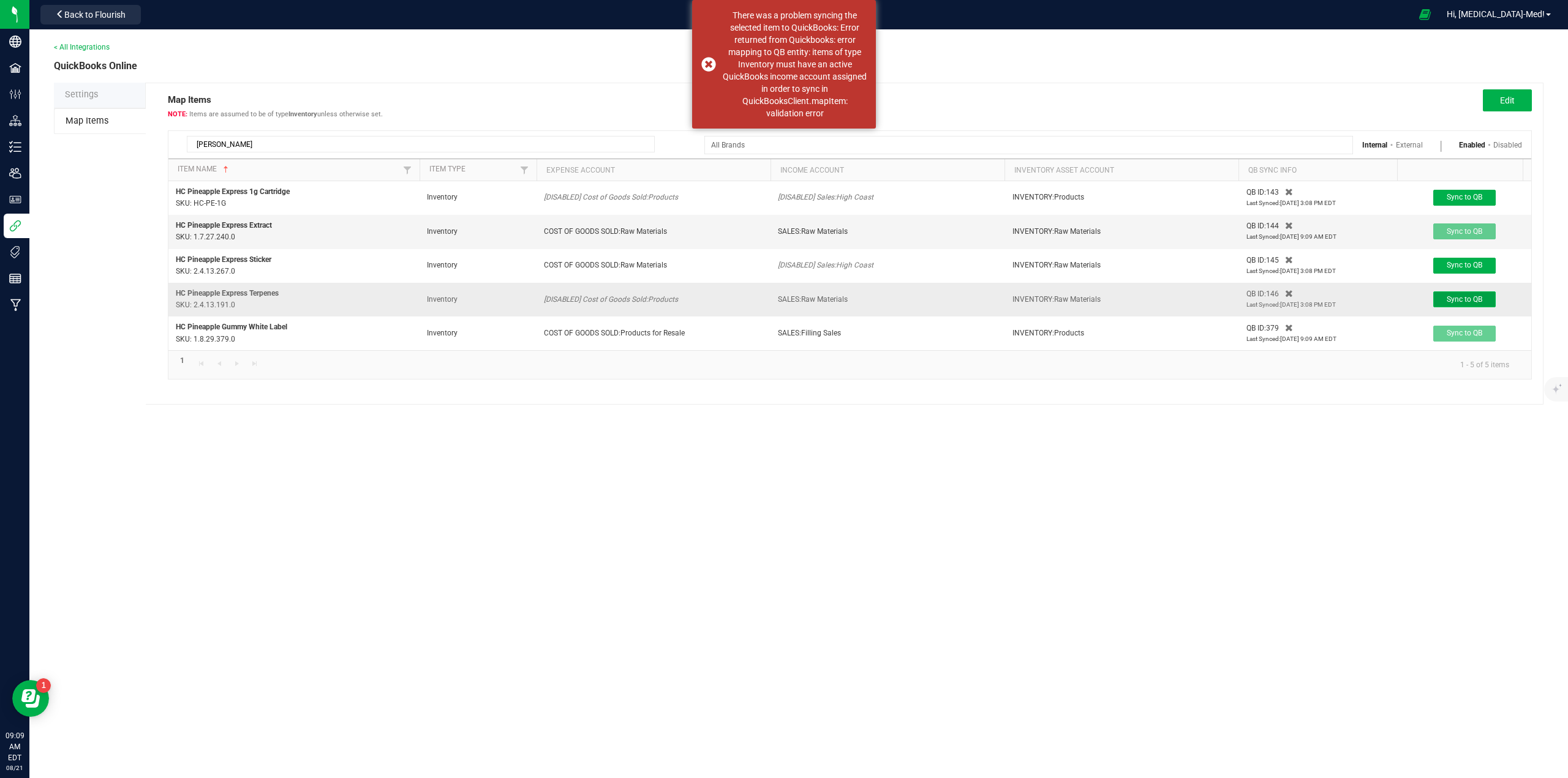
click at [1461, 300] on span "Sync to QB" at bounding box center [1464, 299] width 36 height 8
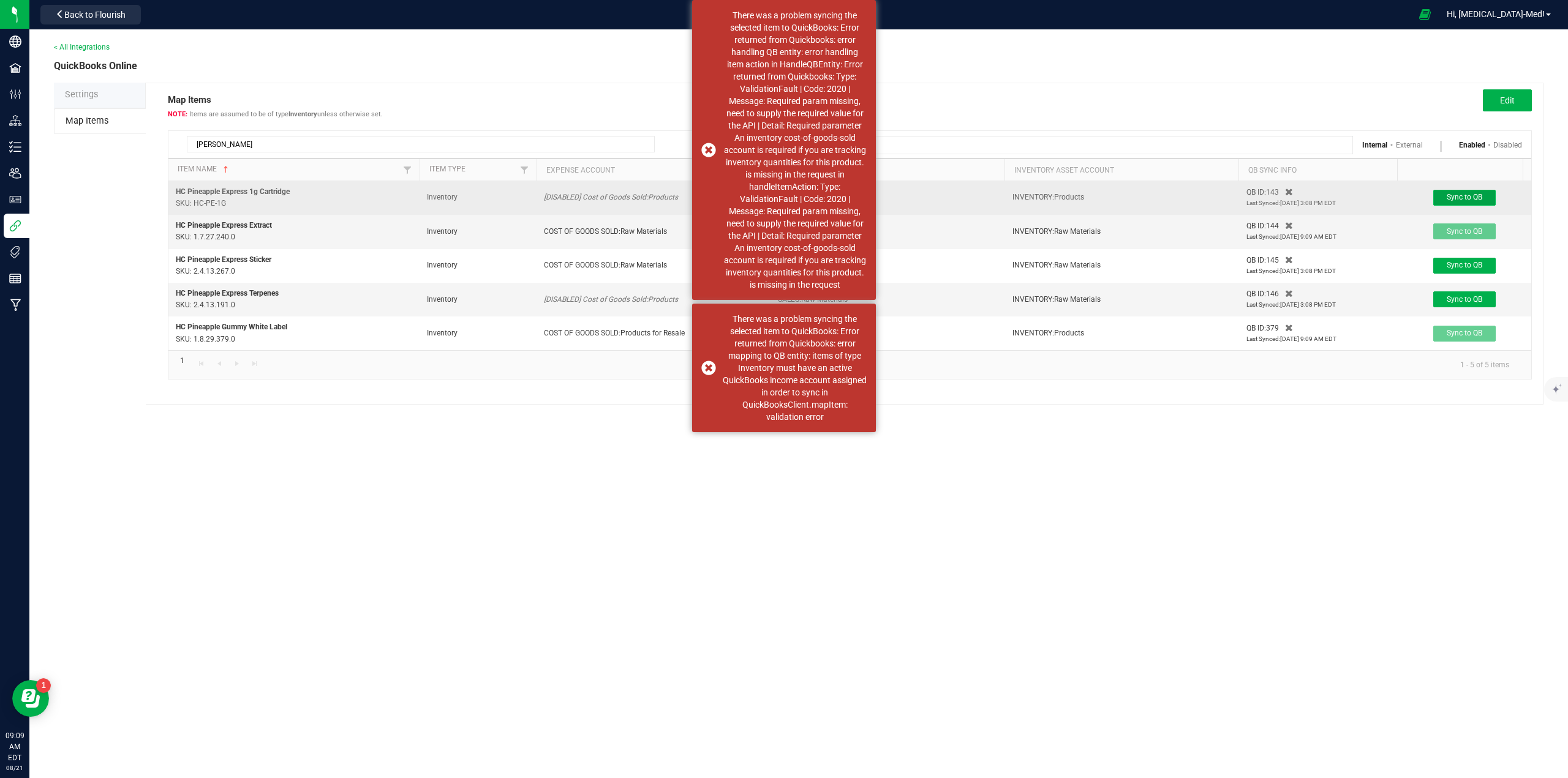
click at [1462, 197] on span "Sync to QB" at bounding box center [1464, 197] width 36 height 8
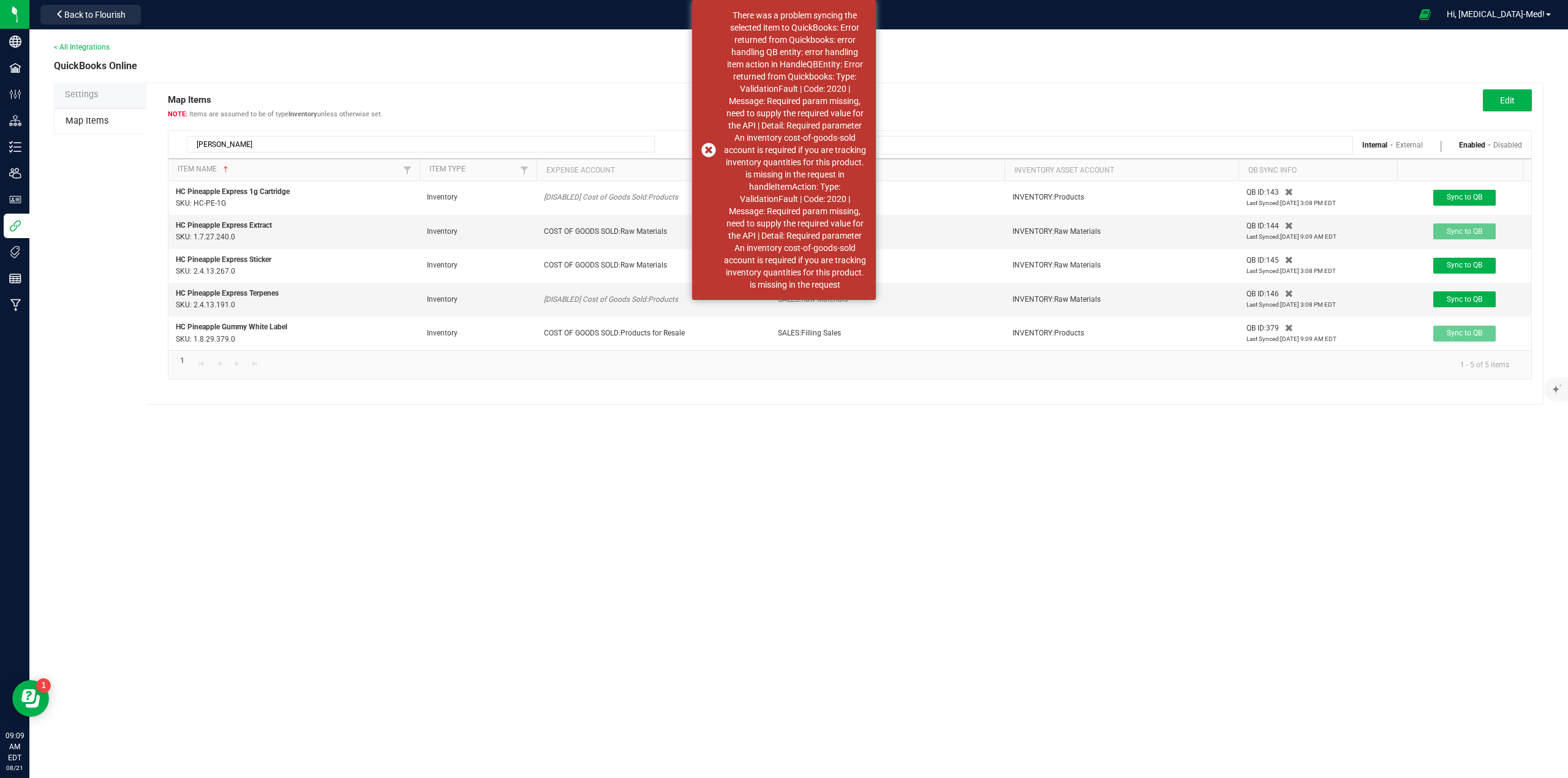
click at [1169, 405] on div "Map Items Items are assumed to be of type Inventory unless otherwise set. Edit …" at bounding box center [844, 243] width 1397 height 322
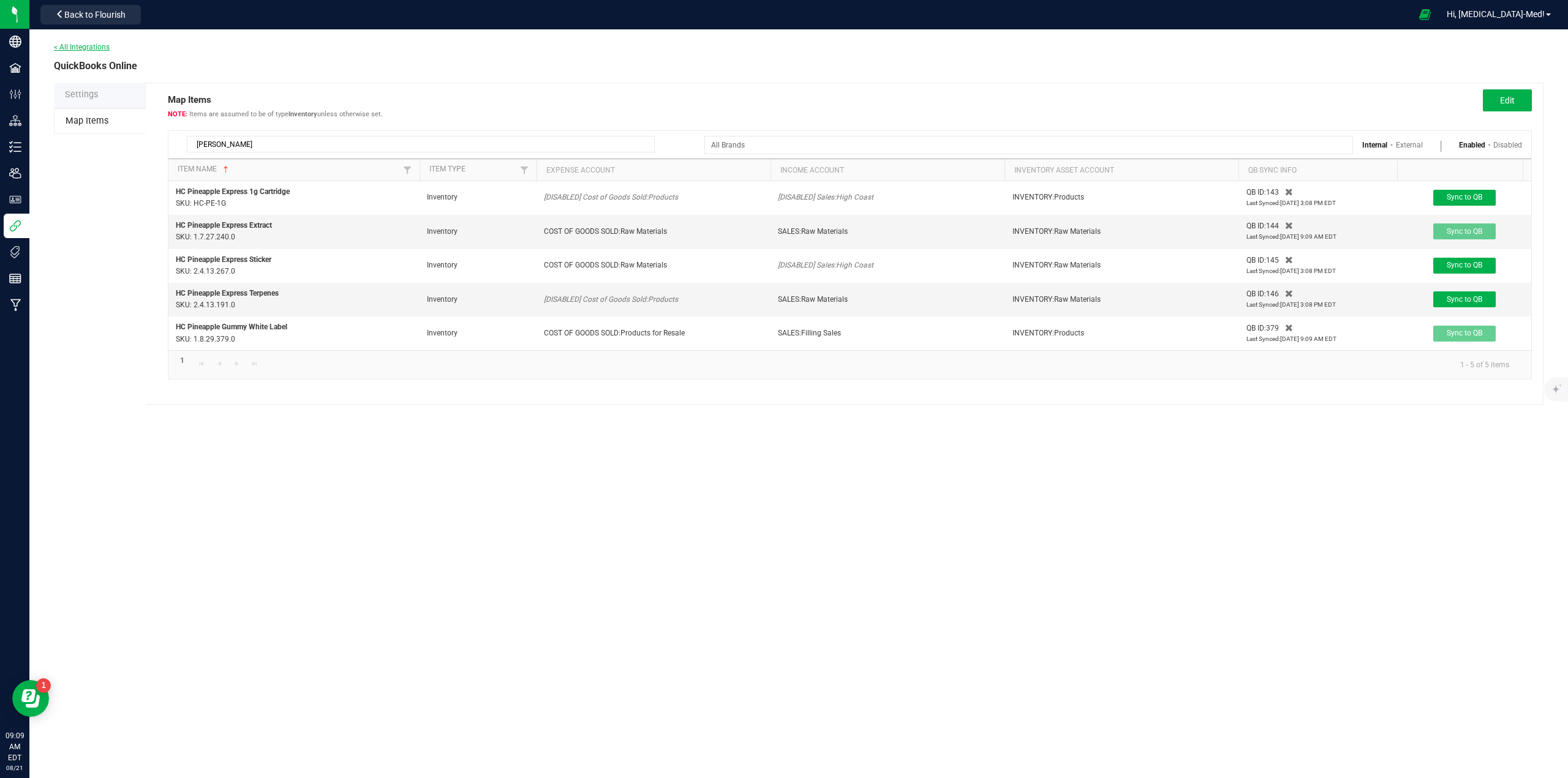
click at [93, 48] on link "< All Integrations" at bounding box center [82, 47] width 56 height 8
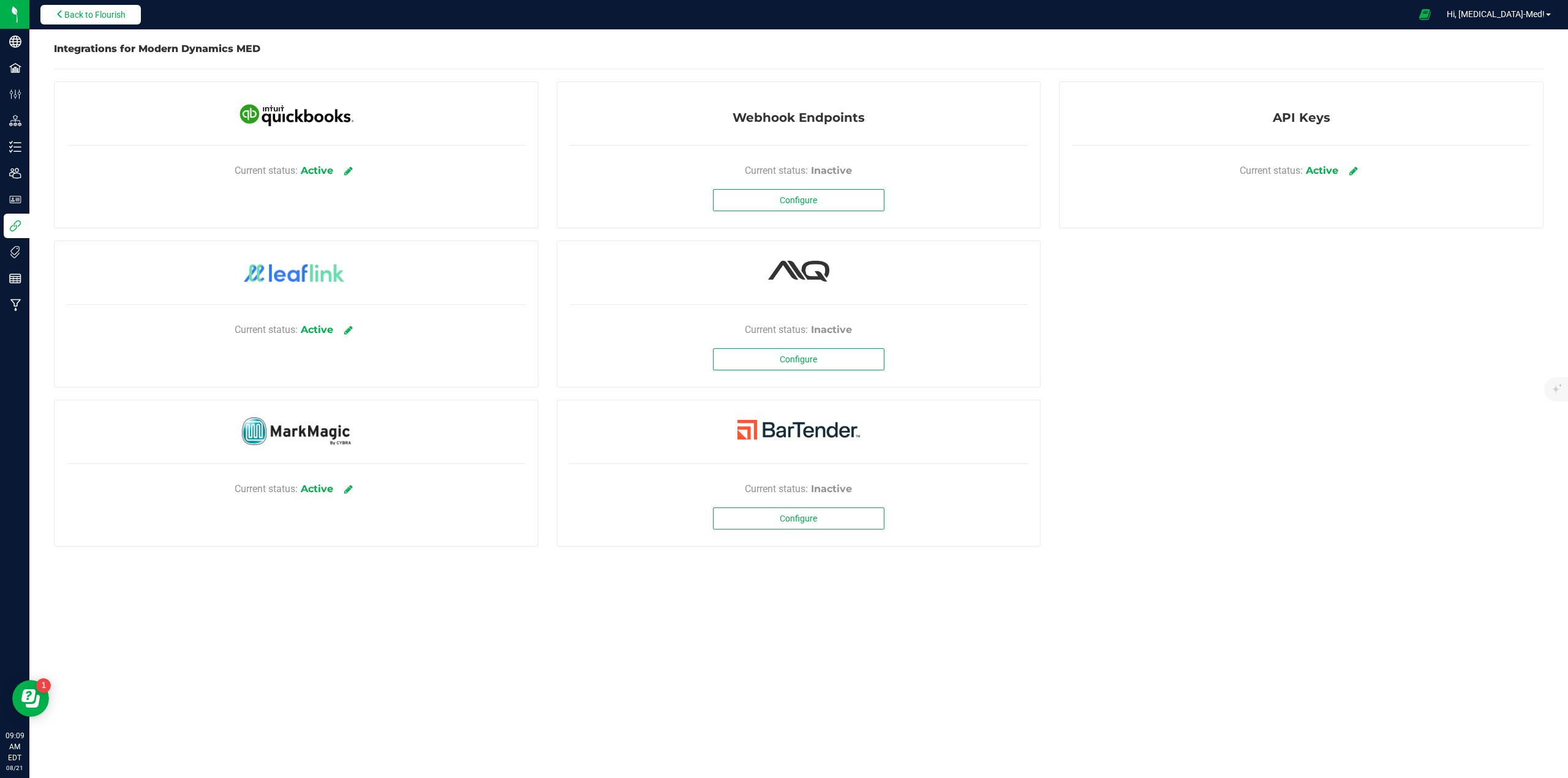
click at [83, 10] on span "Back to Flourish" at bounding box center [95, 15] width 62 height 10
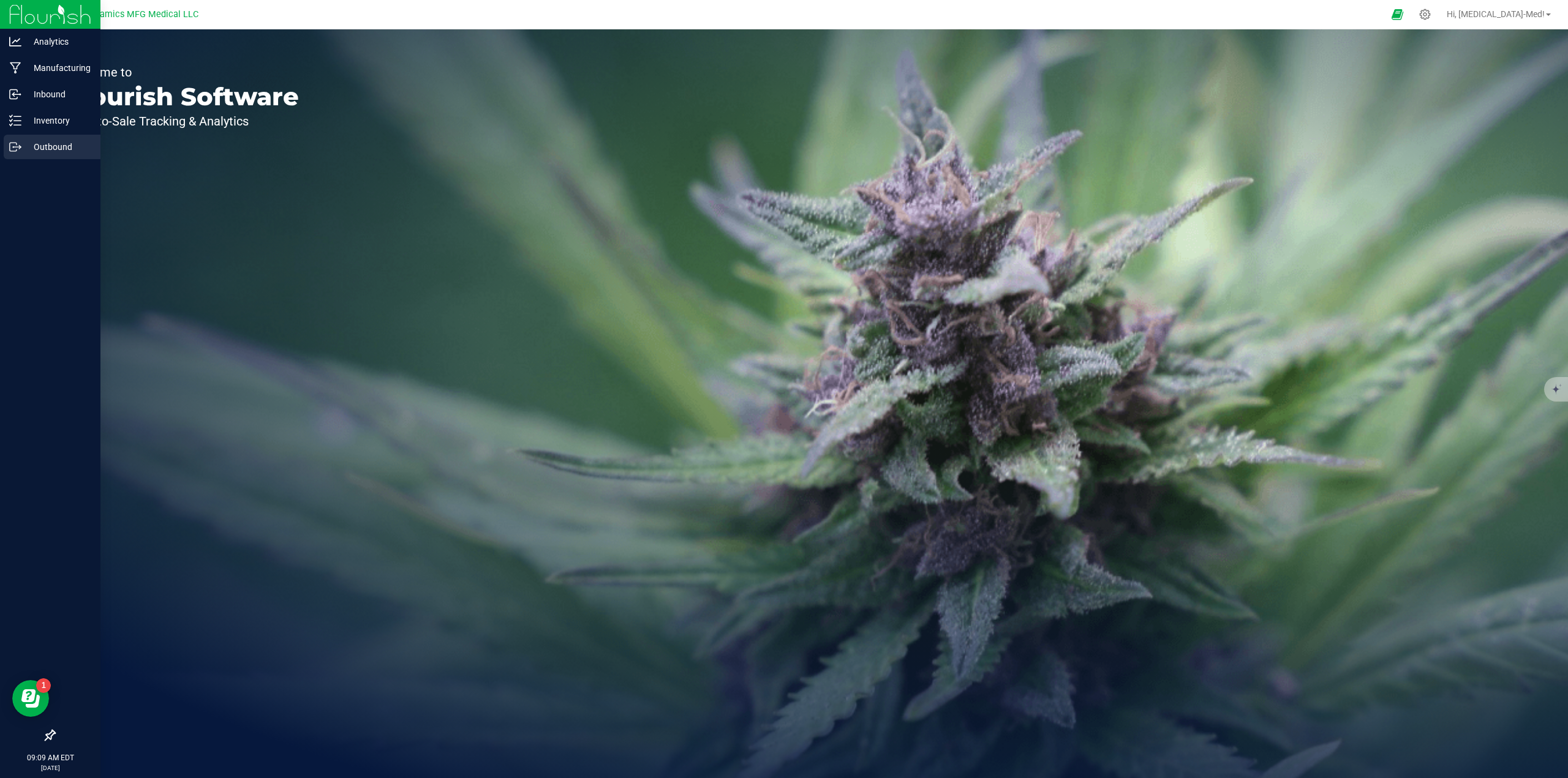
click at [34, 147] on p "Outbound" at bounding box center [58, 147] width 73 height 15
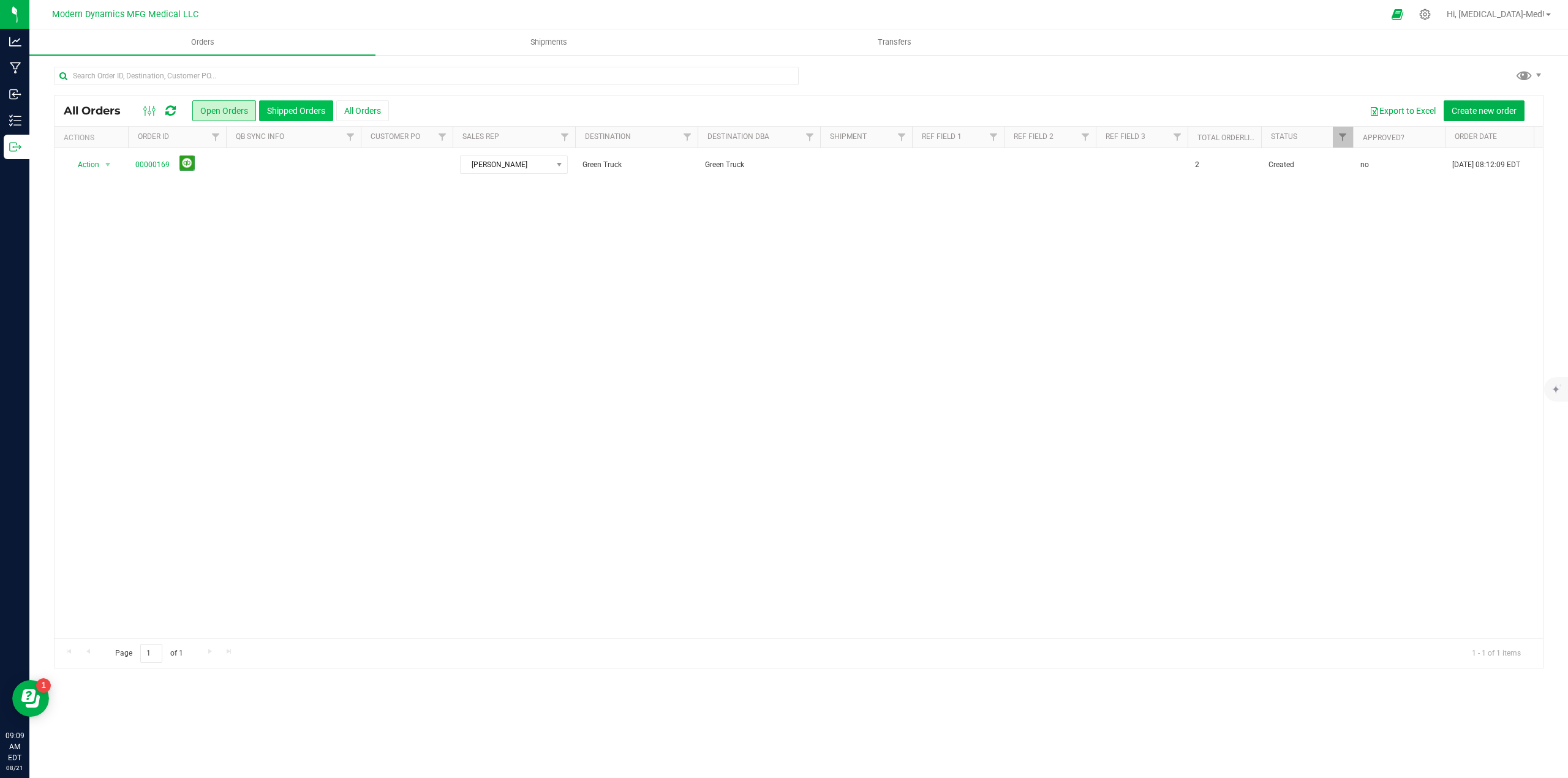
click at [277, 113] on button "Shipped Orders" at bounding box center [296, 110] width 74 height 21
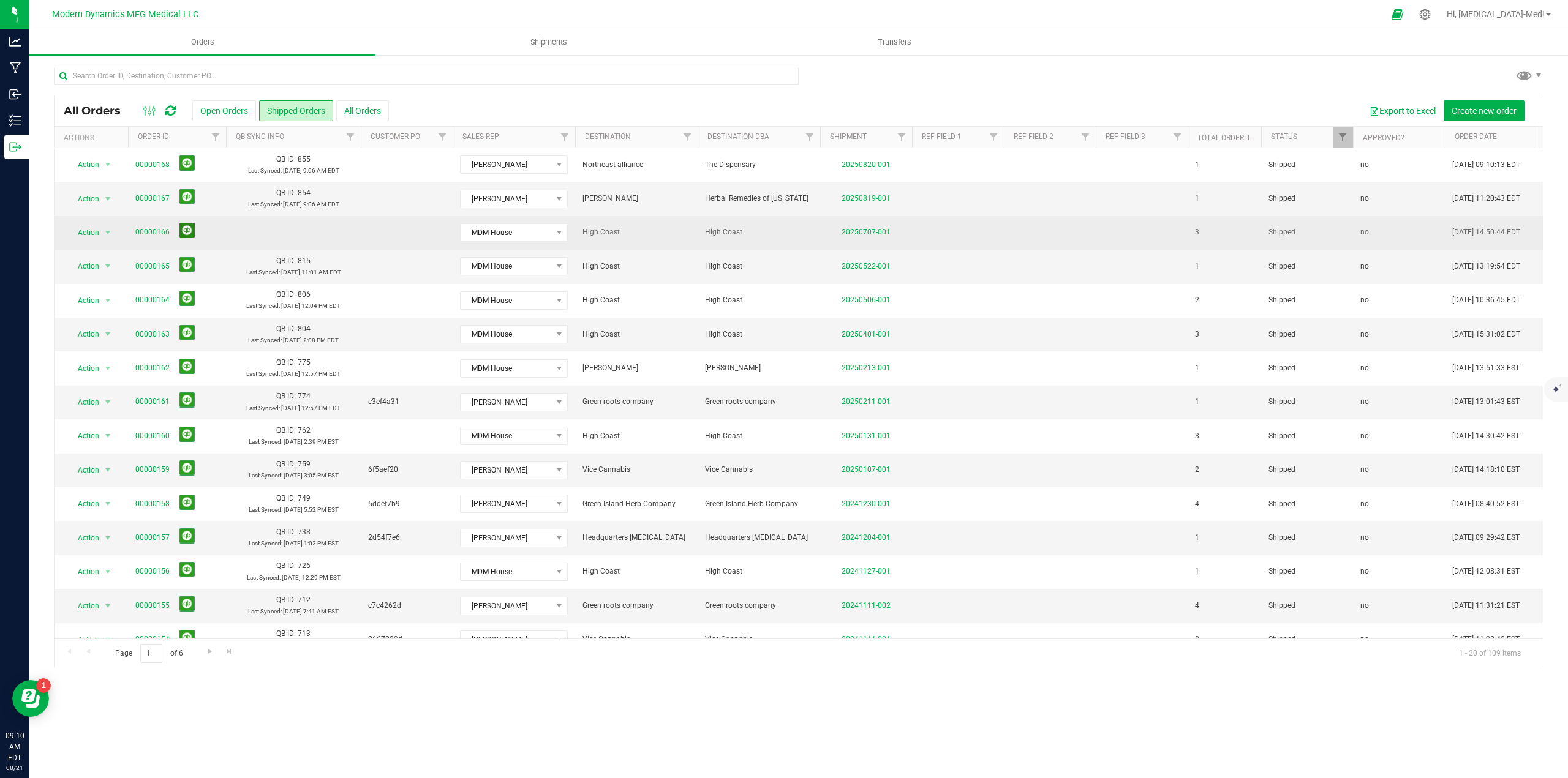
click at [186, 226] on button at bounding box center [186, 231] width 16 height 16
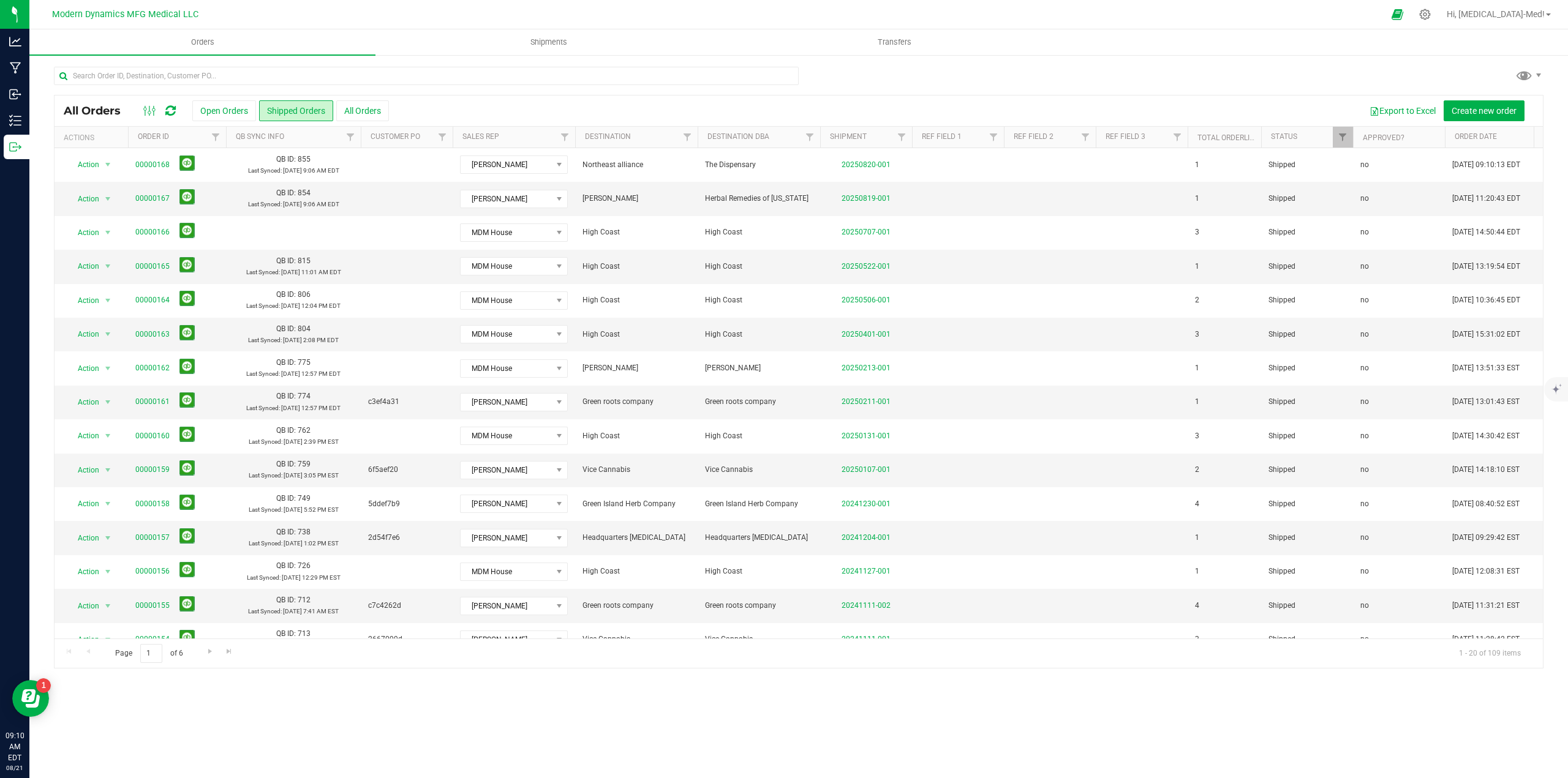
click at [172, 107] on icon at bounding box center [170, 110] width 10 height 12
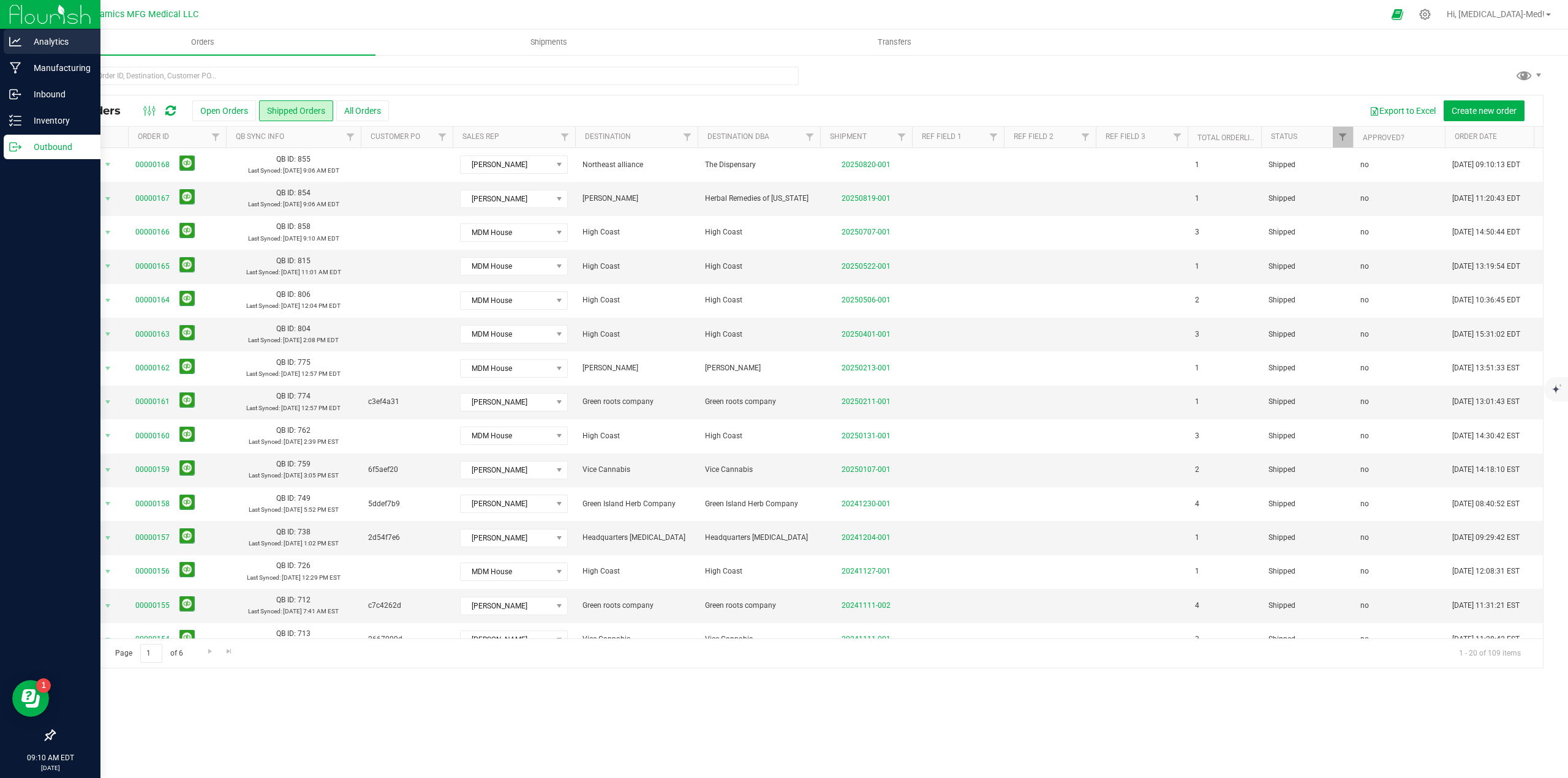
click at [32, 42] on p "Analytics" at bounding box center [58, 41] width 73 height 15
